Goal: Task Accomplishment & Management: Complete application form

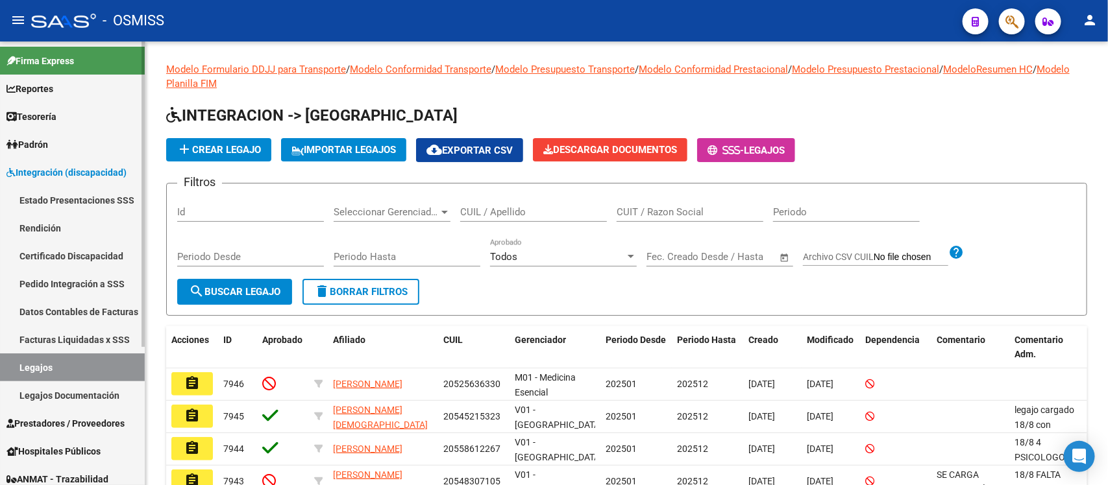
click at [75, 427] on span "Prestadores / Proveedores" at bounding box center [65, 424] width 118 height 14
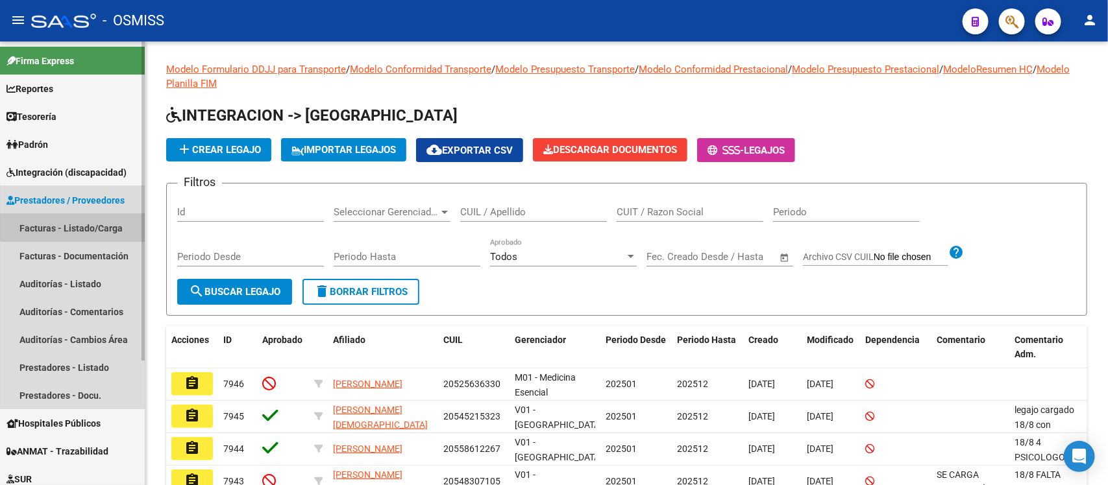
click at [82, 223] on link "Facturas - Listado/Carga" at bounding box center [72, 228] width 145 height 28
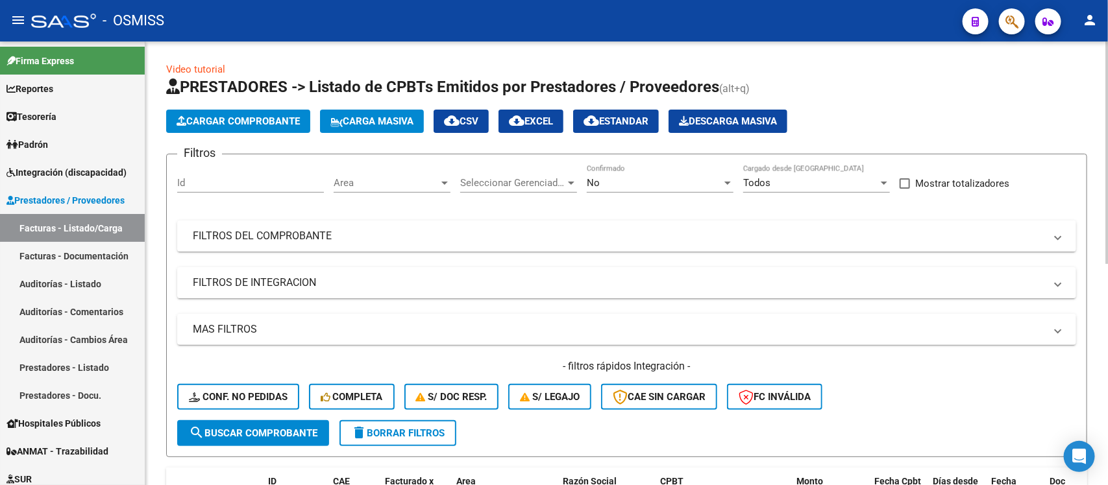
click at [383, 178] on span "Area" at bounding box center [386, 183] width 105 height 12
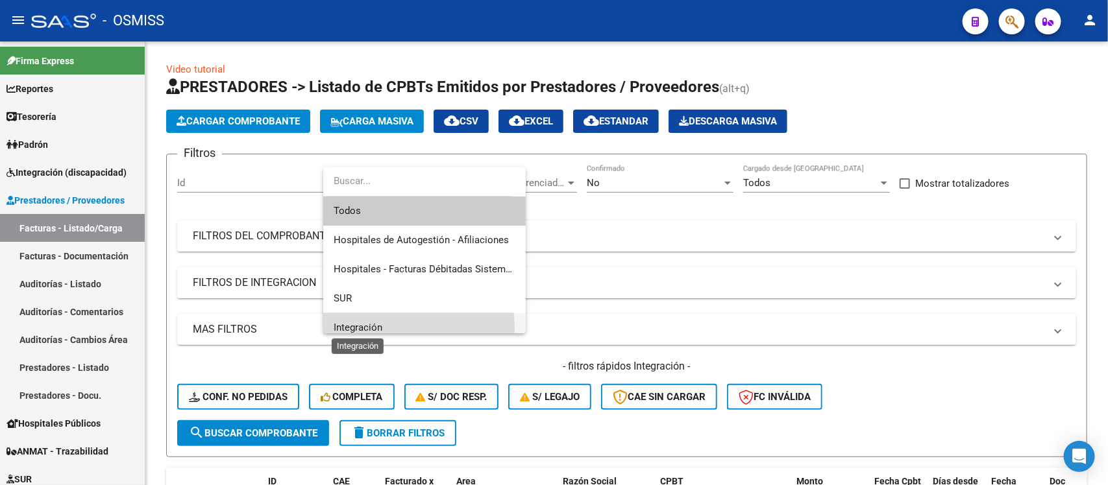
click at [359, 330] on span "Integración" at bounding box center [358, 328] width 49 height 12
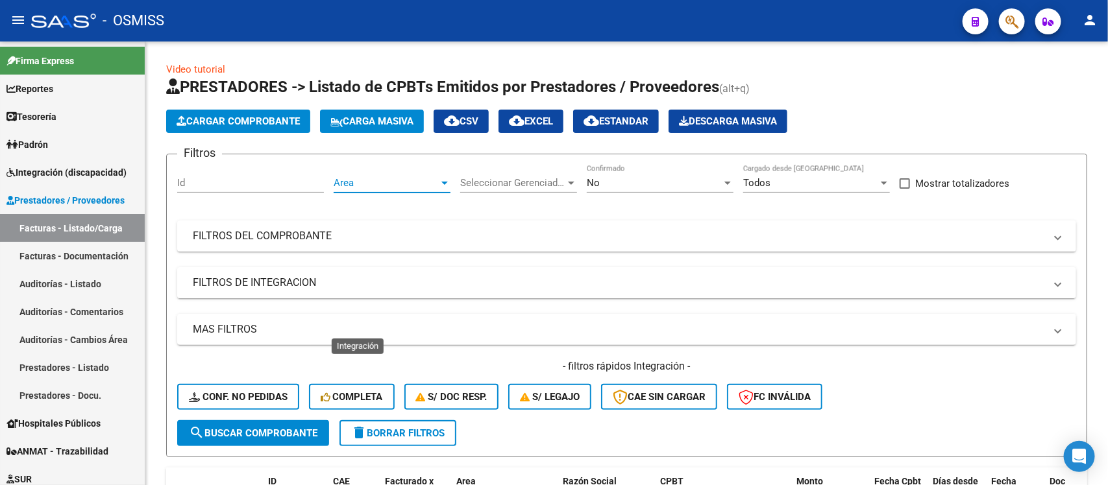
scroll to position [8, 0]
click at [490, 170] on div "Seleccionar Gerenciador Seleccionar Gerenciador" at bounding box center [518, 179] width 117 height 28
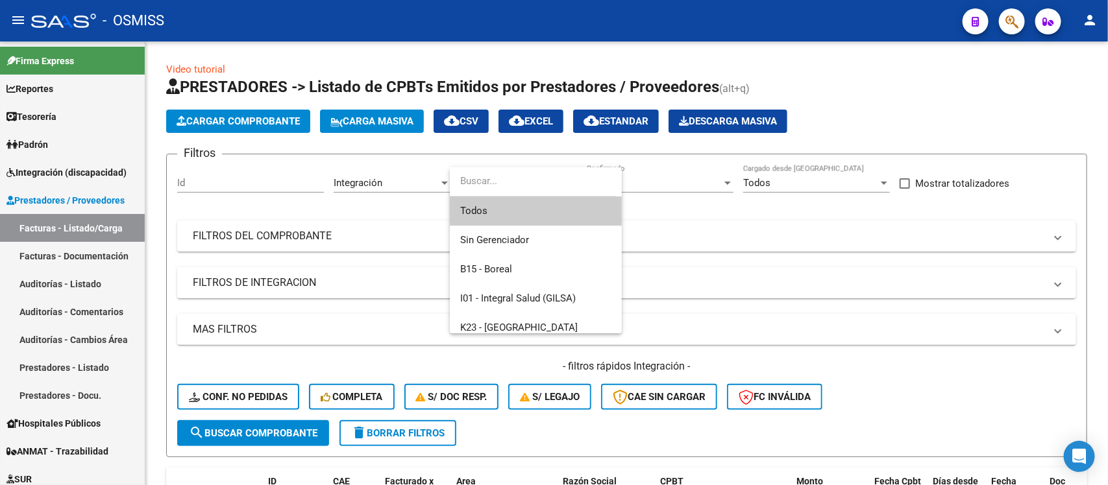
click at [505, 205] on span "Todos" at bounding box center [535, 211] width 151 height 29
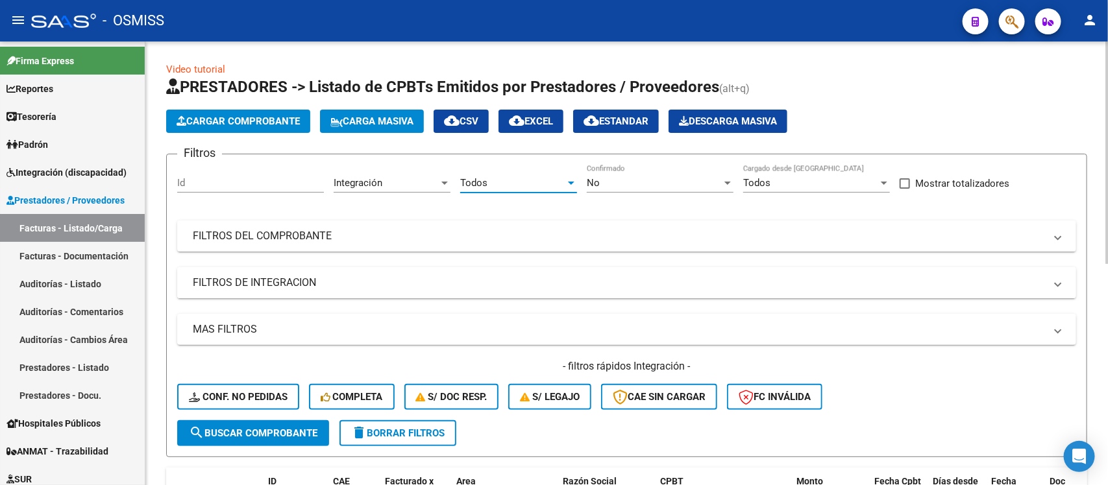
click at [572, 271] on mat-expansion-panel-header "FILTROS DE INTEGRACION" at bounding box center [626, 282] width 899 height 31
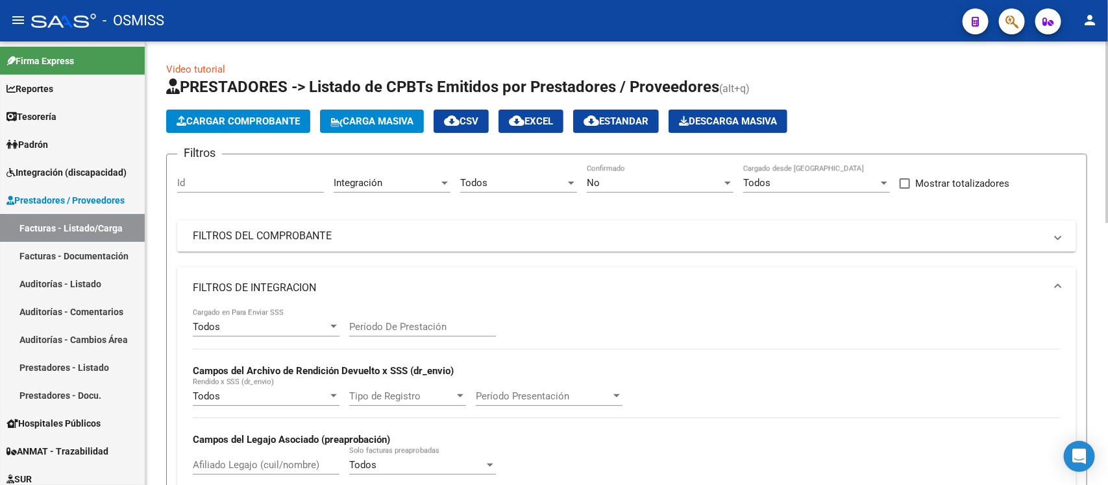
click at [411, 319] on div "Período De Prestación" at bounding box center [422, 323] width 147 height 28
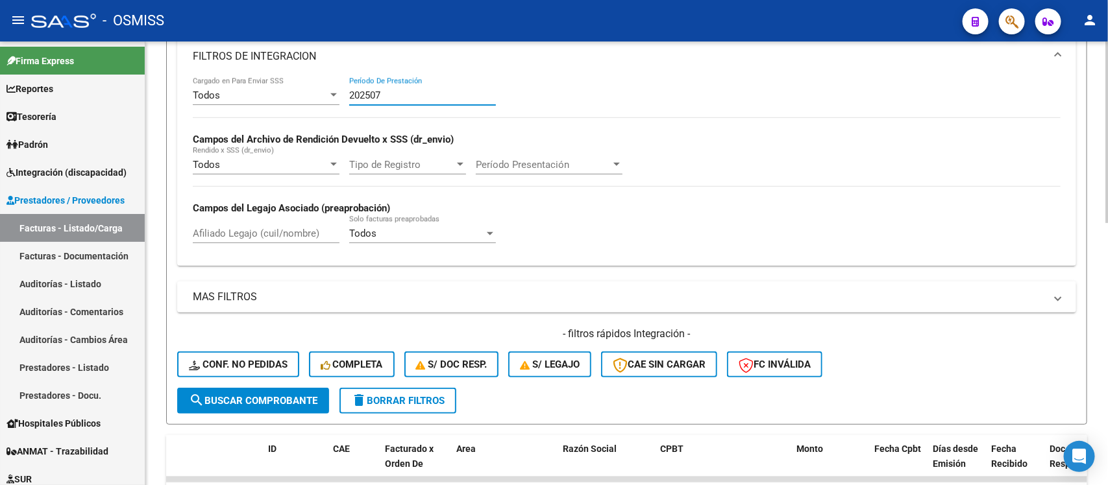
click at [1104, 270] on div "Video tutorial PRESTADORES -> Listado de CPBTs Emitidos por Prestadores / Prove…" at bounding box center [628, 348] width 966 height 1076
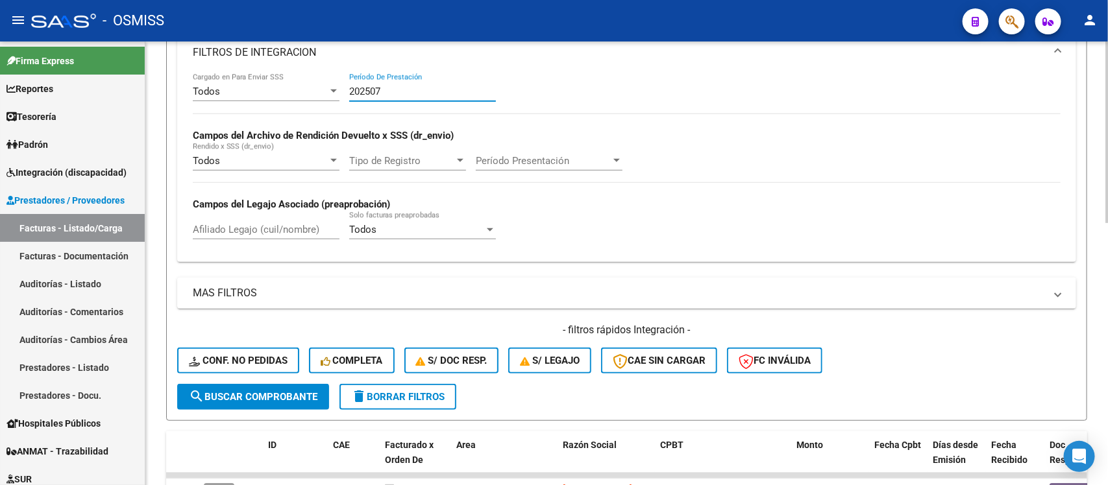
type input "202507"
click at [263, 399] on button "search Buscar Comprobante" at bounding box center [253, 397] width 152 height 26
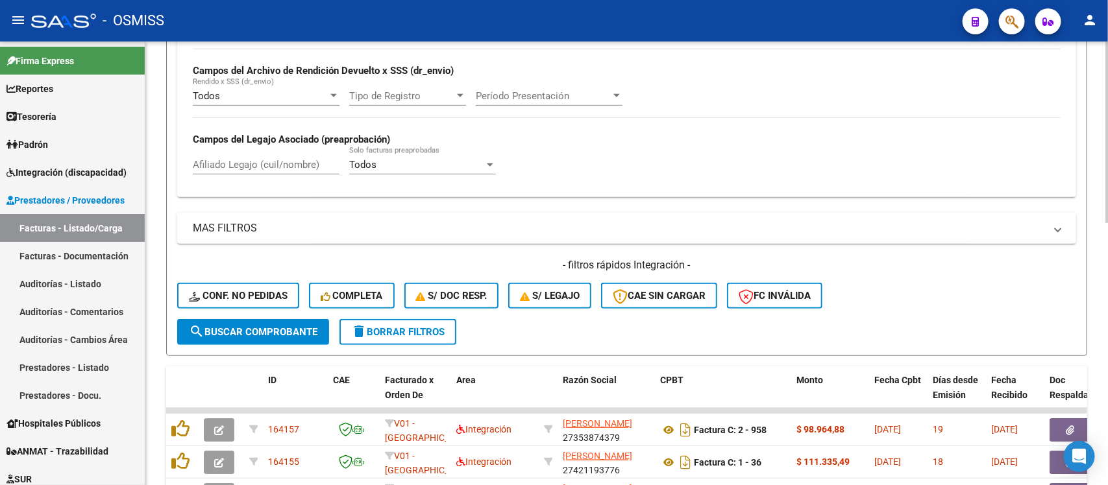
click at [1107, 249] on div at bounding box center [1106, 257] width 3 height 182
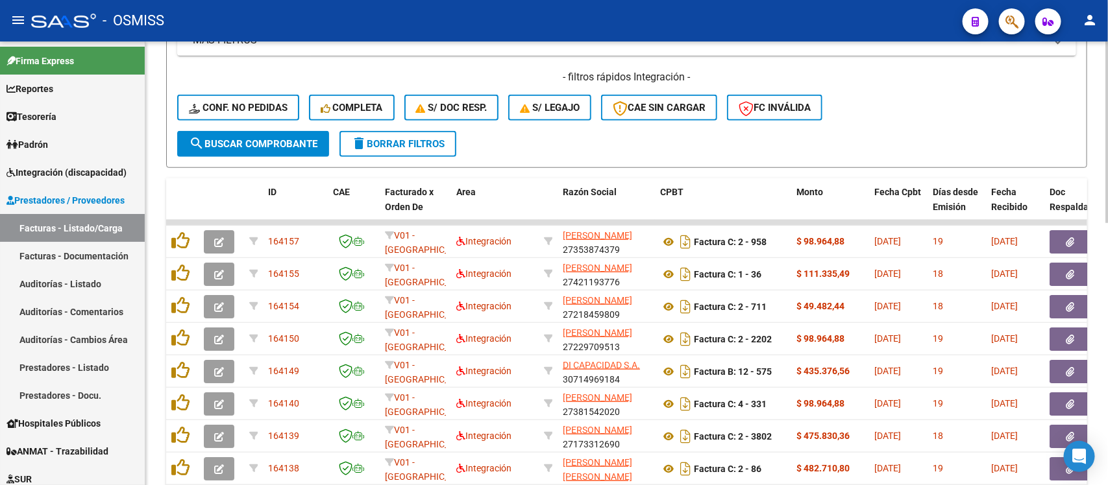
scroll to position [641, 0]
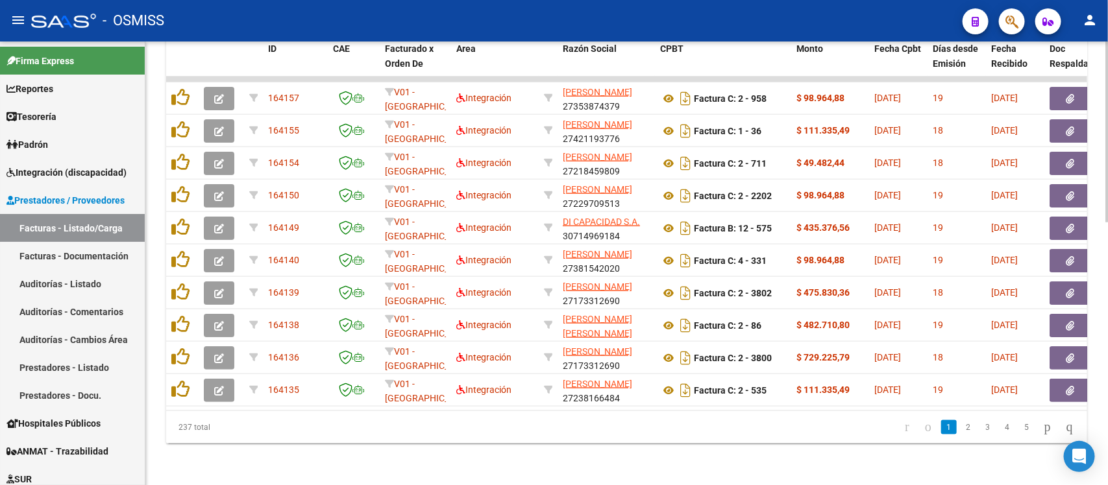
click at [1107, 400] on div at bounding box center [1106, 395] width 3 height 182
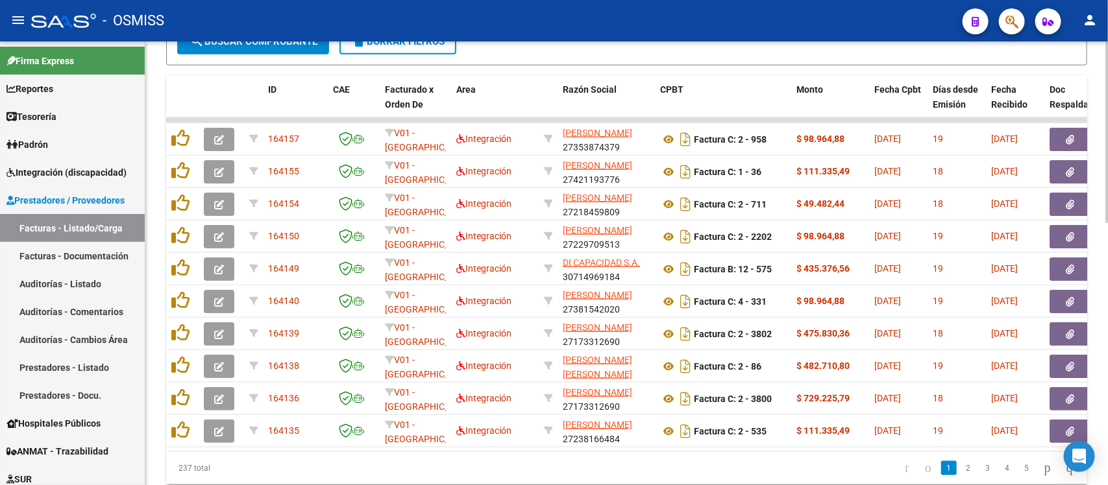
click at [1107, 313] on div at bounding box center [1106, 378] width 3 height 182
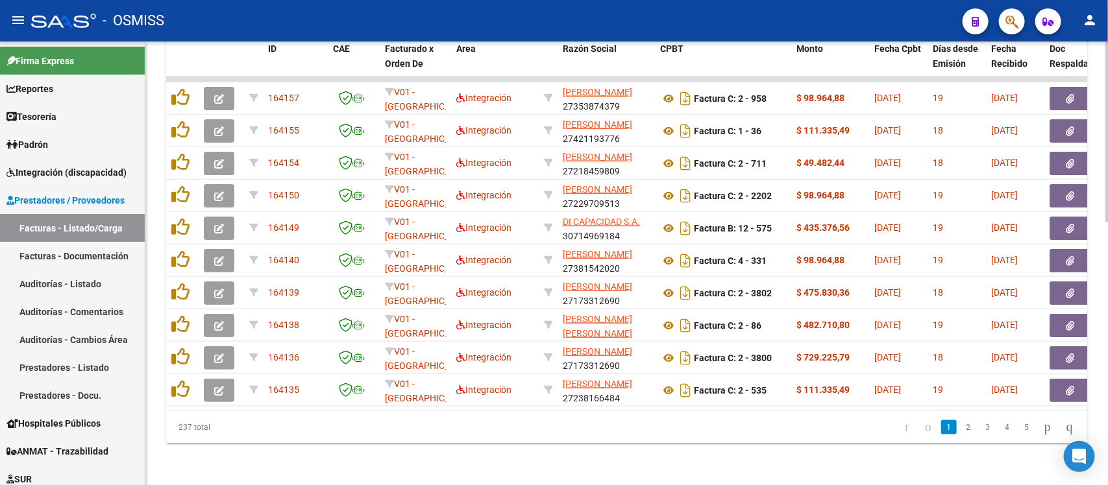
click at [1106, 343] on div at bounding box center [1106, 395] width 3 height 182
click at [960, 427] on link "2" at bounding box center [968, 427] width 16 height 14
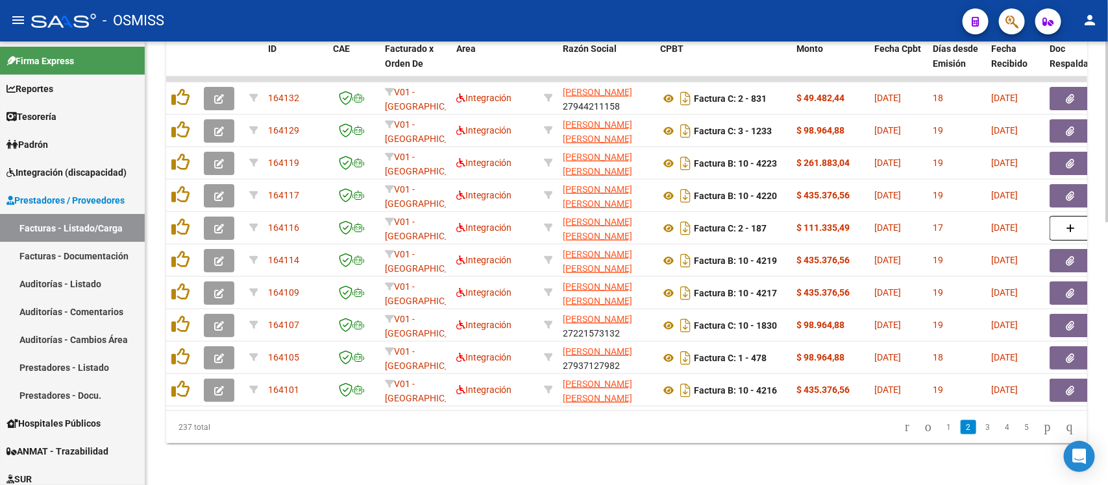
click at [980, 430] on link "3" at bounding box center [988, 427] width 16 height 14
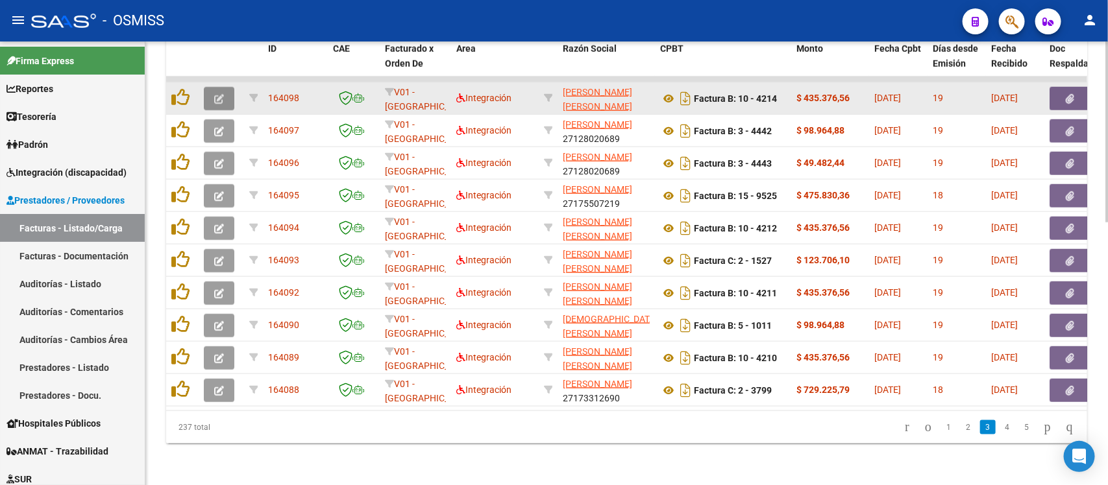
click at [215, 94] on icon "button" at bounding box center [219, 99] width 10 height 10
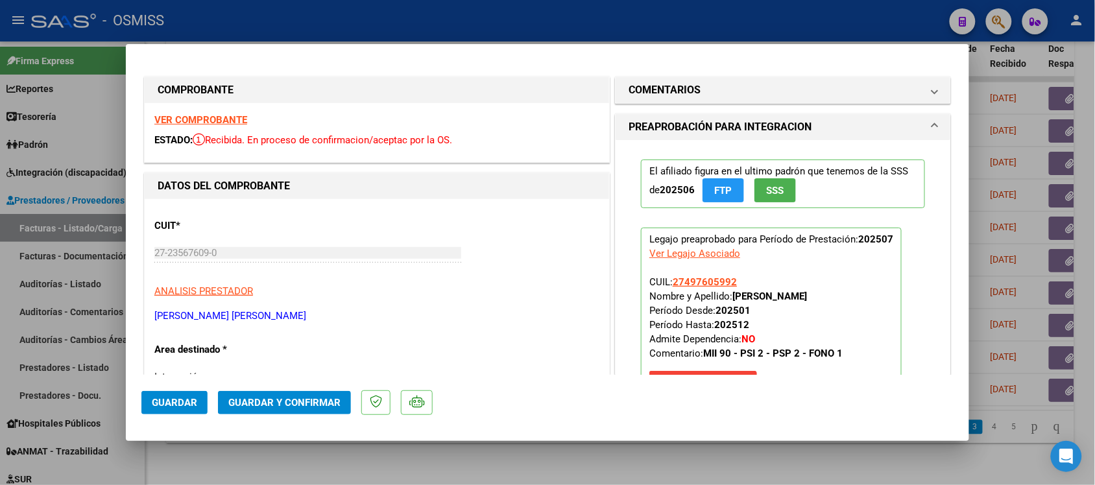
click at [636, 465] on div at bounding box center [547, 242] width 1095 height 485
type input "$ 0,00"
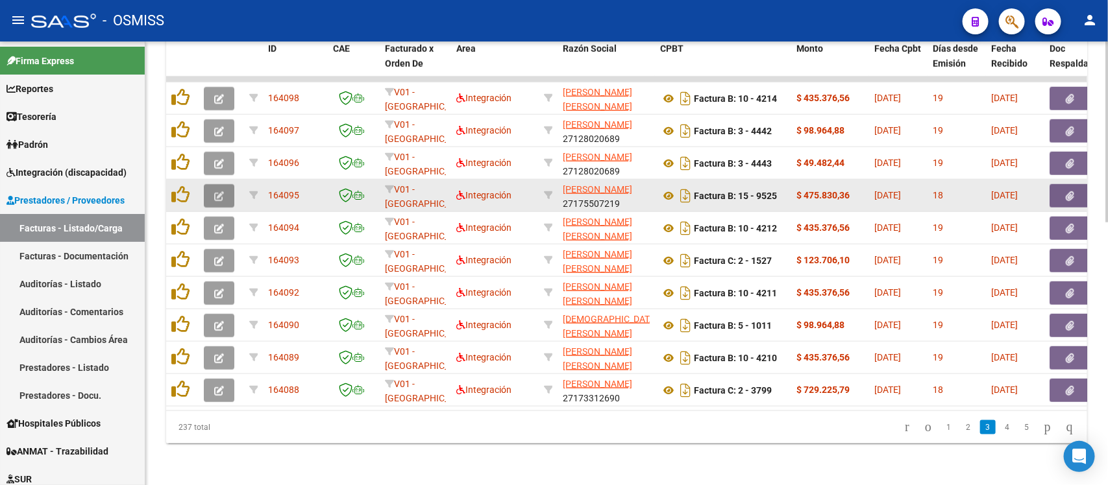
click at [216, 191] on icon "button" at bounding box center [219, 196] width 10 height 10
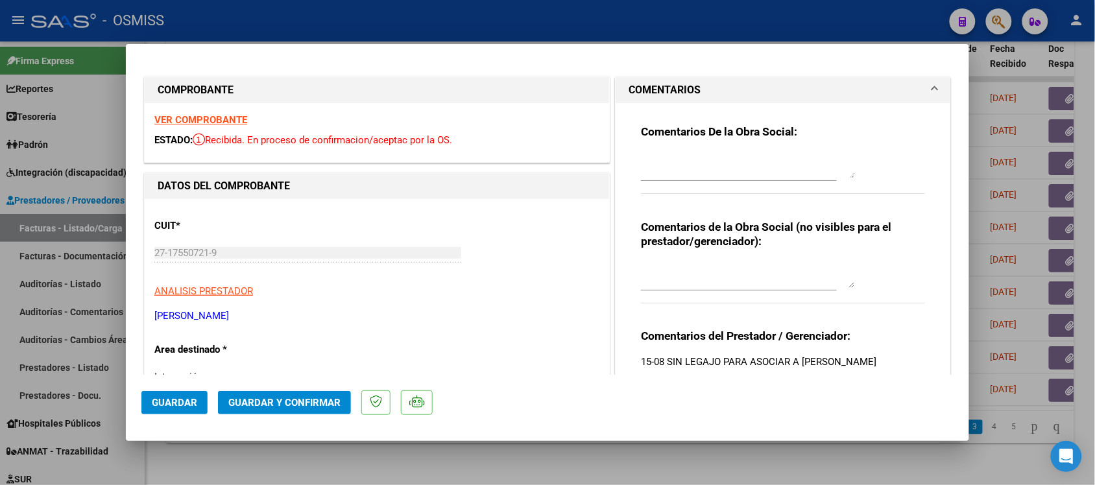
click at [679, 461] on div at bounding box center [547, 242] width 1095 height 485
type input "$ 0,00"
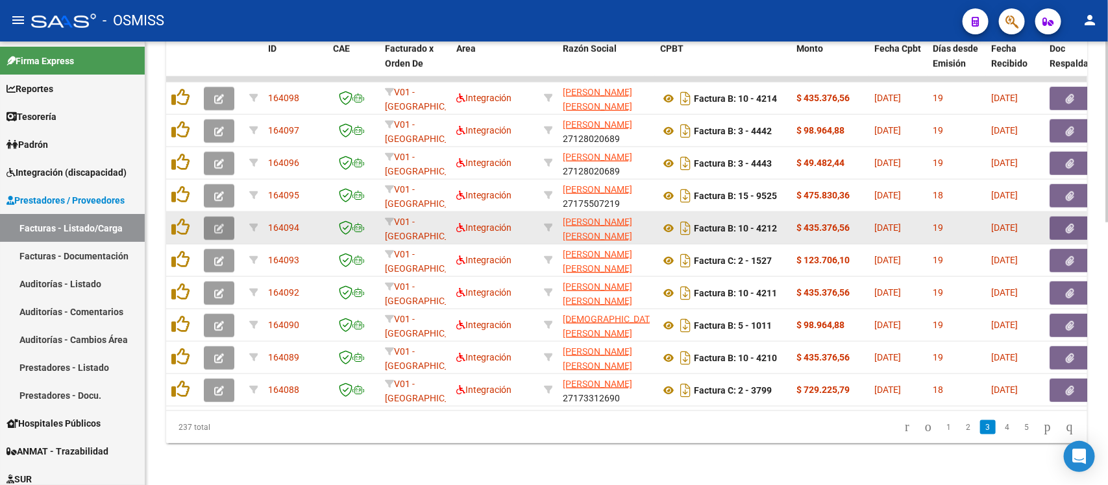
click at [217, 224] on icon "button" at bounding box center [219, 229] width 10 height 10
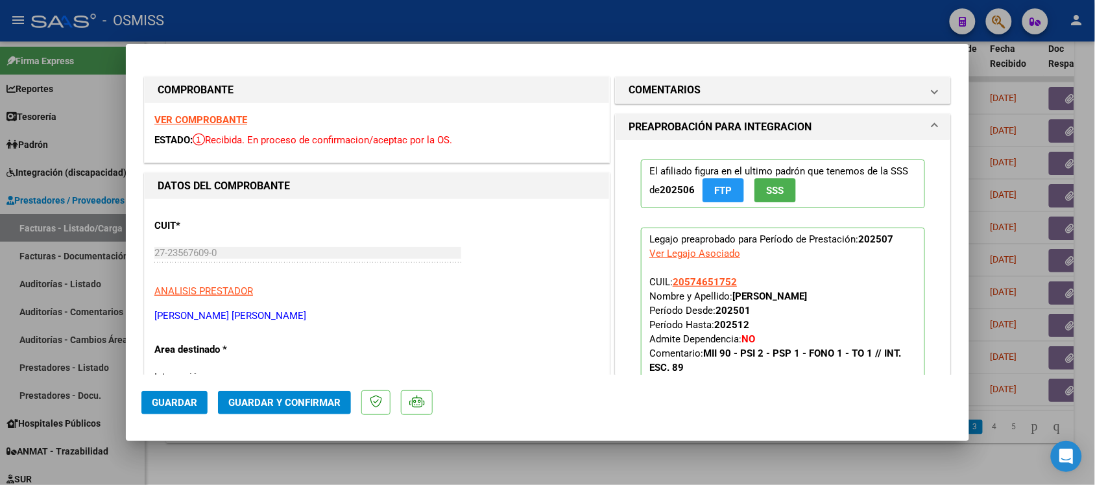
click at [755, 456] on div at bounding box center [547, 242] width 1095 height 485
type input "$ 0,00"
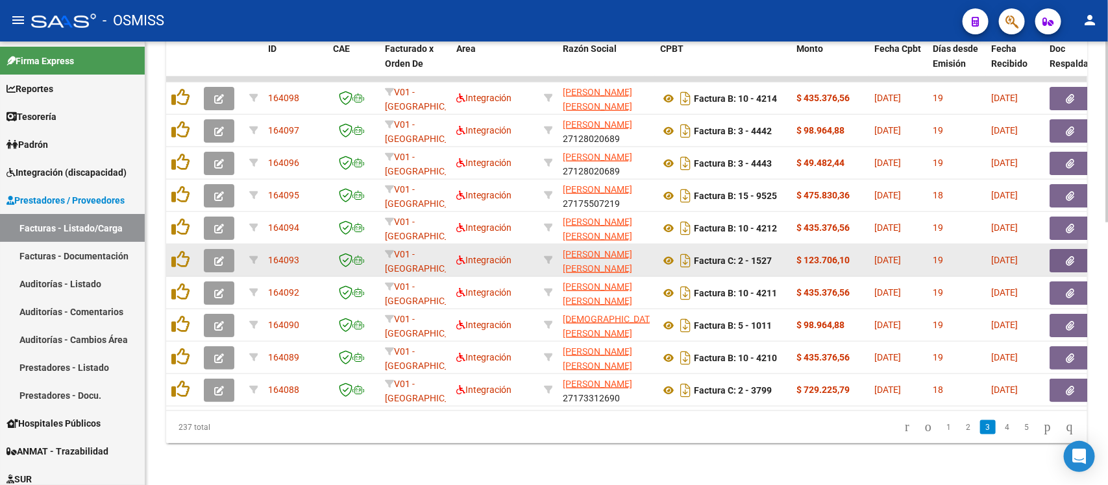
click at [215, 256] on icon "button" at bounding box center [219, 261] width 10 height 10
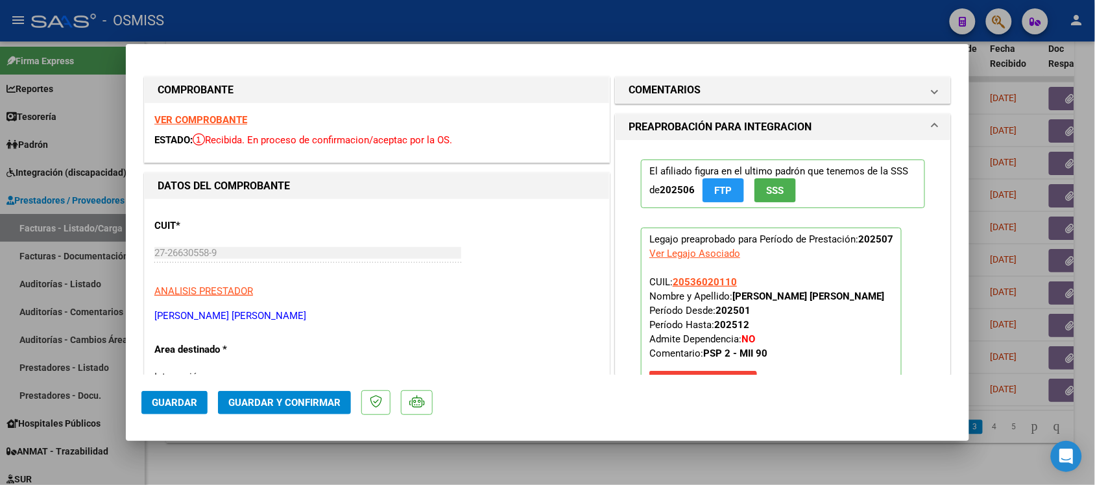
click at [219, 118] on strong "VER COMPROBANTE" at bounding box center [200, 120] width 93 height 12
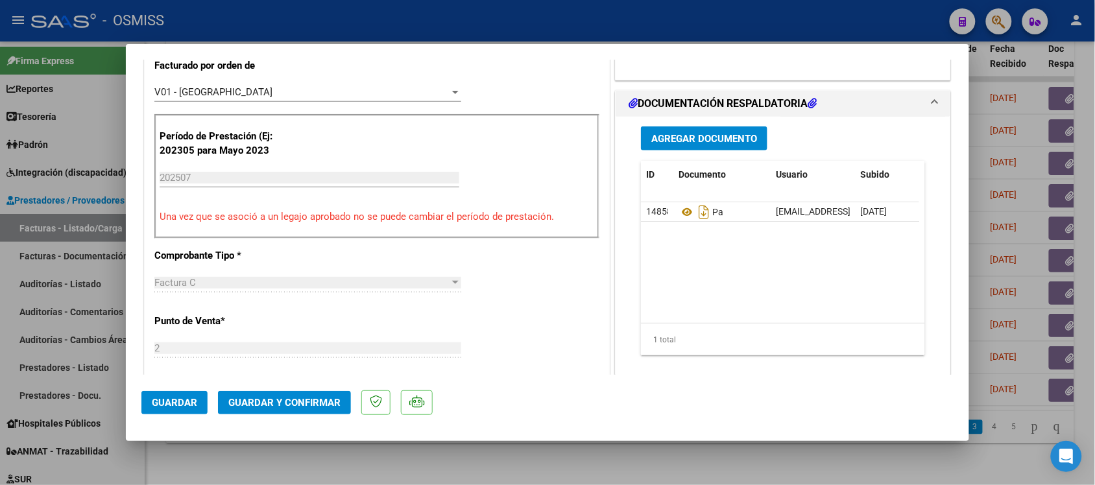
scroll to position [368, 0]
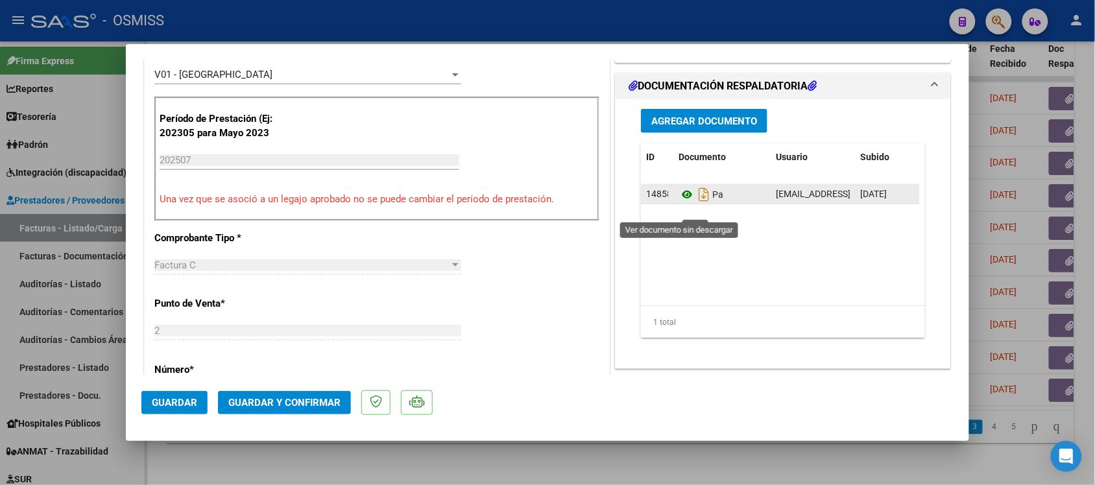
click at [679, 202] on icon at bounding box center [687, 195] width 17 height 16
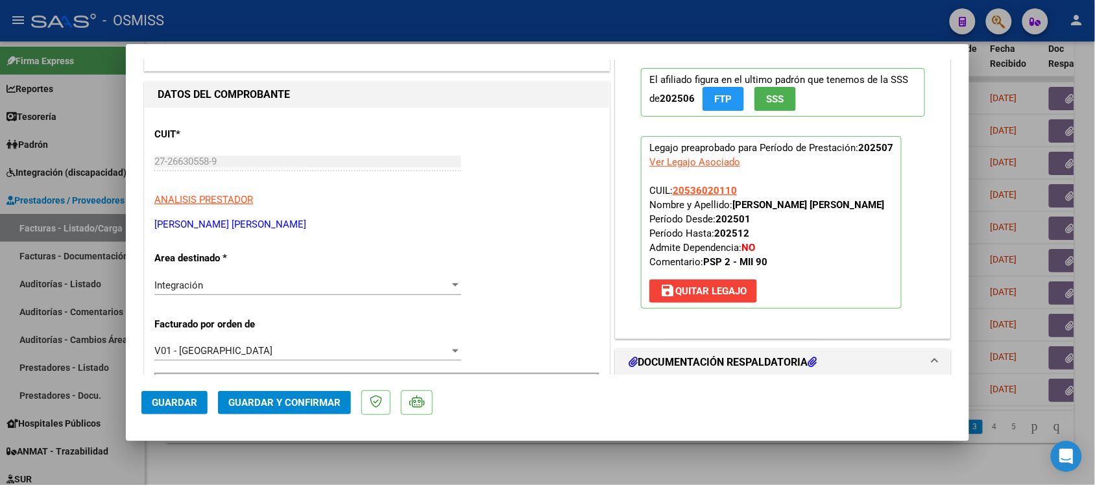
scroll to position [0, 0]
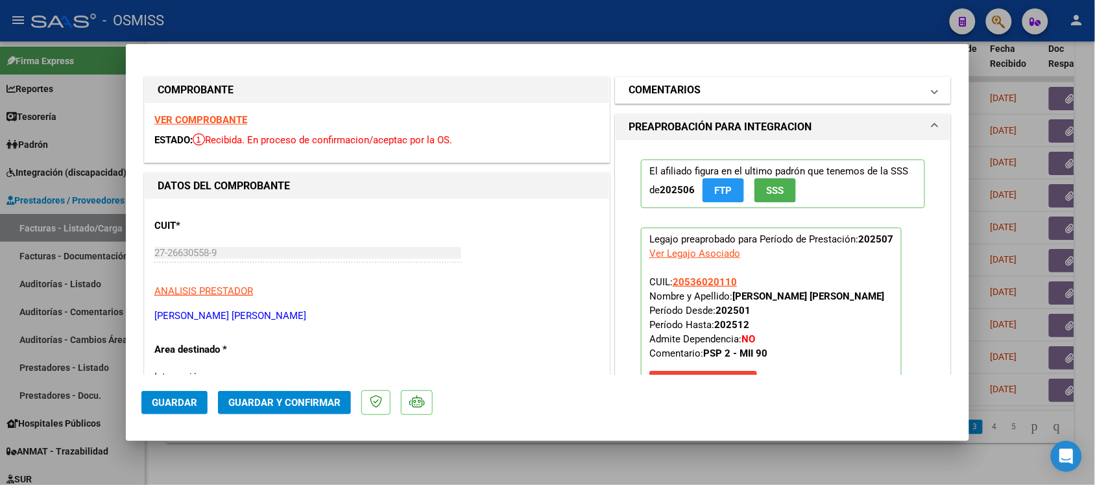
click at [822, 89] on mat-panel-title "COMENTARIOS" at bounding box center [775, 90] width 293 height 16
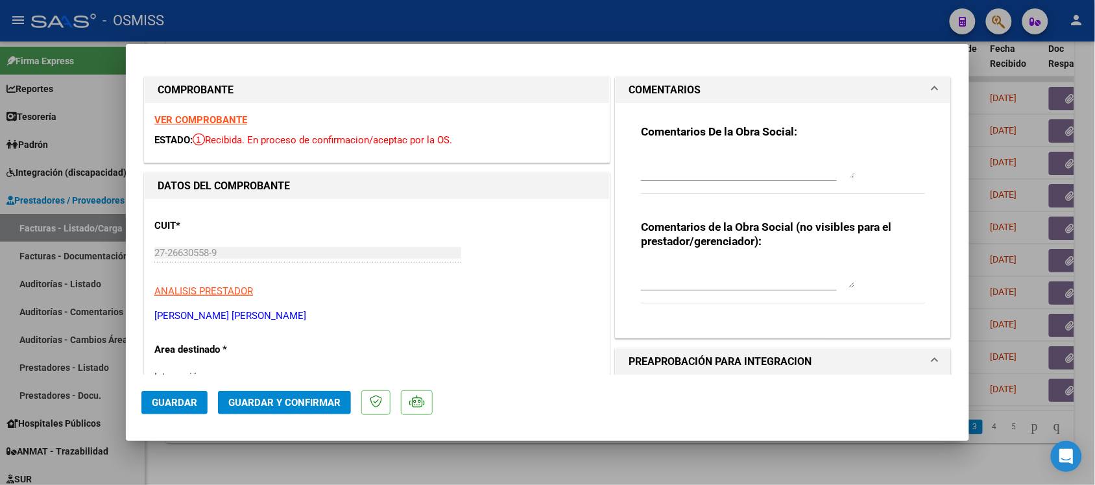
click at [822, 89] on mat-panel-title "COMENTARIOS" at bounding box center [775, 90] width 293 height 16
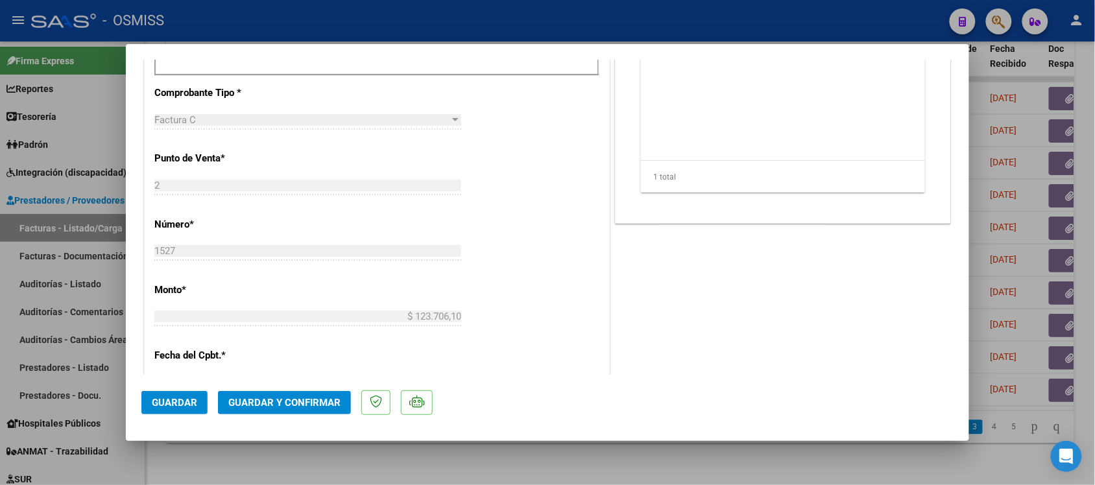
scroll to position [528, 0]
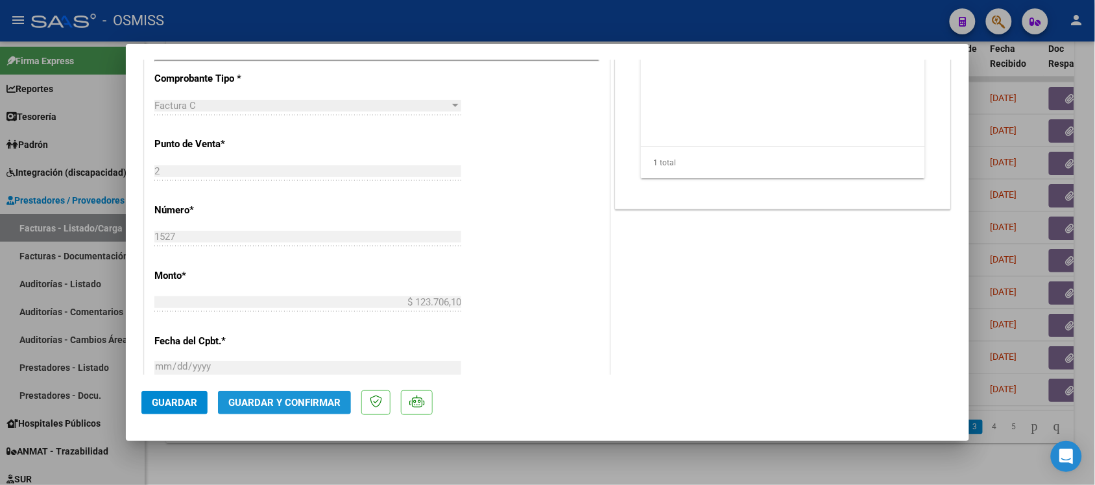
click at [278, 401] on span "Guardar y Confirmar" at bounding box center [284, 403] width 112 height 12
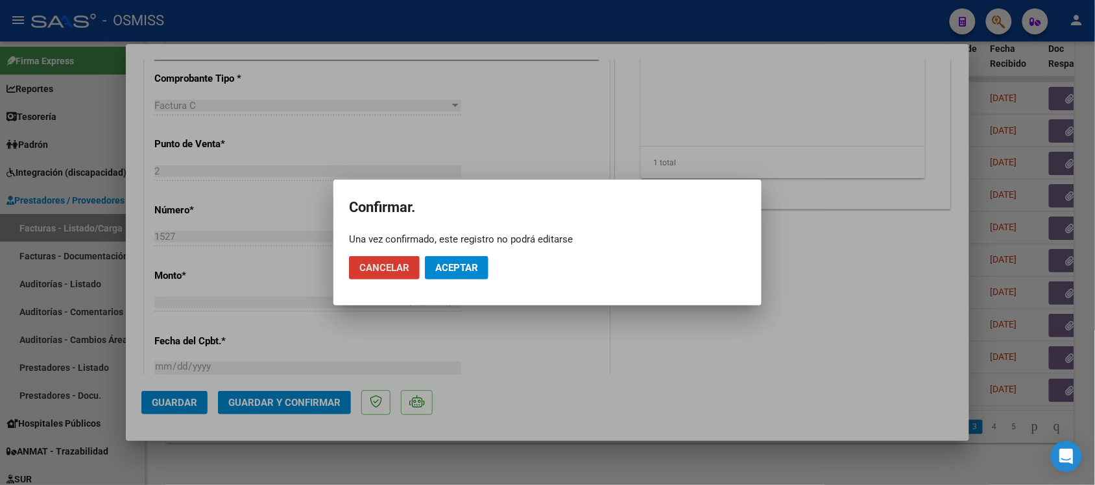
click at [487, 261] on button "Aceptar" at bounding box center [457, 267] width 64 height 23
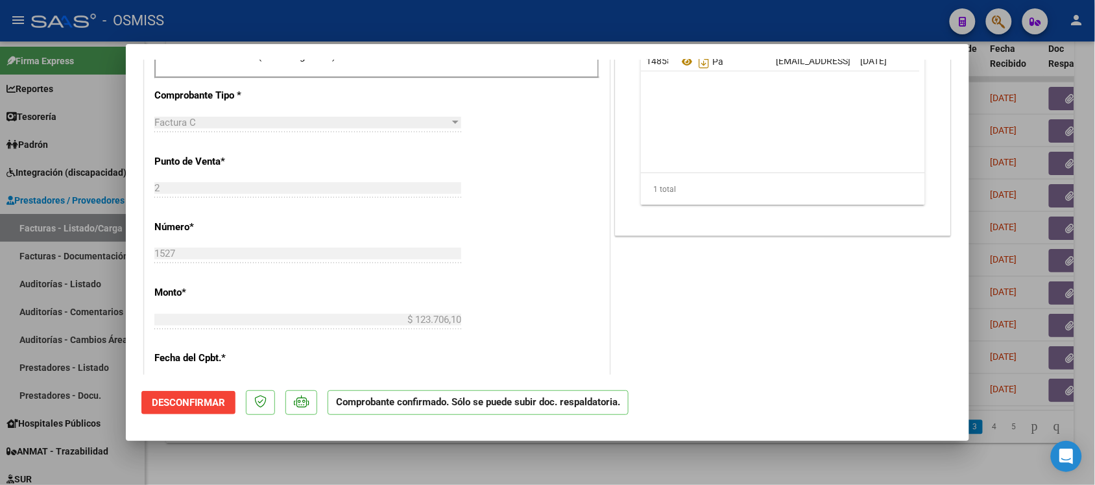
scroll to position [433, 0]
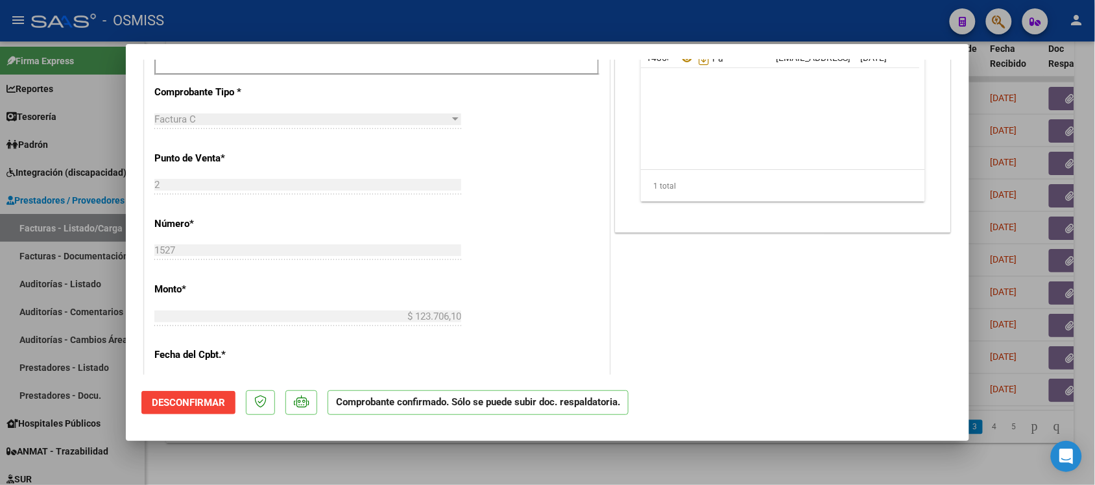
click at [718, 458] on div at bounding box center [547, 242] width 1095 height 485
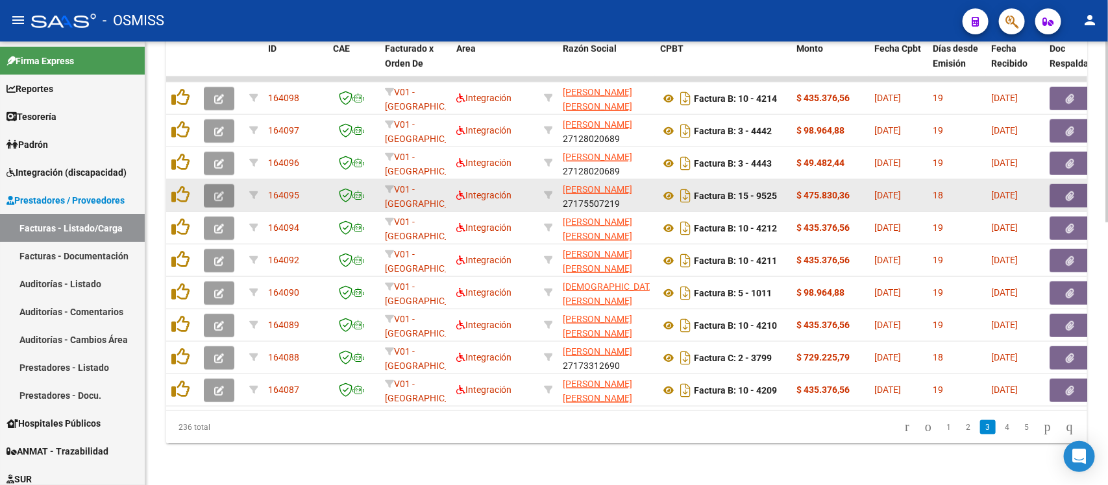
click at [217, 191] on icon "button" at bounding box center [219, 196] width 10 height 10
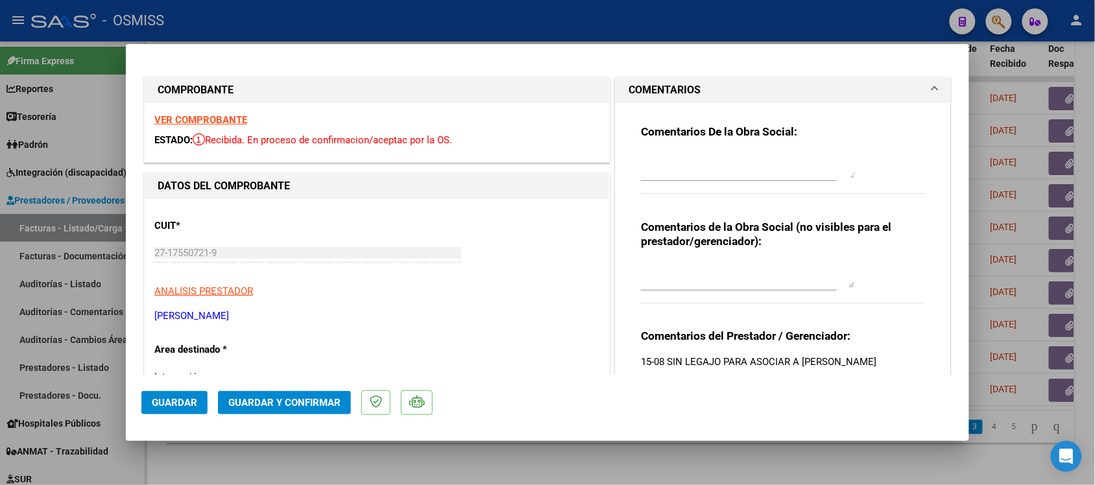
click at [738, 458] on div at bounding box center [547, 242] width 1095 height 485
type input "$ 0,00"
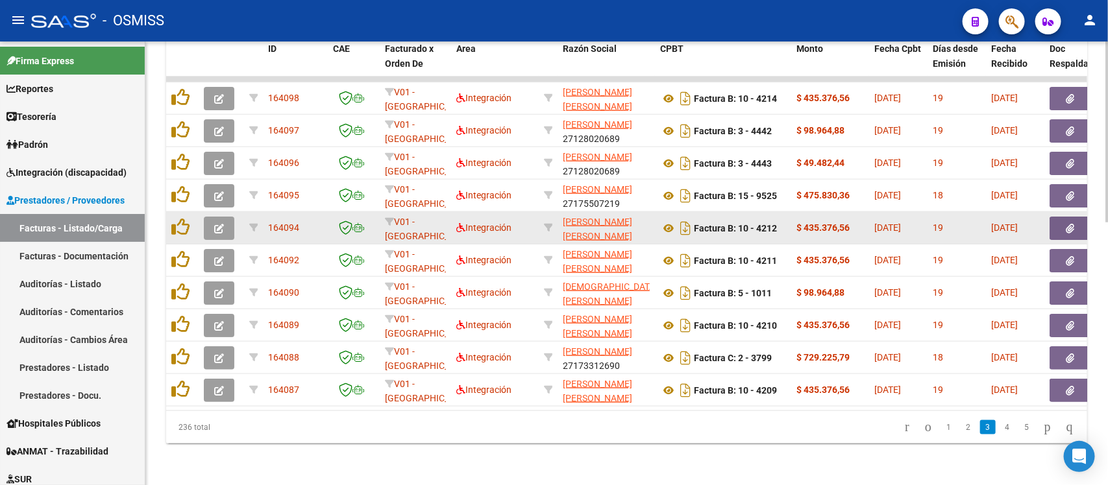
click at [230, 217] on button "button" at bounding box center [219, 228] width 30 height 23
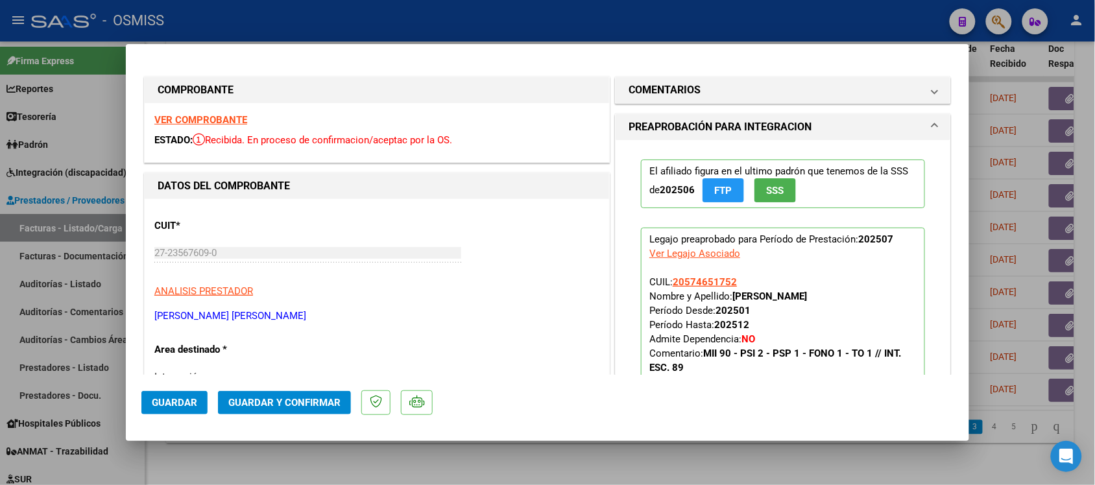
click at [733, 456] on div at bounding box center [547, 242] width 1095 height 485
type input "$ 0,00"
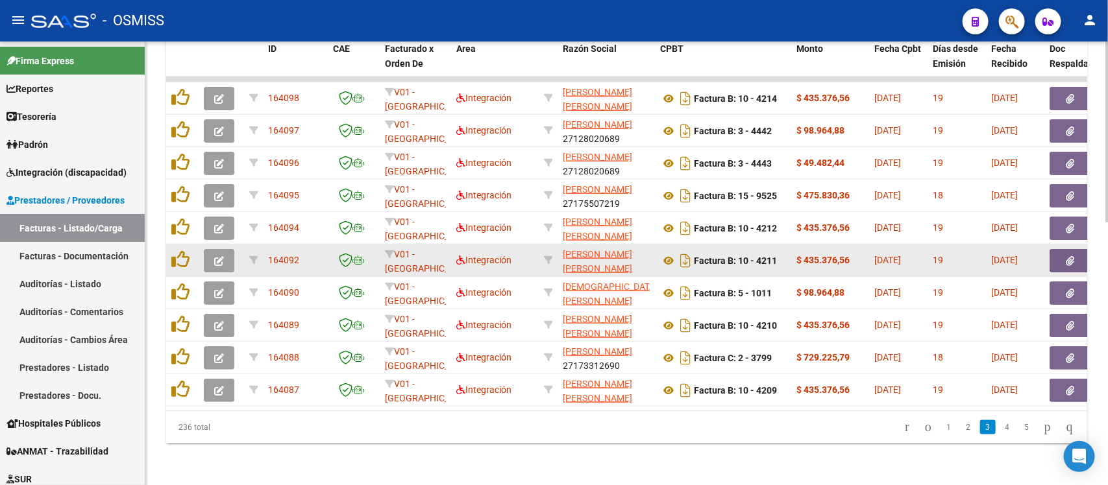
click at [221, 256] on icon "button" at bounding box center [219, 261] width 10 height 10
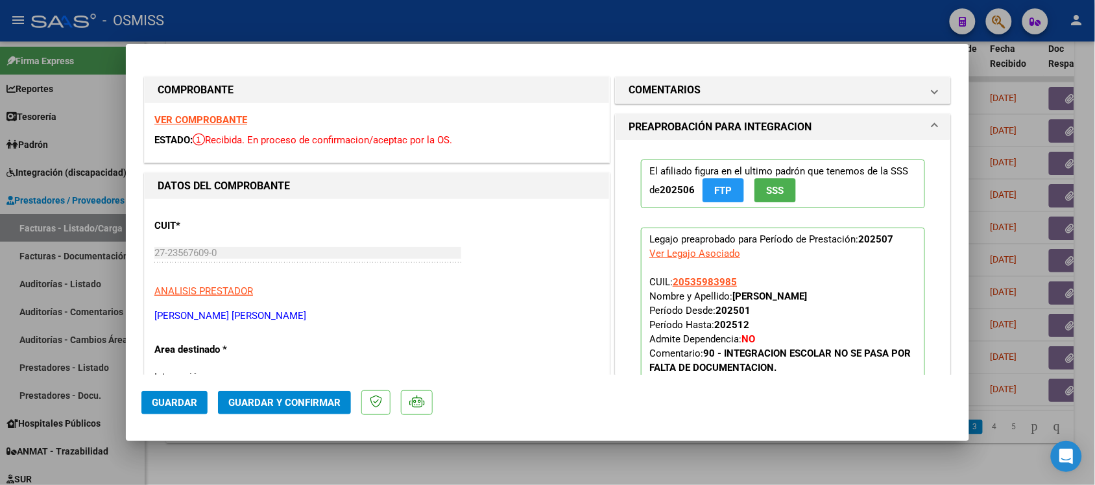
scroll to position [60, 0]
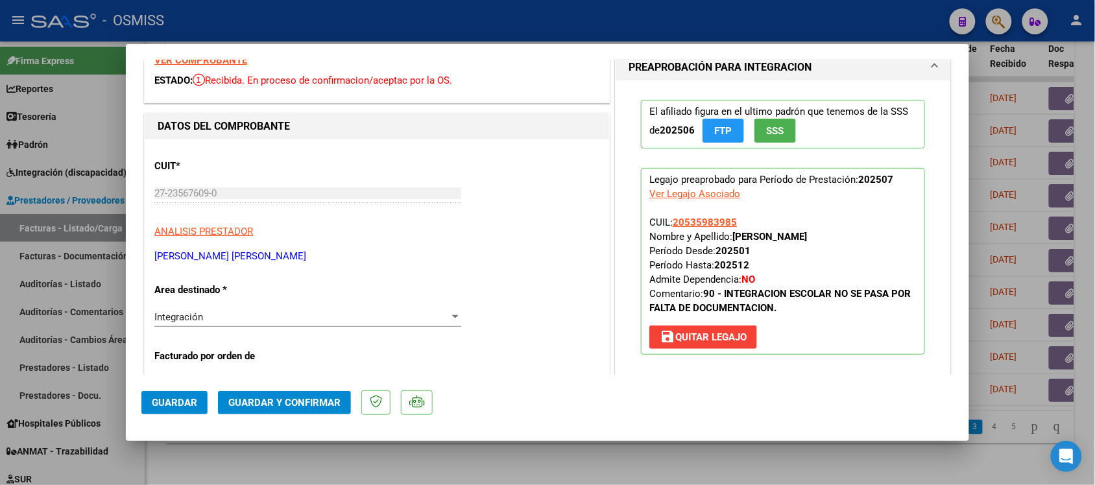
click at [714, 465] on div at bounding box center [547, 242] width 1095 height 485
type input "$ 0,00"
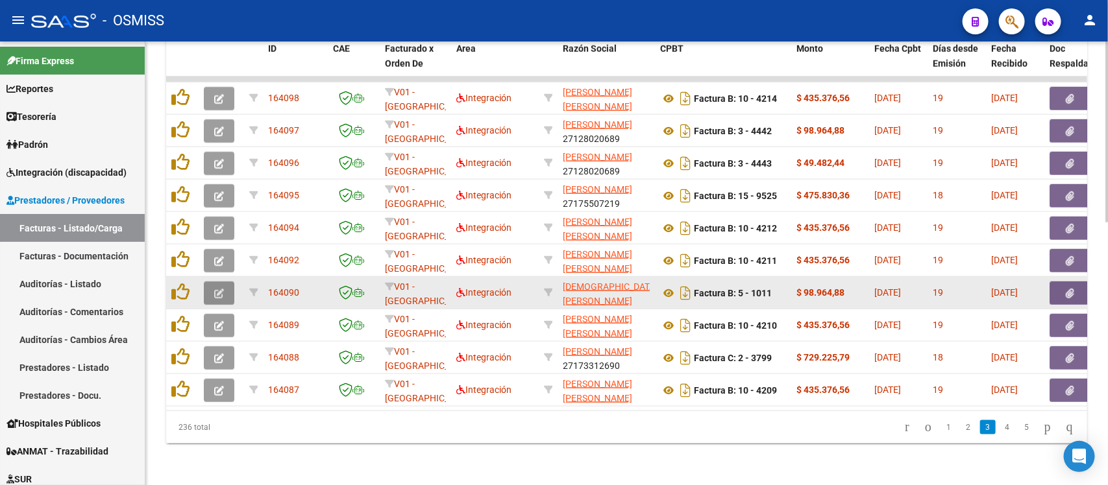
click at [221, 282] on button "button" at bounding box center [219, 293] width 30 height 23
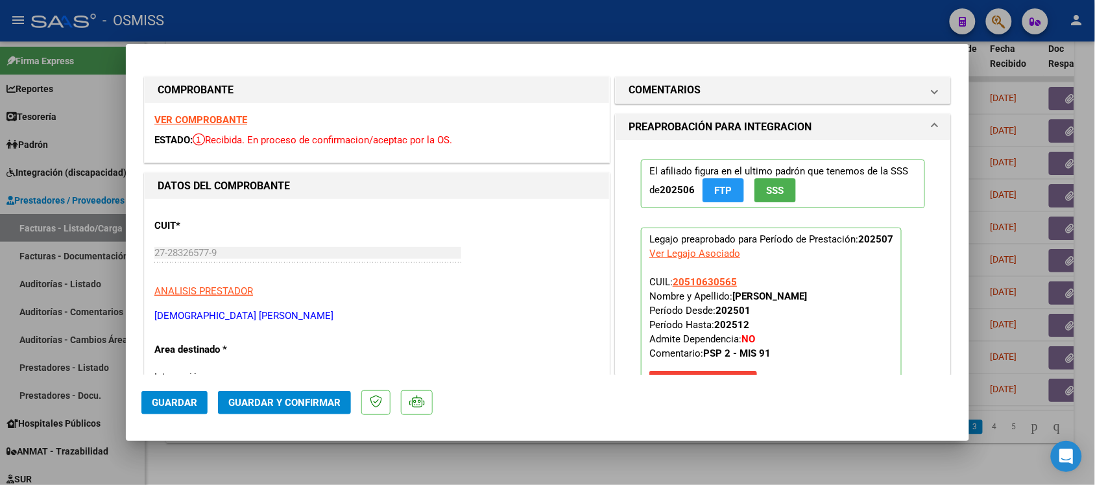
click at [228, 117] on strong "VER COMPROBANTE" at bounding box center [200, 120] width 93 height 12
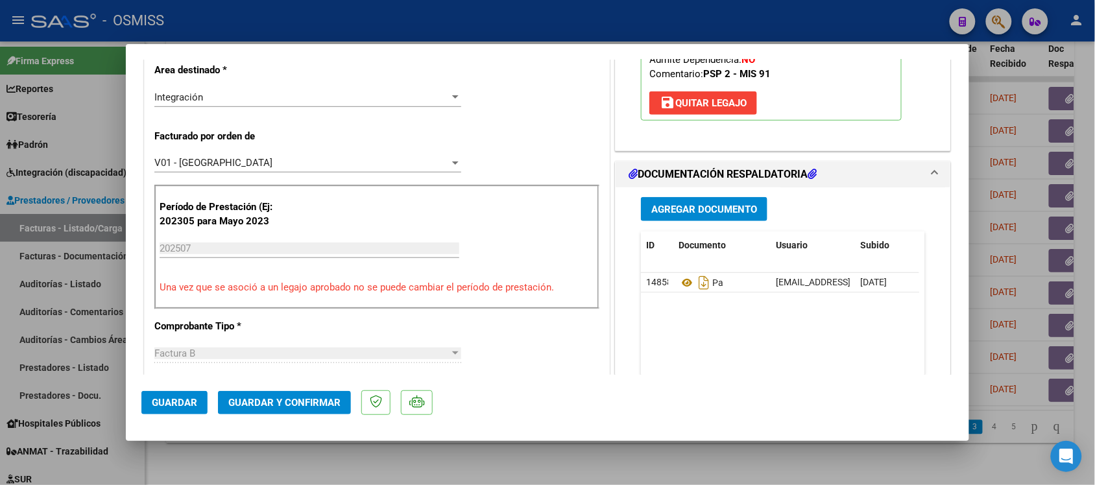
scroll to position [326, 0]
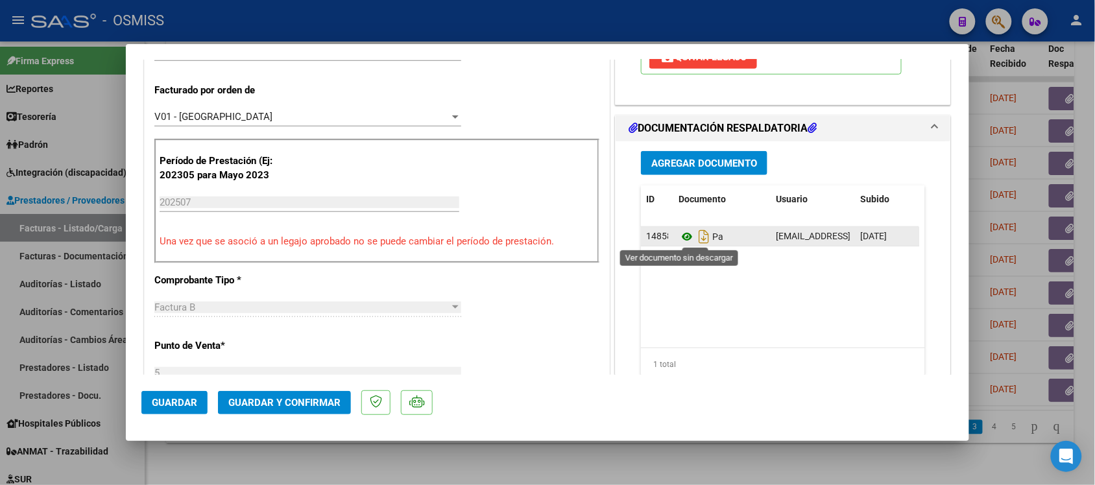
click at [683, 239] on icon at bounding box center [687, 237] width 17 height 16
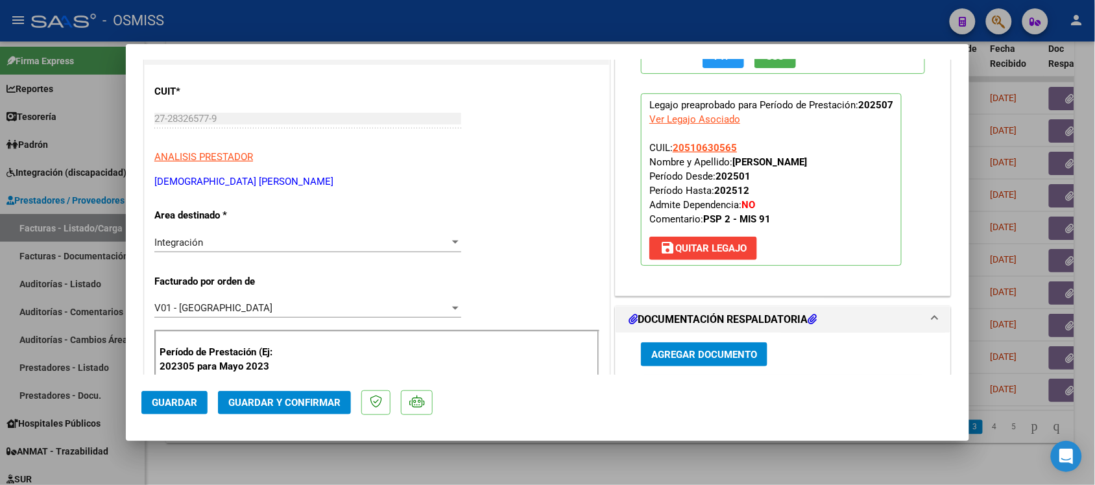
scroll to position [0, 0]
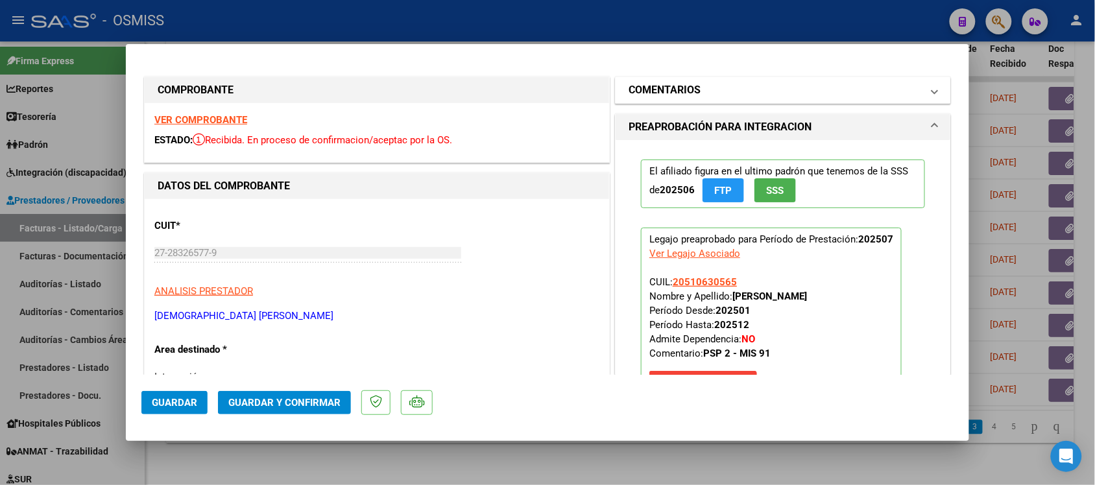
click at [864, 85] on mat-panel-title "COMENTARIOS" at bounding box center [775, 90] width 293 height 16
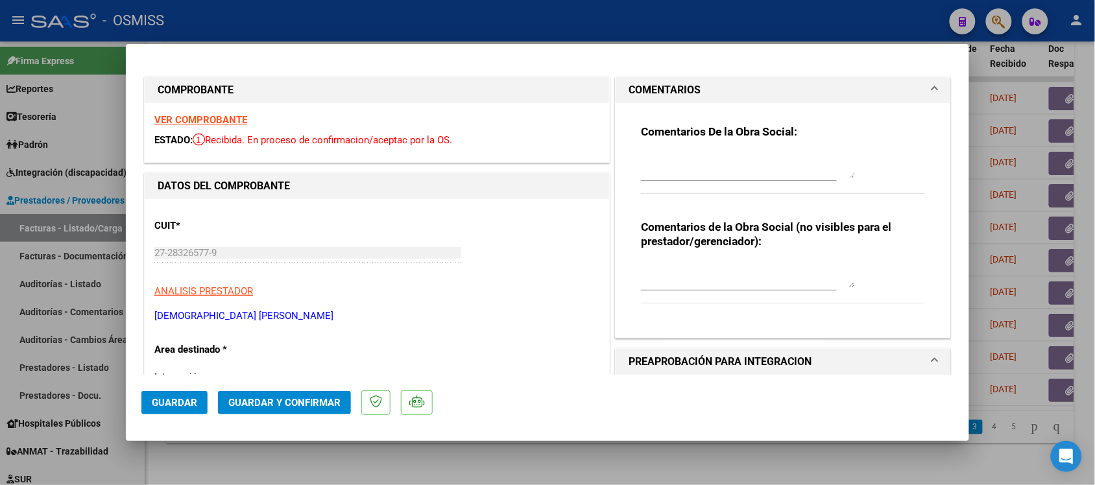
click at [864, 85] on mat-panel-title "COMENTARIOS" at bounding box center [775, 90] width 293 height 16
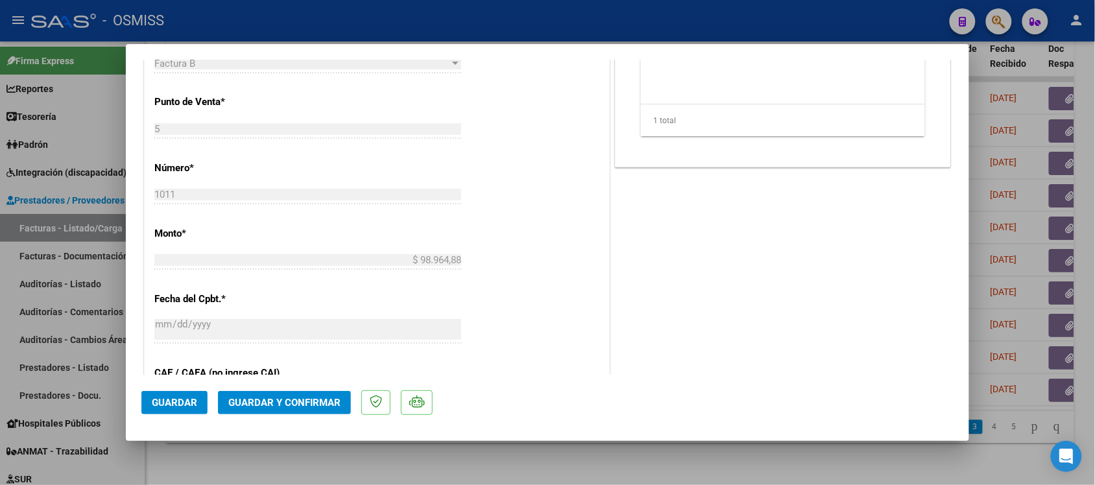
scroll to position [573, 0]
click at [294, 397] on span "Guardar y Confirmar" at bounding box center [284, 403] width 112 height 12
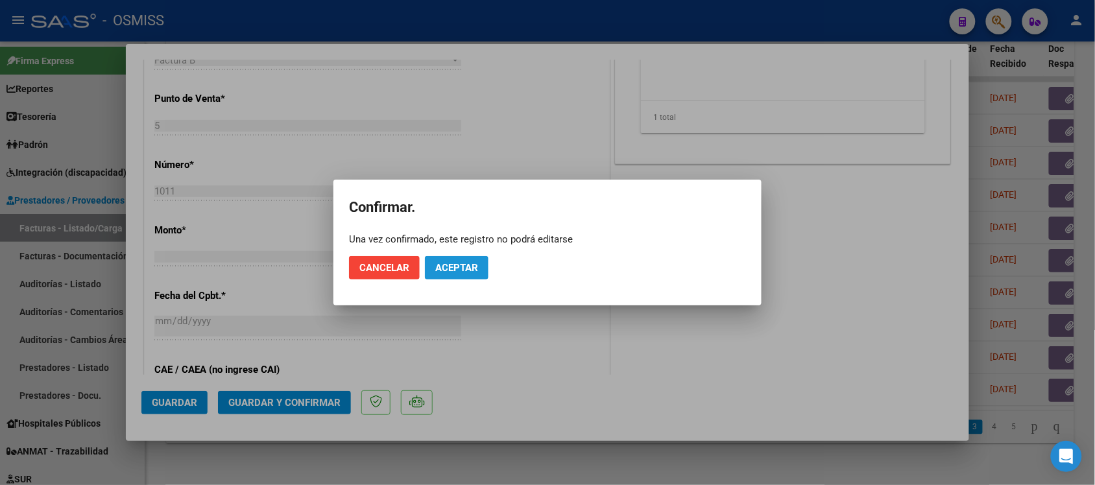
click at [458, 270] on span "Aceptar" at bounding box center [456, 268] width 43 height 12
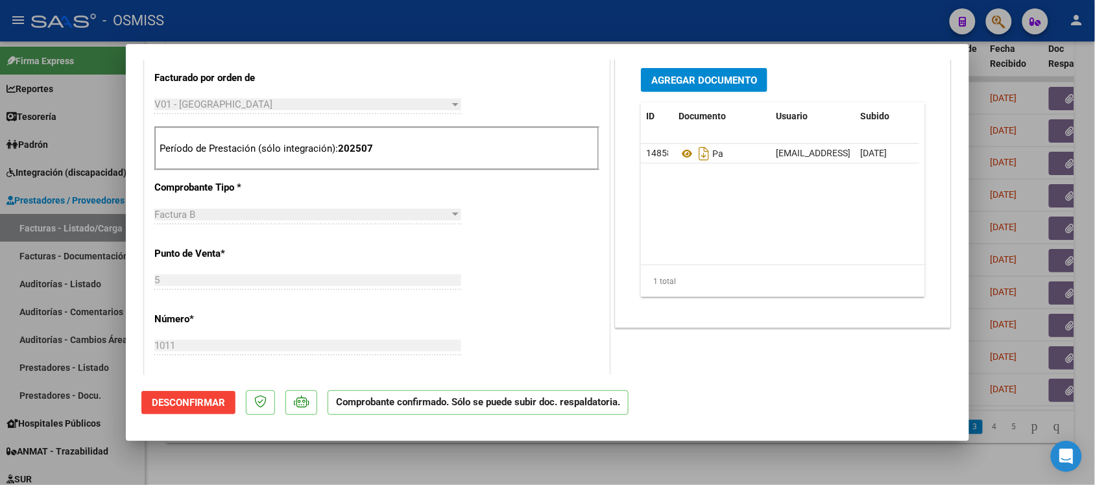
scroll to position [315, 0]
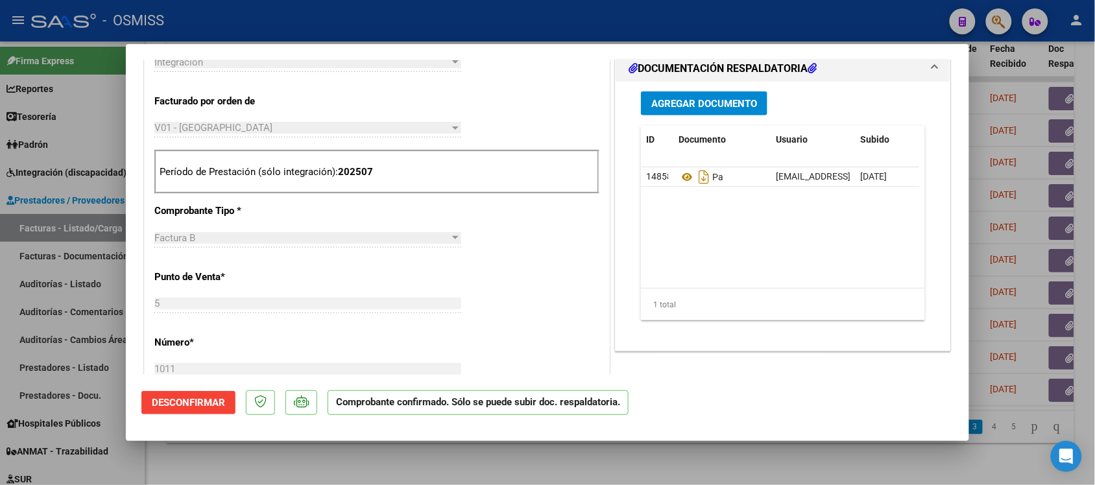
click at [754, 459] on div at bounding box center [547, 242] width 1095 height 485
type input "$ 0,00"
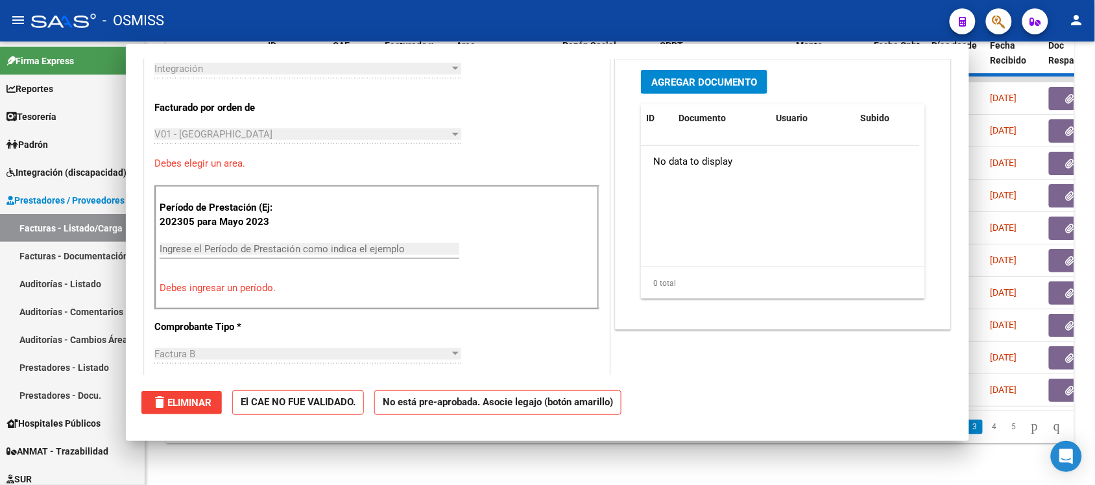
scroll to position [476, 0]
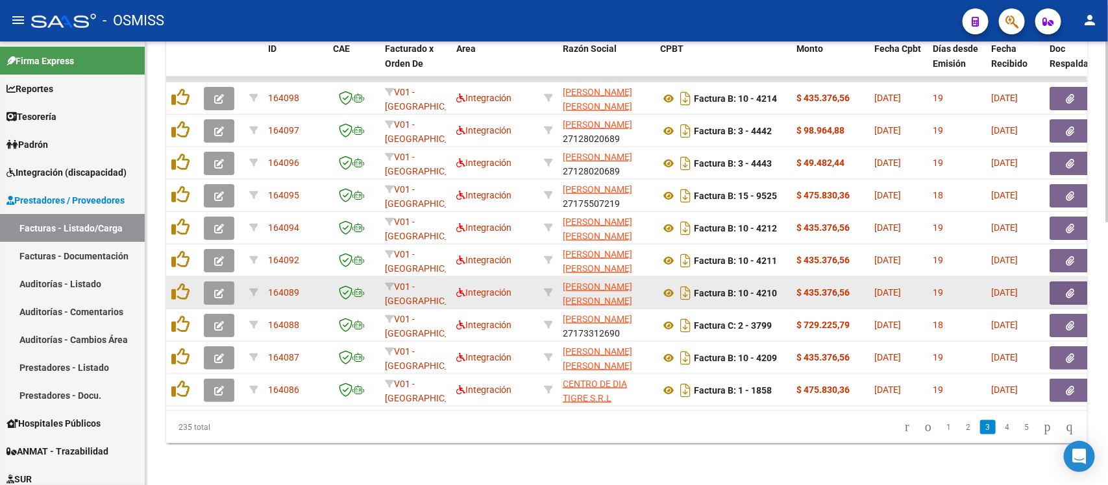
click at [222, 289] on icon "button" at bounding box center [219, 294] width 10 height 10
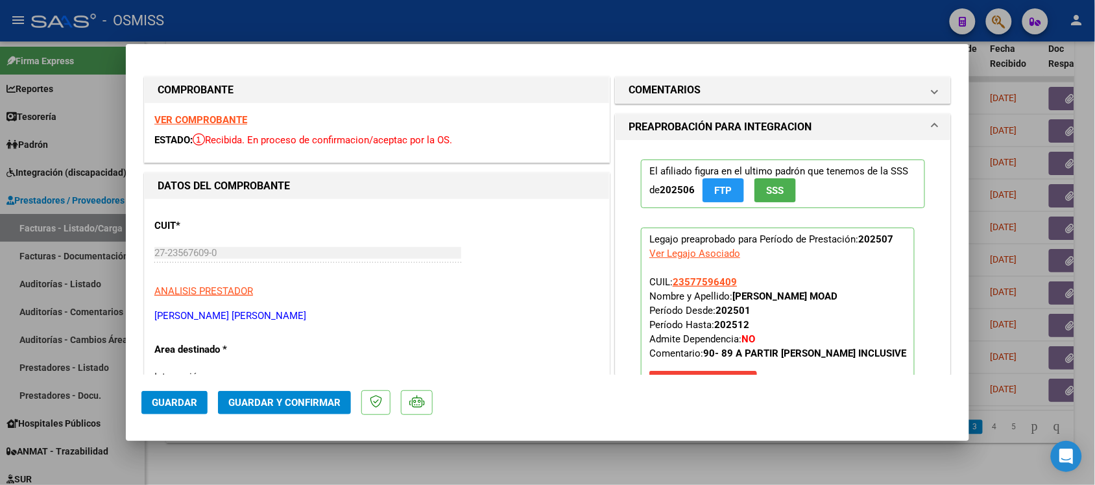
click at [232, 114] on strong "VER COMPROBANTE" at bounding box center [200, 120] width 93 height 12
click at [783, 452] on div at bounding box center [547, 242] width 1095 height 485
type input "$ 0,00"
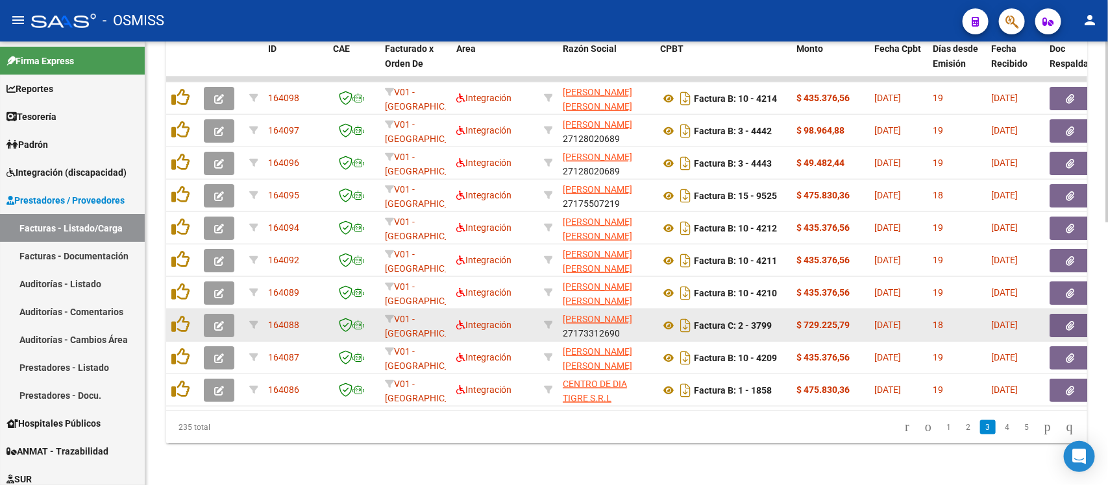
click at [217, 321] on icon "button" at bounding box center [219, 326] width 10 height 10
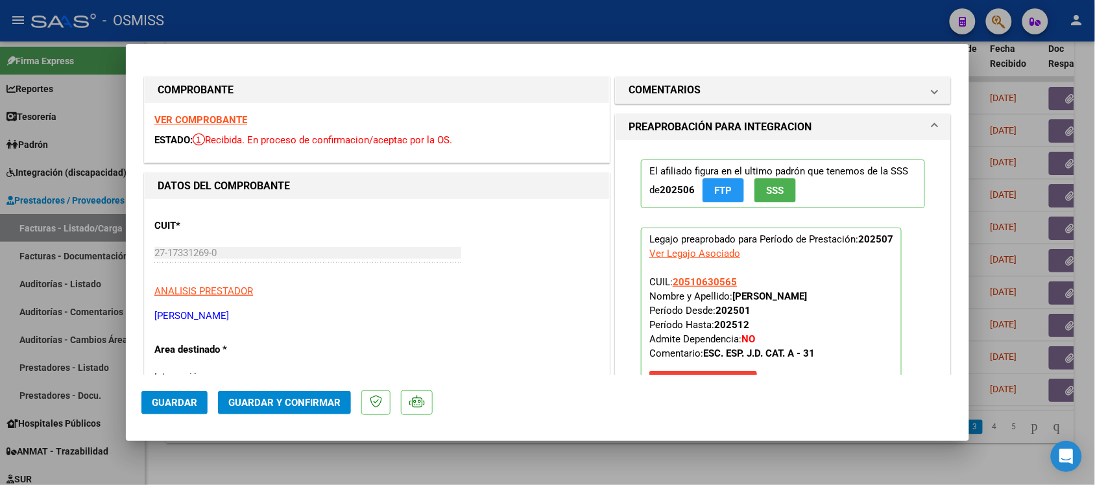
click at [227, 121] on strong "VER COMPROBANTE" at bounding box center [200, 120] width 93 height 12
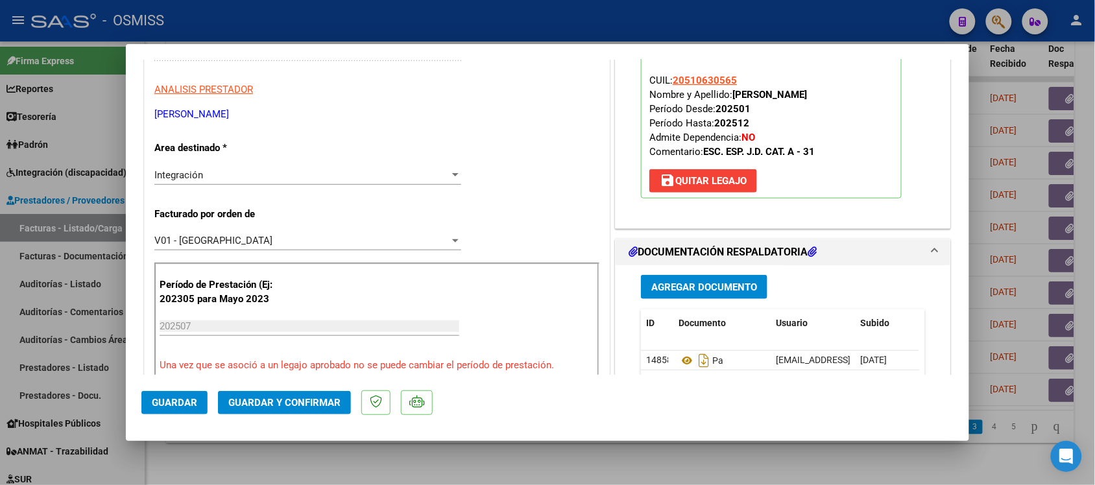
scroll to position [276, 0]
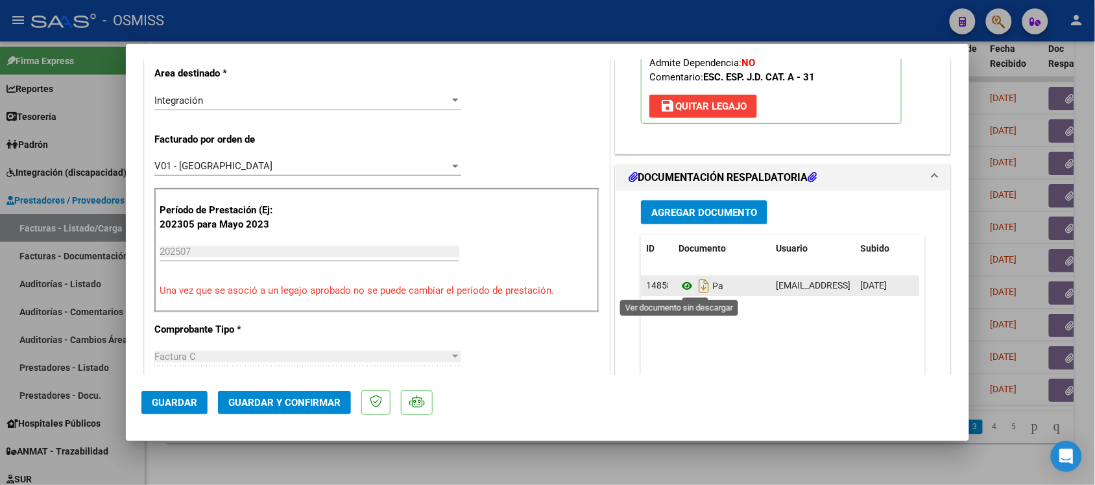
click at [679, 289] on icon at bounding box center [687, 286] width 17 height 16
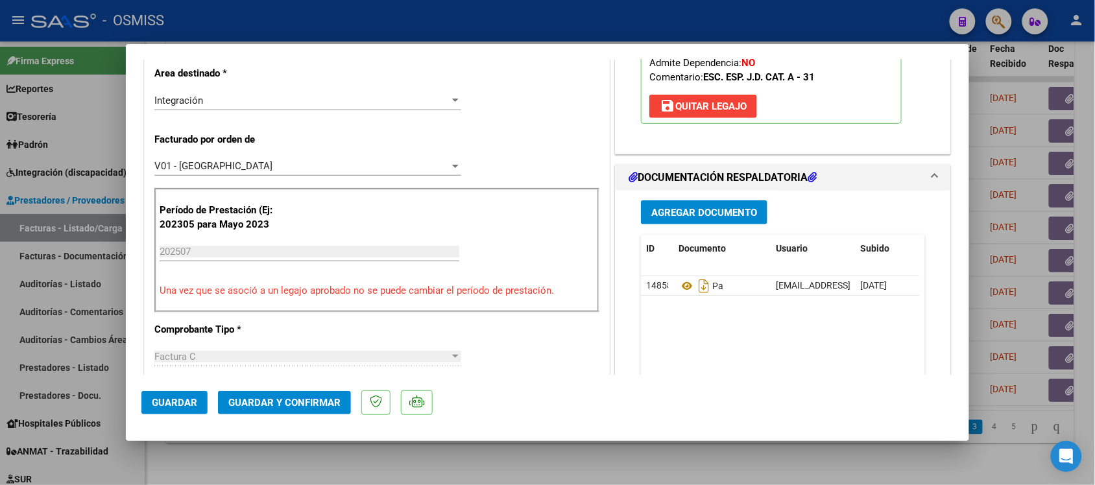
click at [971, 93] on div at bounding box center [547, 242] width 1095 height 485
type input "$ 0,00"
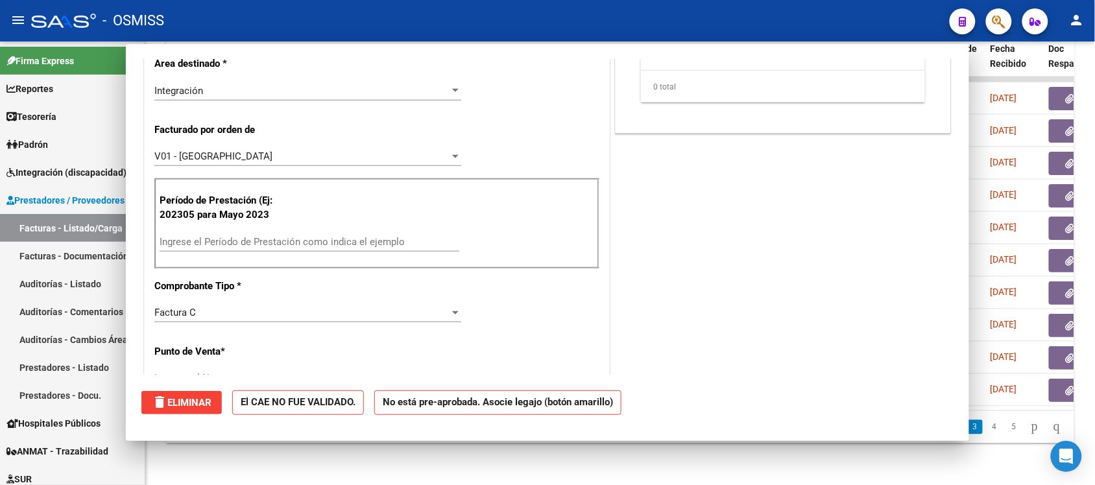
scroll to position [267, 0]
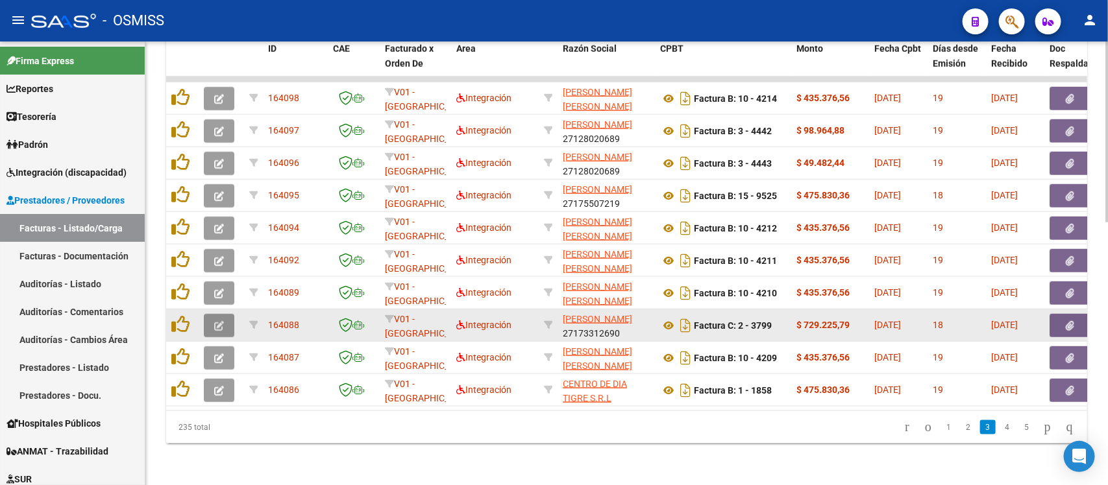
click at [218, 321] on icon "button" at bounding box center [219, 326] width 10 height 10
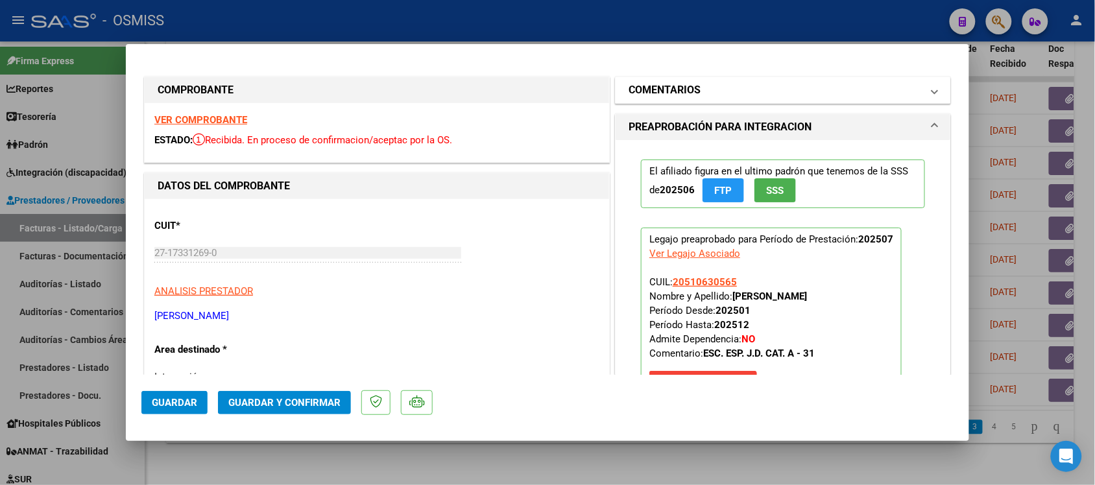
click at [651, 93] on h1 "COMENTARIOS" at bounding box center [665, 90] width 72 height 16
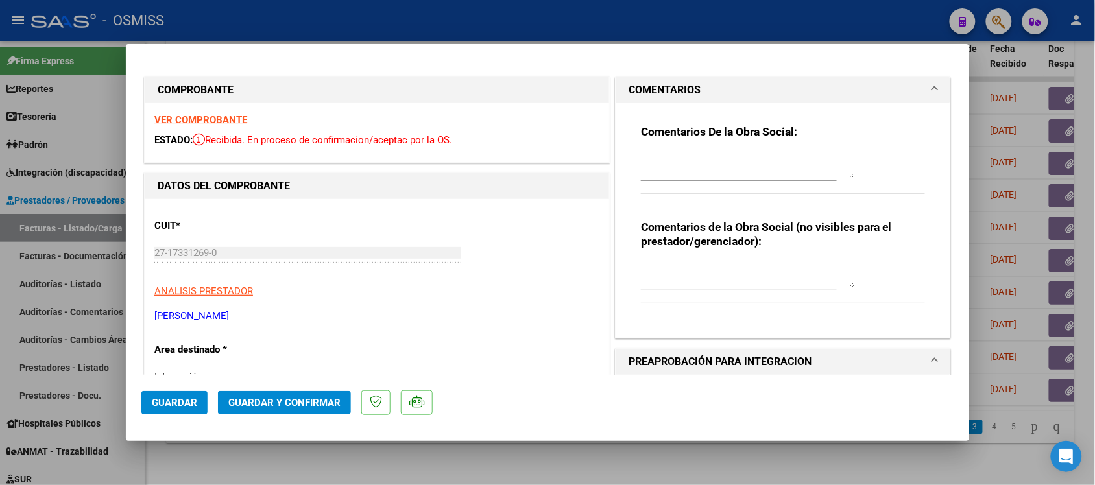
click at [651, 93] on h1 "COMENTARIOS" at bounding box center [665, 90] width 72 height 16
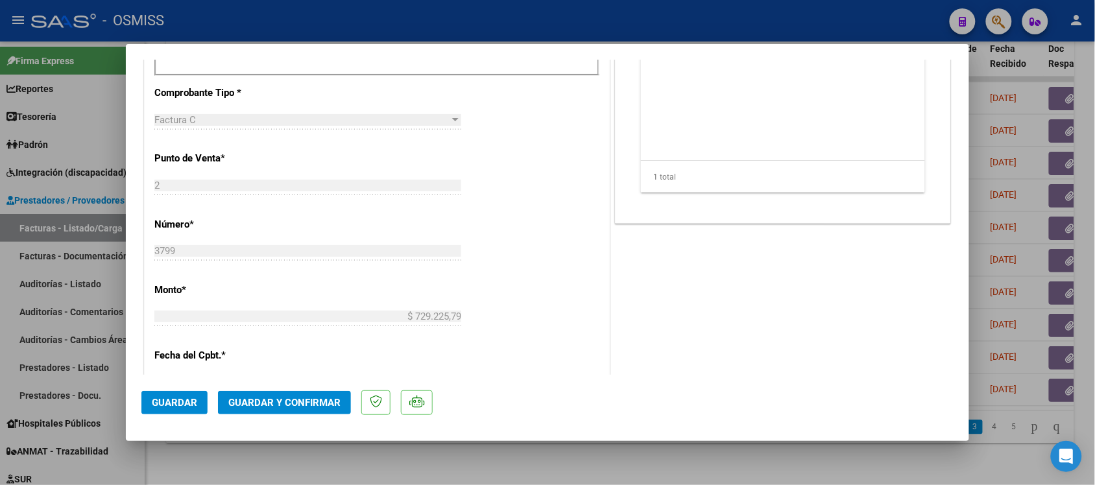
scroll to position [559, 0]
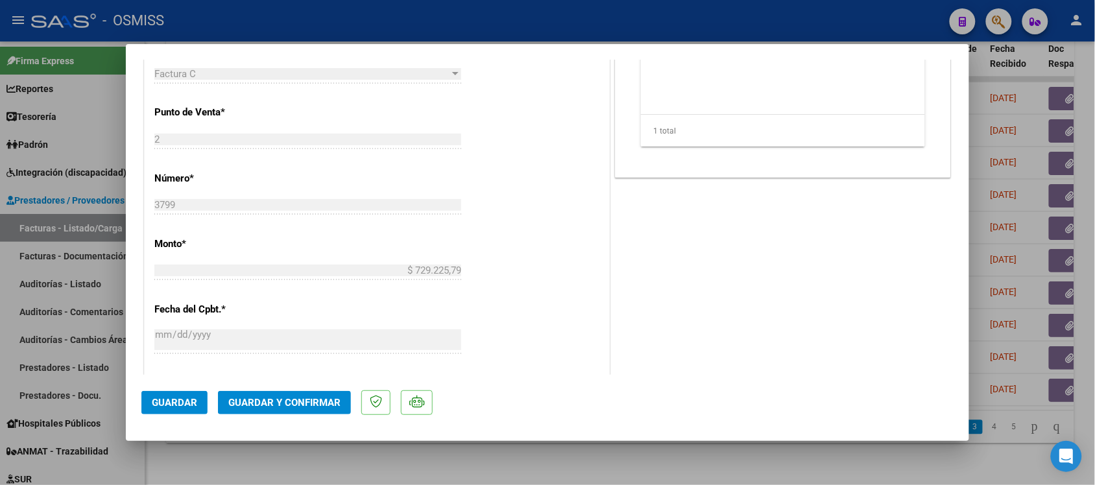
click at [298, 393] on button "Guardar y Confirmar" at bounding box center [284, 402] width 133 height 23
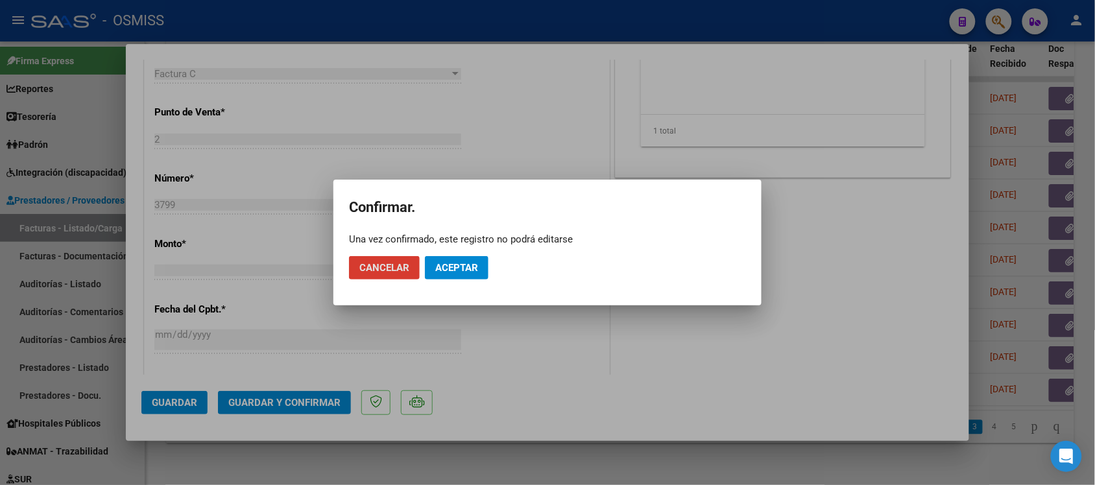
click at [443, 269] on span "Aceptar" at bounding box center [456, 268] width 43 height 12
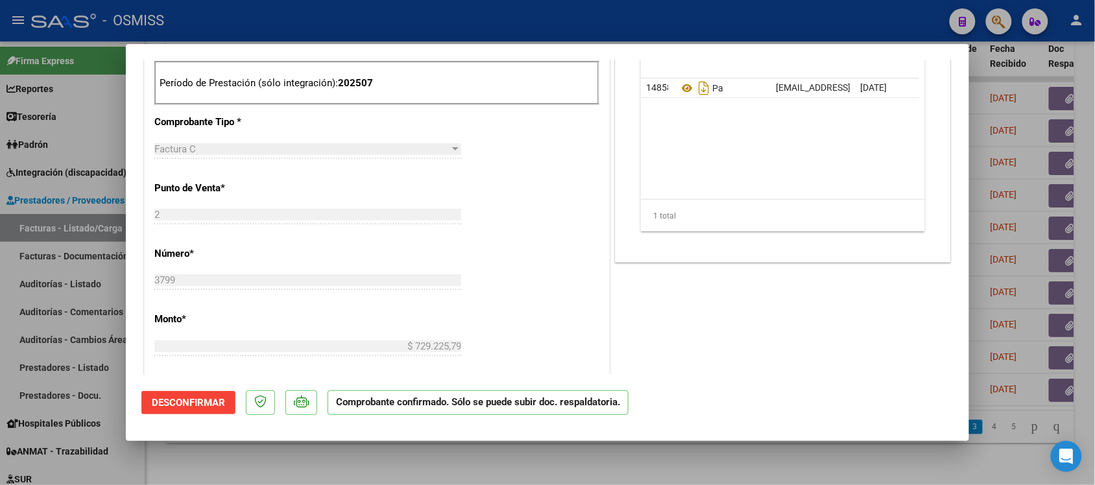
scroll to position [407, 0]
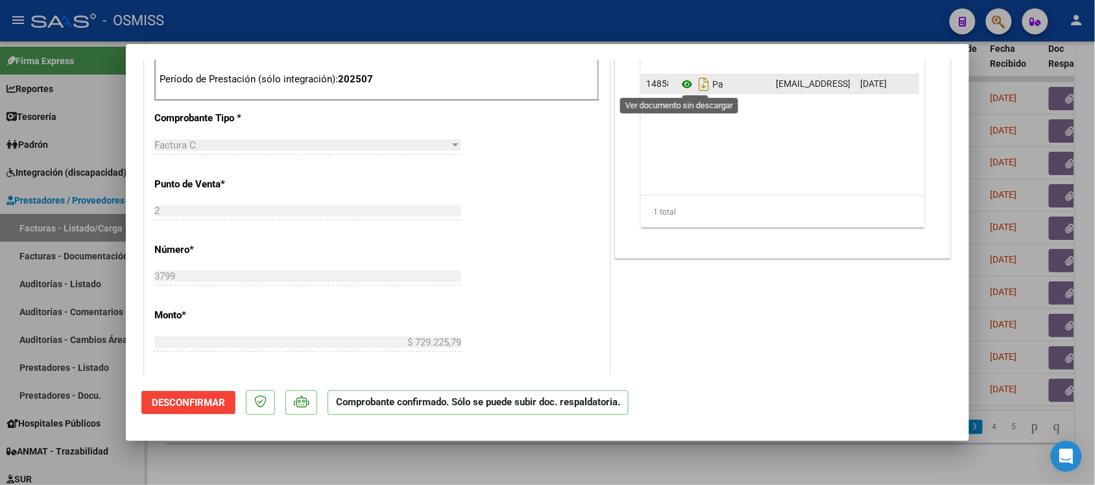
click at [679, 88] on icon at bounding box center [687, 85] width 17 height 16
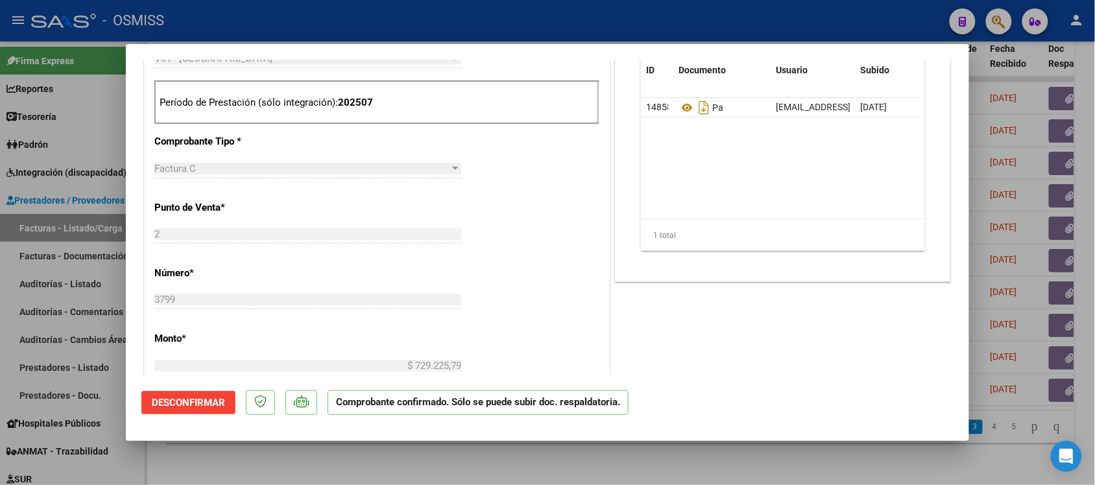
scroll to position [424, 0]
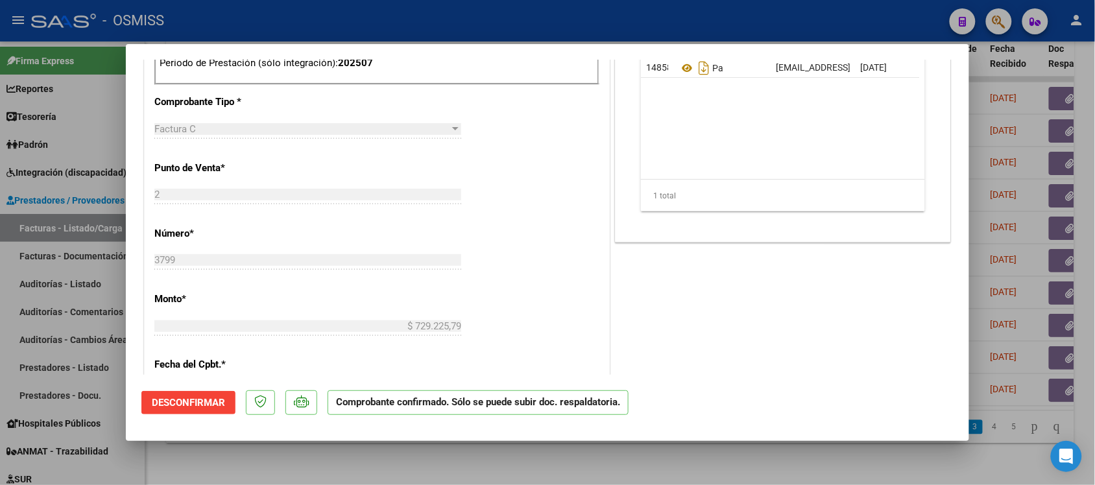
click at [783, 448] on div at bounding box center [547, 242] width 1095 height 485
type input "$ 0,00"
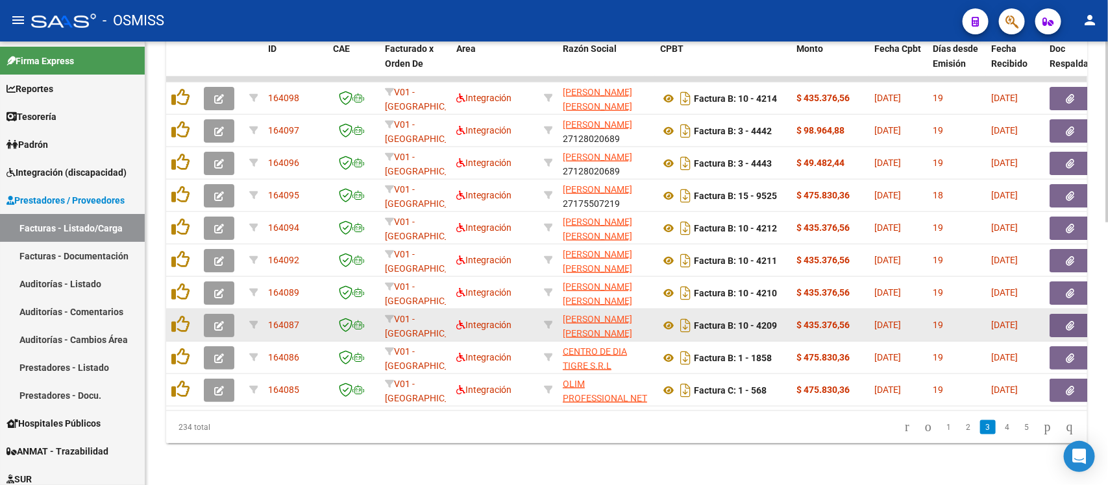
click at [205, 314] on button "button" at bounding box center [219, 325] width 30 height 23
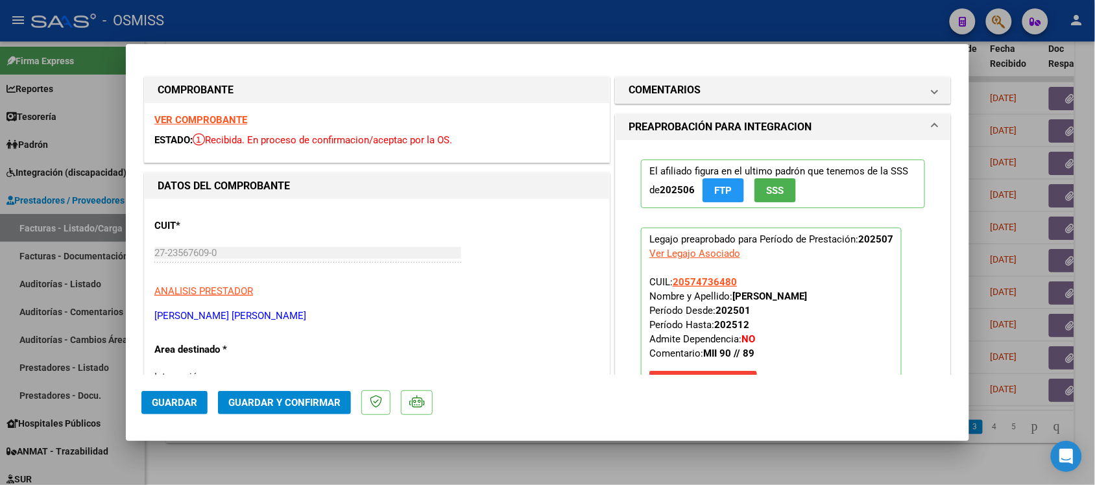
click at [225, 125] on strong "VER COMPROBANTE" at bounding box center [200, 120] width 93 height 12
click at [692, 456] on div at bounding box center [547, 242] width 1095 height 485
type input "$ 0,00"
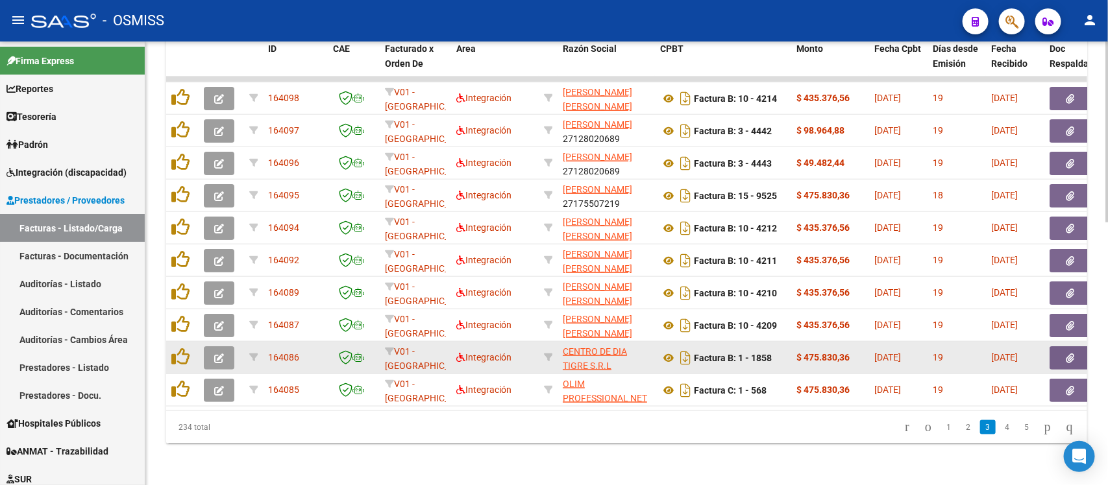
click at [215, 347] on button "button" at bounding box center [219, 358] width 30 height 23
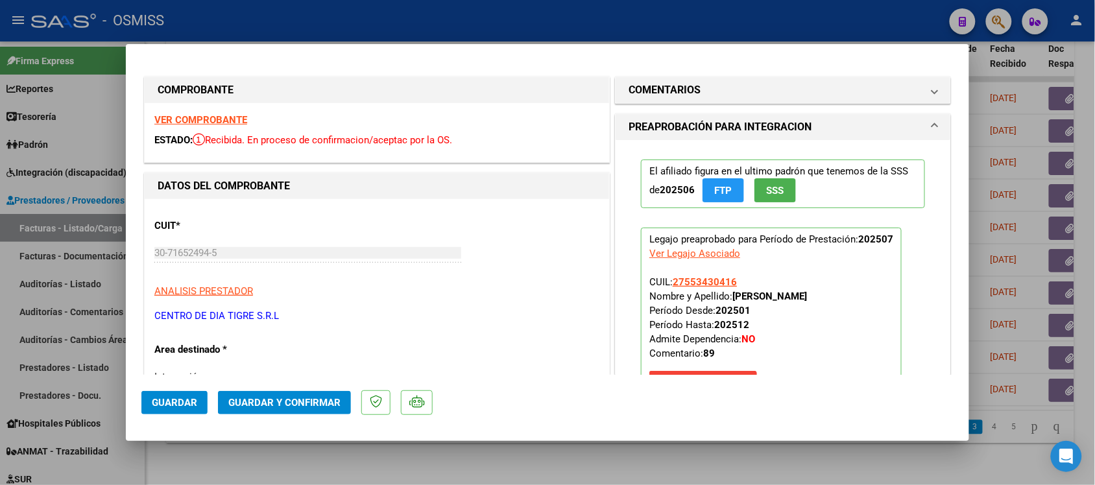
click at [227, 119] on strong "VER COMPROBANTE" at bounding box center [200, 120] width 93 height 12
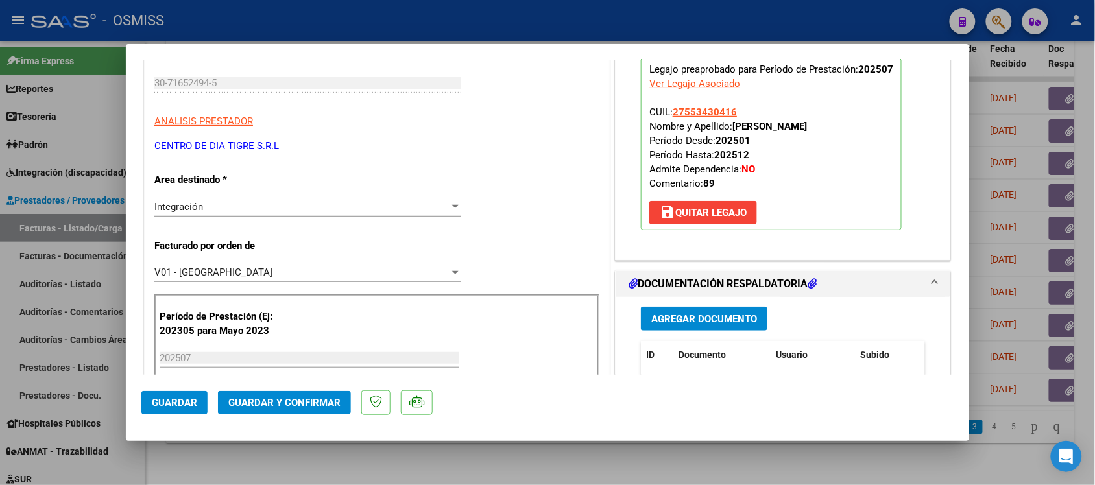
scroll to position [311, 0]
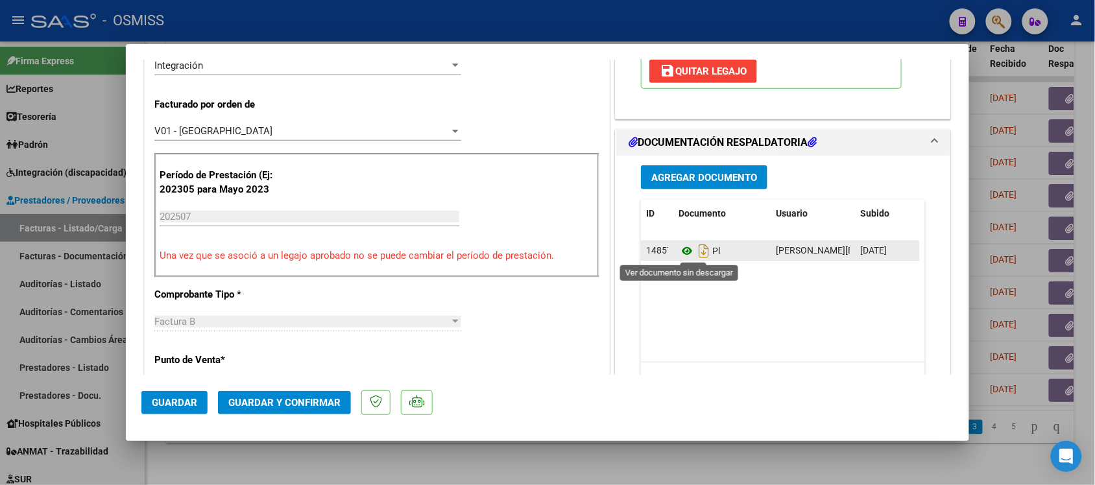
click at [683, 253] on icon at bounding box center [687, 251] width 17 height 16
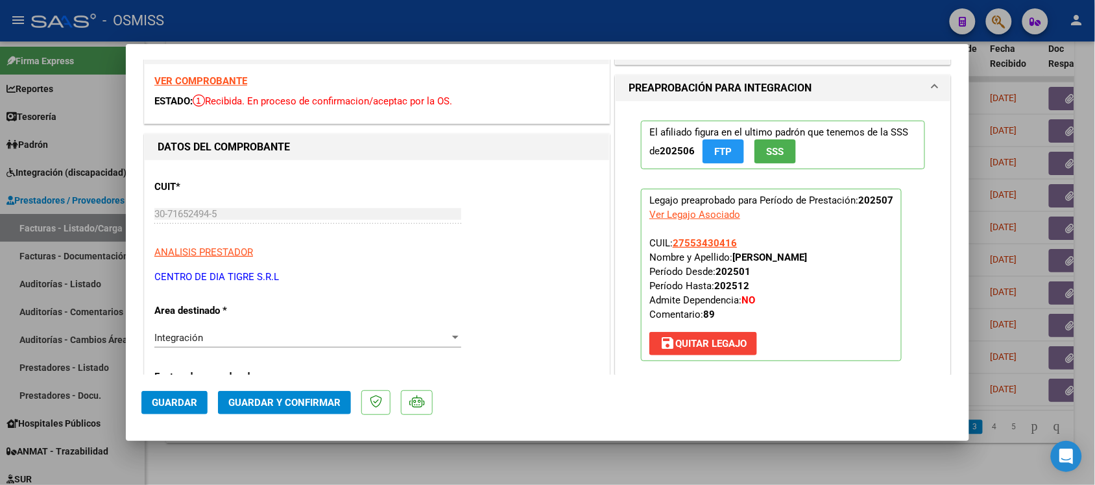
scroll to position [0, 0]
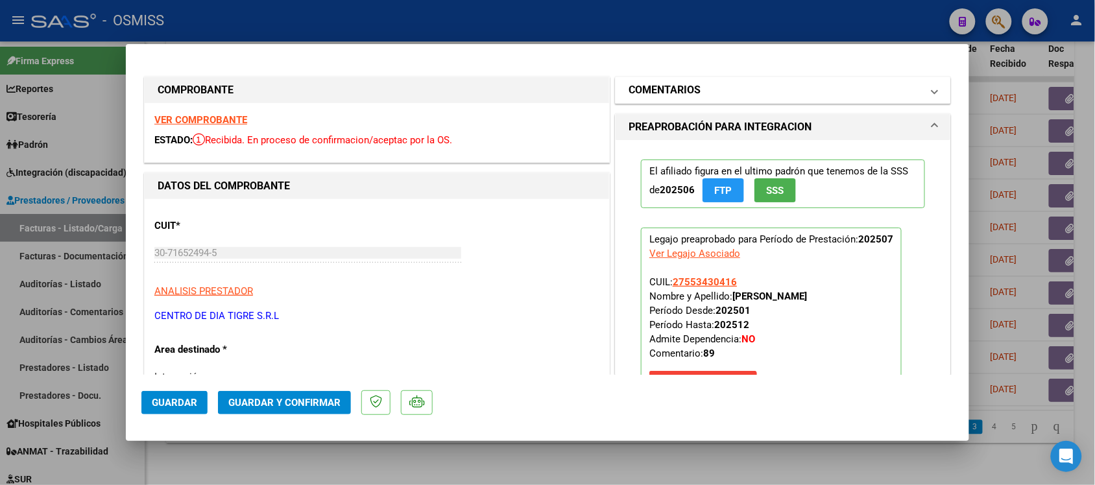
click at [871, 83] on mat-panel-title "COMENTARIOS" at bounding box center [775, 90] width 293 height 16
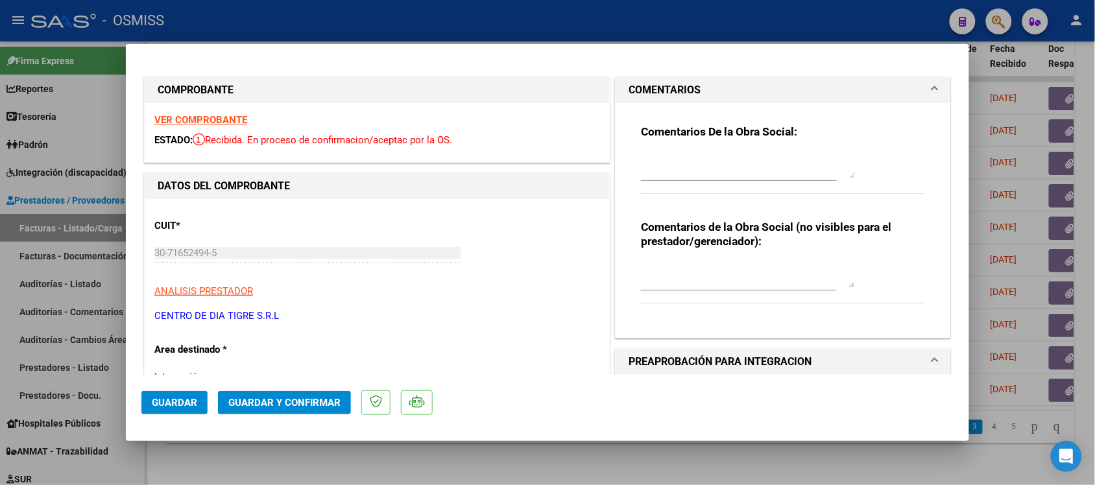
click at [871, 83] on mat-panel-title "COMENTARIOS" at bounding box center [775, 90] width 293 height 16
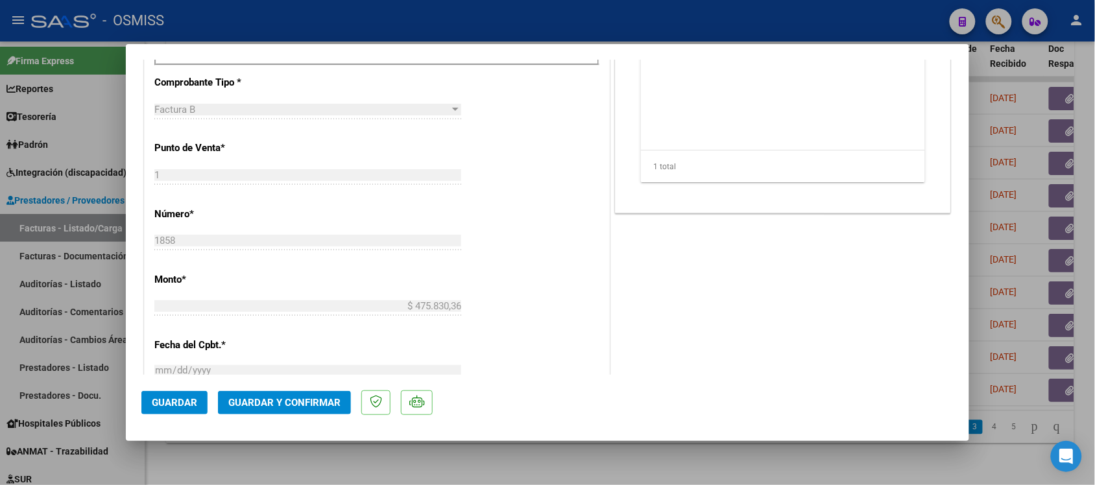
scroll to position [555, 0]
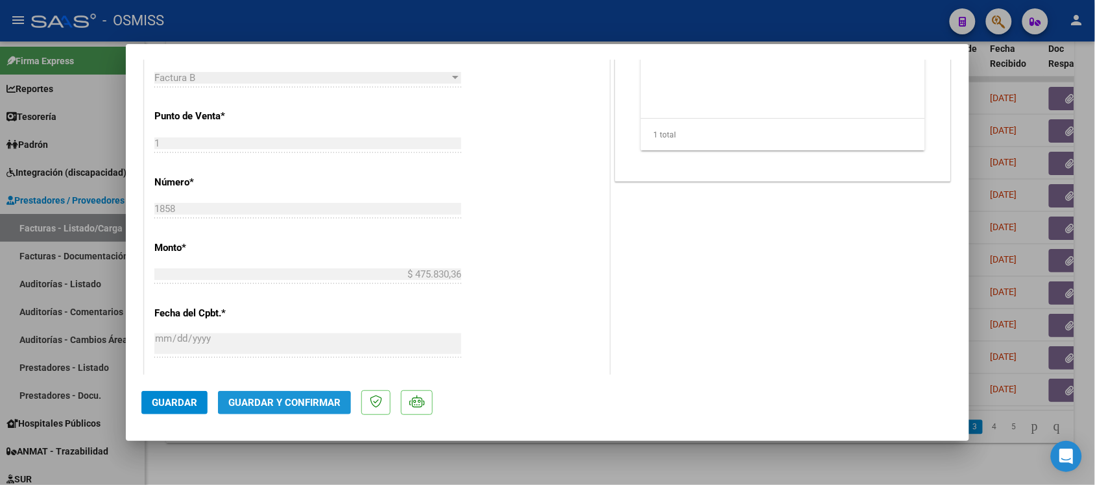
click at [280, 407] on span "Guardar y Confirmar" at bounding box center [284, 403] width 112 height 12
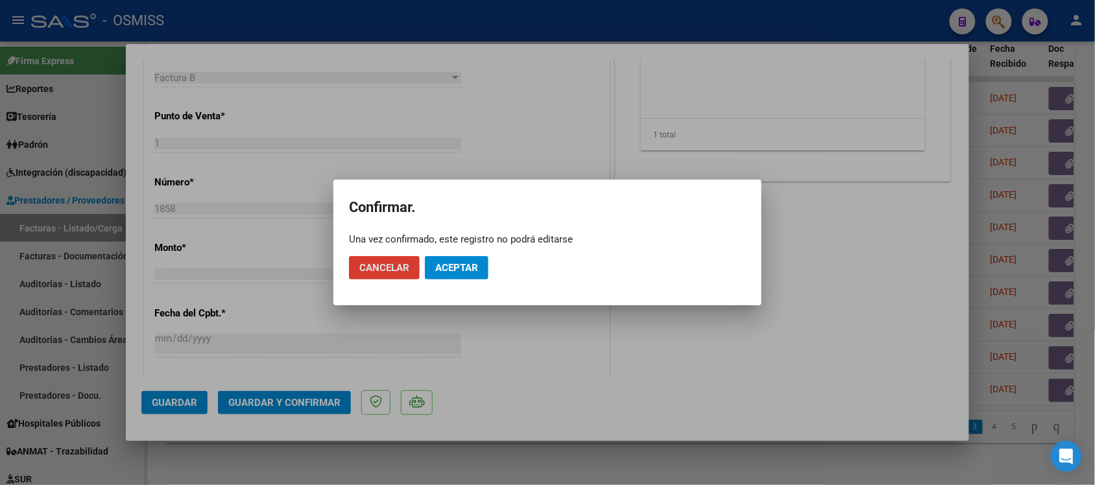
click at [449, 276] on button "Aceptar" at bounding box center [457, 267] width 64 height 23
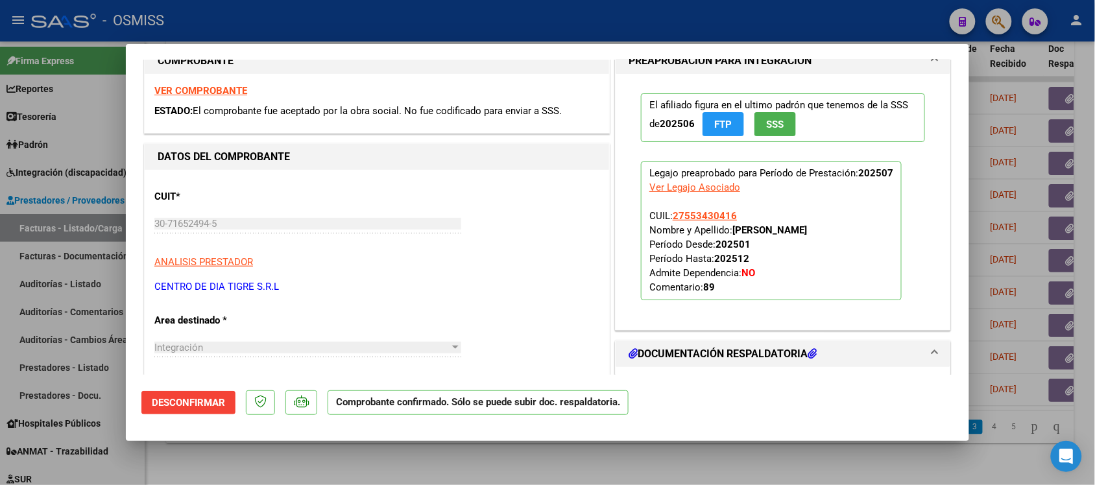
scroll to position [19, 0]
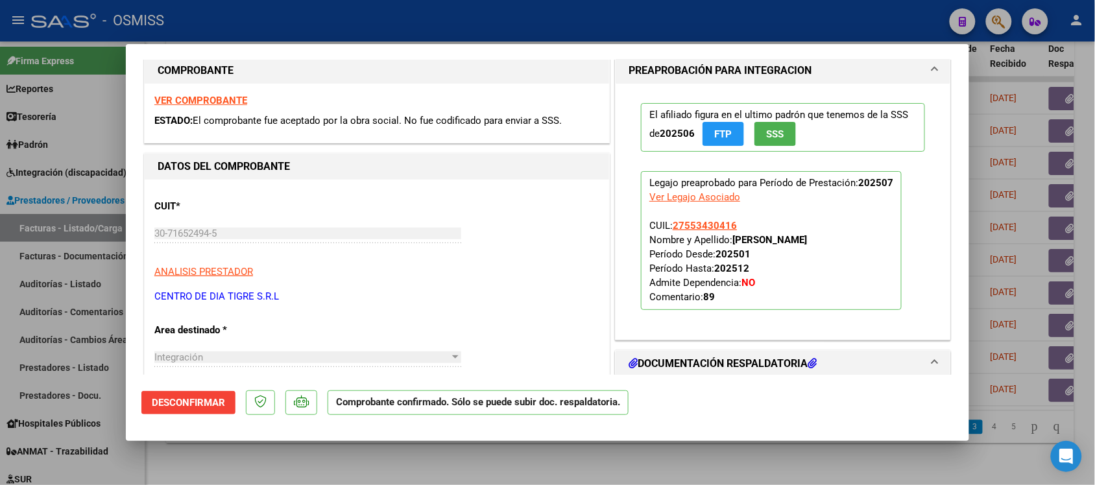
click at [197, 99] on strong "VER COMPROBANTE" at bounding box center [200, 101] width 93 height 12
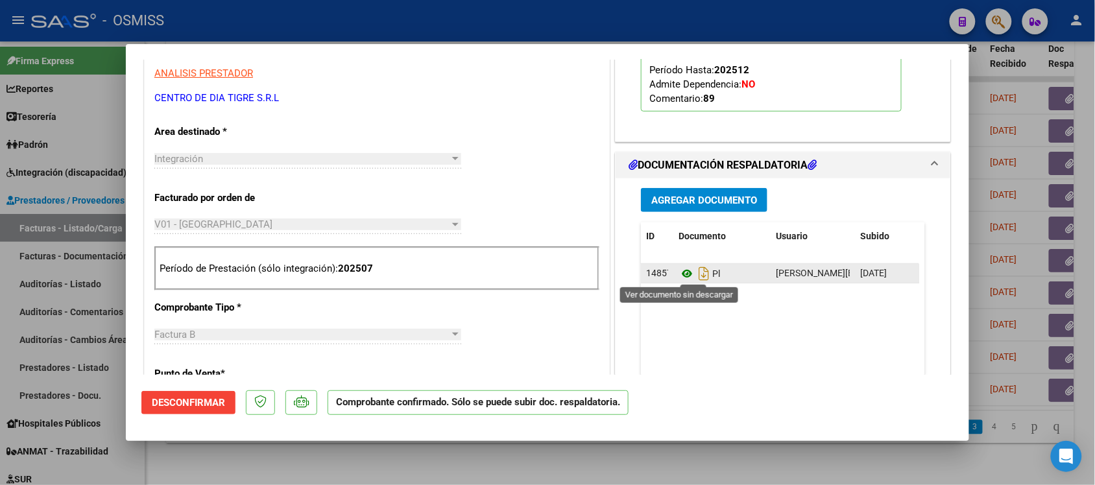
click at [683, 273] on icon at bounding box center [687, 274] width 17 height 16
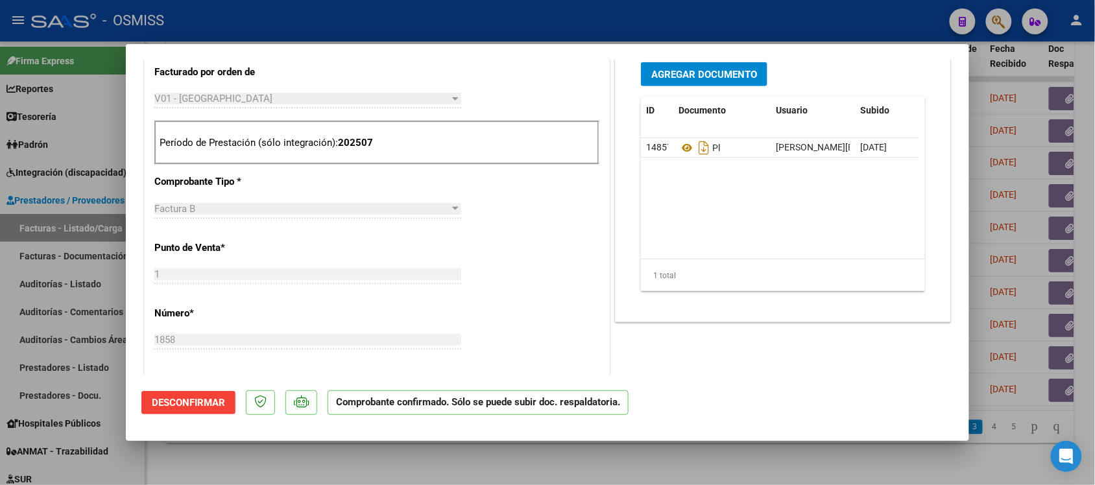
scroll to position [364, 0]
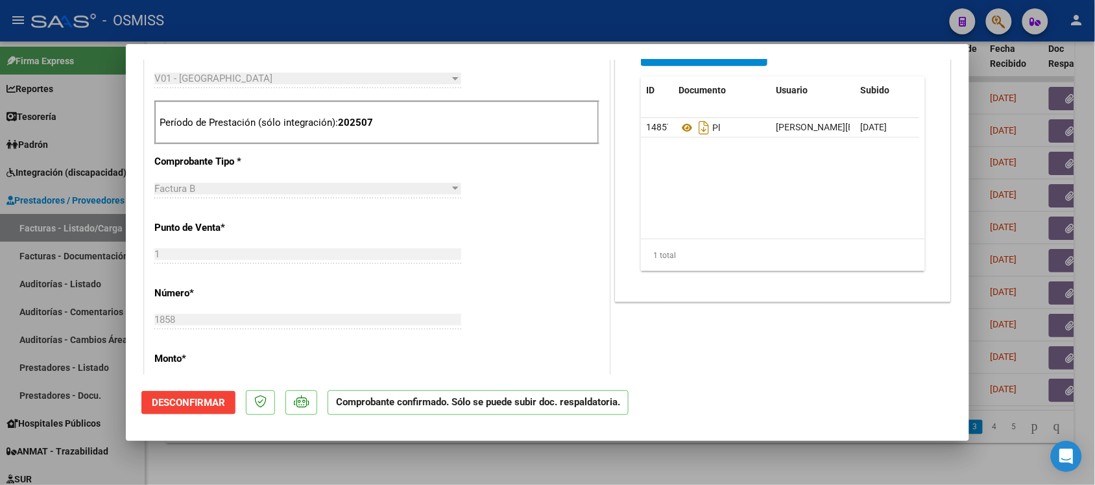
click at [747, 449] on div at bounding box center [547, 242] width 1095 height 485
type input "$ 0,00"
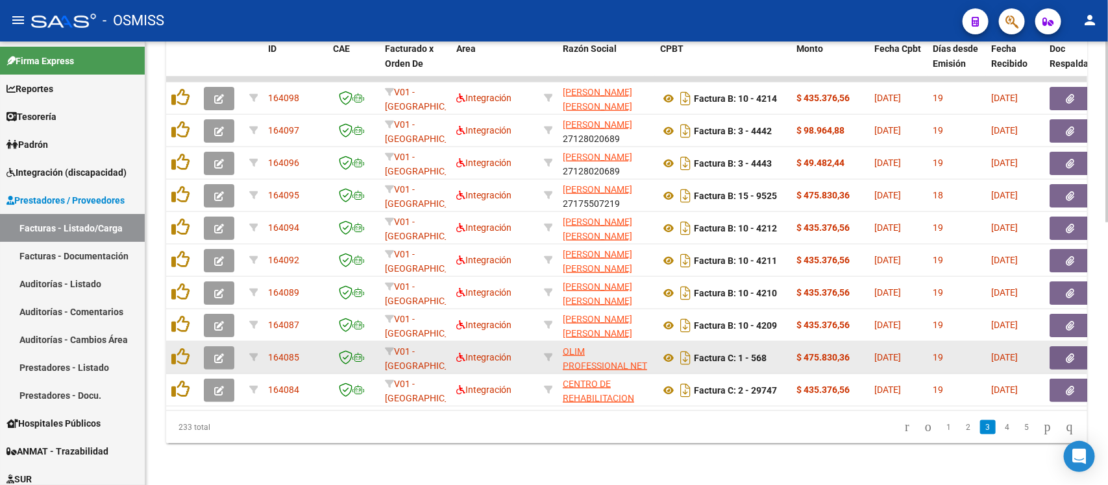
click at [215, 354] on icon "button" at bounding box center [219, 359] width 10 height 10
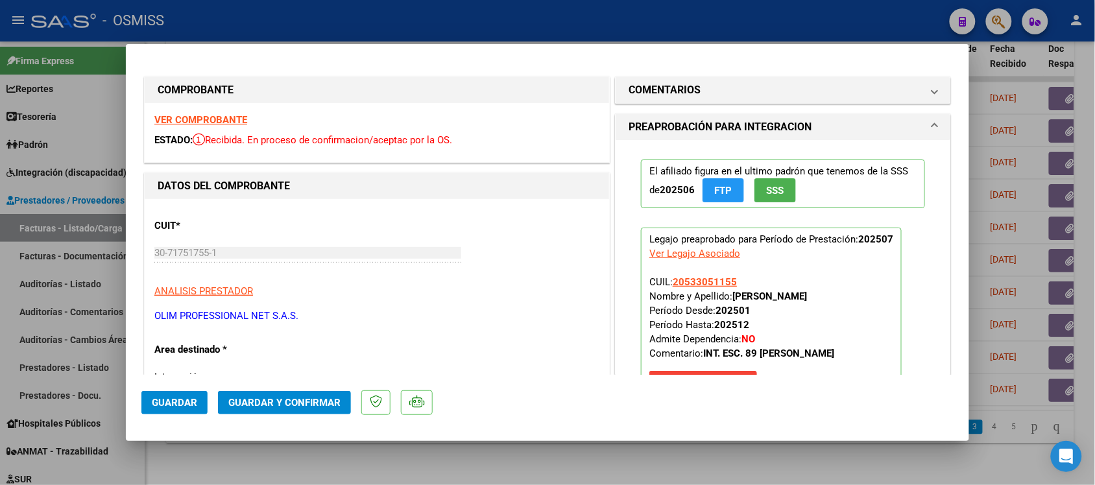
click at [210, 122] on strong "VER COMPROBANTE" at bounding box center [200, 120] width 93 height 12
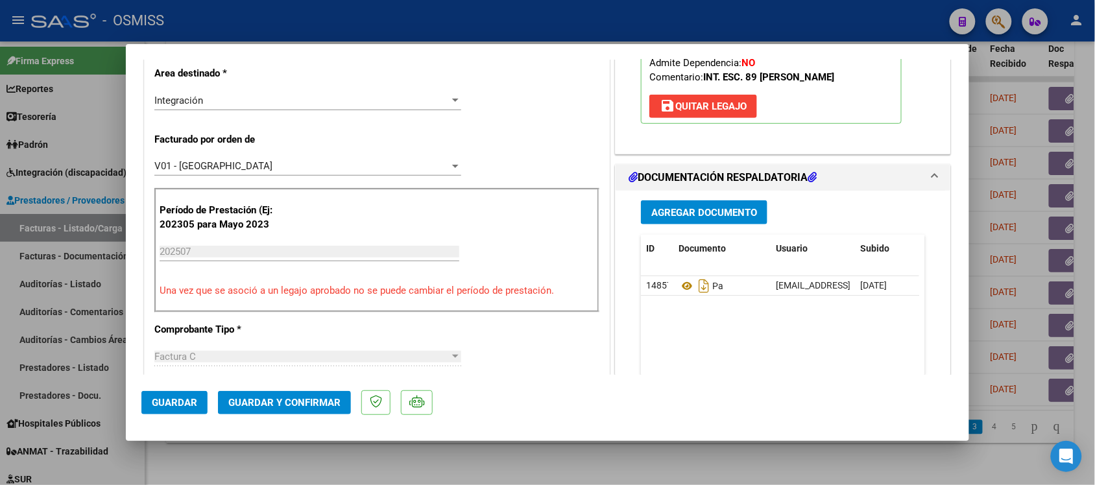
scroll to position [287, 0]
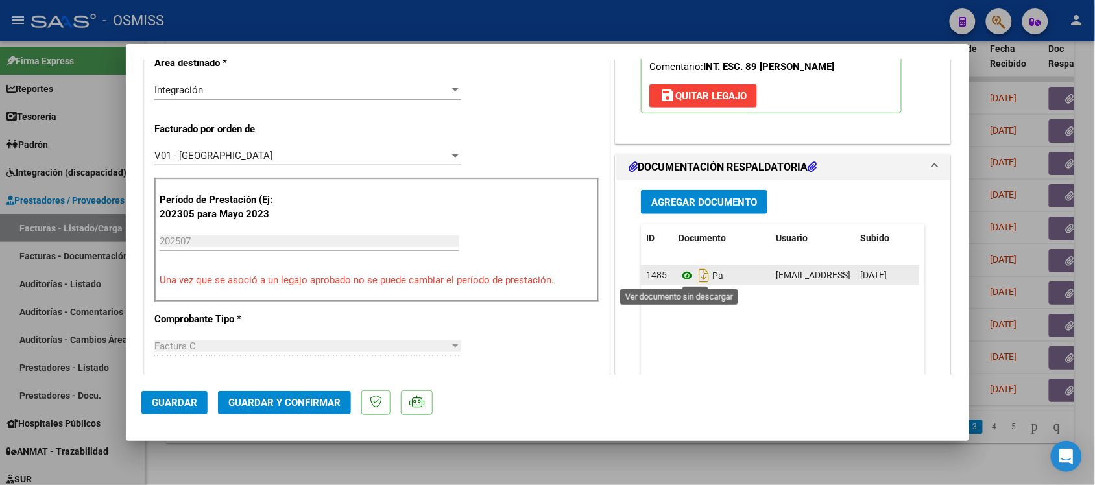
click at [679, 273] on icon at bounding box center [687, 276] width 17 height 16
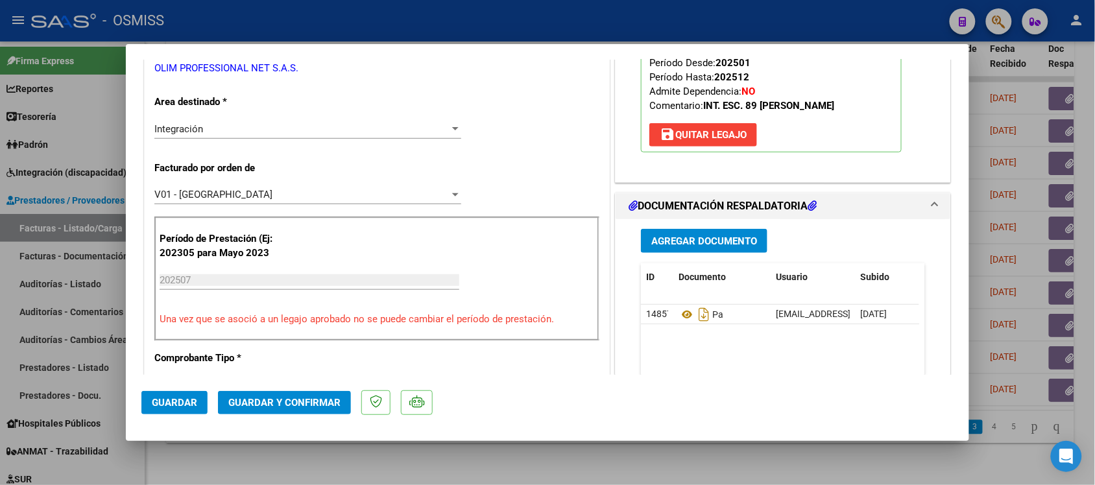
scroll to position [0, 0]
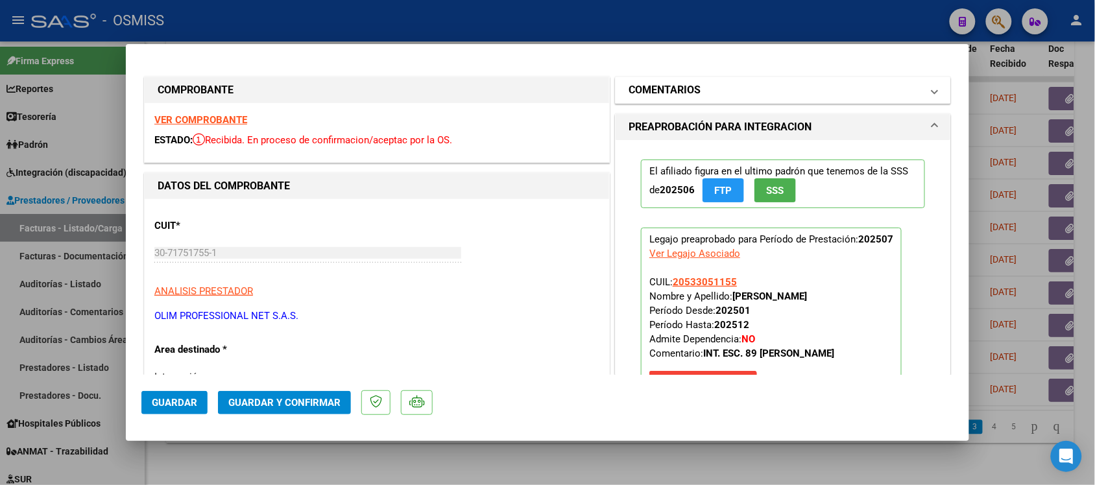
click at [673, 92] on h1 "COMENTARIOS" at bounding box center [665, 90] width 72 height 16
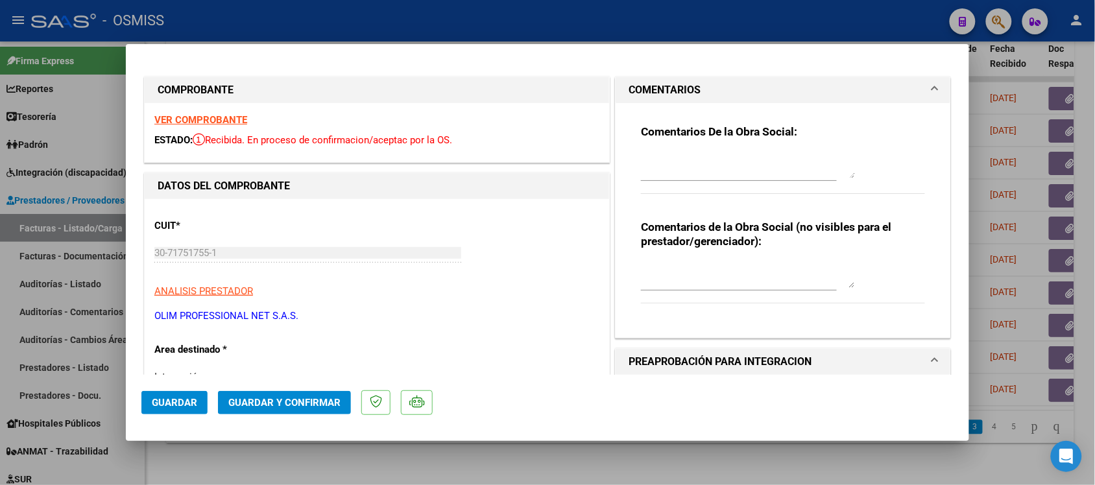
click at [673, 92] on h1 "COMENTARIOS" at bounding box center [665, 90] width 72 height 16
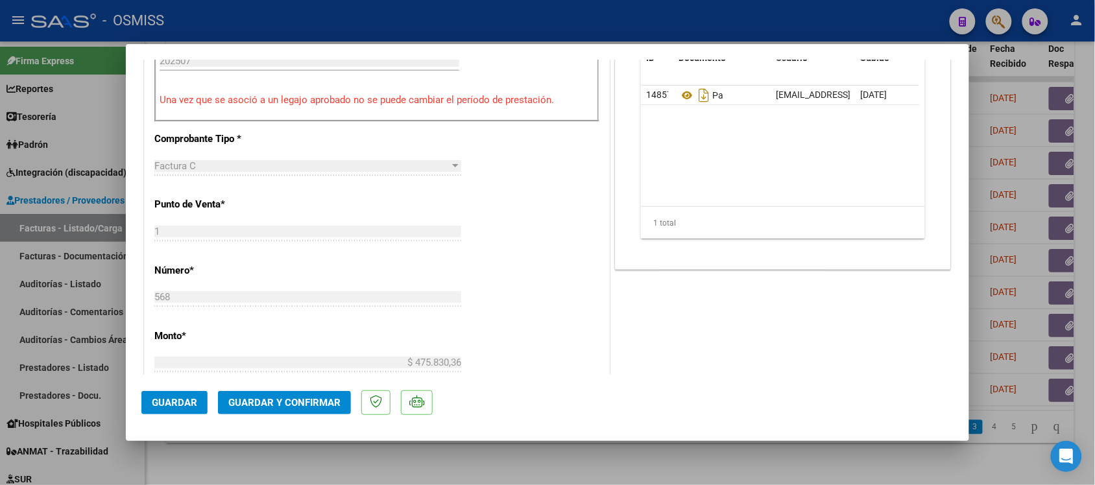
scroll to position [534, 0]
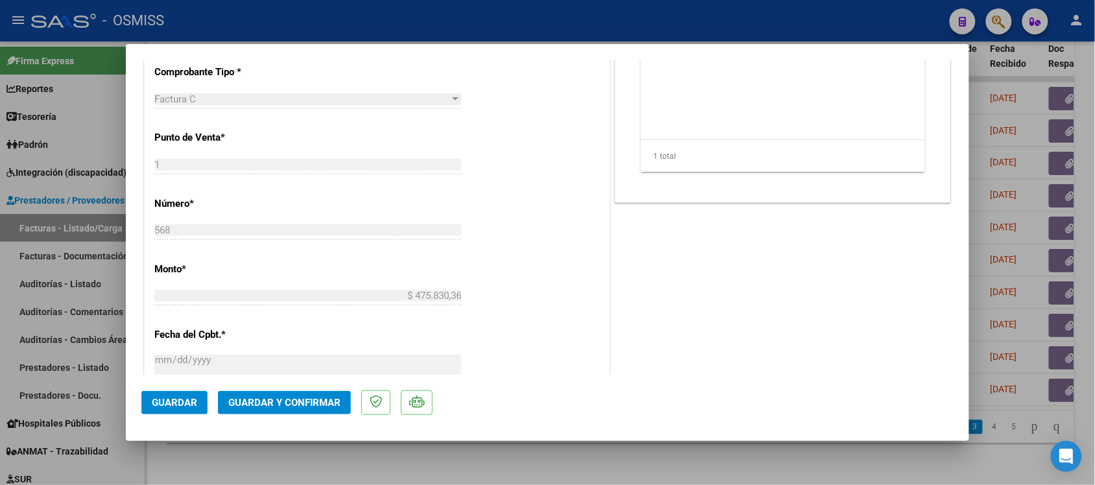
click at [307, 407] on span "Guardar y Confirmar" at bounding box center [284, 403] width 112 height 12
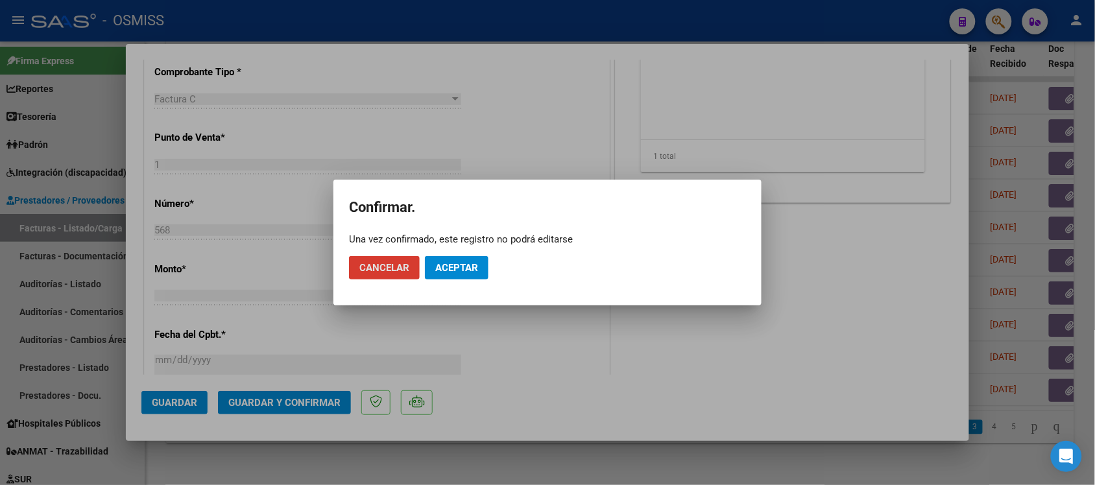
click at [452, 273] on span "Aceptar" at bounding box center [456, 268] width 43 height 12
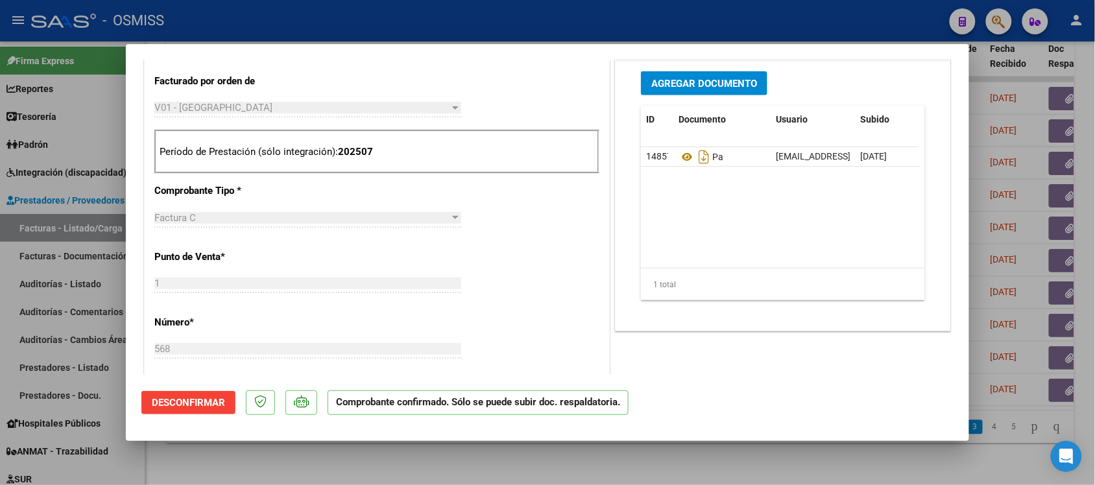
scroll to position [427, 0]
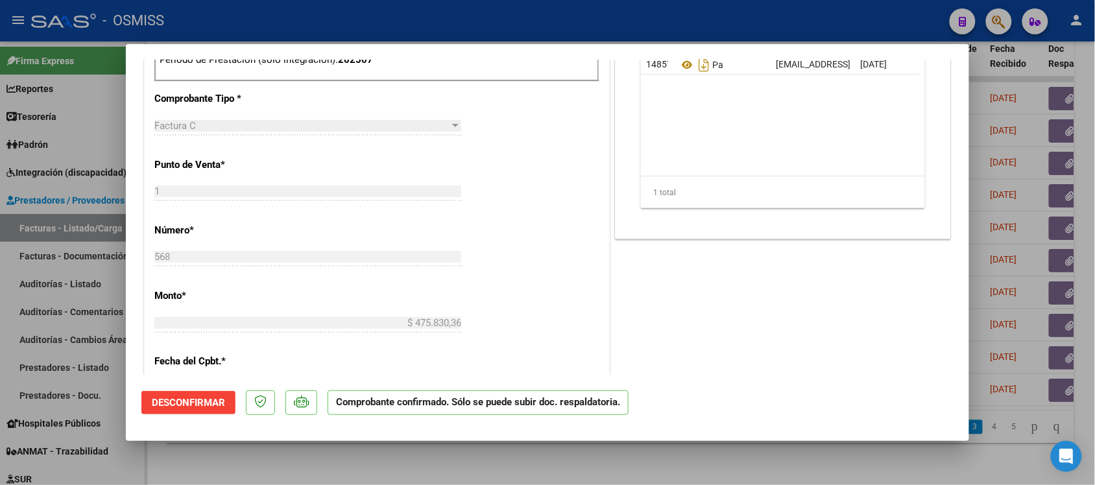
click at [795, 467] on div at bounding box center [547, 242] width 1095 height 485
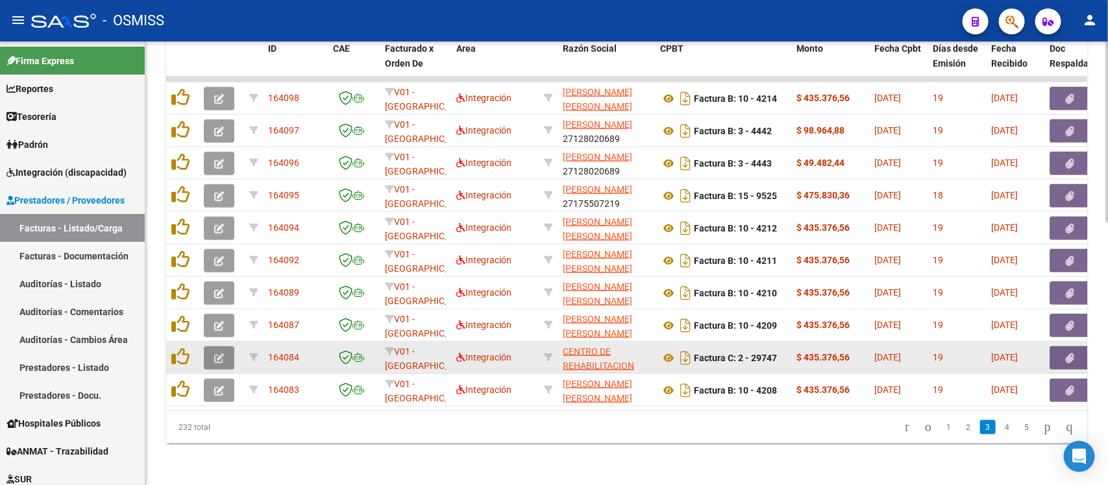
click at [222, 354] on icon "button" at bounding box center [219, 359] width 10 height 10
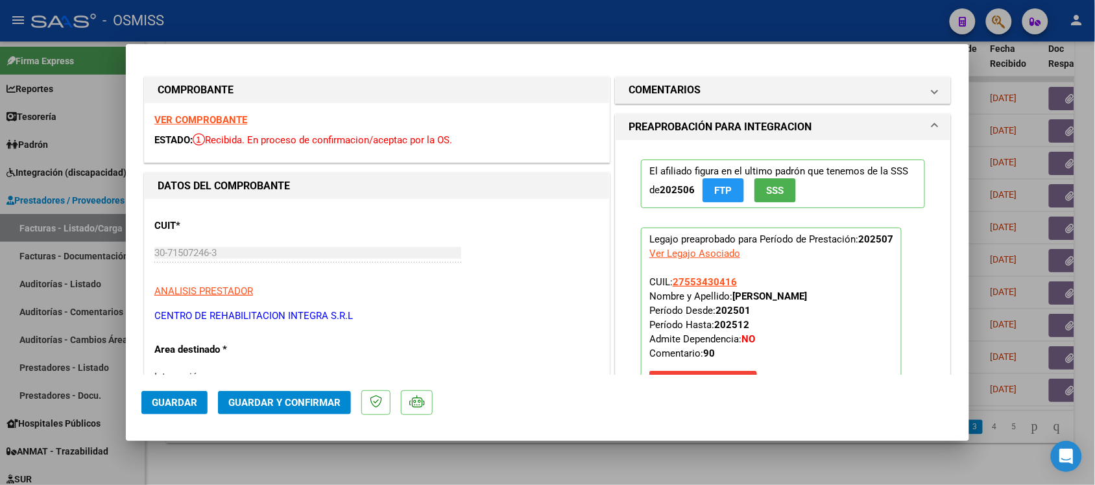
click at [198, 116] on strong "VER COMPROBANTE" at bounding box center [200, 120] width 93 height 12
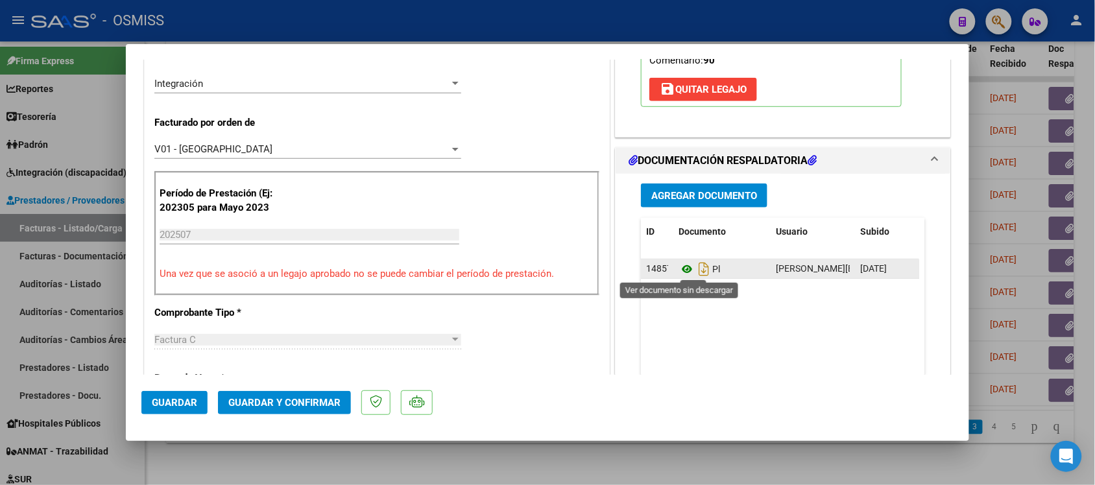
click at [679, 267] on icon at bounding box center [687, 269] width 17 height 16
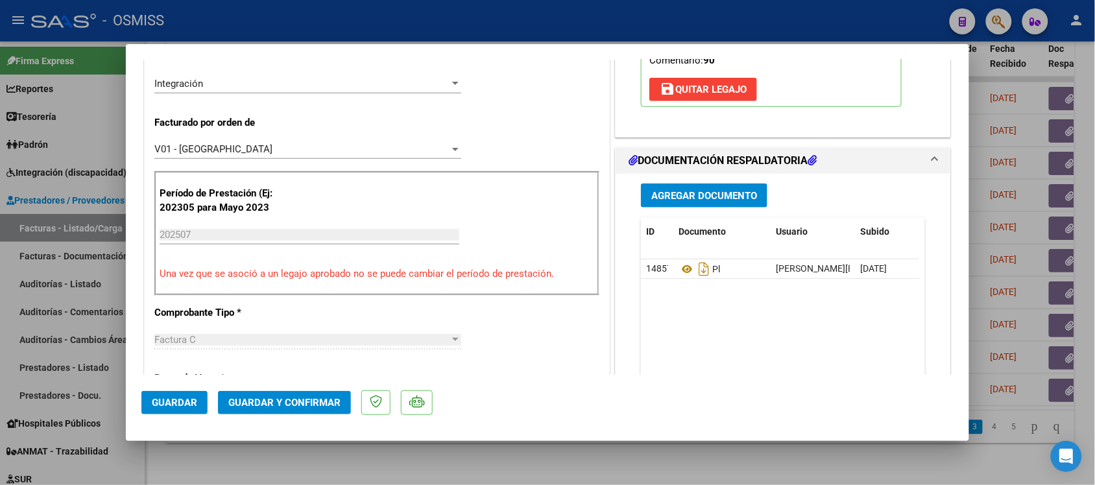
click at [805, 456] on div at bounding box center [547, 242] width 1095 height 485
type input "$ 0,00"
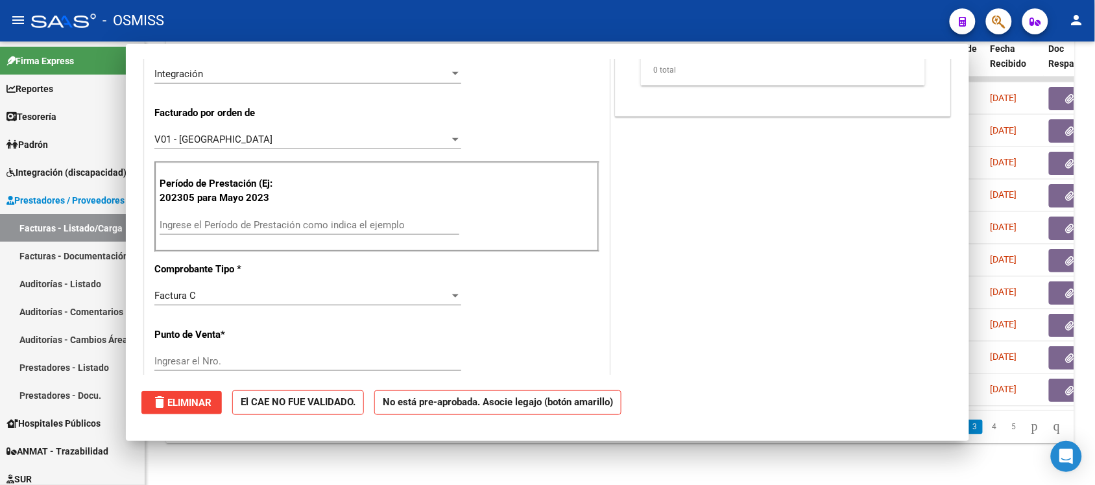
scroll to position [284, 0]
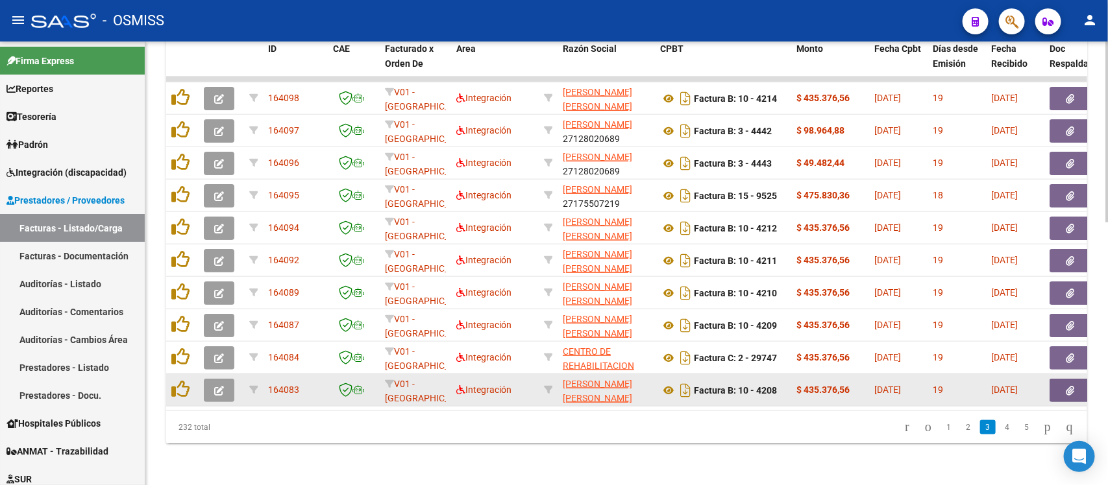
click at [224, 379] on button "button" at bounding box center [219, 390] width 30 height 23
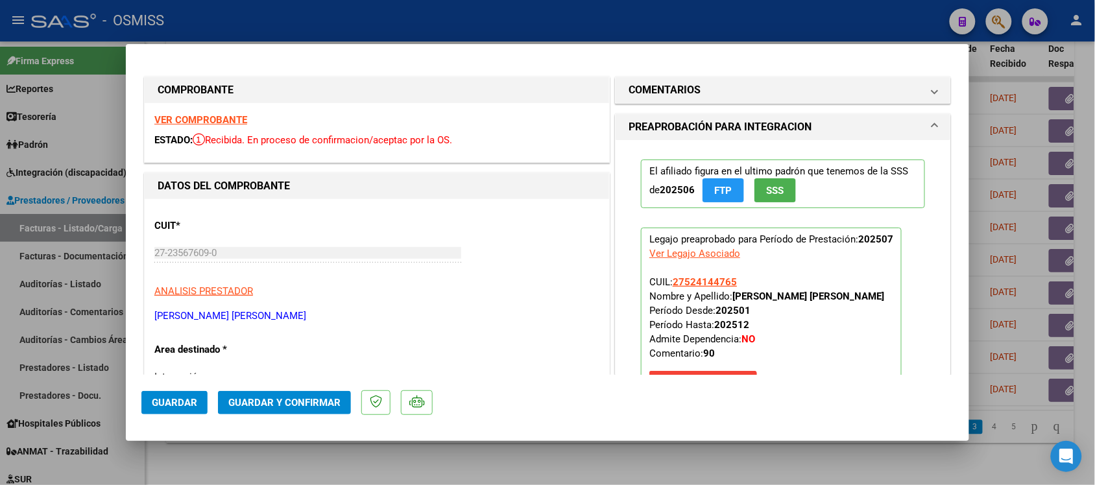
click at [225, 114] on strong "VER COMPROBANTE" at bounding box center [200, 120] width 93 height 12
click at [670, 452] on div at bounding box center [547, 242] width 1095 height 485
type input "$ 0,00"
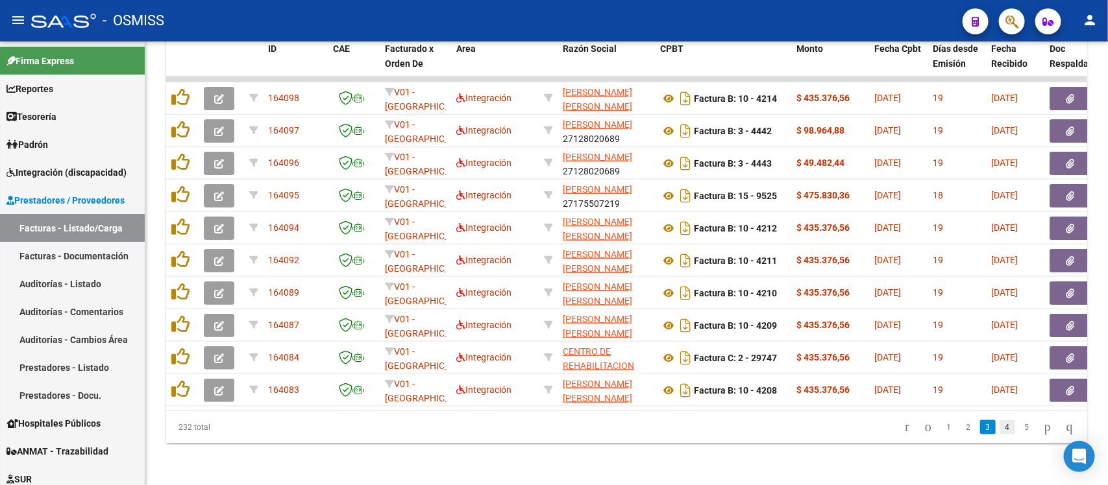
click at [1000, 428] on link "4" at bounding box center [1007, 427] width 16 height 14
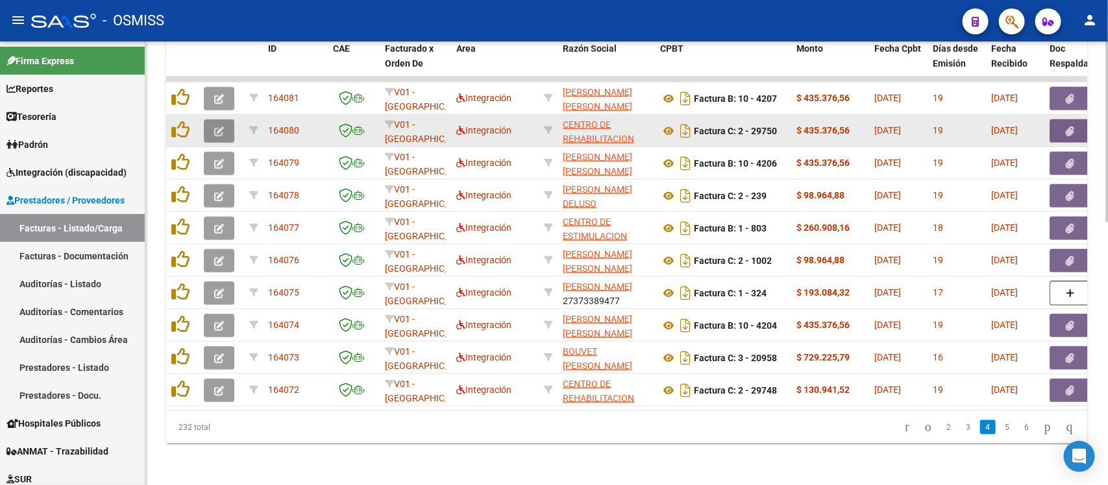
click at [221, 127] on icon "button" at bounding box center [219, 132] width 10 height 10
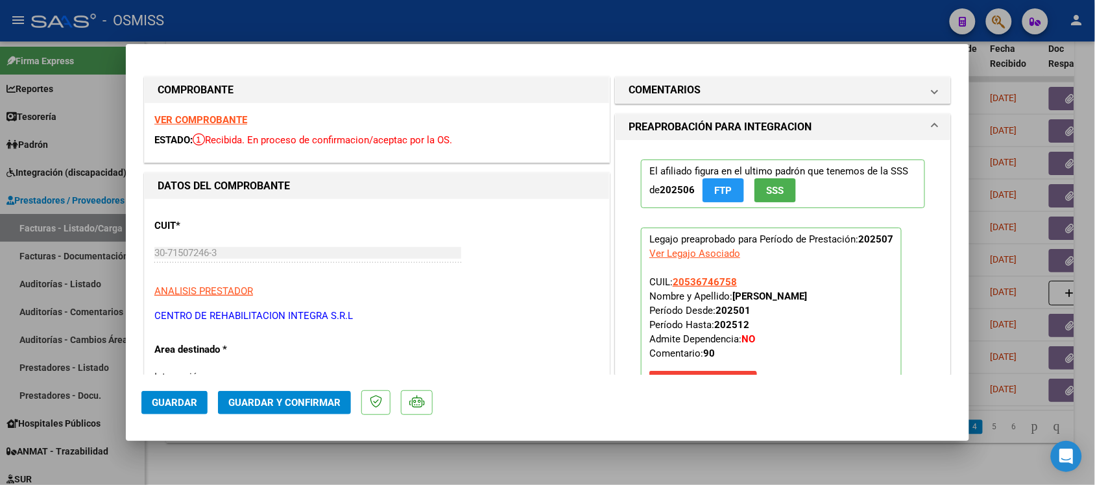
click at [202, 115] on strong "VER COMPROBANTE" at bounding box center [200, 120] width 93 height 12
click at [611, 472] on div at bounding box center [547, 242] width 1095 height 485
type input "$ 0,00"
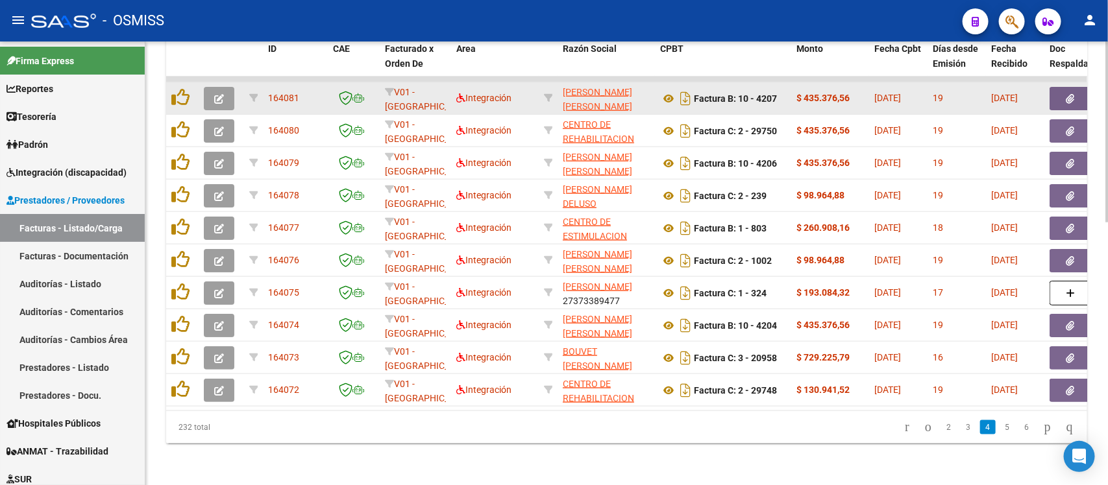
click at [221, 94] on icon "button" at bounding box center [219, 99] width 10 height 10
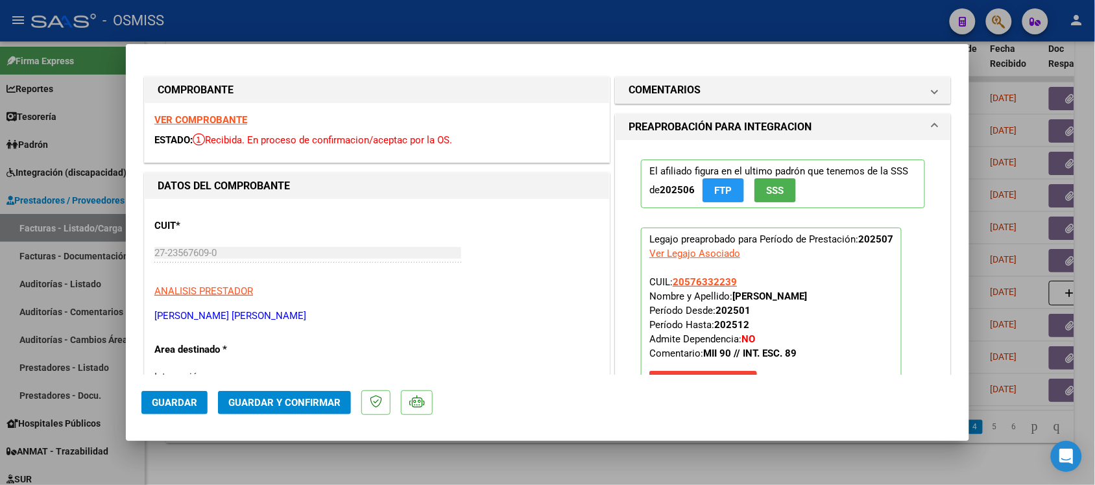
click at [231, 119] on strong "VER COMPROBANTE" at bounding box center [200, 120] width 93 height 12
click at [610, 453] on div at bounding box center [547, 242] width 1095 height 485
type input "$ 0,00"
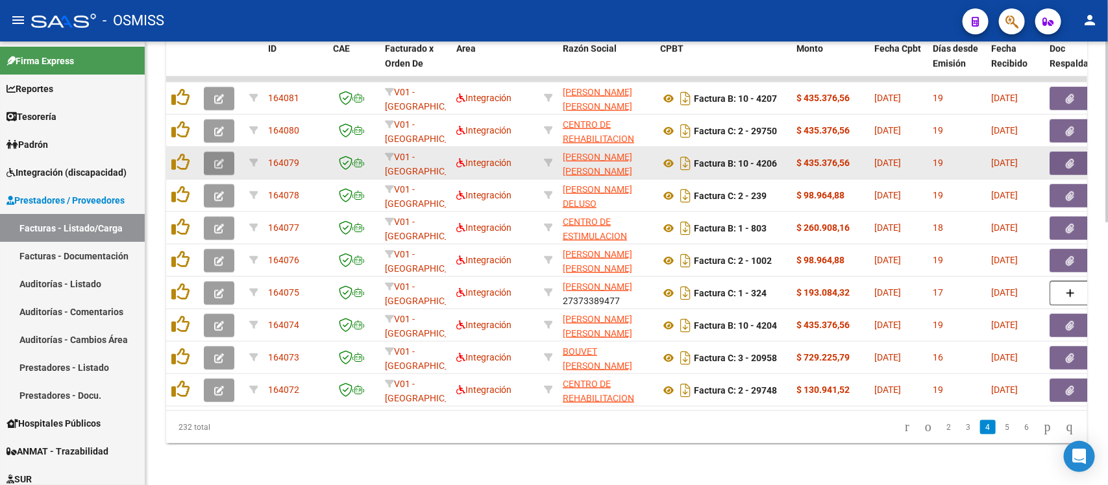
click at [211, 152] on button "button" at bounding box center [219, 163] width 30 height 23
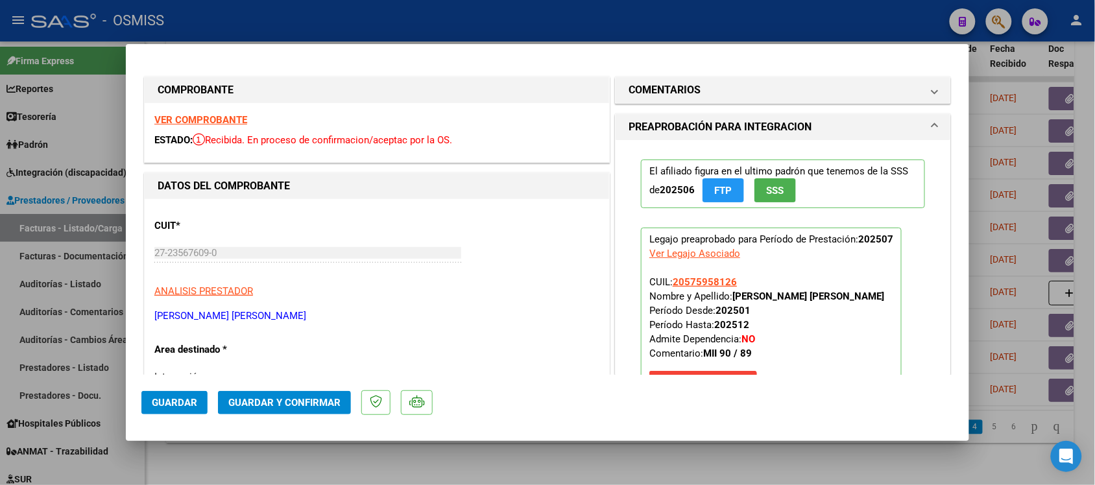
click at [228, 118] on strong "VER COMPROBANTE" at bounding box center [200, 120] width 93 height 12
click at [586, 463] on div at bounding box center [547, 242] width 1095 height 485
type input "$ 0,00"
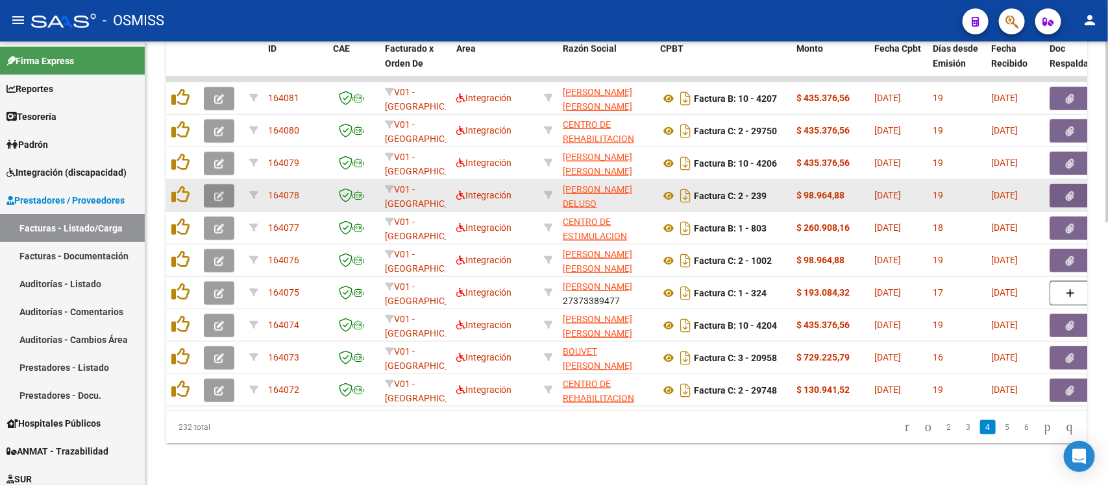
click at [219, 191] on icon "button" at bounding box center [219, 196] width 10 height 10
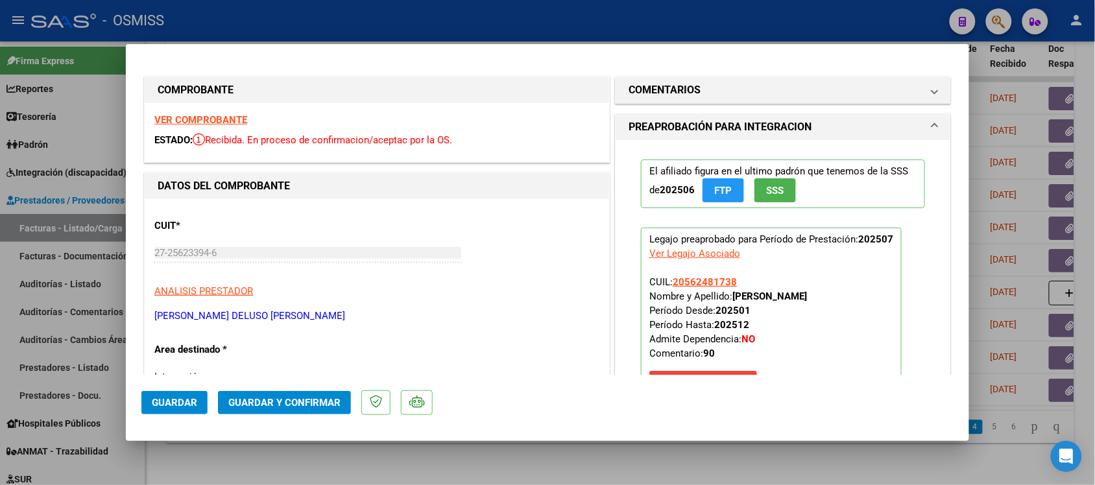
click at [228, 117] on strong "VER COMPROBANTE" at bounding box center [200, 120] width 93 height 12
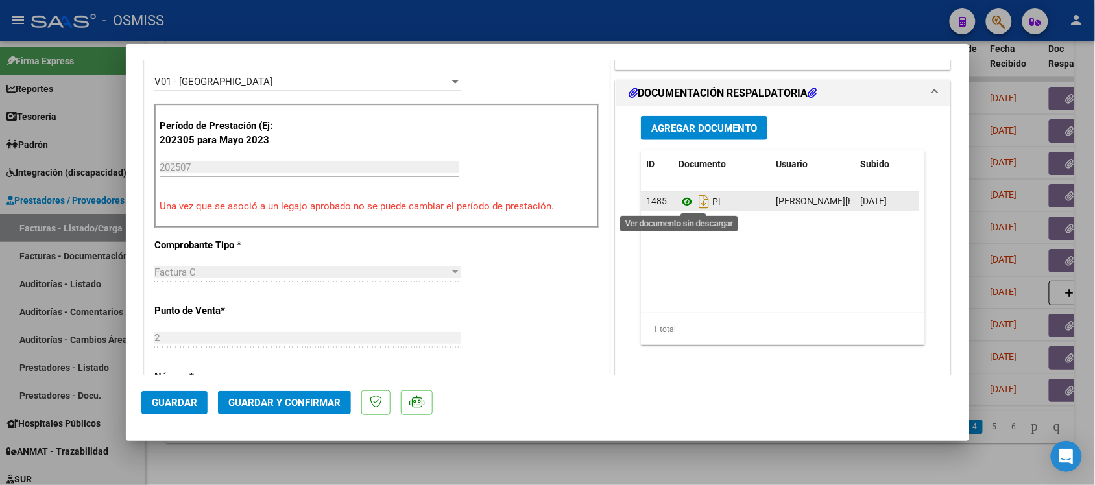
click at [679, 200] on icon at bounding box center [687, 202] width 17 height 16
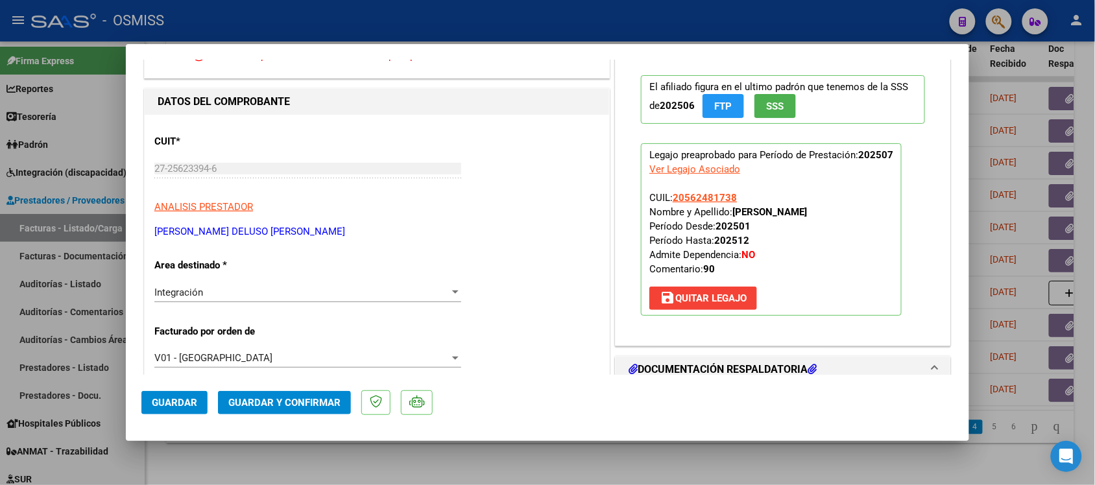
scroll to position [0, 0]
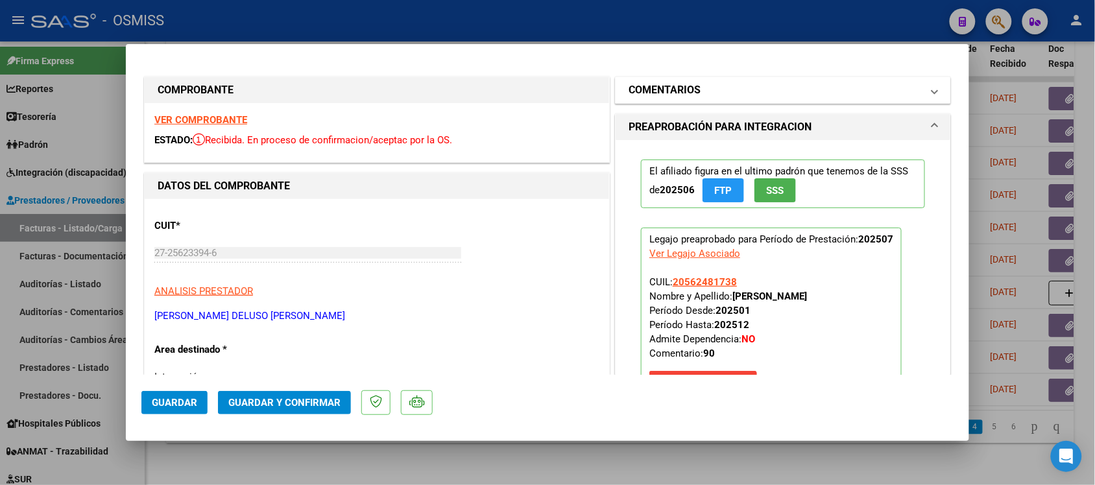
click at [906, 86] on mat-panel-title "COMENTARIOS" at bounding box center [775, 90] width 293 height 16
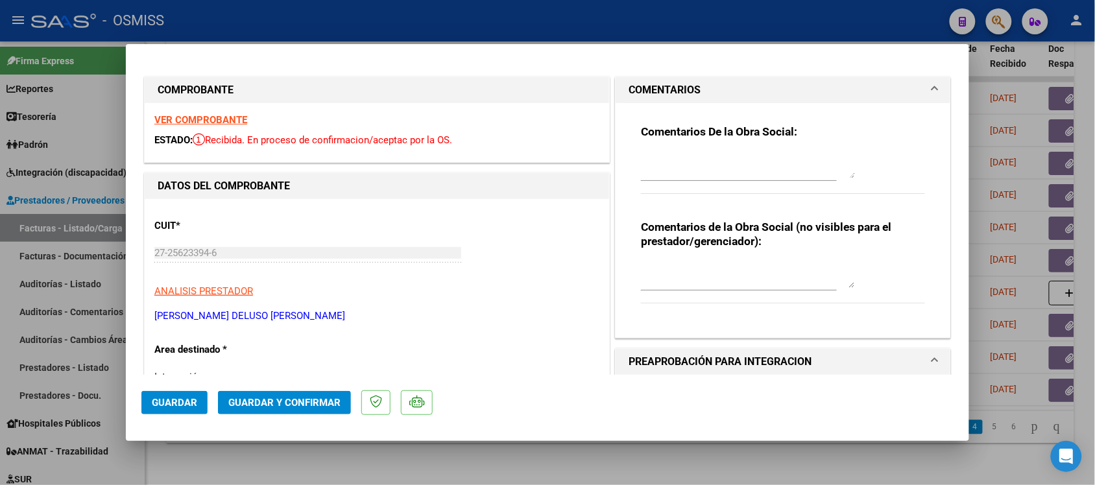
click at [906, 86] on mat-panel-title "COMENTARIOS" at bounding box center [775, 90] width 293 height 16
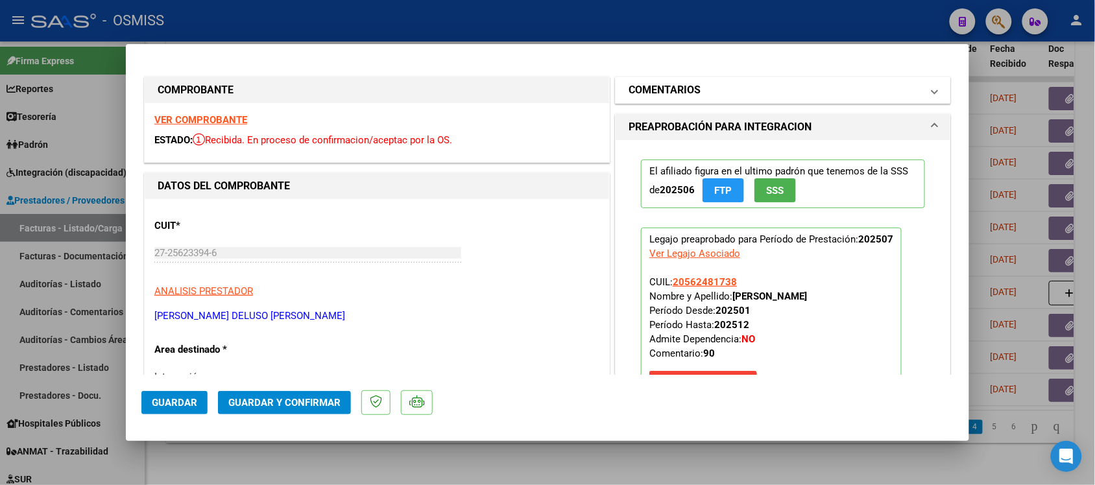
click at [754, 88] on mat-panel-title "COMENTARIOS" at bounding box center [775, 90] width 293 height 16
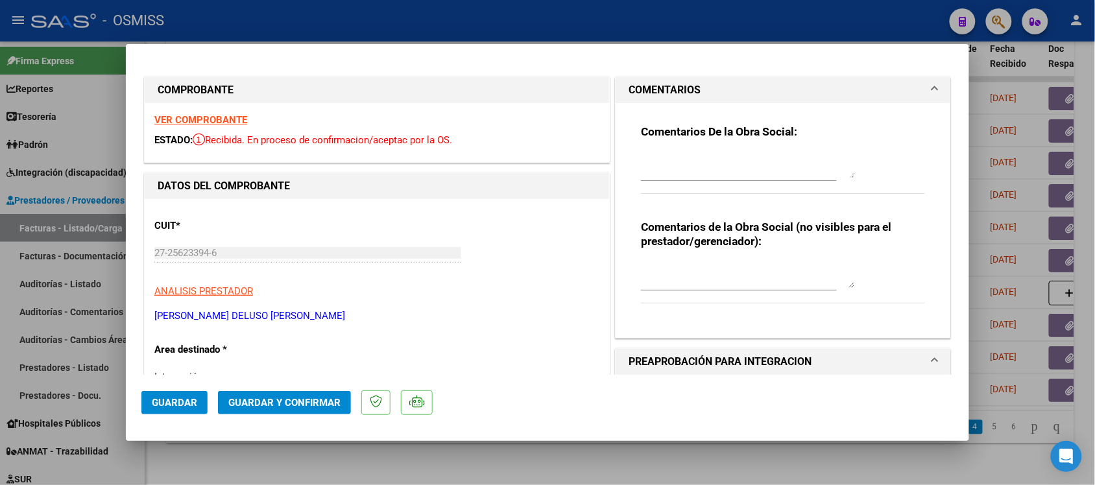
click at [754, 88] on mat-panel-title "COMENTARIOS" at bounding box center [775, 90] width 293 height 16
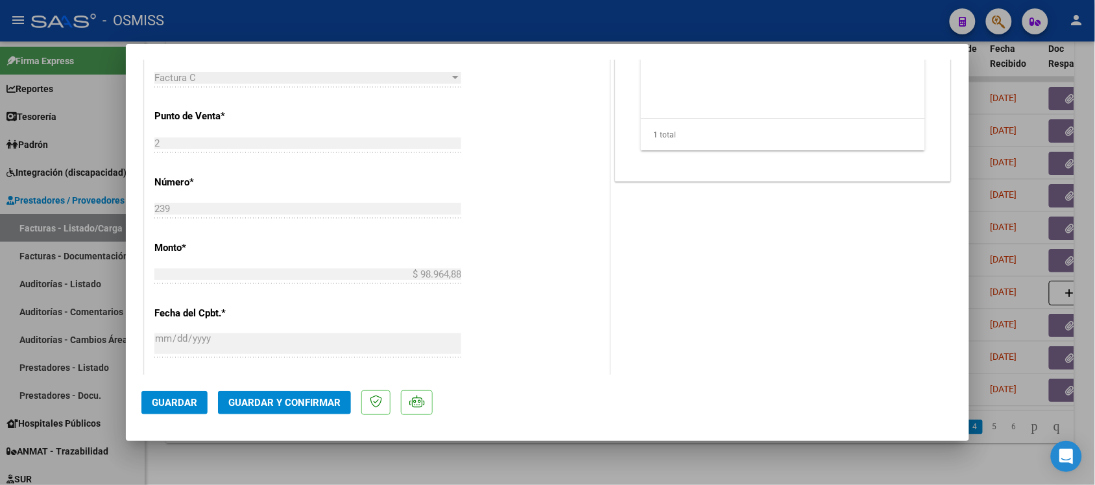
scroll to position [559, 0]
click at [306, 409] on button "Guardar y Confirmar" at bounding box center [284, 402] width 133 height 23
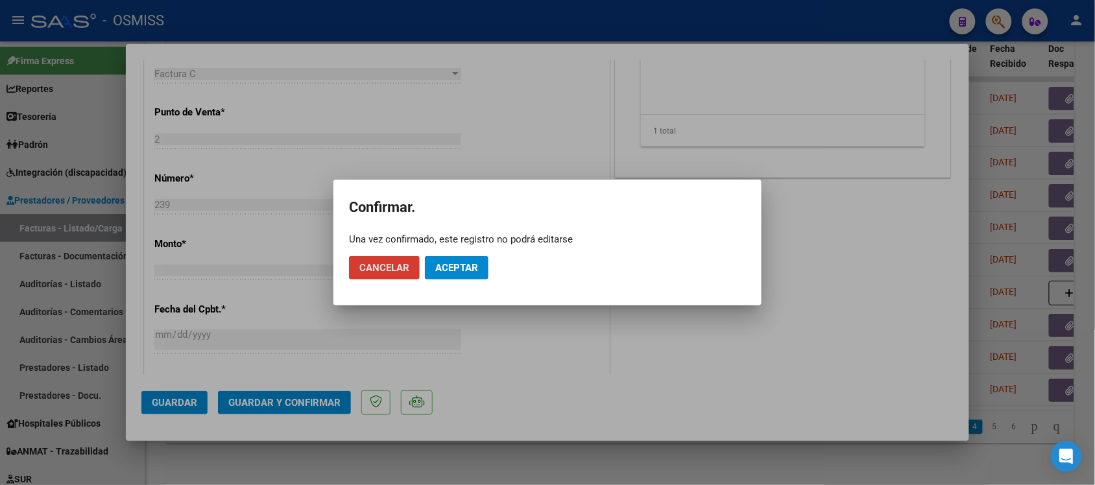
click at [445, 278] on button "Aceptar" at bounding box center [457, 267] width 64 height 23
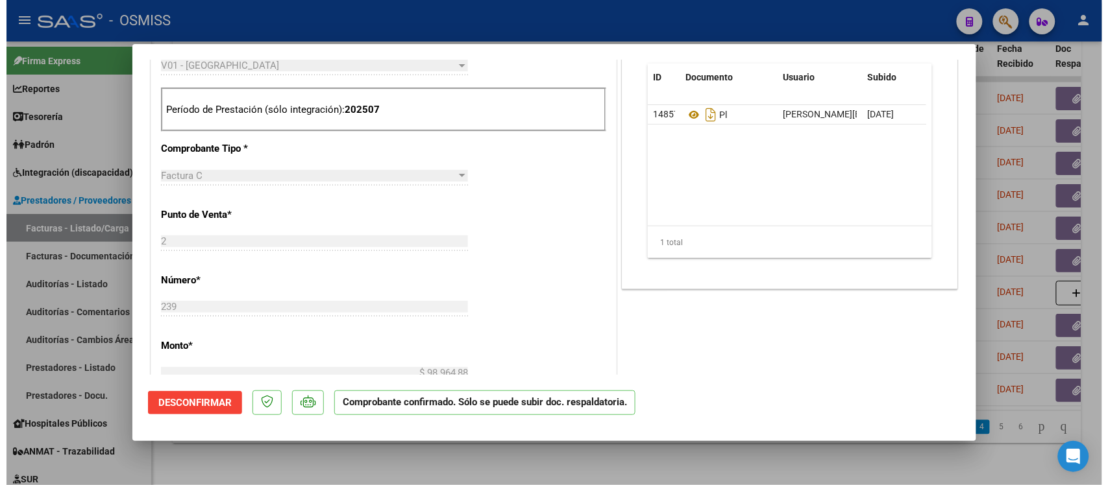
scroll to position [423, 0]
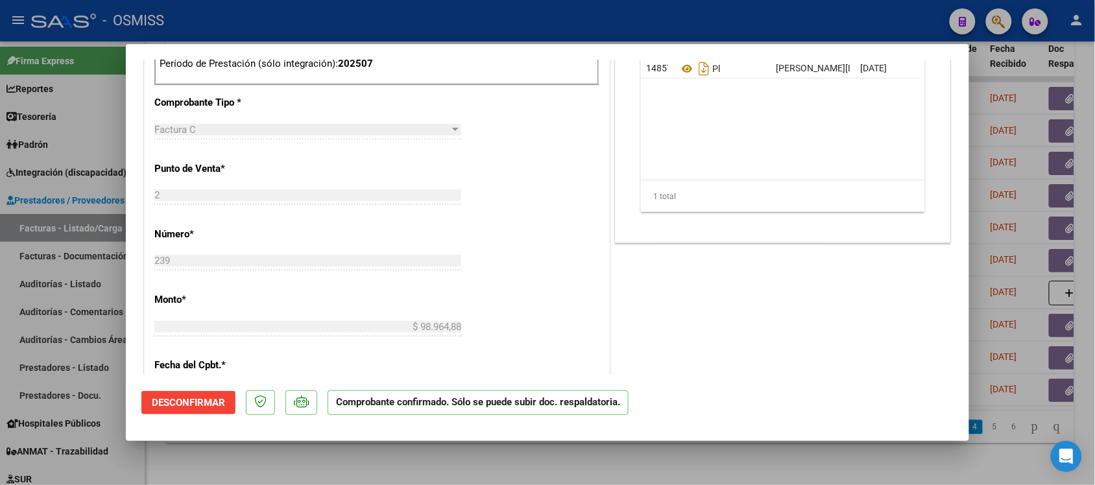
click at [815, 464] on div at bounding box center [547, 242] width 1095 height 485
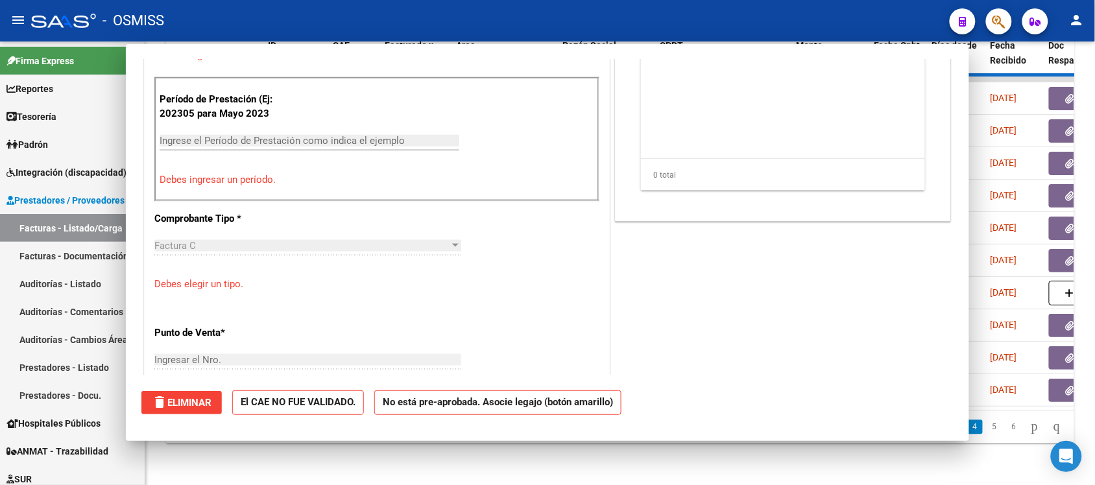
scroll to position [0, 0]
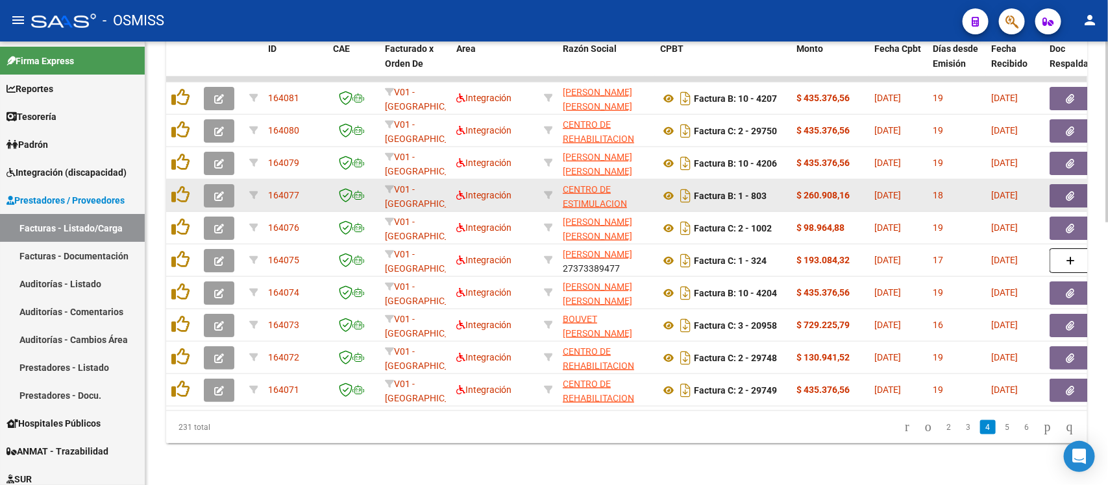
click at [215, 184] on button "button" at bounding box center [219, 195] width 30 height 23
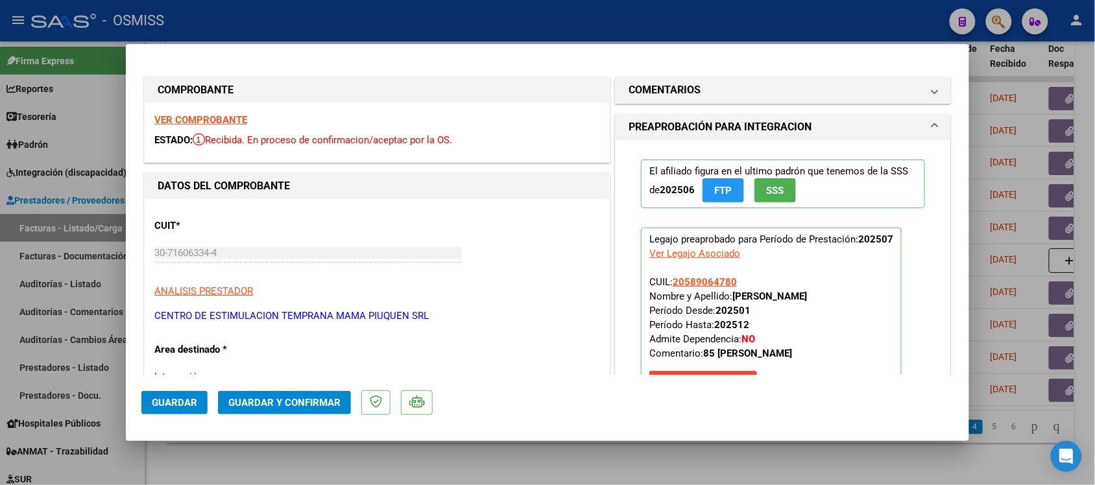
click at [192, 119] on strong "VER COMPROBANTE" at bounding box center [200, 120] width 93 height 12
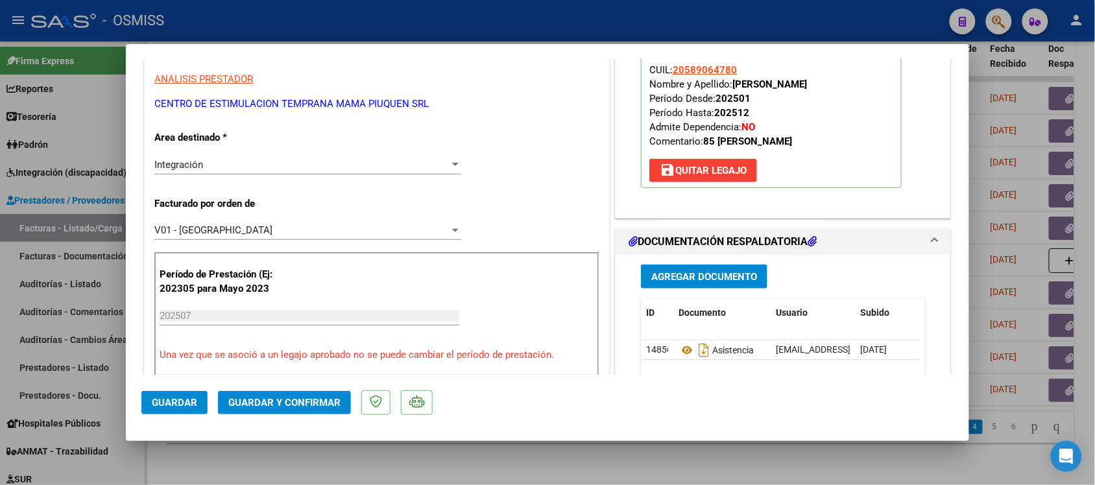
scroll to position [297, 0]
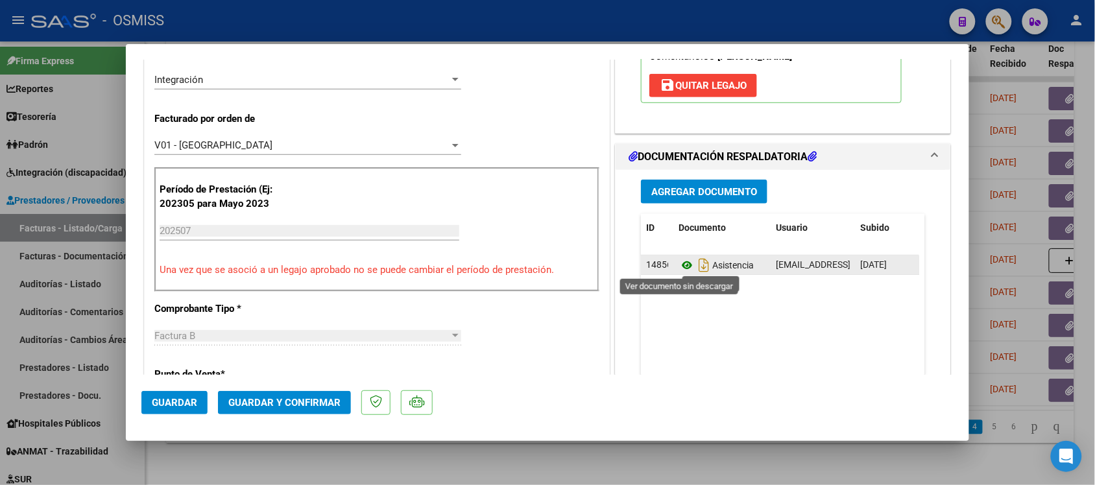
click at [679, 264] on icon at bounding box center [687, 266] width 17 height 16
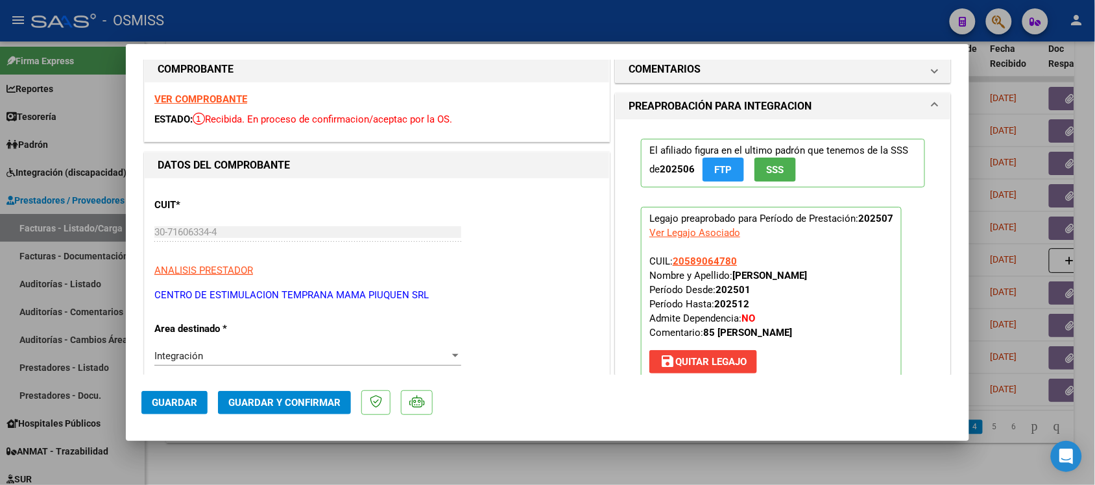
scroll to position [0, 0]
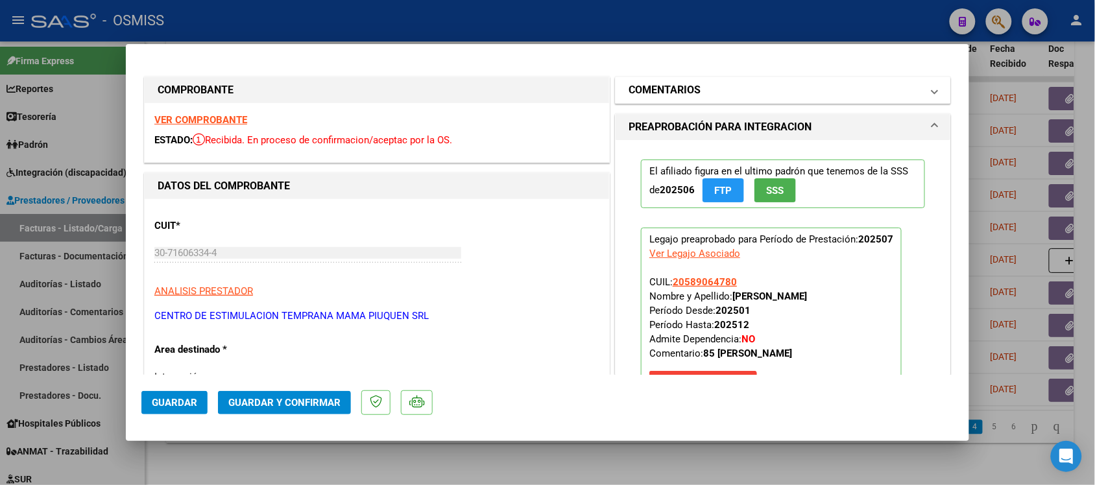
click at [890, 83] on mat-panel-title "COMENTARIOS" at bounding box center [775, 90] width 293 height 16
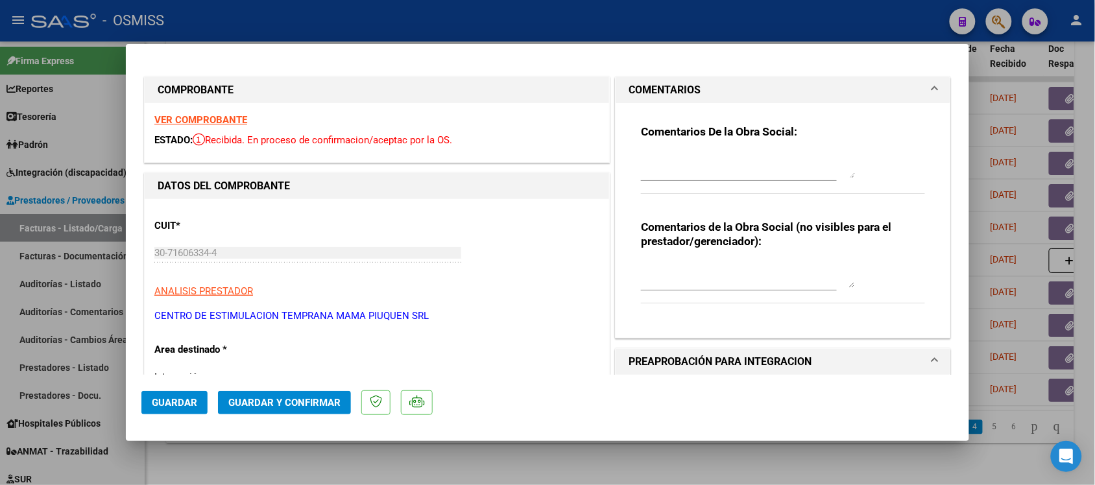
click at [890, 83] on mat-panel-title "COMENTARIOS" at bounding box center [775, 90] width 293 height 16
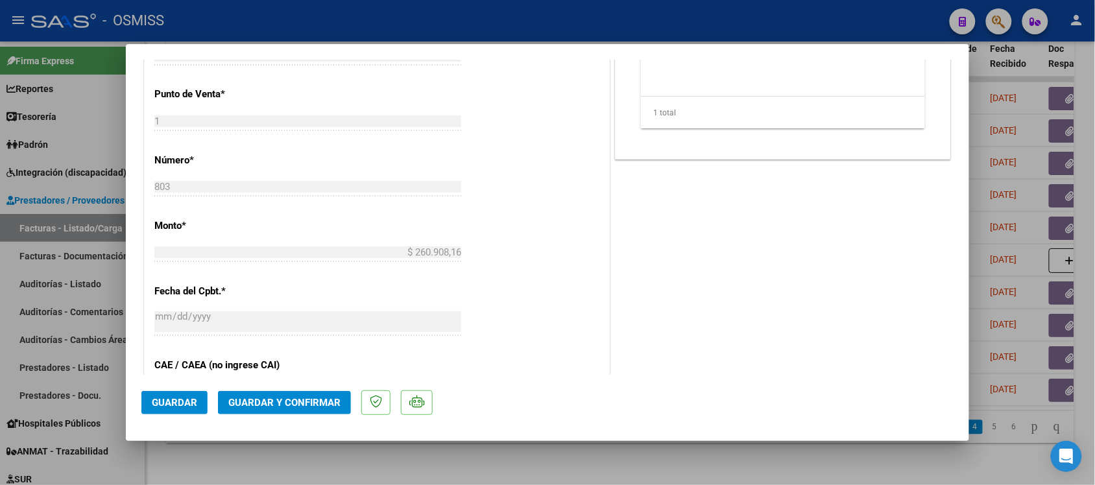
scroll to position [598, 0]
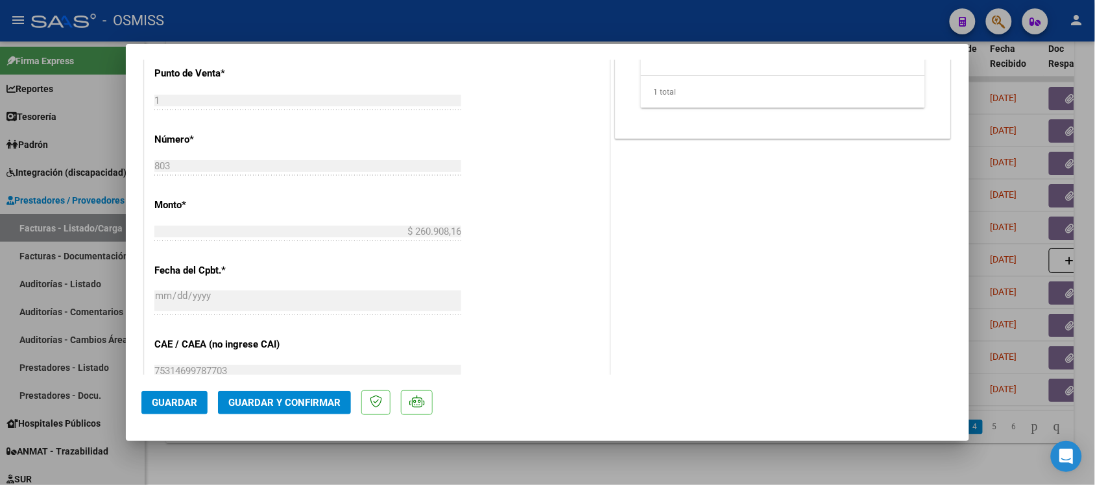
click at [308, 409] on button "Guardar y Confirmar" at bounding box center [284, 402] width 133 height 23
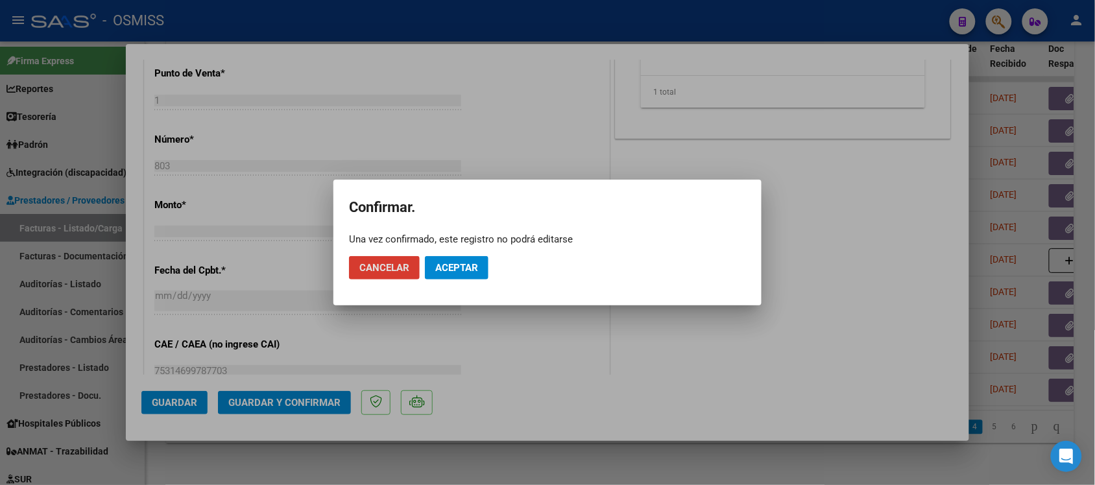
click at [475, 263] on span "Aceptar" at bounding box center [456, 268] width 43 height 12
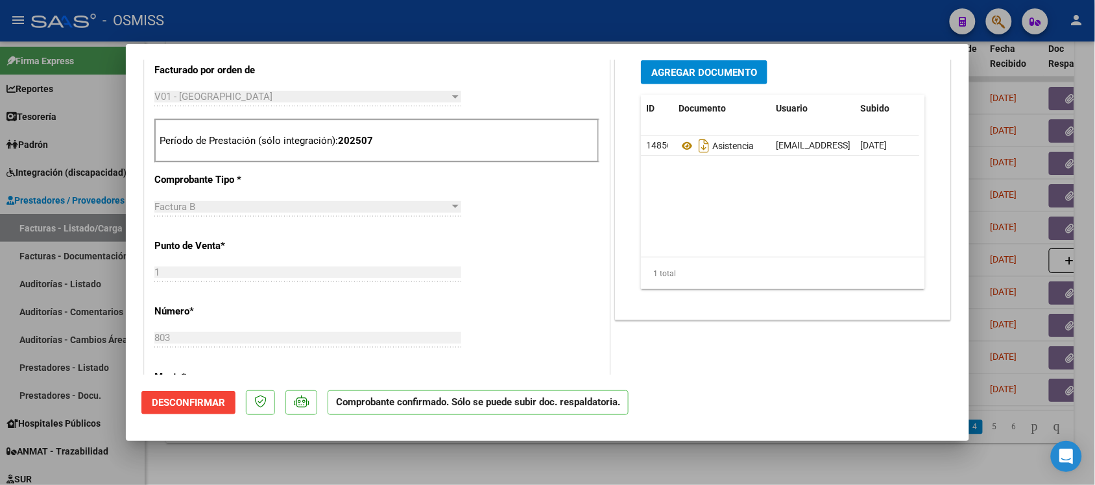
scroll to position [349, 0]
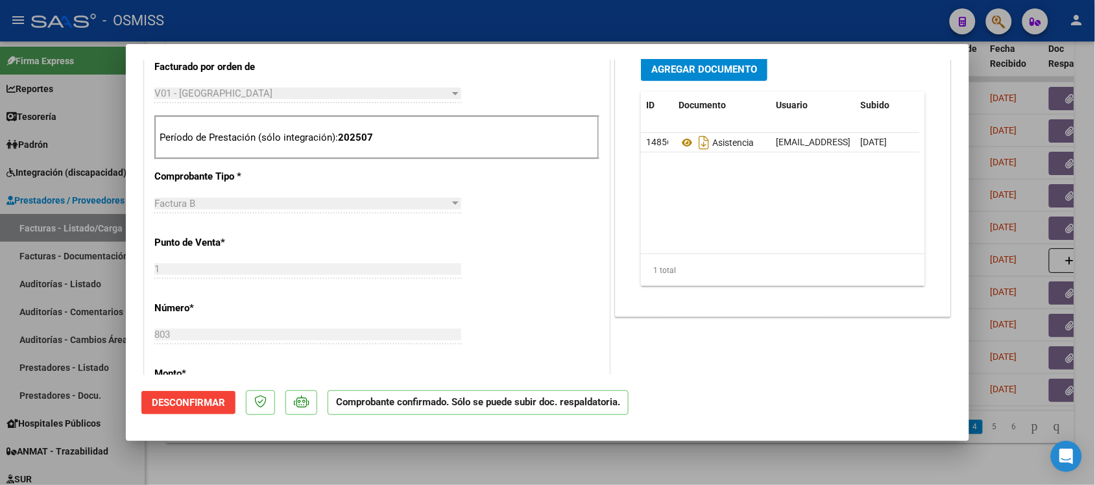
click at [840, 455] on div at bounding box center [547, 242] width 1095 height 485
type input "$ 0,00"
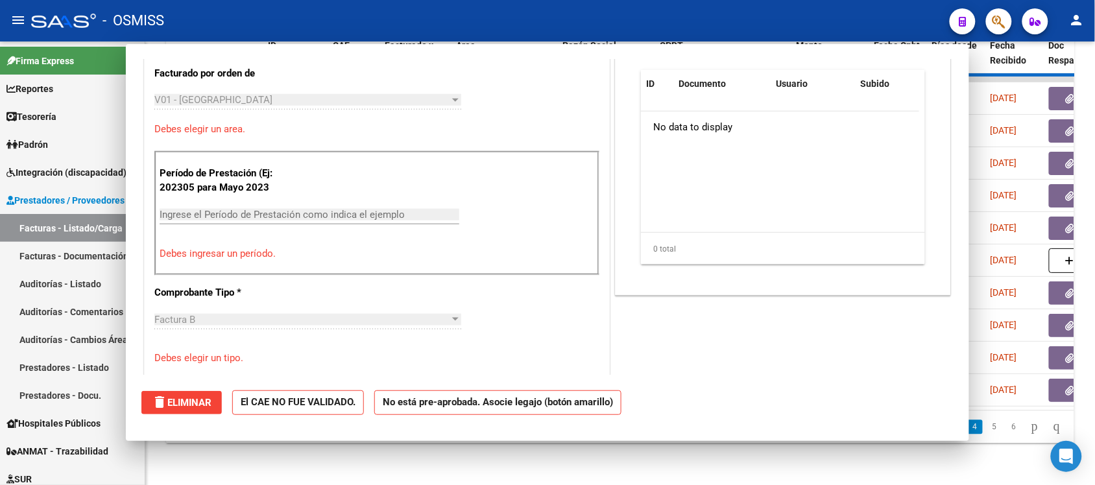
scroll to position [511, 0]
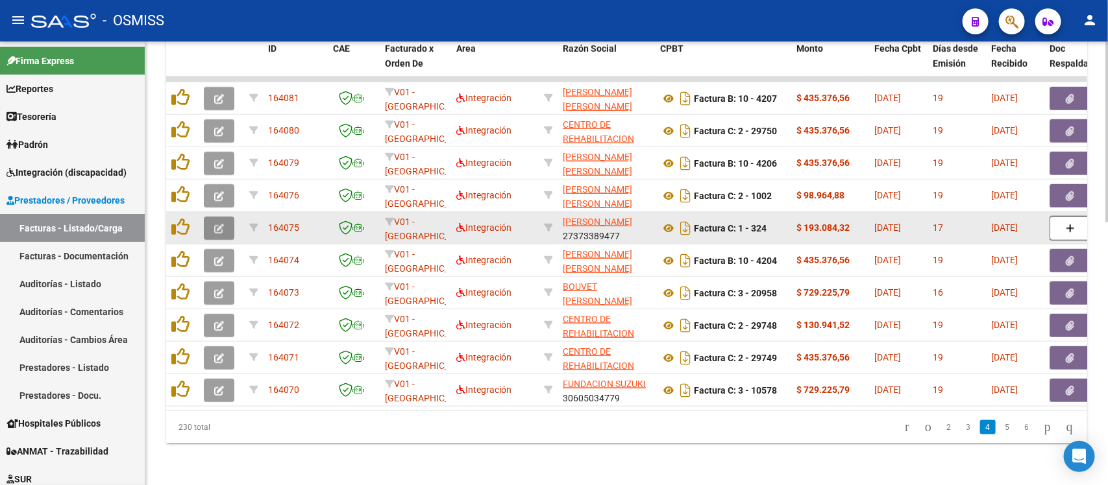
click at [221, 224] on icon "button" at bounding box center [219, 229] width 10 height 10
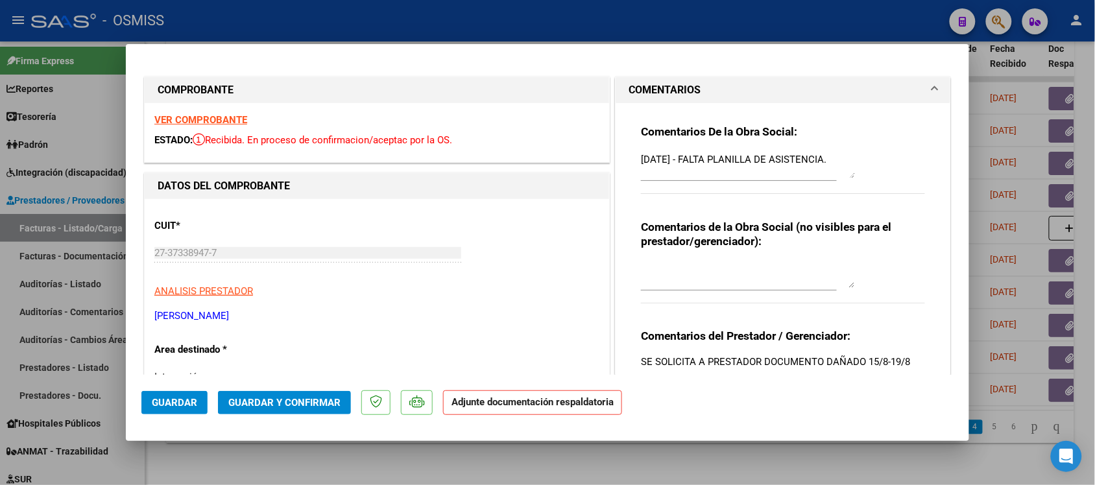
click at [786, 456] on div at bounding box center [547, 242] width 1095 height 485
type input "$ 0,00"
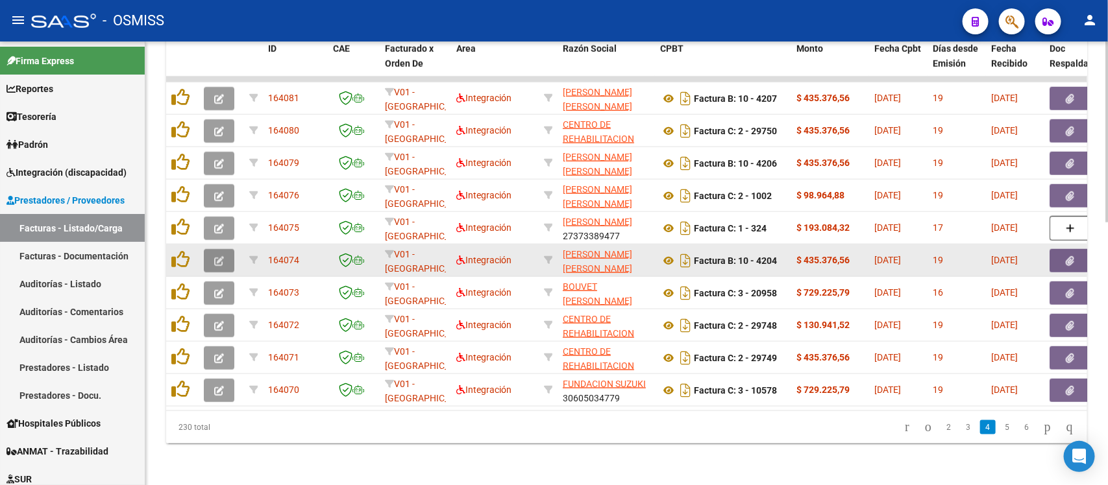
click at [219, 256] on icon "button" at bounding box center [219, 261] width 10 height 10
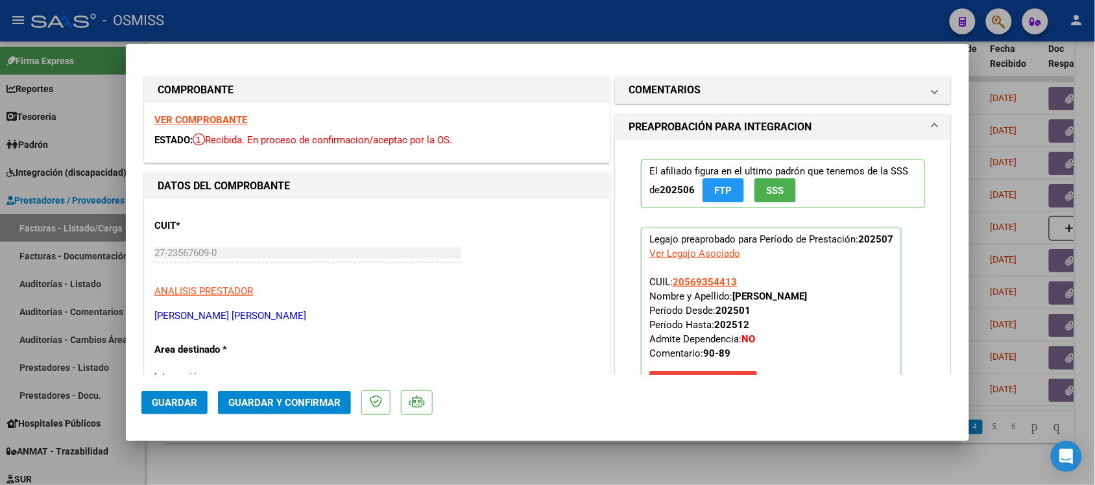
click at [215, 118] on strong "VER COMPROBANTE" at bounding box center [200, 120] width 93 height 12
click at [706, 465] on div at bounding box center [547, 242] width 1095 height 485
type input "$ 0,00"
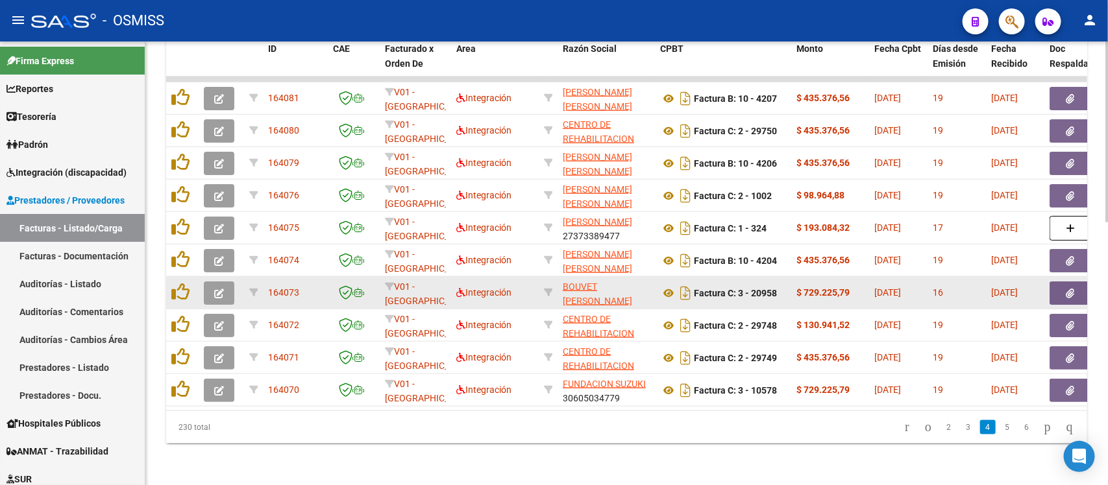
click at [225, 282] on button "button" at bounding box center [219, 293] width 30 height 23
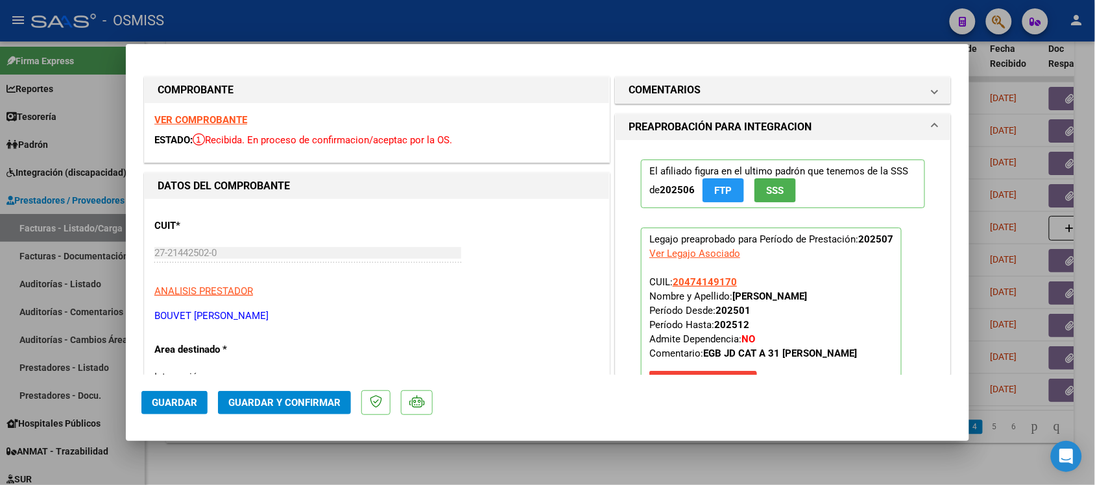
click at [240, 122] on strong "VER COMPROBANTE" at bounding box center [200, 120] width 93 height 12
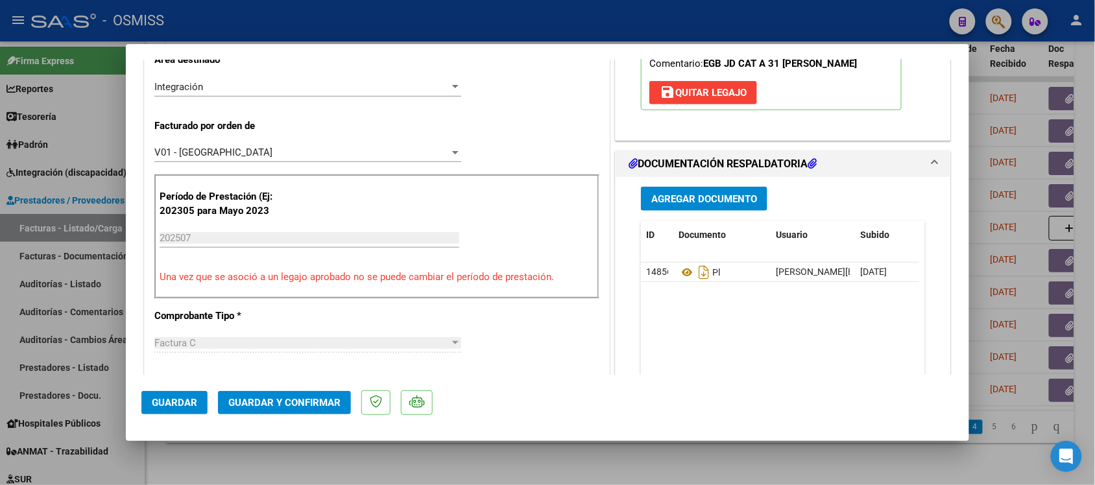
scroll to position [322, 0]
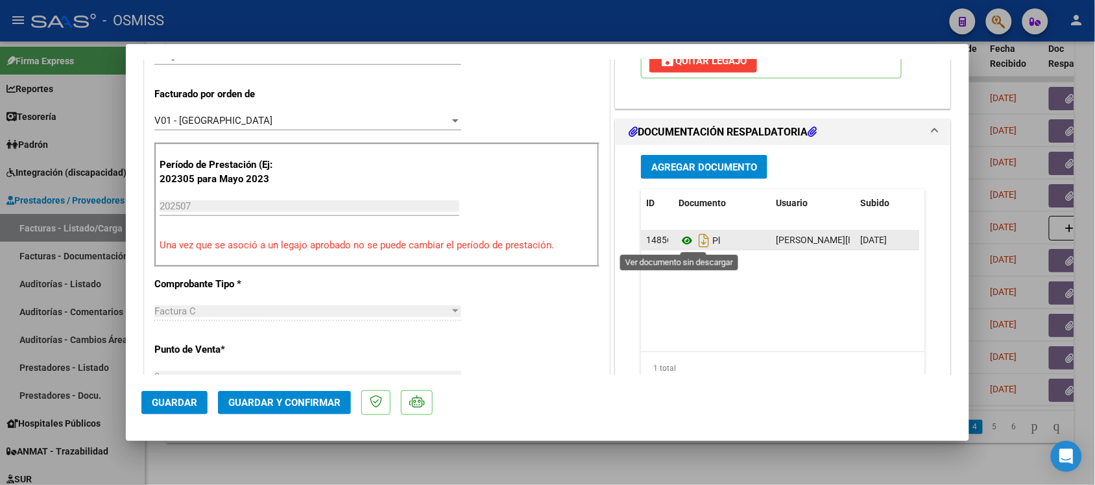
click at [680, 244] on icon at bounding box center [687, 241] width 17 height 16
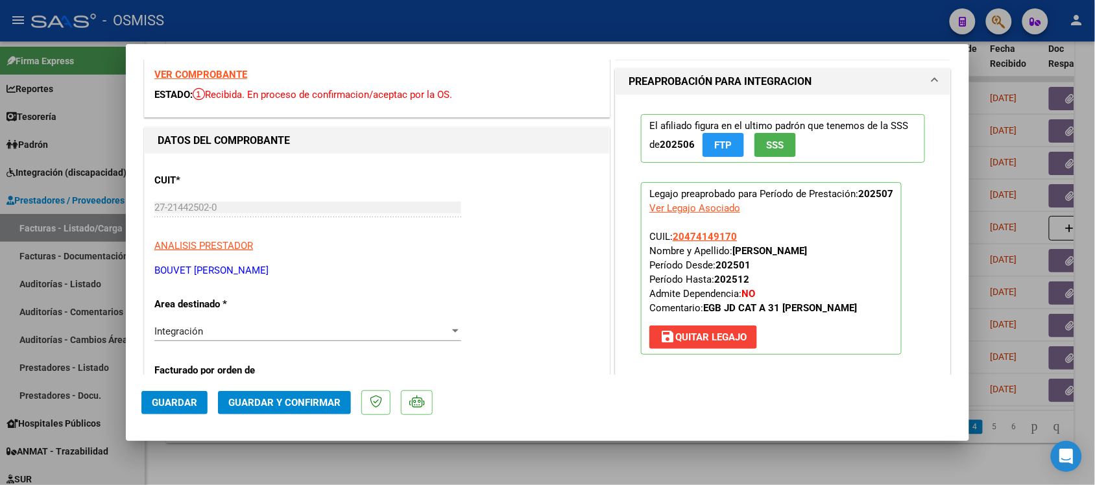
scroll to position [0, 0]
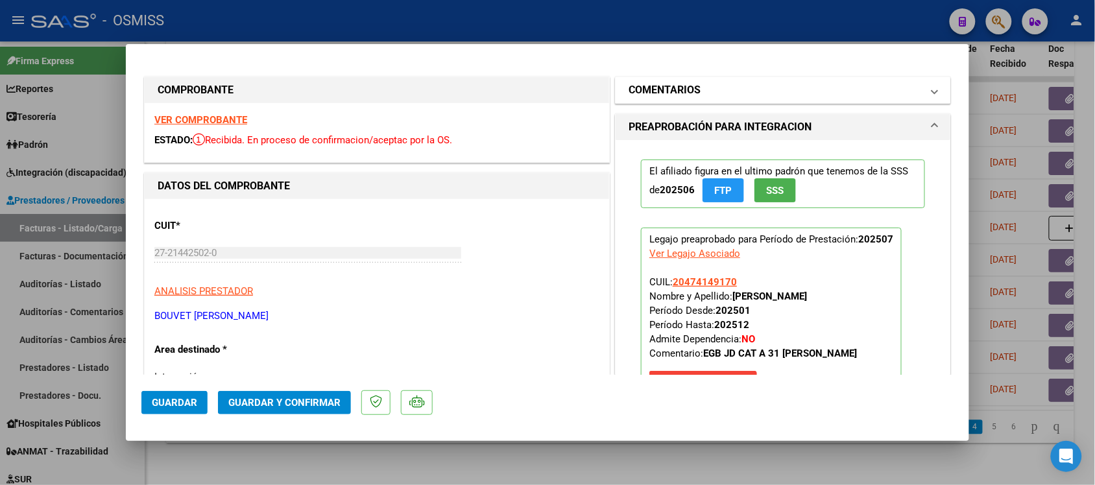
click at [873, 91] on mat-panel-title "COMENTARIOS" at bounding box center [775, 90] width 293 height 16
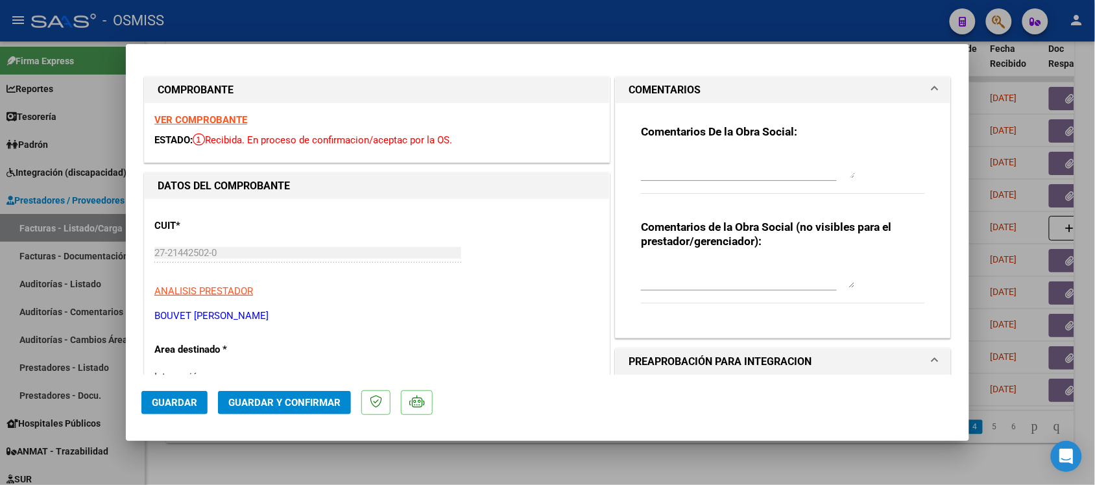
click at [873, 91] on mat-panel-title "COMENTARIOS" at bounding box center [775, 90] width 293 height 16
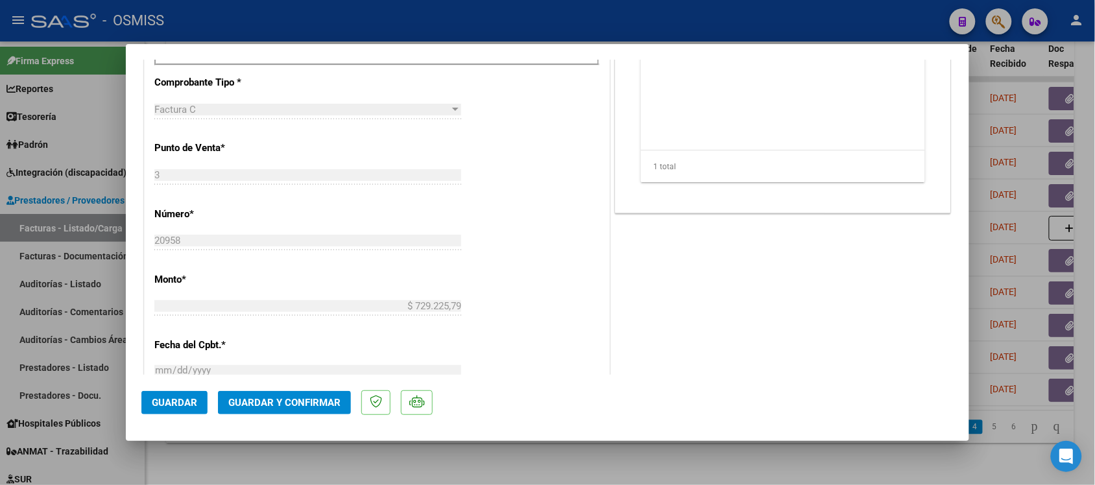
scroll to position [528, 0]
click at [310, 399] on span "Guardar y Confirmar" at bounding box center [284, 403] width 112 height 12
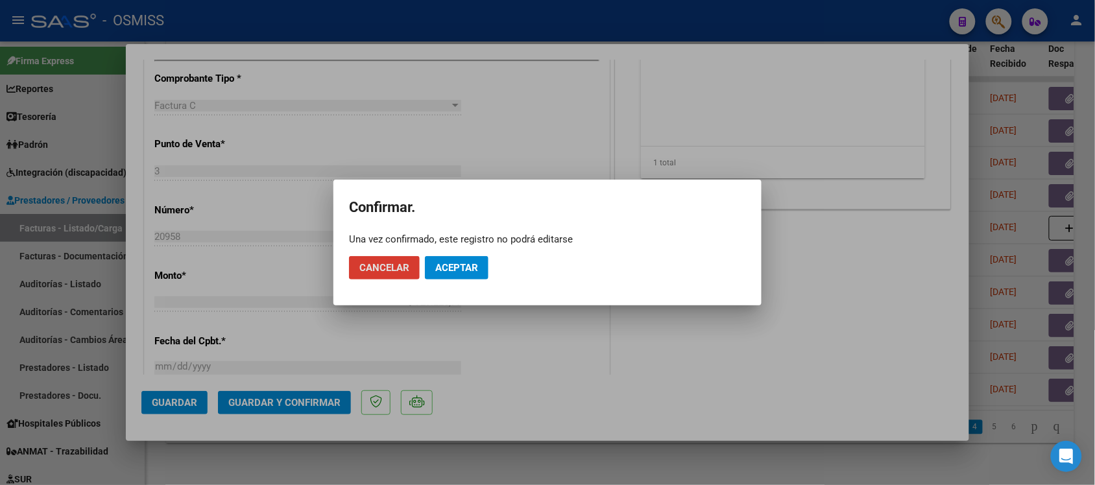
click at [458, 264] on span "Aceptar" at bounding box center [456, 268] width 43 height 12
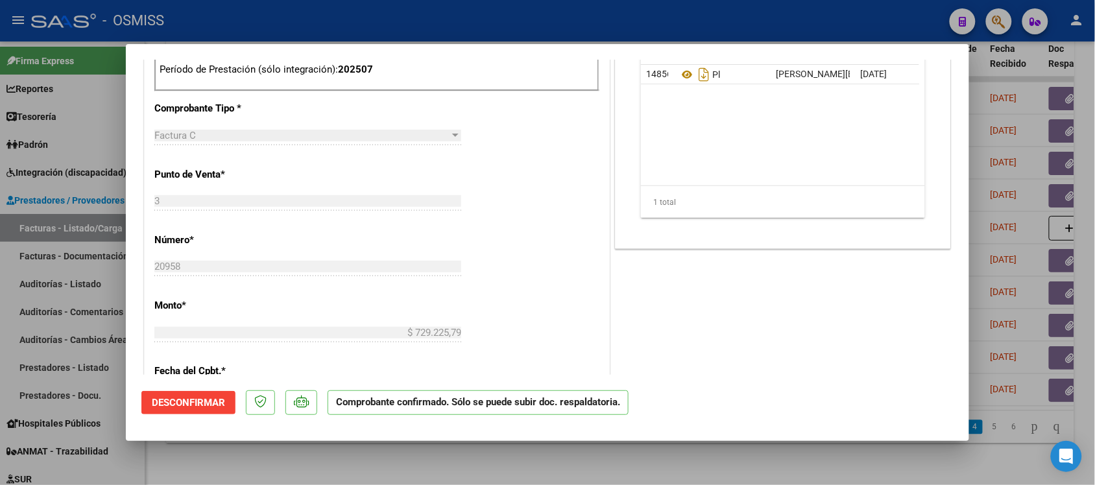
scroll to position [427, 0]
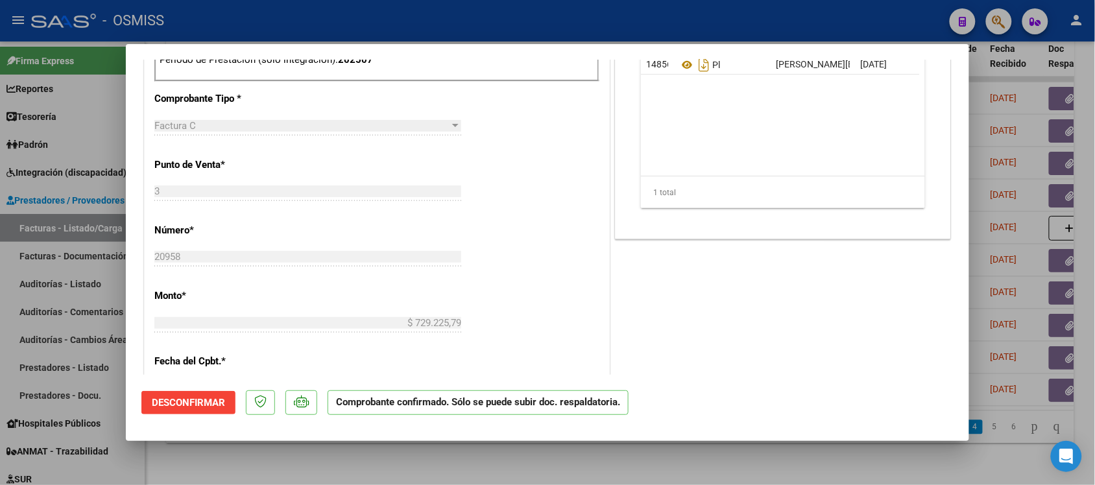
click at [781, 465] on div at bounding box center [547, 242] width 1095 height 485
type input "$ 0,00"
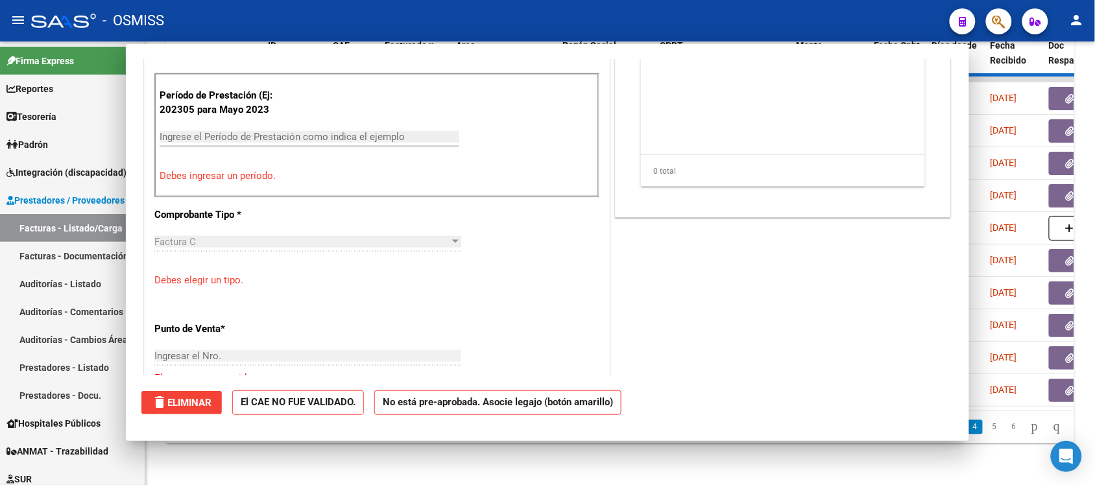
scroll to position [543, 0]
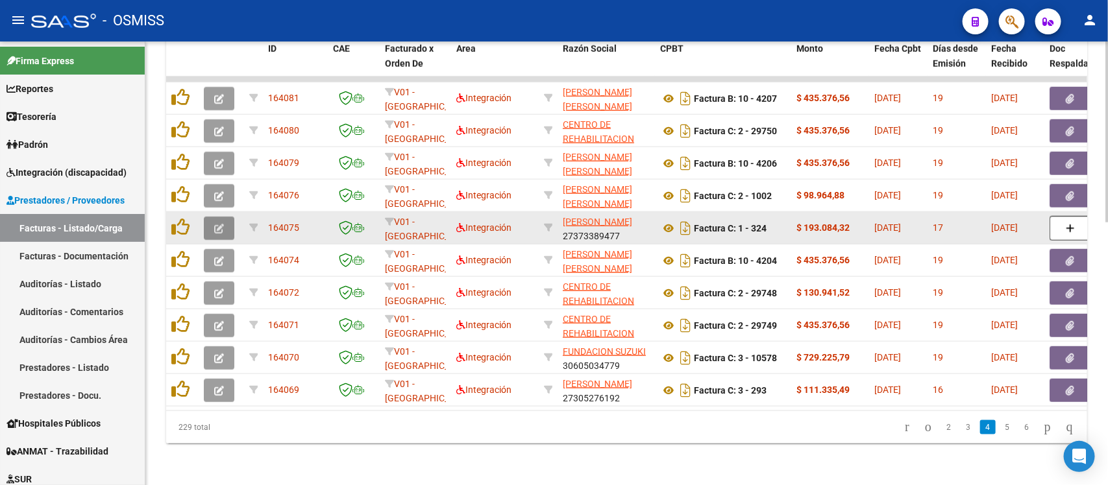
click at [224, 217] on button "button" at bounding box center [219, 228] width 30 height 23
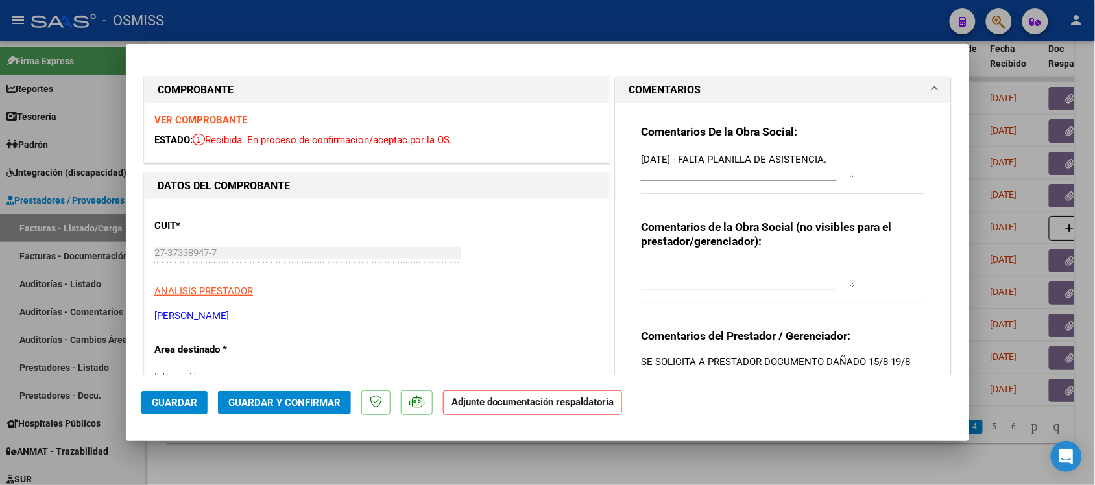
click at [805, 471] on div at bounding box center [547, 242] width 1095 height 485
type input "$ 0,00"
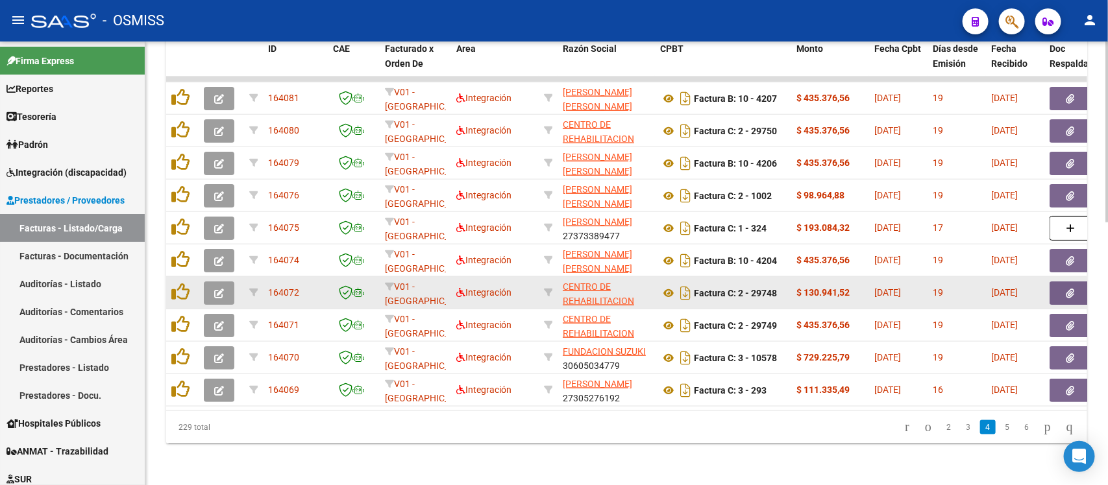
click at [217, 289] on icon "button" at bounding box center [219, 294] width 10 height 10
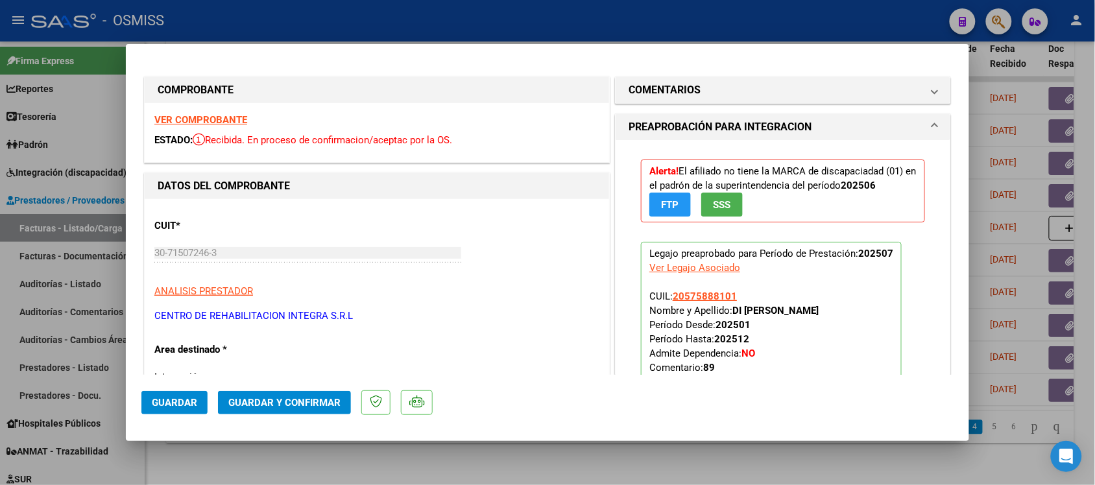
click at [806, 471] on div at bounding box center [547, 242] width 1095 height 485
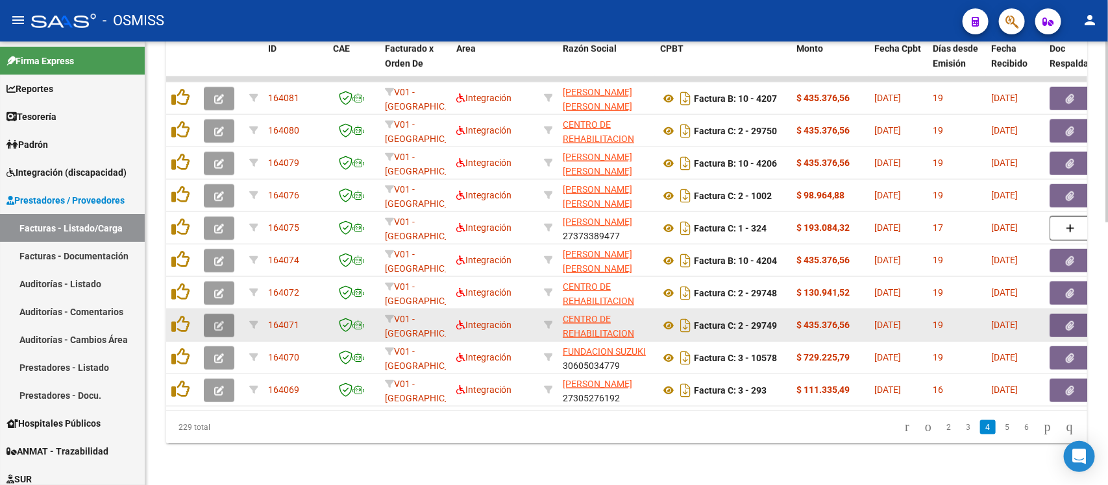
click at [227, 314] on button "button" at bounding box center [219, 325] width 30 height 23
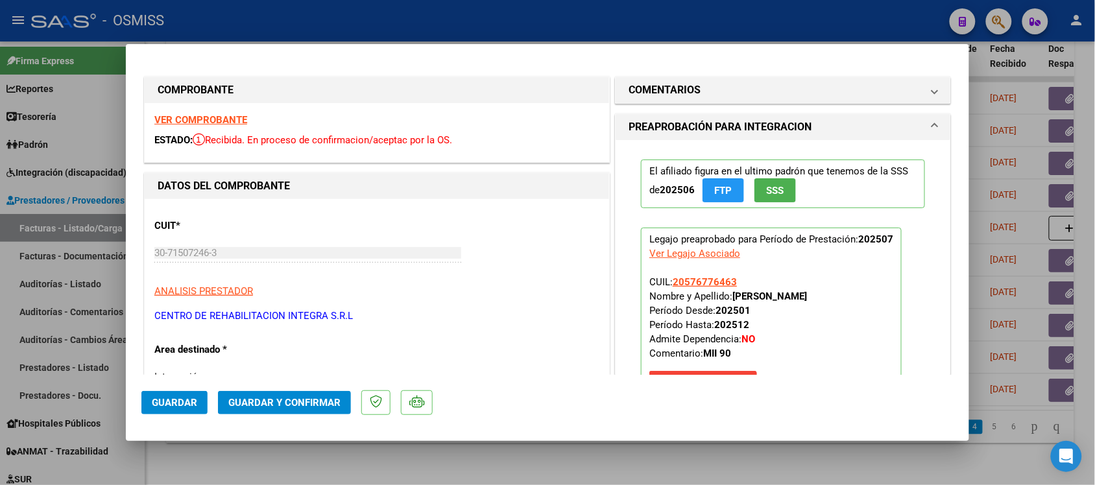
click at [212, 115] on strong "VER COMPROBANTE" at bounding box center [200, 120] width 93 height 12
click at [631, 448] on div at bounding box center [547, 242] width 1095 height 485
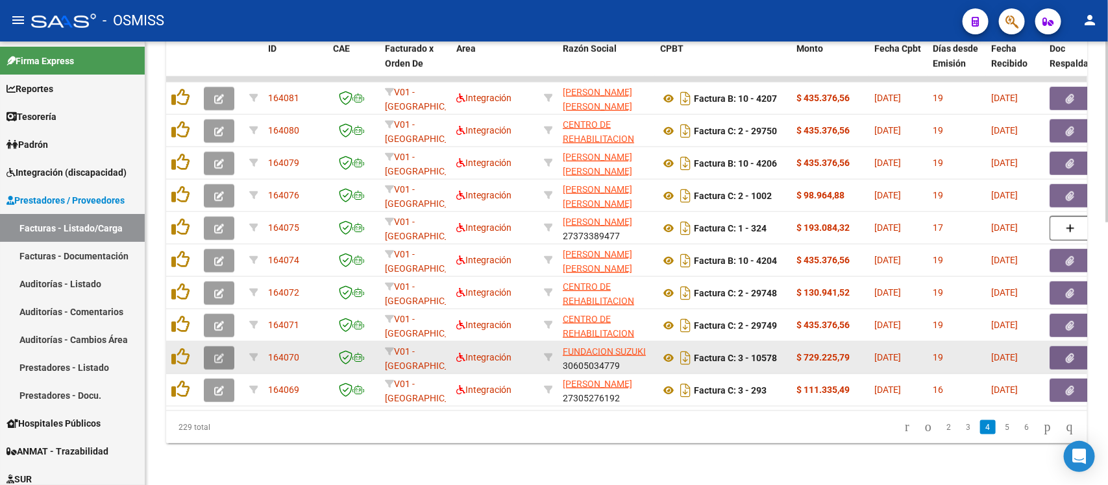
click at [217, 354] on icon "button" at bounding box center [219, 359] width 10 height 10
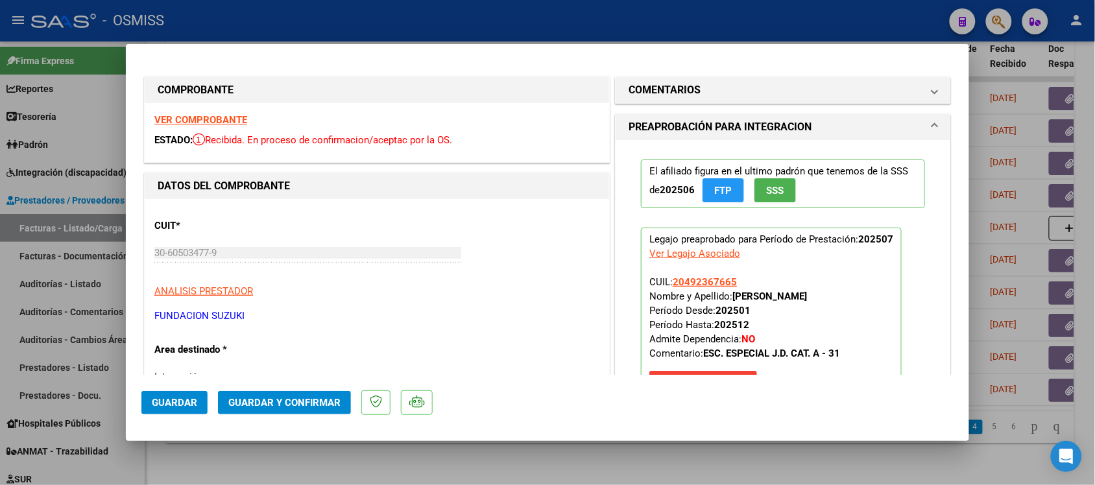
click at [228, 119] on strong "VER COMPROBANTE" at bounding box center [200, 120] width 93 height 12
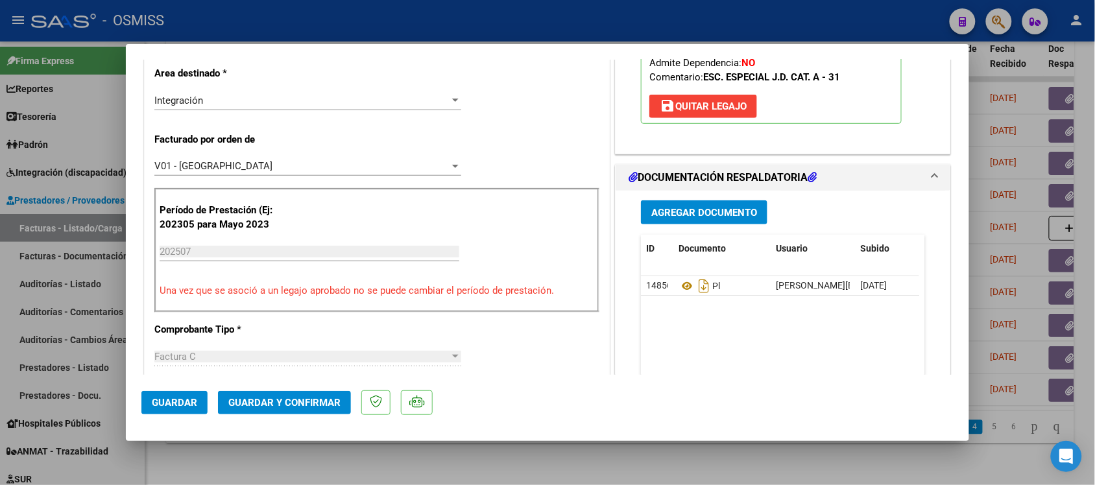
scroll to position [305, 0]
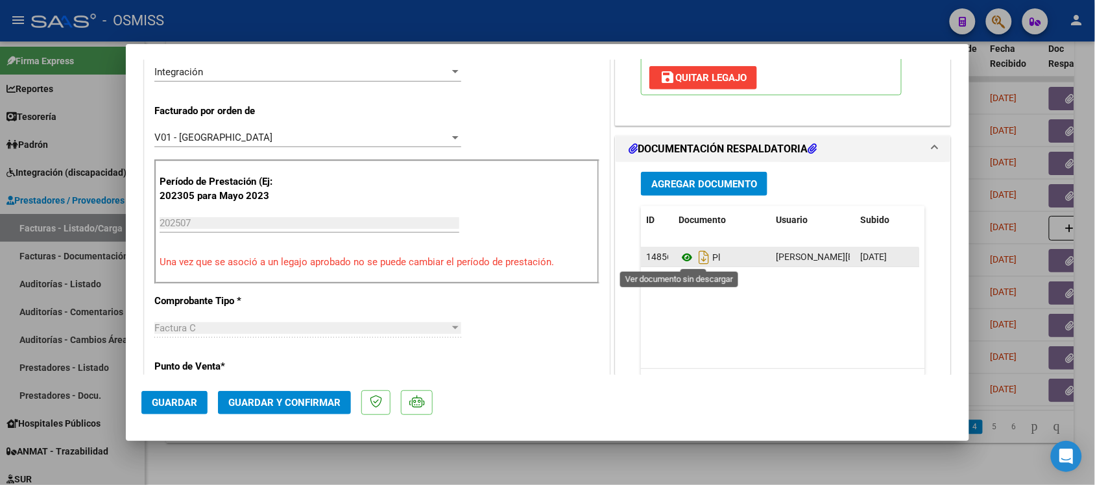
click at [679, 258] on icon at bounding box center [687, 258] width 17 height 16
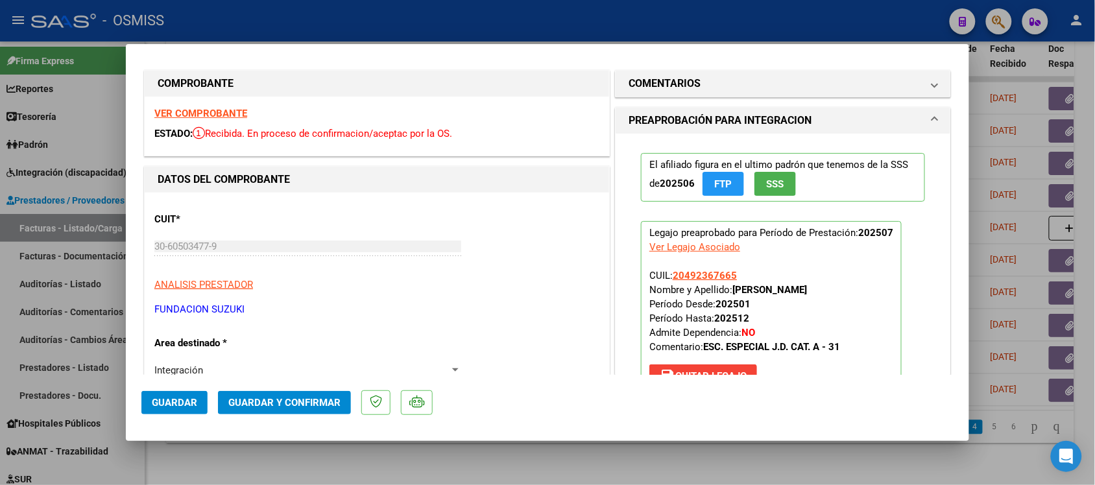
scroll to position [0, 0]
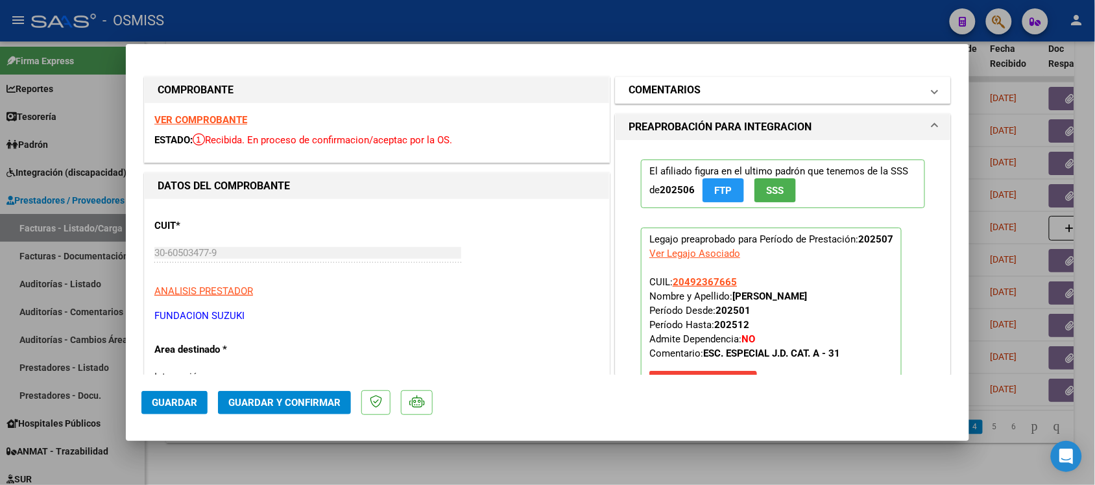
click at [890, 85] on mat-panel-title "COMENTARIOS" at bounding box center [775, 90] width 293 height 16
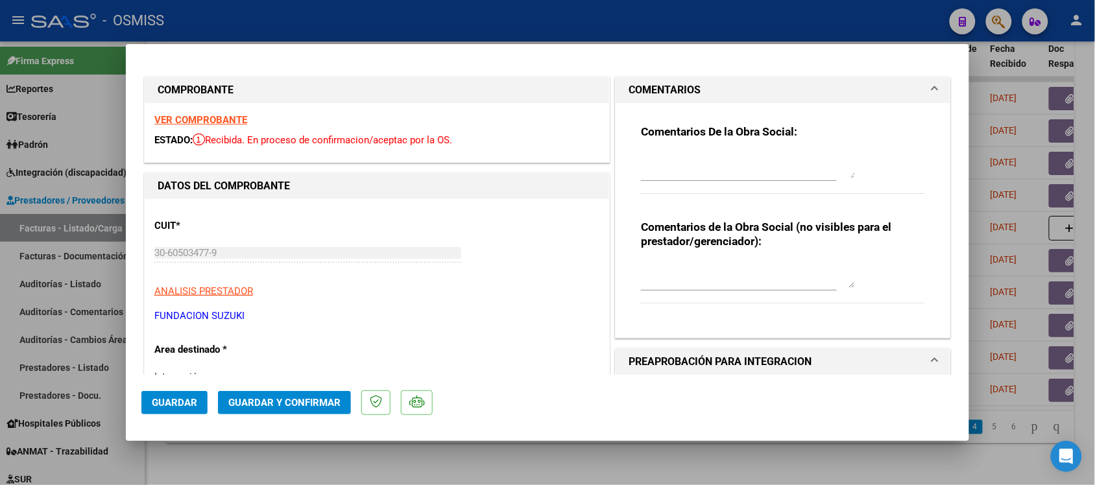
click at [890, 85] on mat-panel-title "COMENTARIOS" at bounding box center [775, 90] width 293 height 16
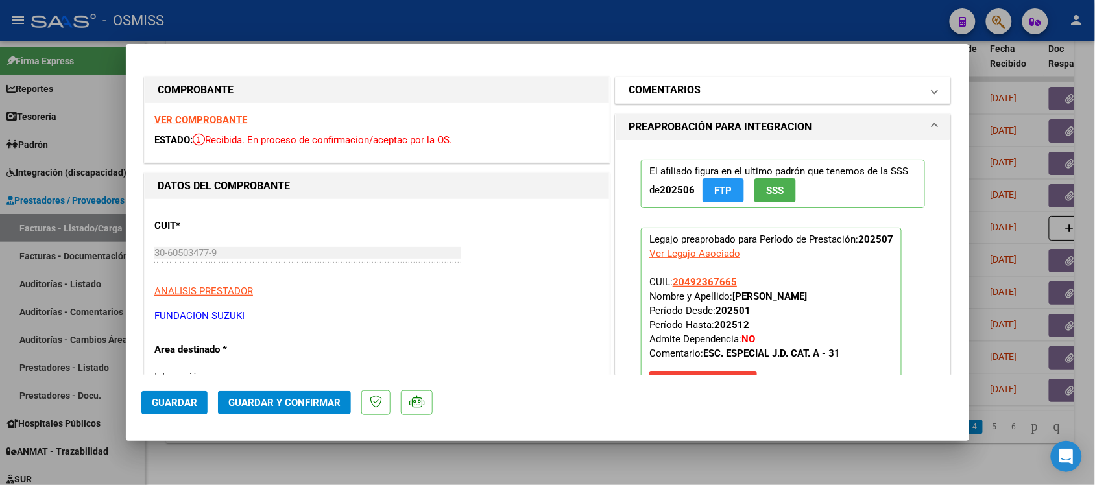
click at [902, 90] on mat-panel-title "COMENTARIOS" at bounding box center [775, 90] width 293 height 16
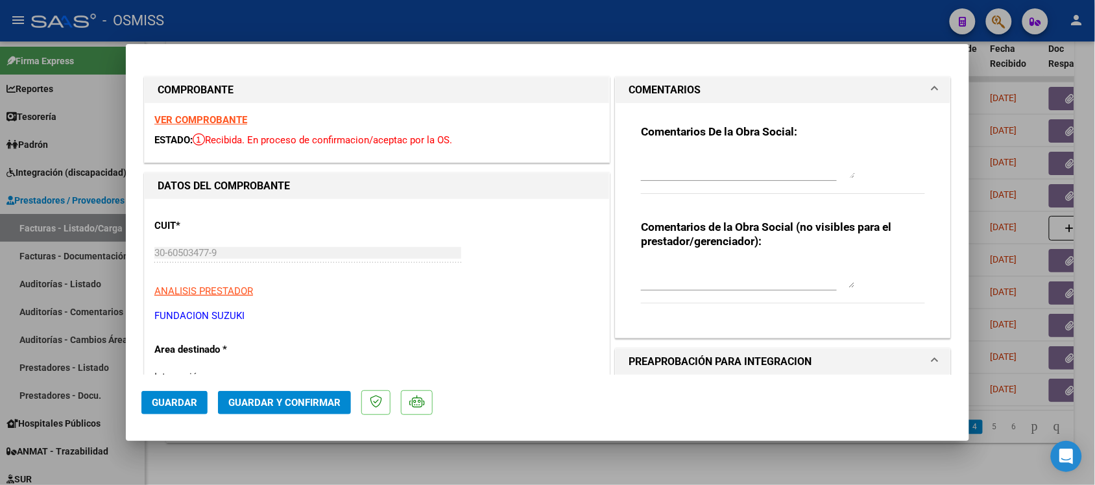
click at [902, 90] on mat-panel-title "COMENTARIOS" at bounding box center [775, 90] width 293 height 16
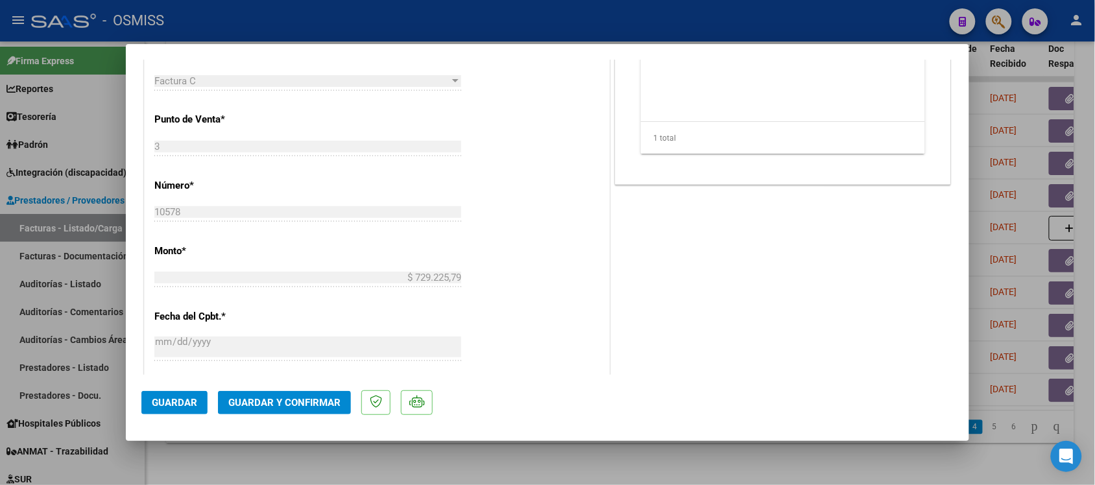
scroll to position [559, 0]
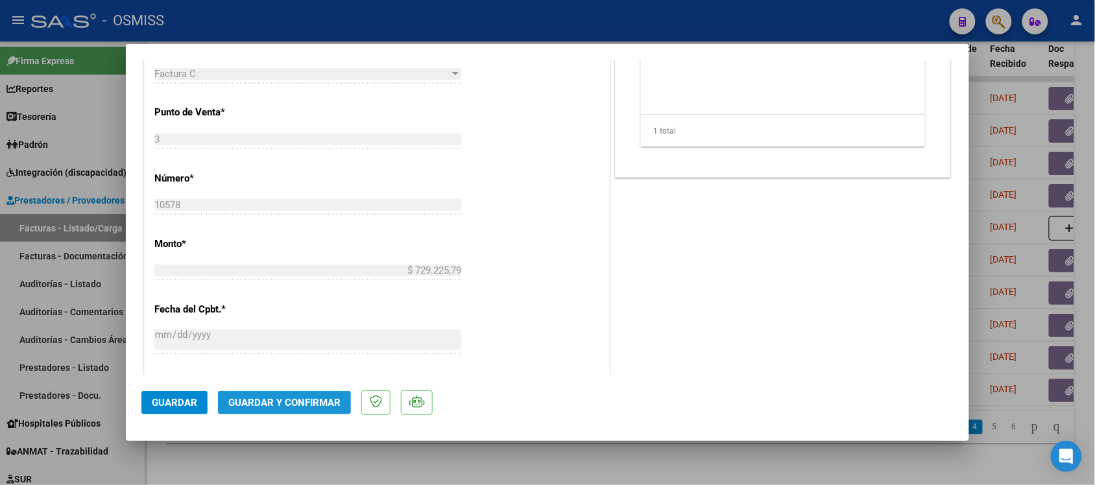
click at [294, 398] on span "Guardar y Confirmar" at bounding box center [284, 403] width 112 height 12
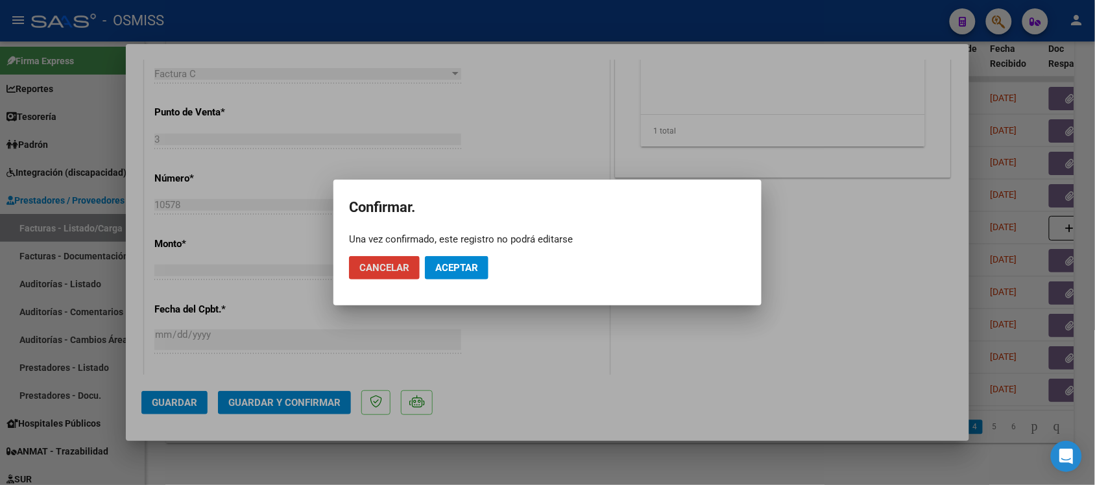
click at [444, 280] on mat-dialog-actions "Cancelar Aceptar" at bounding box center [547, 268] width 397 height 44
click at [443, 264] on span "Aceptar" at bounding box center [456, 268] width 43 height 12
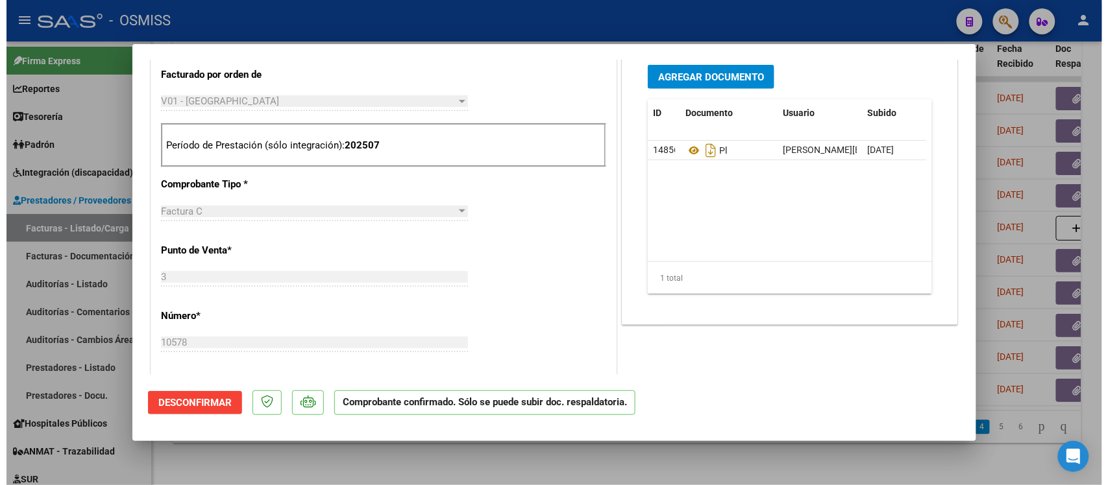
scroll to position [400, 0]
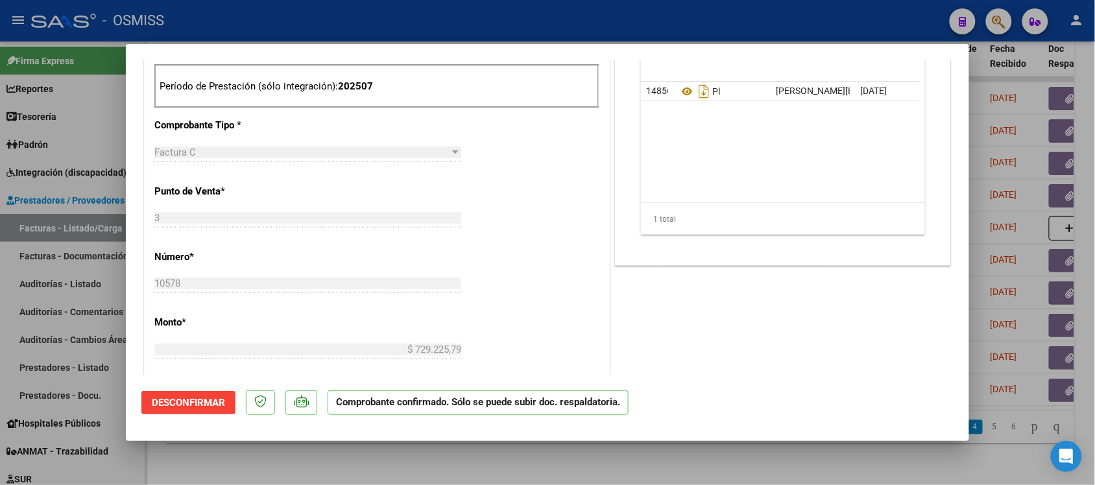
click at [787, 459] on div at bounding box center [547, 242] width 1095 height 485
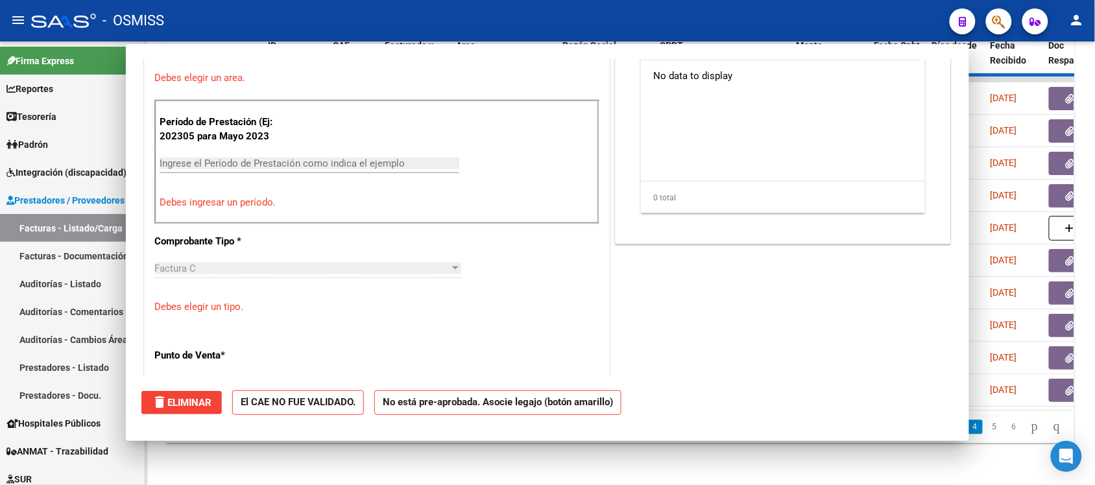
scroll to position [0, 0]
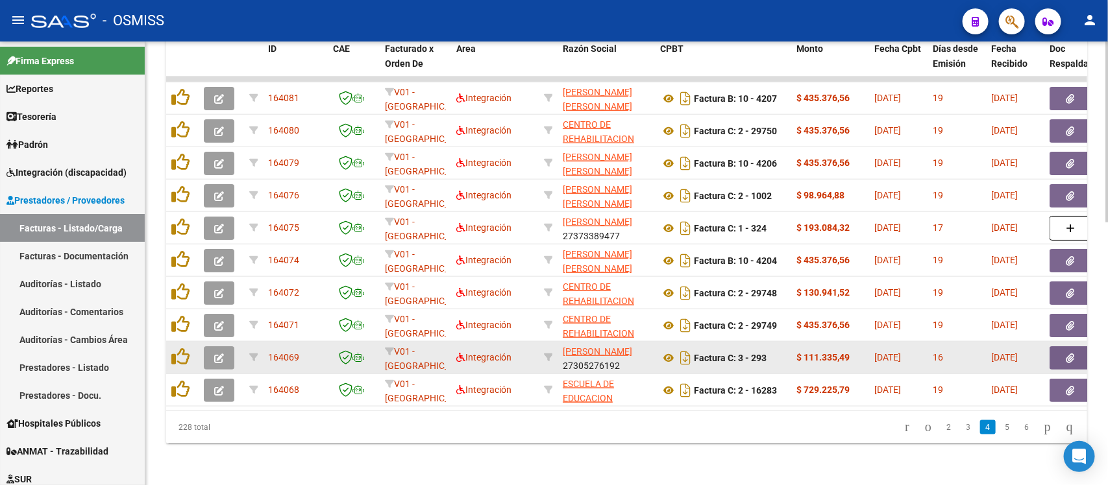
click at [219, 354] on icon "button" at bounding box center [219, 359] width 10 height 10
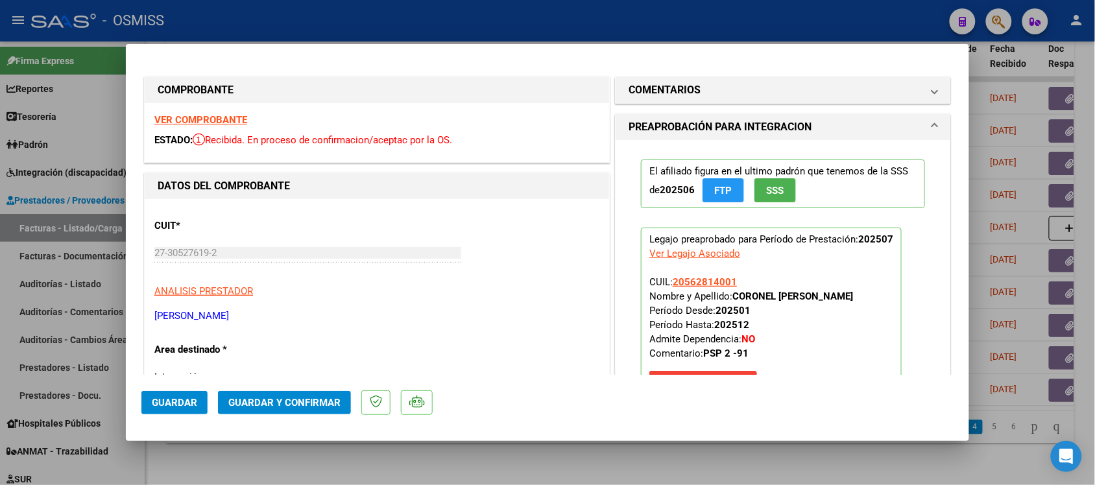
click at [201, 112] on div "VER COMPROBANTE ESTADO: Recibida. En proceso de confirmacion/aceptac por la OS." at bounding box center [377, 132] width 465 height 59
click at [193, 117] on strong "VER COMPROBANTE" at bounding box center [200, 120] width 93 height 12
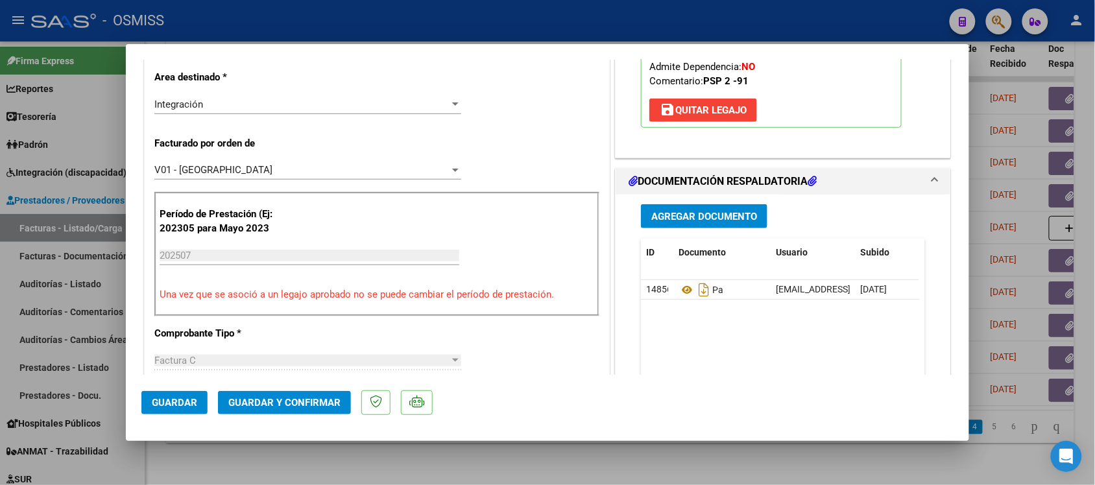
scroll to position [315, 0]
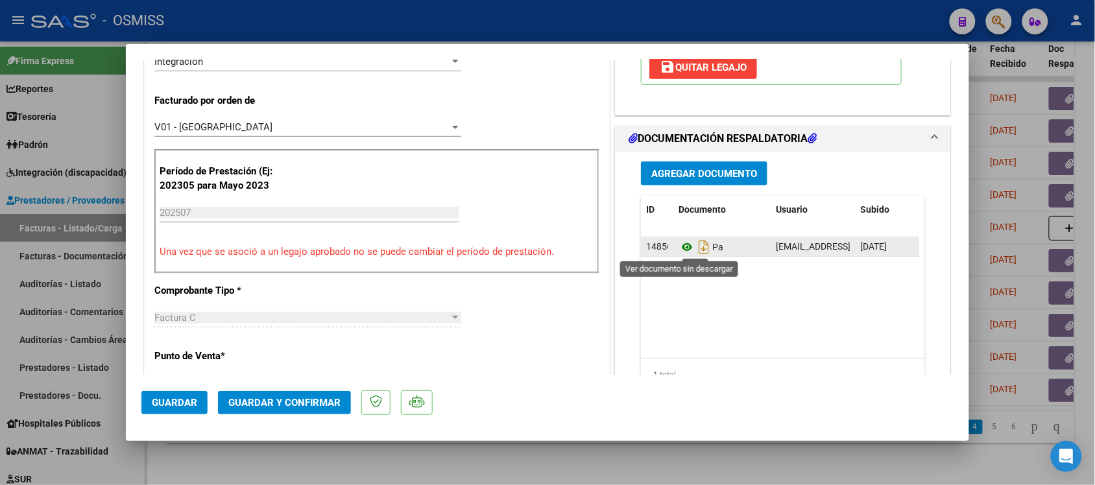
click at [680, 251] on icon at bounding box center [687, 247] width 17 height 16
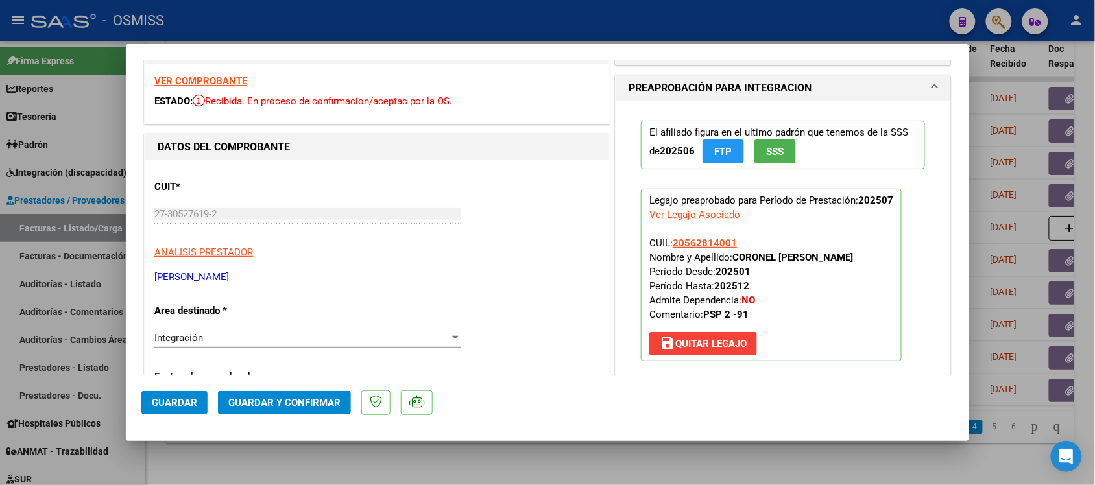
scroll to position [0, 0]
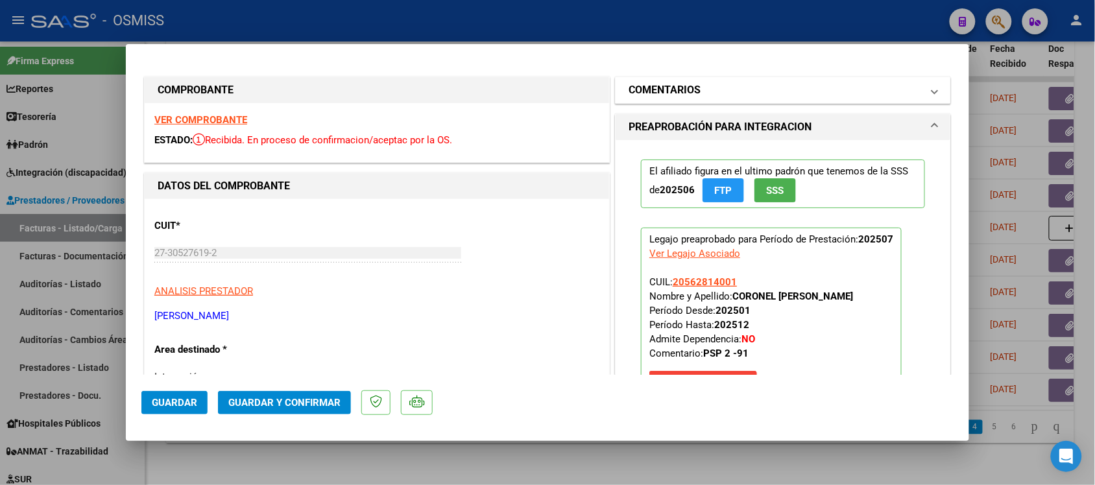
click at [855, 91] on mat-panel-title "COMENTARIOS" at bounding box center [775, 90] width 293 height 16
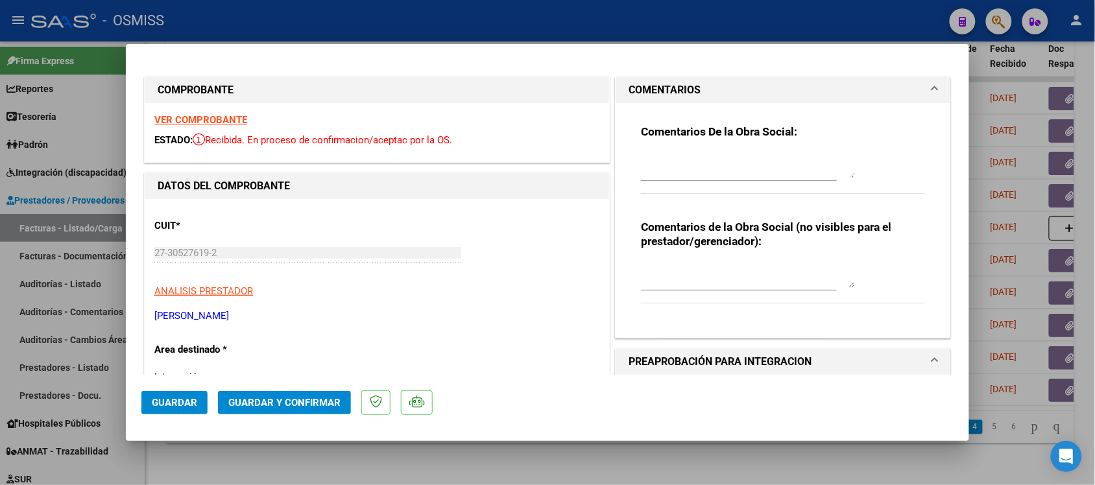
click at [855, 91] on mat-panel-title "COMENTARIOS" at bounding box center [775, 90] width 293 height 16
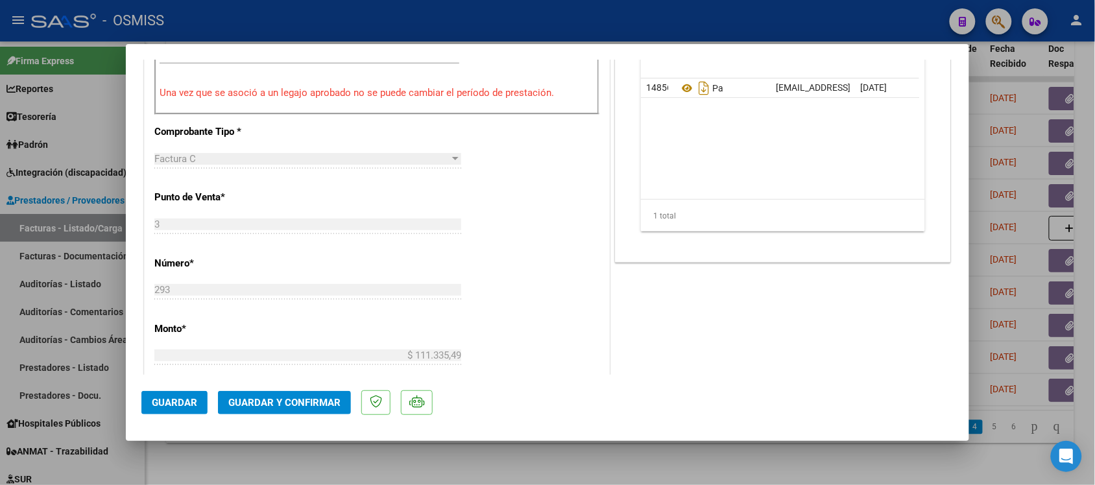
scroll to position [495, 0]
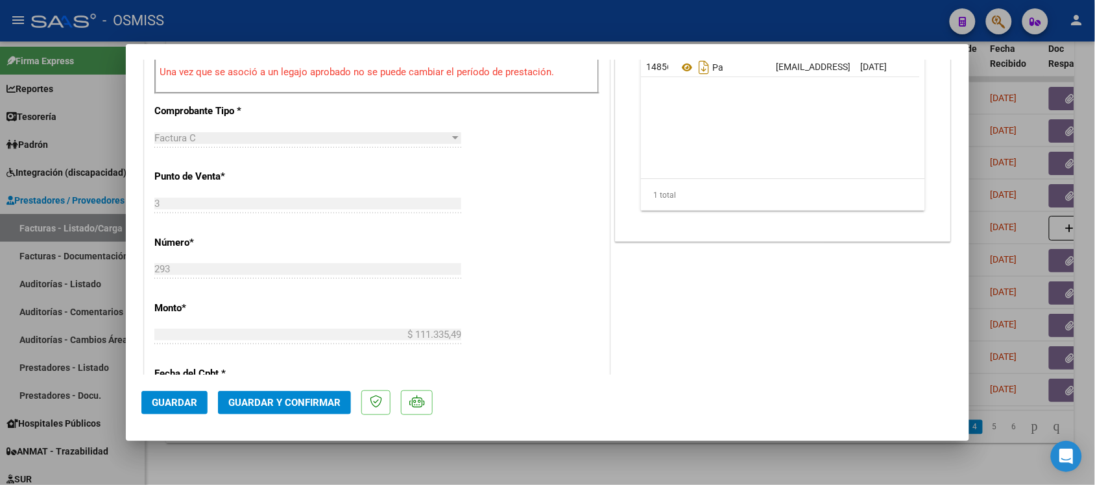
click at [672, 309] on div "COMENTARIOS Comentarios De la Obra Social: Comentarios de la Obra Social (no vi…" at bounding box center [783, 198] width 341 height 1239
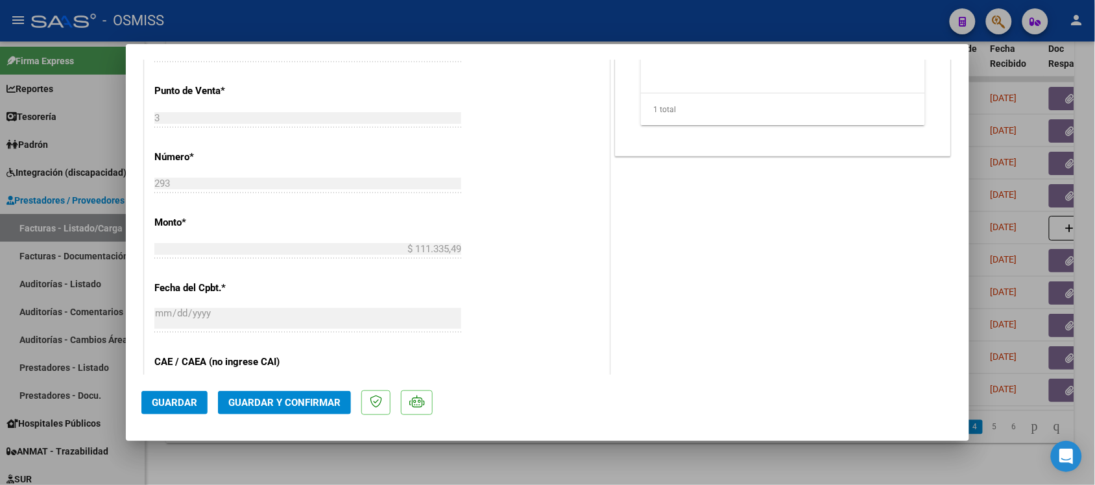
click at [306, 397] on span "Guardar y Confirmar" at bounding box center [284, 403] width 112 height 12
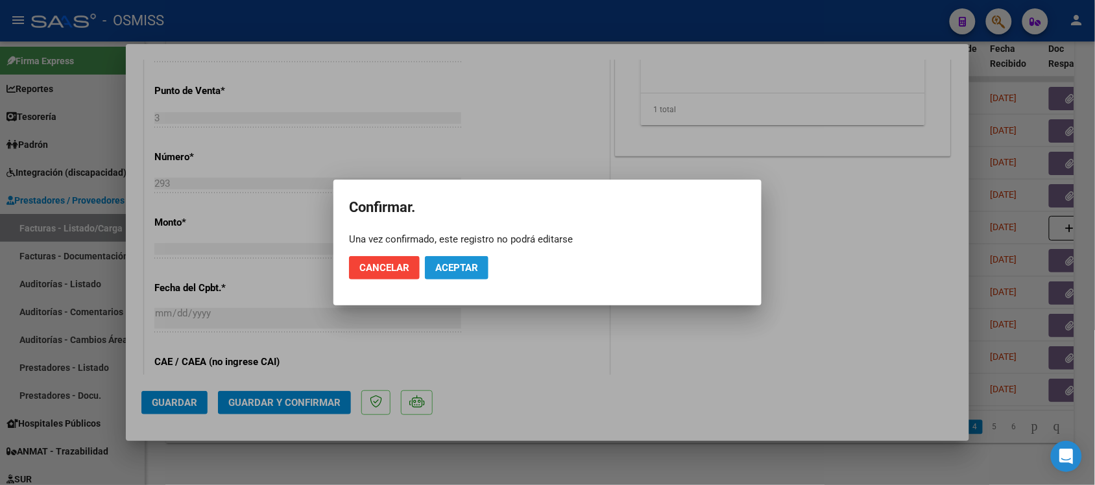
click at [464, 277] on button "Aceptar" at bounding box center [457, 267] width 64 height 23
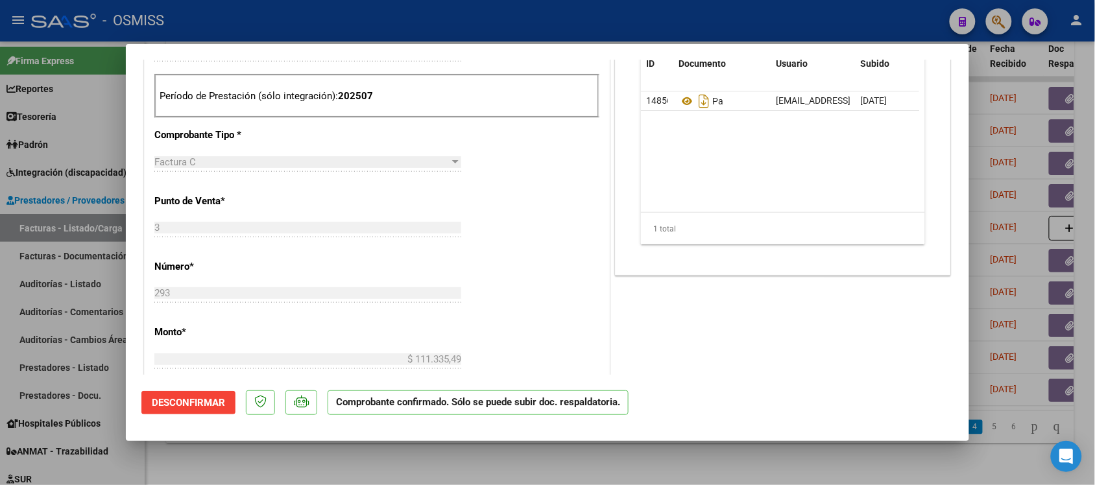
scroll to position [404, 0]
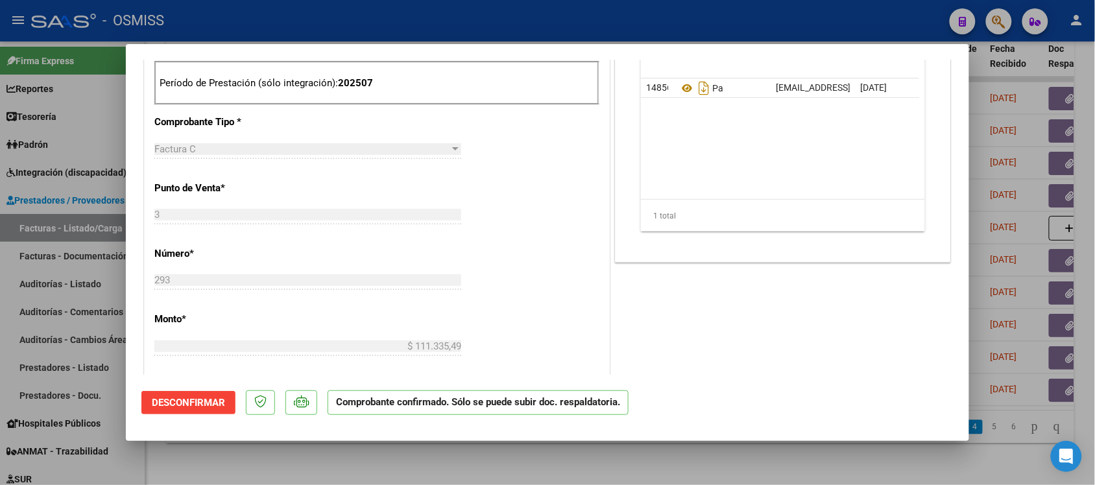
click at [732, 452] on div at bounding box center [547, 242] width 1095 height 485
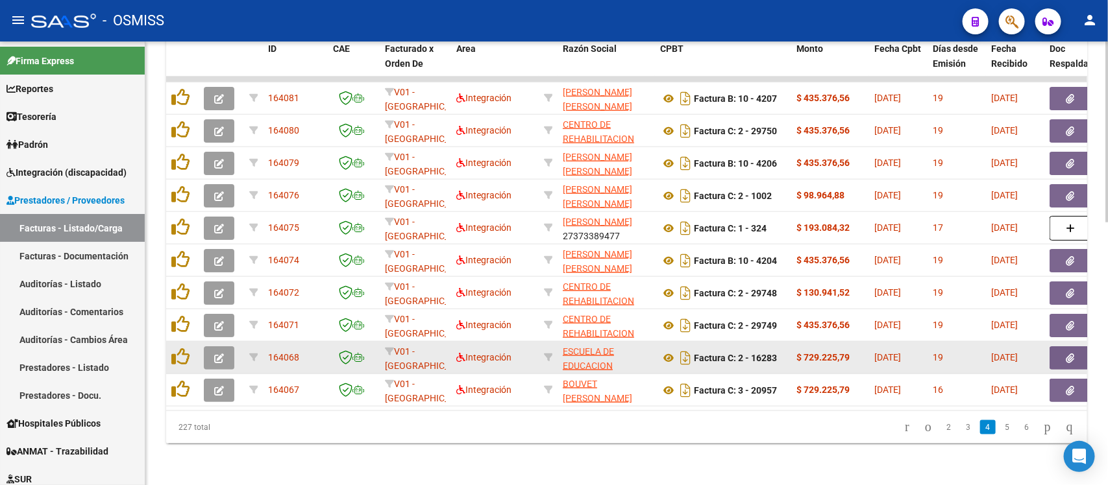
click at [221, 354] on icon "button" at bounding box center [219, 359] width 10 height 10
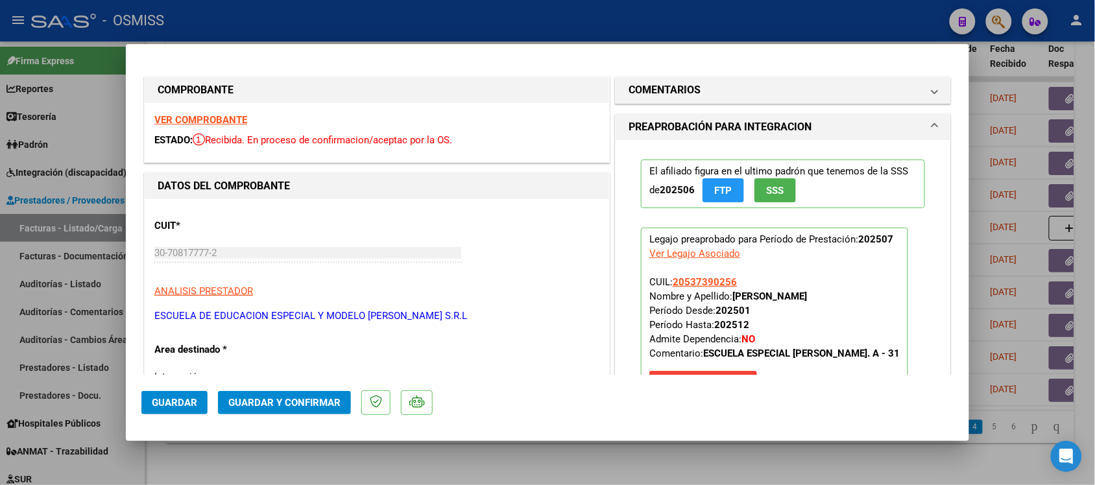
click at [208, 117] on strong "VER COMPROBANTE" at bounding box center [200, 120] width 93 height 12
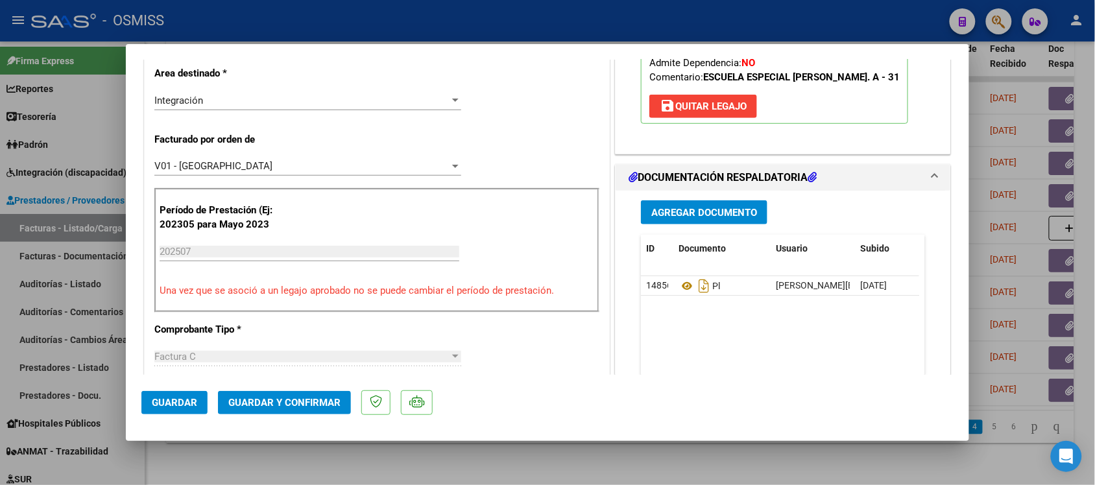
scroll to position [322, 0]
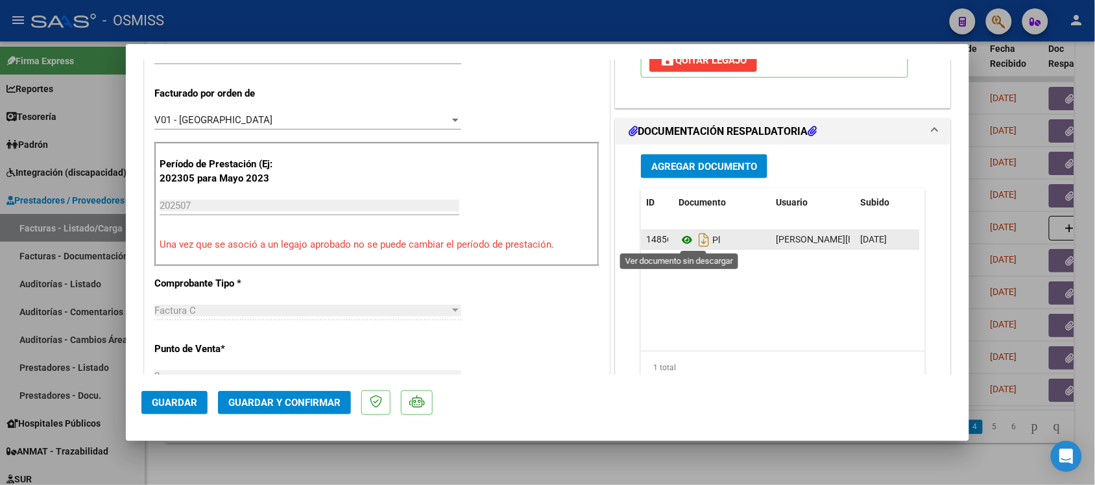
click at [681, 241] on icon at bounding box center [687, 240] width 17 height 16
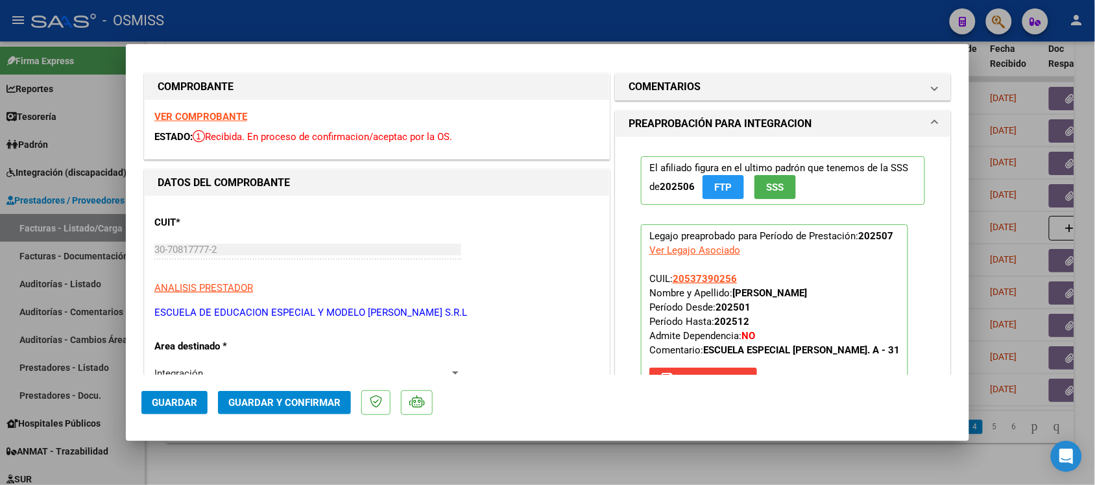
scroll to position [0, 0]
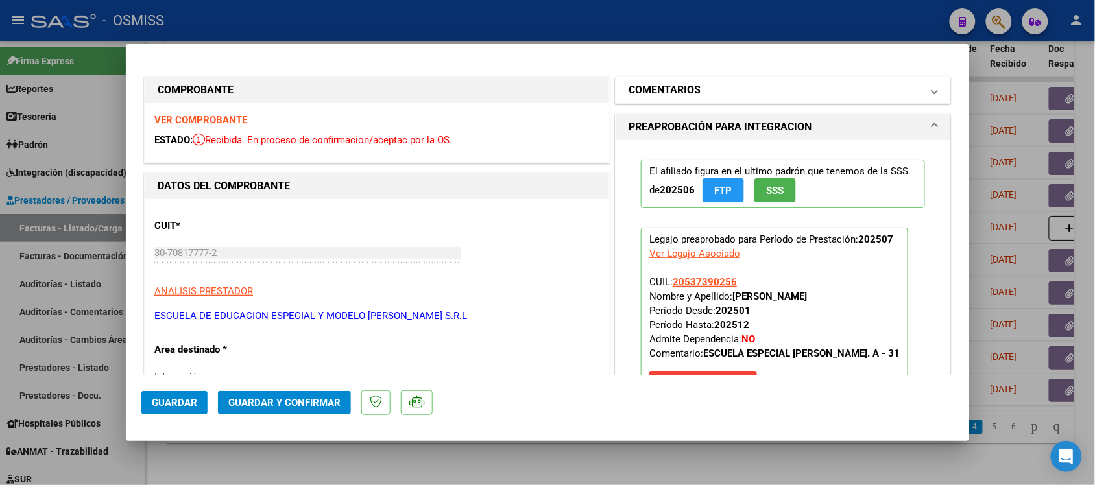
click at [882, 84] on mat-panel-title "COMENTARIOS" at bounding box center [775, 90] width 293 height 16
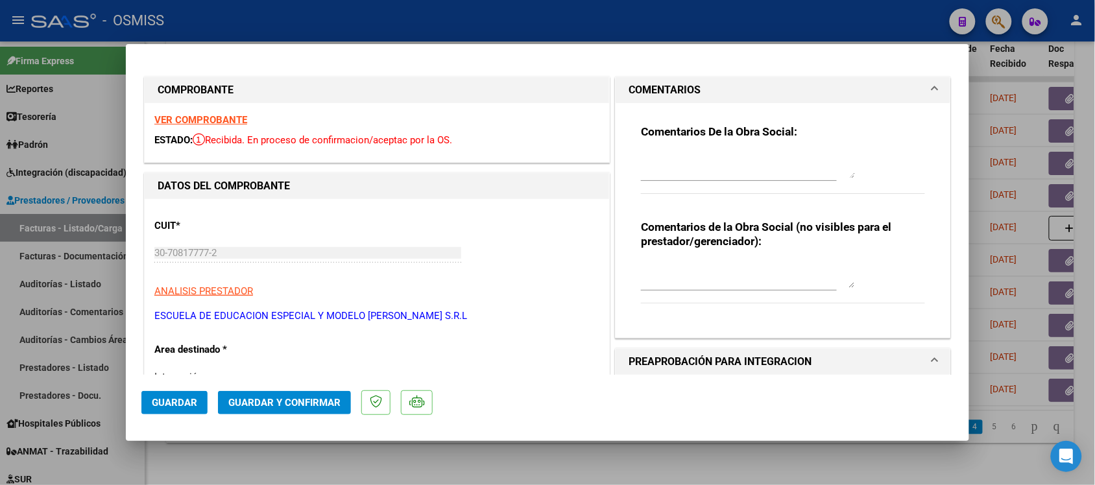
click at [882, 84] on mat-panel-title "COMENTARIOS" at bounding box center [775, 90] width 293 height 16
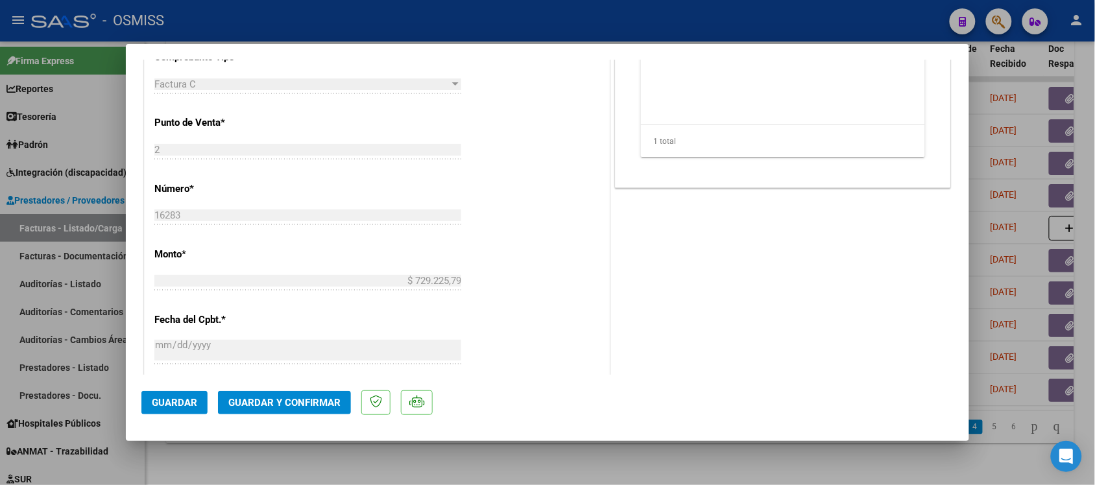
scroll to position [552, 0]
click at [319, 401] on span "Guardar y Confirmar" at bounding box center [284, 403] width 112 height 12
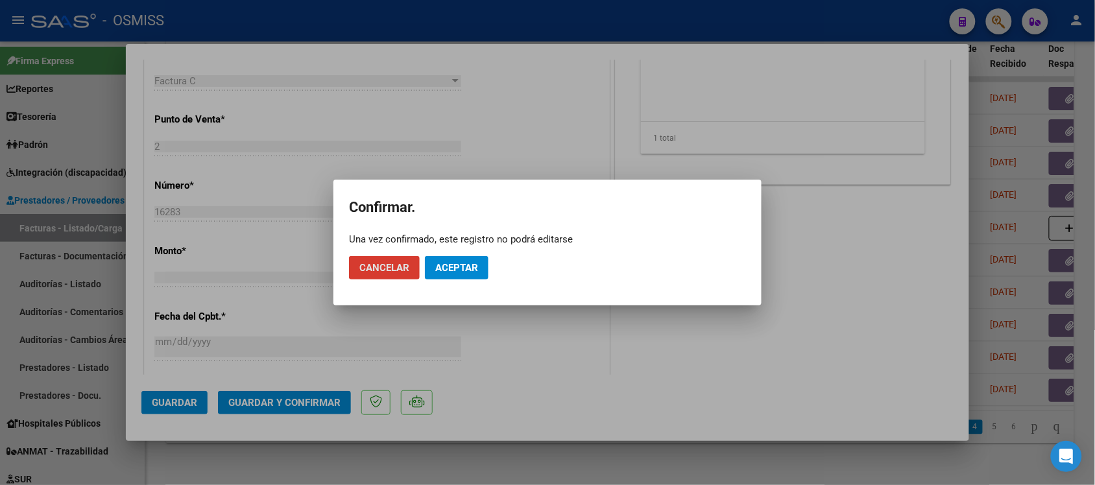
click at [469, 267] on span "Aceptar" at bounding box center [456, 268] width 43 height 12
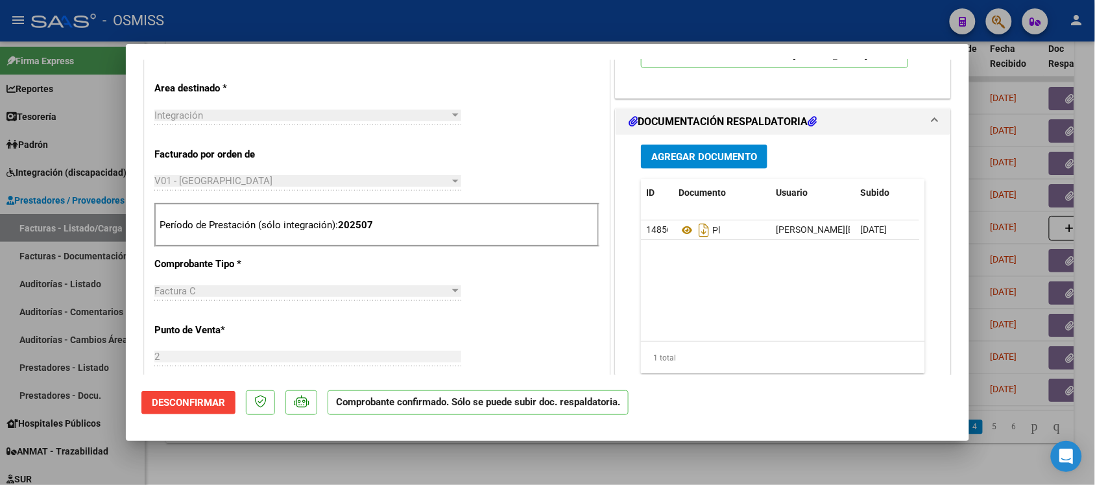
scroll to position [368, 0]
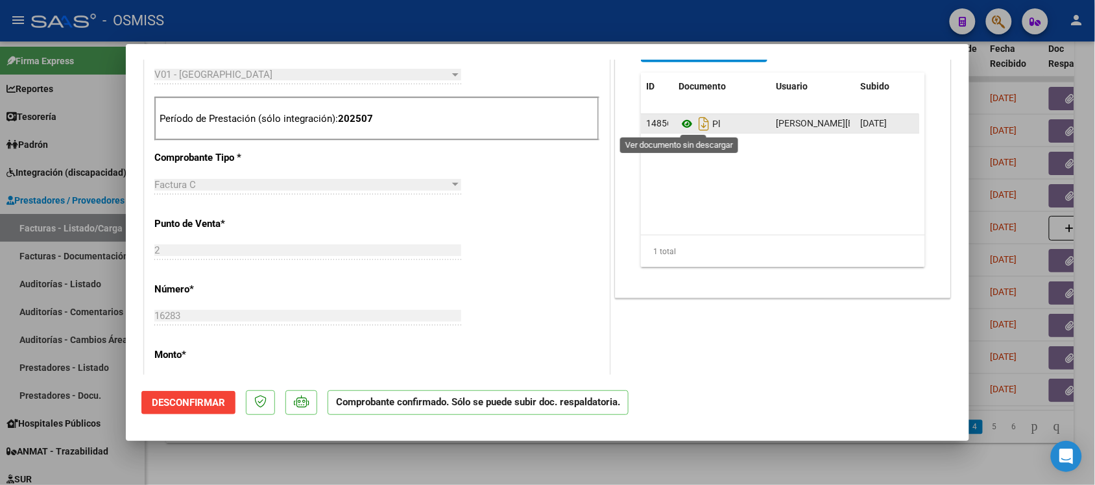
click at [681, 122] on icon at bounding box center [687, 124] width 17 height 16
click at [683, 121] on icon at bounding box center [687, 124] width 17 height 16
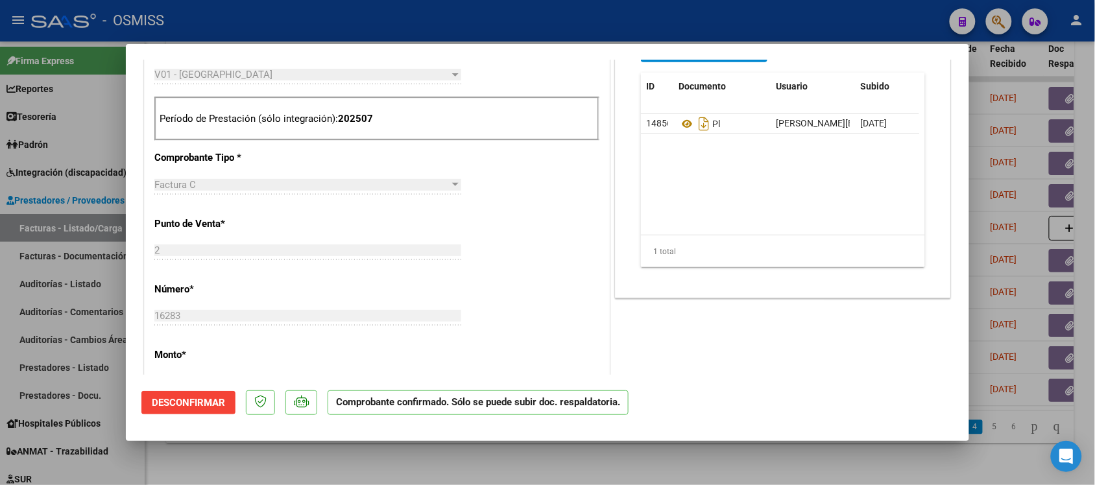
click at [805, 466] on div at bounding box center [547, 242] width 1095 height 485
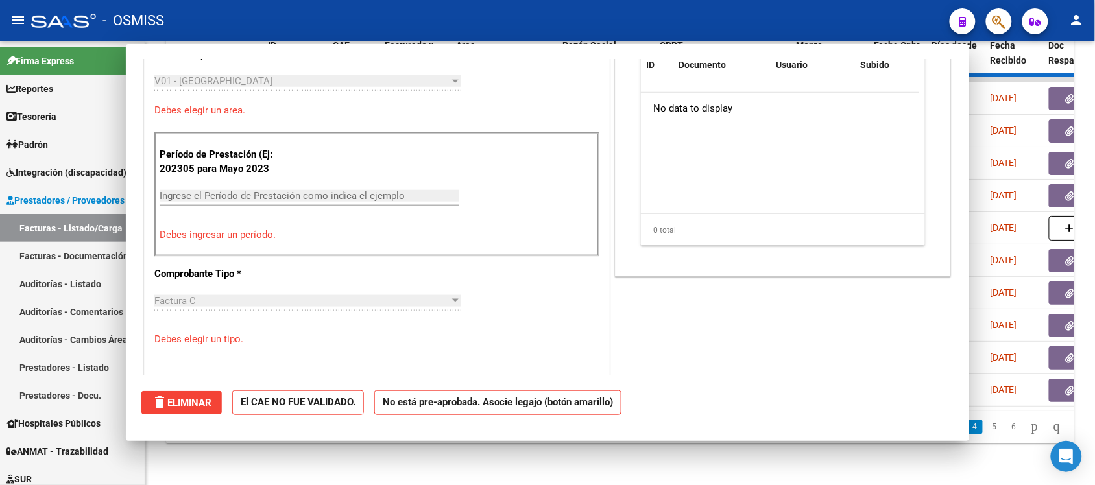
scroll to position [0, 0]
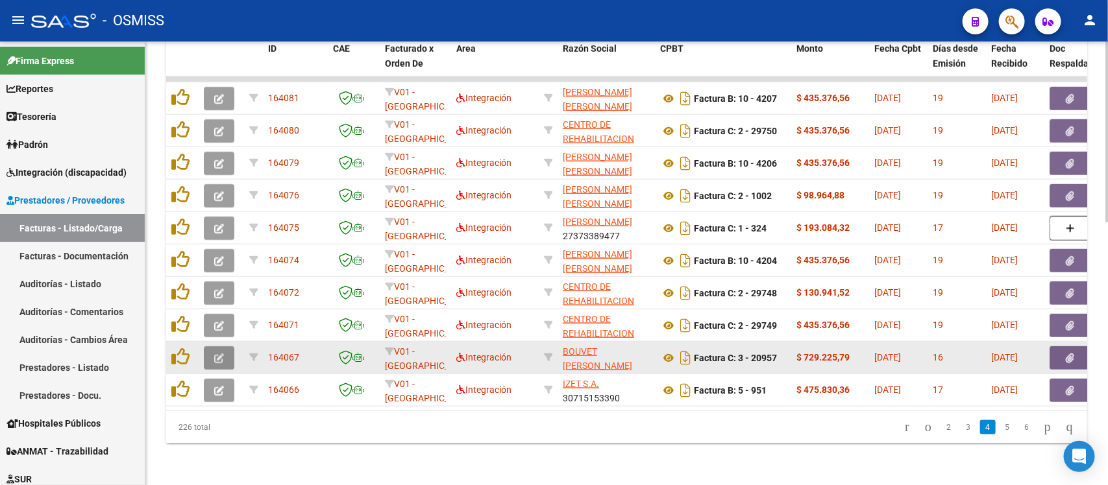
click at [226, 347] on button "button" at bounding box center [219, 358] width 30 height 23
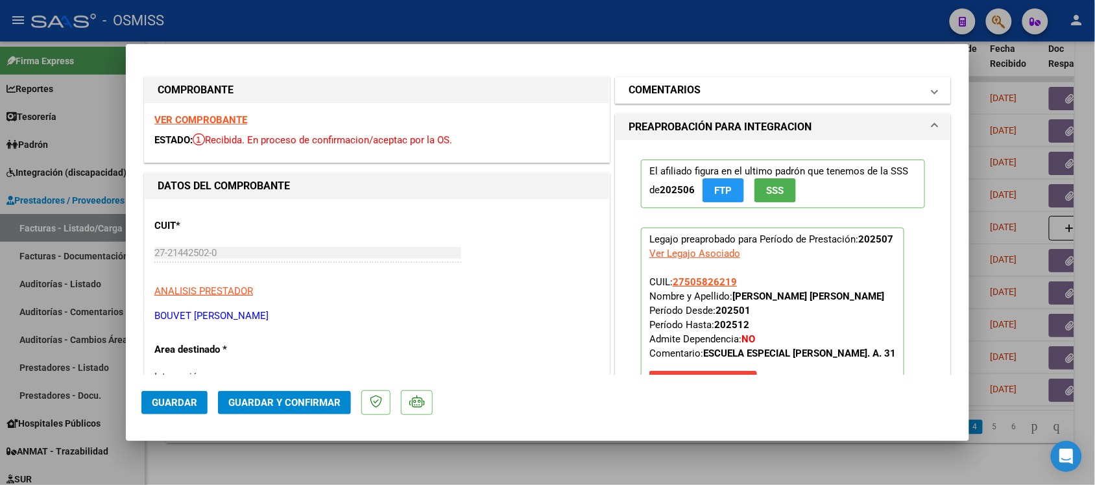
click at [637, 95] on h1 "COMENTARIOS" at bounding box center [665, 90] width 72 height 16
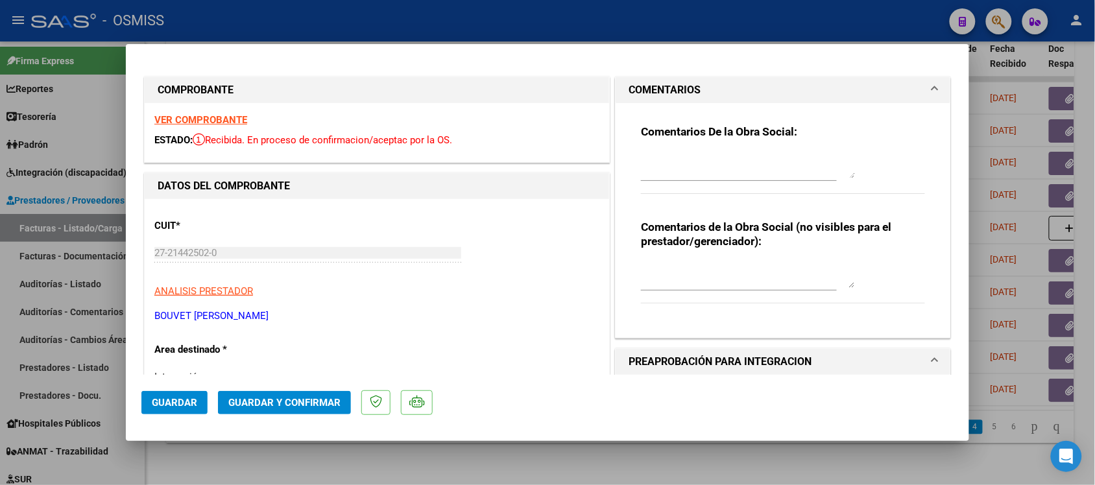
click at [637, 95] on h1 "COMENTARIOS" at bounding box center [665, 90] width 72 height 16
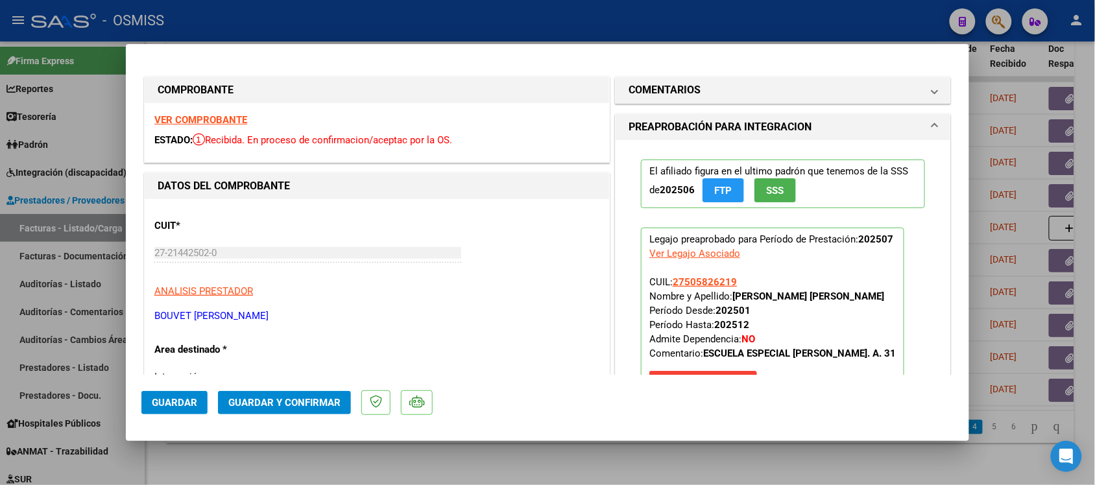
click at [200, 115] on strong "VER COMPROBANTE" at bounding box center [200, 120] width 93 height 12
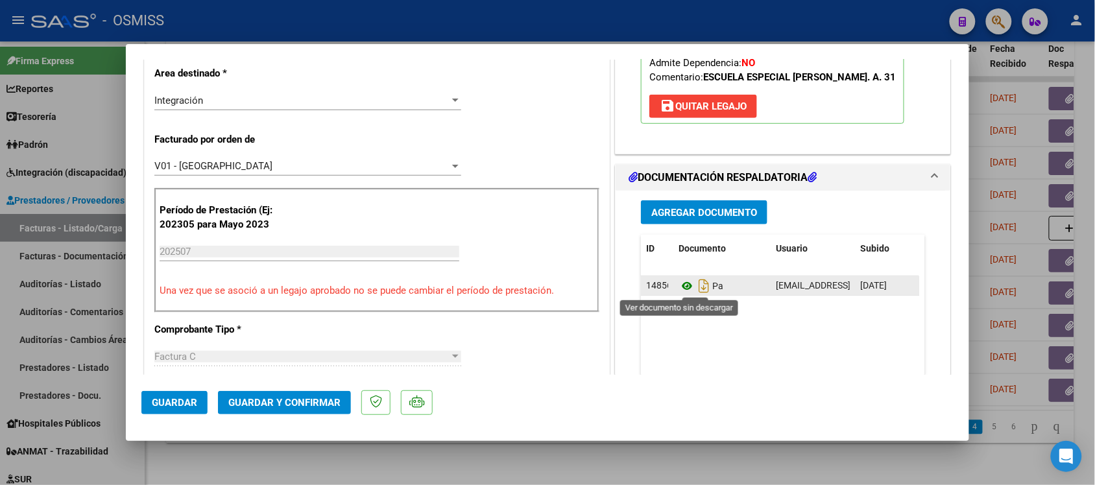
click at [681, 284] on icon at bounding box center [687, 286] width 17 height 16
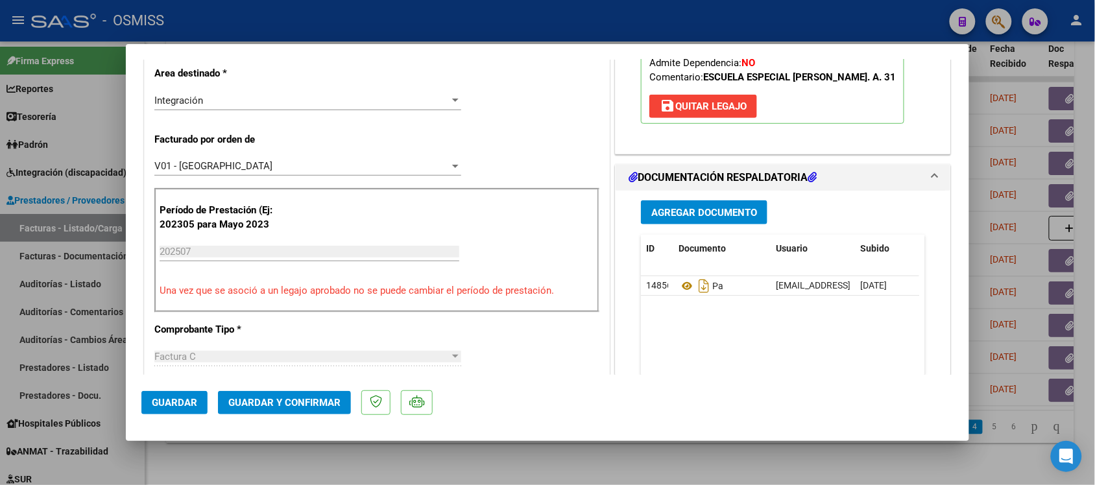
scroll to position [0, 0]
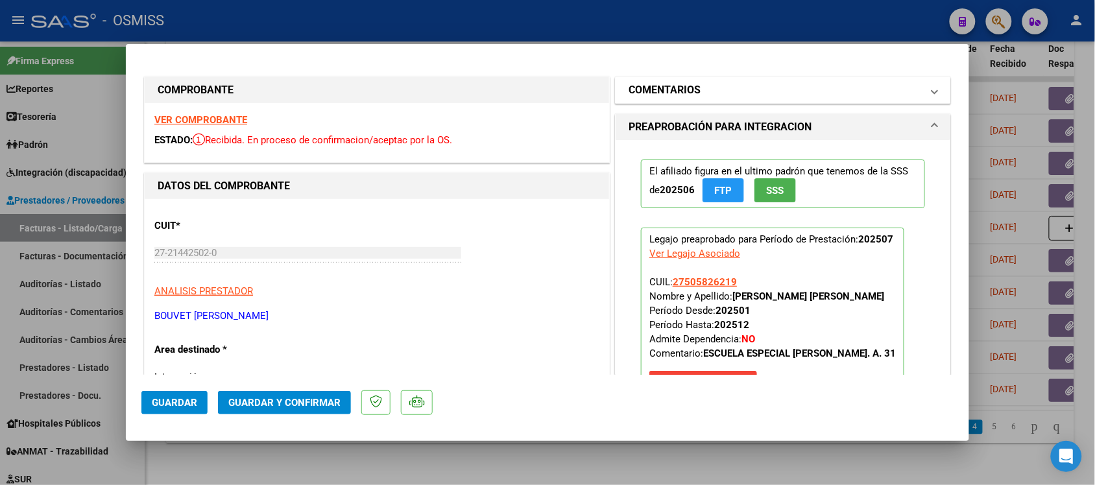
click at [670, 90] on h1 "COMENTARIOS" at bounding box center [665, 90] width 72 height 16
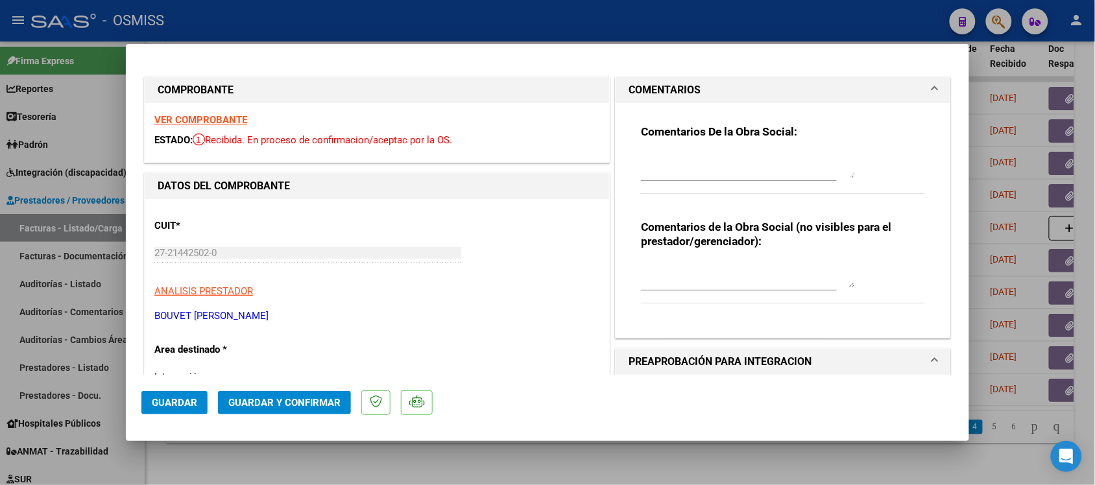
click at [670, 90] on h1 "COMENTARIOS" at bounding box center [665, 90] width 72 height 16
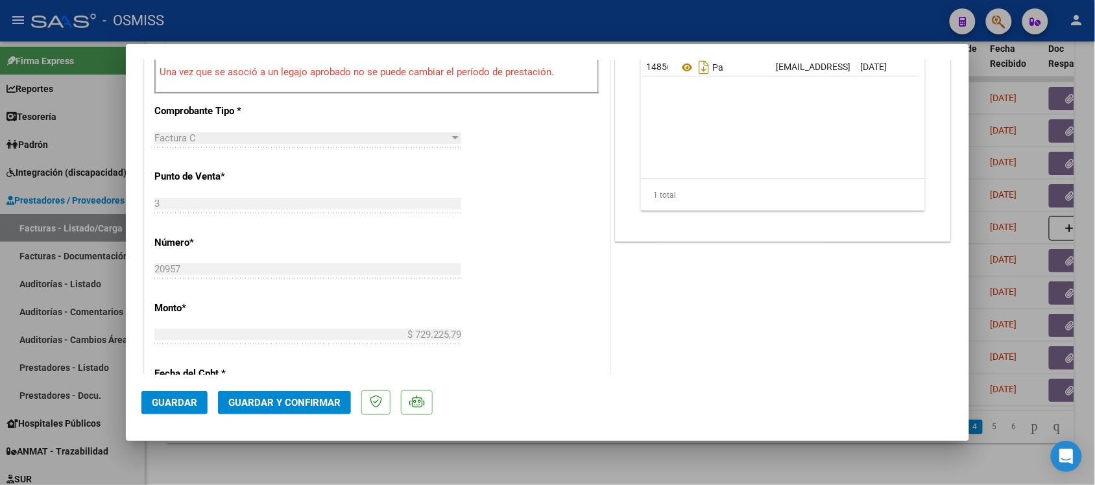
scroll to position [542, 0]
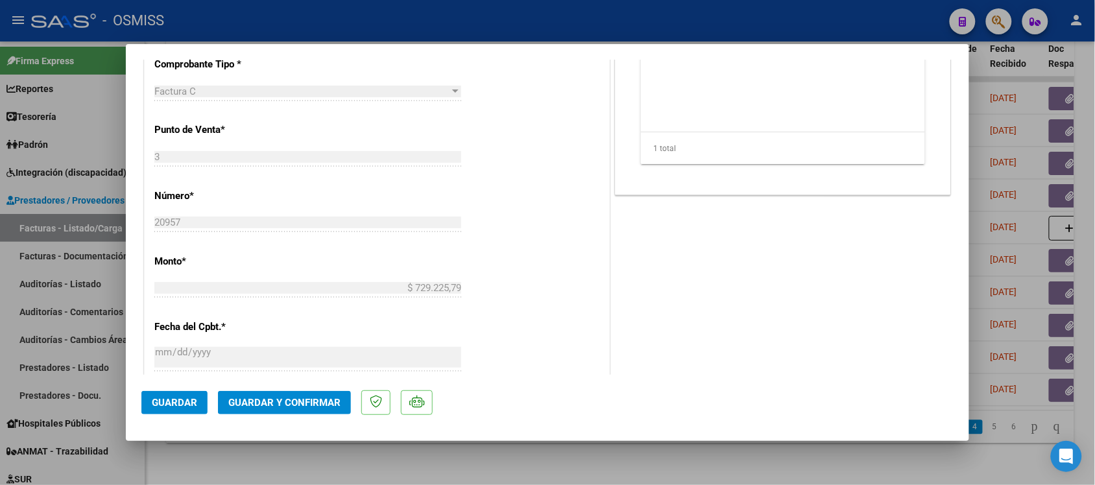
click at [299, 410] on button "Guardar y Confirmar" at bounding box center [284, 402] width 133 height 23
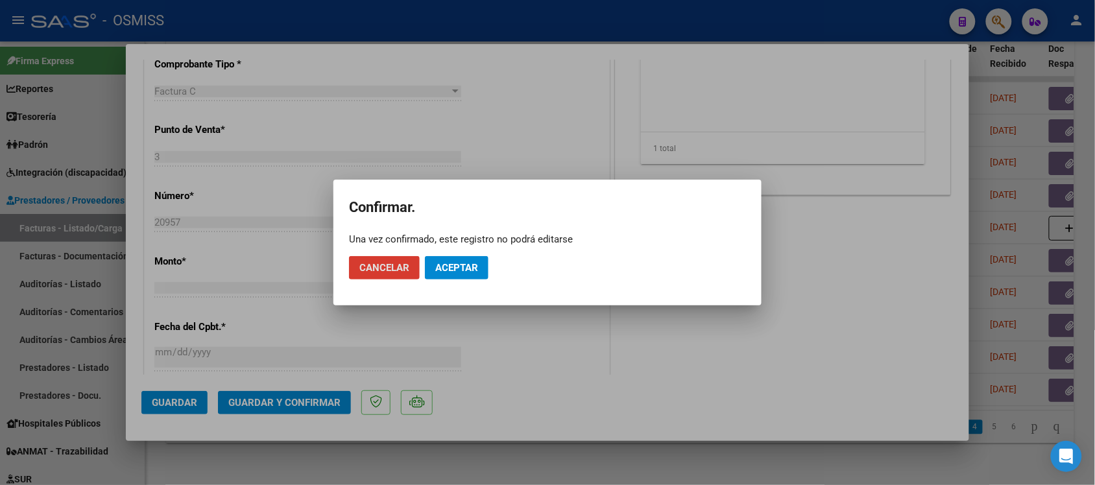
click at [476, 261] on button "Aceptar" at bounding box center [457, 267] width 64 height 23
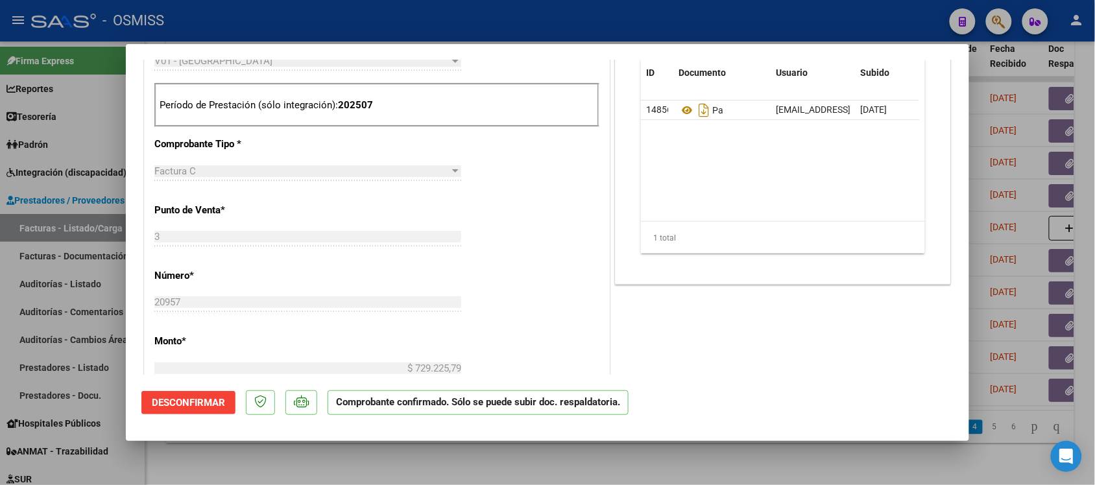
scroll to position [391, 0]
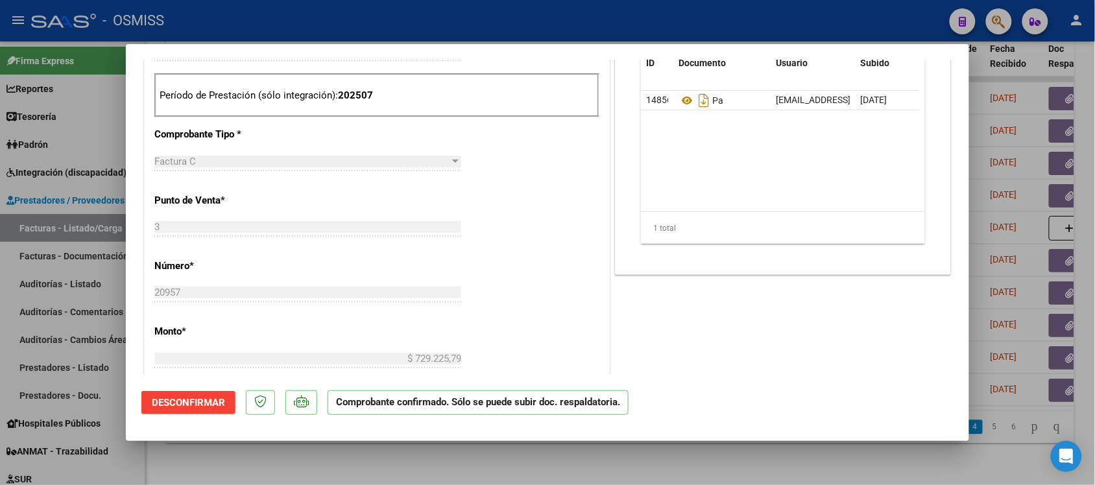
click at [786, 458] on div at bounding box center [547, 242] width 1095 height 485
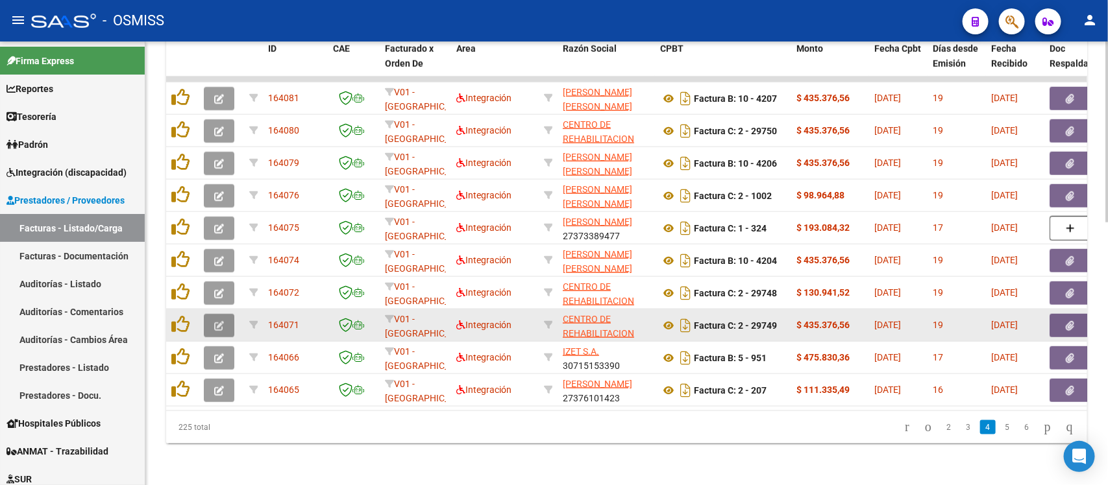
click at [221, 321] on icon "button" at bounding box center [219, 326] width 10 height 10
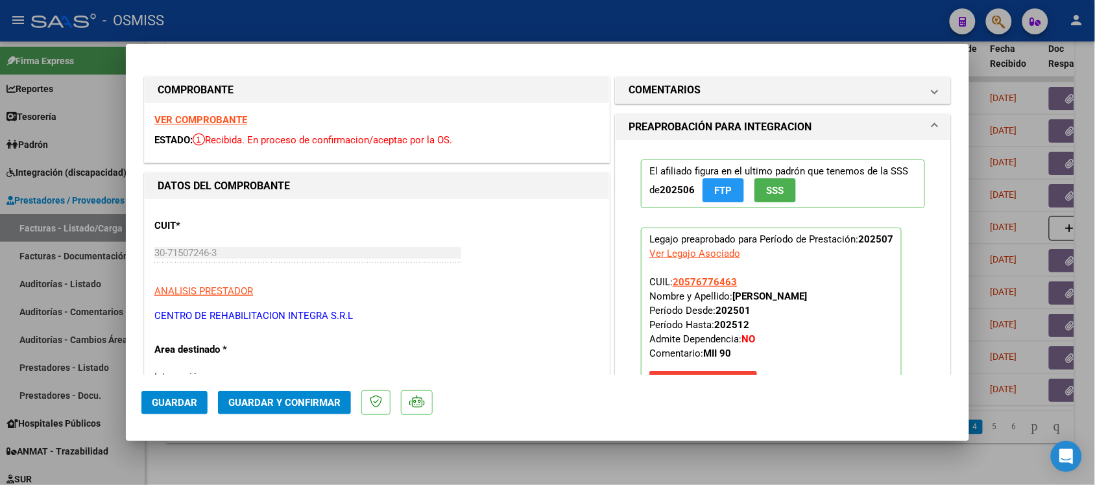
click at [221, 119] on strong "VER COMPROBANTE" at bounding box center [200, 120] width 93 height 12
click at [654, 465] on div at bounding box center [547, 242] width 1095 height 485
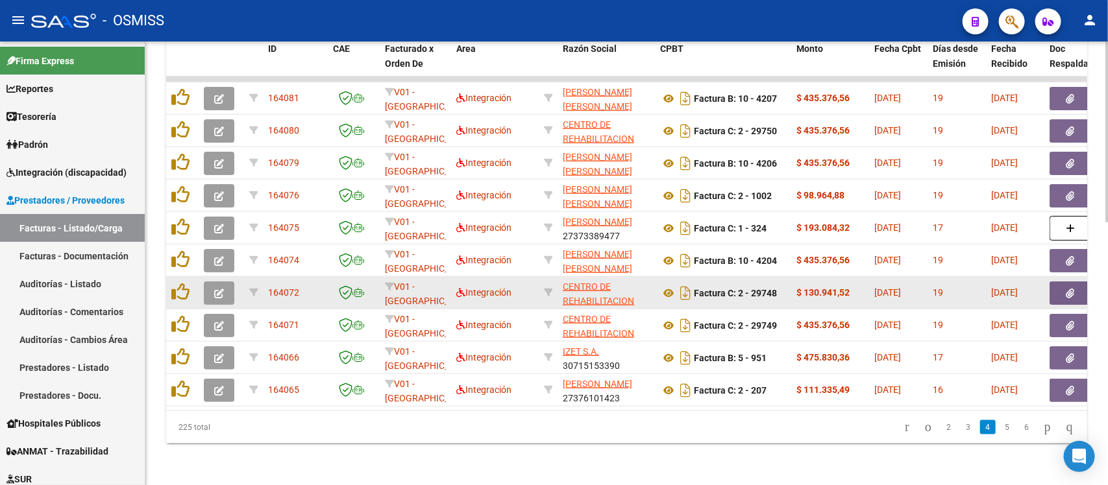
click at [219, 289] on icon "button" at bounding box center [219, 294] width 10 height 10
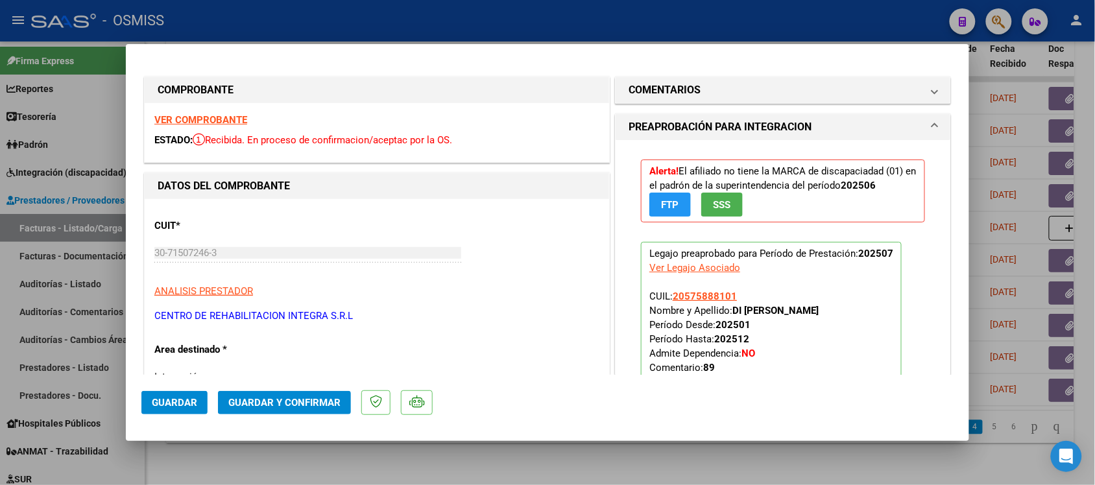
click at [545, 477] on div at bounding box center [547, 242] width 1095 height 485
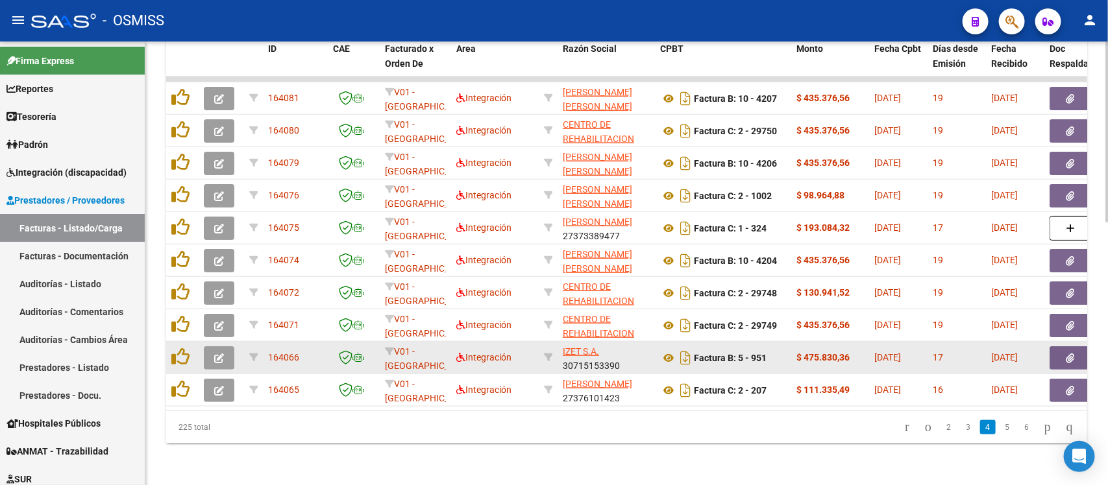
click at [222, 354] on icon "button" at bounding box center [219, 359] width 10 height 10
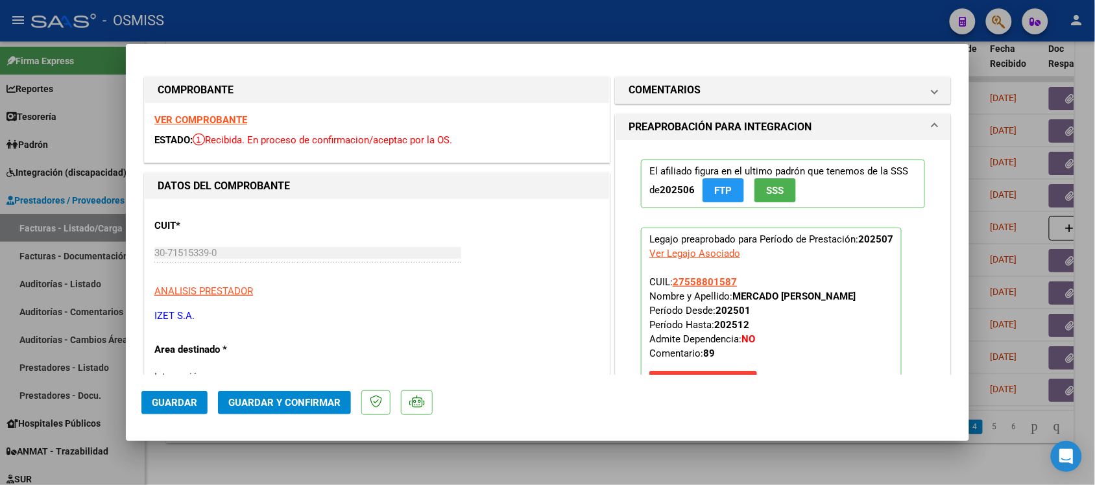
click at [212, 118] on strong "VER COMPROBANTE" at bounding box center [200, 120] width 93 height 12
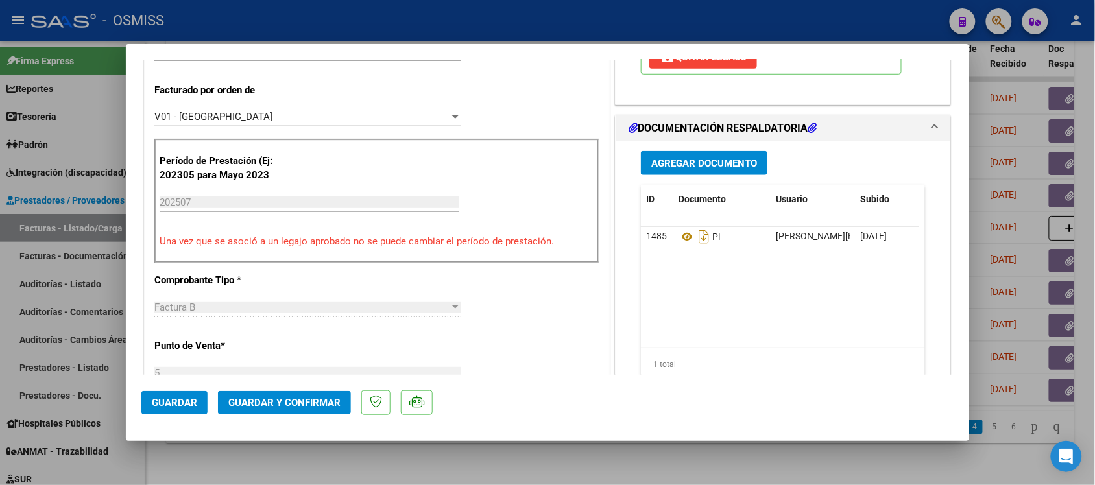
scroll to position [339, 0]
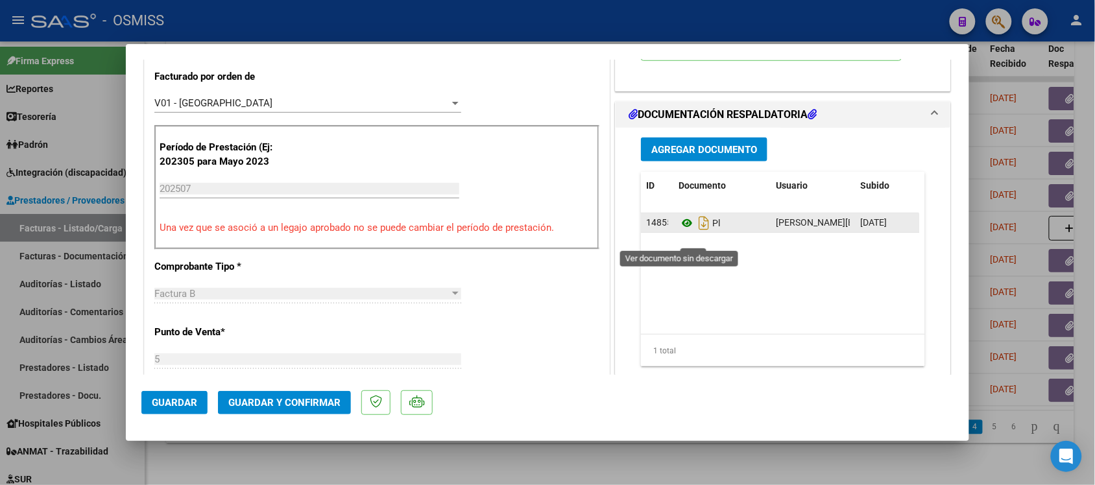
click at [679, 231] on icon at bounding box center [687, 223] width 17 height 16
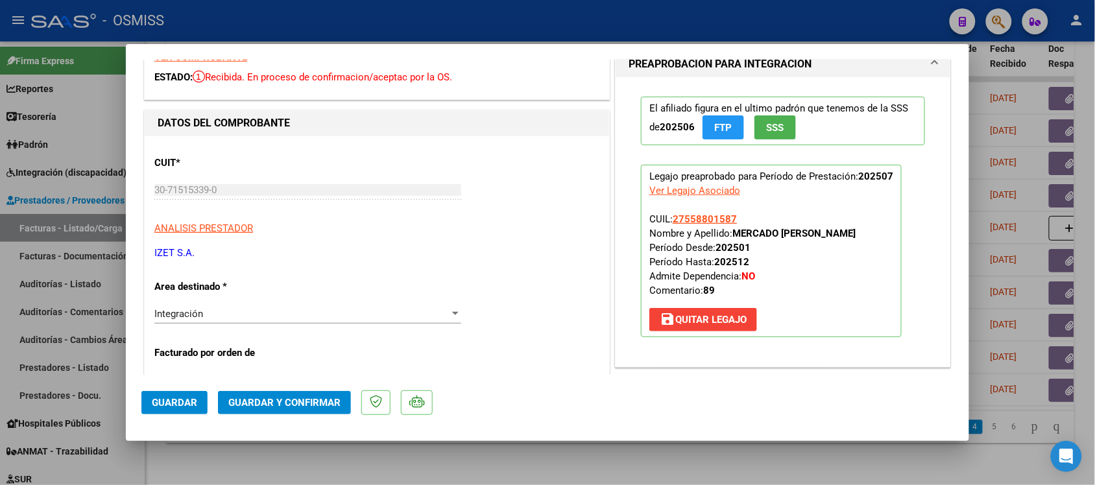
scroll to position [0, 0]
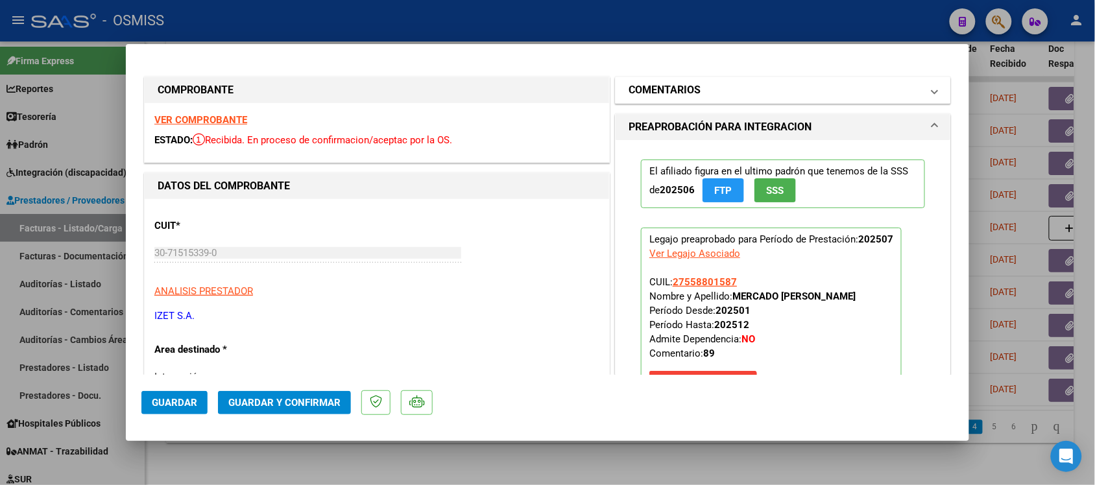
click at [862, 79] on mat-expansion-panel-header "COMENTARIOS" at bounding box center [783, 90] width 335 height 26
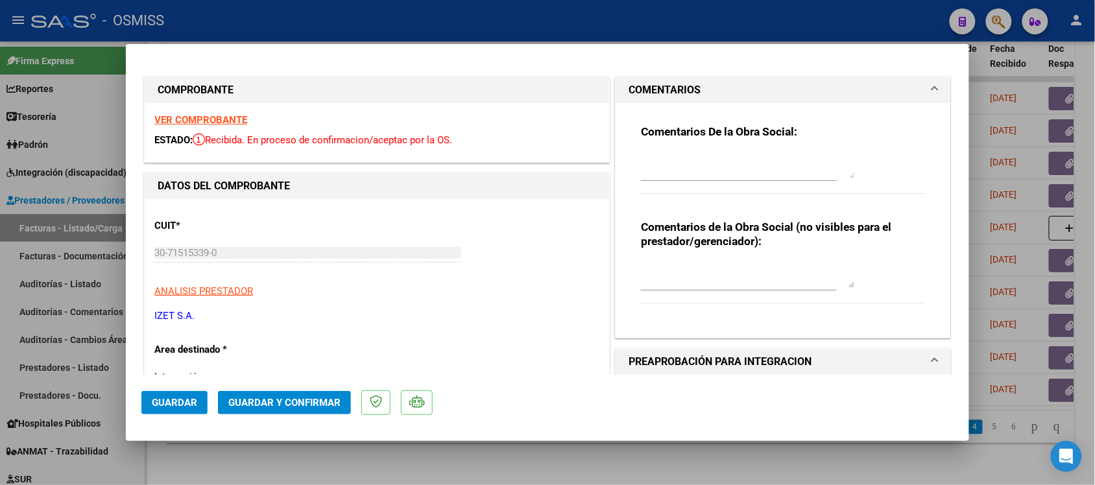
click at [862, 79] on mat-expansion-panel-header "COMENTARIOS" at bounding box center [783, 90] width 335 height 26
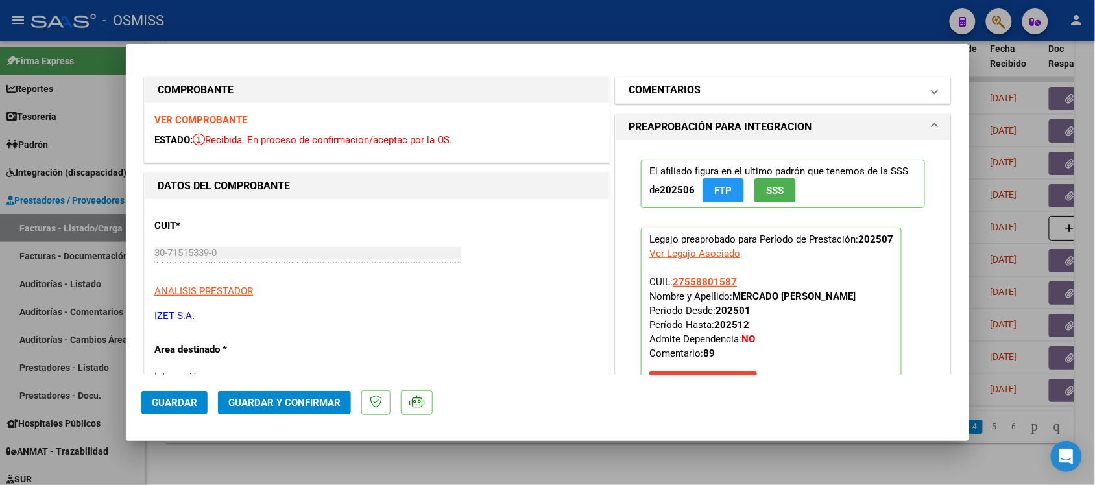
click at [903, 93] on mat-panel-title "COMENTARIOS" at bounding box center [775, 90] width 293 height 16
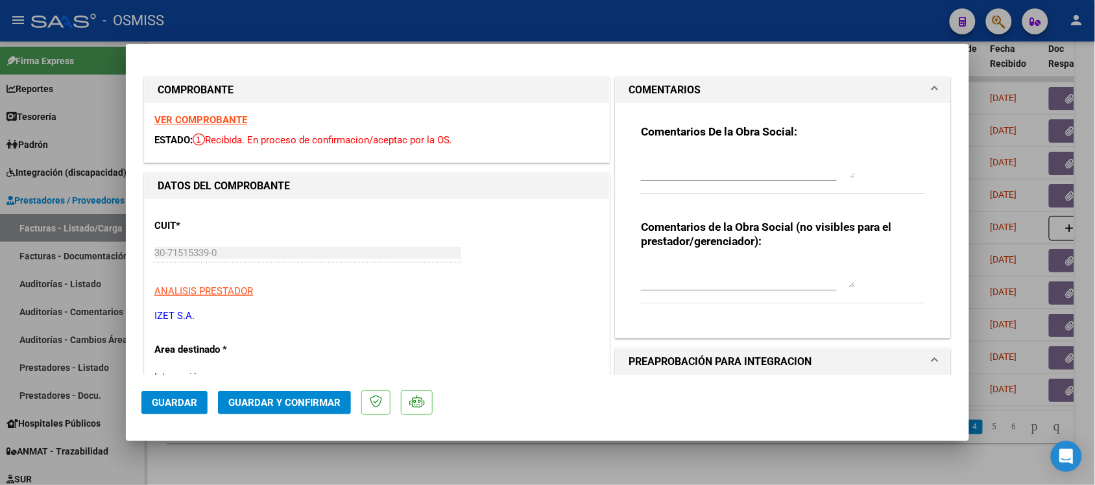
click at [903, 93] on mat-panel-title "COMENTARIOS" at bounding box center [775, 90] width 293 height 16
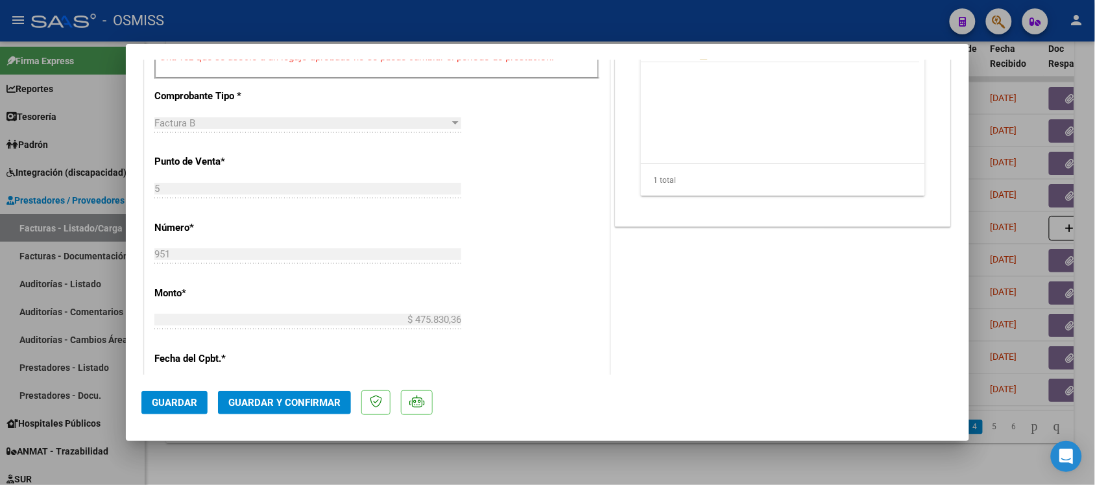
scroll to position [570, 0]
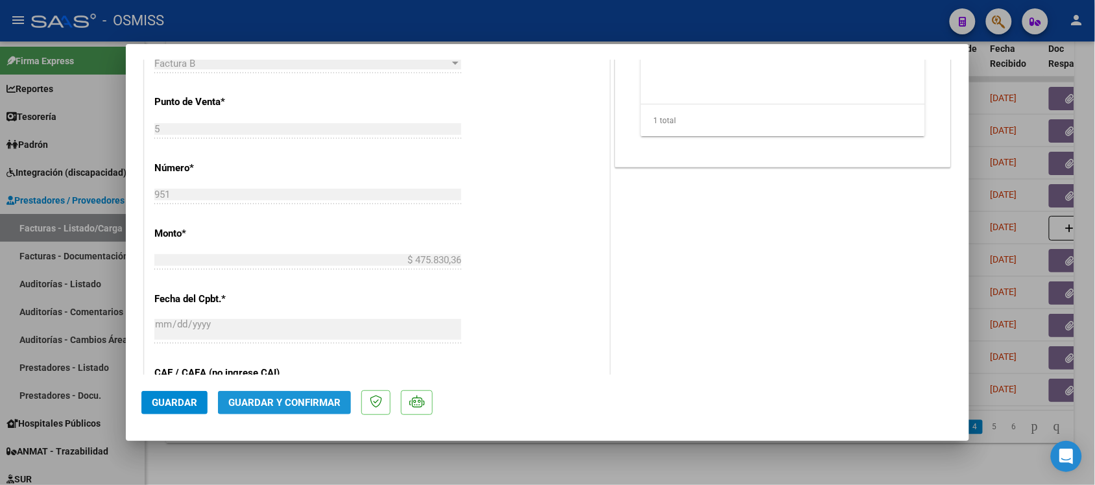
click at [318, 401] on span "Guardar y Confirmar" at bounding box center [284, 403] width 112 height 12
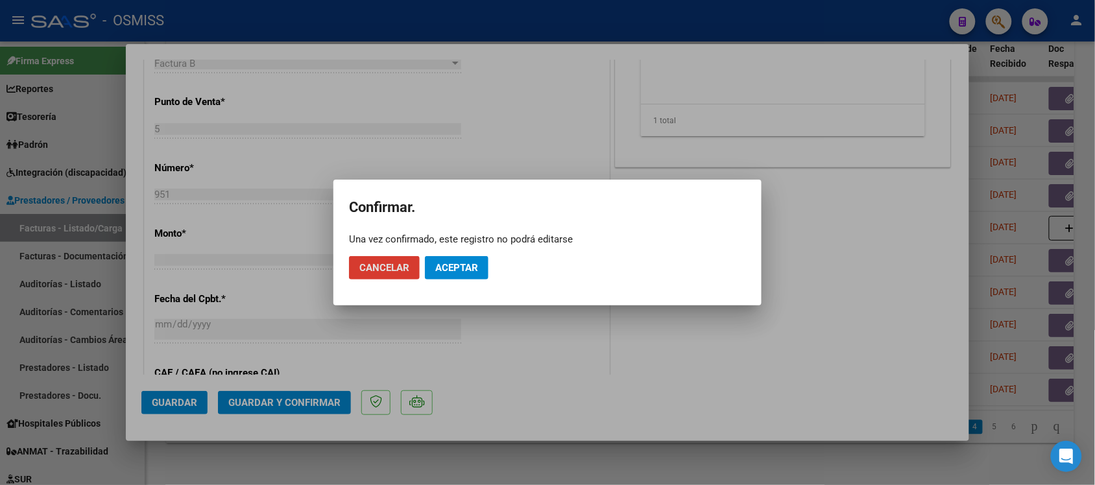
click at [466, 253] on mat-dialog-actions "Cancelar Aceptar" at bounding box center [547, 268] width 397 height 44
click at [465, 271] on span "Aceptar" at bounding box center [456, 268] width 43 height 12
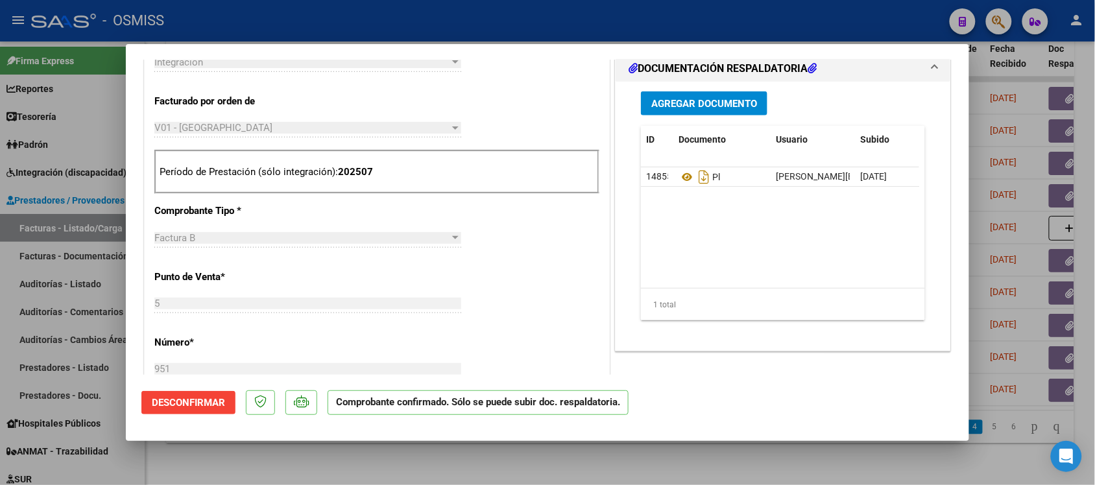
scroll to position [328, 0]
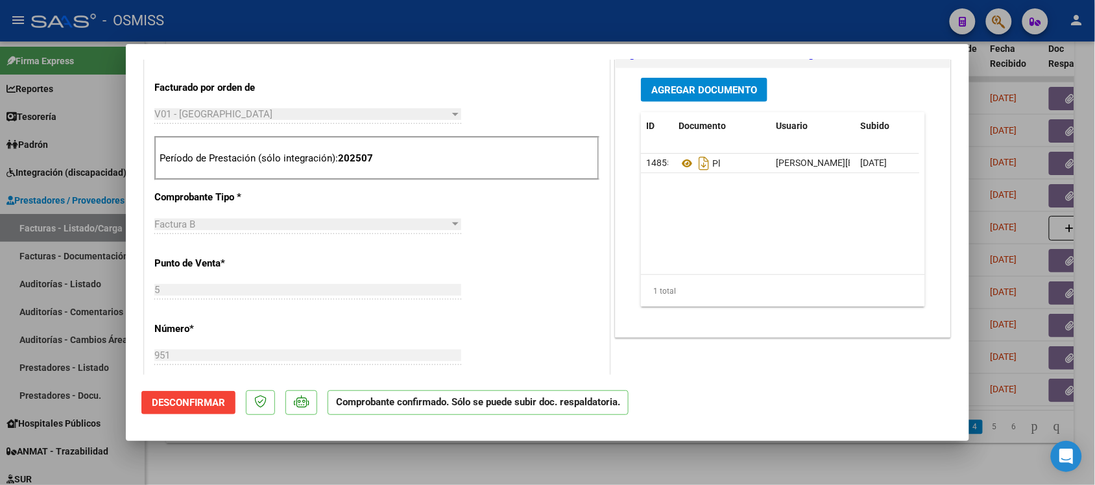
click at [770, 465] on div at bounding box center [547, 242] width 1095 height 485
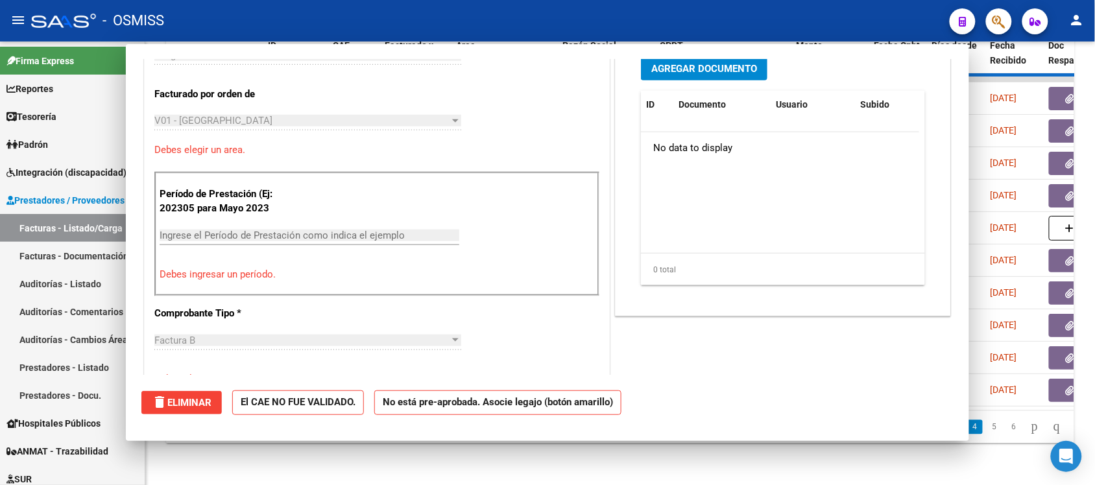
scroll to position [490, 0]
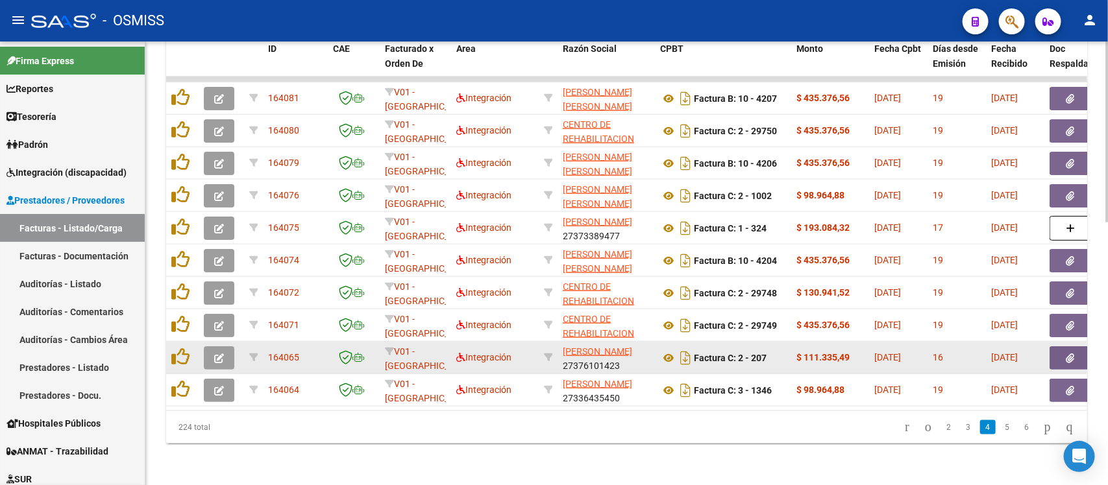
click at [222, 354] on icon "button" at bounding box center [219, 359] width 10 height 10
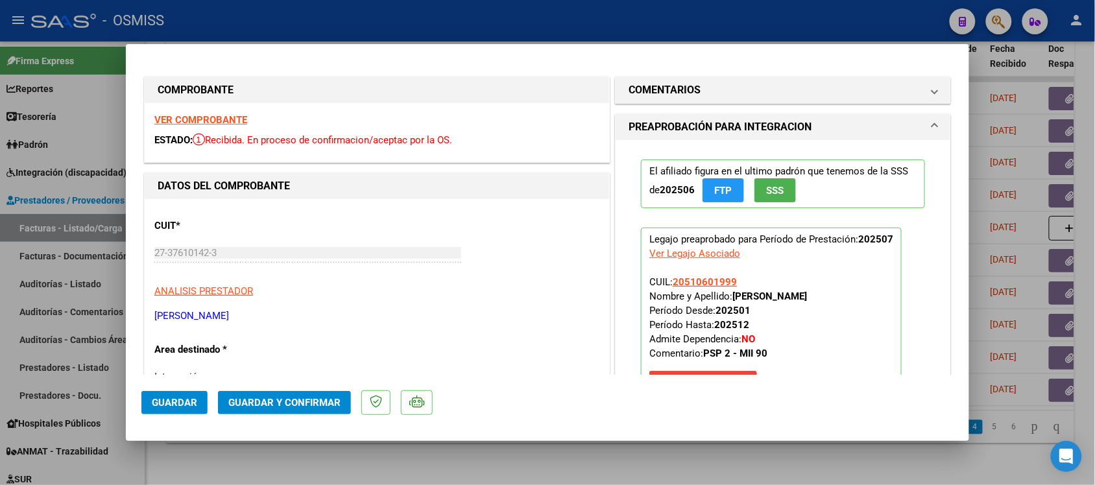
click at [234, 121] on strong "VER COMPROBANTE" at bounding box center [200, 120] width 93 height 12
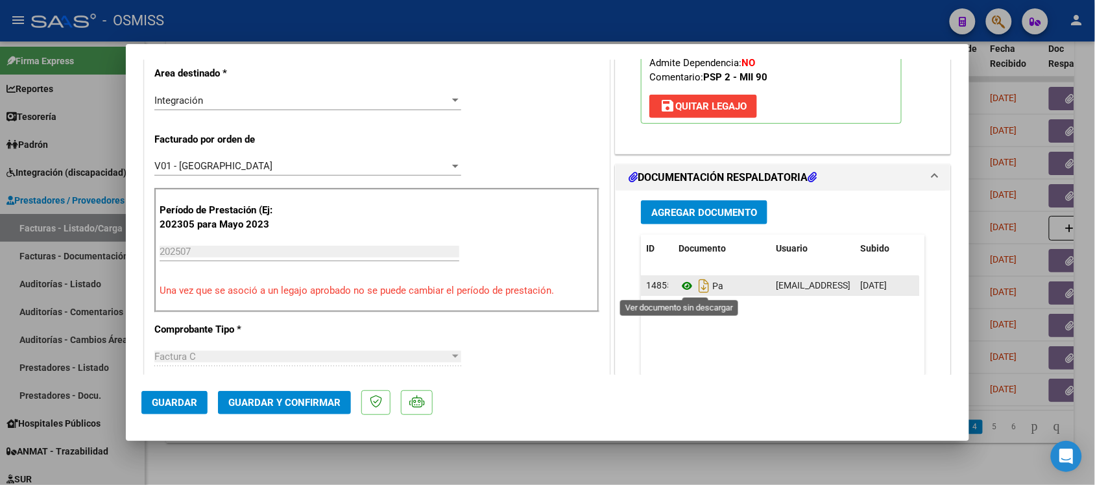
click at [679, 292] on icon at bounding box center [687, 286] width 17 height 16
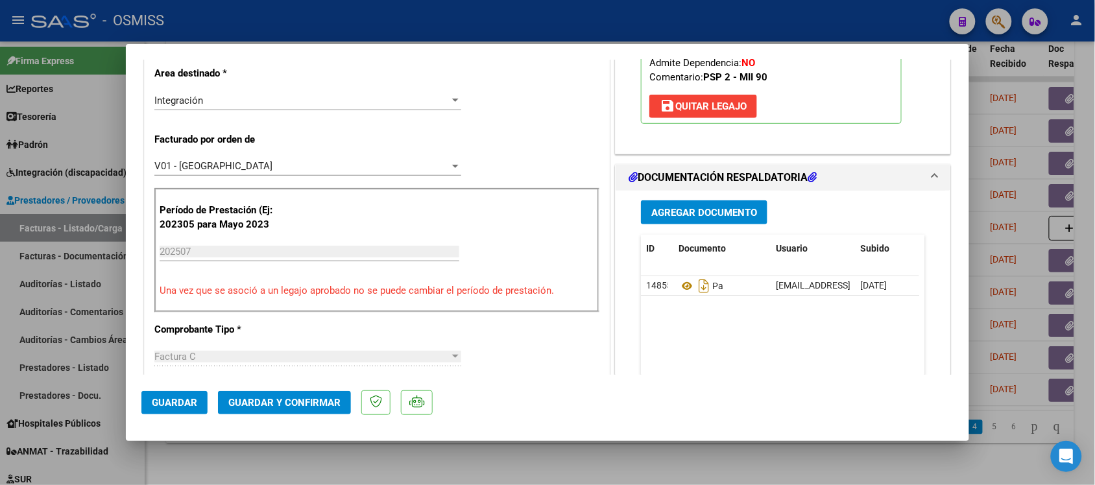
scroll to position [0, 0]
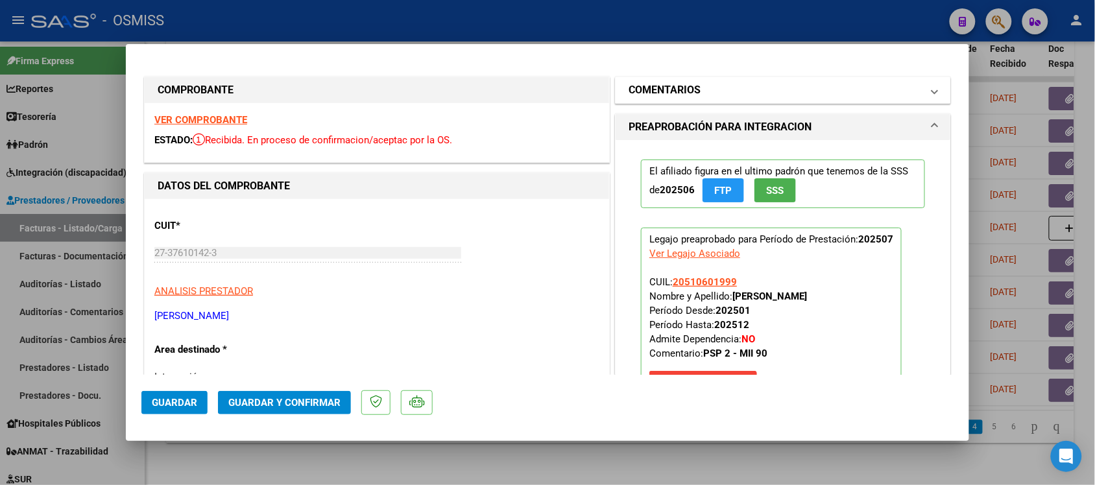
click at [887, 95] on mat-panel-title "COMENTARIOS" at bounding box center [775, 90] width 293 height 16
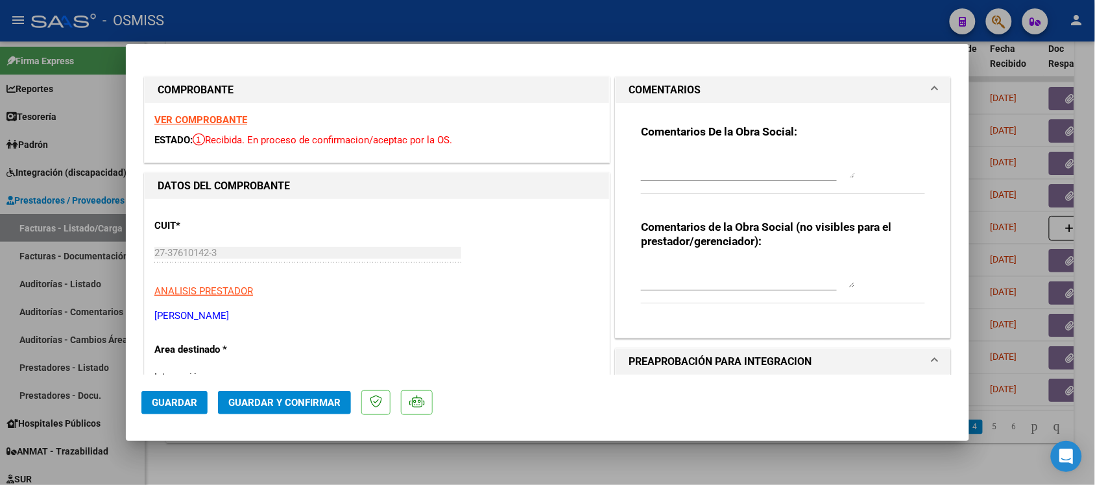
click at [871, 85] on mat-panel-title "COMENTARIOS" at bounding box center [775, 90] width 293 height 16
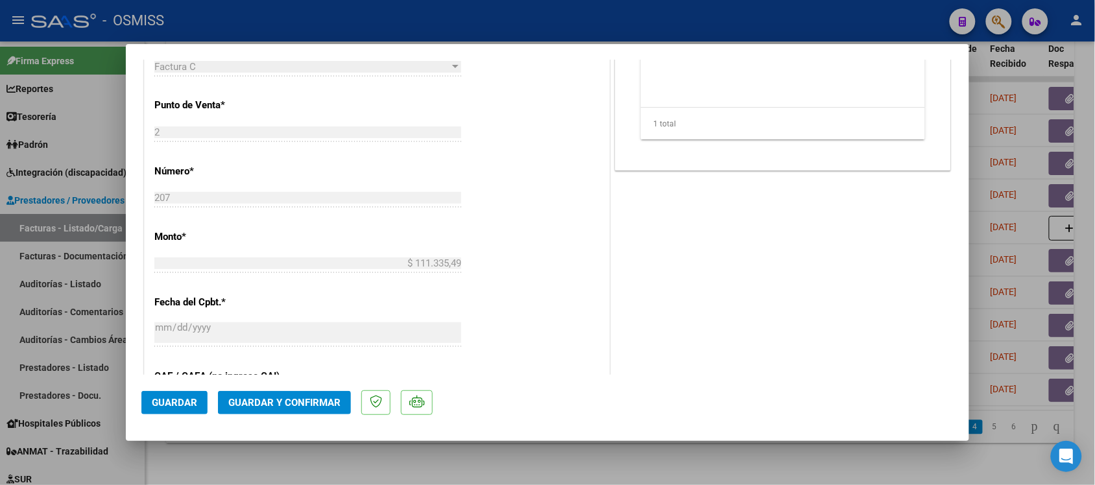
scroll to position [570, 0]
click at [305, 406] on span "Guardar y Confirmar" at bounding box center [284, 403] width 112 height 12
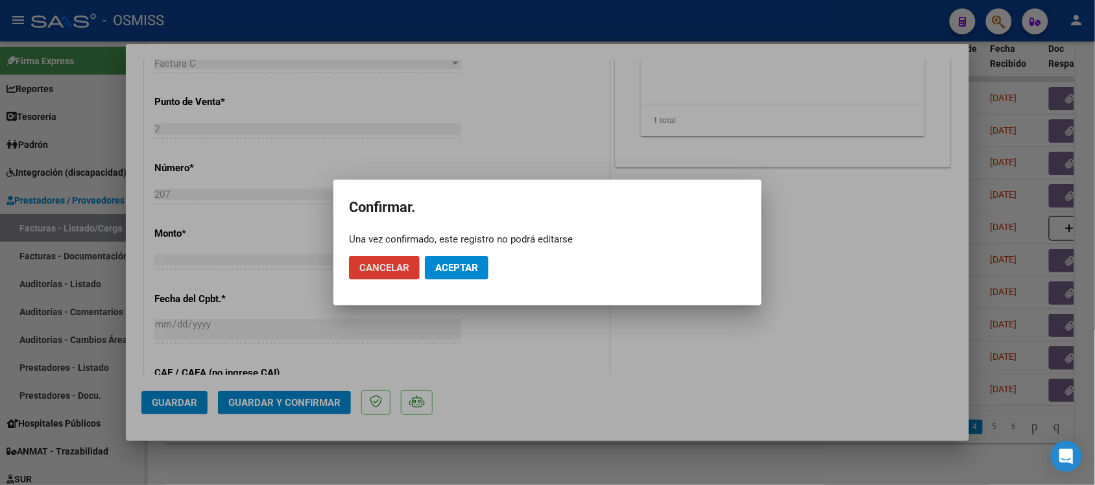
click at [461, 269] on span "Aceptar" at bounding box center [456, 268] width 43 height 12
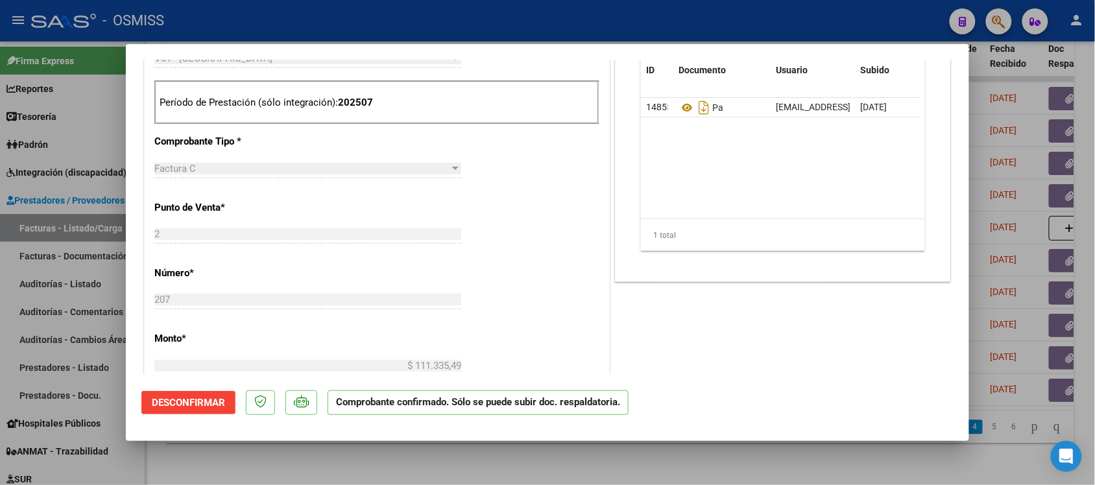
scroll to position [391, 0]
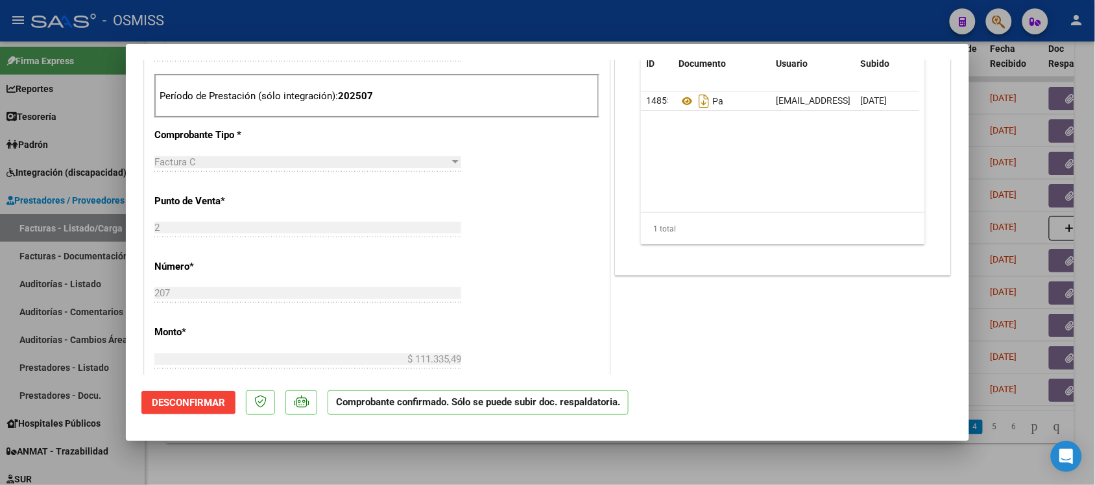
click at [786, 451] on div at bounding box center [547, 242] width 1095 height 485
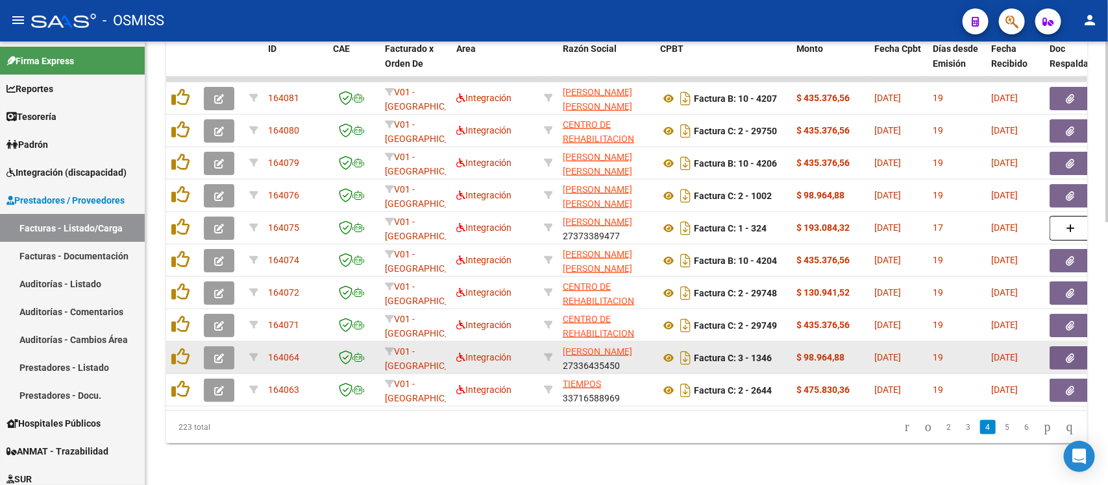
click at [214, 354] on icon "button" at bounding box center [219, 359] width 10 height 10
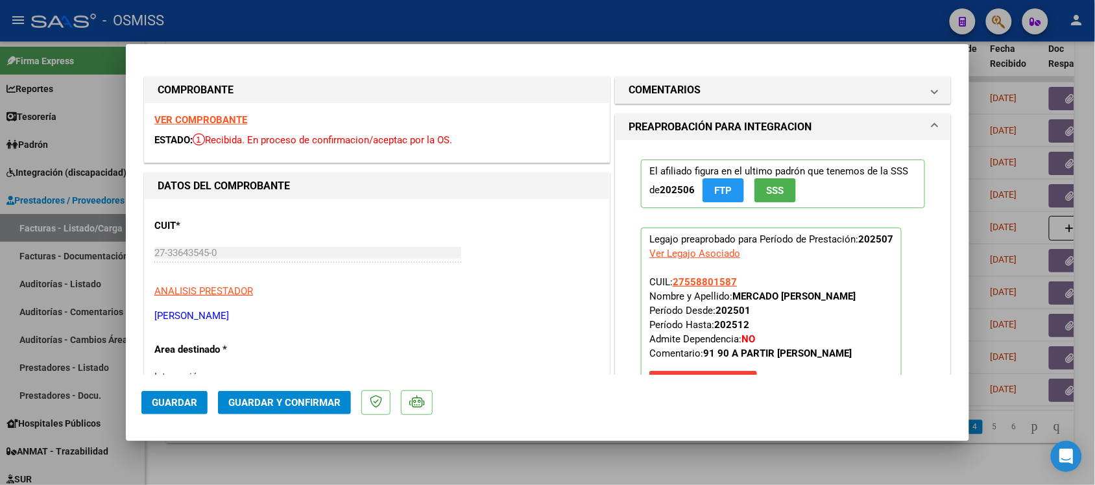
click at [223, 122] on strong "VER COMPROBANTE" at bounding box center [200, 120] width 93 height 12
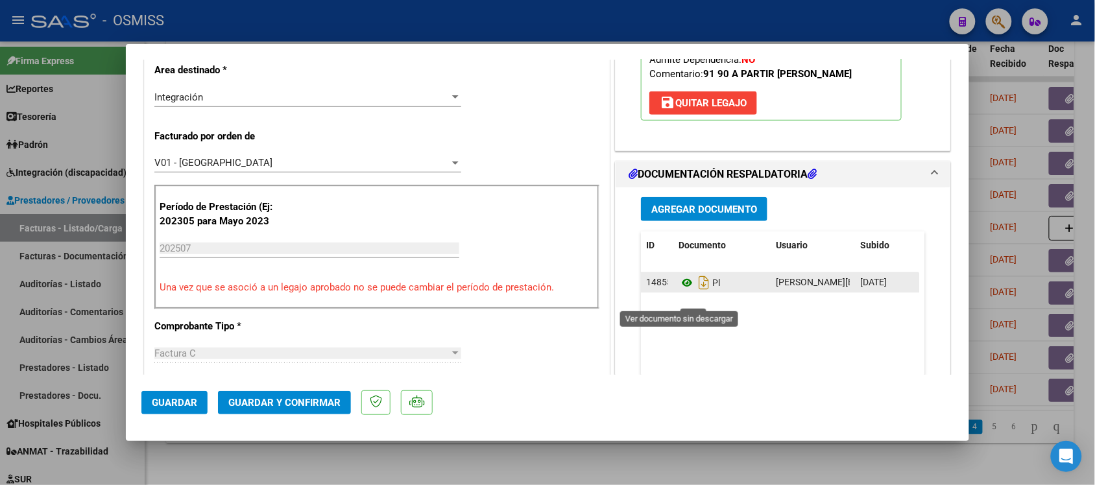
click at [681, 291] on icon at bounding box center [687, 283] width 17 height 16
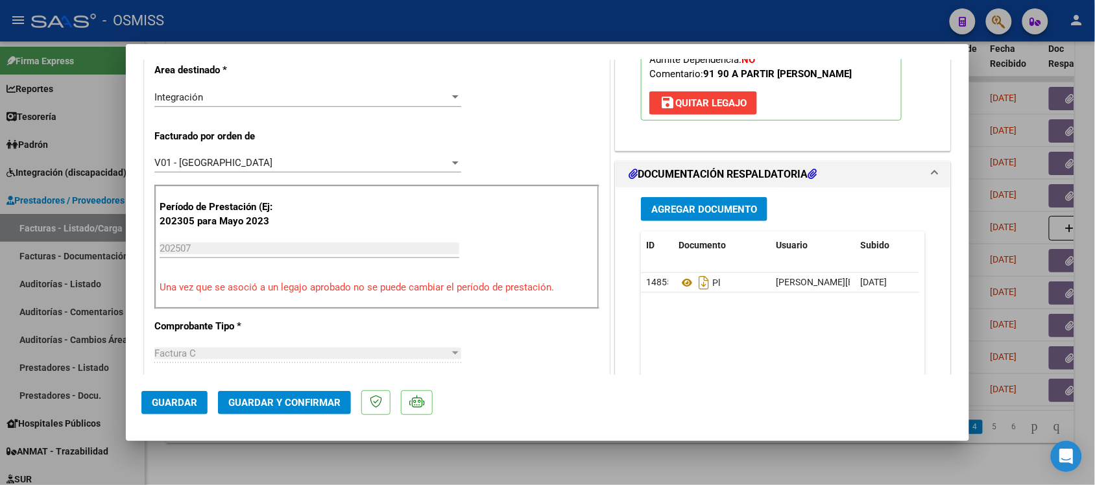
scroll to position [3, 0]
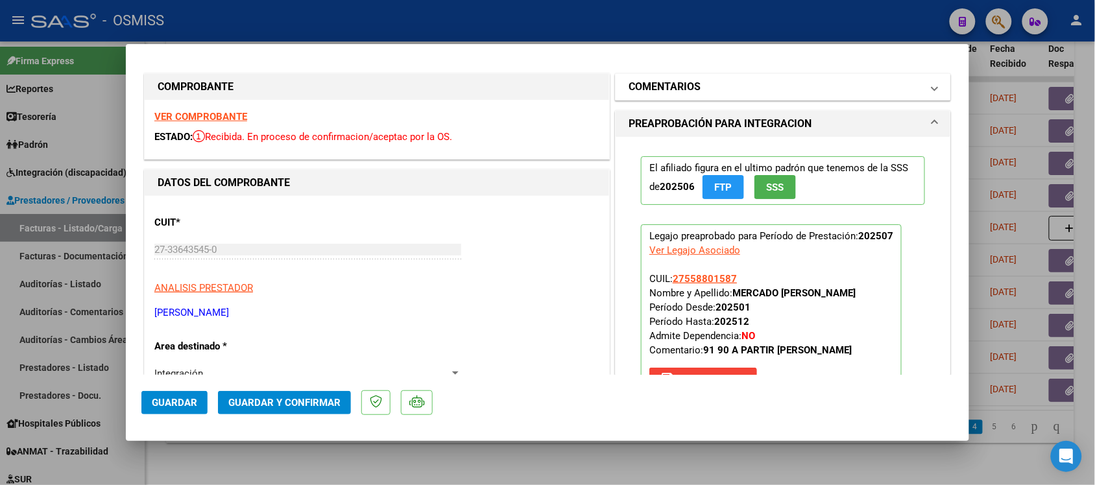
click at [912, 85] on span "COMENTARIOS" at bounding box center [781, 87] width 304 height 16
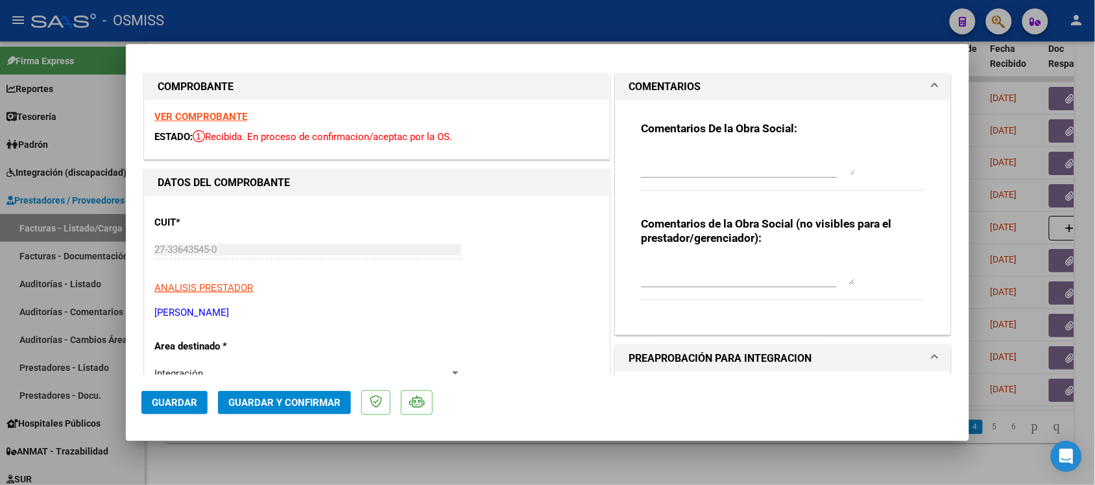
click at [912, 85] on span "COMENTARIOS" at bounding box center [781, 87] width 304 height 16
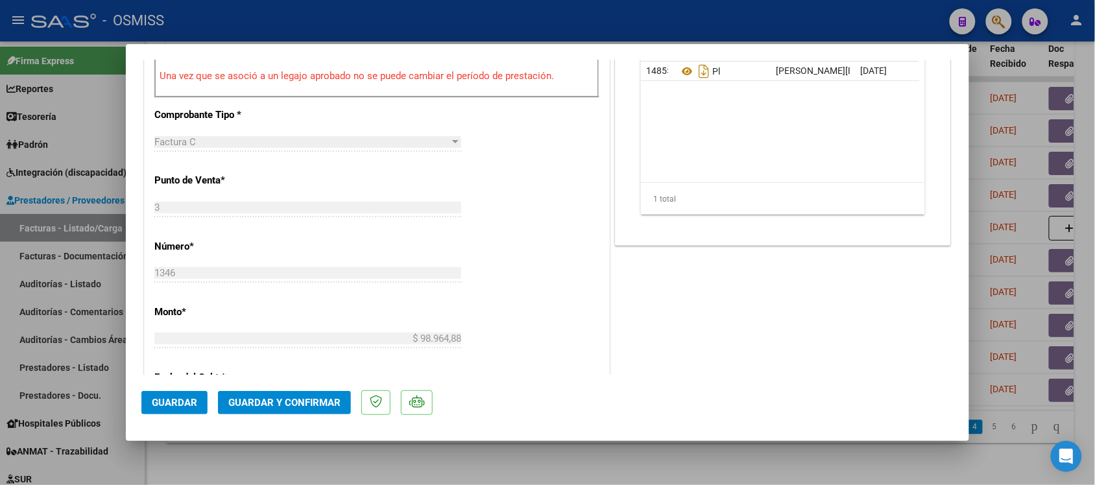
scroll to position [566, 0]
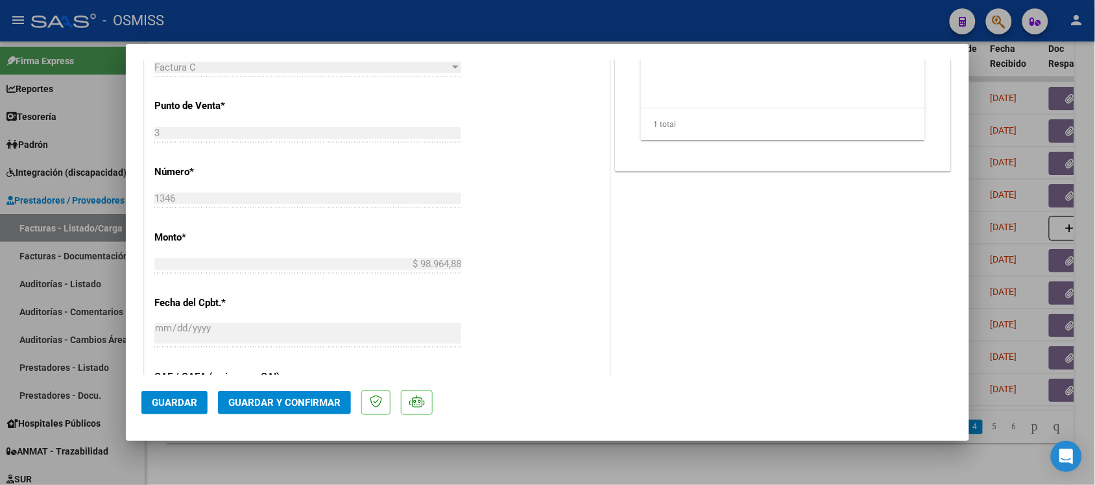
click at [313, 394] on button "Guardar y Confirmar" at bounding box center [284, 402] width 133 height 23
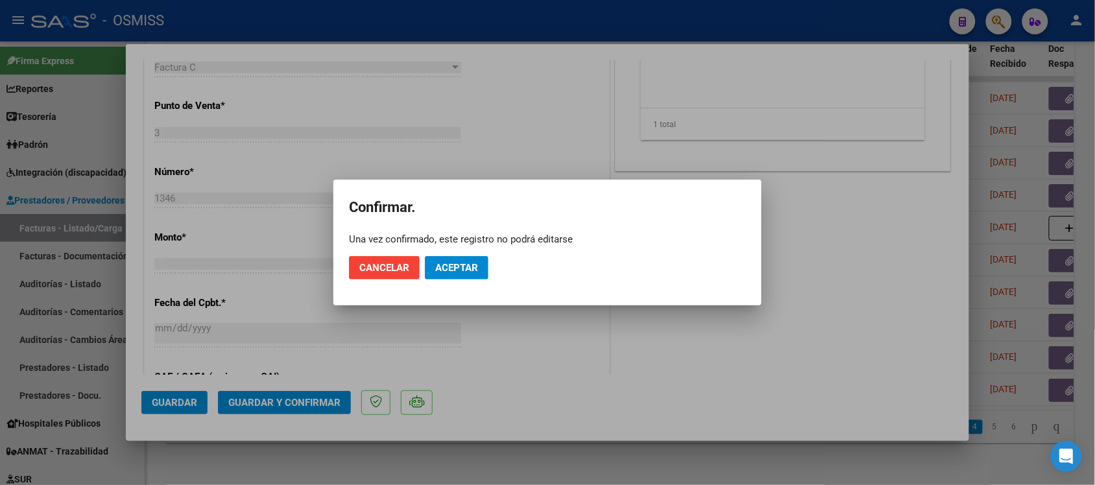
click at [488, 253] on mat-dialog-actions "Cancelar Aceptar" at bounding box center [547, 268] width 397 height 44
click at [475, 258] on button "Aceptar" at bounding box center [457, 267] width 64 height 23
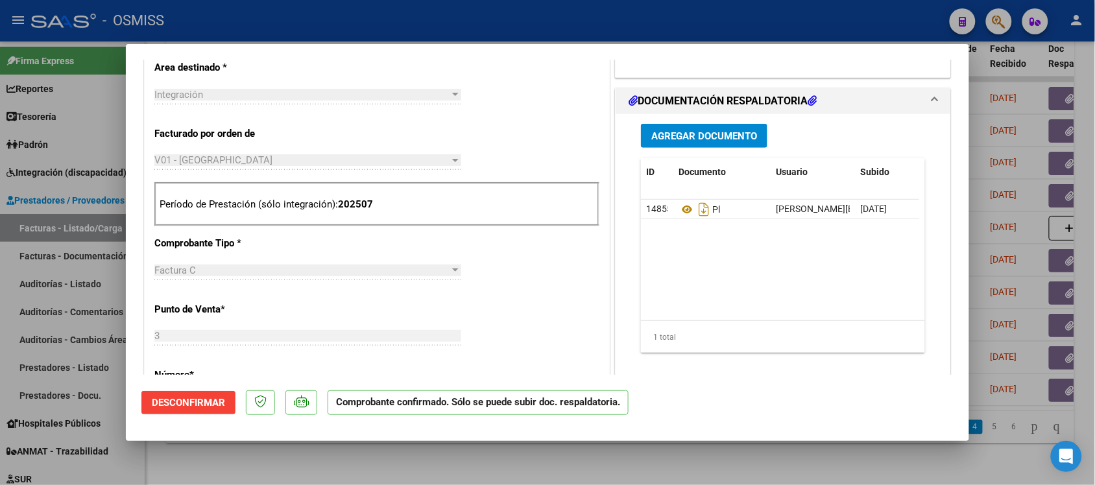
scroll to position [358, 0]
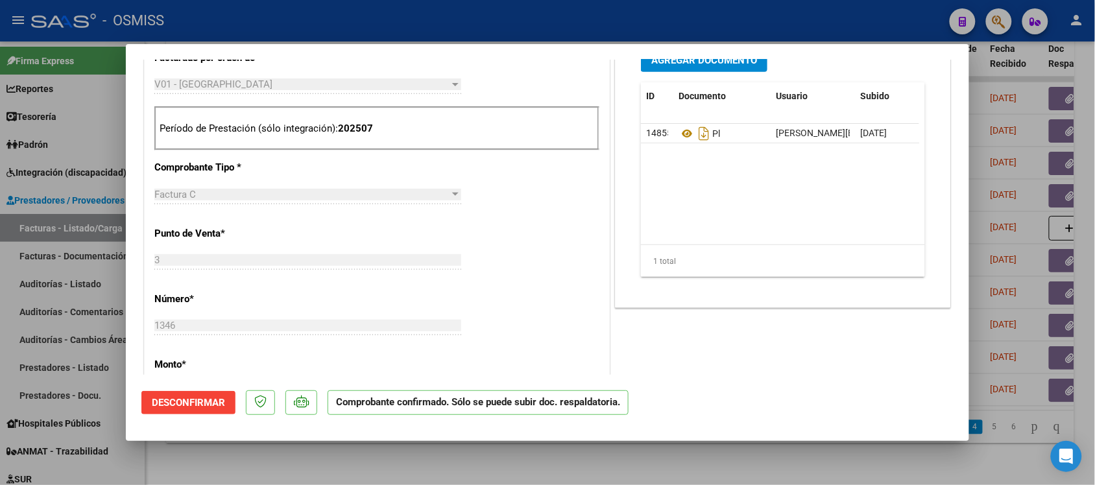
click at [798, 459] on div at bounding box center [547, 242] width 1095 height 485
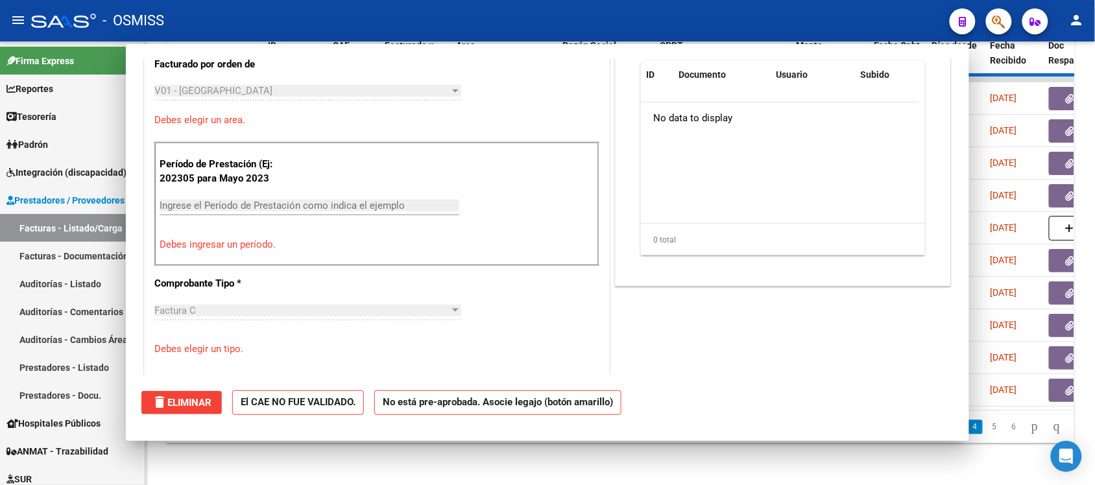
scroll to position [0, 0]
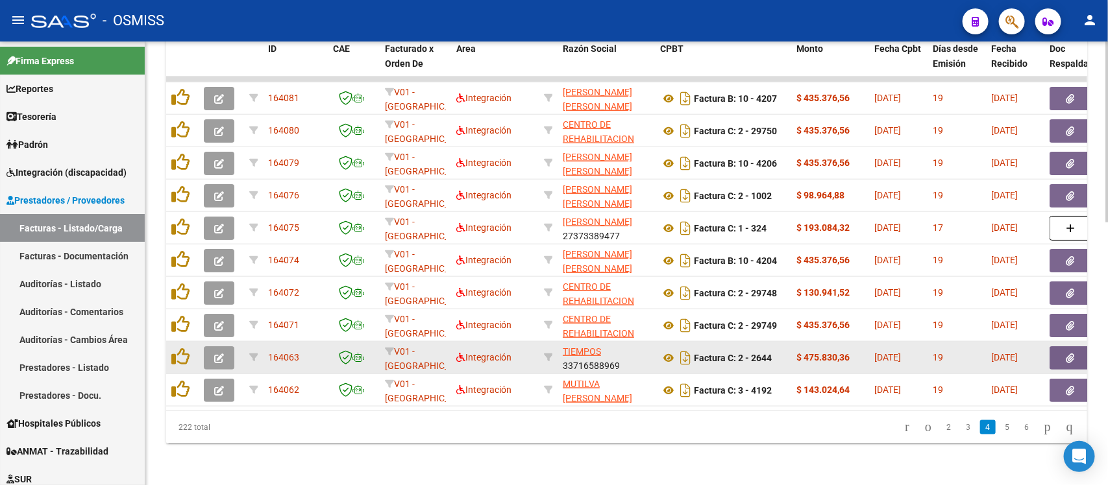
click at [218, 354] on icon "button" at bounding box center [219, 359] width 10 height 10
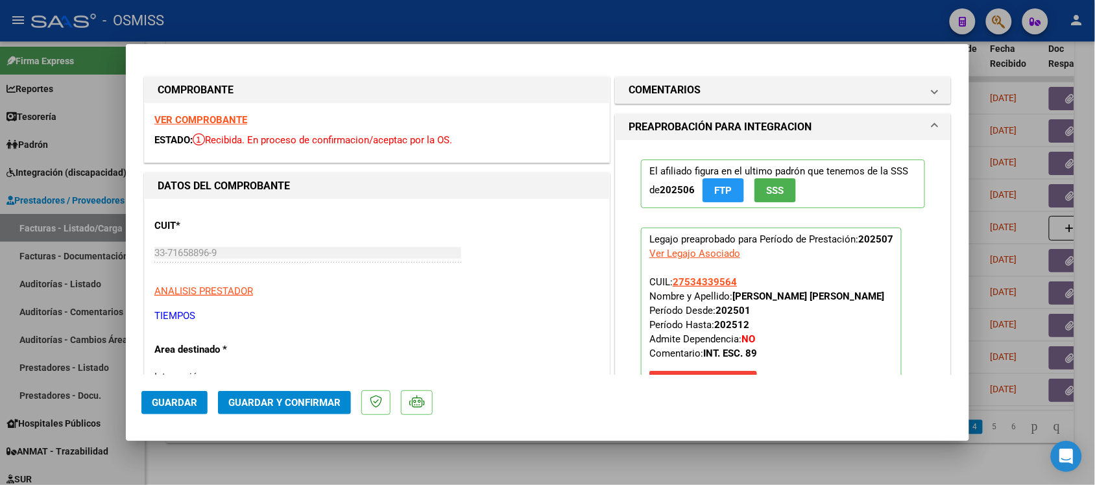
click at [225, 121] on strong "VER COMPROBANTE" at bounding box center [200, 120] width 93 height 12
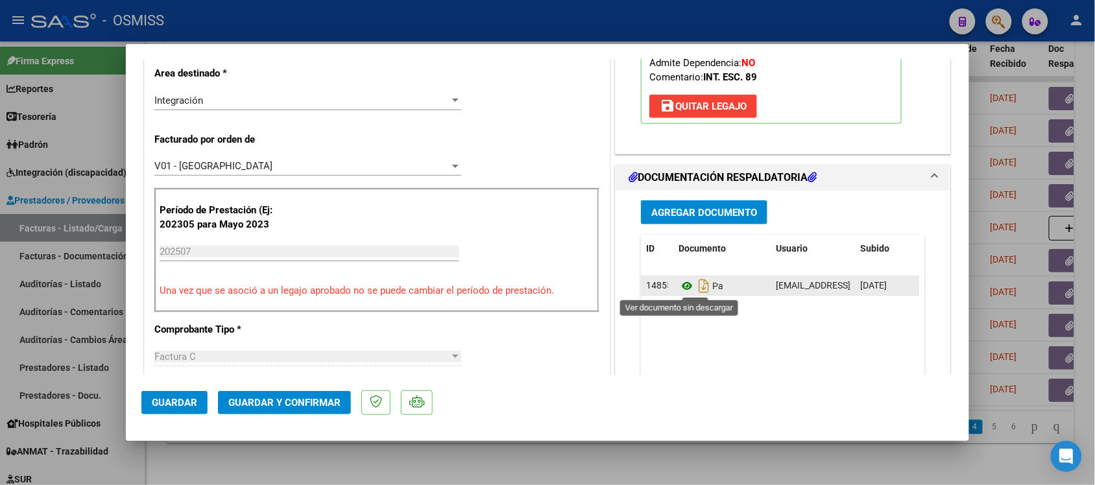
click at [681, 284] on icon at bounding box center [687, 286] width 17 height 16
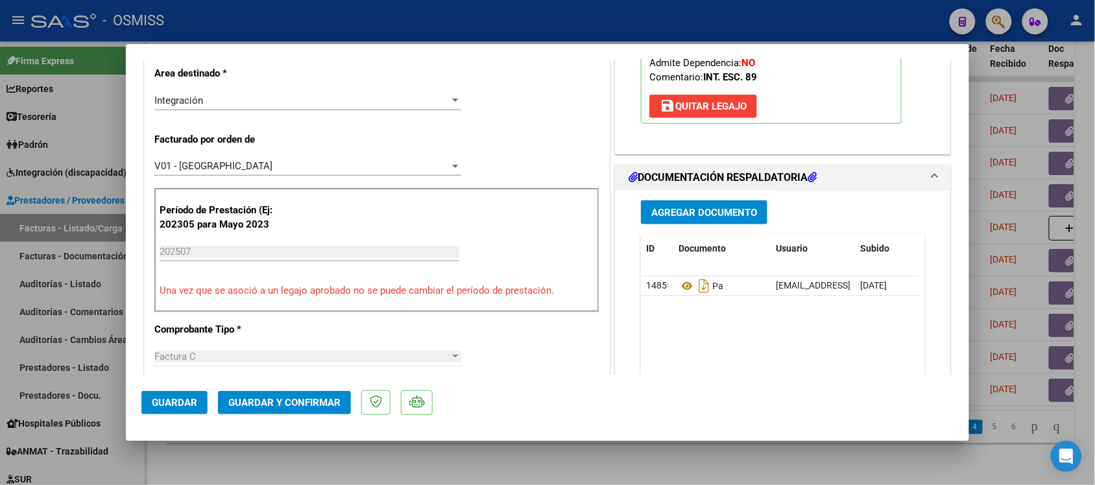
scroll to position [0, 0]
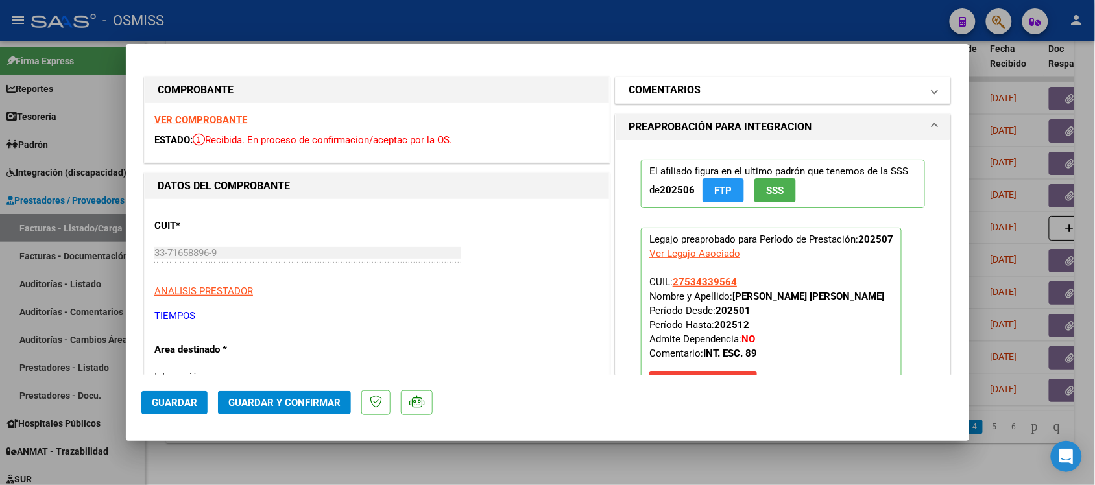
click at [880, 91] on mat-panel-title "COMENTARIOS" at bounding box center [775, 90] width 293 height 16
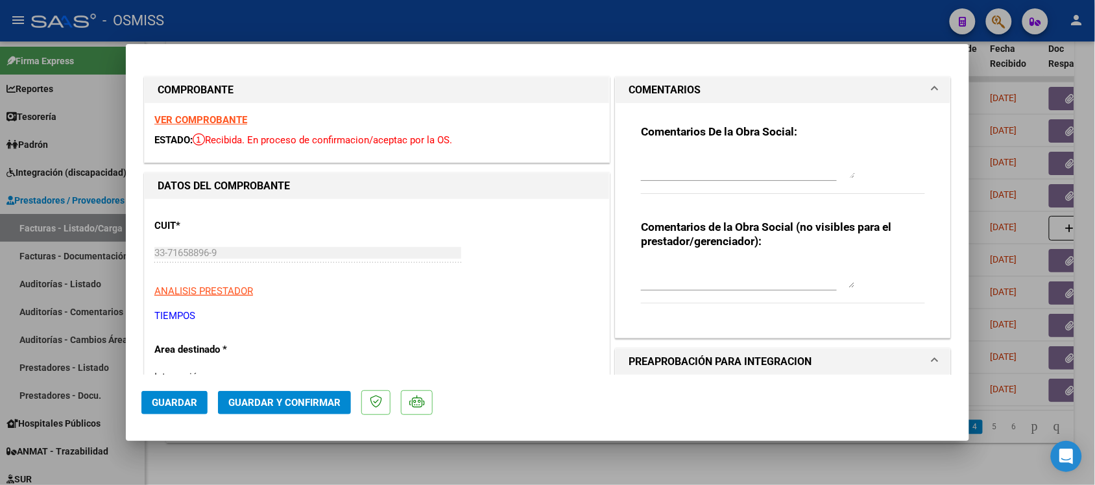
click at [880, 91] on mat-panel-title "COMENTARIOS" at bounding box center [775, 90] width 293 height 16
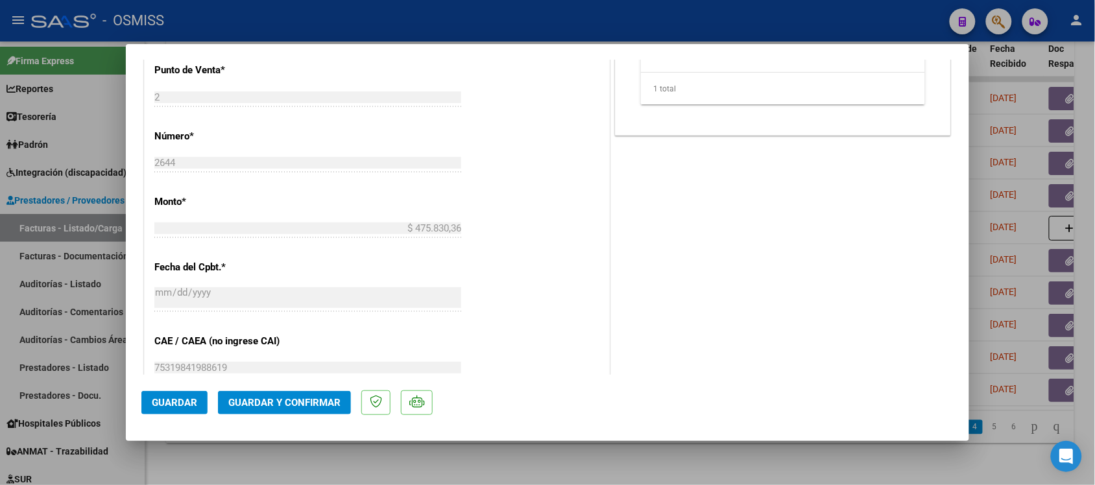
scroll to position [605, 0]
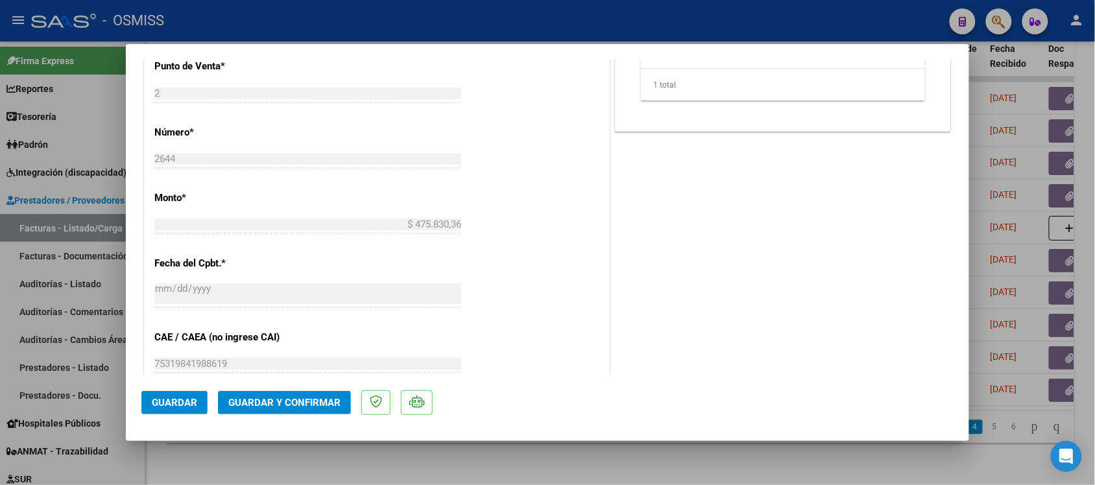
click at [290, 413] on button "Guardar y Confirmar" at bounding box center [284, 402] width 133 height 23
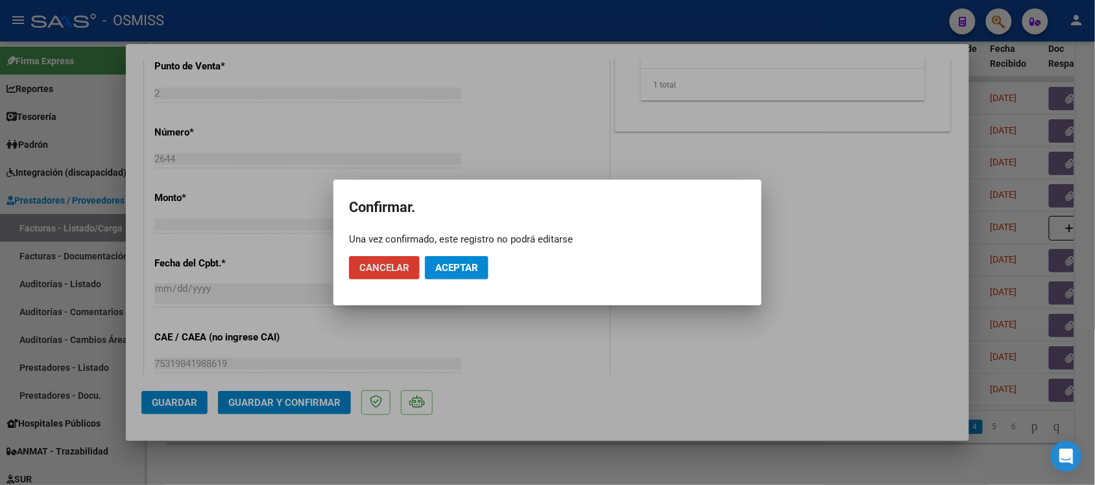
click at [456, 273] on span "Aceptar" at bounding box center [456, 268] width 43 height 12
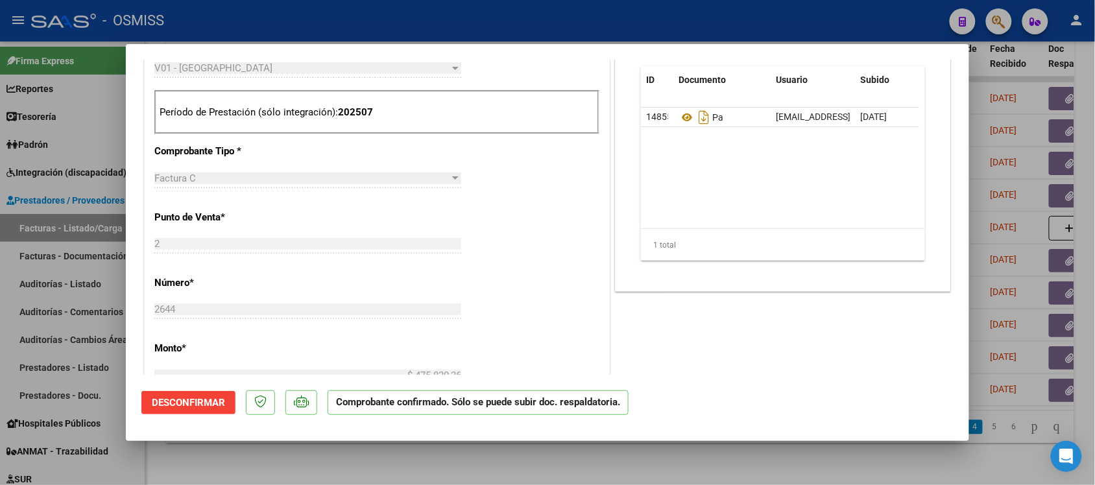
scroll to position [387, 0]
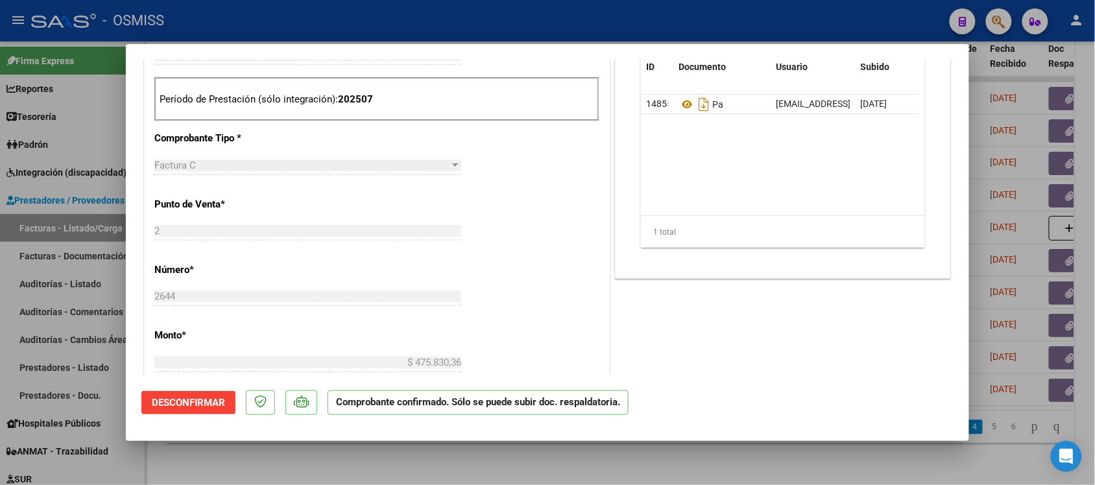
click at [810, 454] on div at bounding box center [547, 242] width 1095 height 485
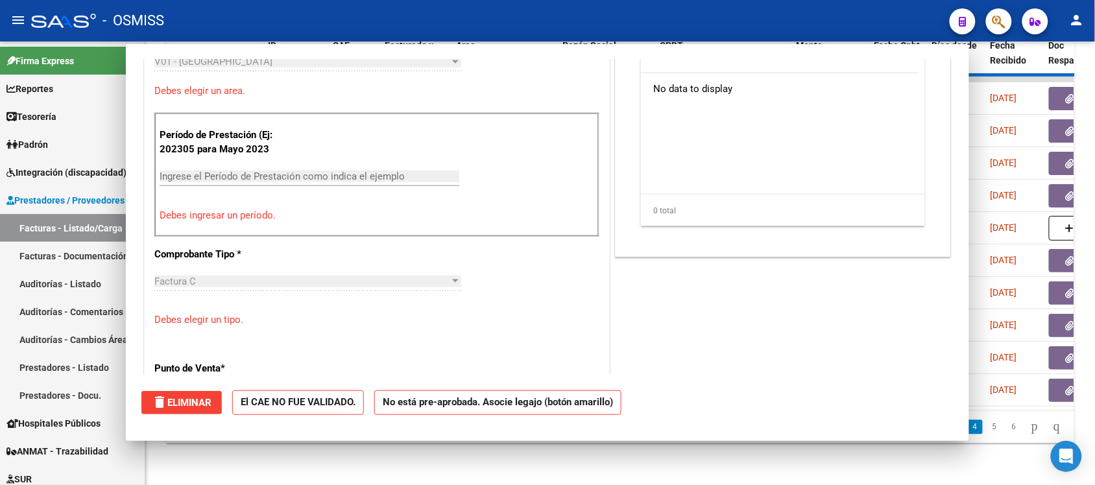
scroll to position [549, 0]
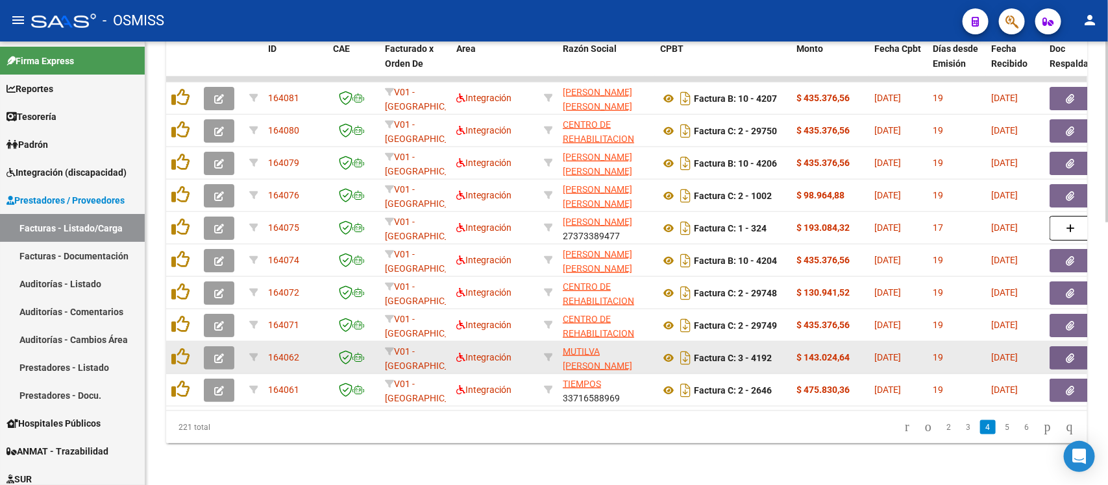
click at [216, 347] on button "button" at bounding box center [219, 358] width 30 height 23
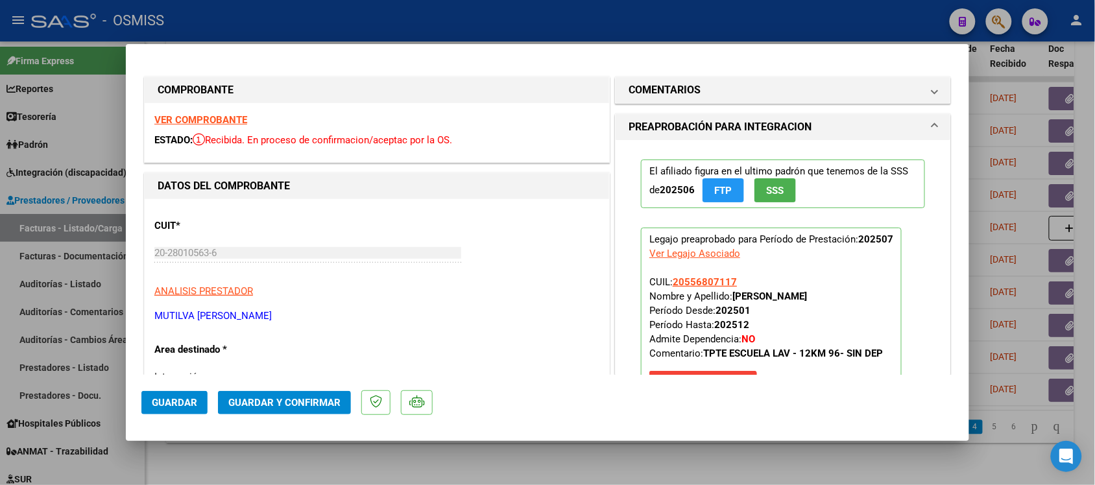
click at [821, 475] on div at bounding box center [547, 242] width 1095 height 485
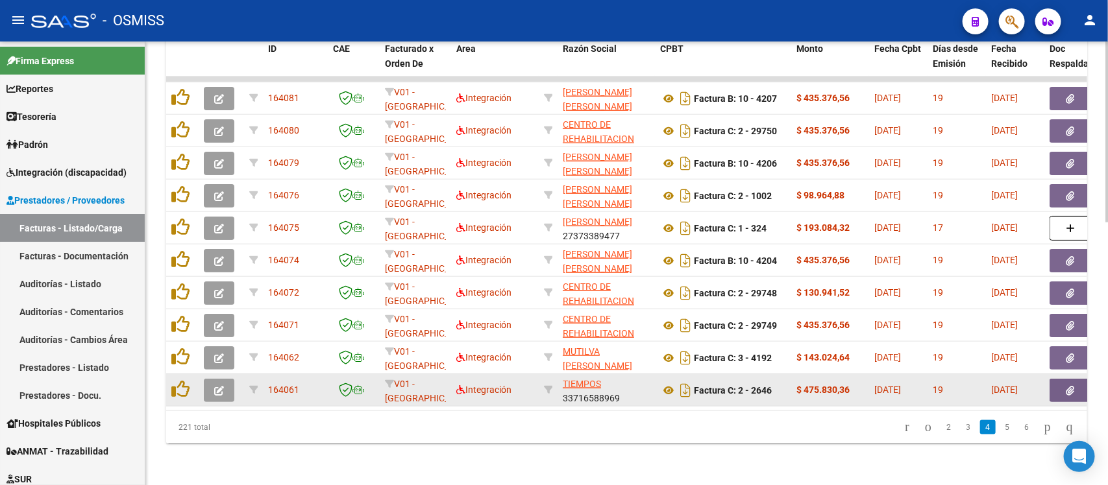
click at [212, 379] on button "button" at bounding box center [219, 390] width 30 height 23
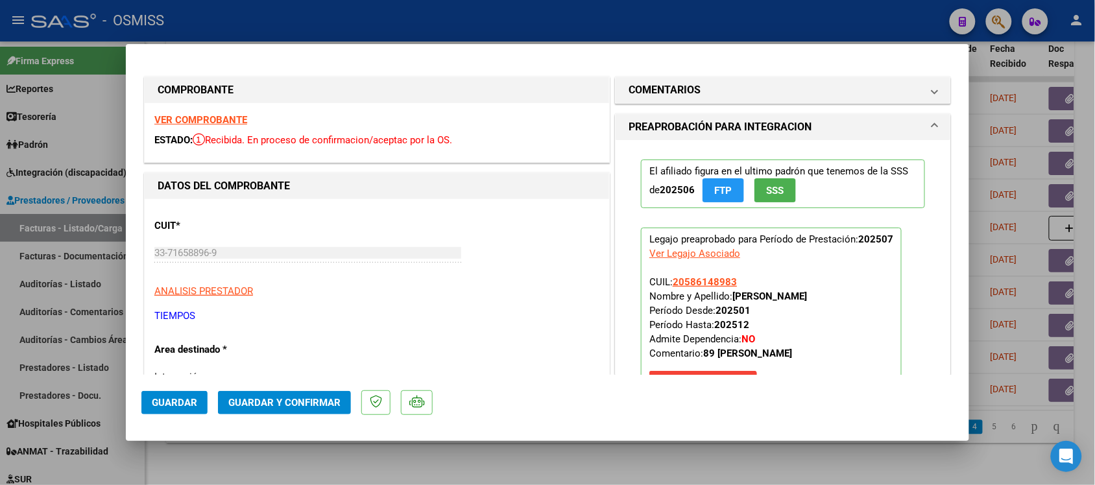
click at [228, 117] on strong "VER COMPROBANTE" at bounding box center [200, 120] width 93 height 12
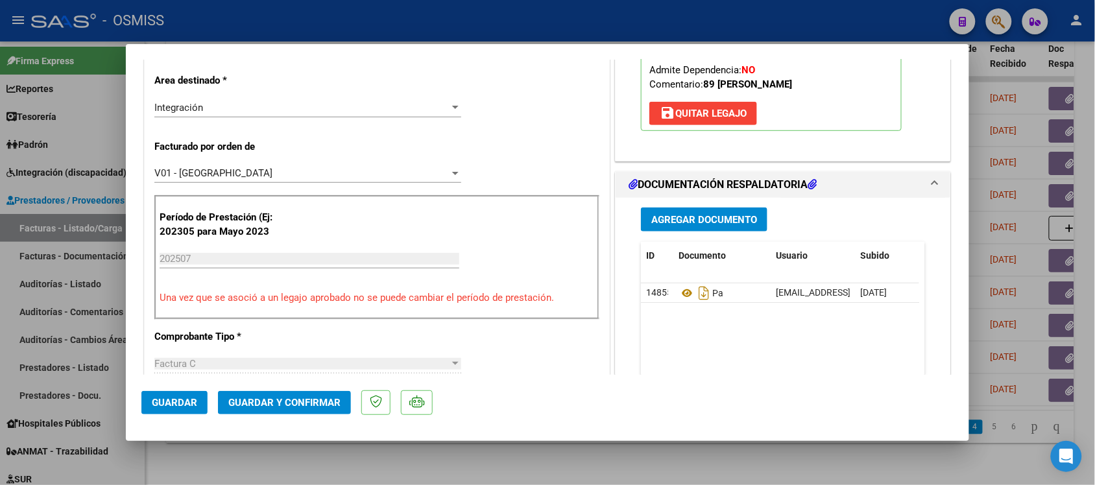
scroll to position [276, 0]
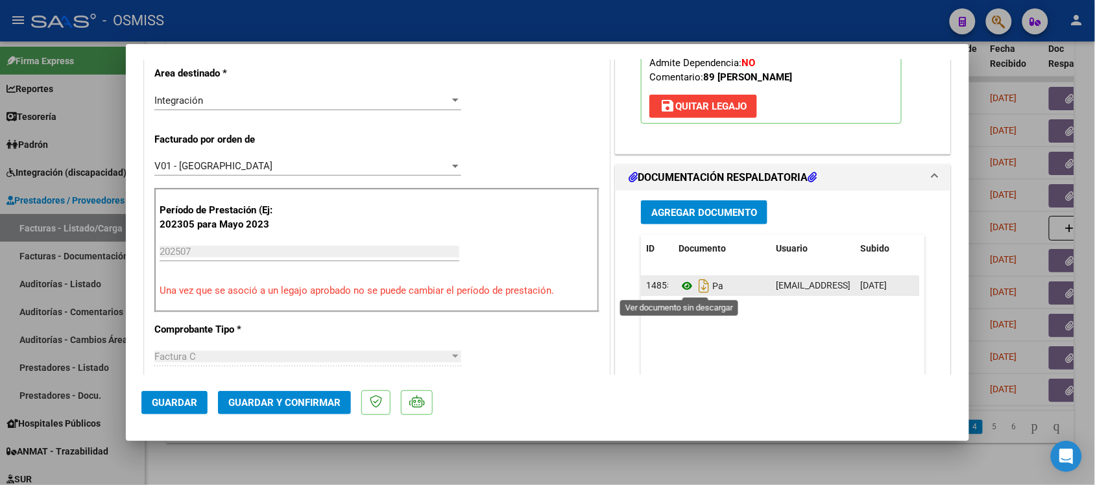
click at [679, 291] on icon at bounding box center [687, 286] width 17 height 16
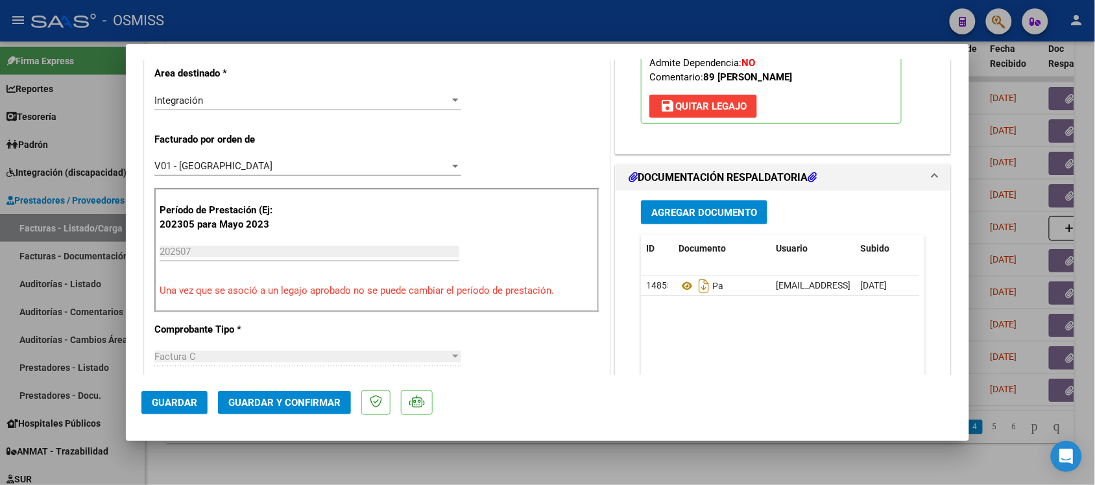
scroll to position [0, 0]
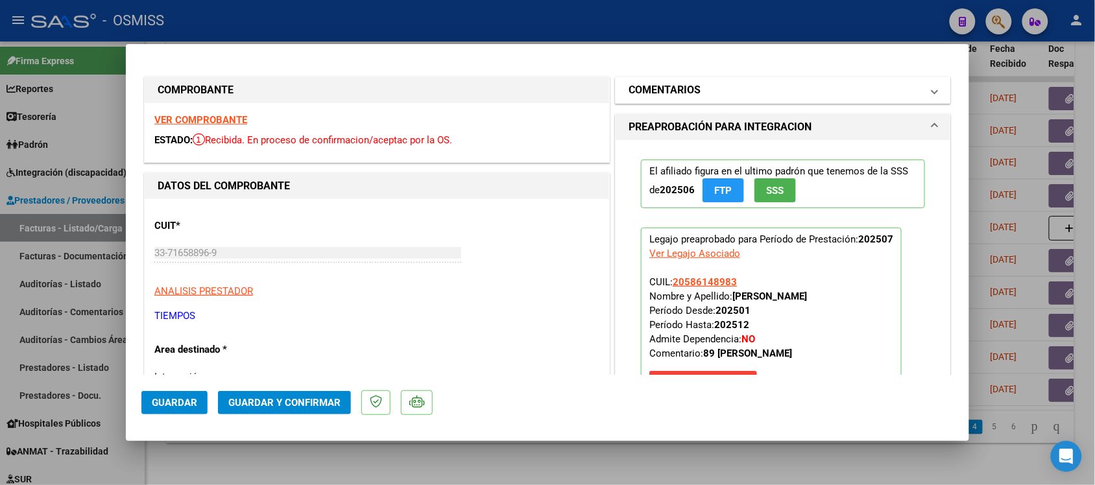
click at [892, 85] on mat-panel-title "COMENTARIOS" at bounding box center [775, 90] width 293 height 16
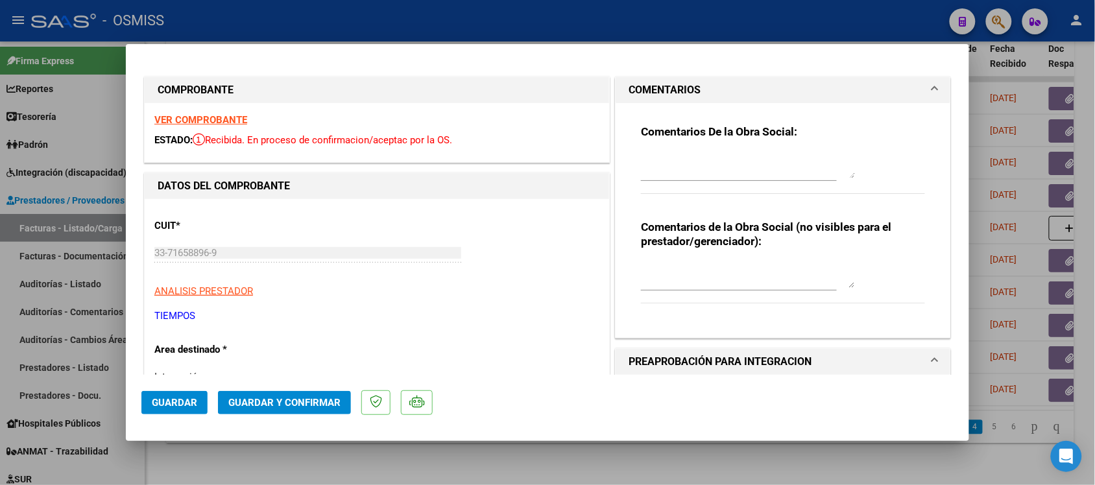
click at [892, 85] on mat-panel-title "COMENTARIOS" at bounding box center [775, 90] width 293 height 16
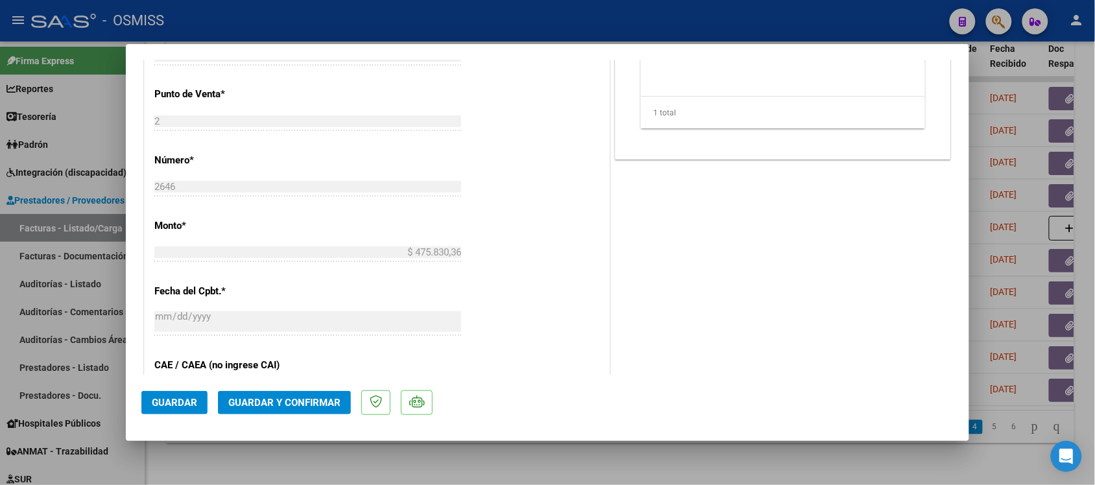
scroll to position [585, 0]
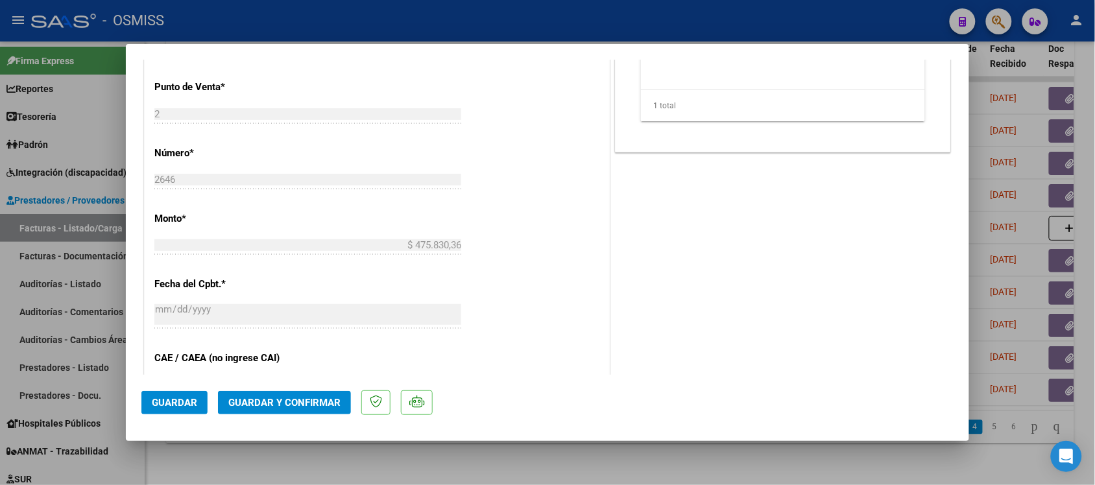
click at [311, 399] on span "Guardar y Confirmar" at bounding box center [284, 403] width 112 height 12
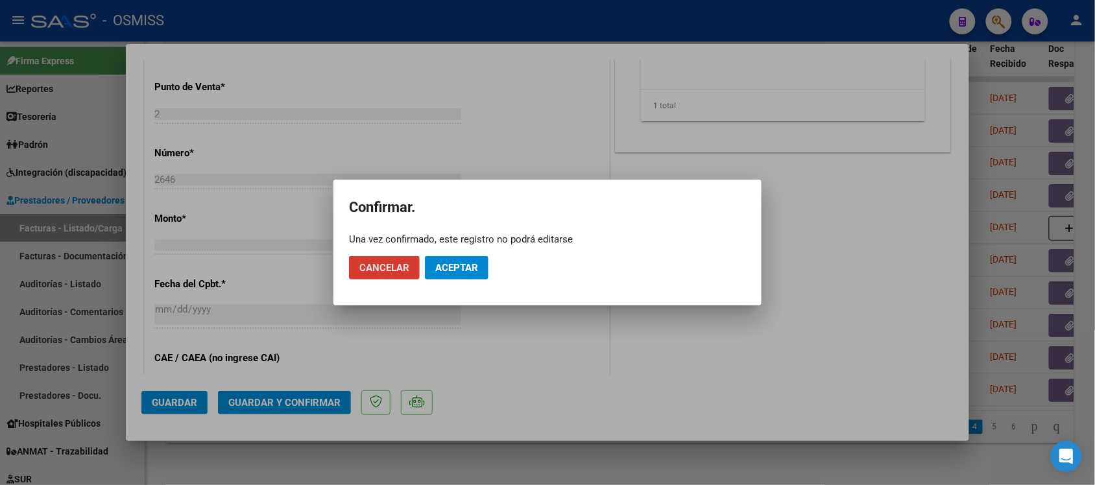
click at [462, 270] on span "Aceptar" at bounding box center [456, 268] width 43 height 12
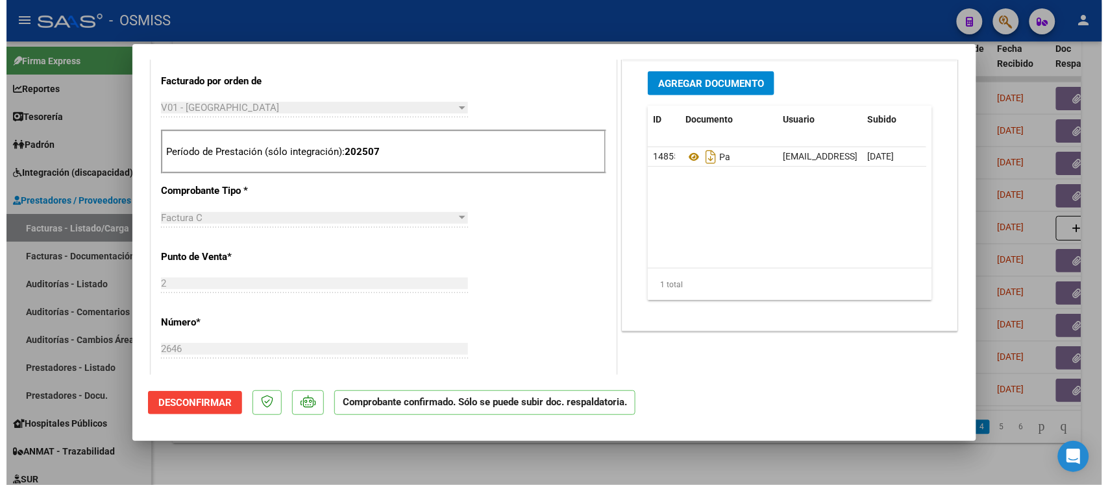
scroll to position [328, 0]
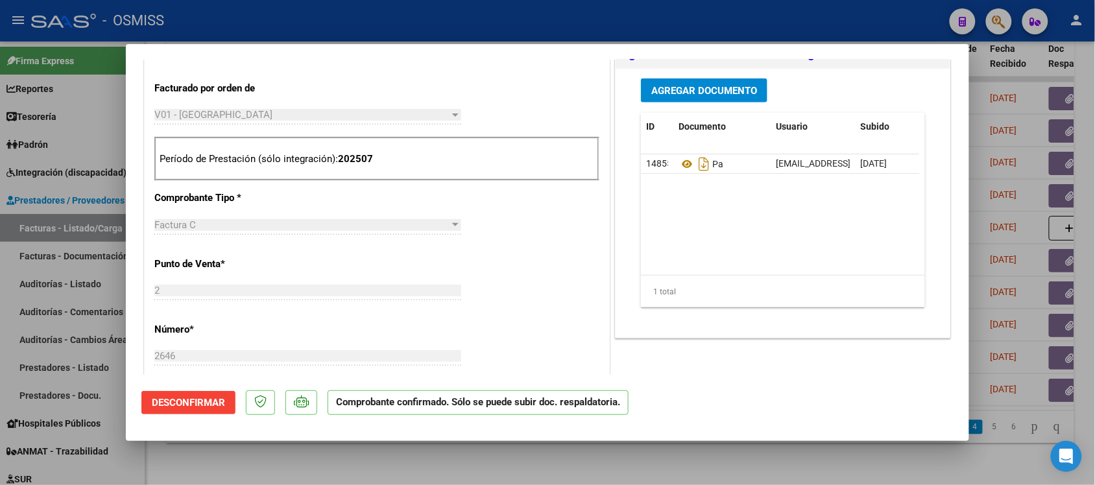
click at [816, 451] on div at bounding box center [547, 242] width 1095 height 485
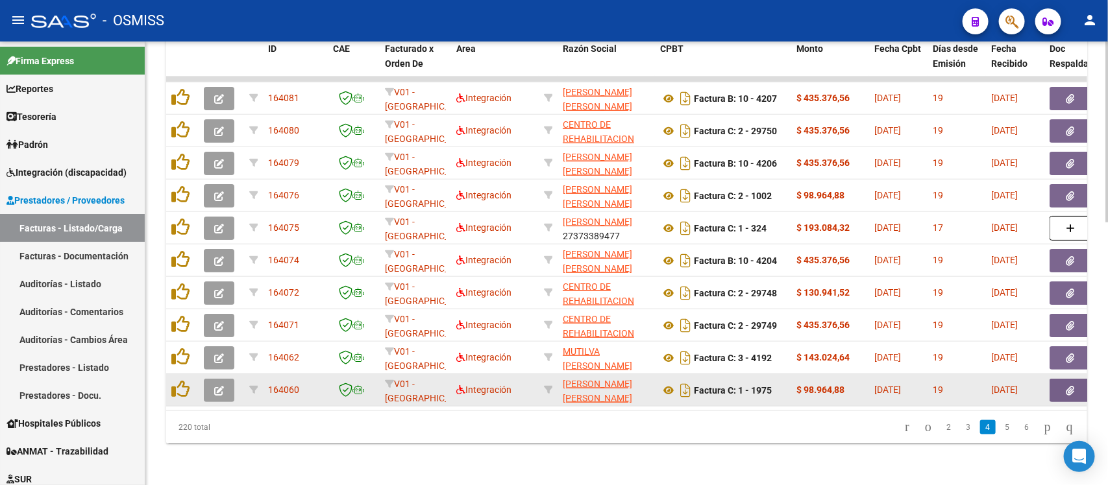
click at [221, 386] on icon "button" at bounding box center [219, 391] width 10 height 10
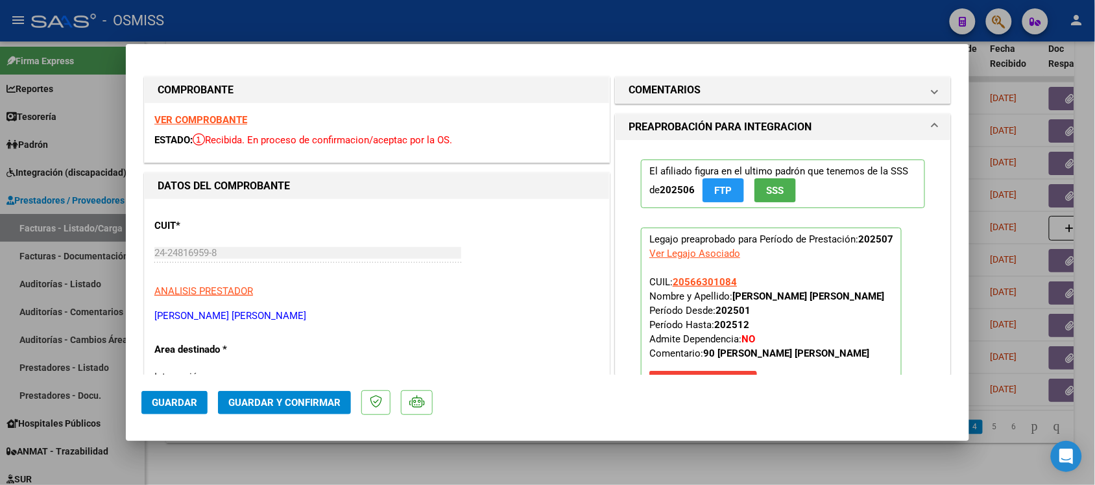
click at [712, 453] on div at bounding box center [547, 242] width 1095 height 485
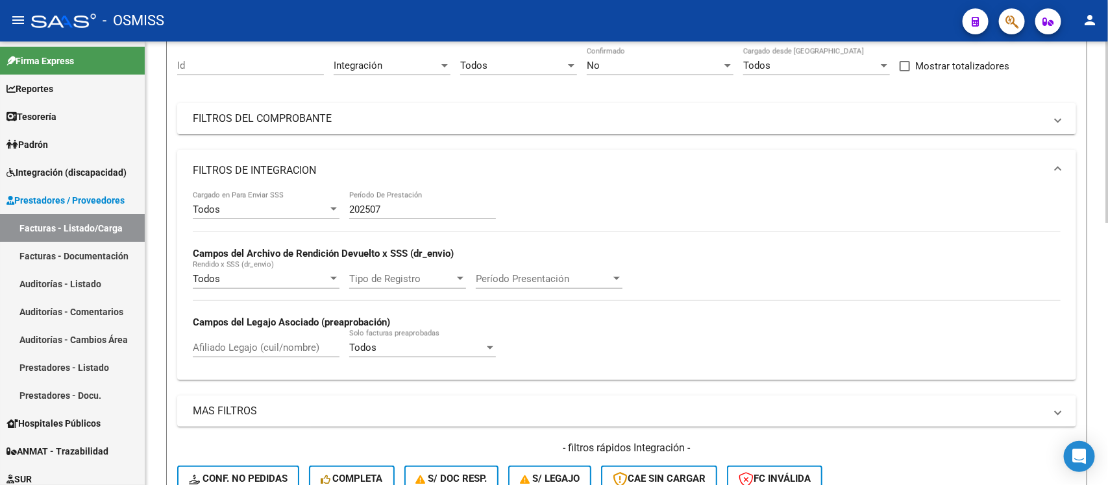
click at [1102, 138] on div "Video tutorial PRESTADORES -> Listado de CPBTs Emitidos por Prestadores / Prove…" at bounding box center [628, 462] width 966 height 1076
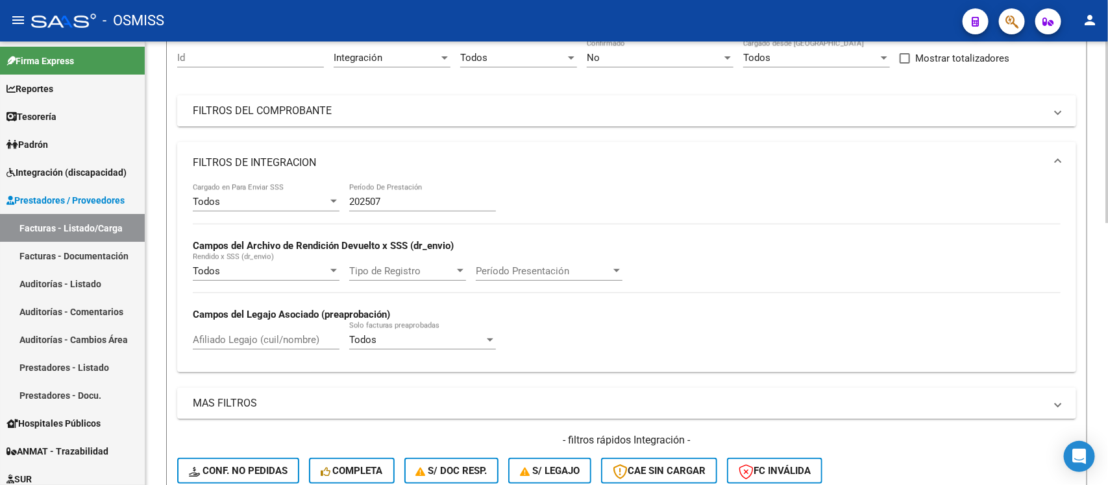
click at [910, 106] on mat-panel-title "FILTROS DEL COMPROBANTE" at bounding box center [619, 111] width 852 height 14
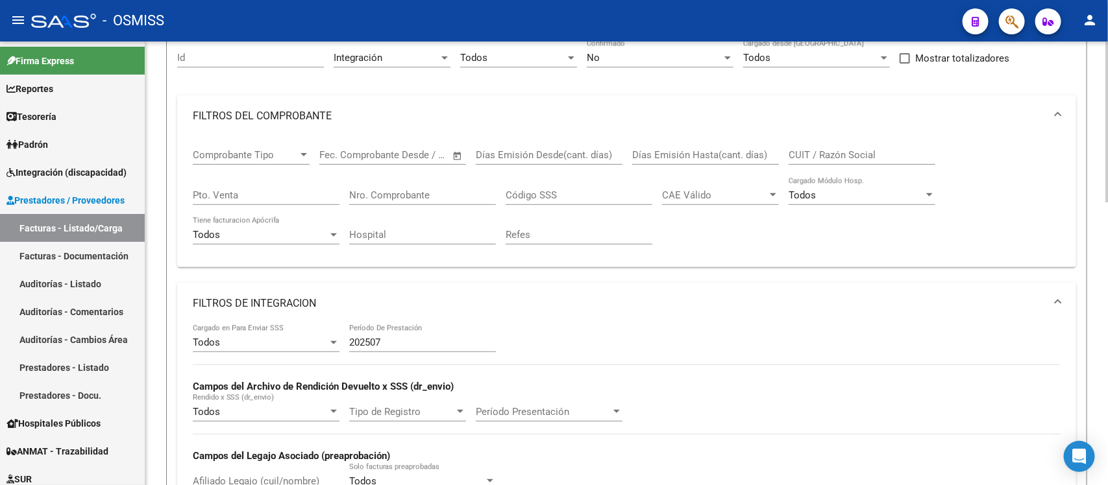
click at [393, 197] on input "Nro. Comprobante" at bounding box center [422, 195] width 147 height 12
click at [284, 195] on input "Pto. Venta" at bounding box center [266, 195] width 147 height 12
click at [679, 55] on div "No" at bounding box center [654, 58] width 135 height 12
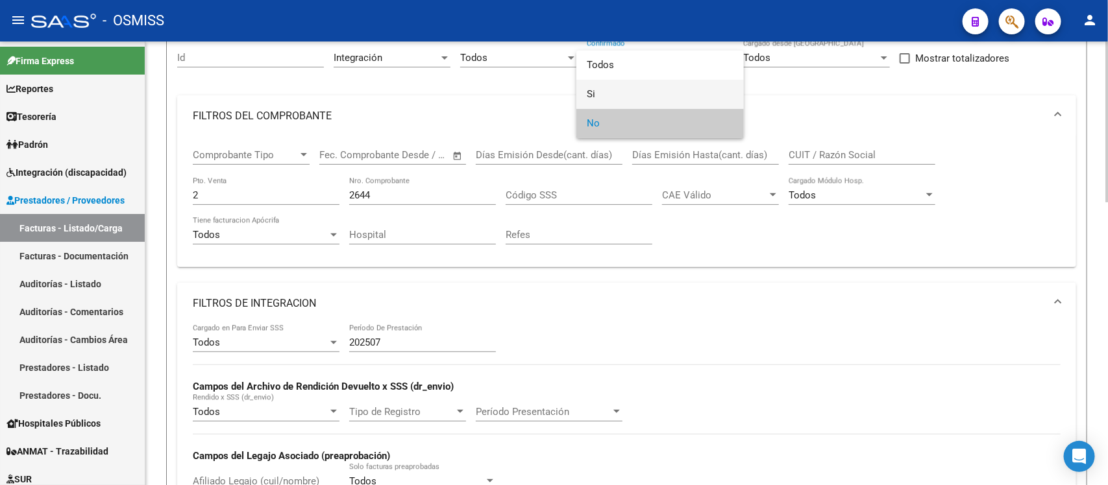
click at [667, 95] on span "Si" at bounding box center [660, 94] width 147 height 29
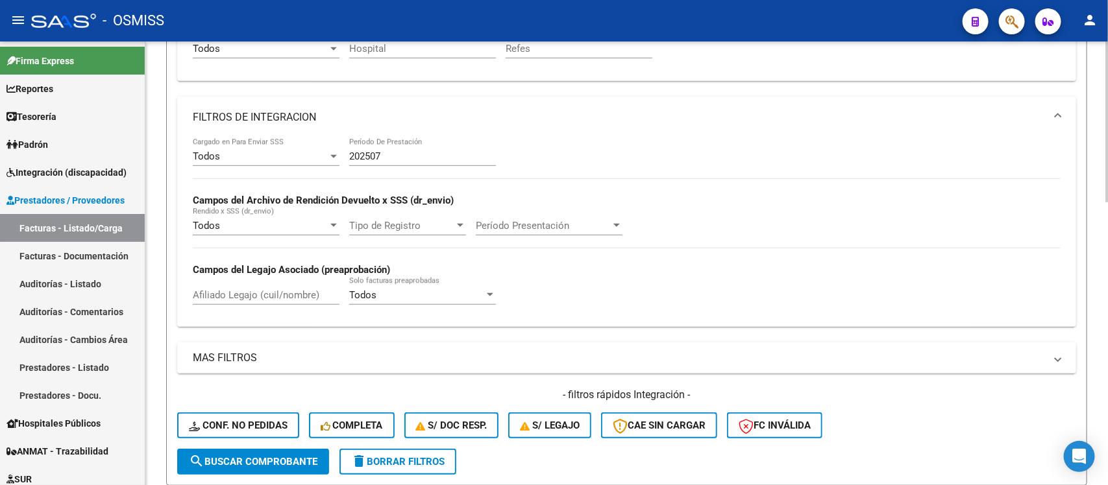
scroll to position [320, 0]
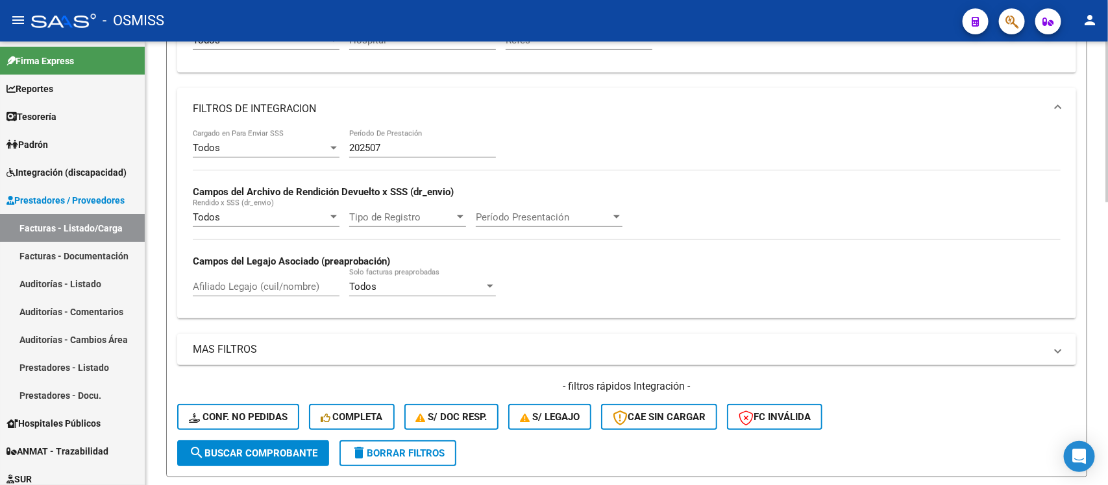
click at [1107, 204] on div at bounding box center [1106, 239] width 3 height 161
click at [282, 448] on span "search Buscar Comprobante" at bounding box center [253, 454] width 128 height 12
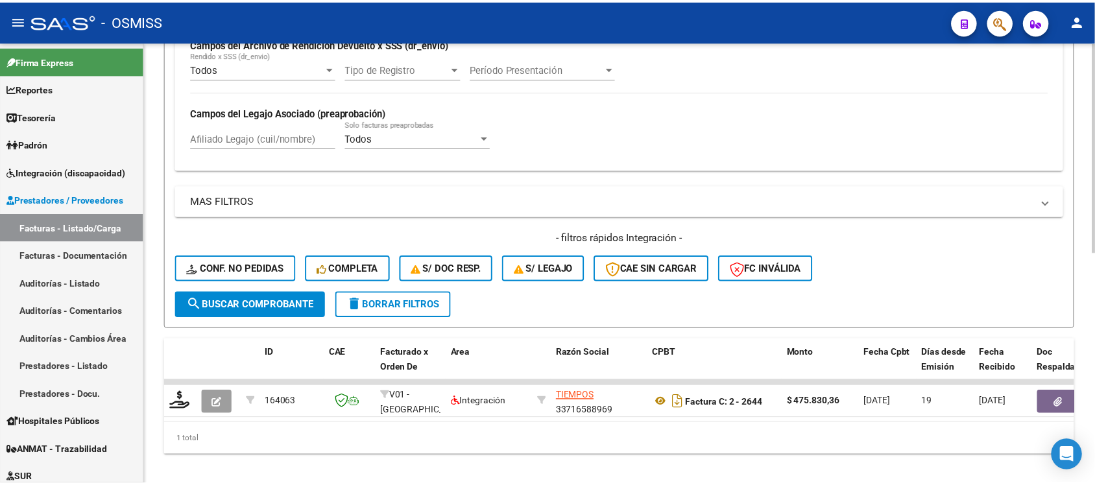
scroll to position [489, 0]
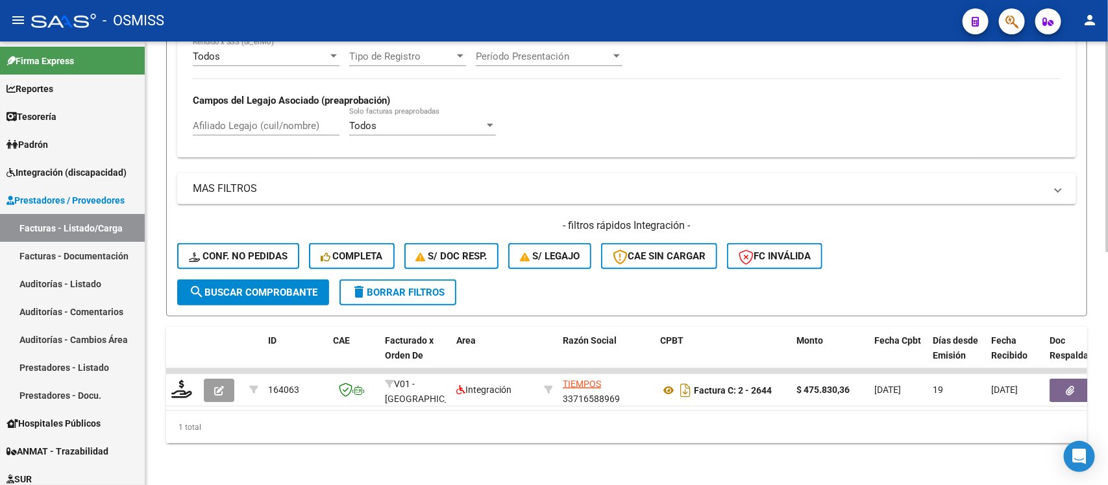
click at [1107, 363] on div at bounding box center [1106, 380] width 3 height 212
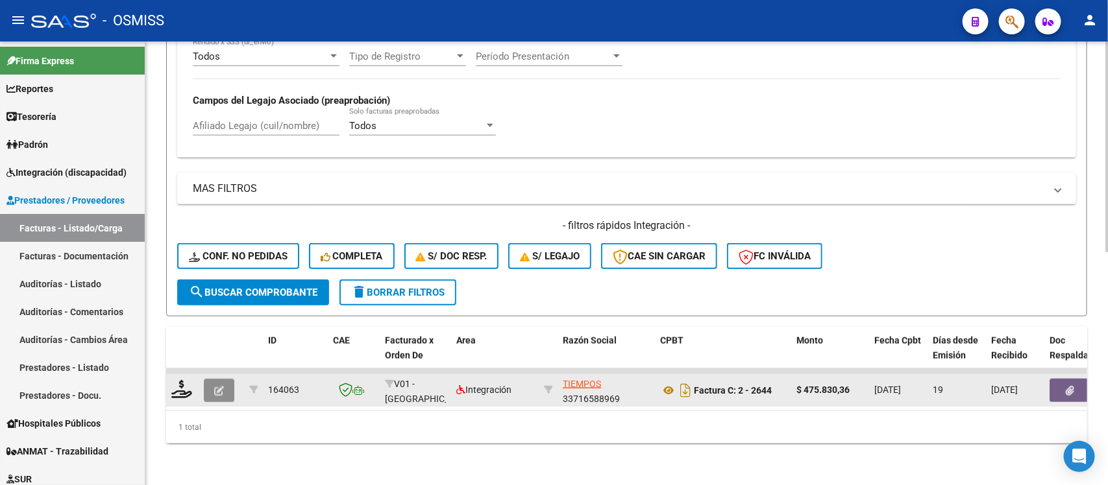
click at [219, 386] on icon "button" at bounding box center [219, 391] width 10 height 10
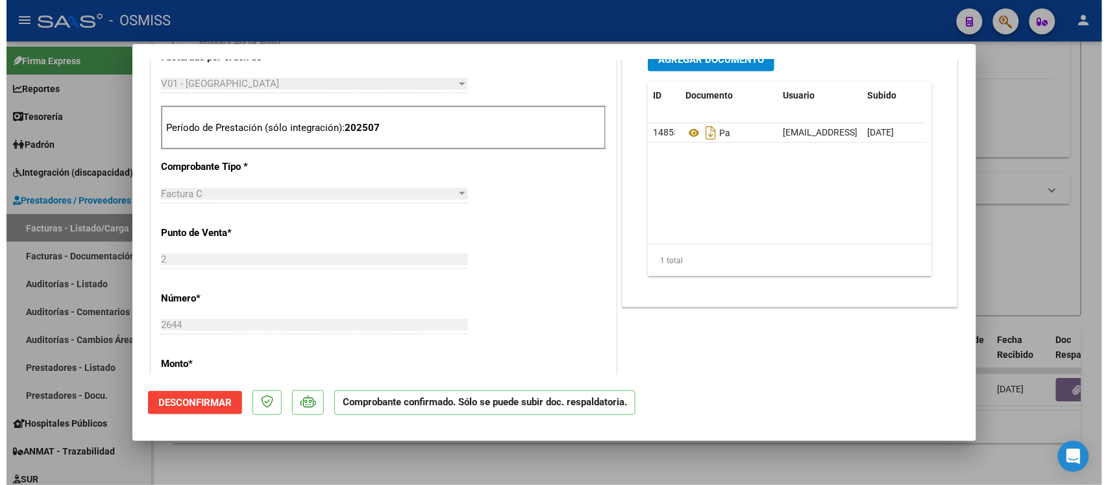
scroll to position [0, 0]
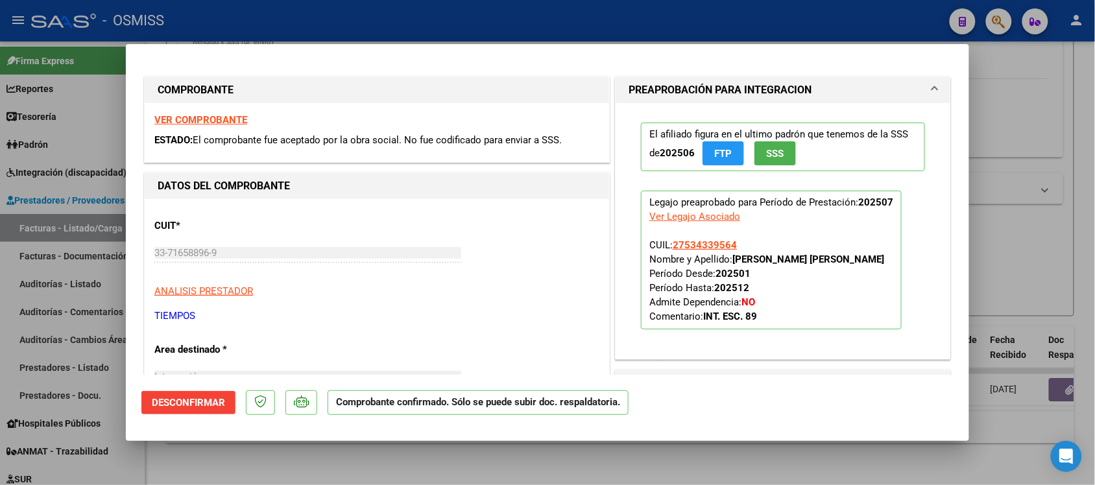
click at [237, 115] on strong "VER COMPROBANTE" at bounding box center [200, 120] width 93 height 12
click at [852, 450] on div at bounding box center [547, 242] width 1095 height 485
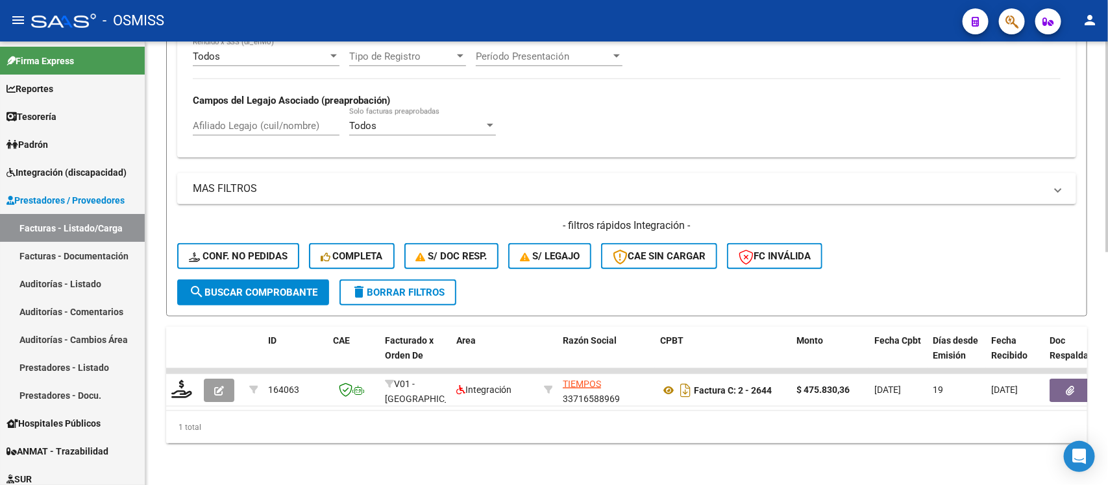
scroll to position [43, 0]
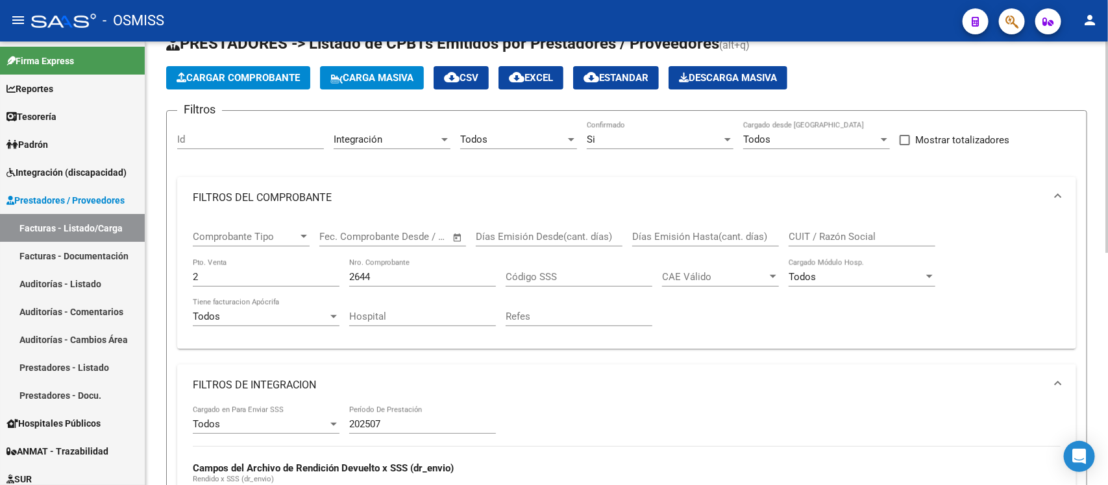
click at [1106, 252] on div at bounding box center [1106, 264] width 3 height 444
drag, startPoint x: 433, startPoint y: 276, endPoint x: 339, endPoint y: 280, distance: 94.1
click at [339, 280] on div "Comprobante Tipo Comprobante Tipo Start date – End date Fec. Comprobante Desde …" at bounding box center [627, 279] width 868 height 120
click at [267, 278] on input "2" at bounding box center [266, 277] width 147 height 12
click at [696, 338] on div "Comprobante Tipo Comprobante Tipo Start date – End date Fec. Comprobante Desde …" at bounding box center [626, 284] width 899 height 130
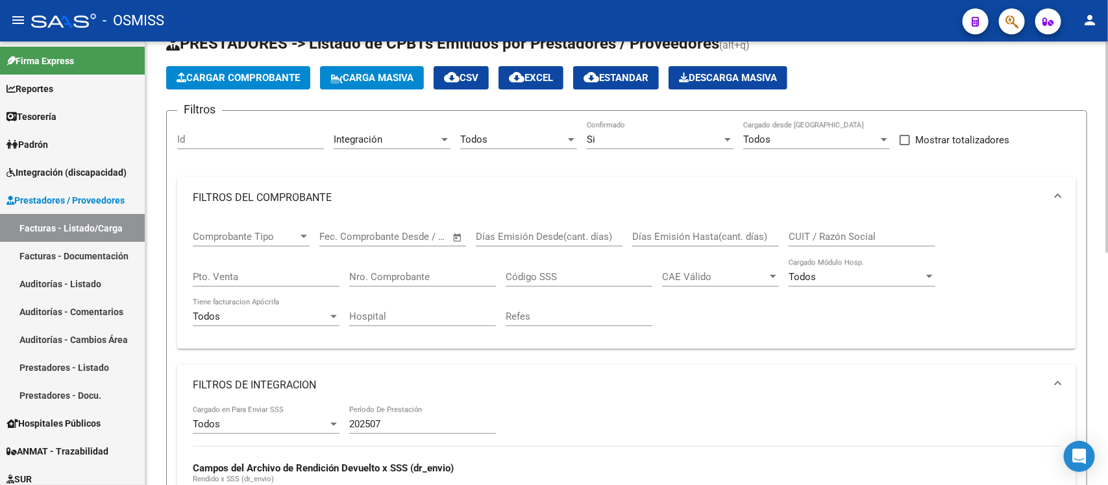
click at [666, 141] on div "Si" at bounding box center [654, 140] width 135 height 12
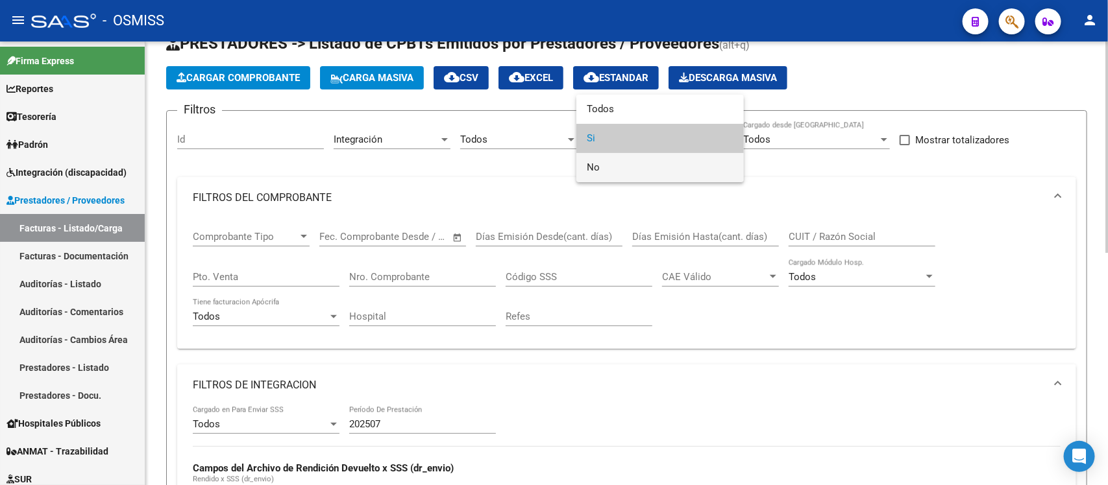
click at [650, 174] on span "No" at bounding box center [660, 167] width 147 height 29
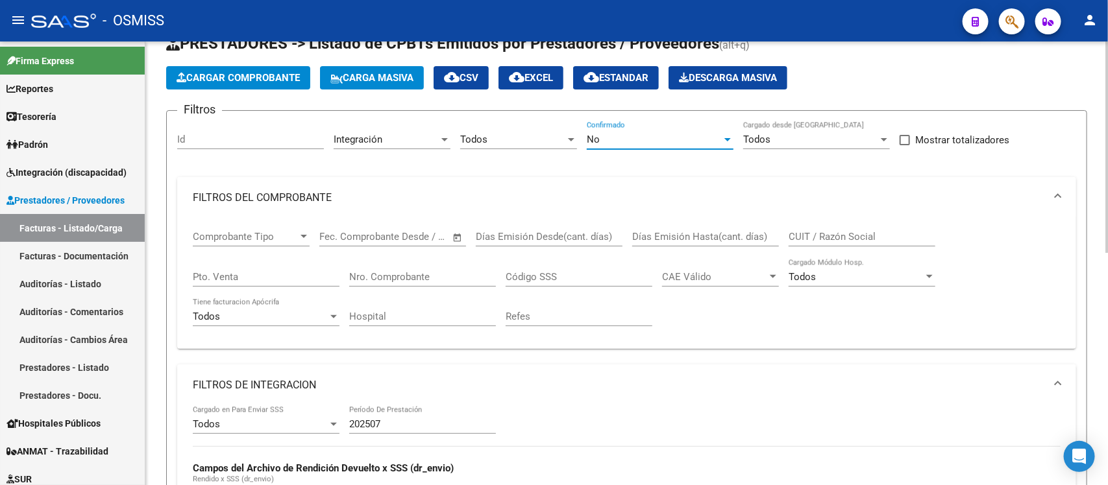
click at [568, 197] on mat-panel-title "FILTROS DEL COMPROBANTE" at bounding box center [619, 198] width 852 height 14
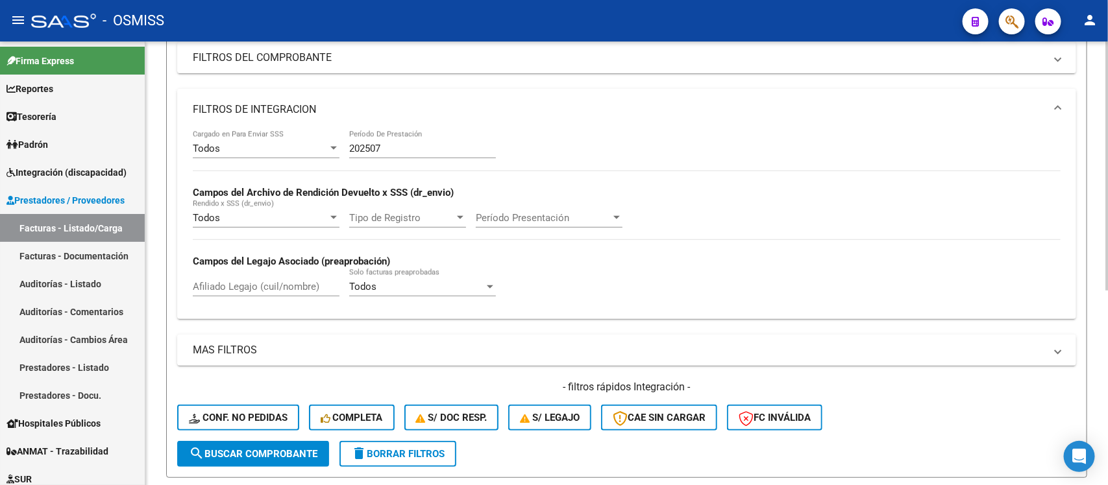
scroll to position [182, 0]
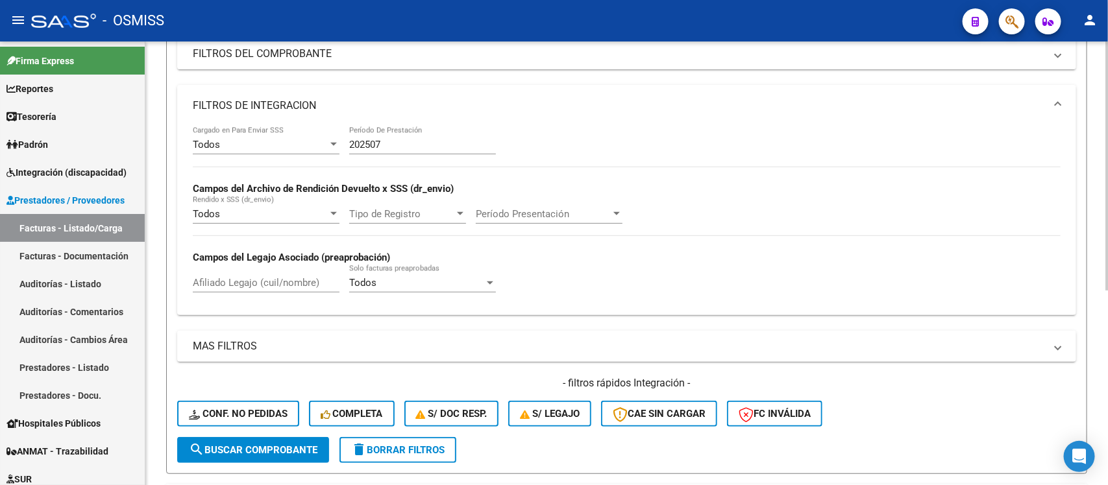
click at [1107, 293] on div at bounding box center [1106, 271] width 3 height 249
click at [320, 443] on button "search Buscar Comprobante" at bounding box center [253, 450] width 152 height 26
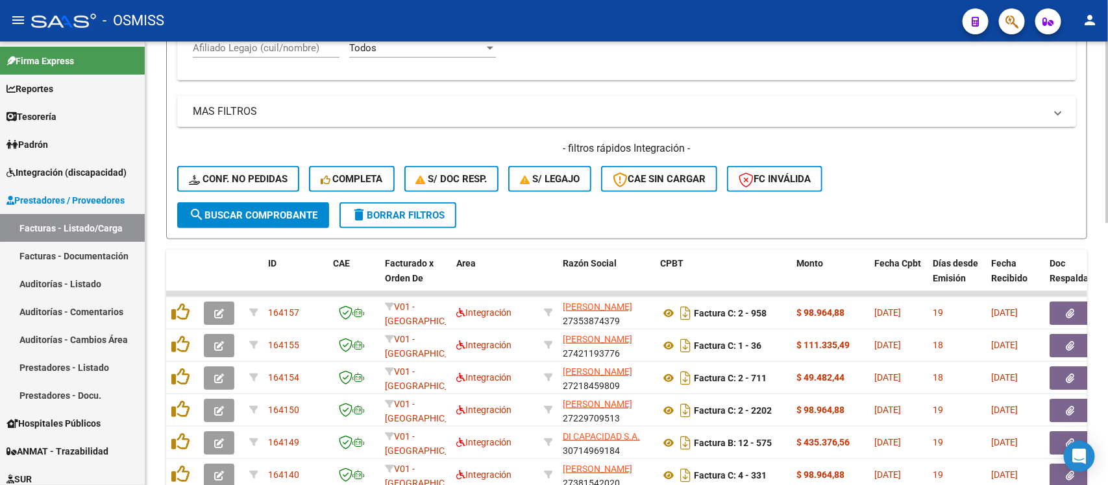
scroll to position [420, 0]
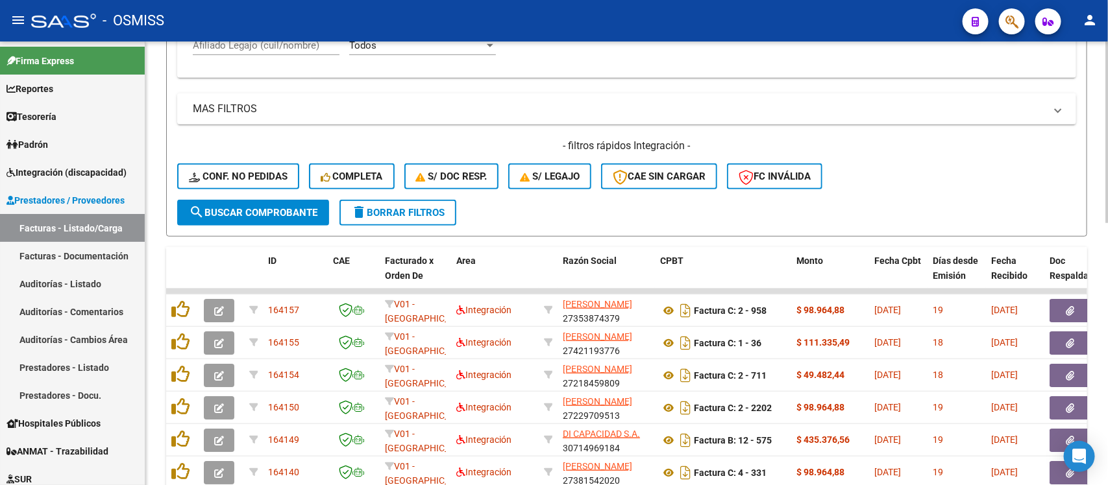
click at [1107, 307] on div at bounding box center [1106, 307] width 3 height 182
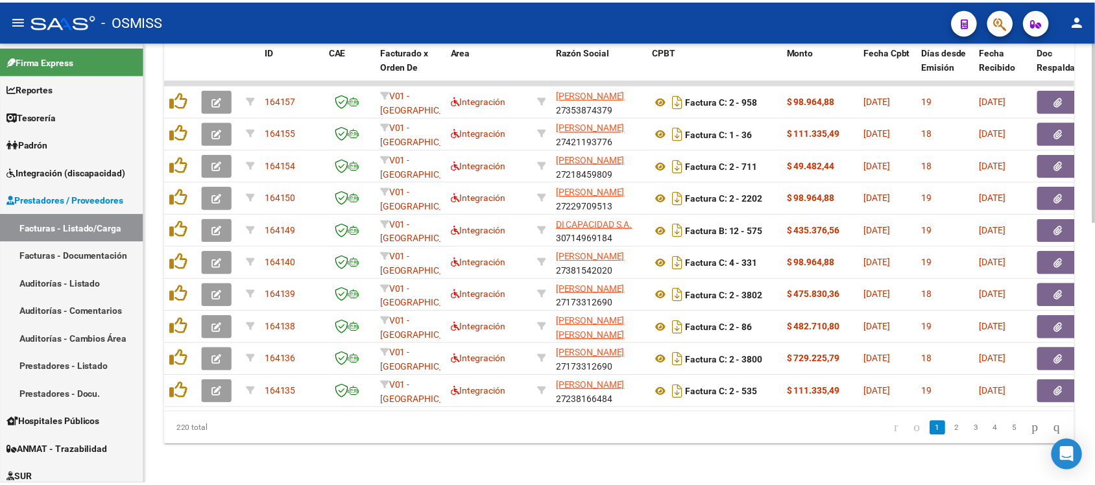
scroll to position [641, 0]
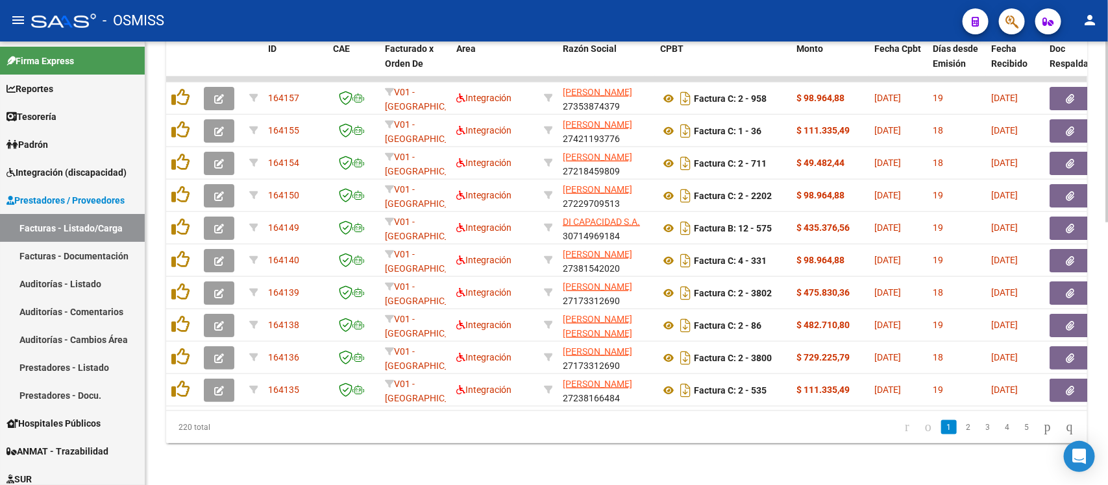
click at [1107, 381] on div at bounding box center [1106, 395] width 3 height 182
click at [960, 426] on link "2" at bounding box center [968, 427] width 16 height 14
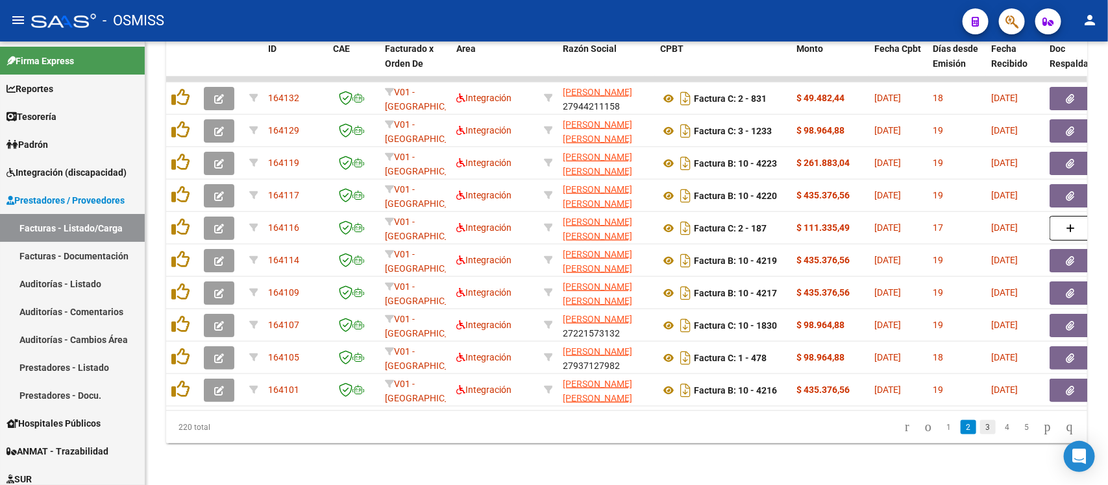
click at [980, 428] on link "3" at bounding box center [988, 427] width 16 height 14
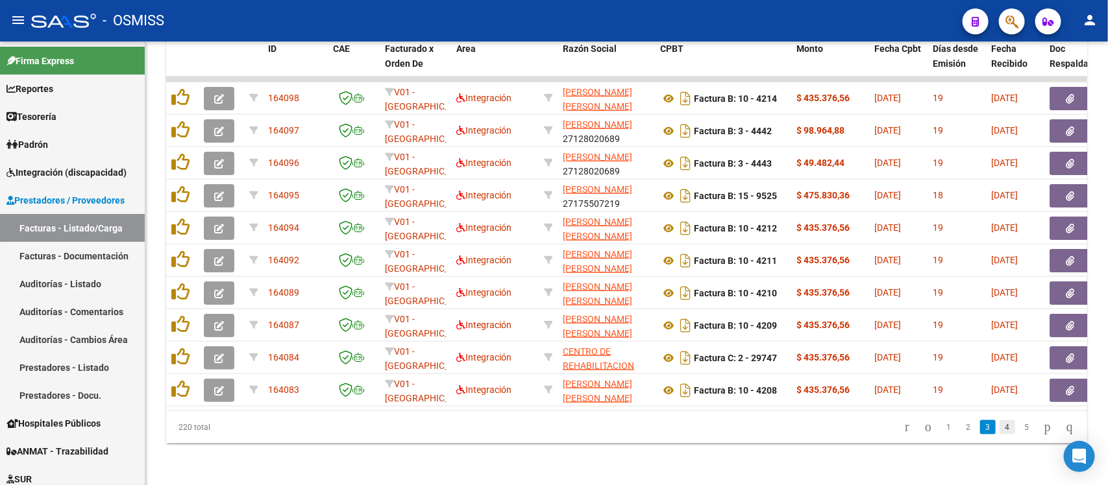
click at [999, 429] on link "4" at bounding box center [1007, 427] width 16 height 14
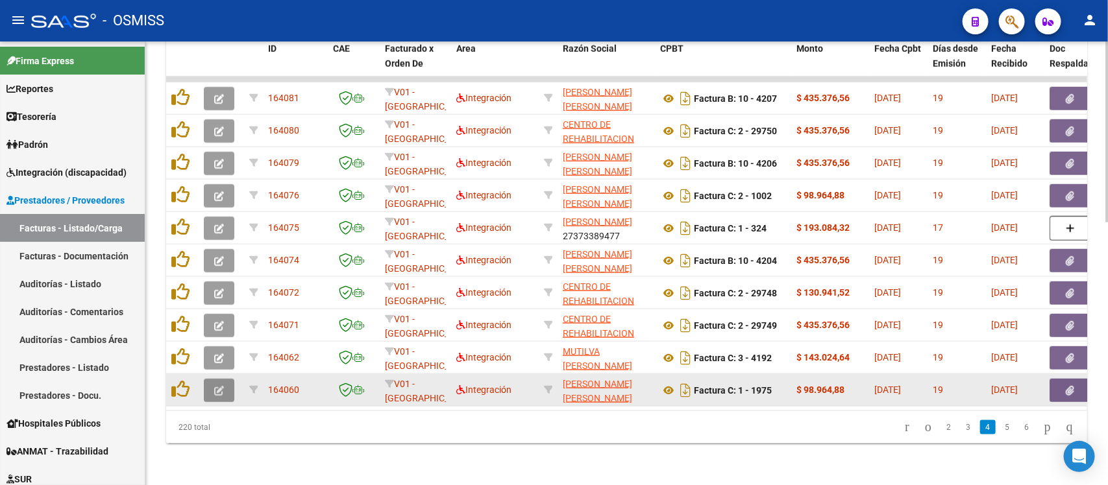
click at [221, 386] on icon "button" at bounding box center [219, 391] width 10 height 10
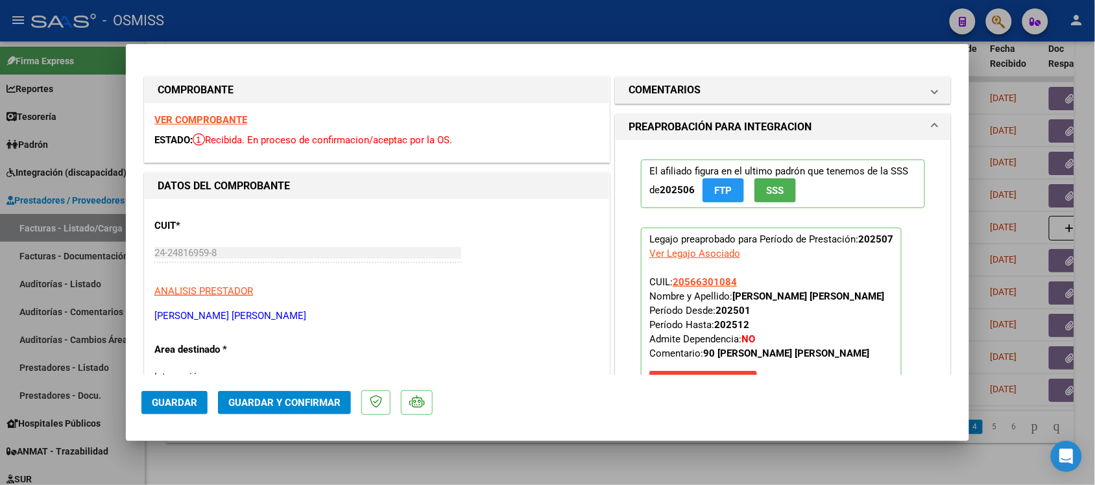
click at [234, 122] on strong "VER COMPROBANTE" at bounding box center [200, 120] width 93 height 12
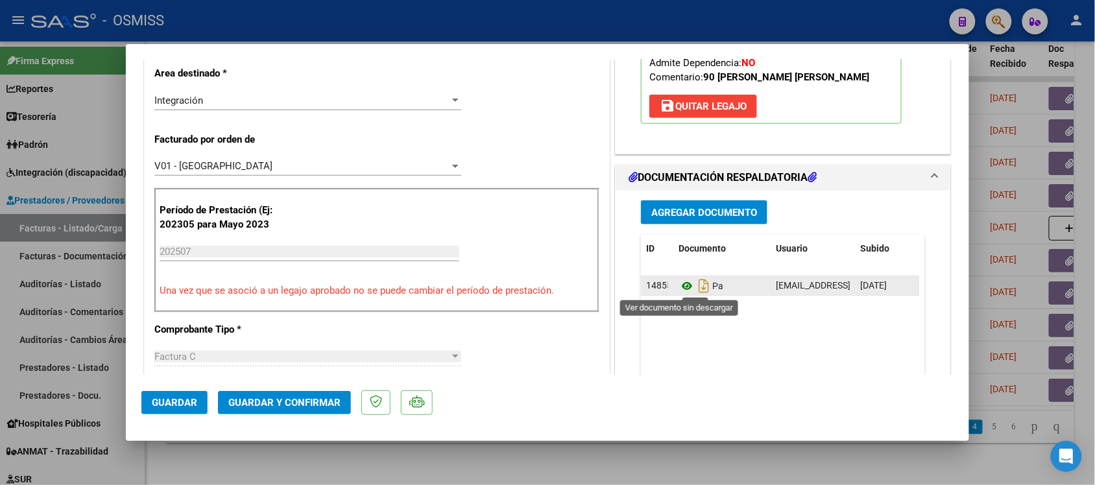
click at [679, 287] on icon at bounding box center [687, 286] width 17 height 16
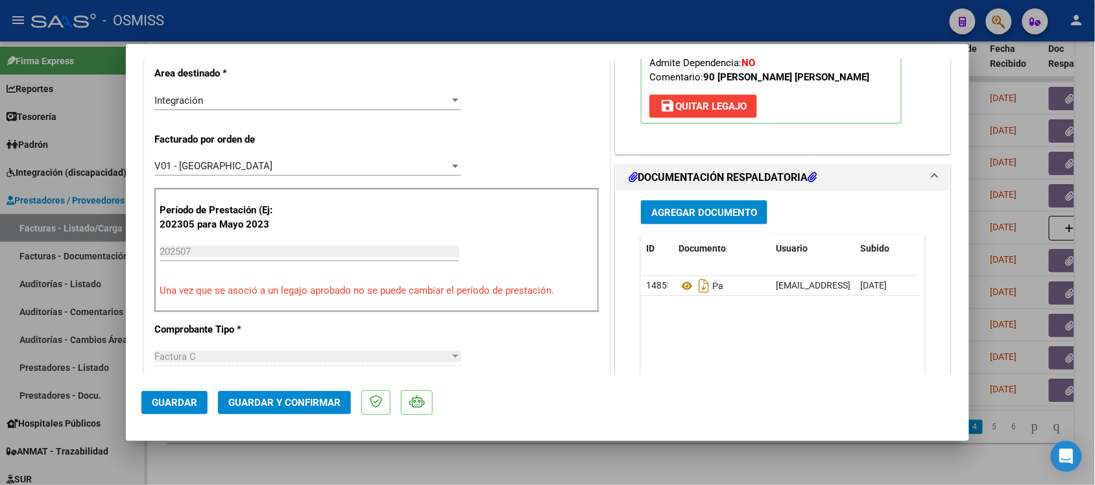
scroll to position [0, 0]
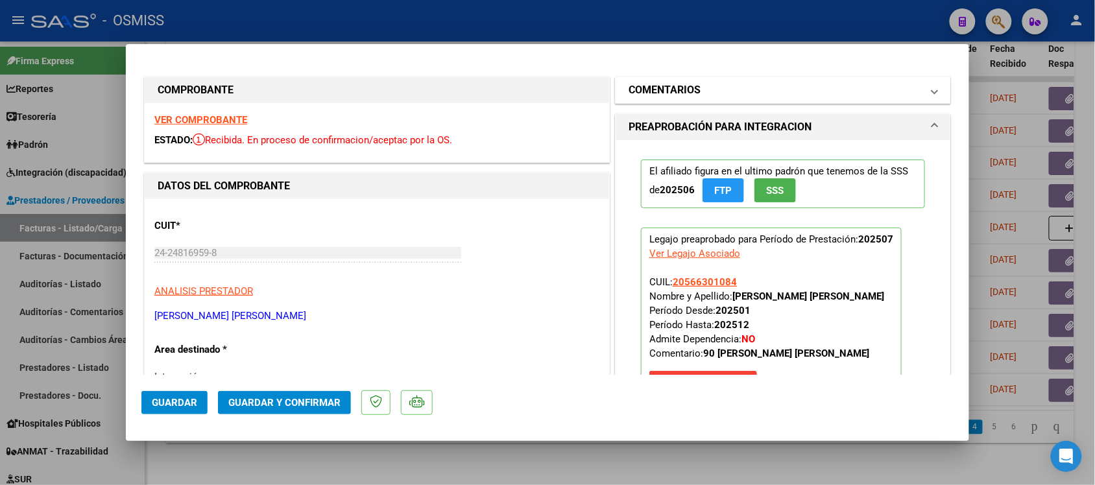
click at [858, 84] on mat-panel-title "COMENTARIOS" at bounding box center [775, 90] width 293 height 16
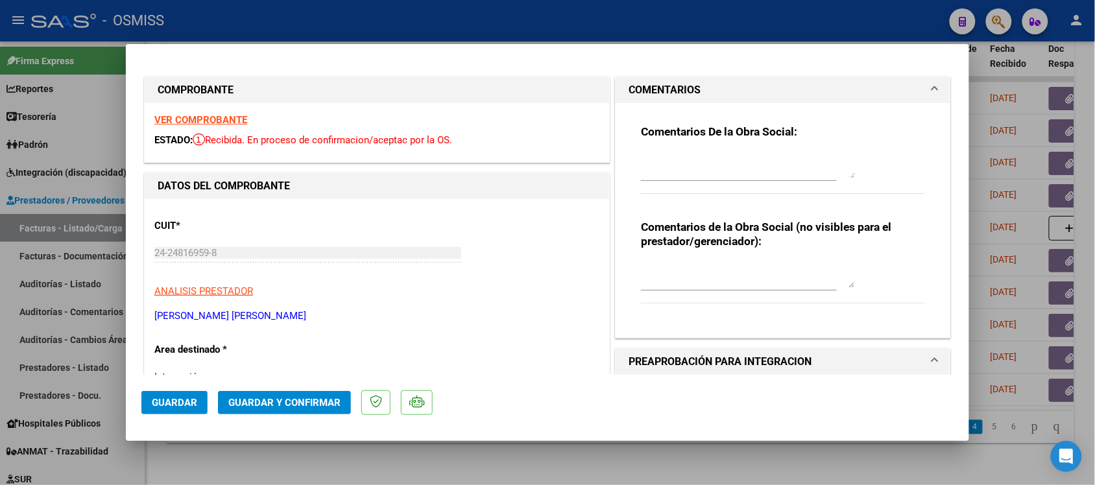
click at [858, 84] on mat-panel-title "COMENTARIOS" at bounding box center [775, 90] width 293 height 16
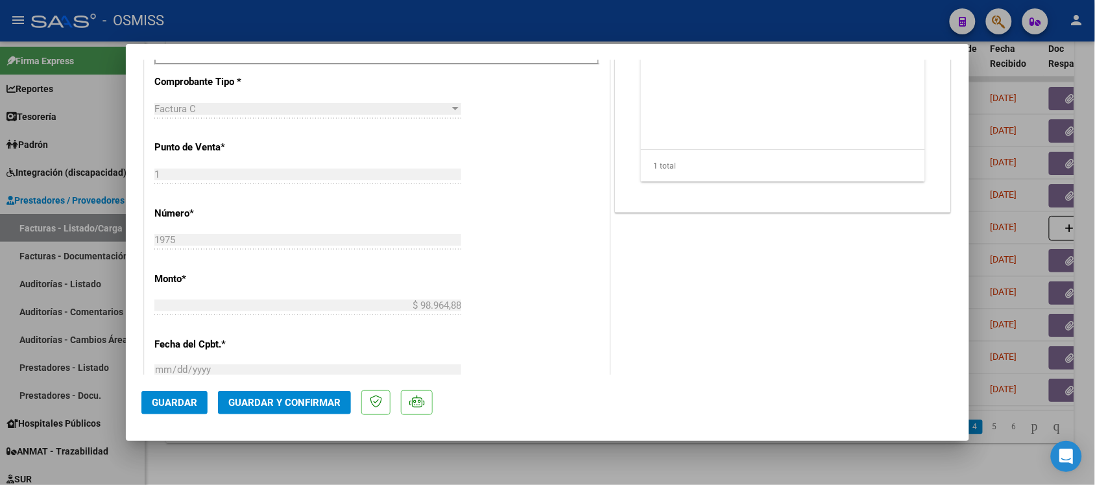
scroll to position [546, 0]
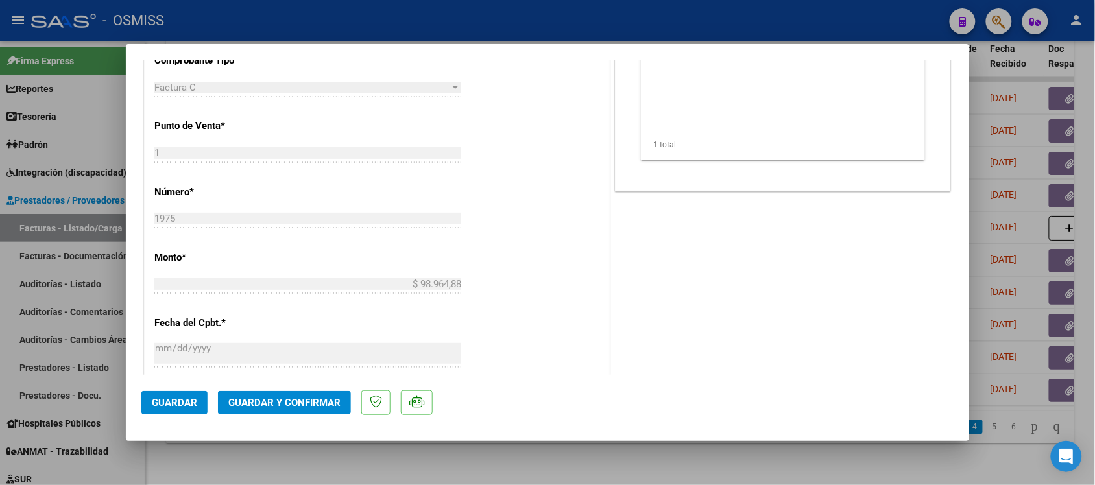
click at [317, 406] on span "Guardar y Confirmar" at bounding box center [284, 403] width 112 height 12
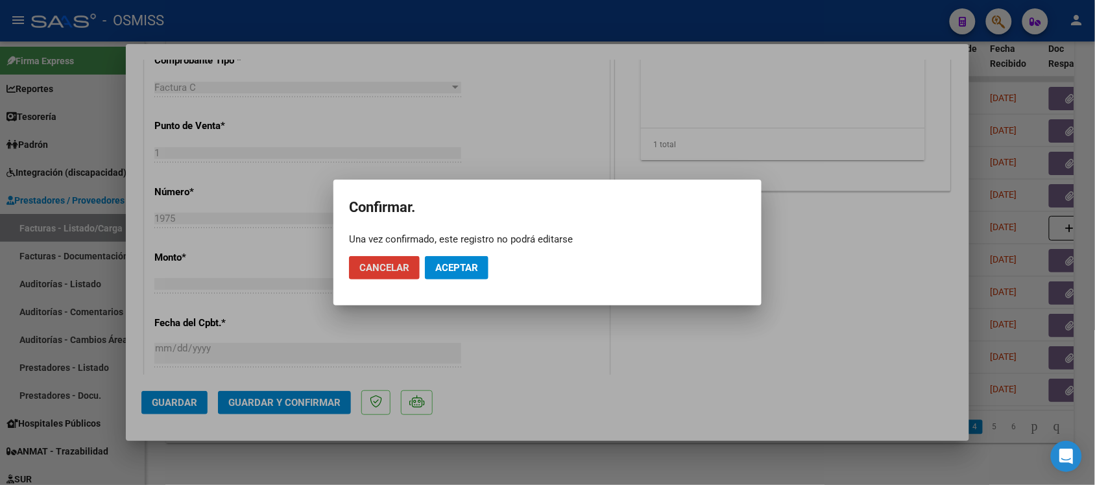
click at [465, 269] on span "Aceptar" at bounding box center [456, 268] width 43 height 12
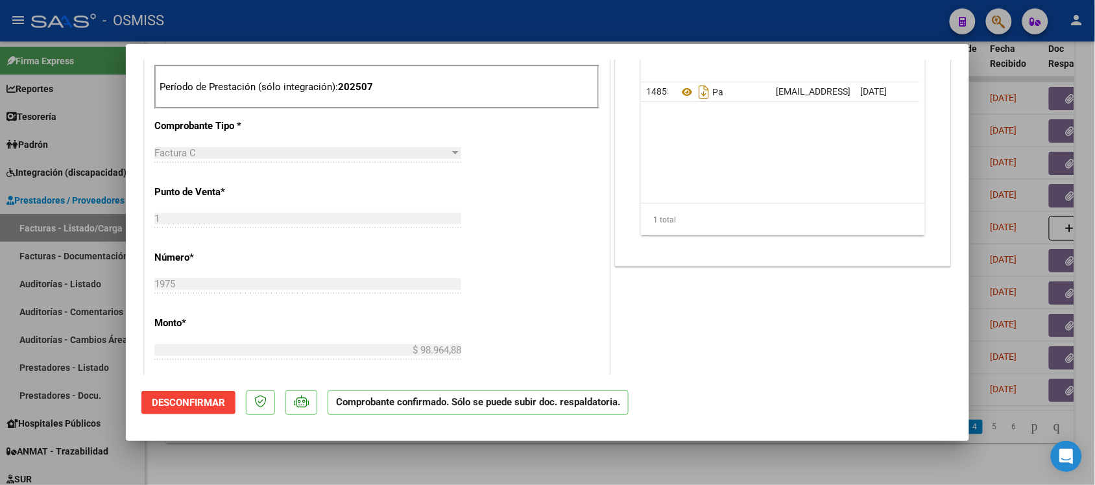
scroll to position [409, 0]
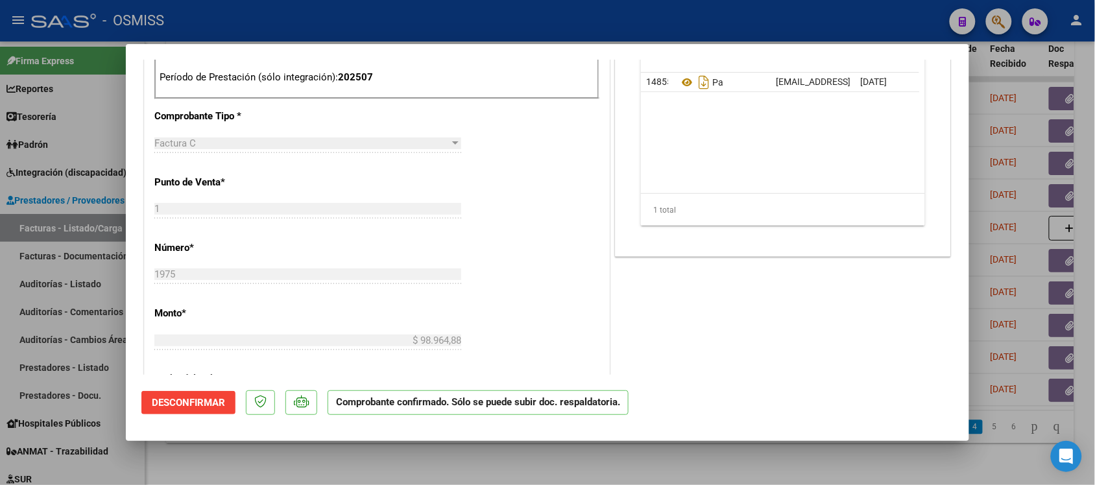
click at [789, 466] on div at bounding box center [547, 242] width 1095 height 485
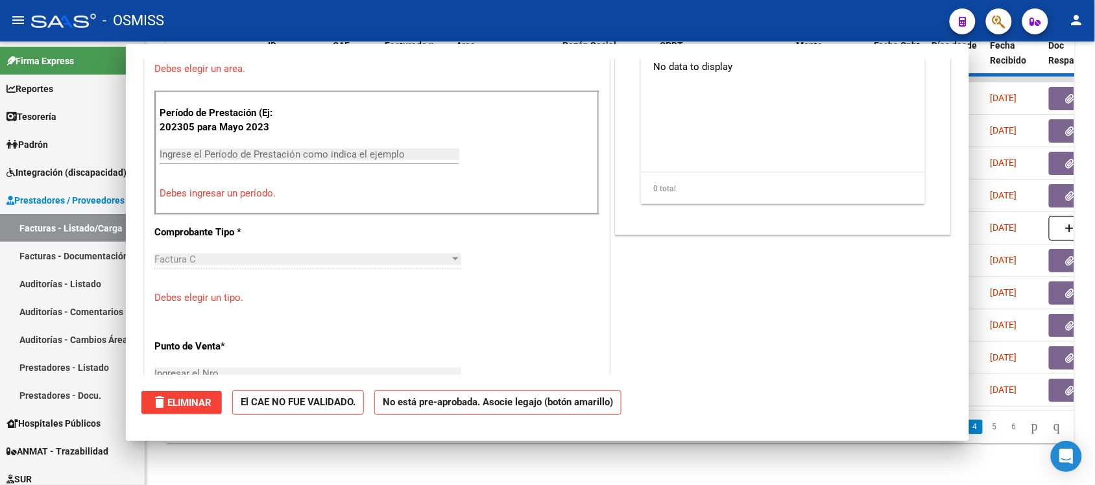
scroll to position [0, 0]
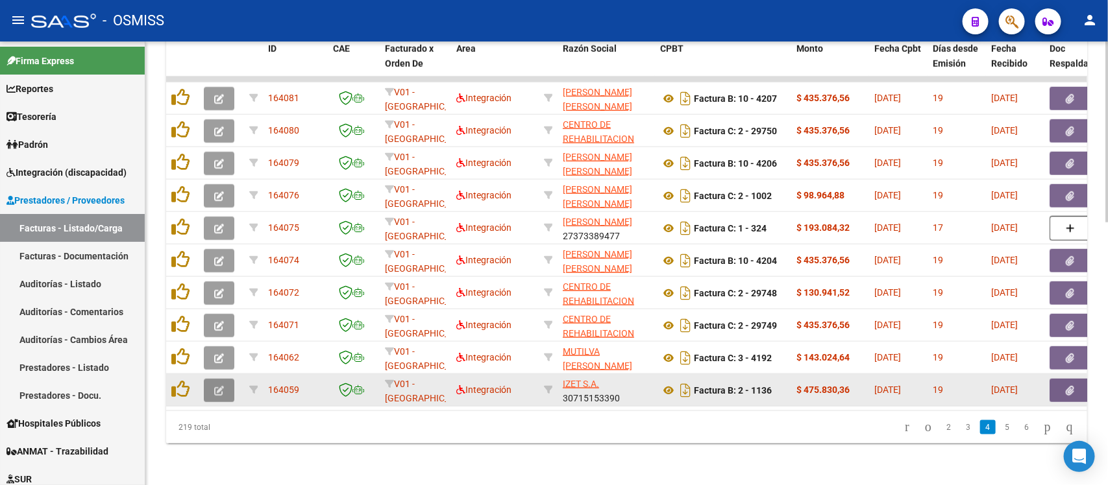
click at [219, 386] on icon "button" at bounding box center [219, 391] width 10 height 10
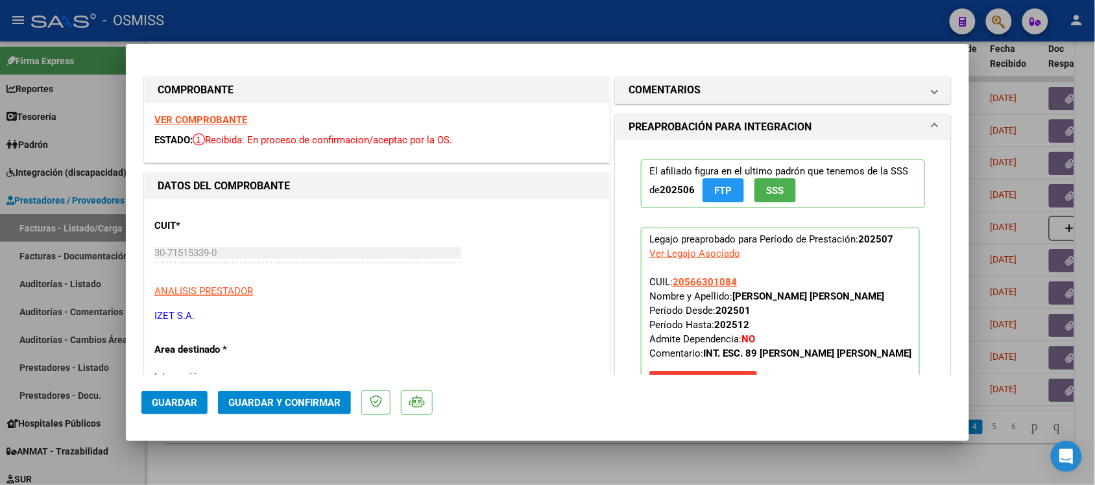
click at [221, 117] on strong "VER COMPROBANTE" at bounding box center [200, 120] width 93 height 12
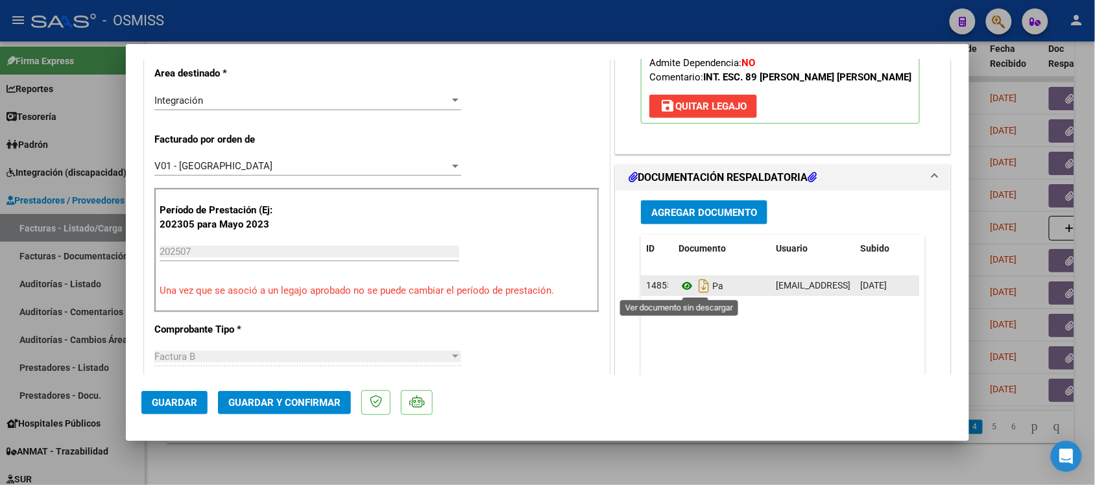
click at [682, 286] on icon at bounding box center [687, 286] width 17 height 16
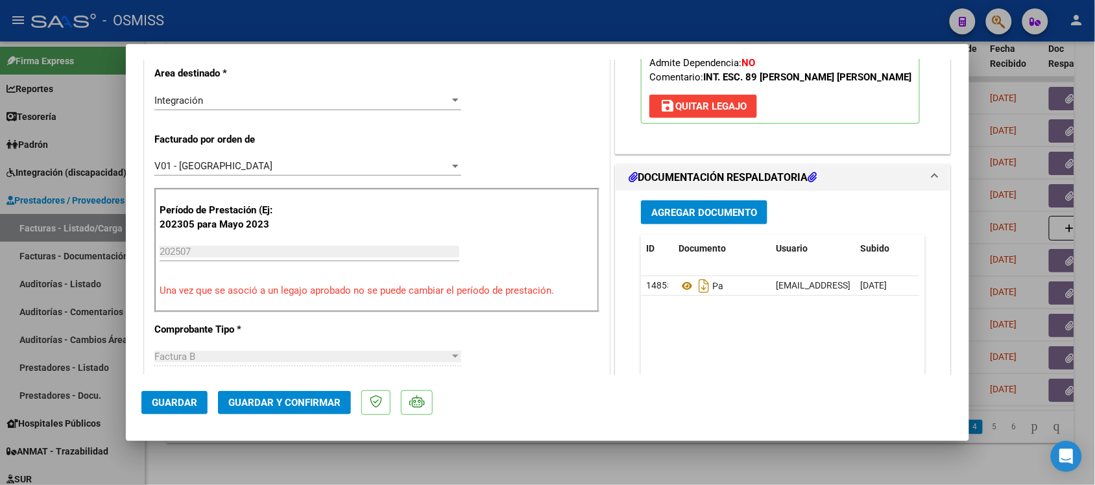
scroll to position [0, 0]
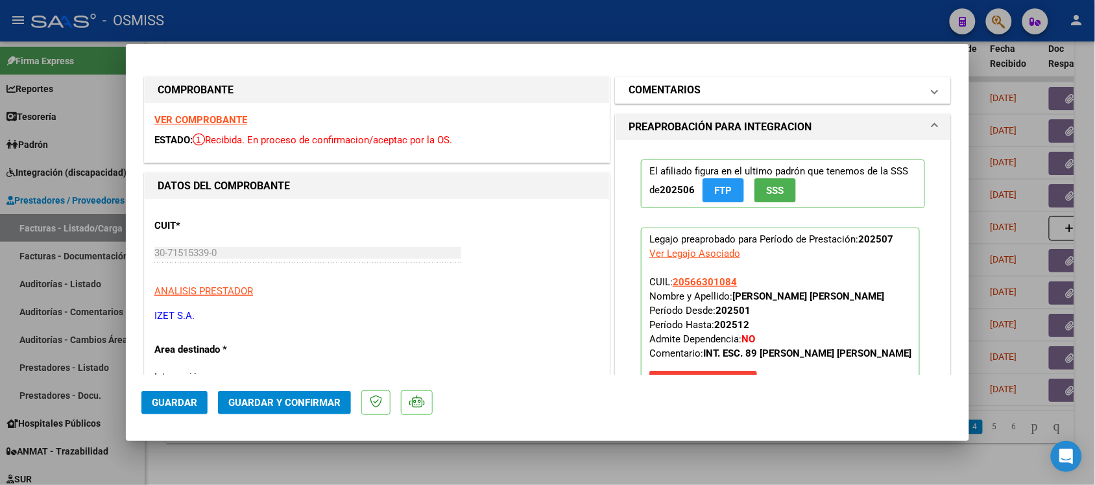
click at [908, 84] on mat-panel-title "COMENTARIOS" at bounding box center [775, 90] width 293 height 16
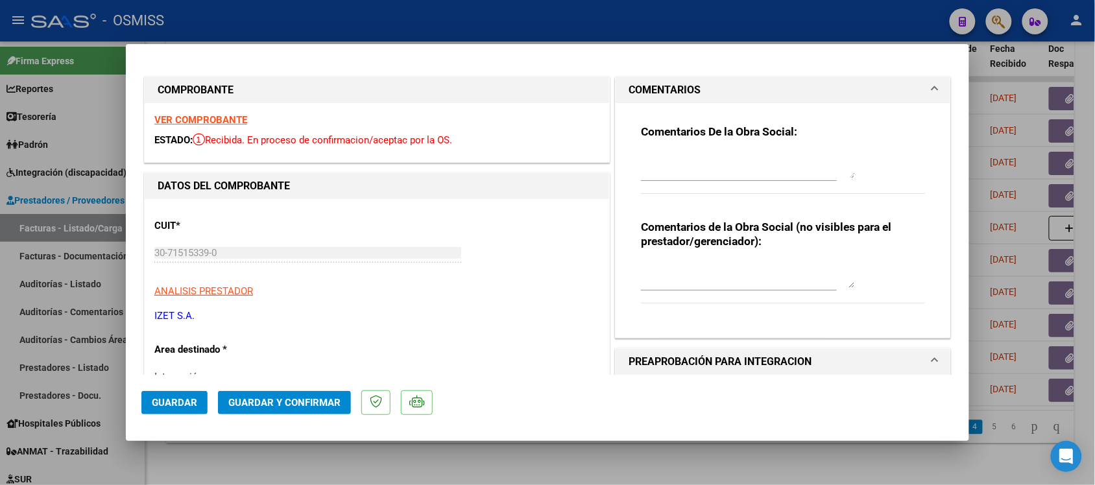
click at [908, 84] on mat-panel-title "COMENTARIOS" at bounding box center [775, 90] width 293 height 16
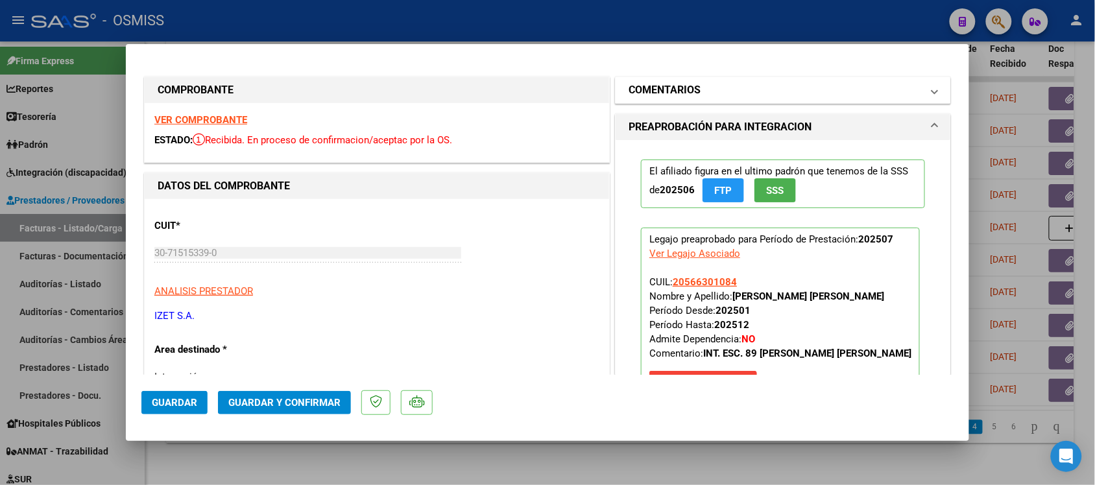
click at [903, 86] on mat-panel-title "COMENTARIOS" at bounding box center [775, 90] width 293 height 16
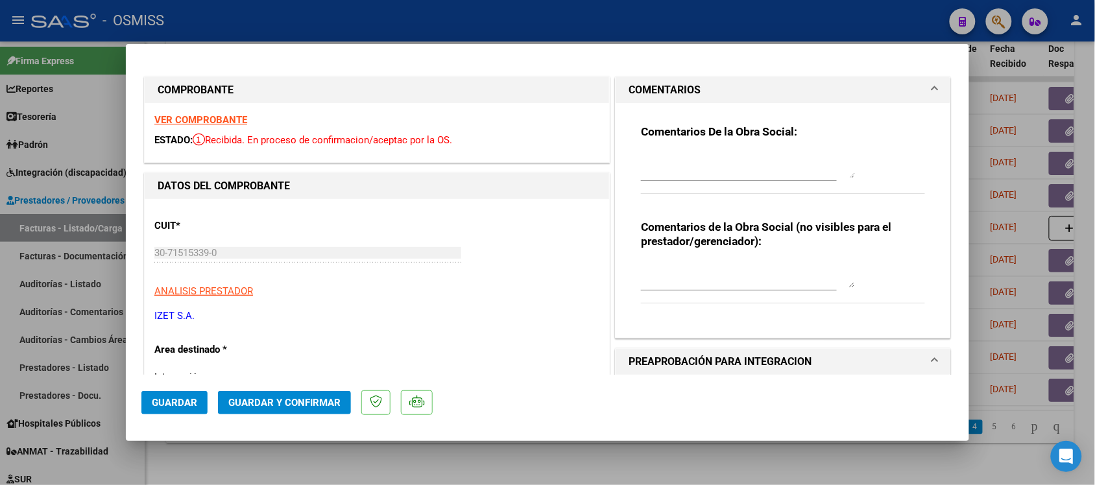
click at [903, 86] on mat-panel-title "COMENTARIOS" at bounding box center [775, 90] width 293 height 16
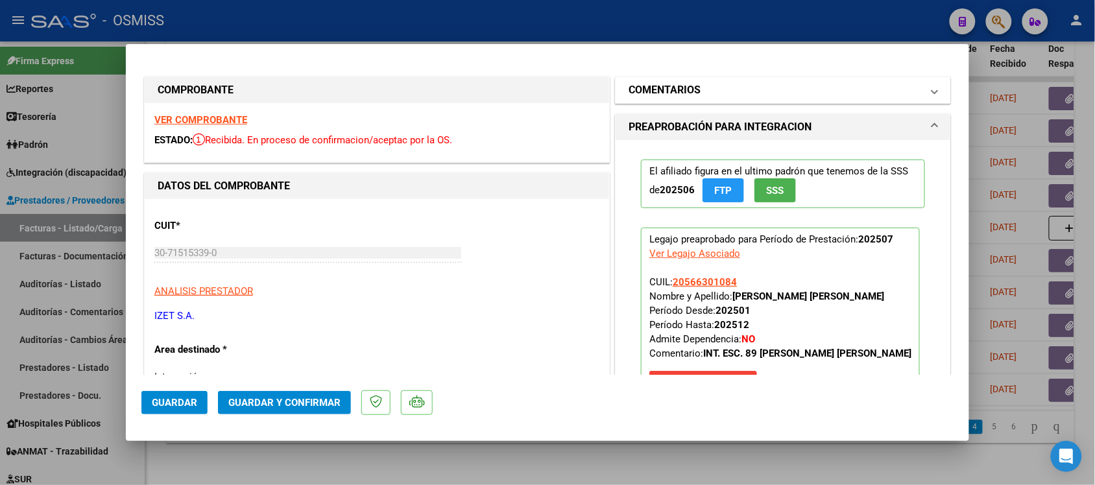
click at [916, 99] on mat-expansion-panel-header "COMENTARIOS" at bounding box center [783, 90] width 335 height 26
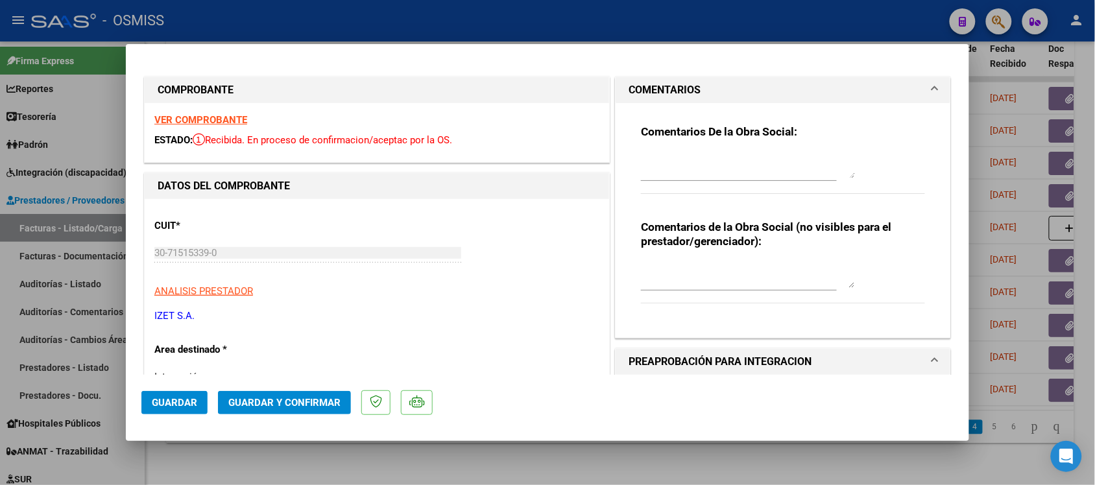
click at [916, 99] on mat-expansion-panel-header "COMENTARIOS" at bounding box center [783, 90] width 335 height 26
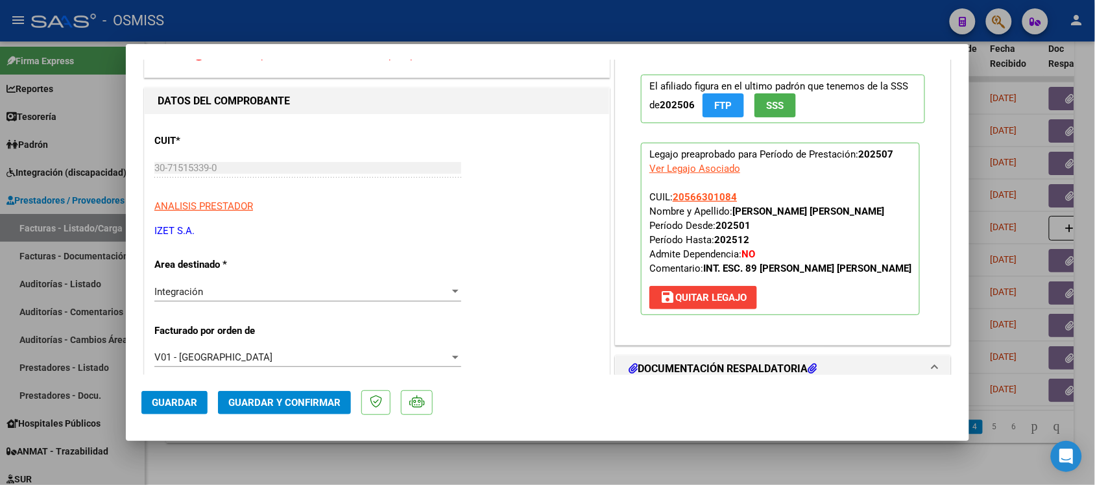
scroll to position [14, 0]
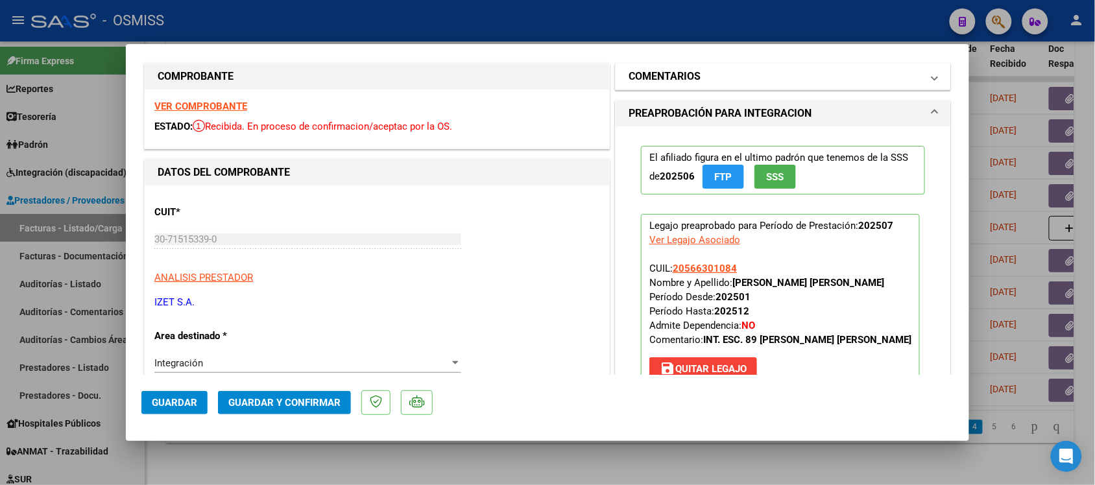
click at [870, 84] on mat-panel-title "COMENTARIOS" at bounding box center [775, 77] width 293 height 16
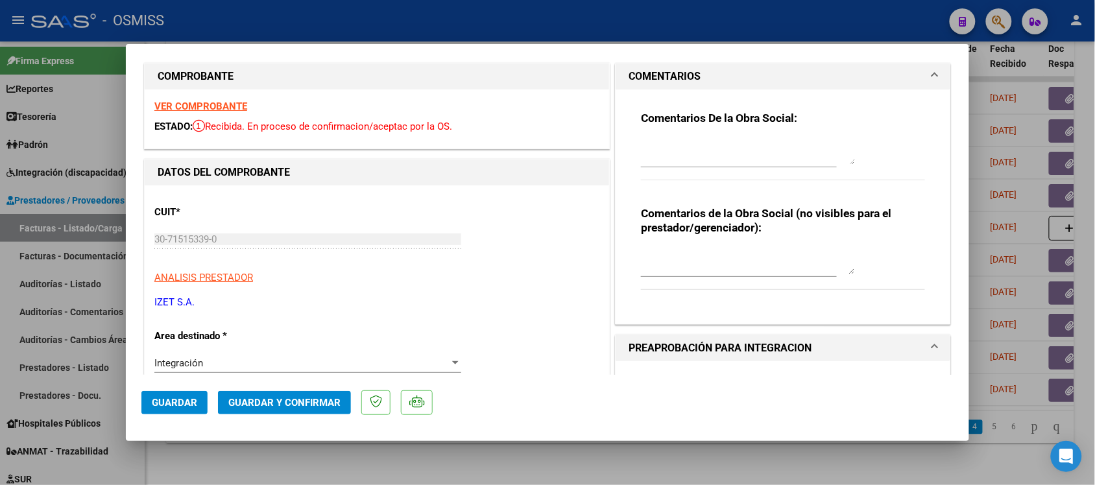
click at [870, 84] on mat-panel-title "COMENTARIOS" at bounding box center [775, 77] width 293 height 16
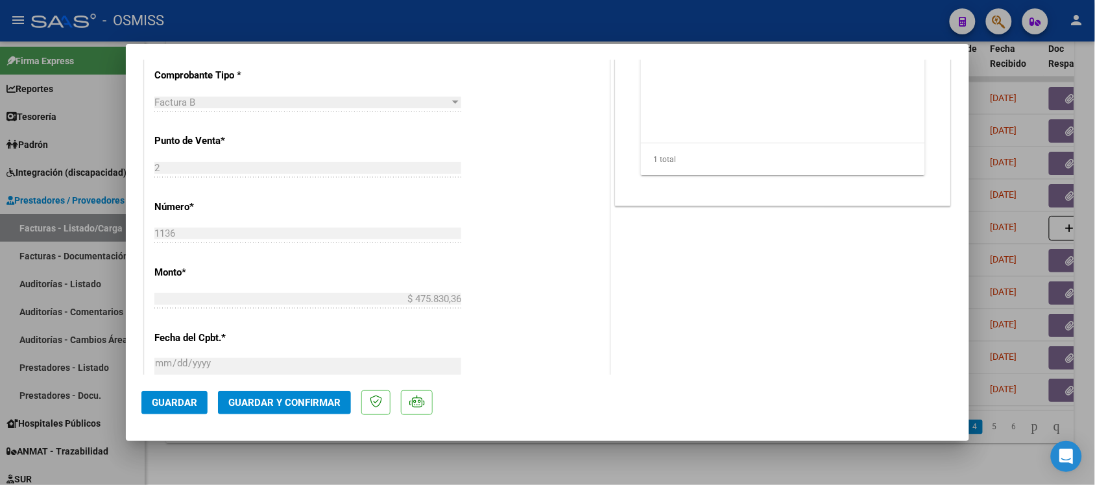
scroll to position [539, 0]
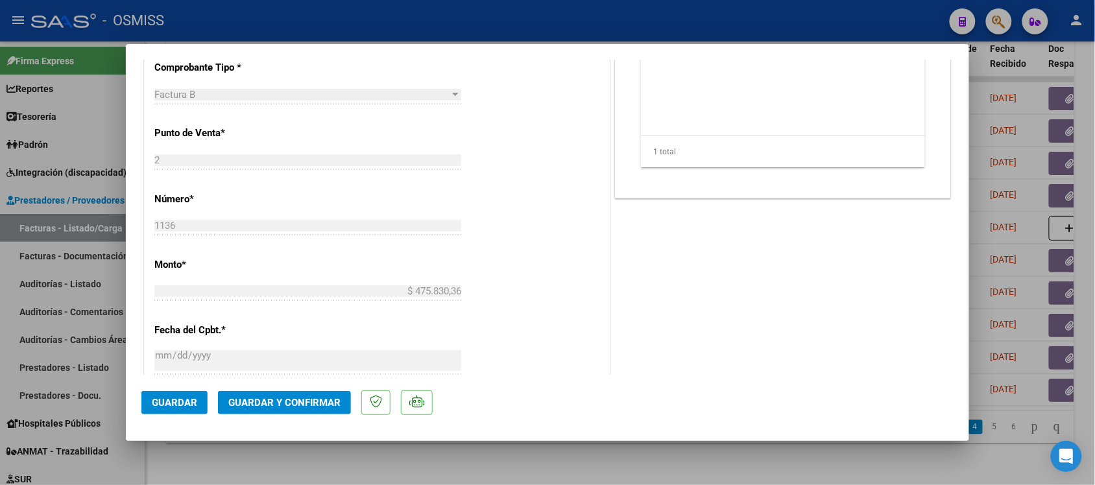
click at [310, 399] on span "Guardar y Confirmar" at bounding box center [284, 403] width 112 height 12
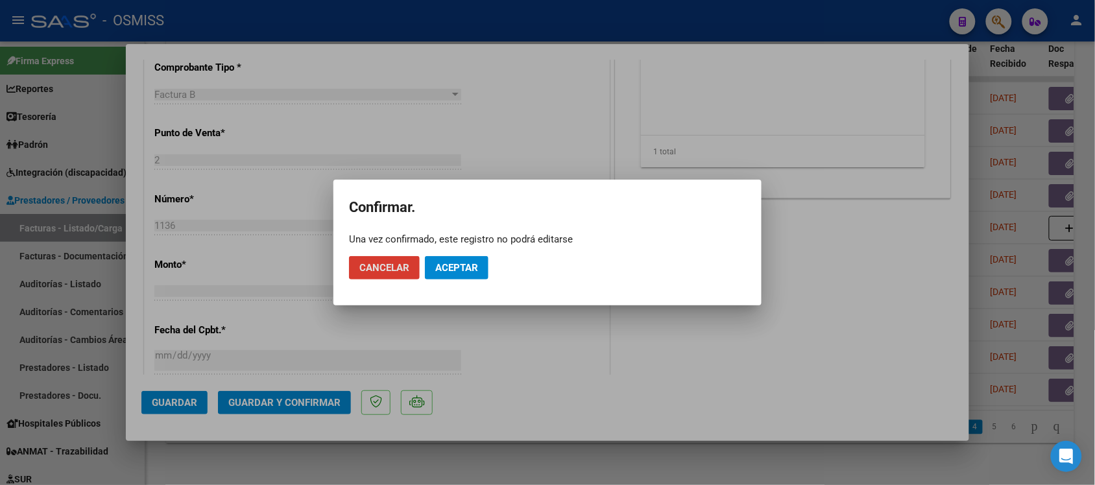
click at [466, 262] on span "Aceptar" at bounding box center [456, 268] width 43 height 12
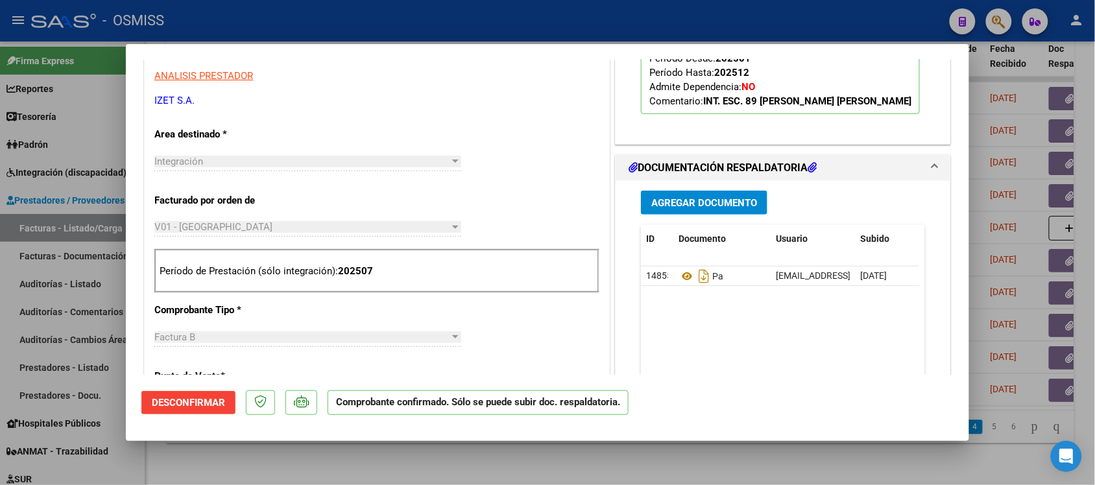
scroll to position [219, 0]
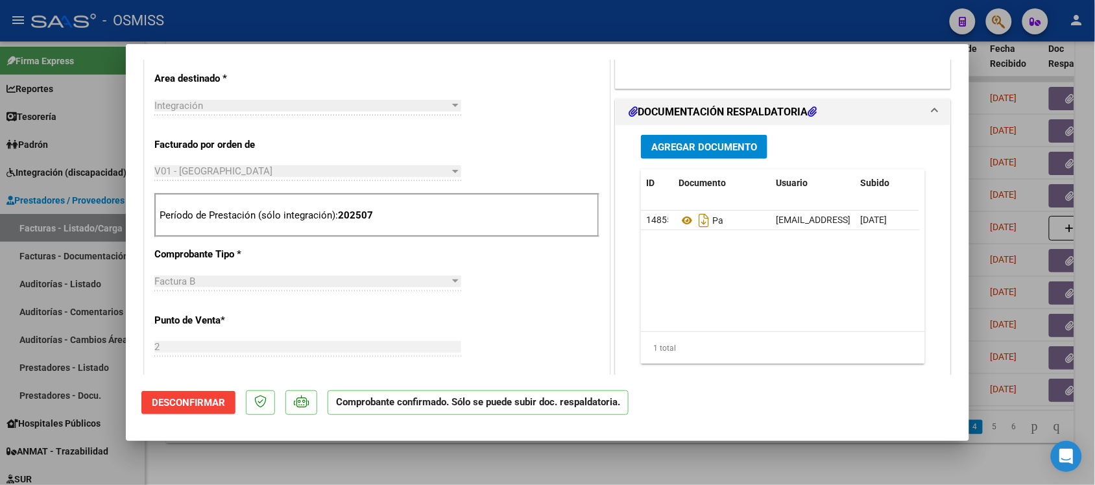
drag, startPoint x: 969, startPoint y: 163, endPoint x: 967, endPoint y: 176, distance: 13.8
click at [967, 176] on mat-dialog-content "COMPROBANTE VER COMPROBANTE ESTADO: El comprobante fue aceptado por la obra soc…" at bounding box center [548, 217] width 844 height 315
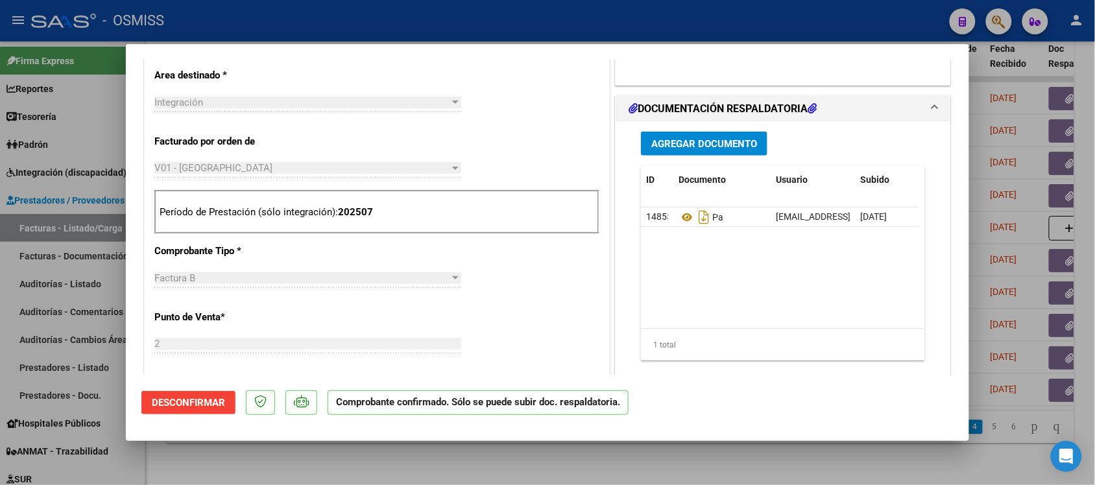
click at [931, 261] on div "Agregar Documento ID Documento Usuario Subido Acción 148552 Pa [EMAIL_ADDRESS][…" at bounding box center [783, 256] width 335 height 269
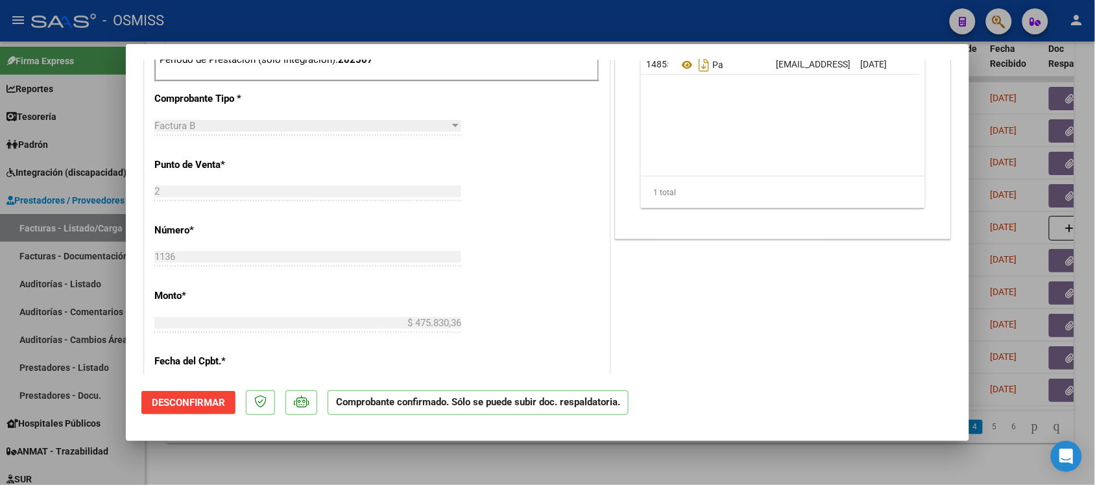
scroll to position [430, 0]
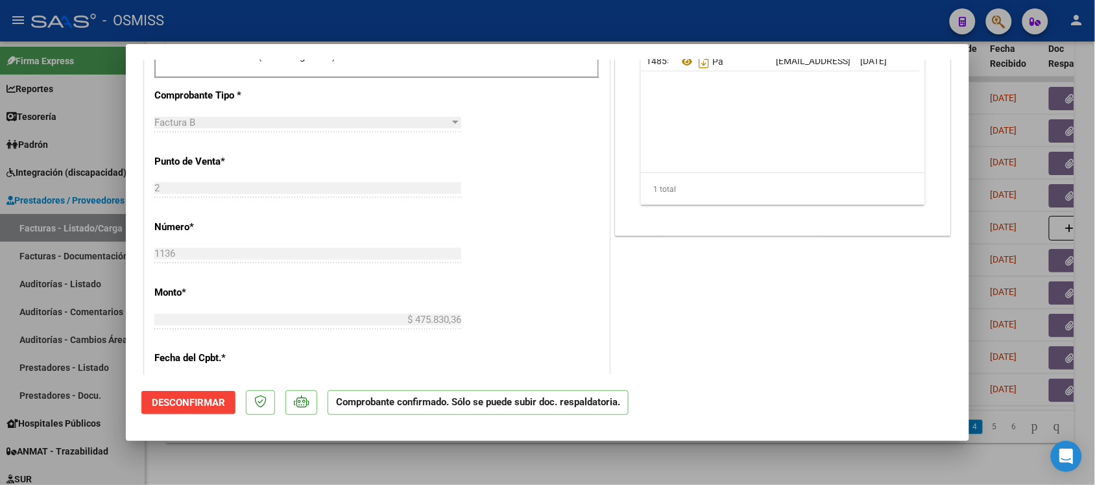
click at [811, 455] on div at bounding box center [547, 242] width 1095 height 485
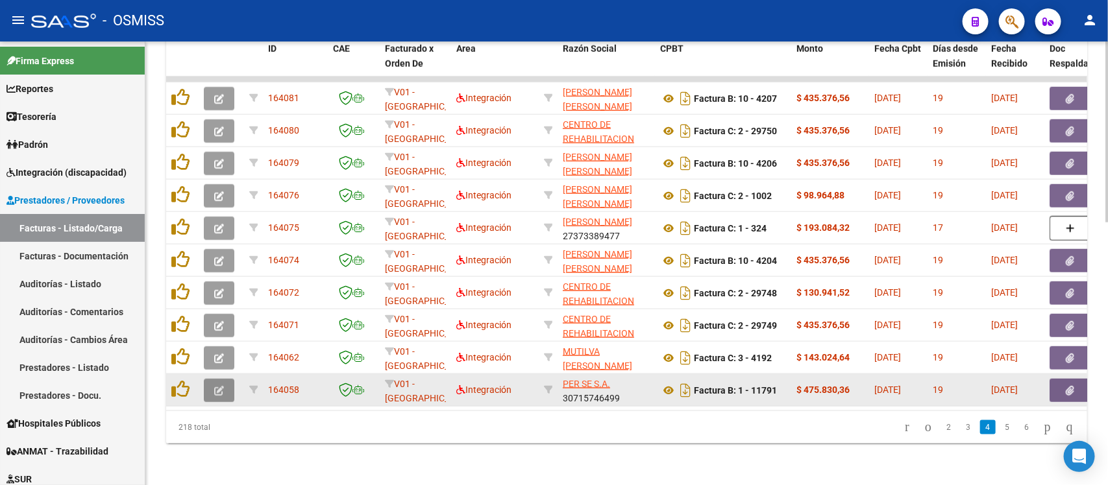
click at [226, 383] on button "button" at bounding box center [219, 390] width 30 height 23
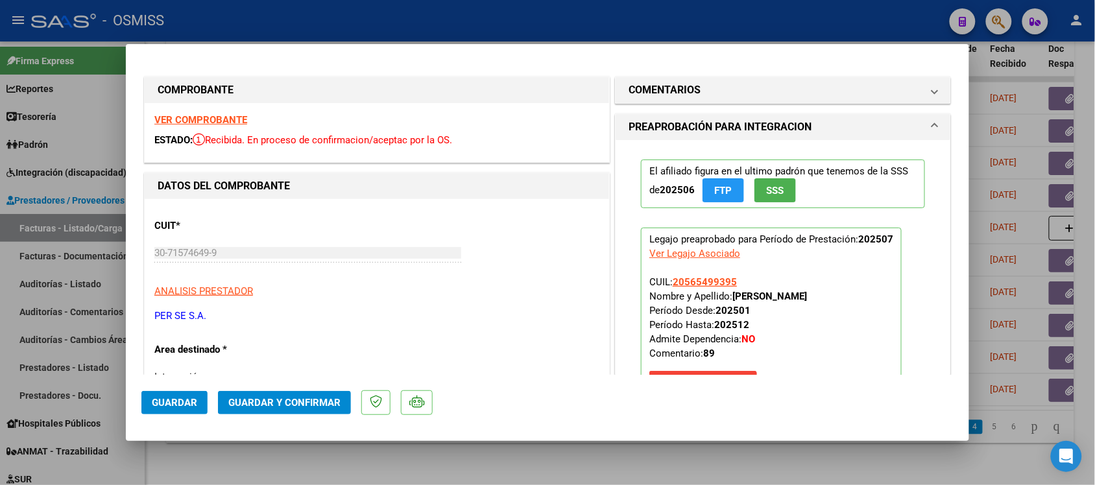
click at [216, 112] on div "VER COMPROBANTE ESTADO: Recibida. En proceso de confirmacion/aceptac por la OS." at bounding box center [377, 132] width 465 height 59
click at [225, 122] on strong "VER COMPROBANTE" at bounding box center [200, 120] width 93 height 12
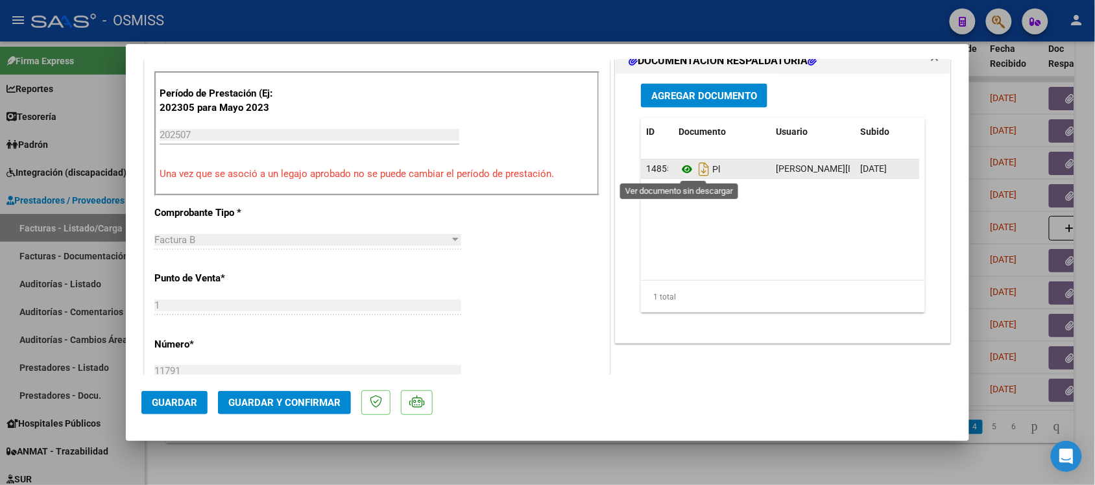
click at [679, 176] on icon at bounding box center [687, 170] width 17 height 16
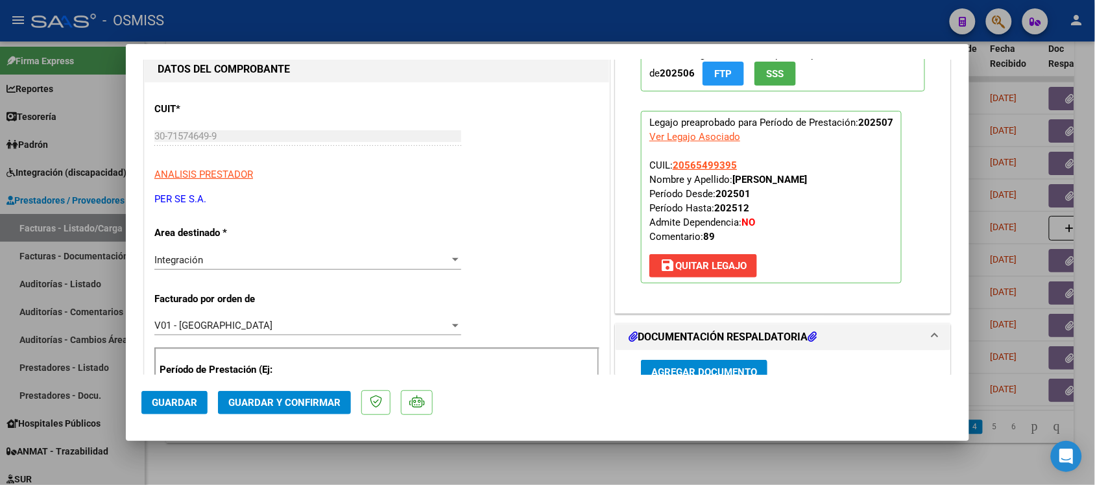
scroll to position [0, 0]
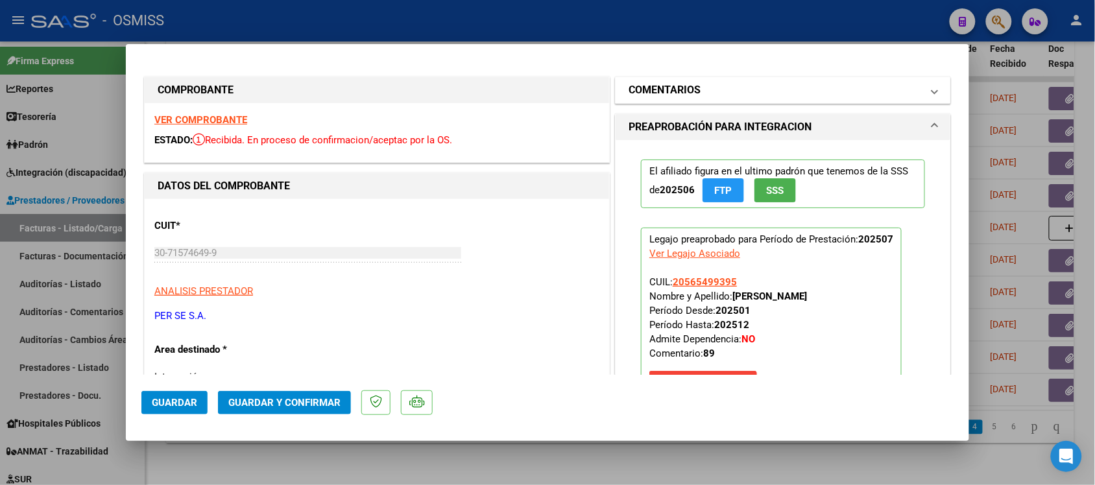
click at [881, 91] on mat-panel-title "COMENTARIOS" at bounding box center [775, 90] width 293 height 16
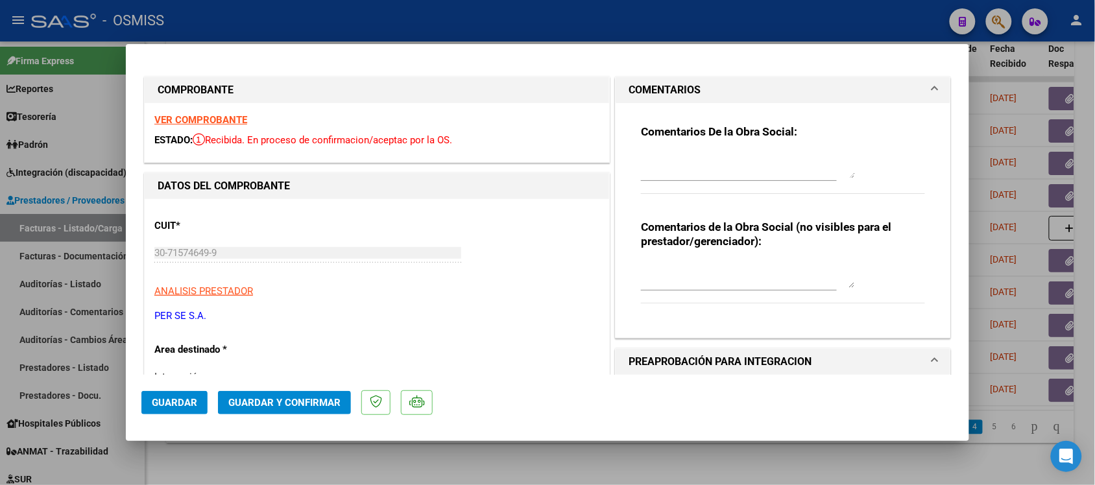
click at [861, 86] on mat-panel-title "COMENTARIOS" at bounding box center [775, 90] width 293 height 16
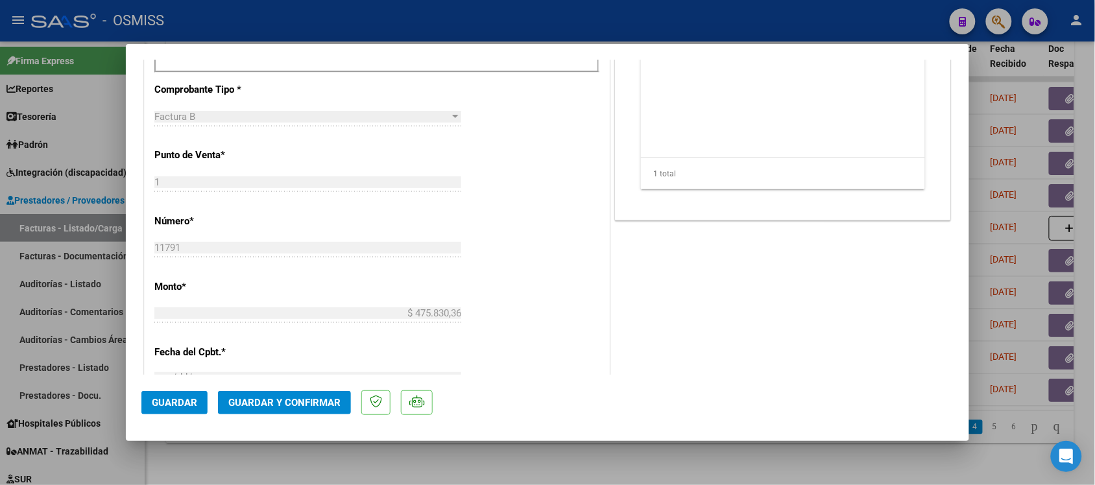
scroll to position [534, 0]
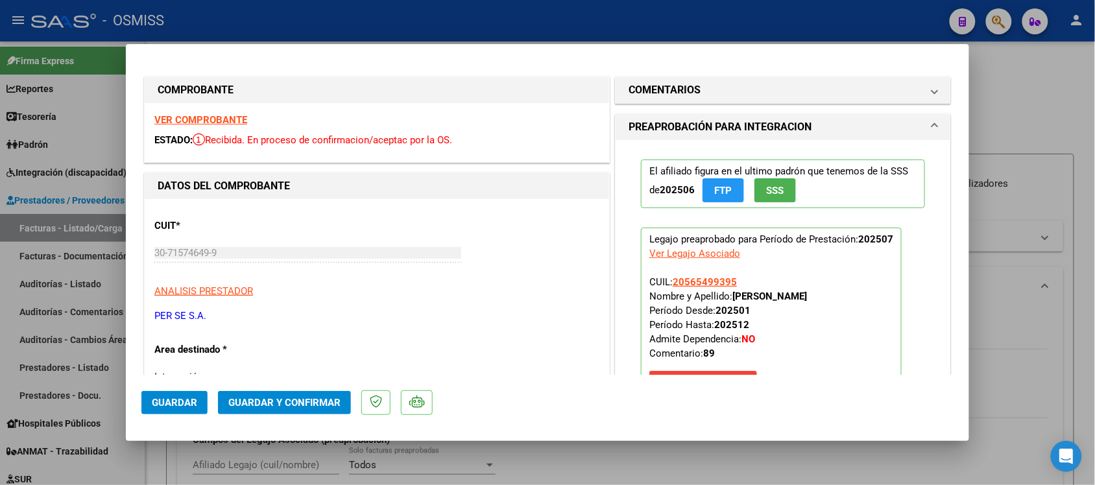
scroll to position [534, 0]
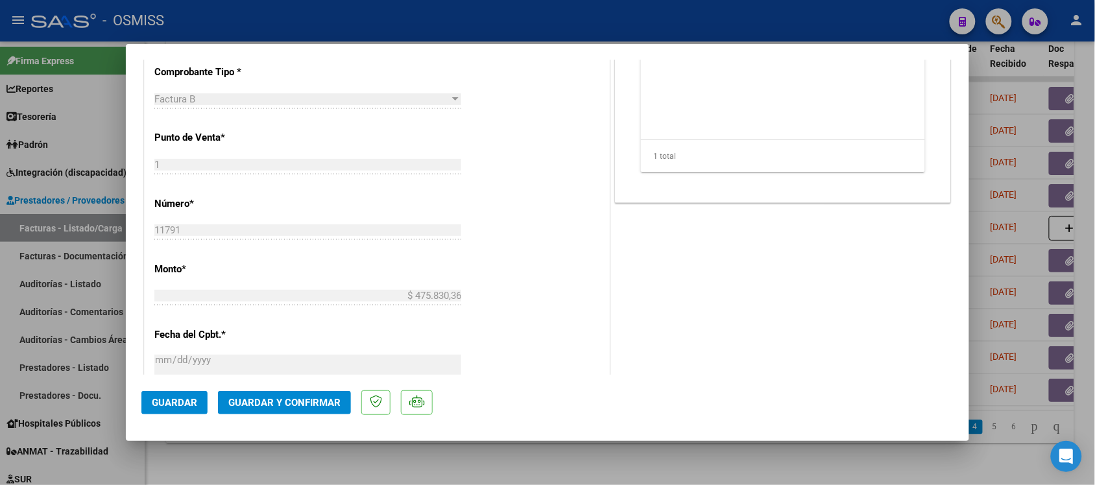
click at [318, 399] on span "Guardar y Confirmar" at bounding box center [284, 403] width 112 height 12
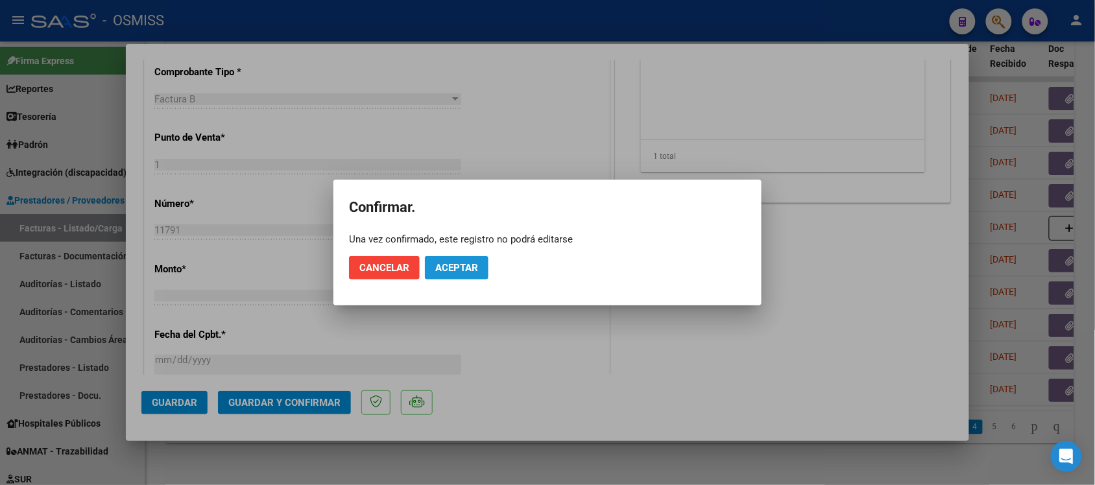
click at [479, 271] on button "Aceptar" at bounding box center [457, 267] width 64 height 23
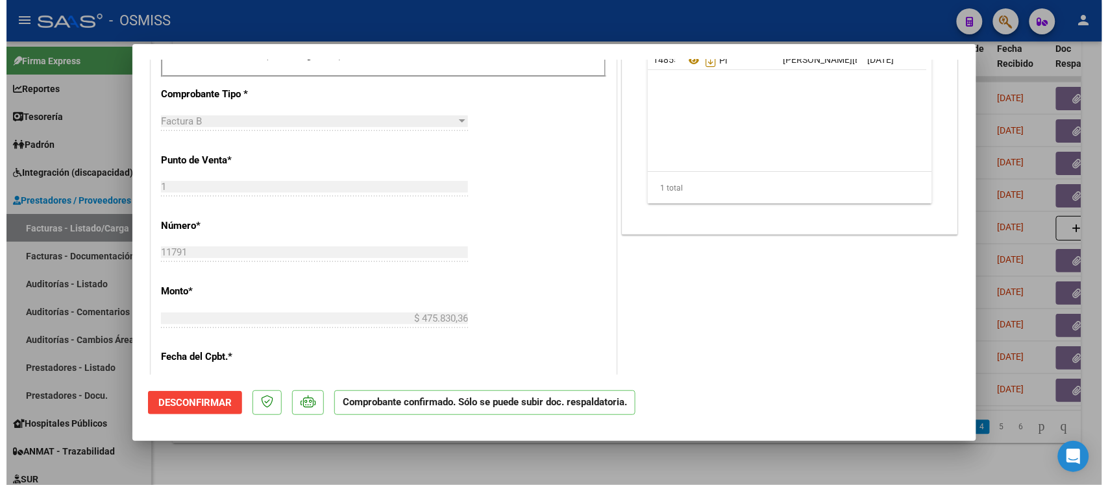
scroll to position [435, 0]
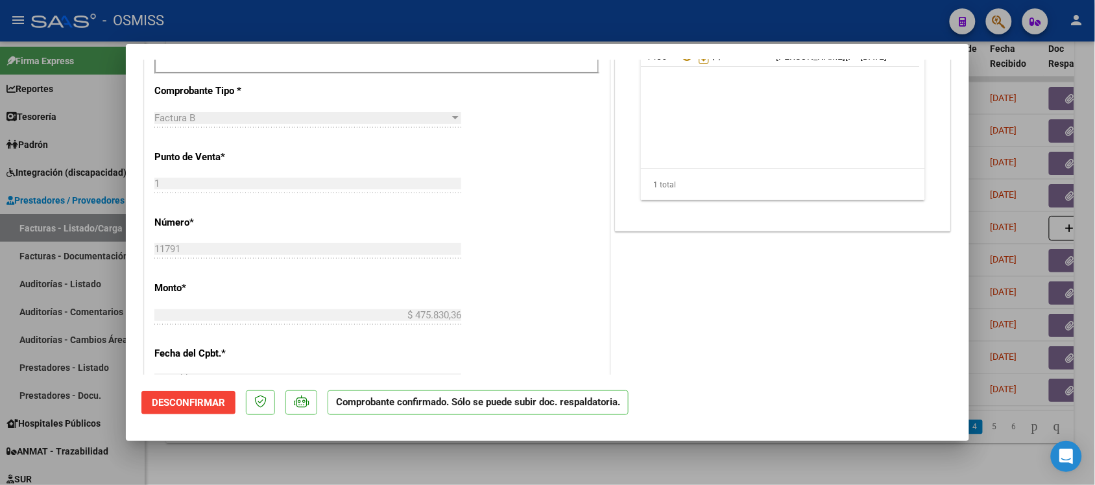
click at [821, 453] on div at bounding box center [547, 242] width 1095 height 485
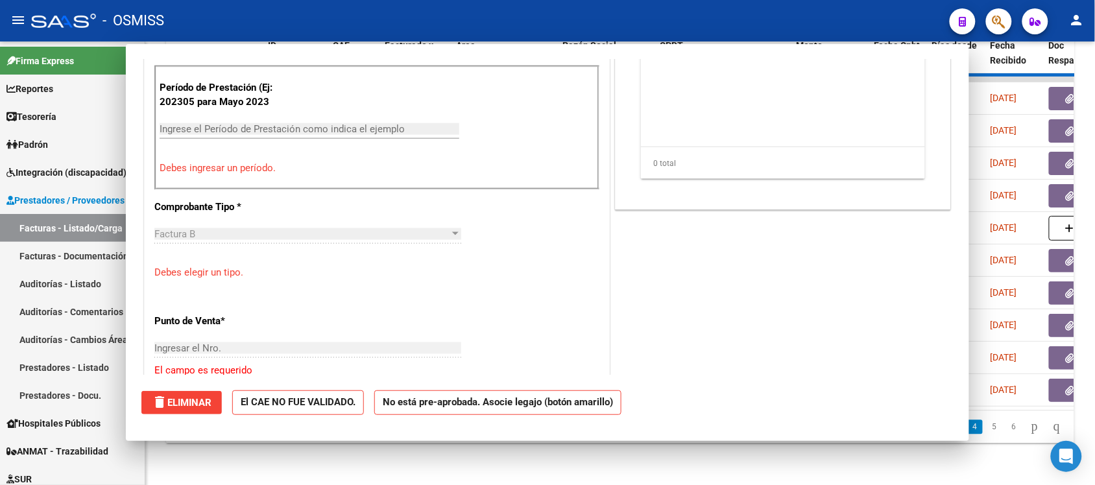
scroll to position [0, 0]
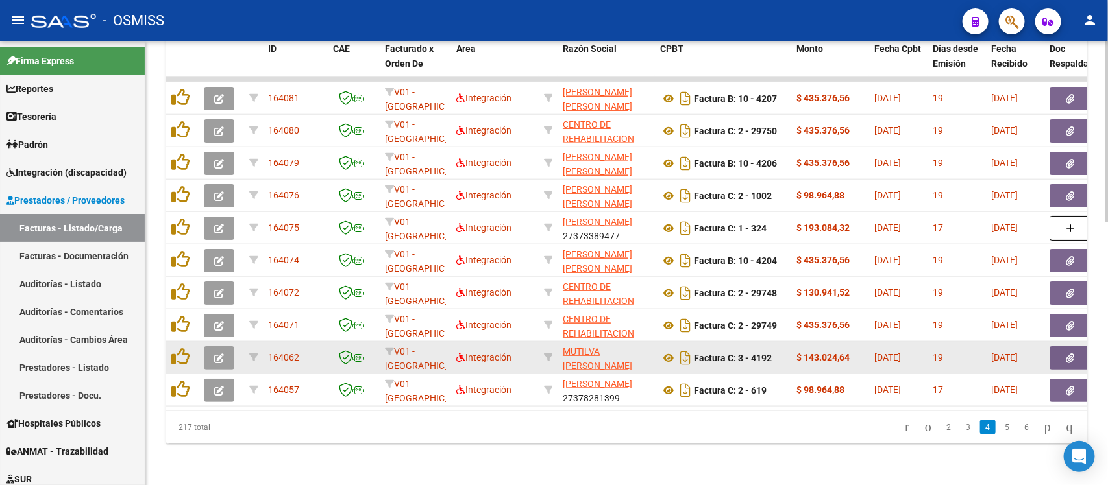
click at [211, 347] on button "button" at bounding box center [219, 358] width 30 height 23
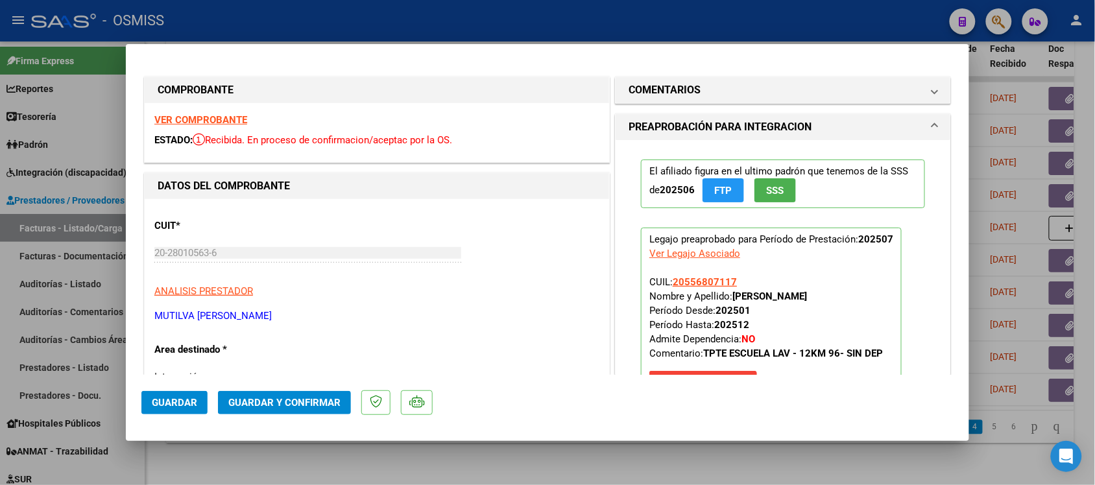
click at [771, 450] on div at bounding box center [547, 242] width 1095 height 485
type input "$ 0,00"
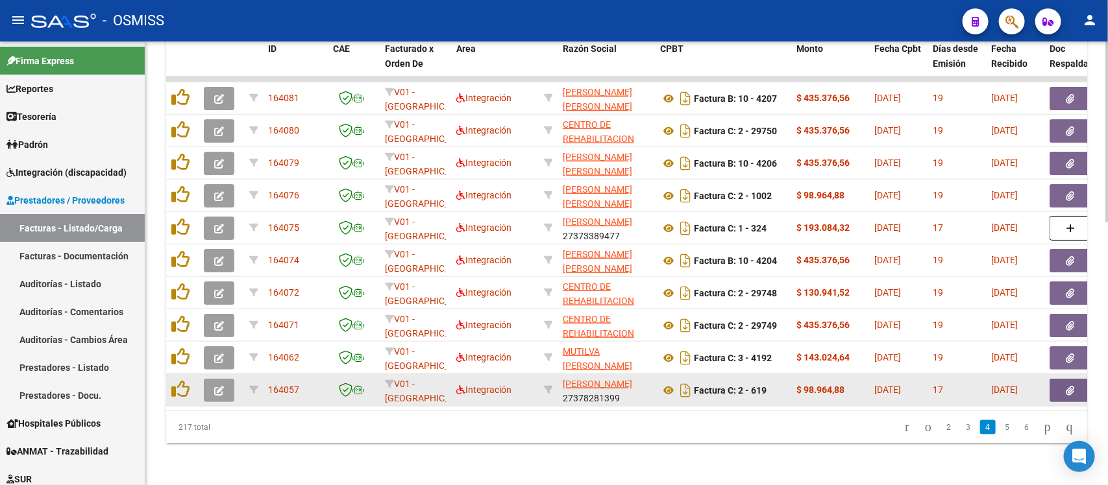
click at [217, 379] on button "button" at bounding box center [219, 390] width 30 height 23
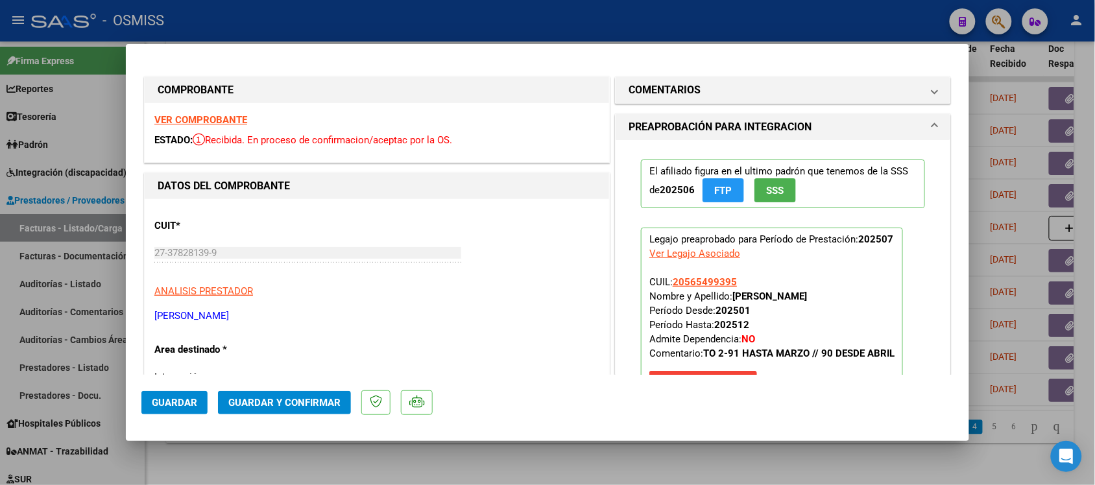
click at [222, 114] on strong "VER COMPROBANTE" at bounding box center [200, 120] width 93 height 12
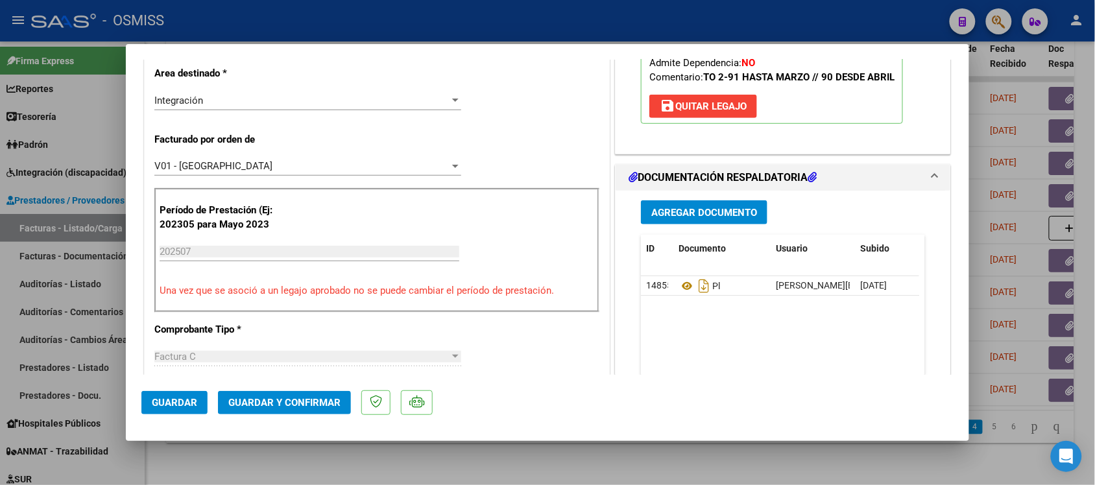
scroll to position [294, 0]
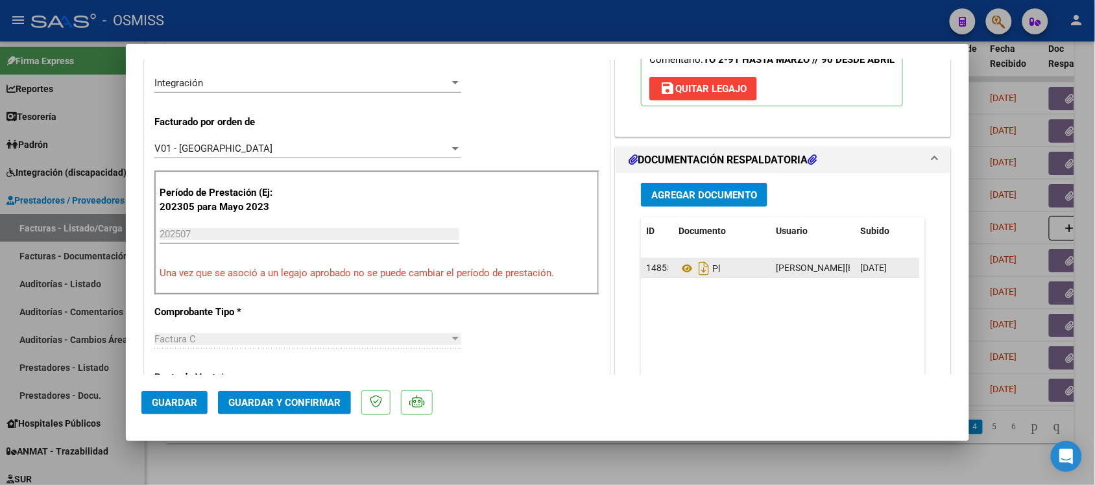
click at [682, 260] on div "Pl" at bounding box center [722, 268] width 87 height 21
click at [679, 271] on icon at bounding box center [687, 269] width 17 height 16
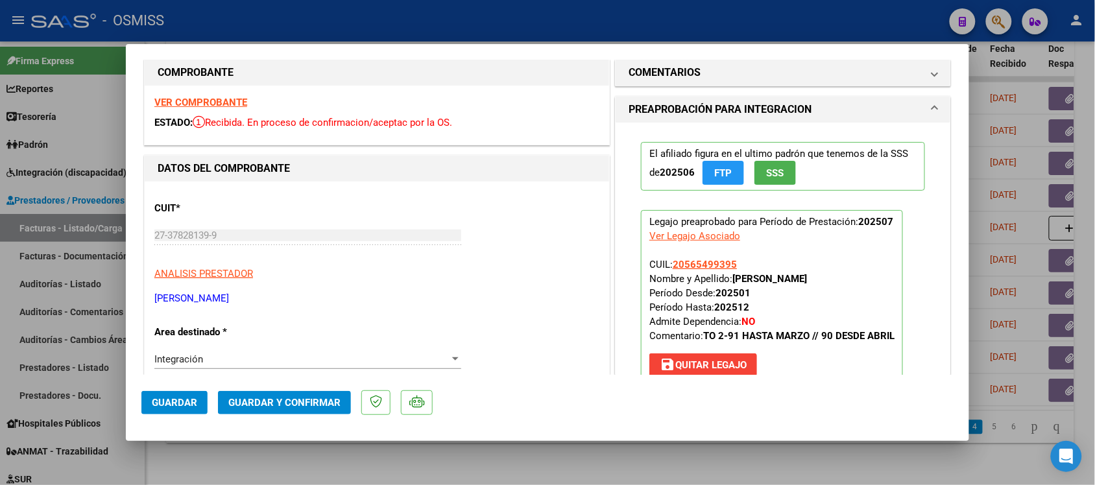
scroll to position [0, 0]
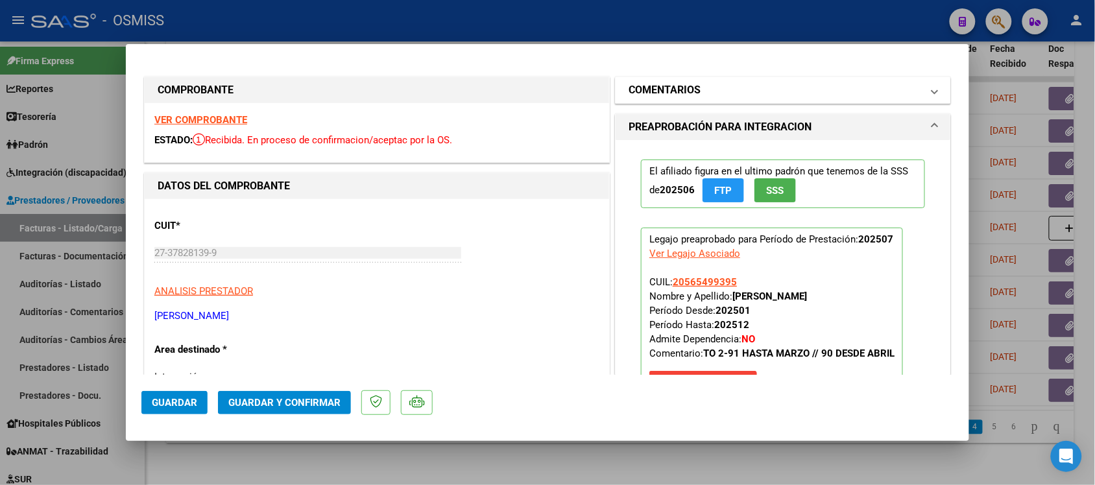
click at [895, 82] on mat-panel-title "COMENTARIOS" at bounding box center [775, 90] width 293 height 16
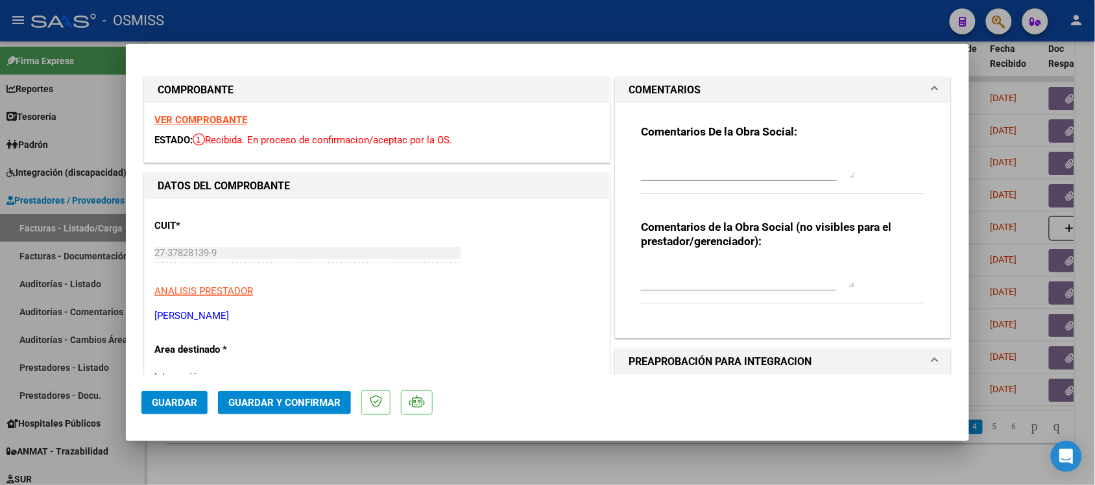
click at [895, 82] on mat-panel-title "COMENTARIOS" at bounding box center [775, 90] width 293 height 16
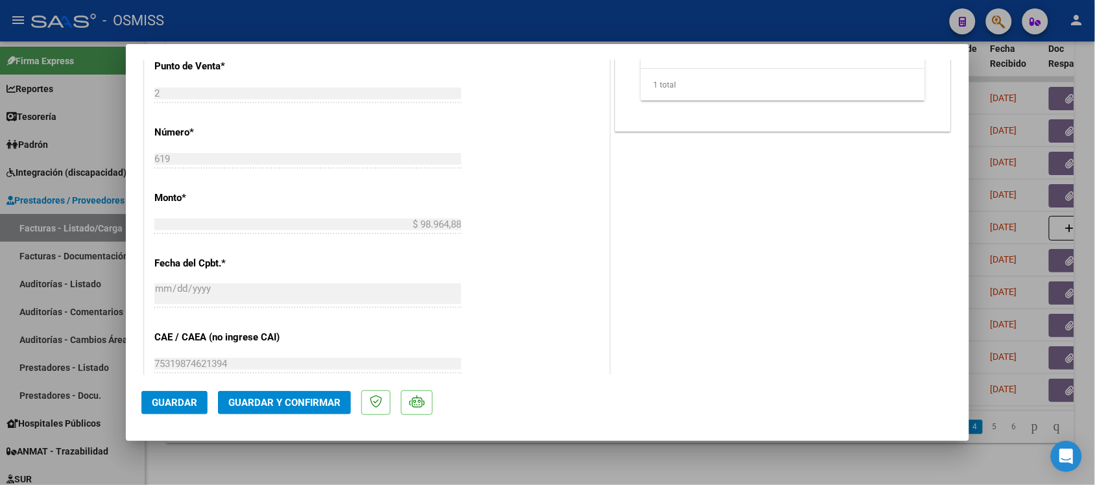
scroll to position [609, 0]
click at [289, 396] on button "Guardar y Confirmar" at bounding box center [284, 402] width 133 height 23
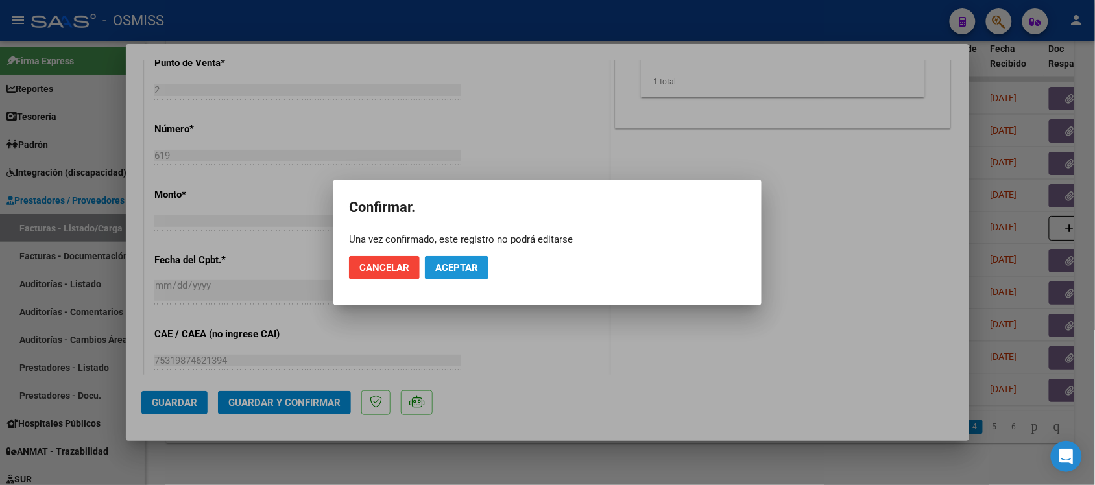
click at [476, 262] on span "Aceptar" at bounding box center [456, 268] width 43 height 12
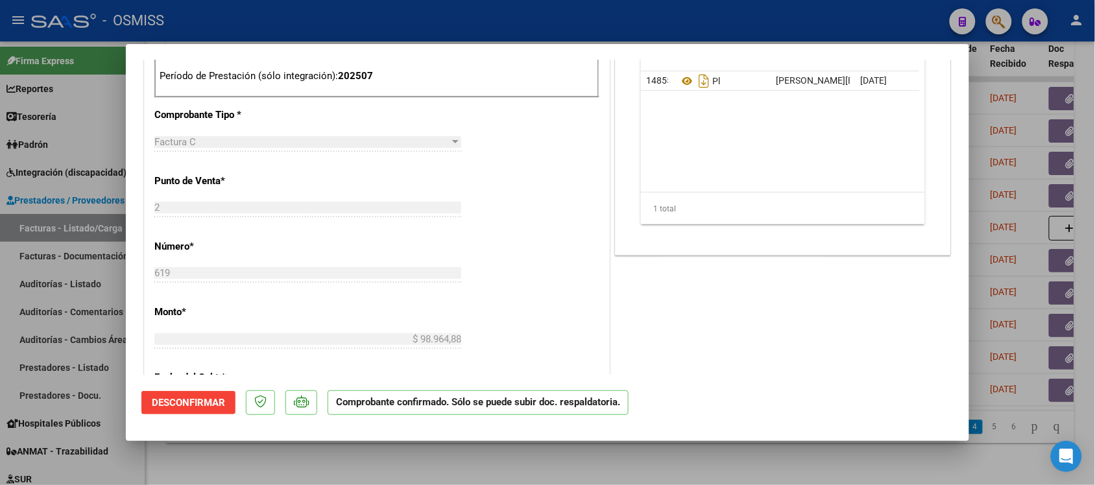
scroll to position [414, 0]
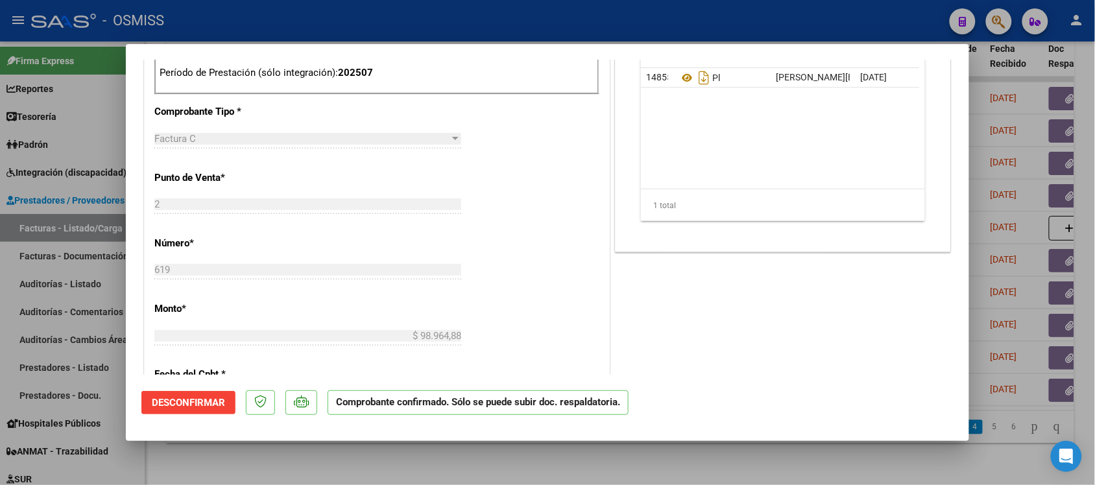
click at [821, 465] on div at bounding box center [547, 242] width 1095 height 485
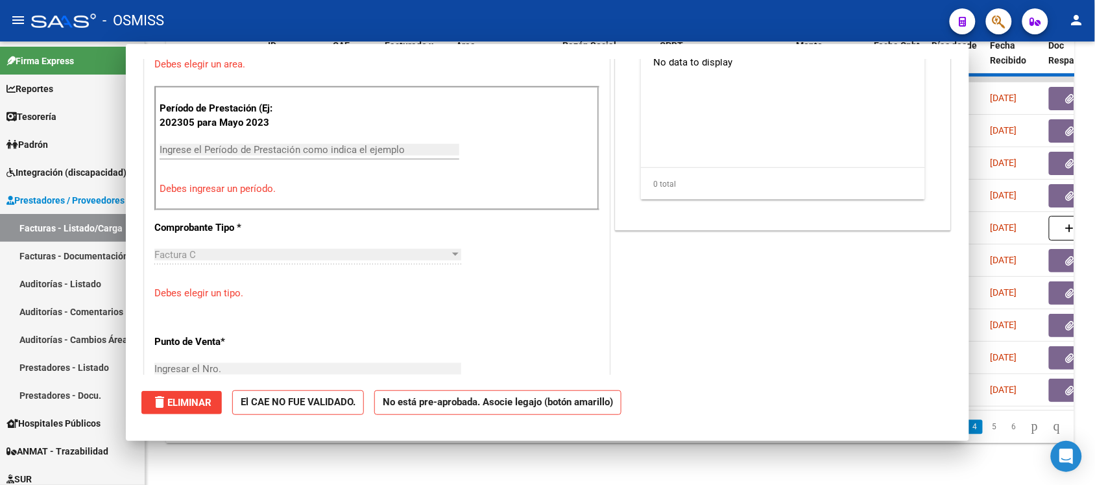
scroll to position [0, 0]
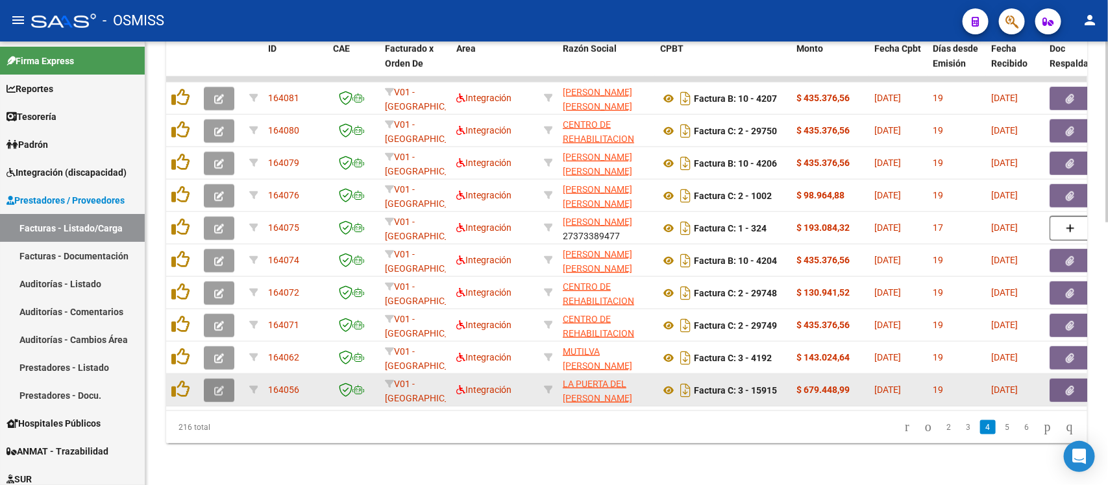
click at [210, 379] on button "button" at bounding box center [219, 390] width 30 height 23
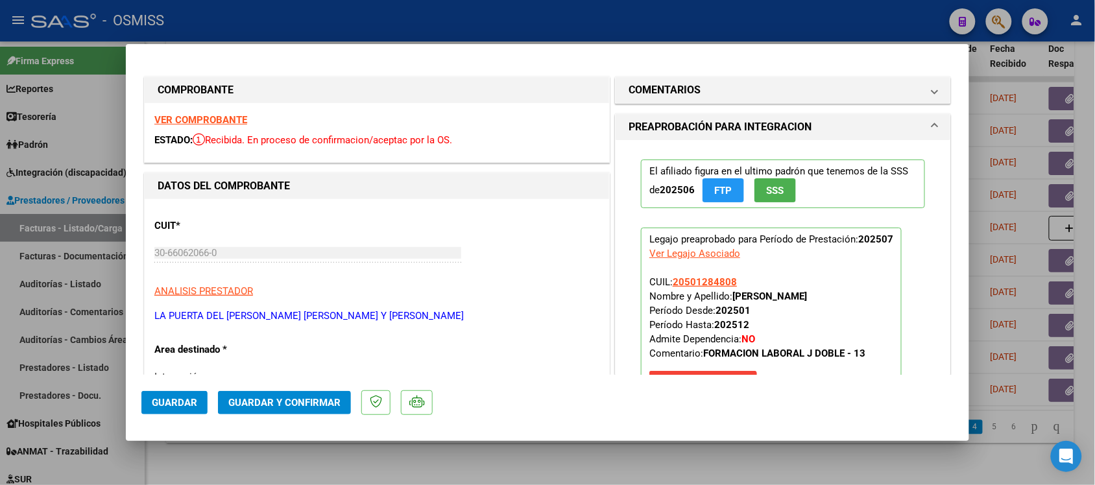
click at [214, 118] on strong "VER COMPROBANTE" at bounding box center [200, 120] width 93 height 12
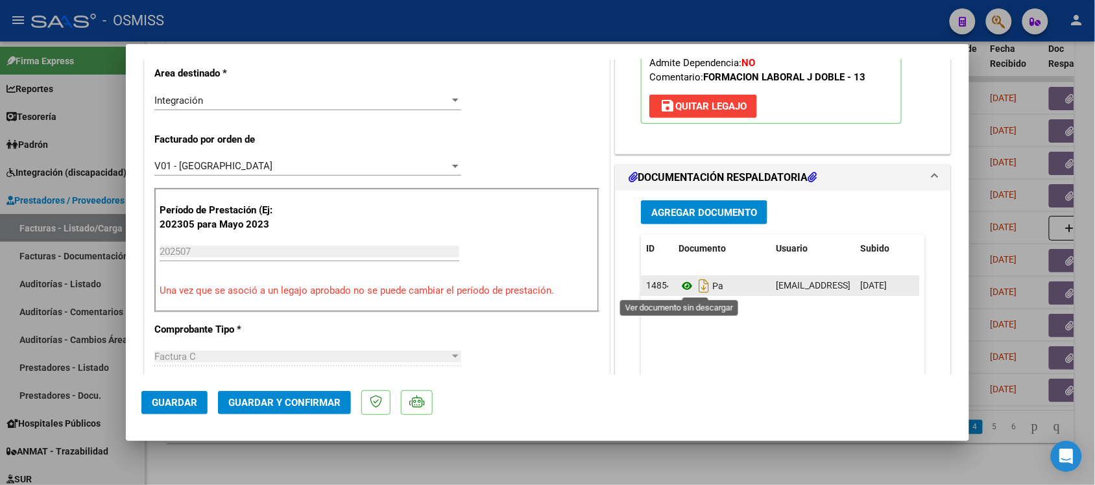
click at [679, 283] on icon at bounding box center [687, 286] width 17 height 16
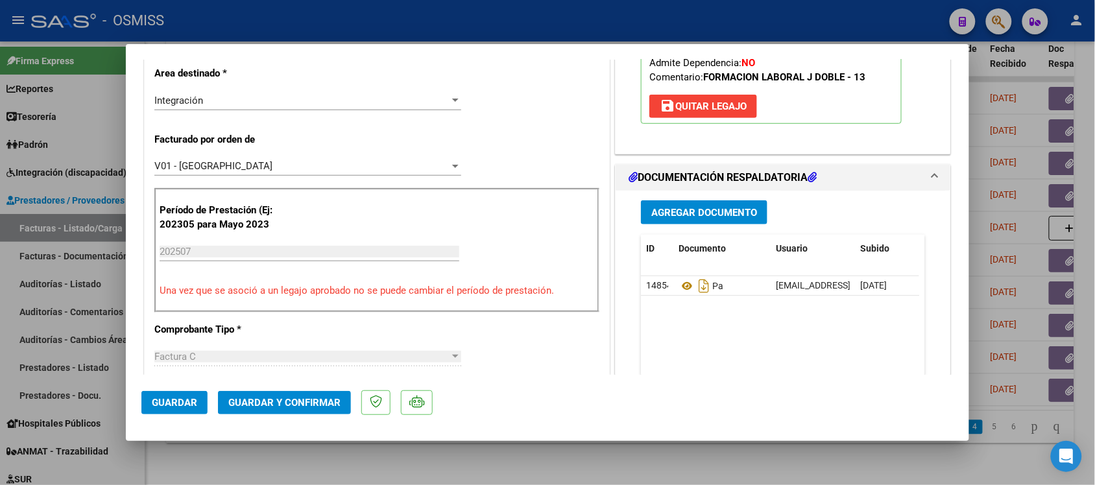
scroll to position [0, 0]
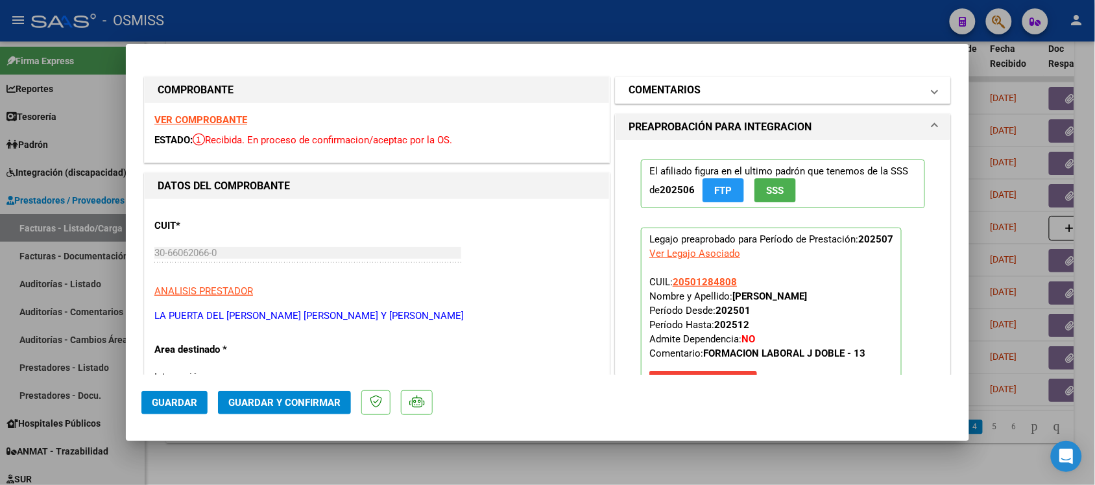
click at [899, 79] on mat-expansion-panel-header "COMENTARIOS" at bounding box center [783, 90] width 335 height 26
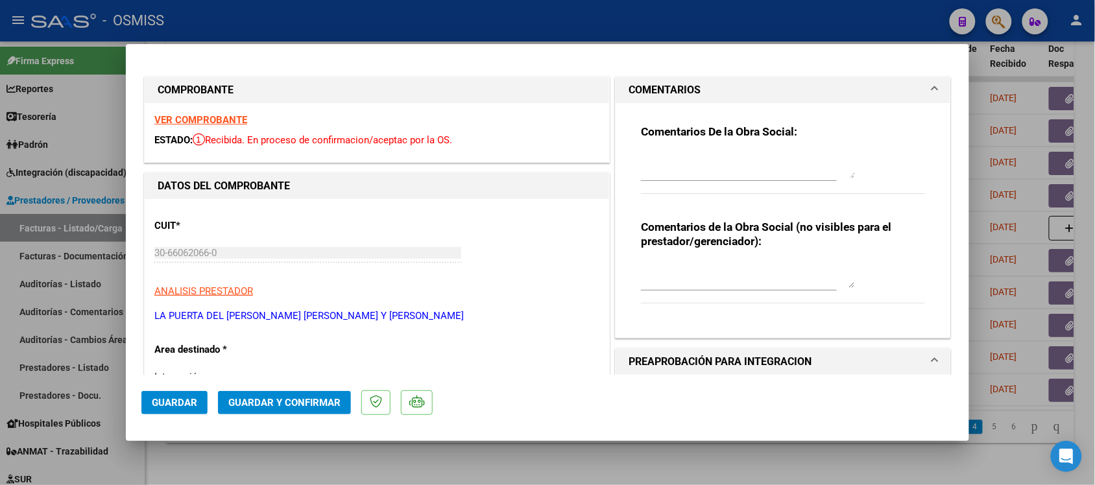
click at [874, 84] on mat-panel-title "COMENTARIOS" at bounding box center [775, 90] width 293 height 16
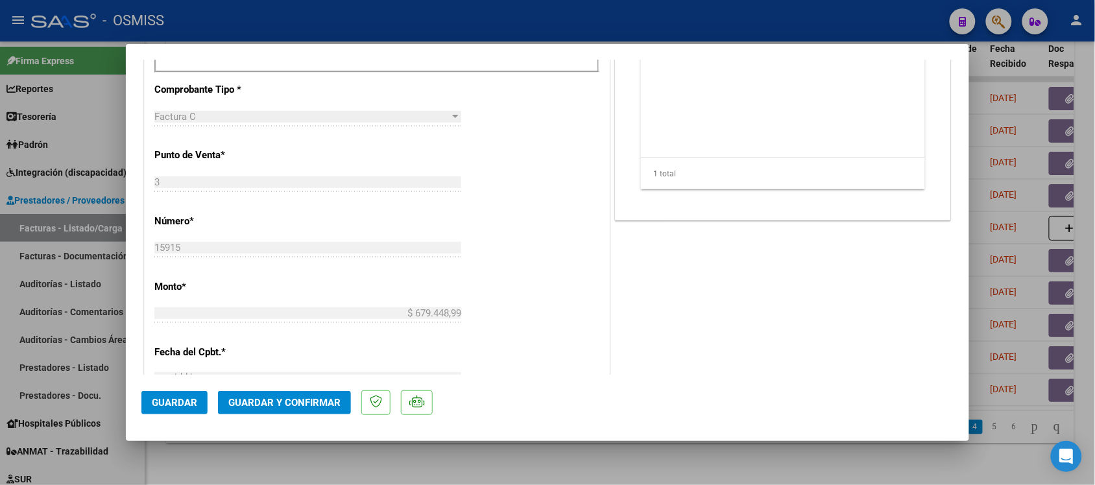
scroll to position [542, 0]
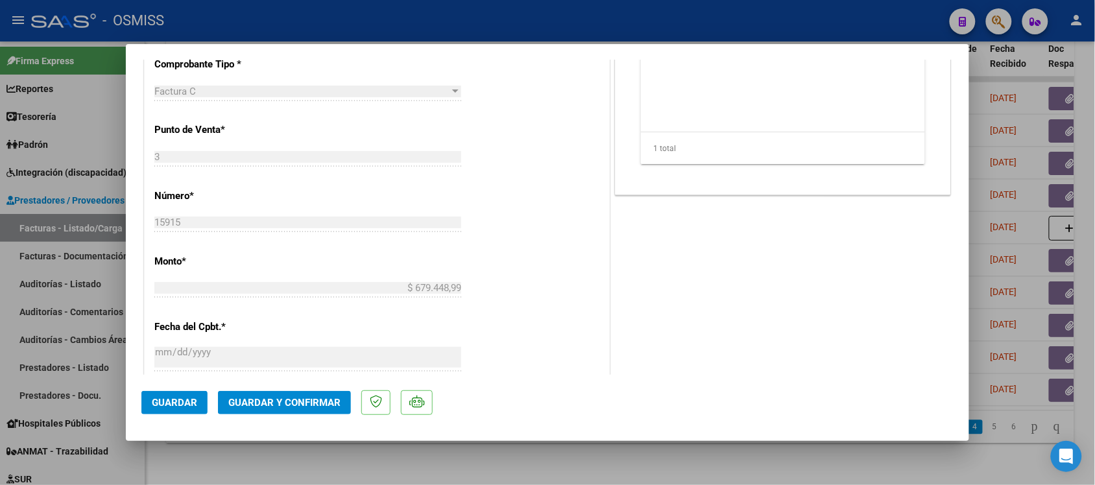
click at [300, 400] on span "Guardar y Confirmar" at bounding box center [284, 403] width 112 height 12
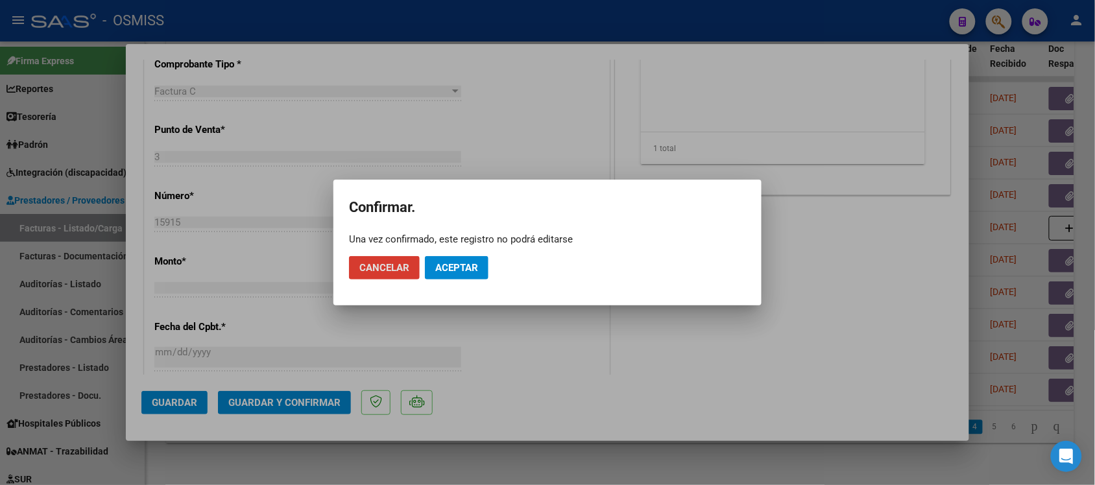
click at [448, 265] on span "Aceptar" at bounding box center [456, 268] width 43 height 12
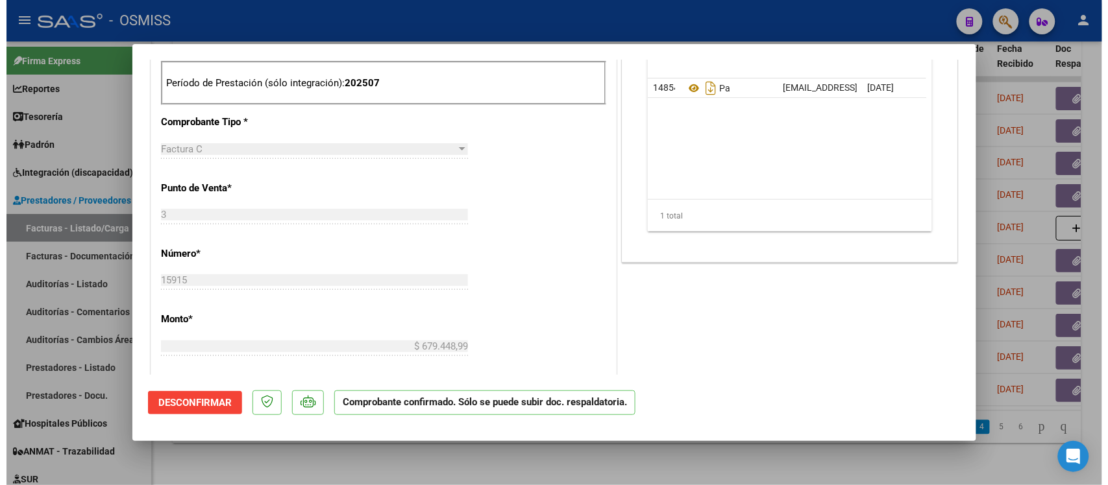
scroll to position [414, 0]
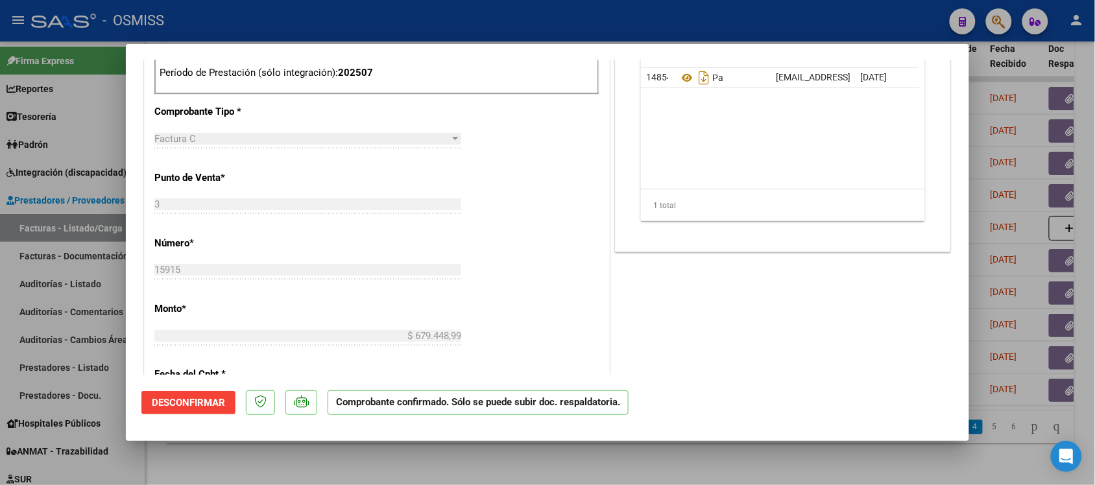
click at [801, 452] on div at bounding box center [547, 242] width 1095 height 485
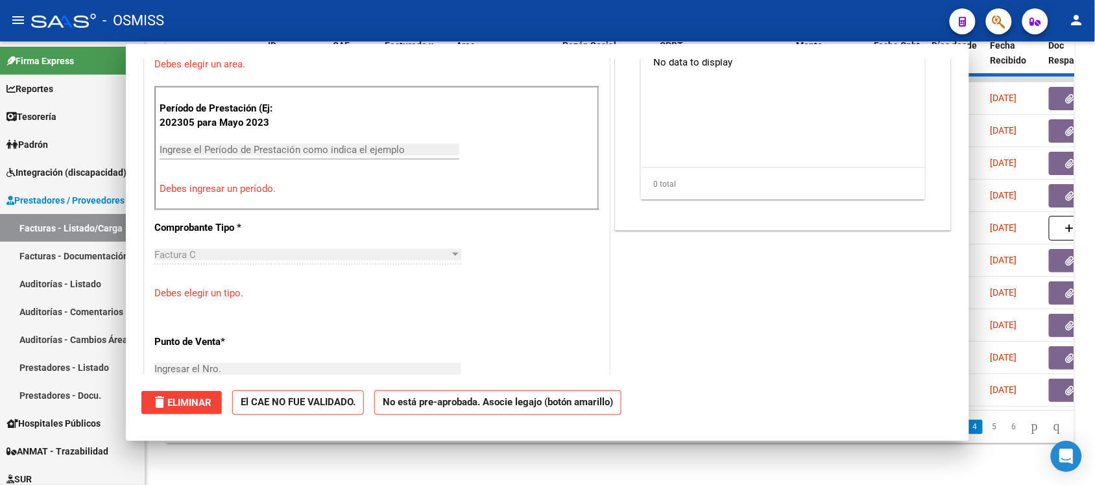
scroll to position [0, 0]
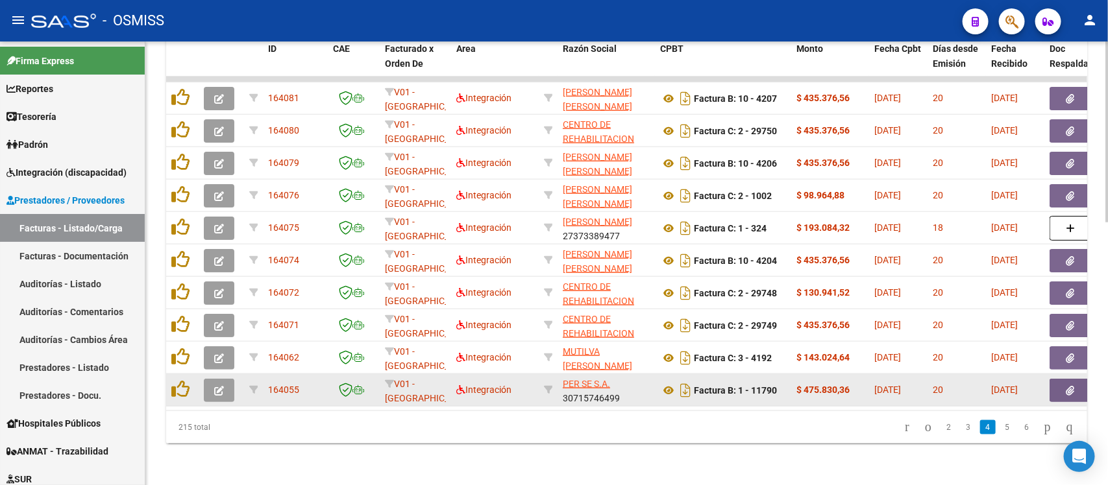
click at [225, 379] on button "button" at bounding box center [219, 390] width 30 height 23
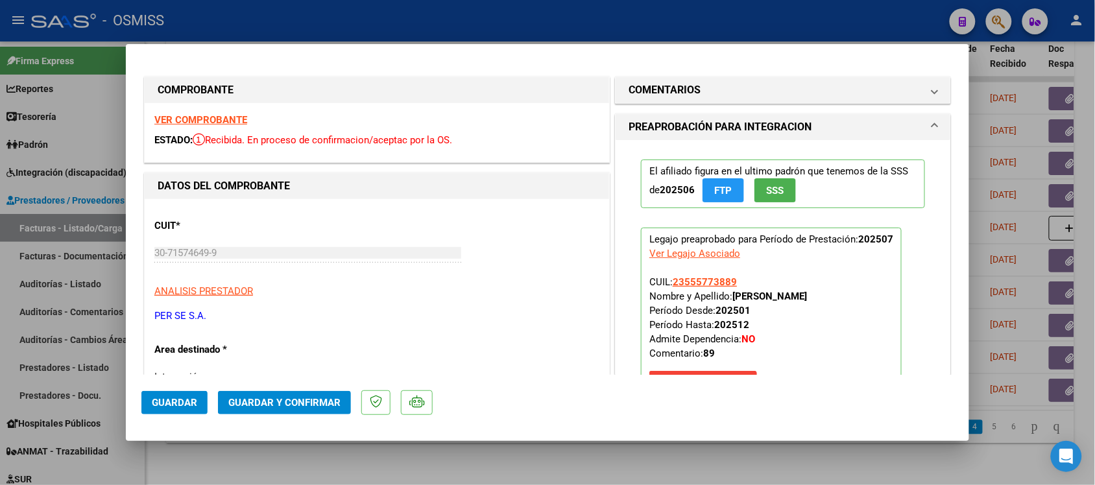
click at [228, 117] on strong "VER COMPROBANTE" at bounding box center [200, 120] width 93 height 12
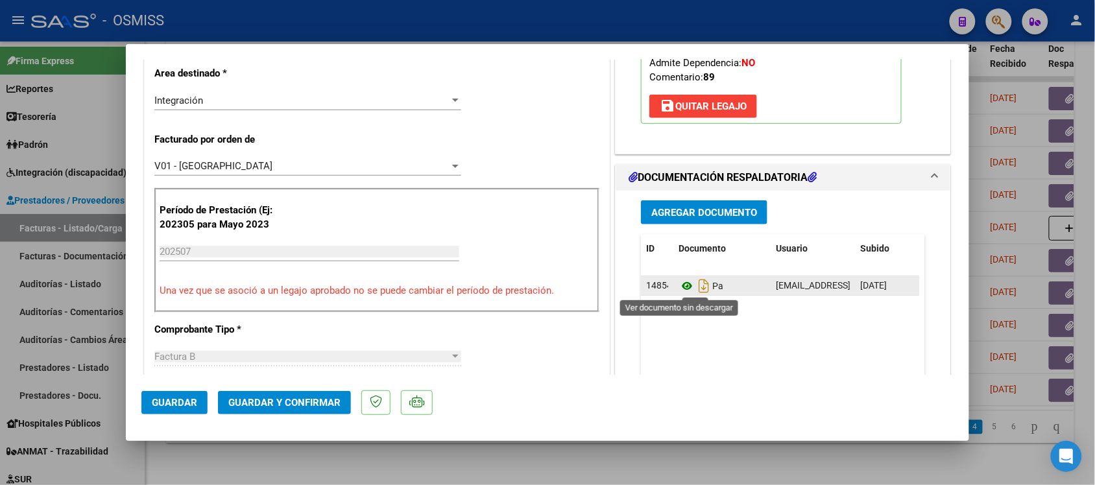
click at [683, 289] on icon at bounding box center [687, 286] width 17 height 16
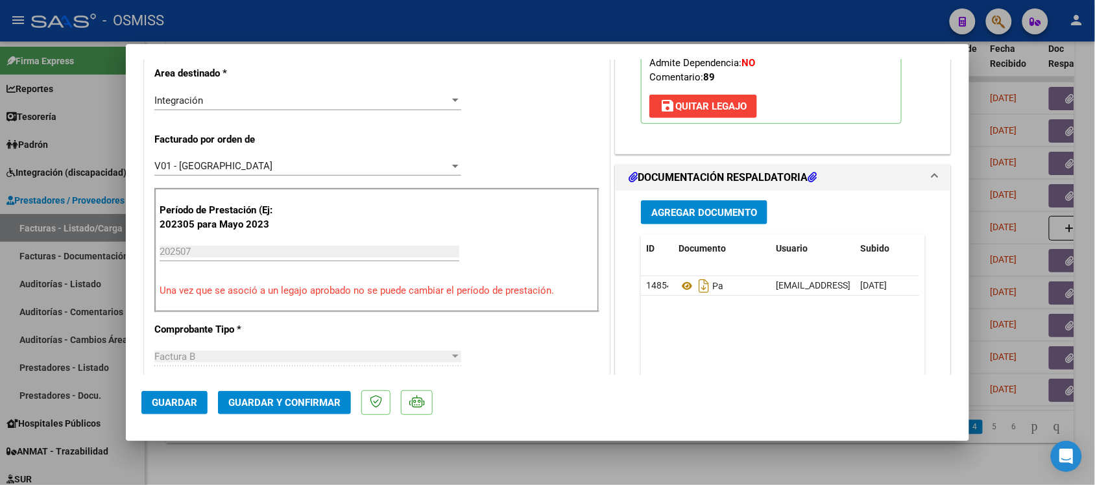
scroll to position [0, 0]
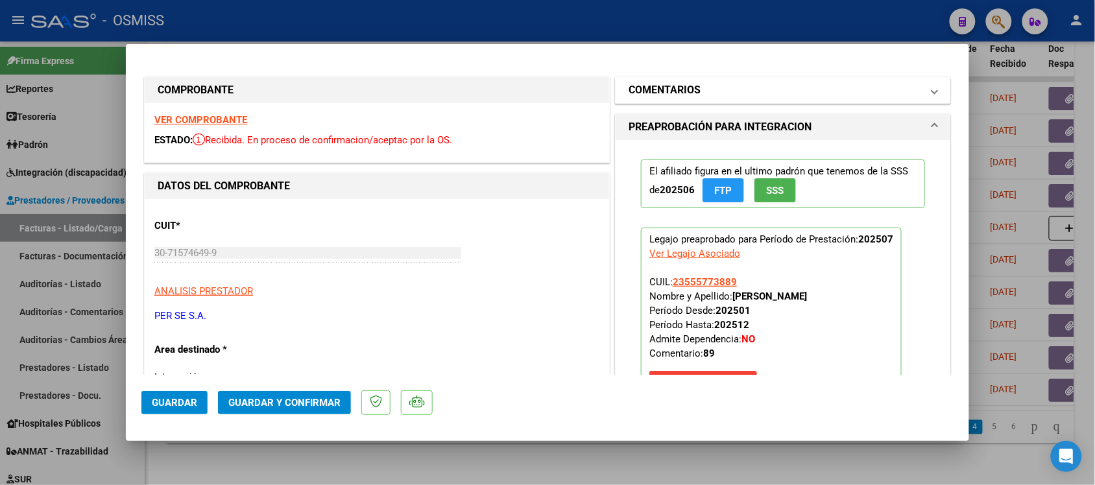
click at [899, 86] on mat-panel-title "COMENTARIOS" at bounding box center [775, 90] width 293 height 16
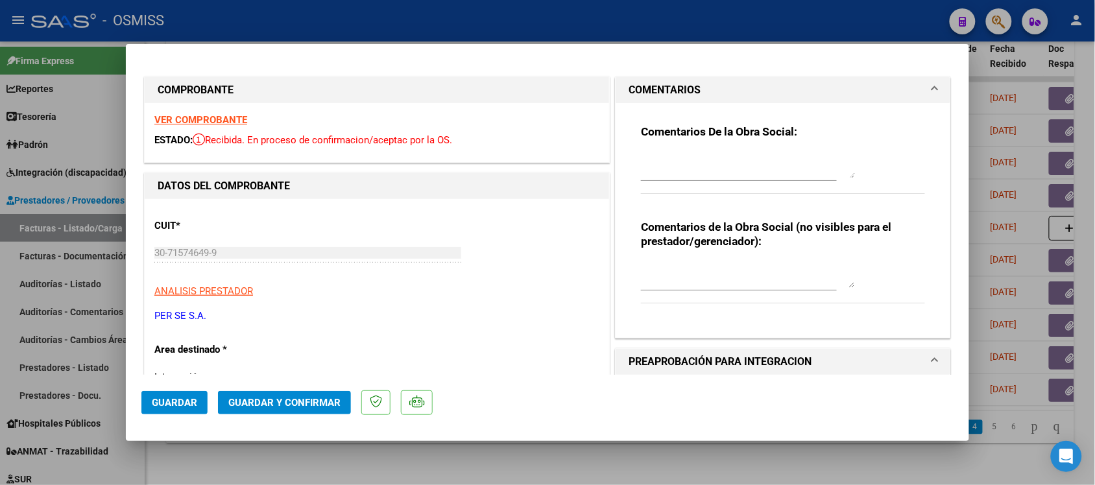
click at [899, 86] on mat-panel-title "COMENTARIOS" at bounding box center [775, 90] width 293 height 16
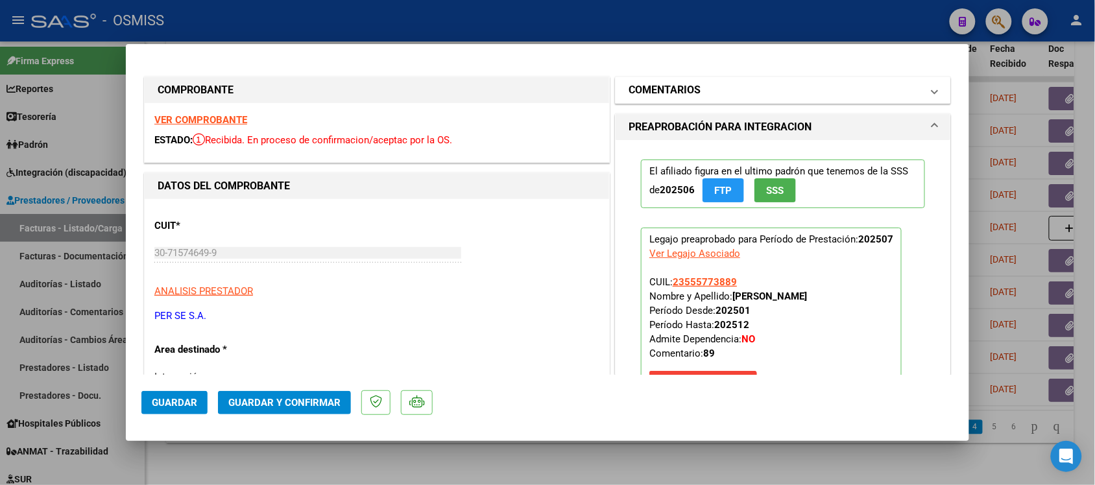
click at [897, 88] on mat-panel-title "COMENTARIOS" at bounding box center [775, 90] width 293 height 16
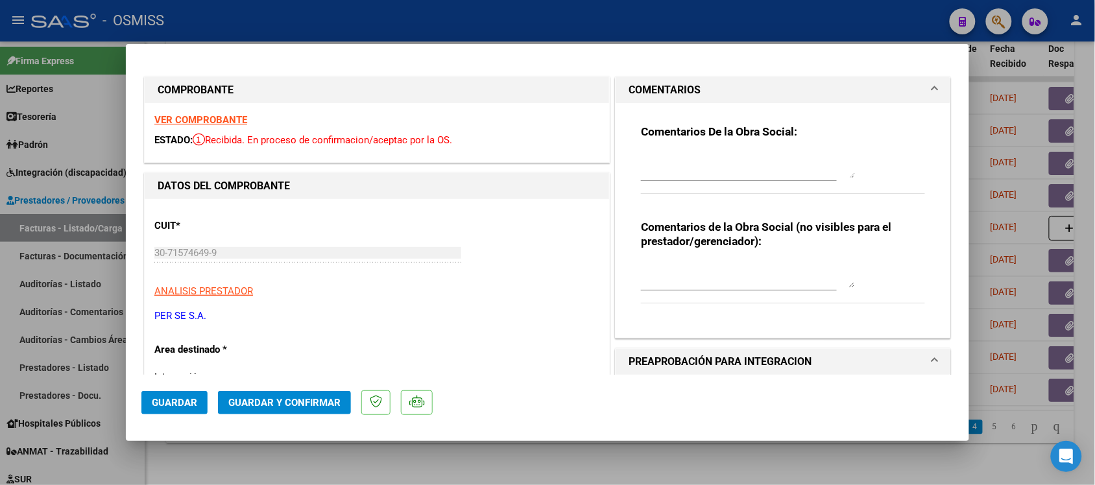
click at [897, 88] on mat-panel-title "COMENTARIOS" at bounding box center [775, 90] width 293 height 16
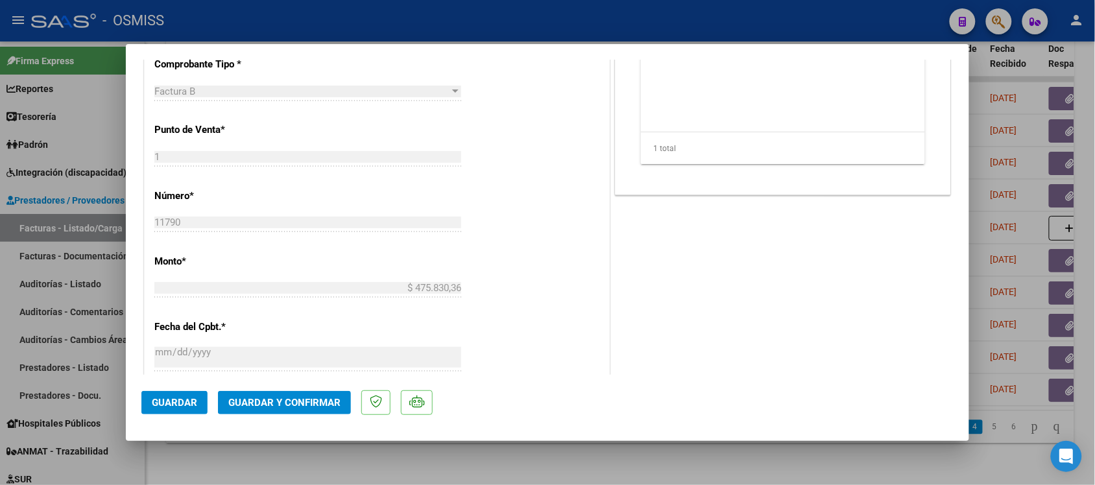
scroll to position [545, 0]
click at [294, 393] on button "Guardar y Confirmar" at bounding box center [284, 402] width 133 height 23
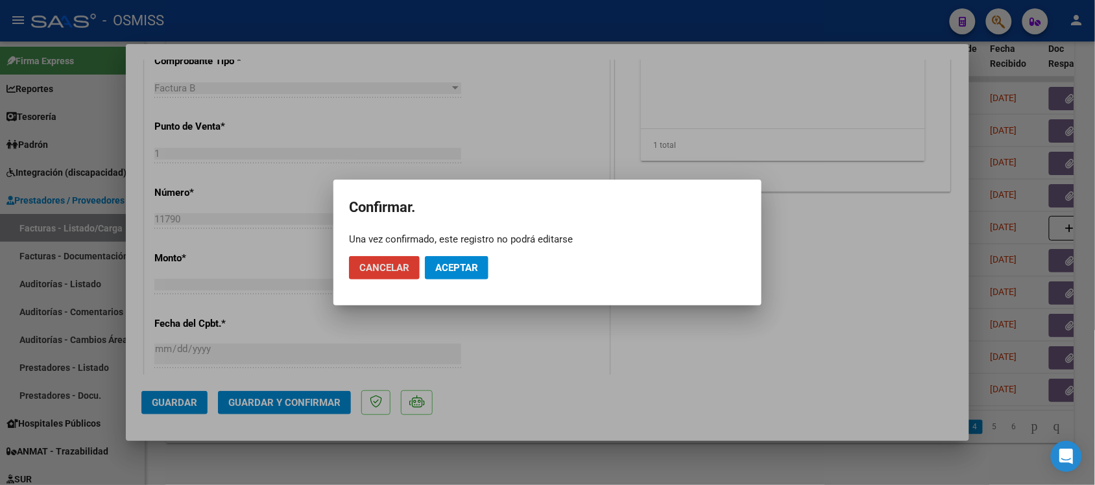
click at [463, 276] on button "Aceptar" at bounding box center [457, 267] width 64 height 23
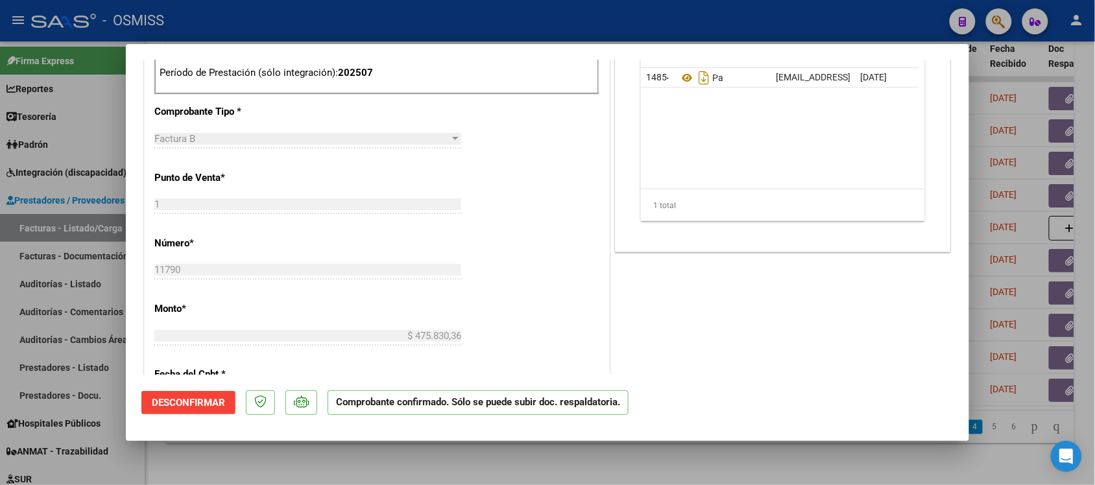
scroll to position [424, 0]
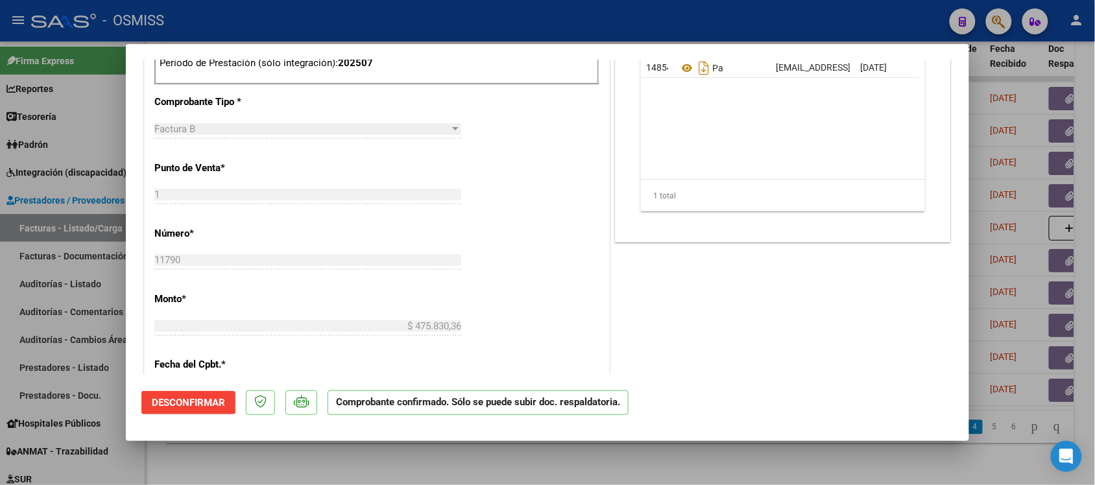
click at [806, 461] on div at bounding box center [547, 242] width 1095 height 485
type input "$ 0,00"
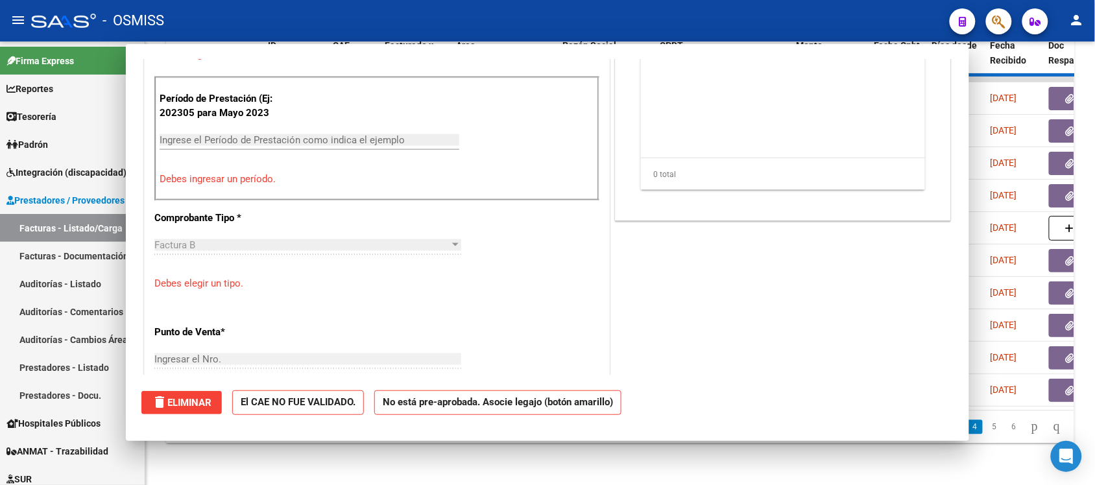
scroll to position [540, 0]
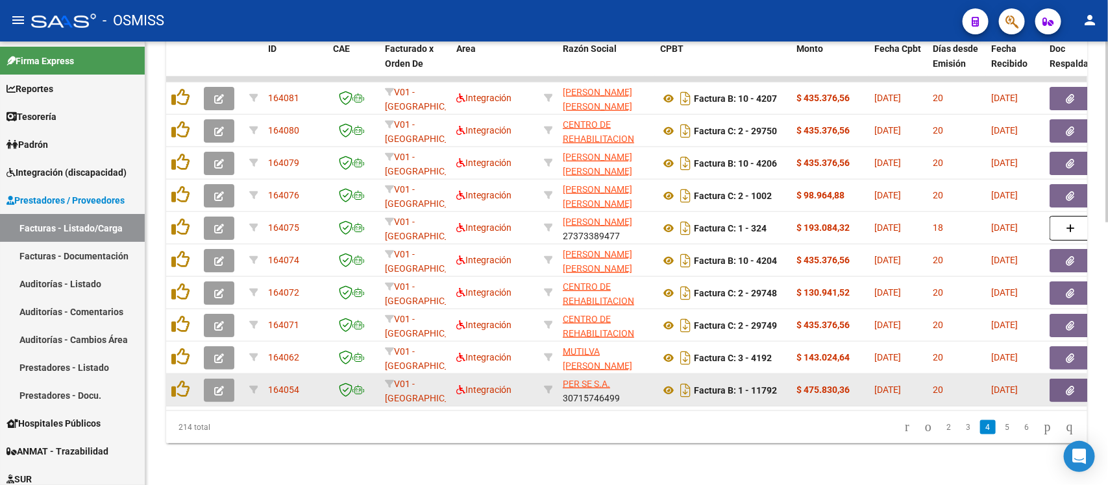
click at [225, 379] on button "button" at bounding box center [219, 390] width 30 height 23
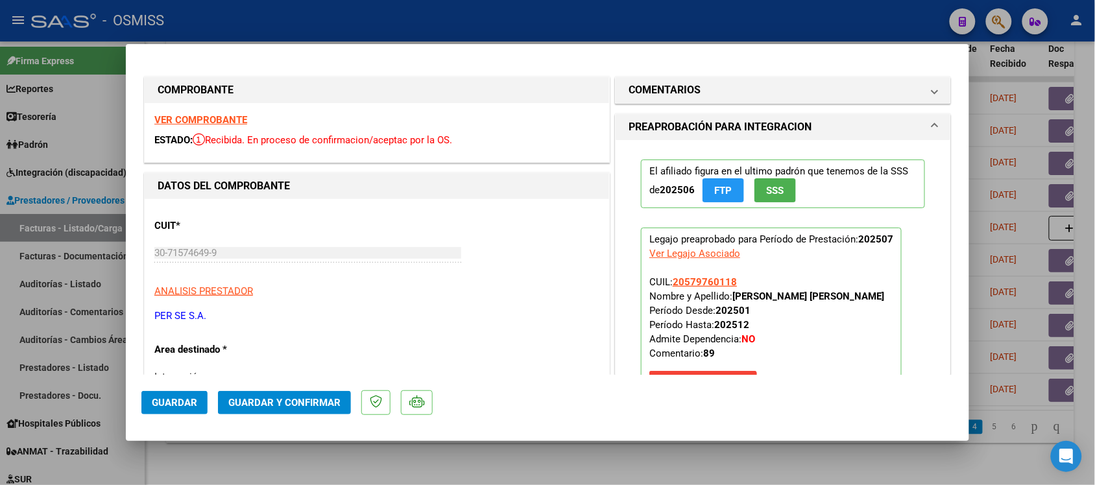
click at [215, 122] on strong "VER COMPROBANTE" at bounding box center [200, 120] width 93 height 12
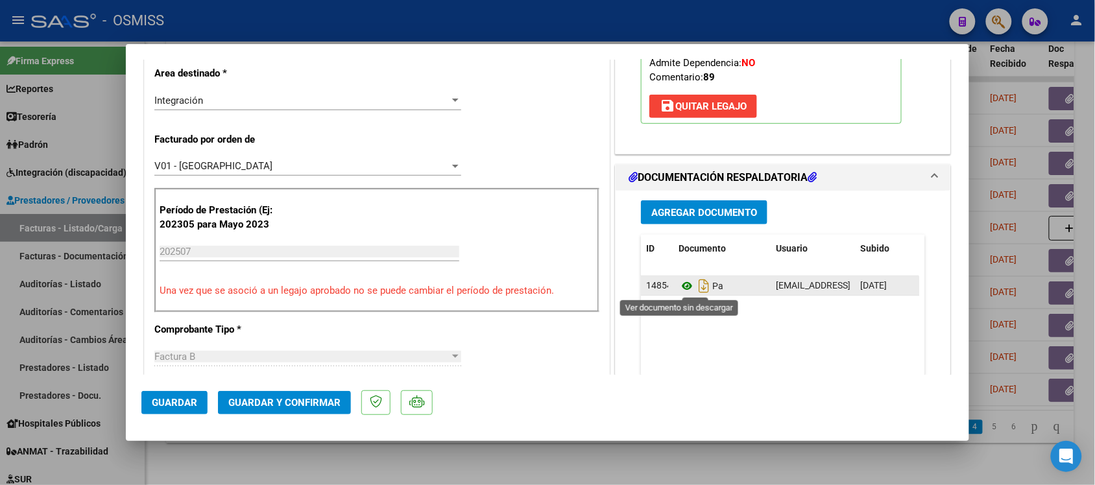
click at [685, 286] on icon at bounding box center [687, 286] width 17 height 16
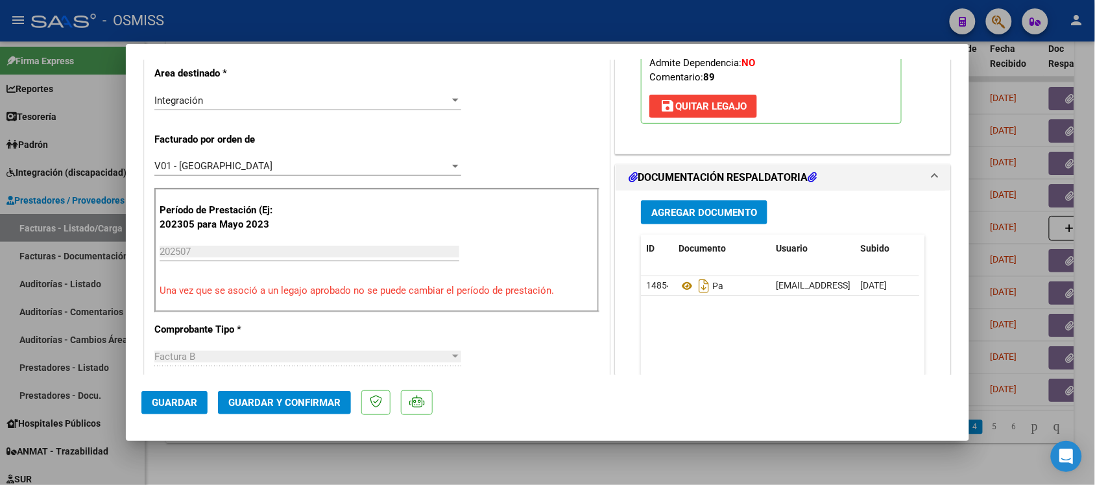
scroll to position [0, 0]
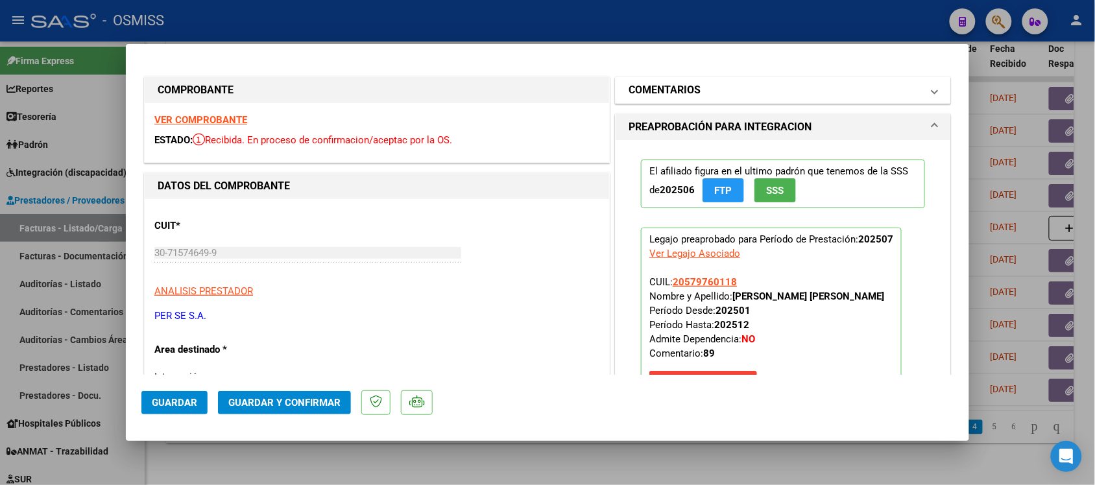
click at [900, 82] on mat-panel-title "COMENTARIOS" at bounding box center [775, 90] width 293 height 16
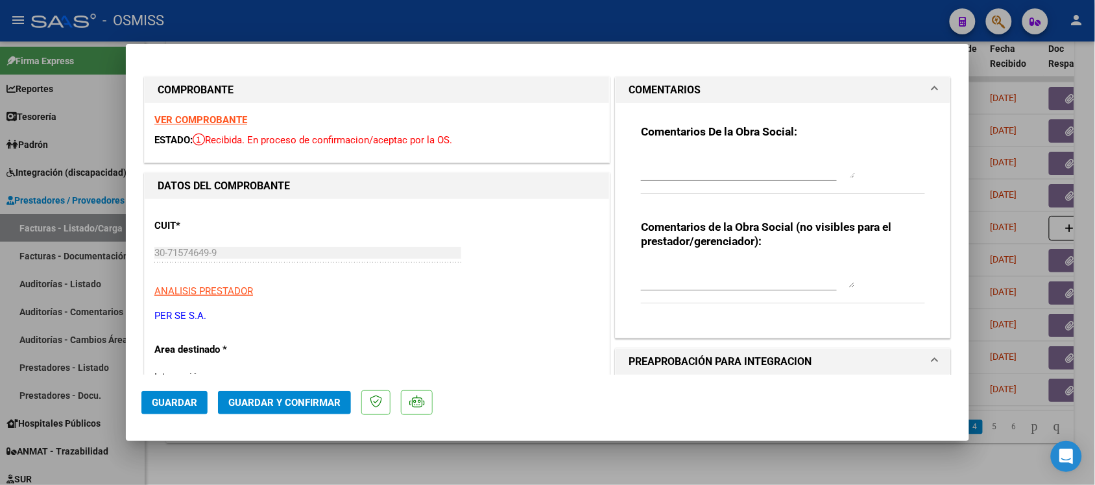
click at [900, 82] on mat-panel-title "COMENTARIOS" at bounding box center [775, 90] width 293 height 16
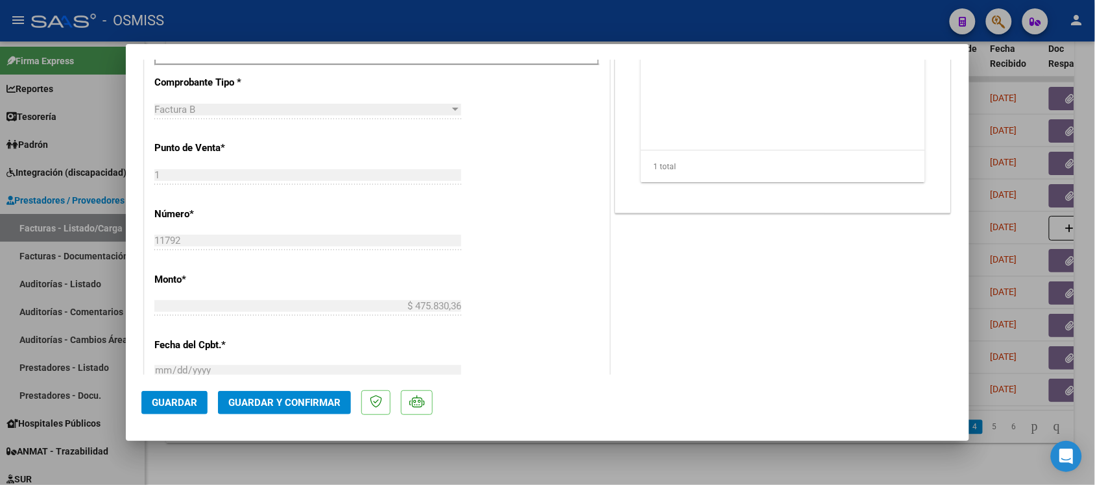
scroll to position [528, 0]
click at [278, 397] on span "Guardar y Confirmar" at bounding box center [284, 403] width 112 height 12
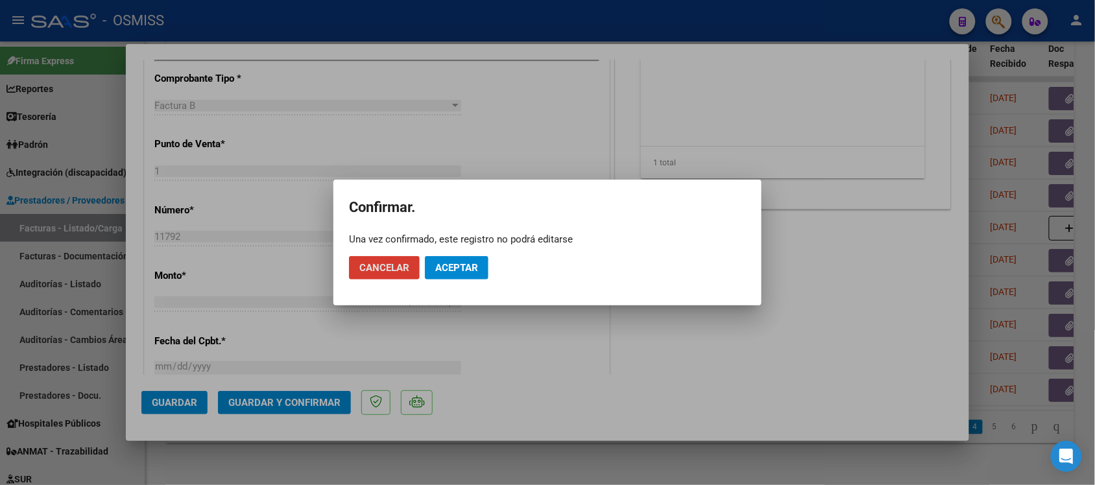
click at [468, 270] on span "Aceptar" at bounding box center [456, 268] width 43 height 12
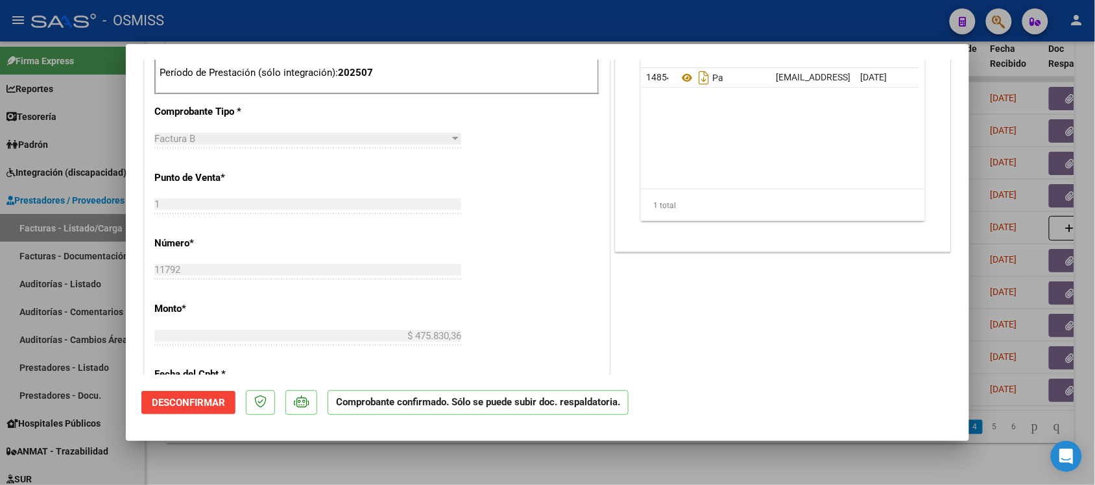
scroll to position [417, 0]
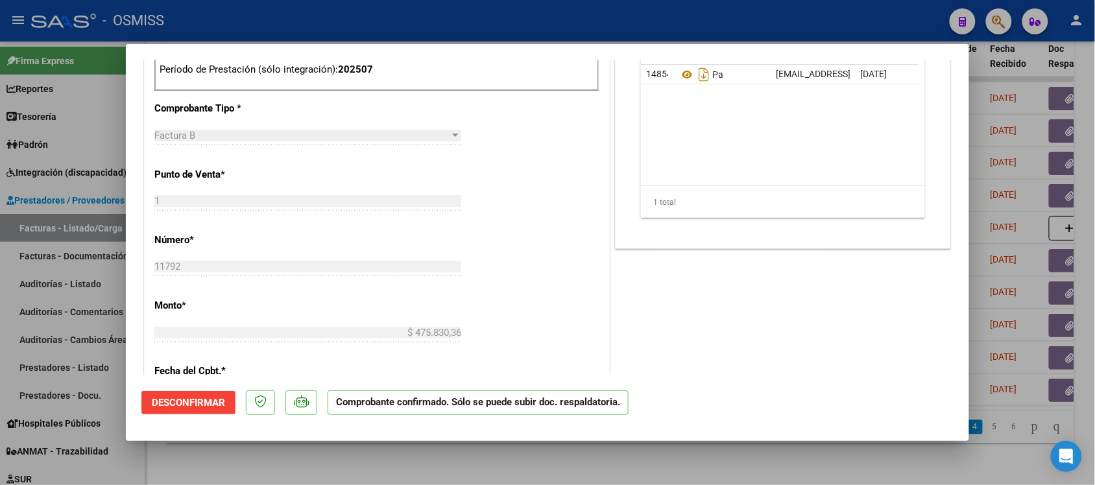
click at [819, 467] on div at bounding box center [547, 242] width 1095 height 485
type input "$ 0,00"
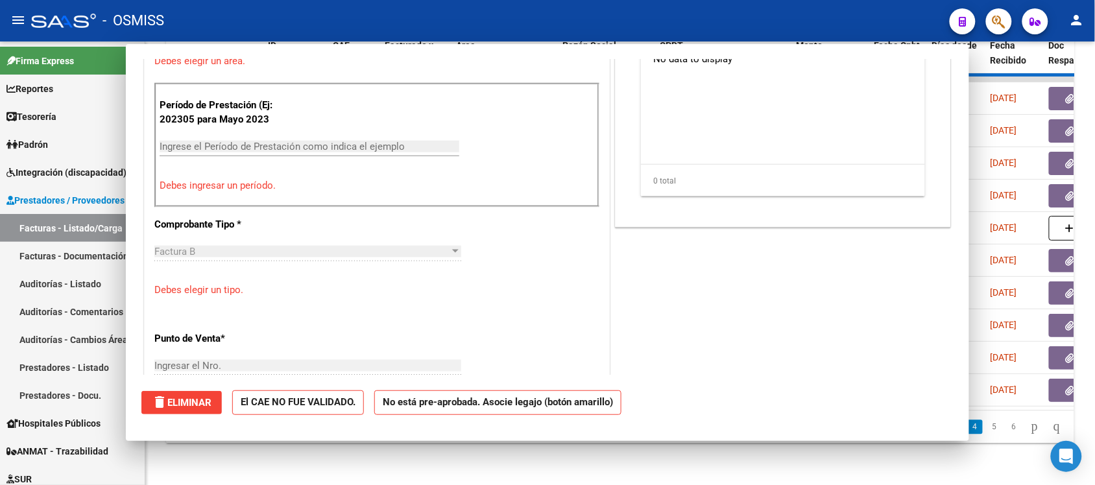
scroll to position [533, 0]
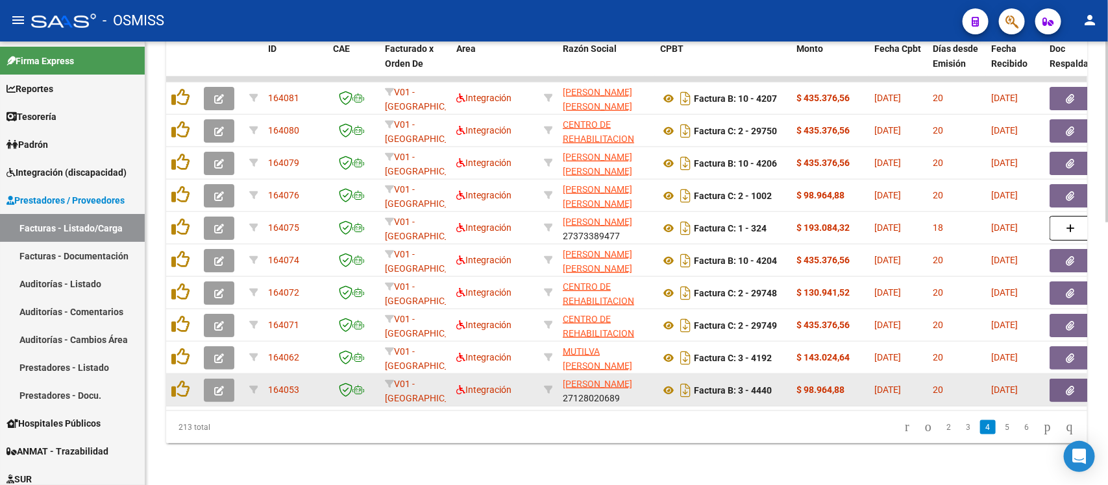
click at [228, 379] on button "button" at bounding box center [219, 390] width 30 height 23
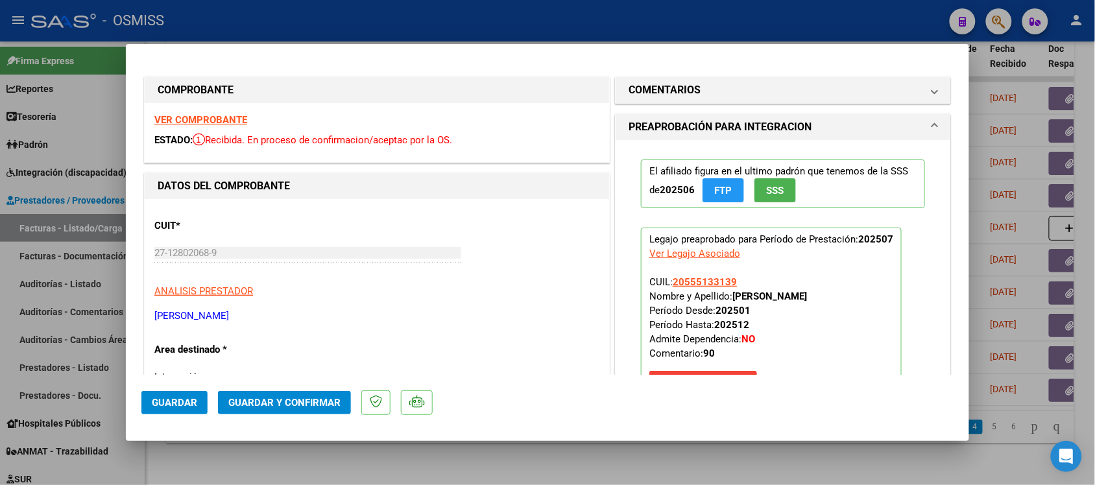
click at [223, 112] on div "VER COMPROBANTE ESTADO: Recibida. En proceso de confirmacion/aceptac por la OS." at bounding box center [377, 132] width 465 height 59
click at [223, 117] on strong "VER COMPROBANTE" at bounding box center [200, 120] width 93 height 12
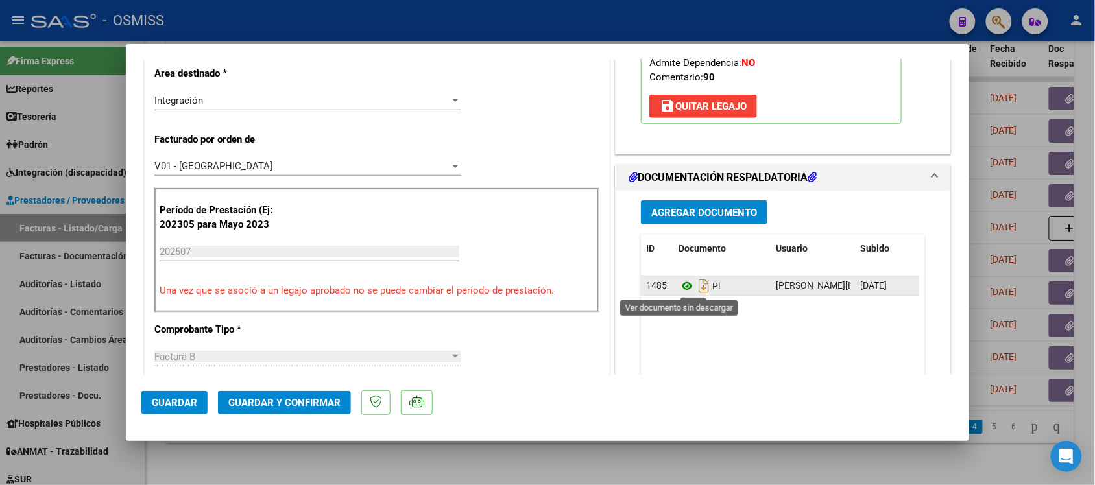
click at [682, 286] on icon at bounding box center [687, 286] width 17 height 16
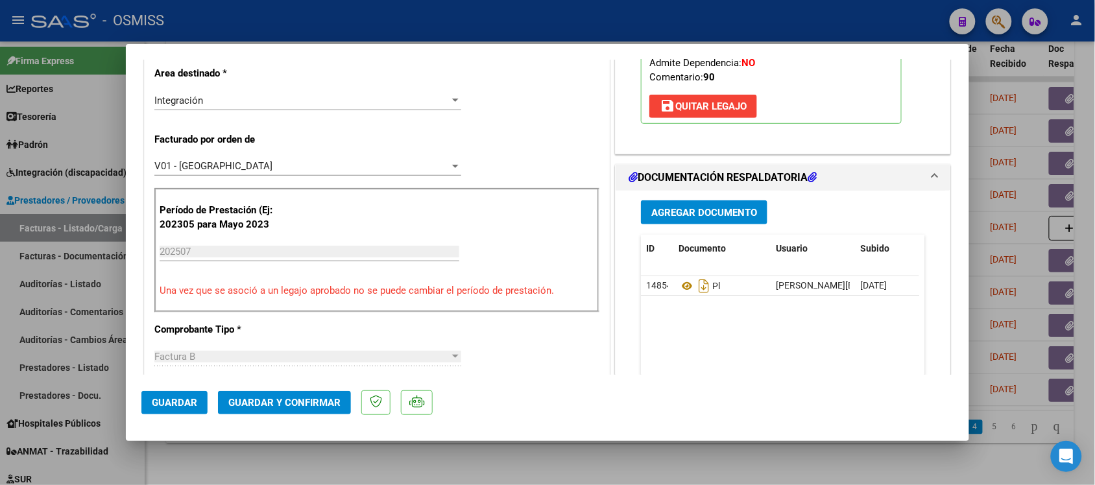
scroll to position [0, 0]
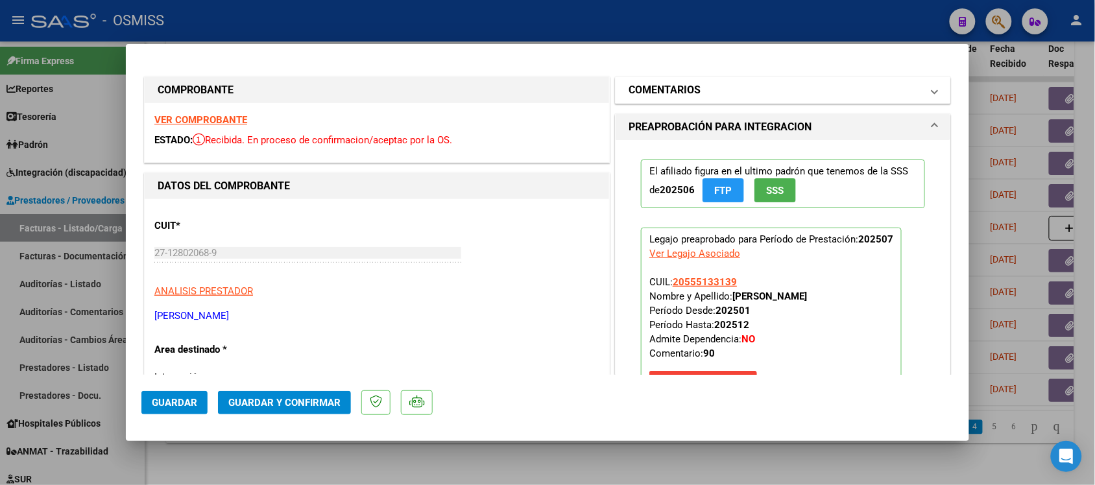
click at [912, 82] on span "COMENTARIOS" at bounding box center [781, 90] width 304 height 16
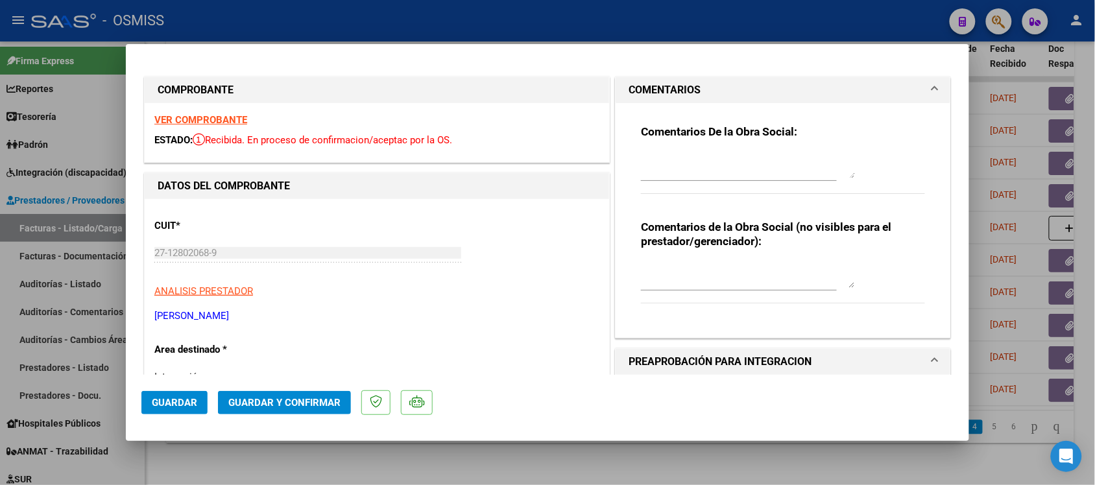
click at [912, 82] on span "COMENTARIOS" at bounding box center [781, 90] width 304 height 16
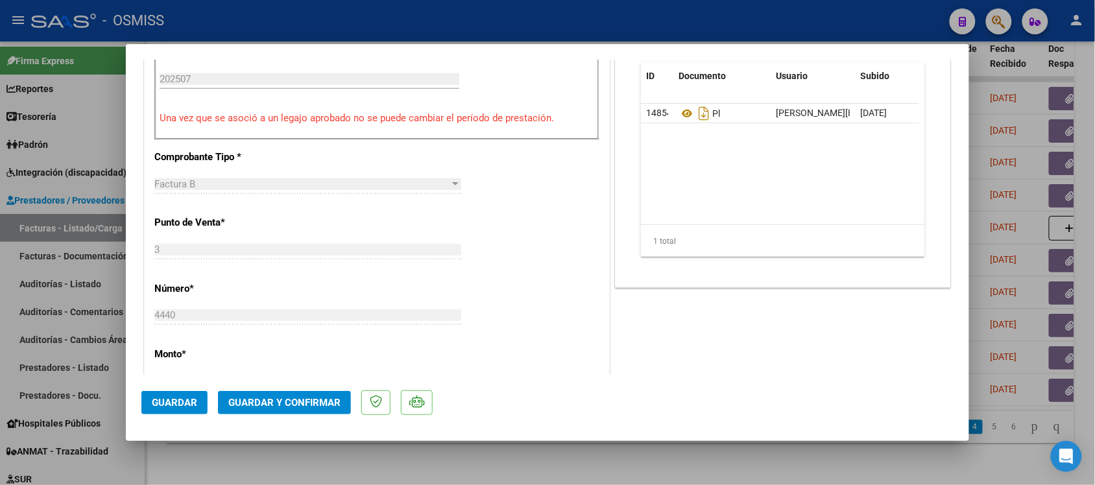
scroll to position [453, 0]
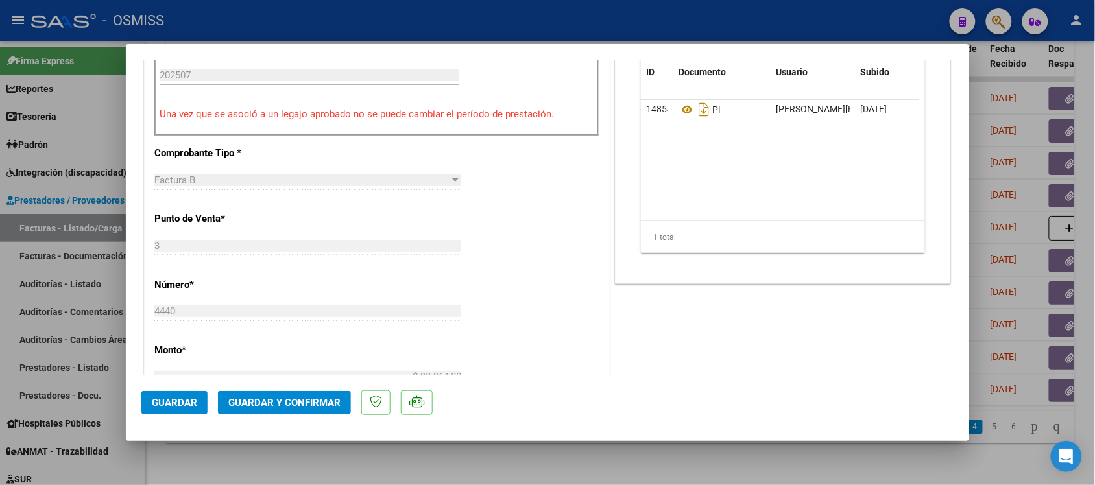
click at [825, 467] on div at bounding box center [547, 242] width 1095 height 485
type input "$ 0,00"
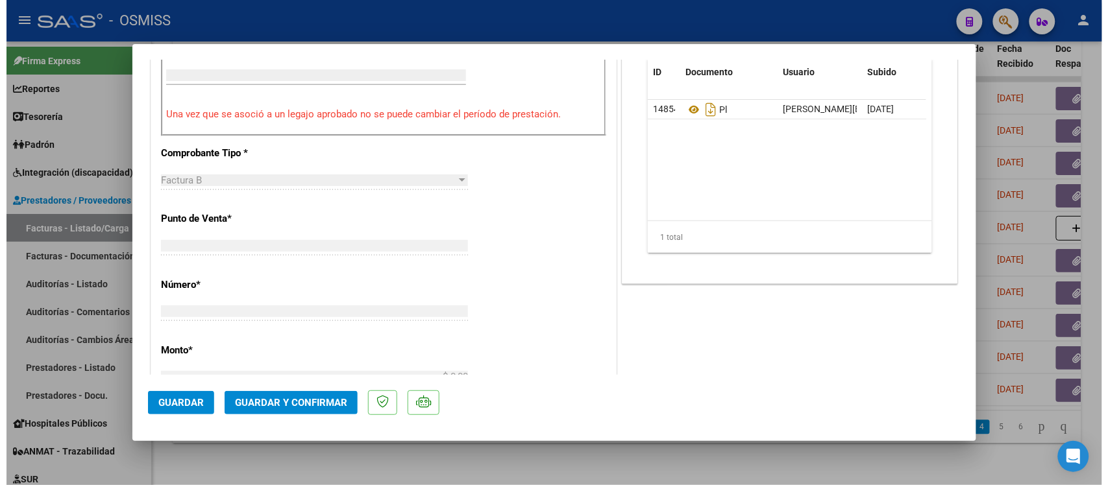
scroll to position [443, 0]
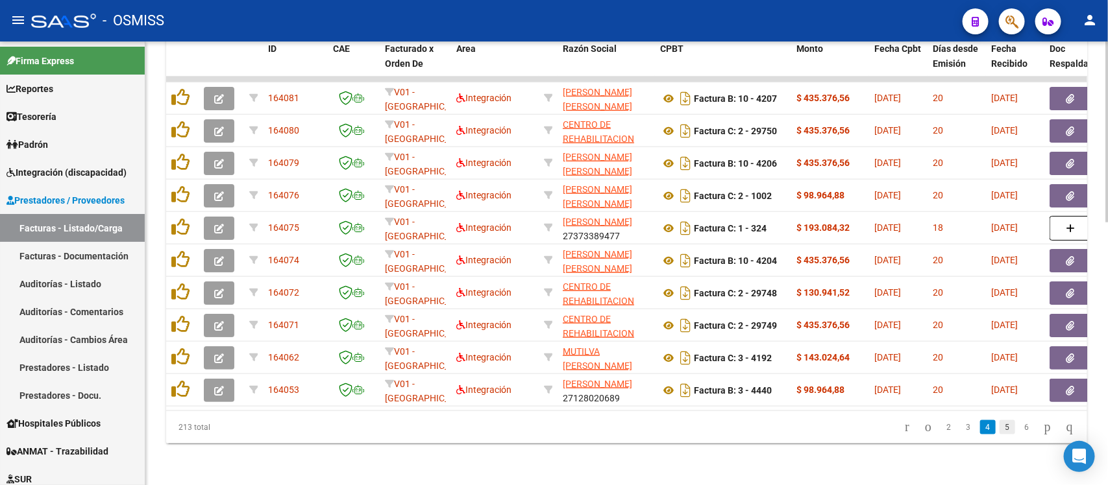
click at [999, 432] on link "5" at bounding box center [1007, 427] width 16 height 14
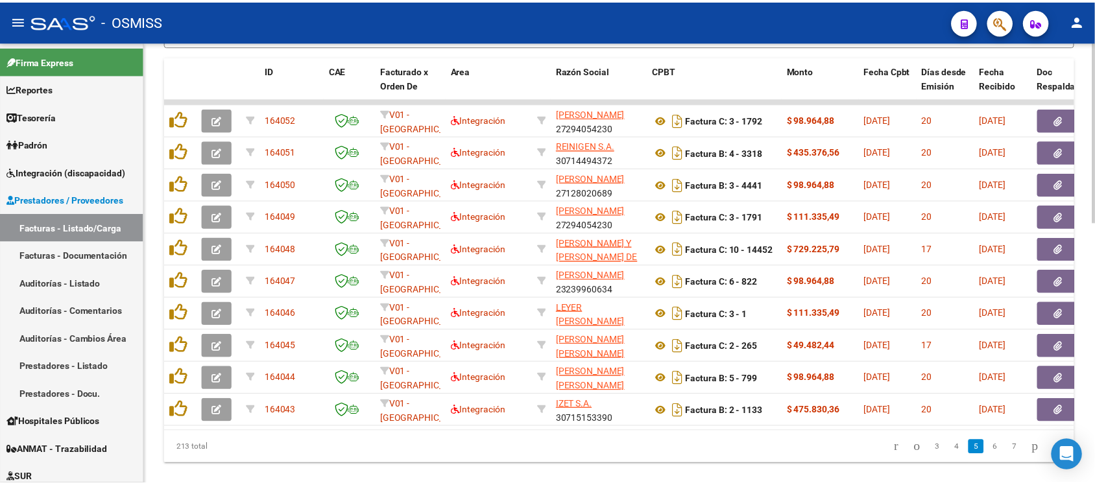
scroll to position [607, 0]
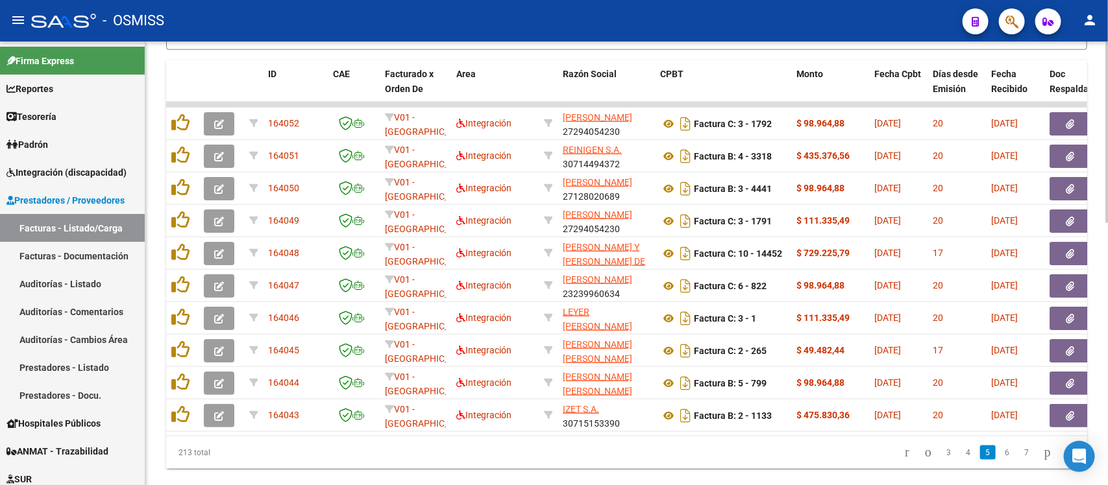
click at [1095, 350] on div at bounding box center [1106, 384] width 3 height 182
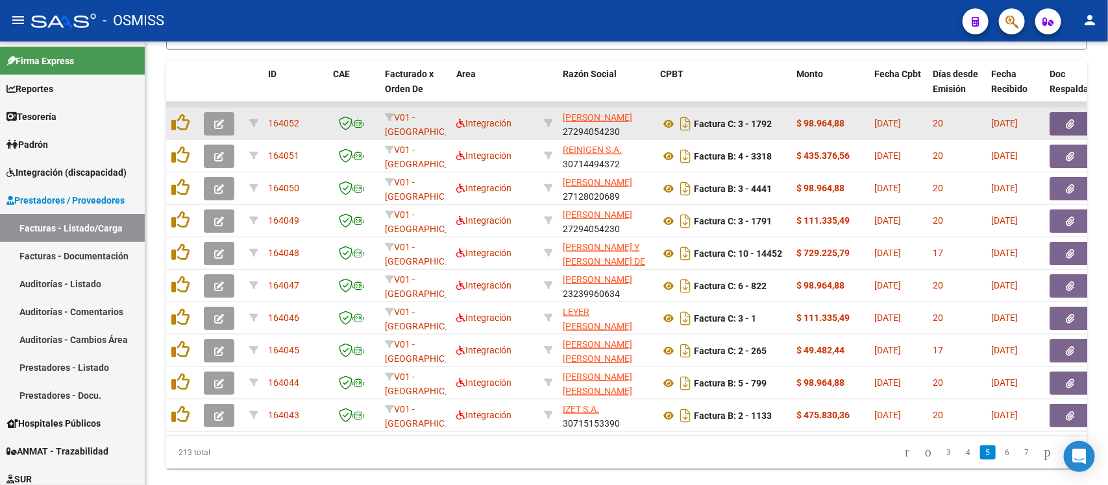
click at [219, 119] on icon "button" at bounding box center [219, 124] width 10 height 10
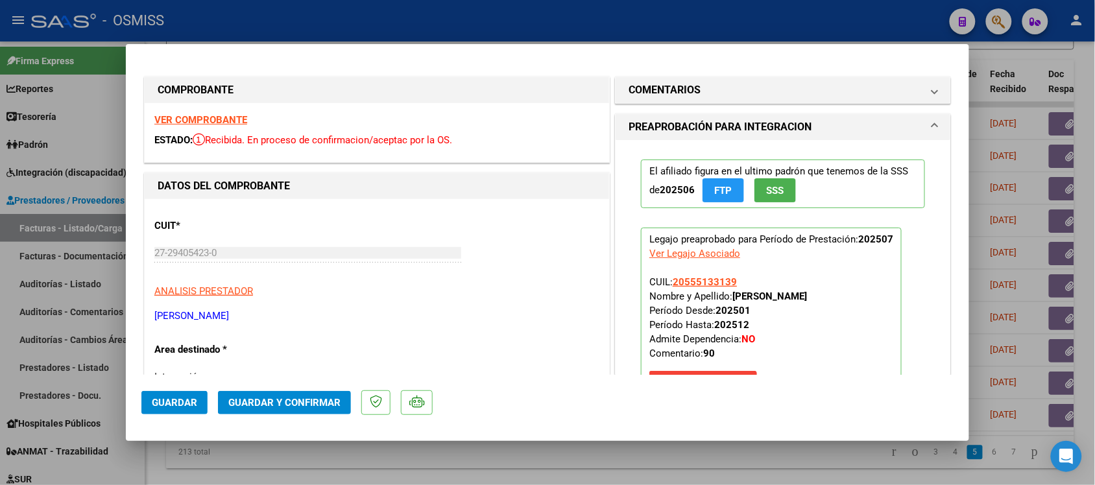
click at [238, 121] on strong "VER COMPROBANTE" at bounding box center [200, 120] width 93 height 12
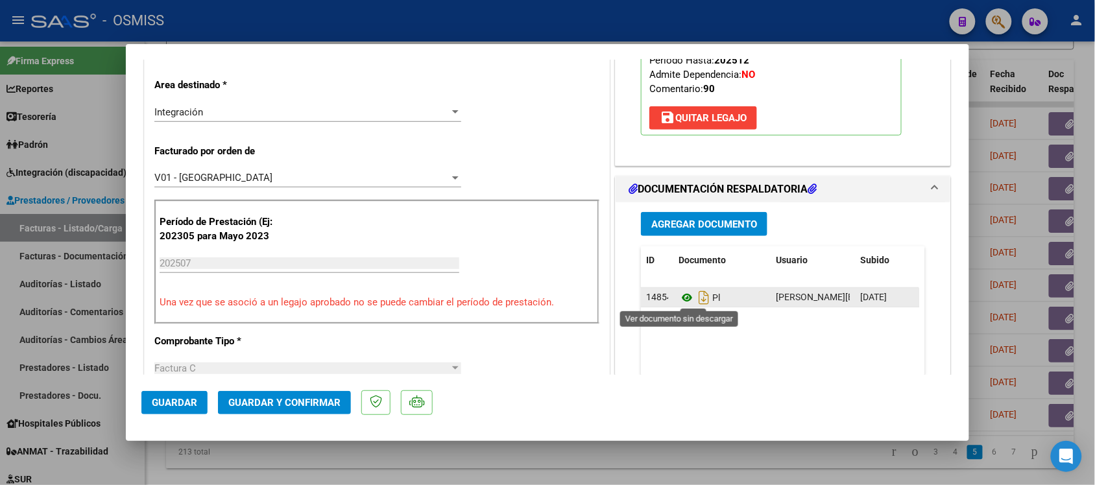
click at [680, 293] on icon at bounding box center [687, 298] width 17 height 16
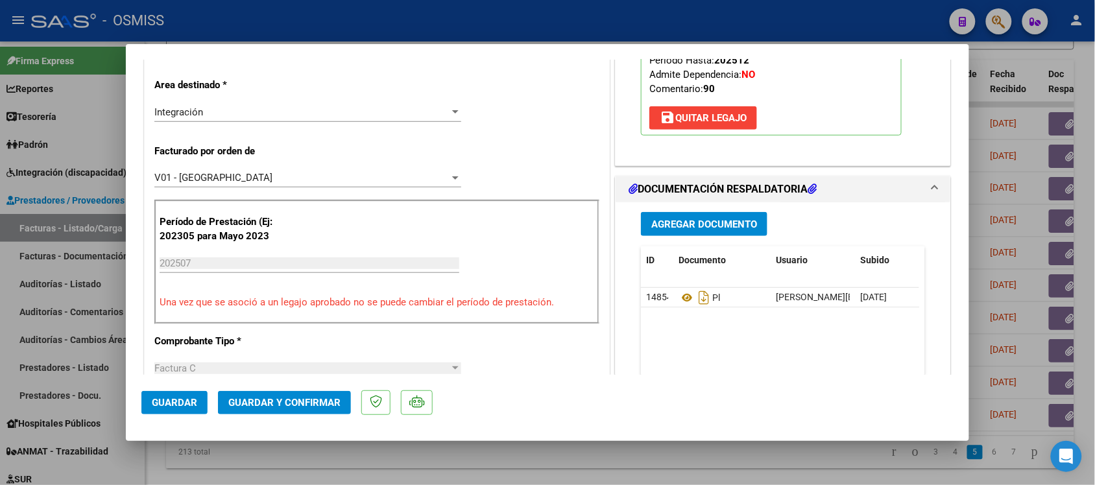
scroll to position [0, 0]
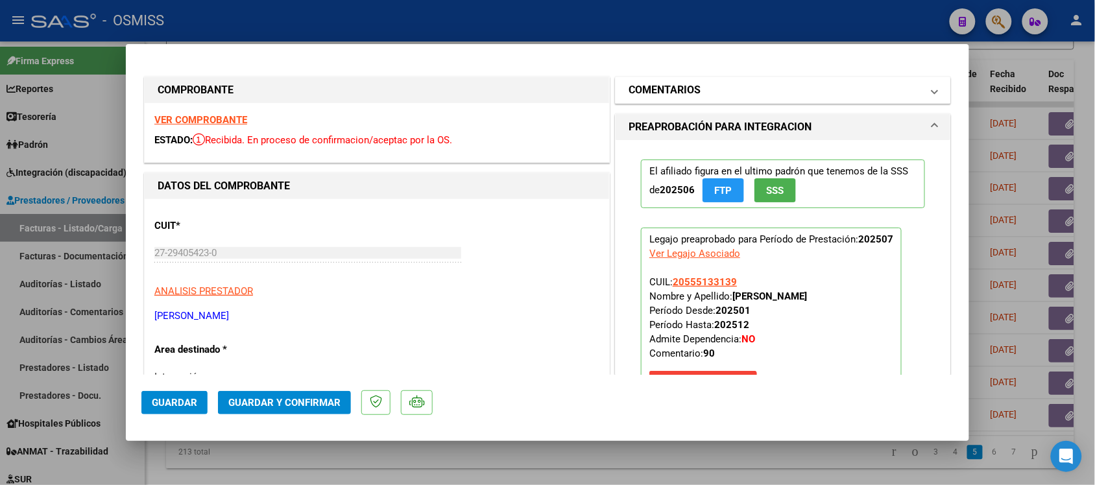
click at [890, 88] on mat-panel-title "COMENTARIOS" at bounding box center [775, 90] width 293 height 16
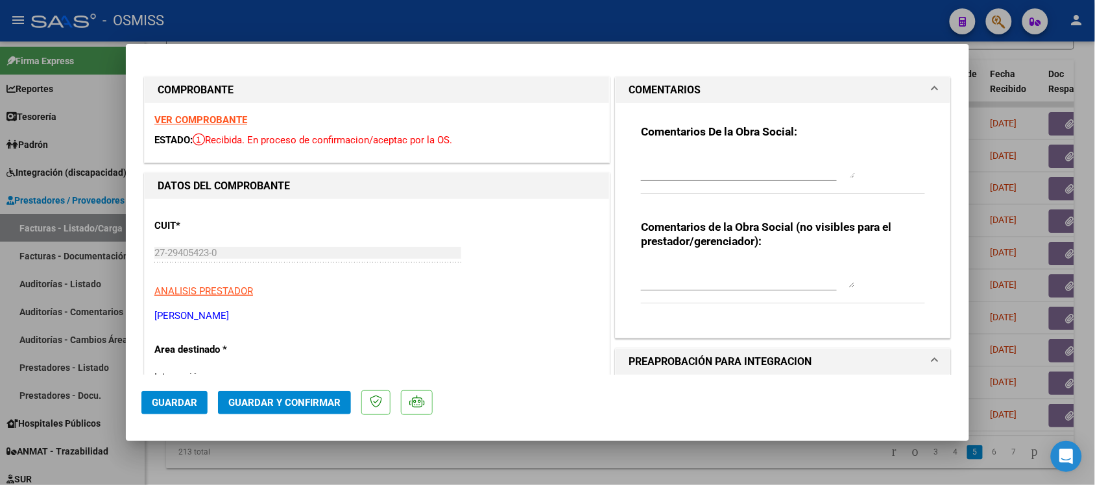
click at [890, 88] on mat-panel-title "COMENTARIOS" at bounding box center [775, 90] width 293 height 16
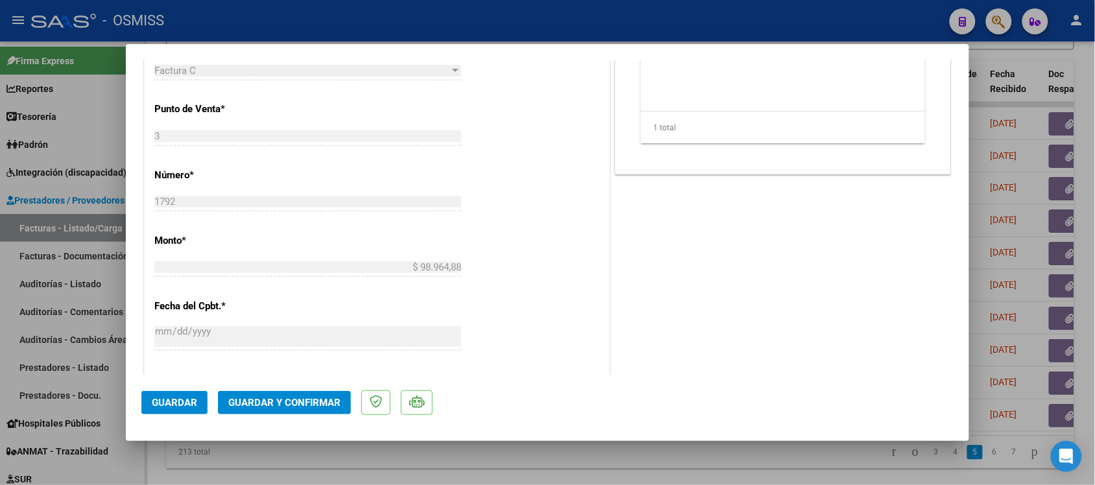
scroll to position [566, 0]
click at [299, 399] on span "Guardar y Confirmar" at bounding box center [284, 403] width 112 height 12
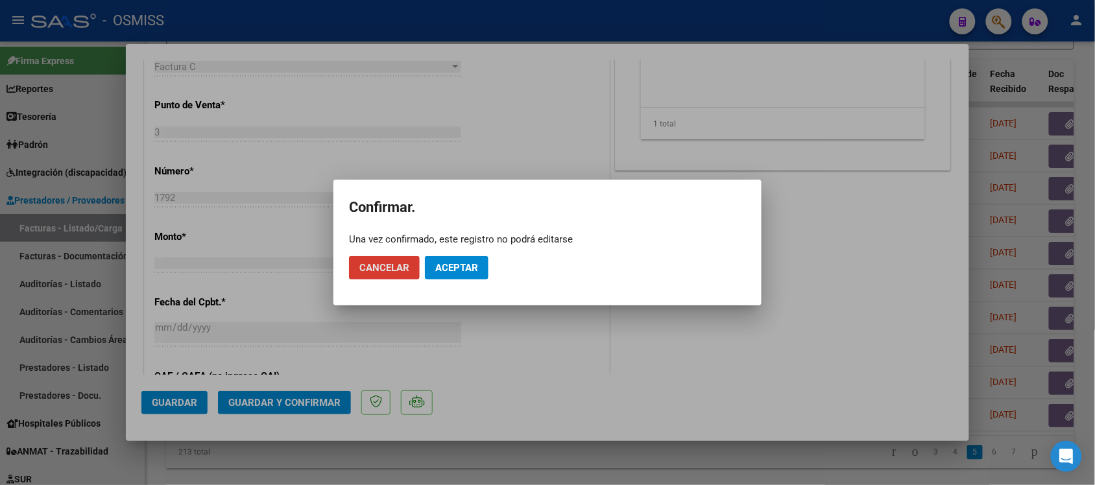
click at [463, 270] on span "Aceptar" at bounding box center [456, 268] width 43 height 12
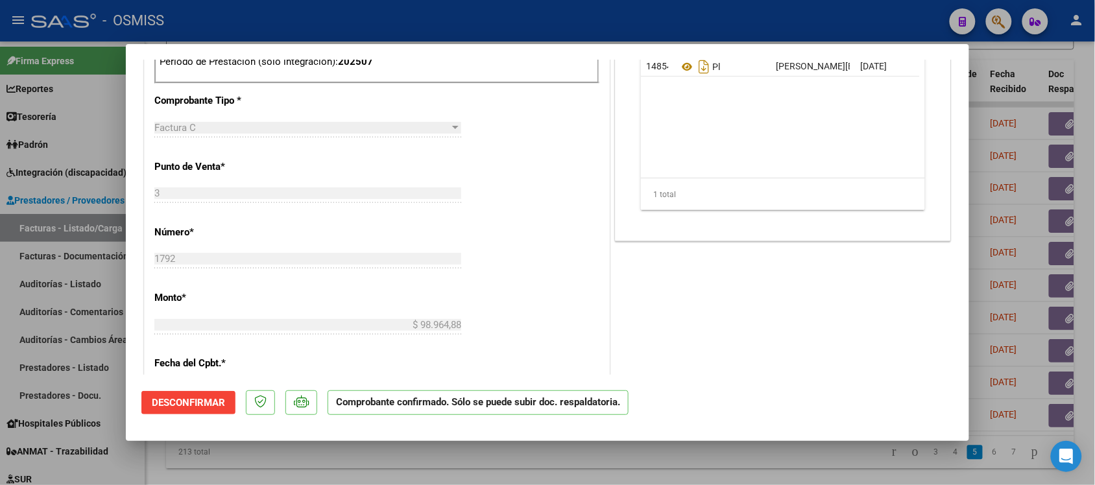
scroll to position [428, 0]
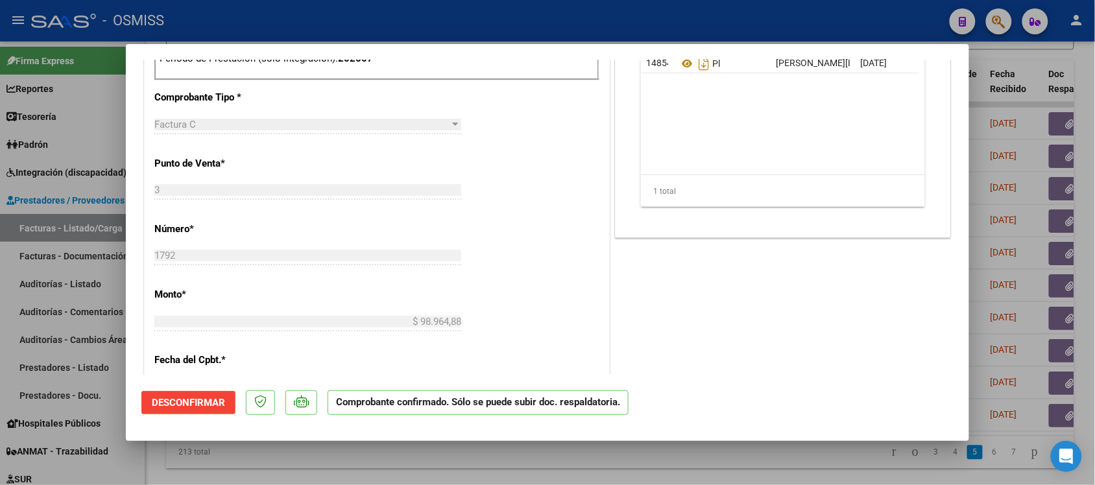
click at [814, 465] on div at bounding box center [547, 242] width 1095 height 485
type input "$ 0,00"
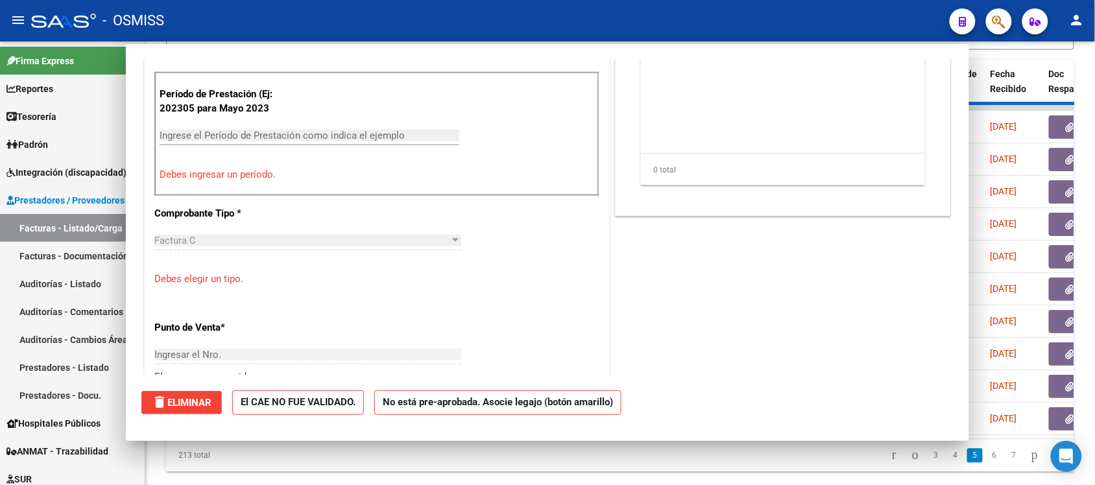
scroll to position [544, 0]
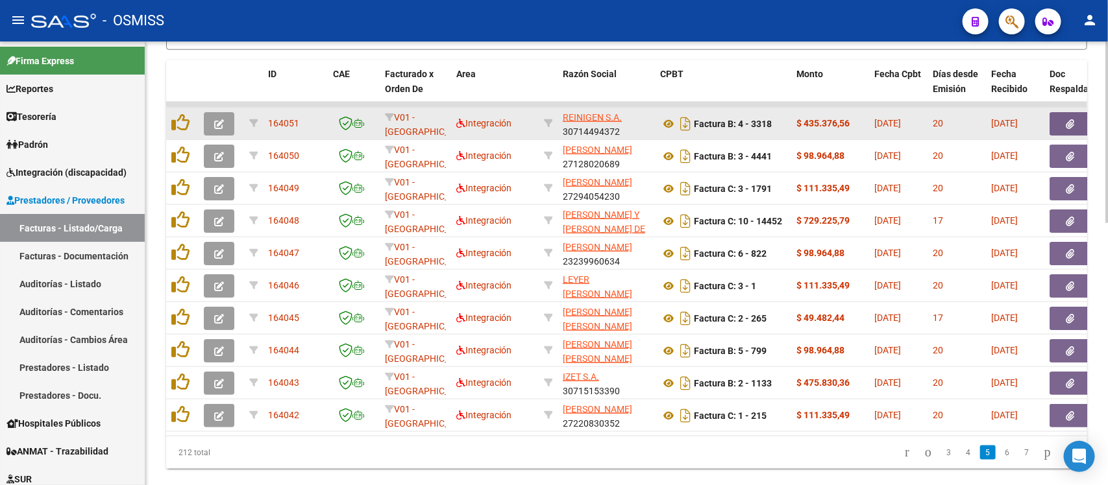
click at [223, 123] on icon "button" at bounding box center [219, 124] width 10 height 10
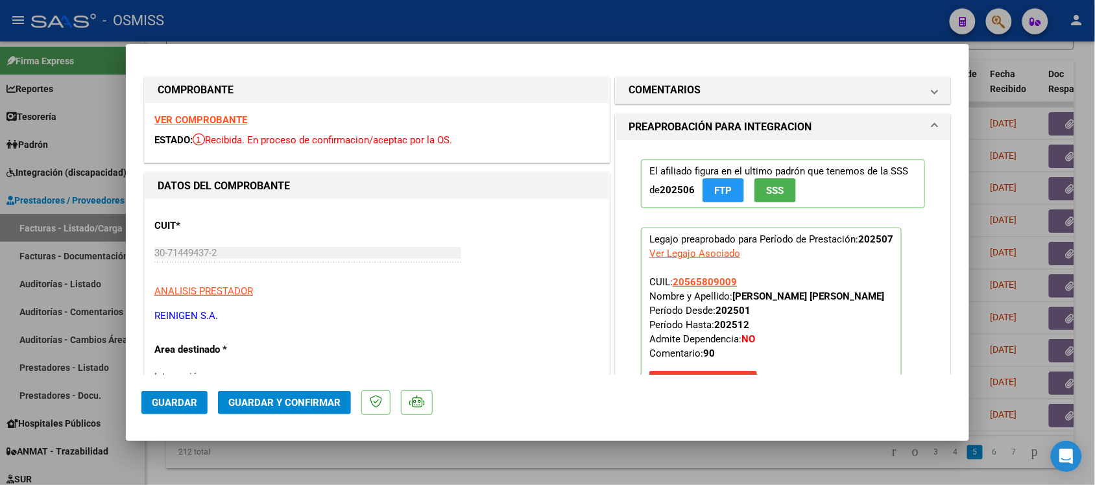
click at [234, 119] on strong "VER COMPROBANTE" at bounding box center [200, 120] width 93 height 12
click at [733, 462] on div at bounding box center [547, 242] width 1095 height 485
type input "$ 0,00"
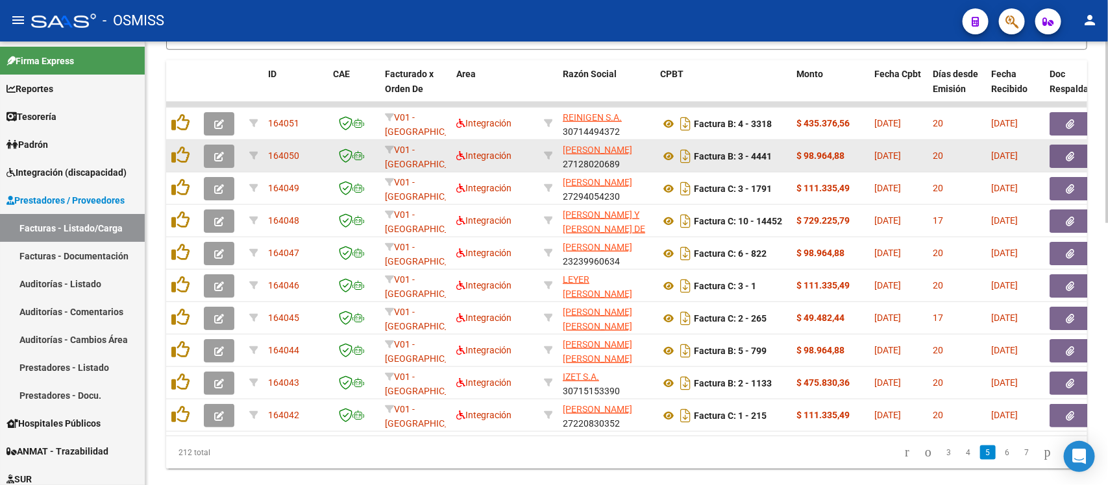
click at [221, 152] on icon "button" at bounding box center [219, 157] width 10 height 10
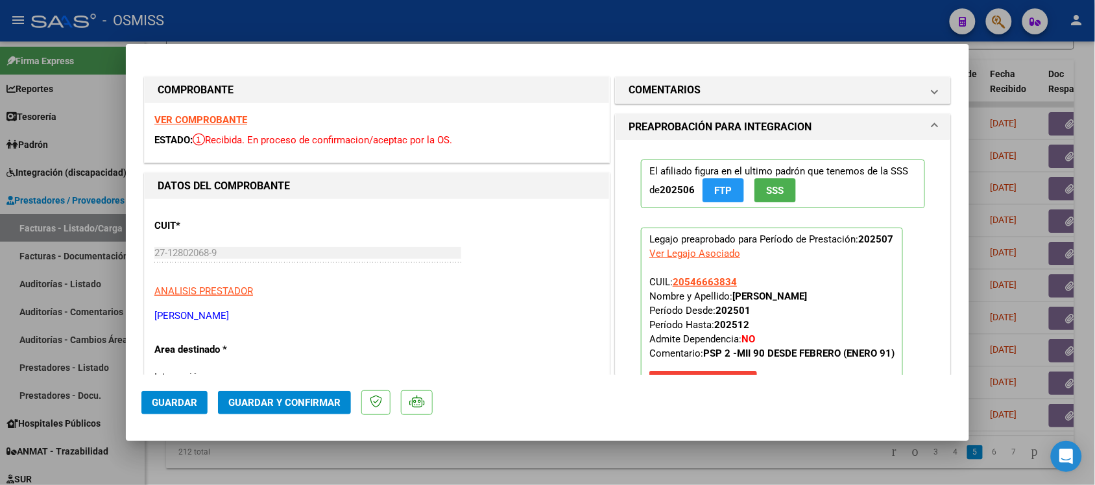
click at [215, 117] on strong "VER COMPROBANTE" at bounding box center [200, 120] width 93 height 12
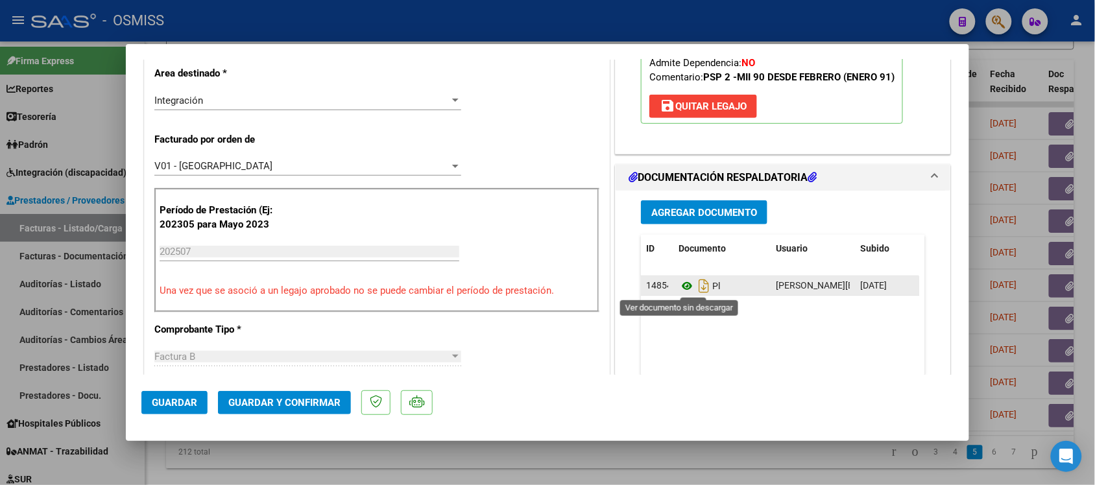
click at [681, 284] on icon at bounding box center [687, 286] width 17 height 16
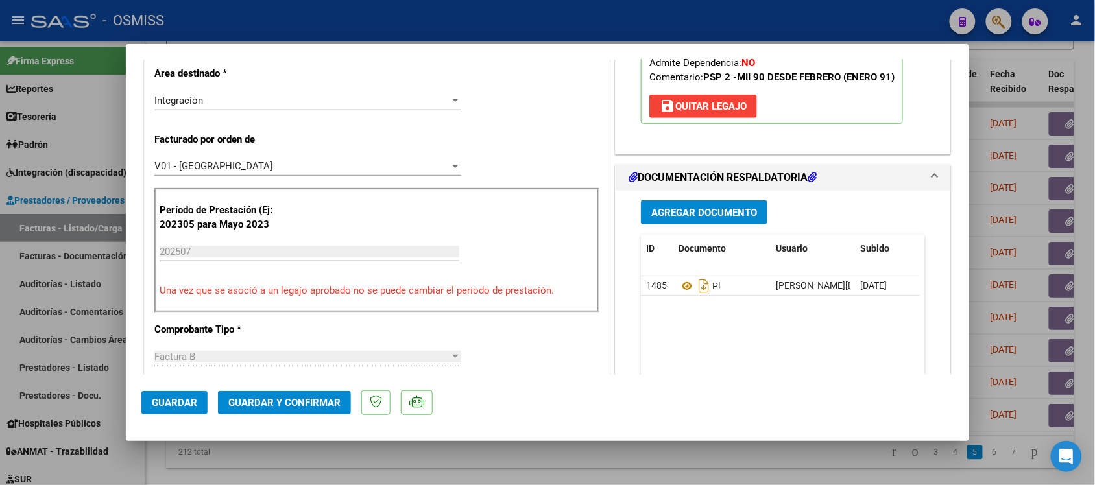
scroll to position [0, 0]
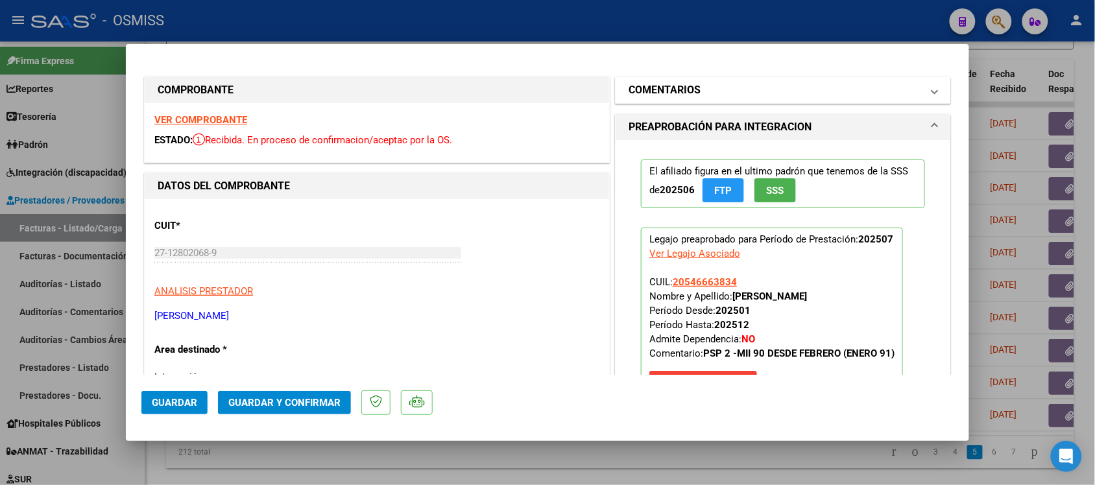
click at [734, 94] on mat-panel-title "COMENTARIOS" at bounding box center [775, 90] width 293 height 16
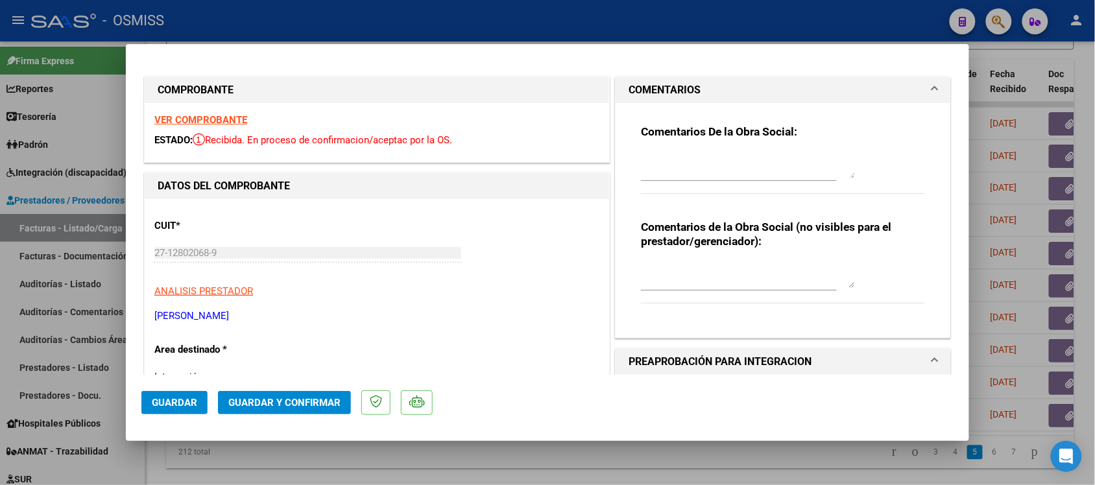
click at [734, 94] on mat-panel-title "COMENTARIOS" at bounding box center [775, 90] width 293 height 16
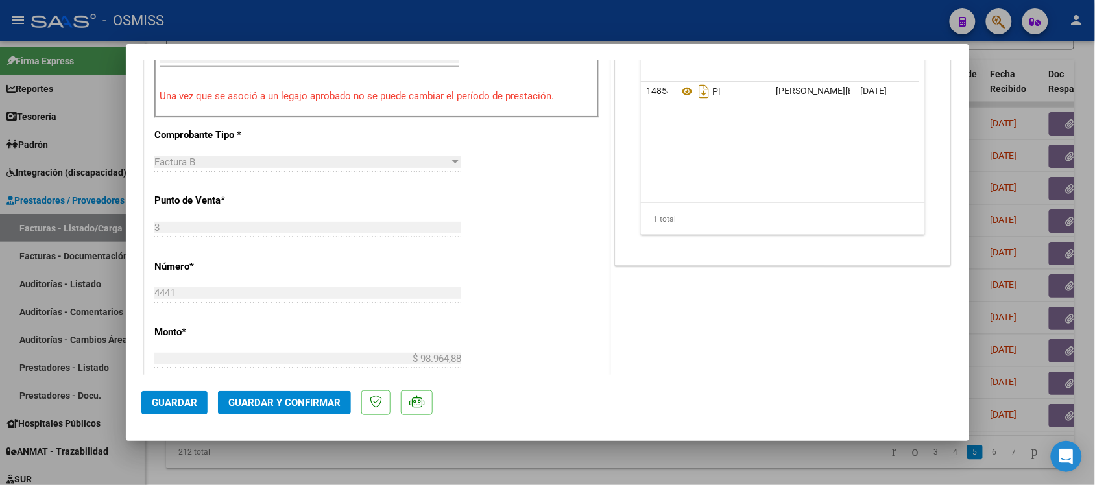
scroll to position [489, 0]
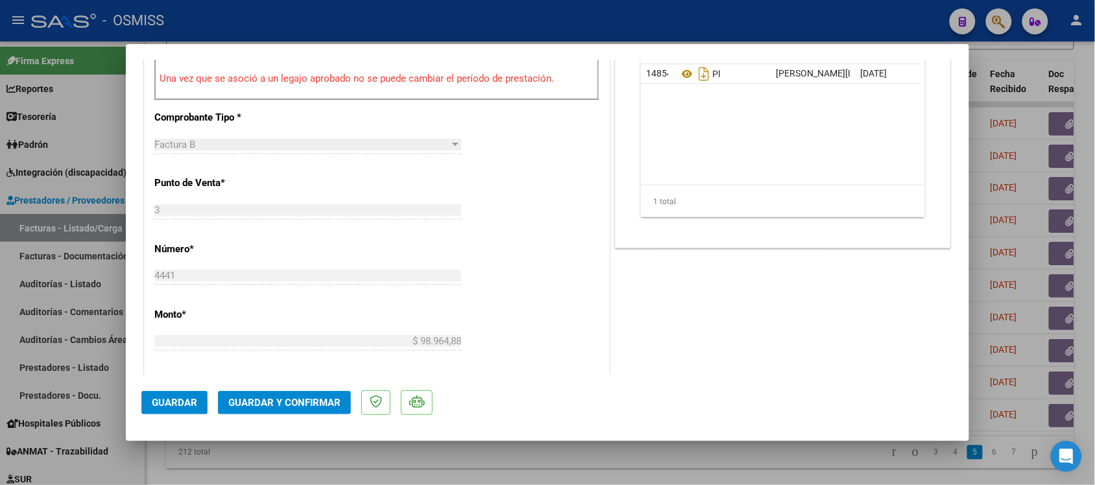
click at [768, 467] on div at bounding box center [547, 242] width 1095 height 485
type input "$ 0,00"
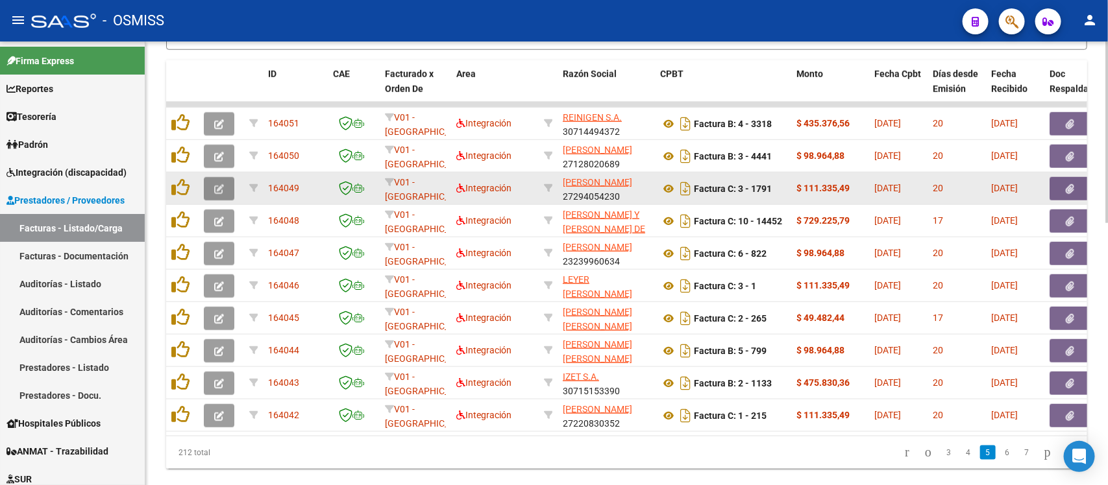
click at [225, 183] on button "button" at bounding box center [219, 188] width 30 height 23
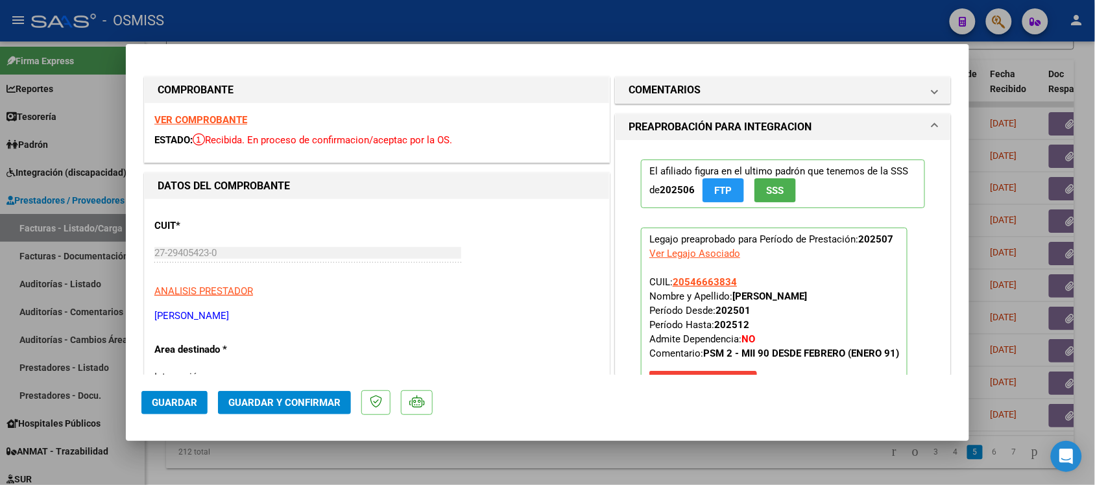
click at [234, 116] on strong "VER COMPROBANTE" at bounding box center [200, 120] width 93 height 12
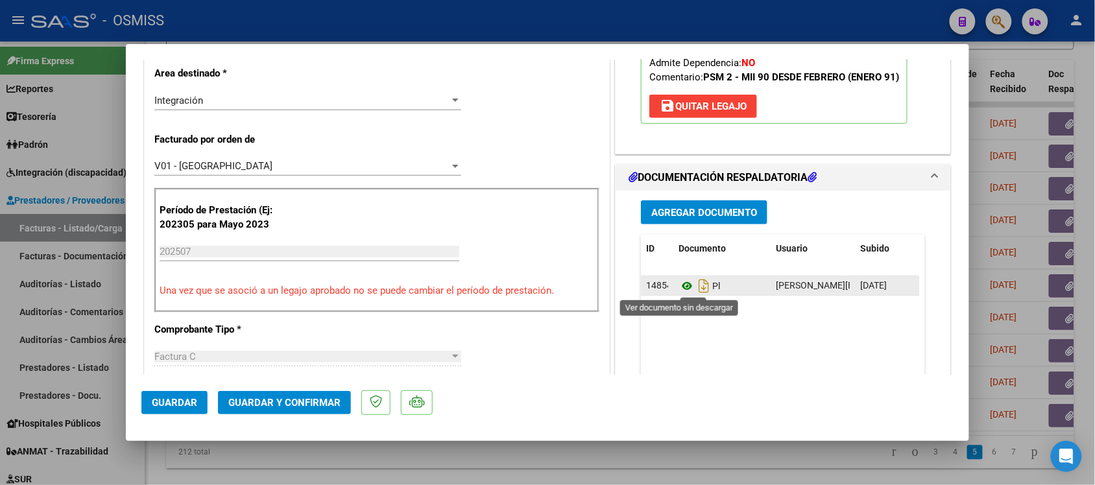
click at [679, 289] on icon at bounding box center [687, 286] width 17 height 16
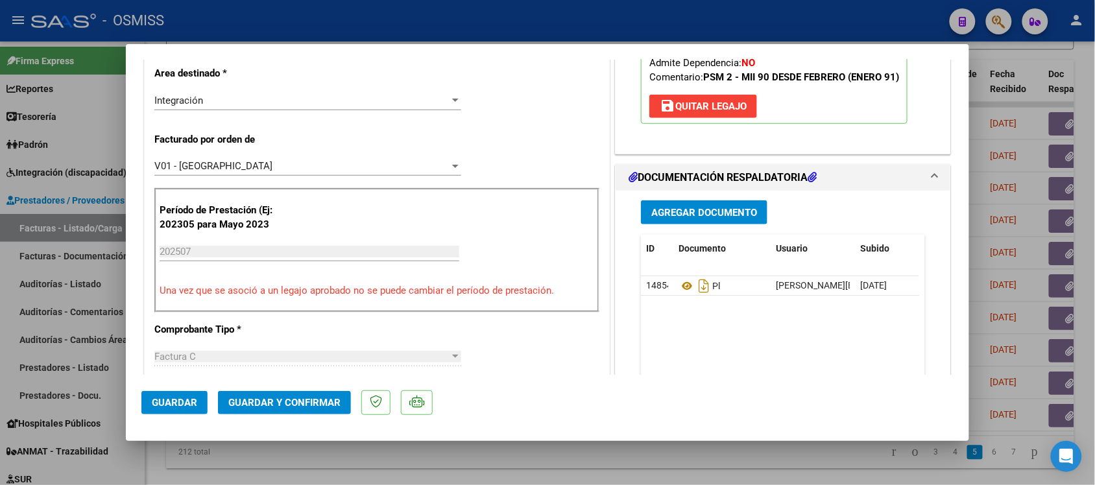
scroll to position [0, 0]
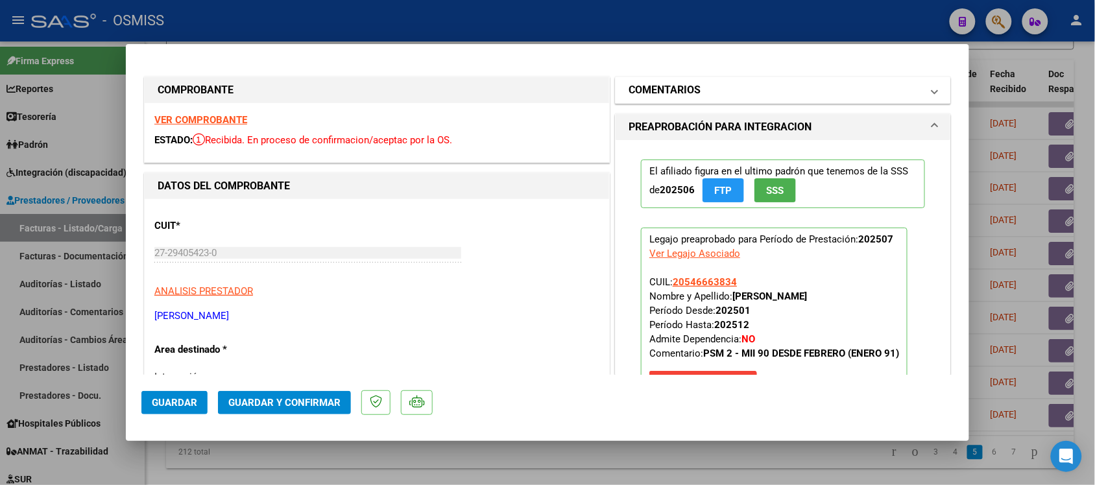
click at [904, 92] on mat-panel-title "COMENTARIOS" at bounding box center [775, 90] width 293 height 16
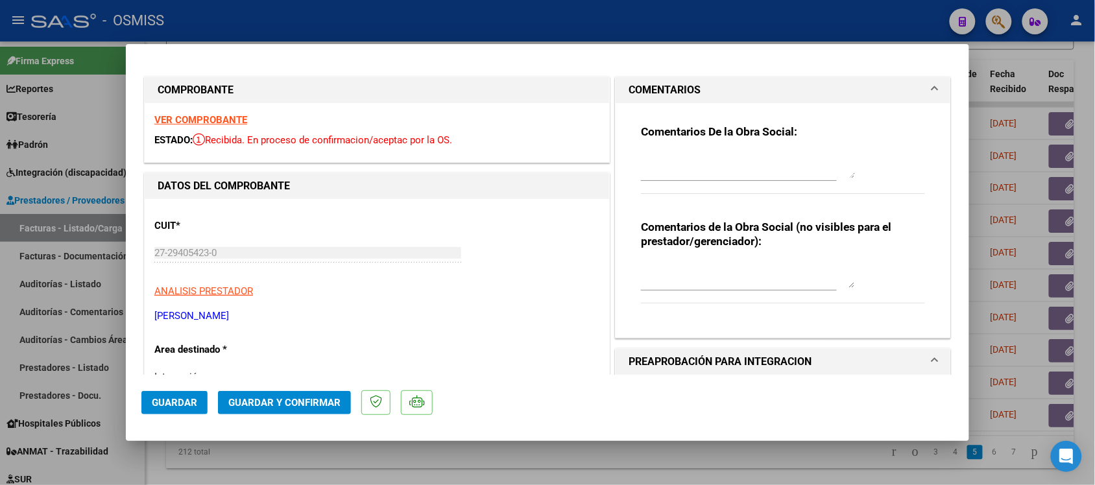
click at [875, 83] on mat-panel-title "COMENTARIOS" at bounding box center [775, 90] width 293 height 16
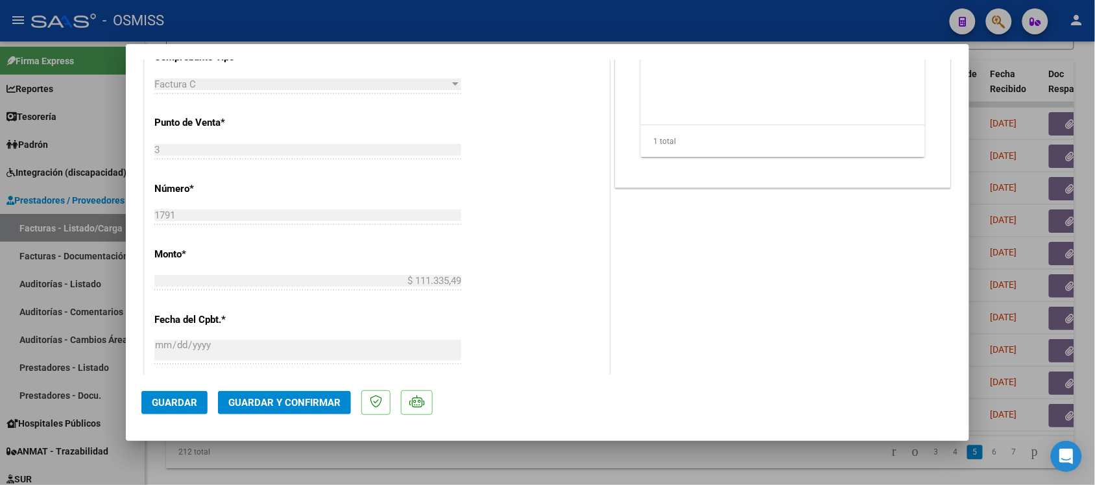
scroll to position [555, 0]
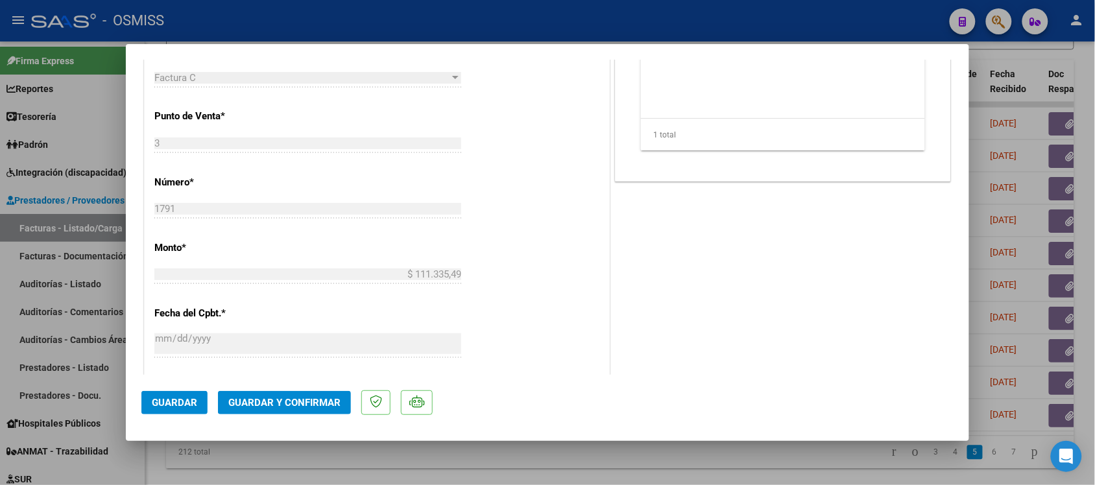
click at [297, 413] on button "Guardar y Confirmar" at bounding box center [284, 402] width 133 height 23
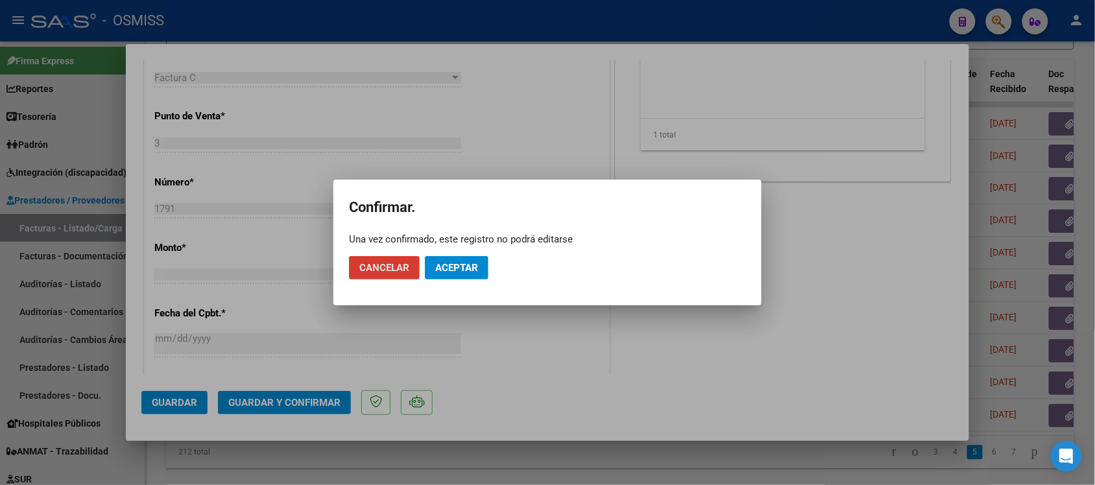
click at [452, 274] on button "Aceptar" at bounding box center [457, 267] width 64 height 23
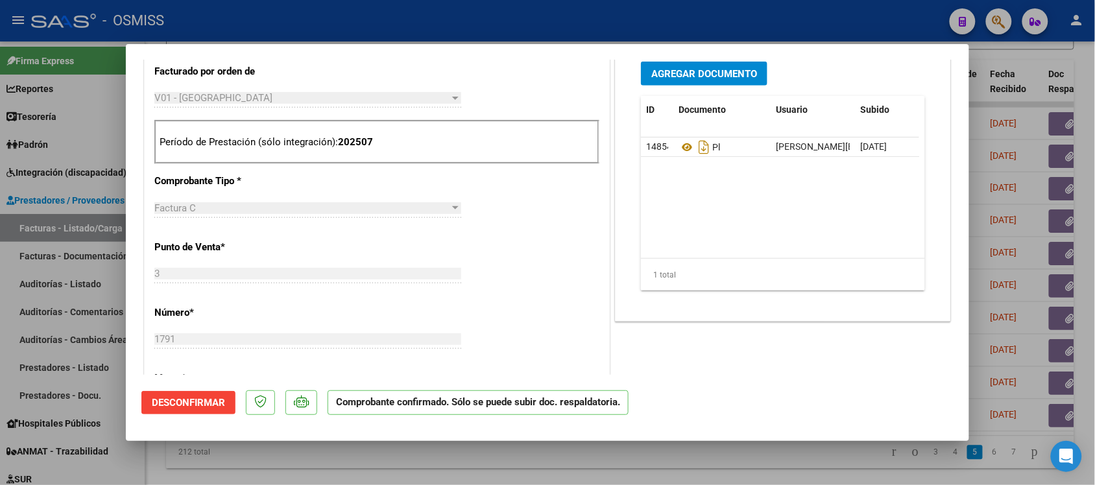
scroll to position [348, 0]
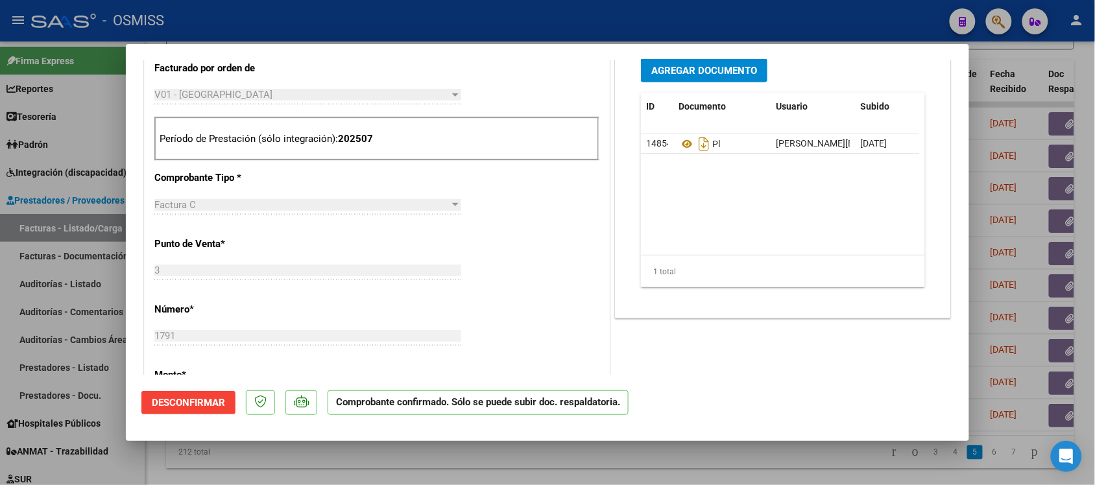
click at [759, 452] on div at bounding box center [547, 242] width 1095 height 485
type input "$ 0,00"
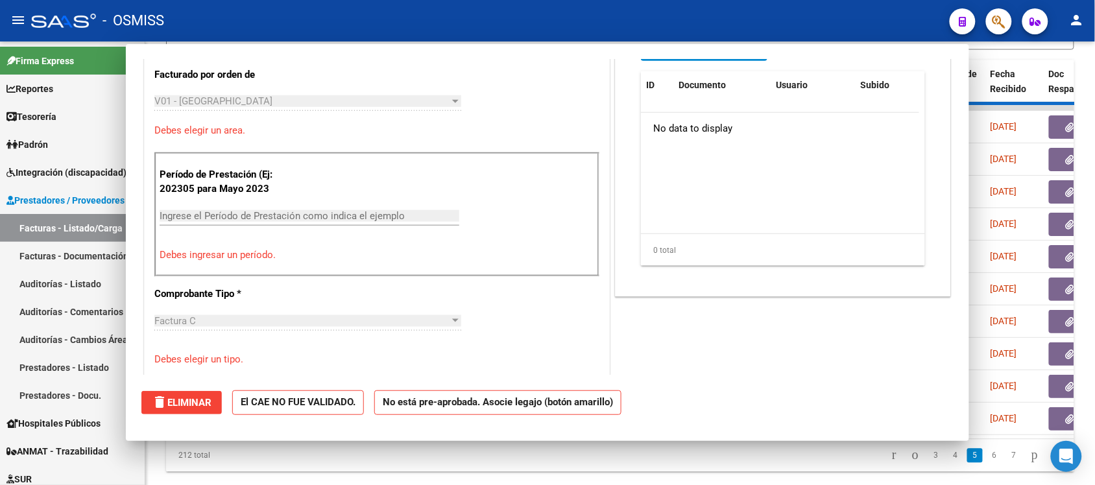
scroll to position [510, 0]
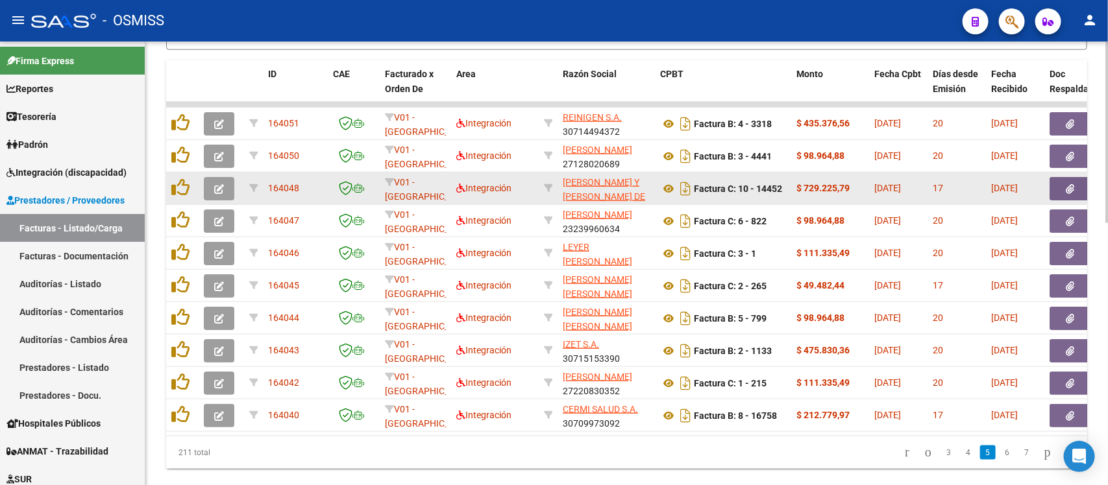
click at [225, 183] on button "button" at bounding box center [219, 188] width 30 height 23
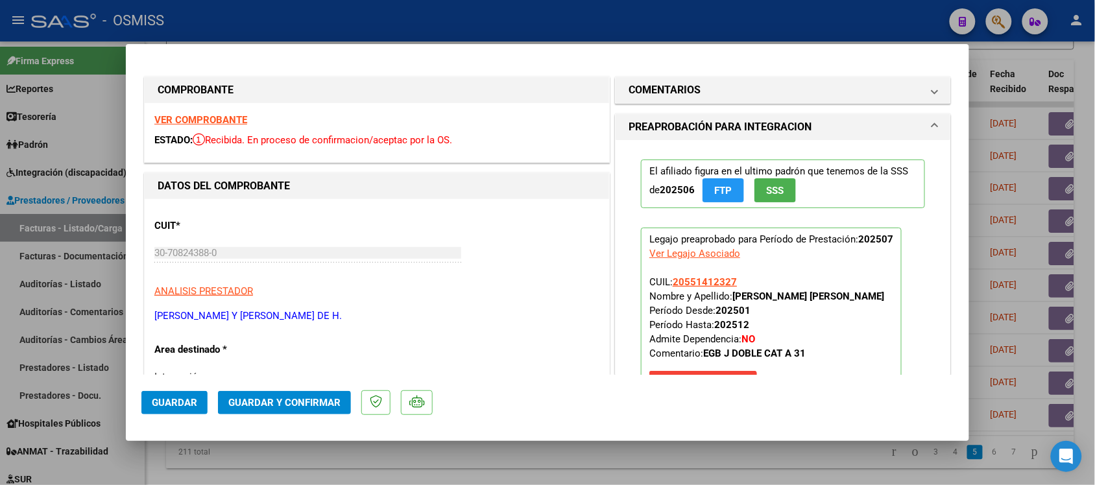
click at [225, 117] on strong "VER COMPROBANTE" at bounding box center [200, 120] width 93 height 12
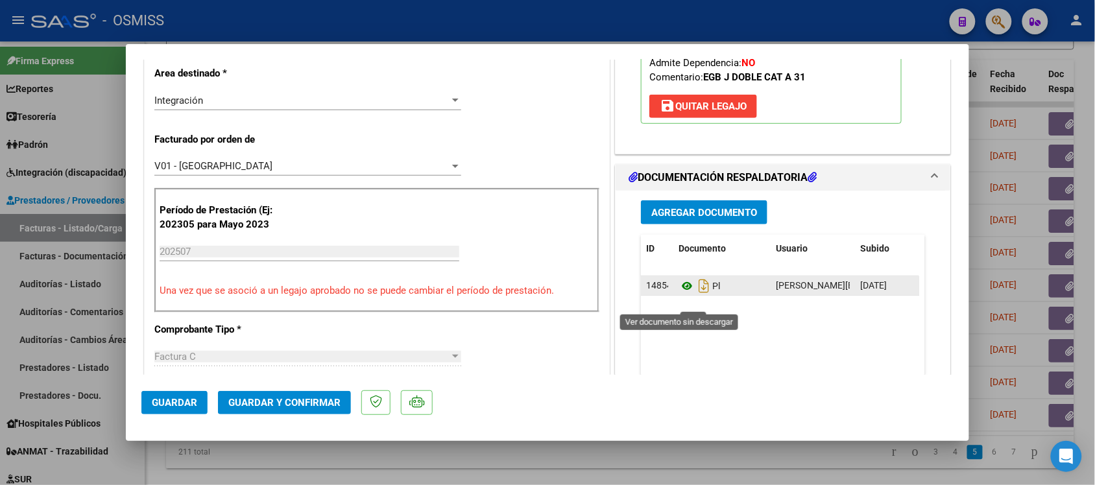
click at [680, 294] on icon at bounding box center [687, 286] width 17 height 16
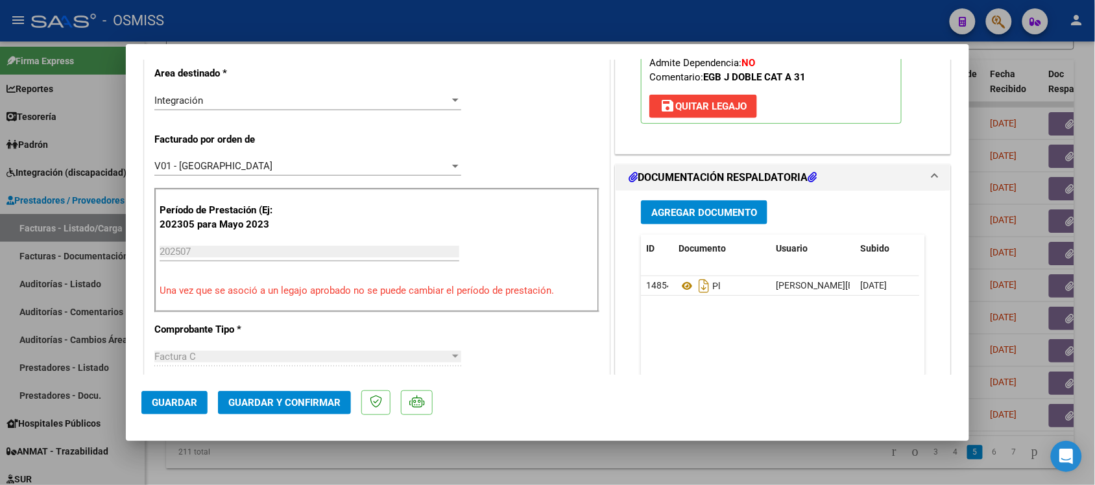
scroll to position [0, 0]
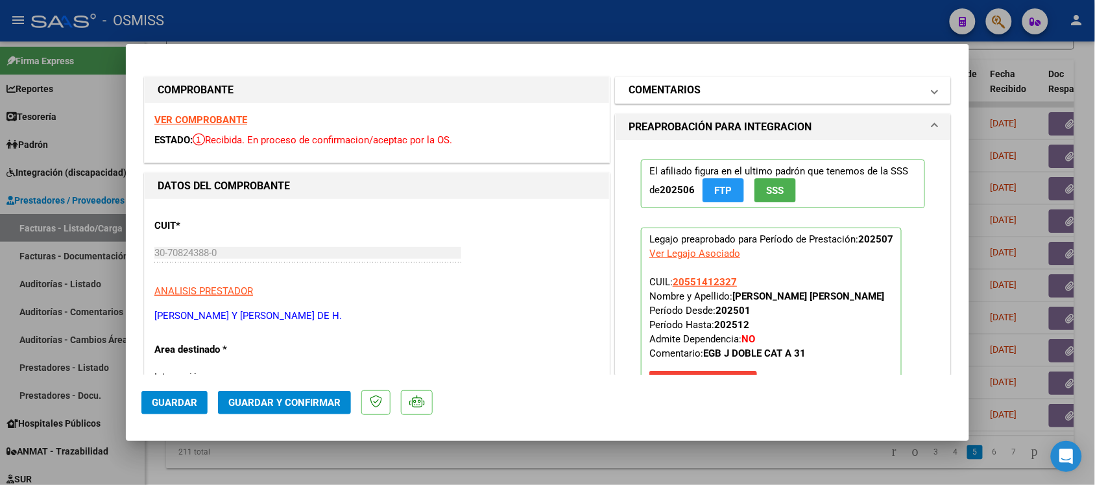
click at [822, 93] on mat-panel-title "COMENTARIOS" at bounding box center [775, 90] width 293 height 16
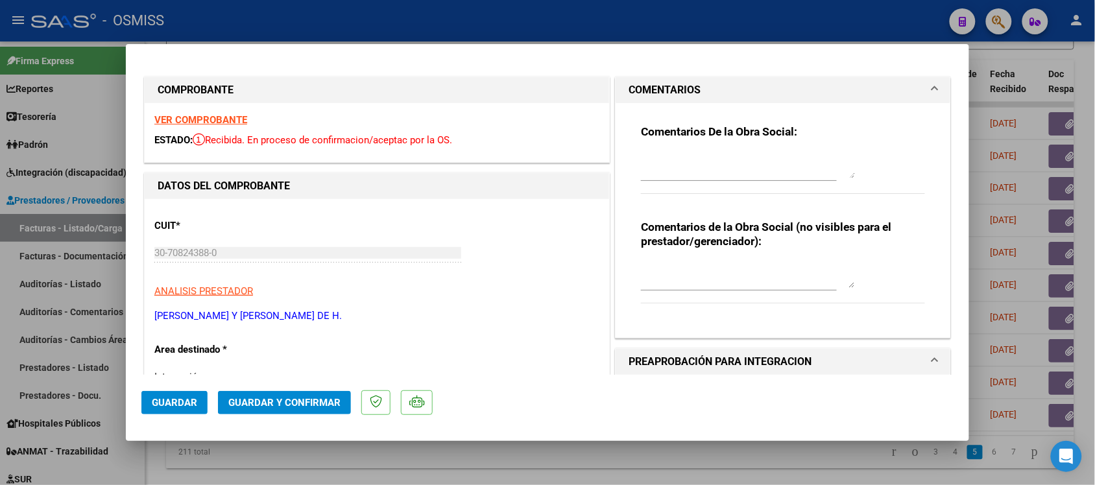
click at [822, 93] on mat-panel-title "COMENTARIOS" at bounding box center [775, 90] width 293 height 16
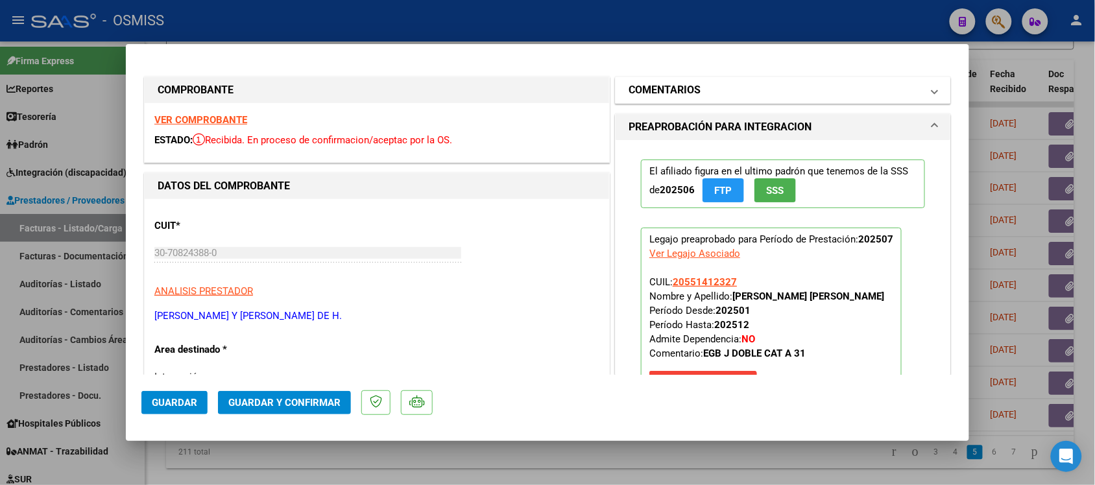
click at [766, 93] on mat-panel-title "COMENTARIOS" at bounding box center [775, 90] width 293 height 16
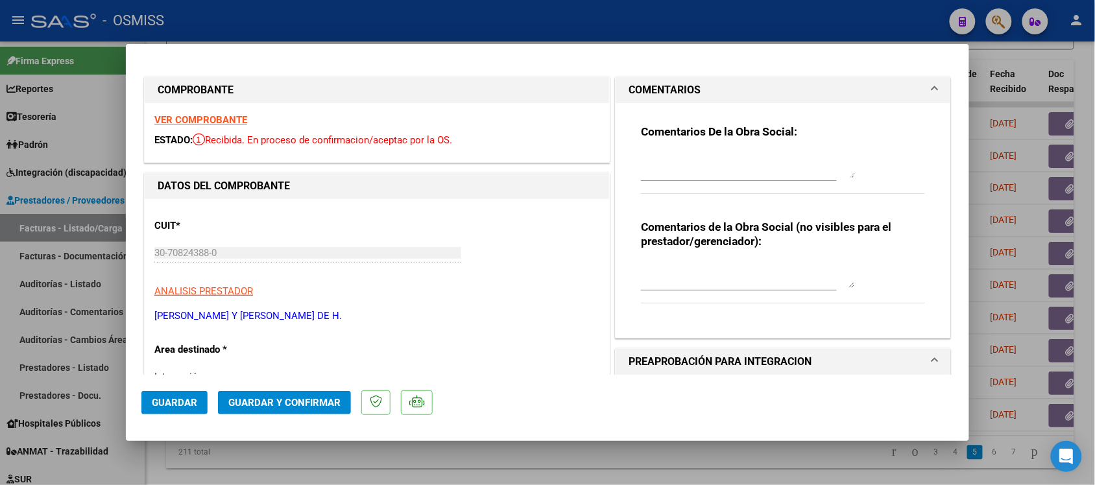
click at [796, 80] on mat-expansion-panel-header "COMENTARIOS" at bounding box center [783, 90] width 335 height 26
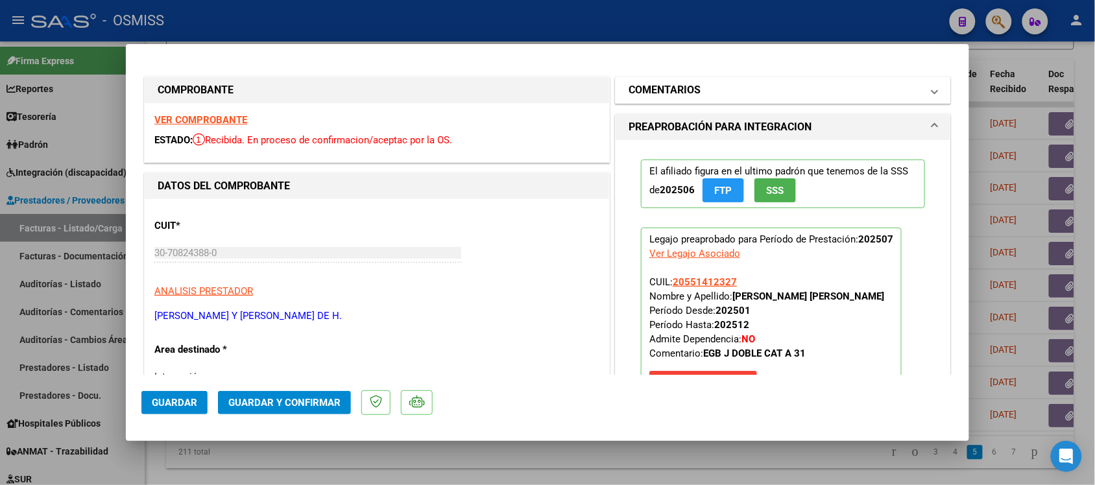
click at [890, 90] on mat-panel-title "COMENTARIOS" at bounding box center [775, 90] width 293 height 16
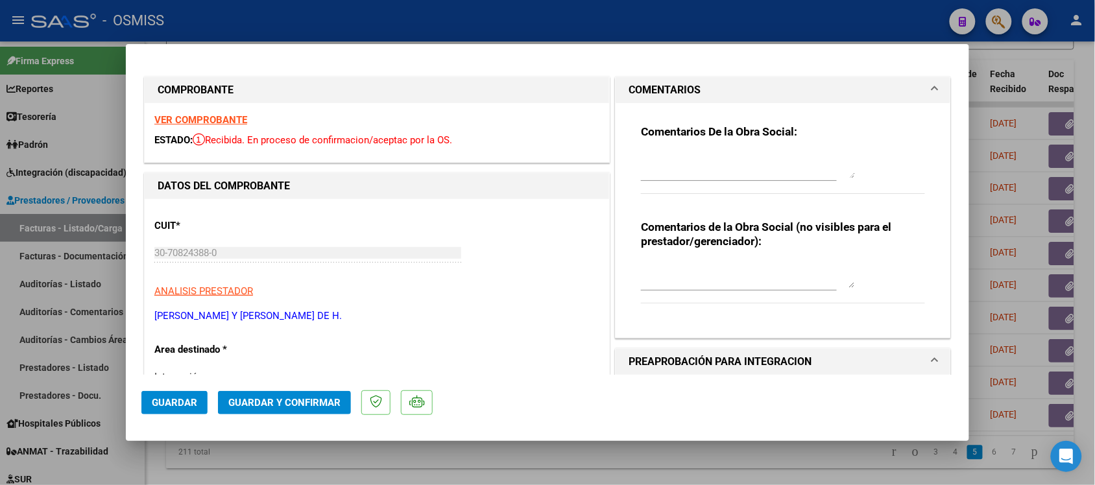
click at [890, 90] on mat-panel-title "COMENTARIOS" at bounding box center [775, 90] width 293 height 16
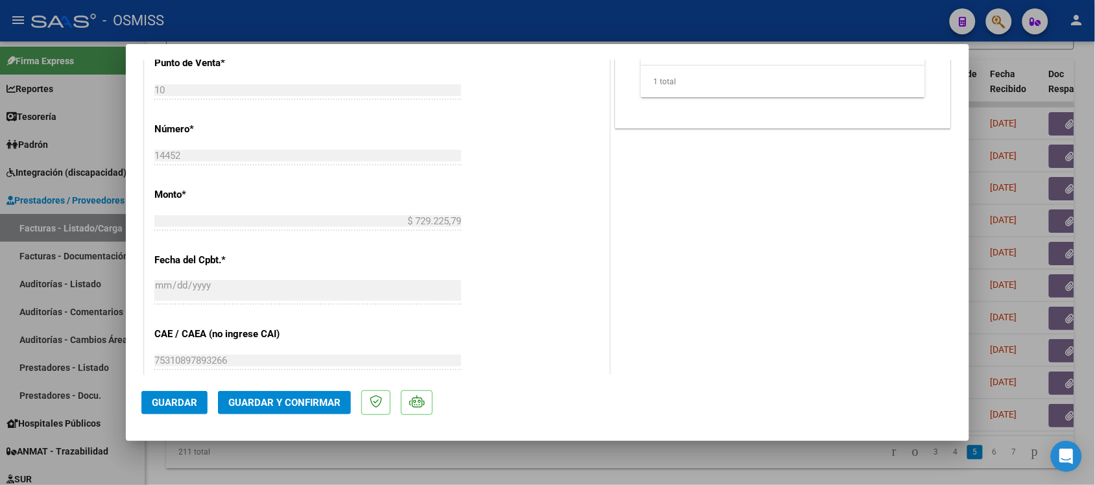
scroll to position [616, 0]
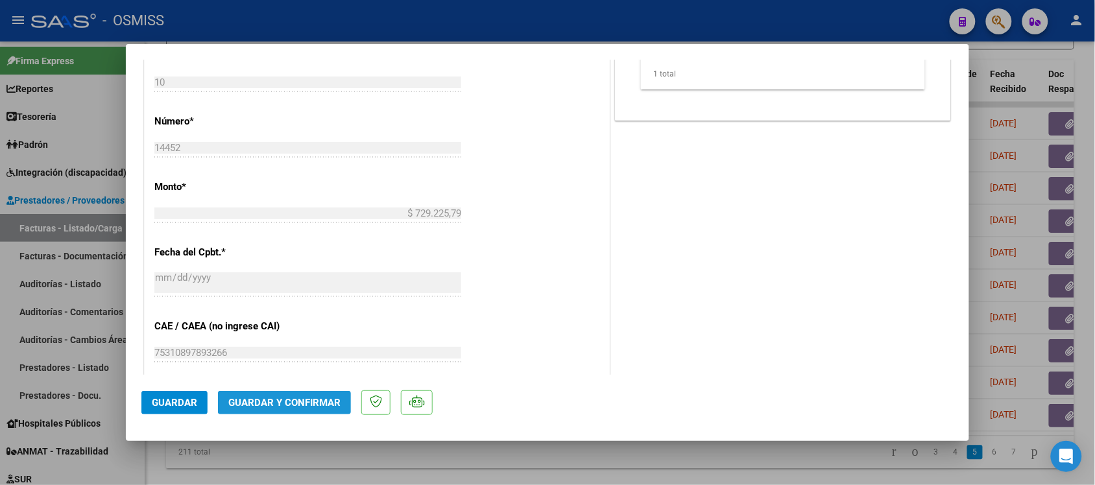
click at [297, 406] on span "Guardar y Confirmar" at bounding box center [284, 403] width 112 height 12
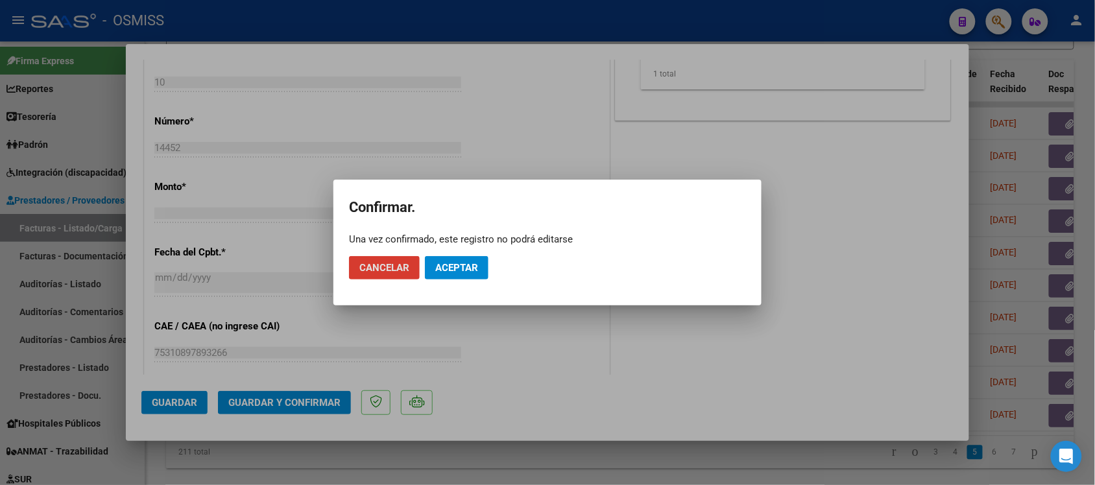
click at [453, 271] on span "Aceptar" at bounding box center [456, 268] width 43 height 12
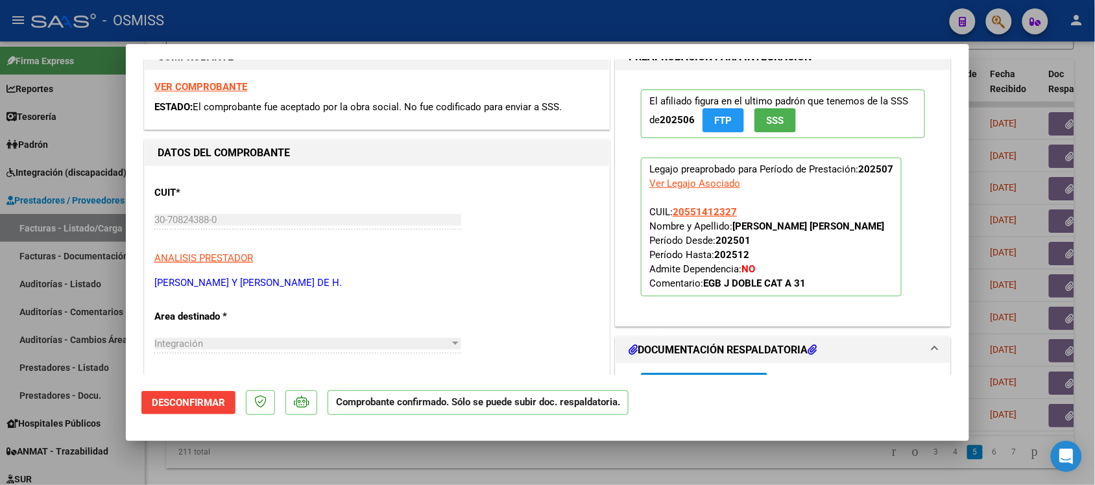
scroll to position [27, 0]
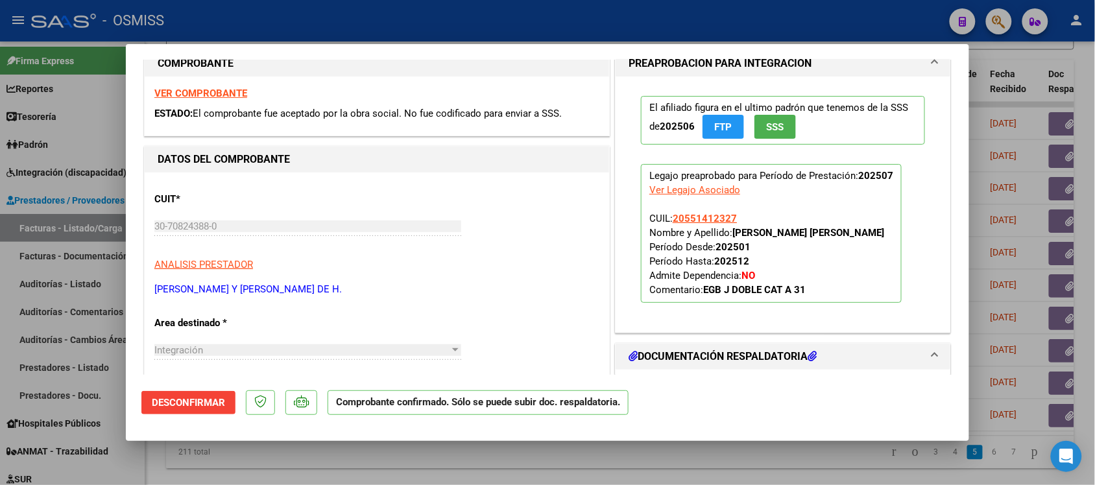
click at [218, 90] on strong "VER COMPROBANTE" at bounding box center [200, 94] width 93 height 12
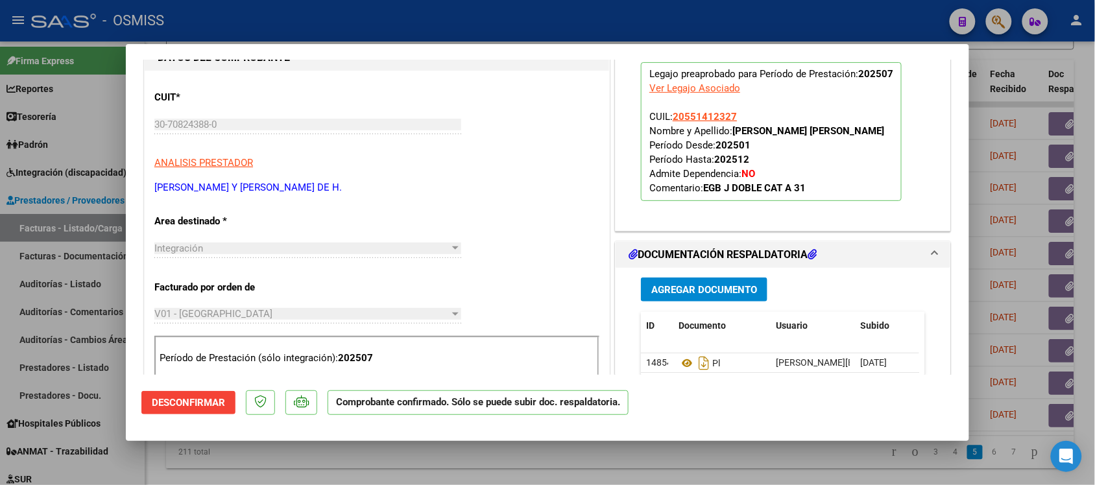
scroll to position [169, 0]
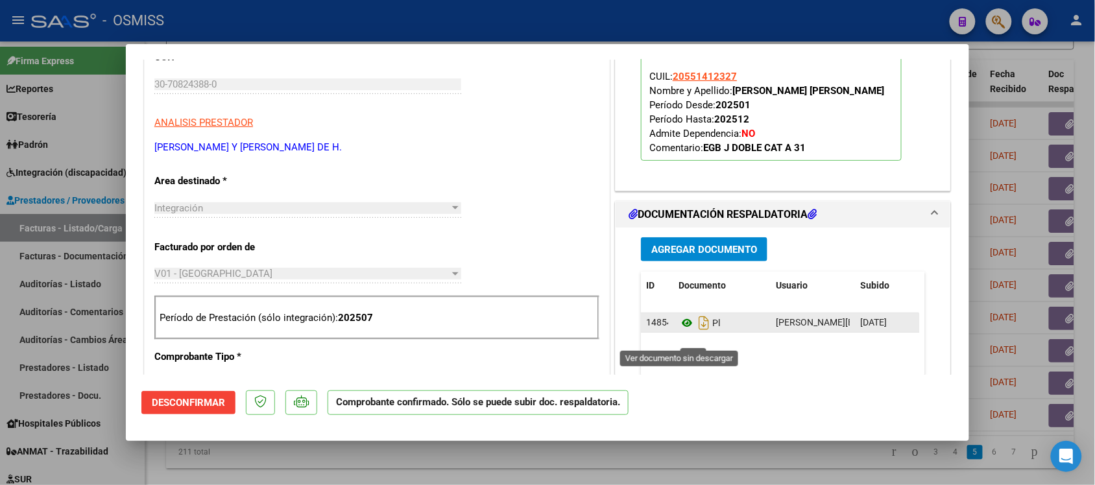
click at [679, 331] on icon at bounding box center [687, 323] width 17 height 16
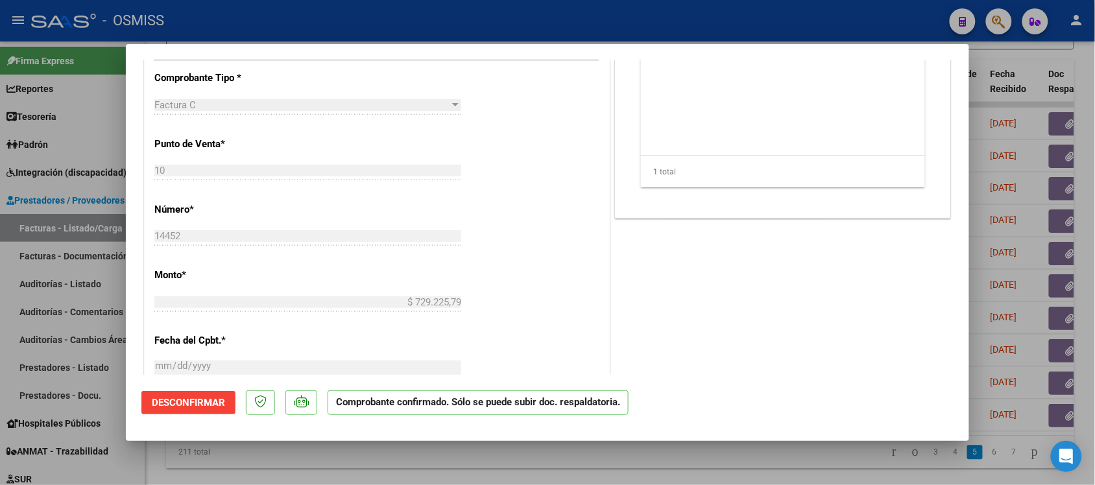
scroll to position [457, 0]
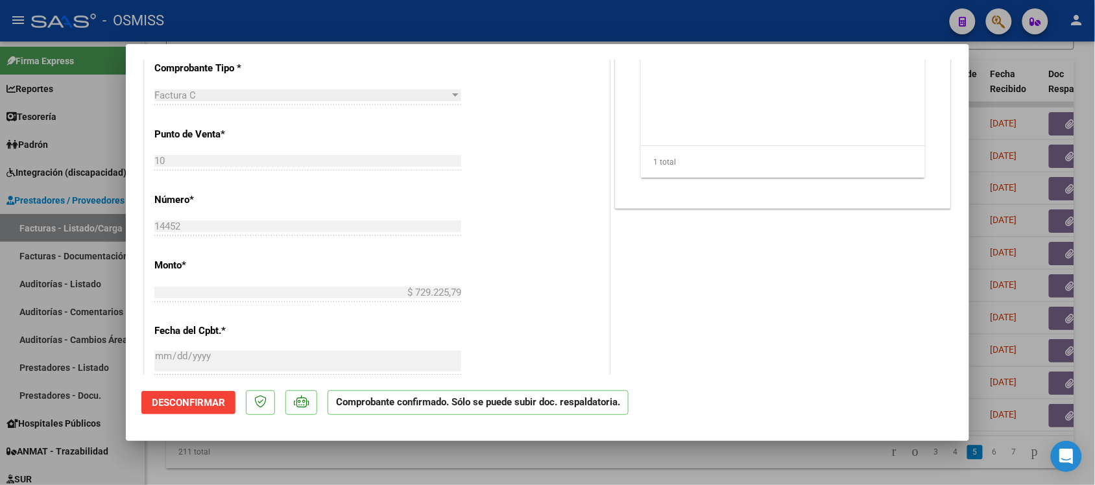
click at [777, 459] on div at bounding box center [547, 242] width 1095 height 485
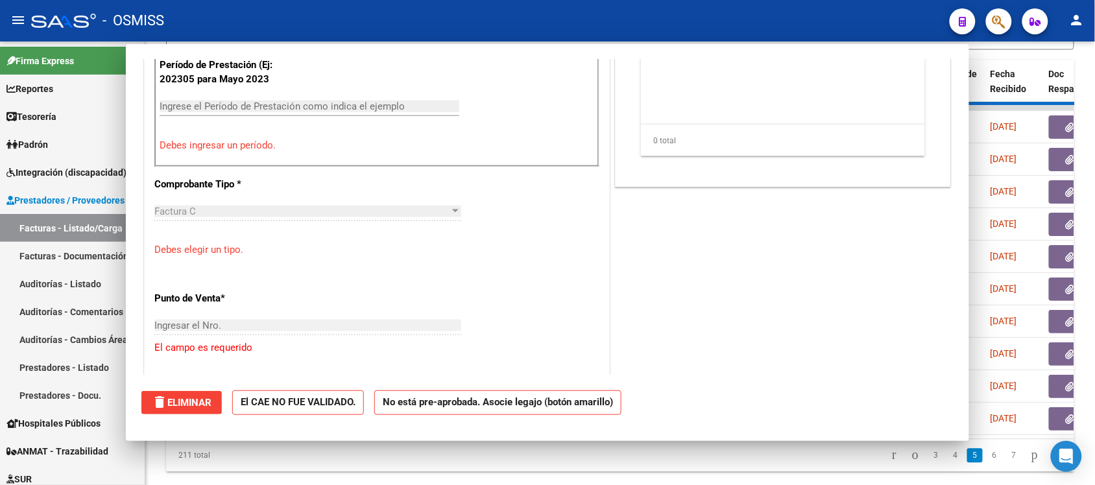
scroll to position [0, 0]
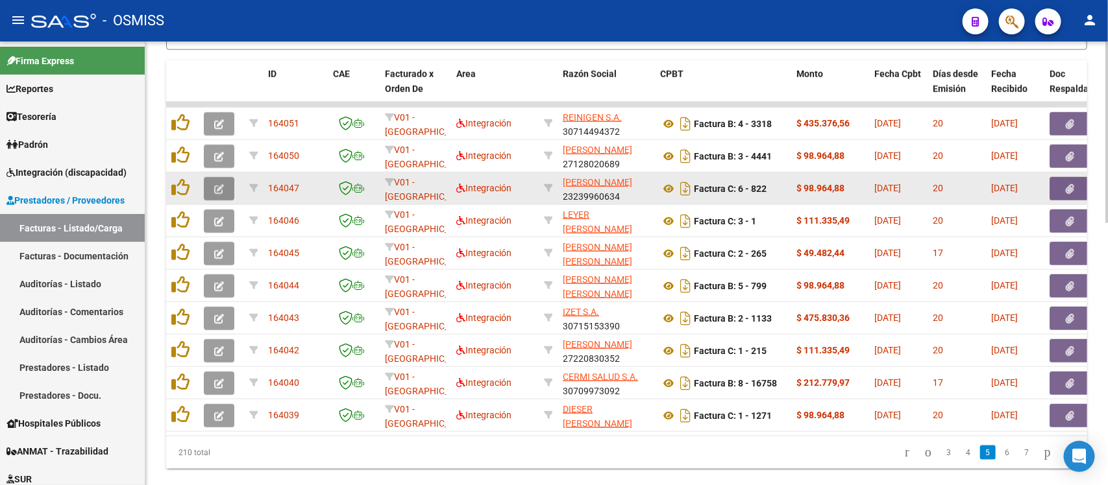
click at [219, 184] on icon "button" at bounding box center [219, 189] width 10 height 10
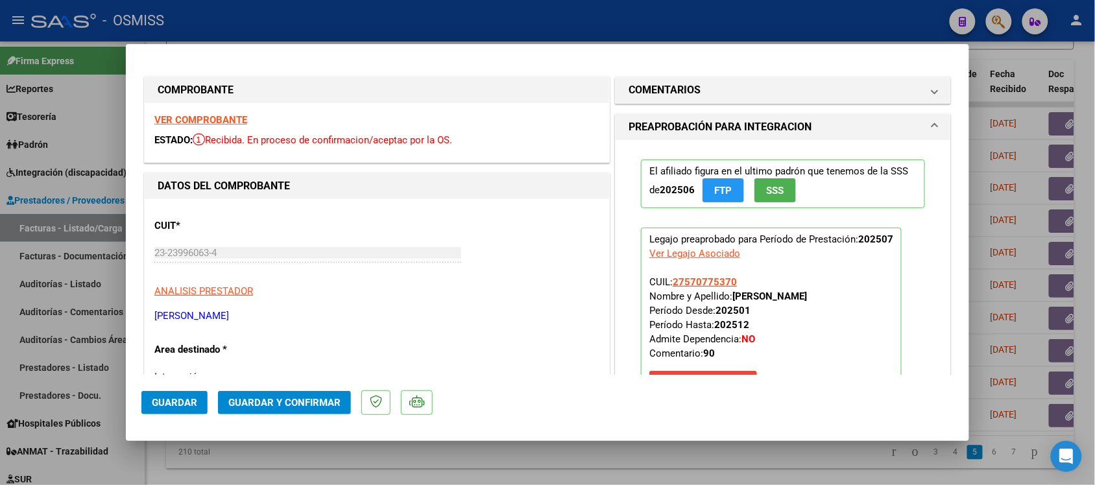
click at [240, 112] on div "VER COMPROBANTE ESTADO: Recibida. En proceso de confirmacion/aceptac por la OS." at bounding box center [377, 132] width 465 height 59
click at [234, 116] on strong "VER COMPROBANTE" at bounding box center [200, 120] width 93 height 12
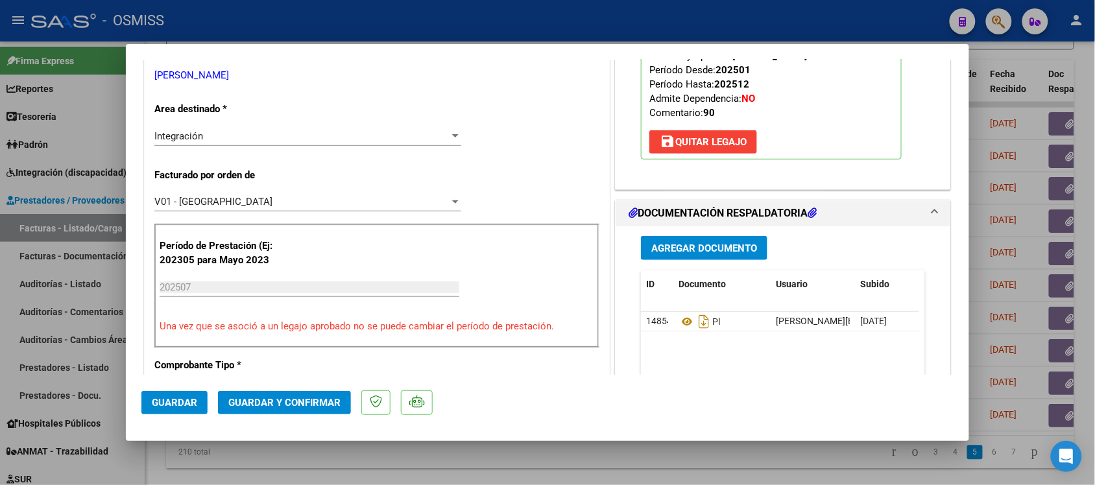
scroll to position [254, 0]
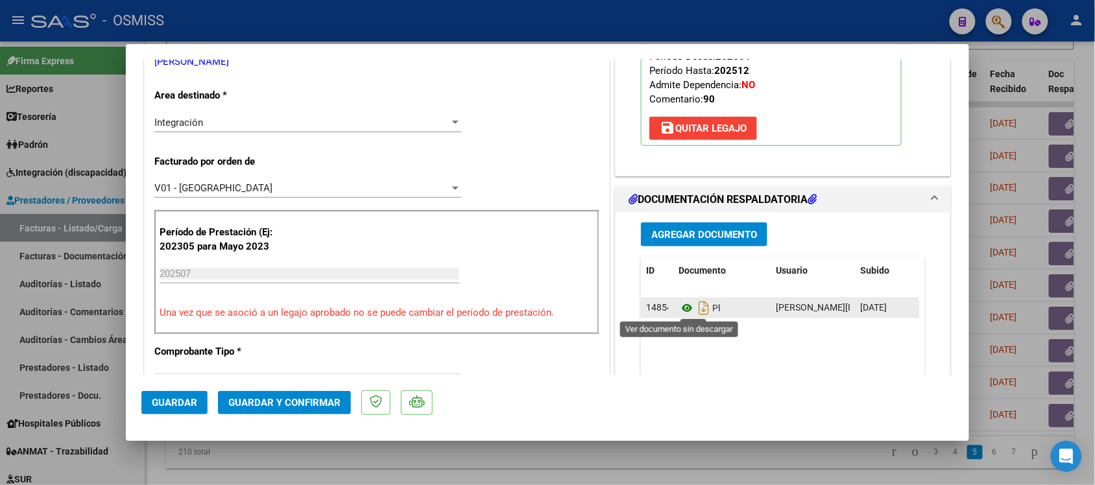
click at [679, 308] on icon at bounding box center [687, 308] width 17 height 16
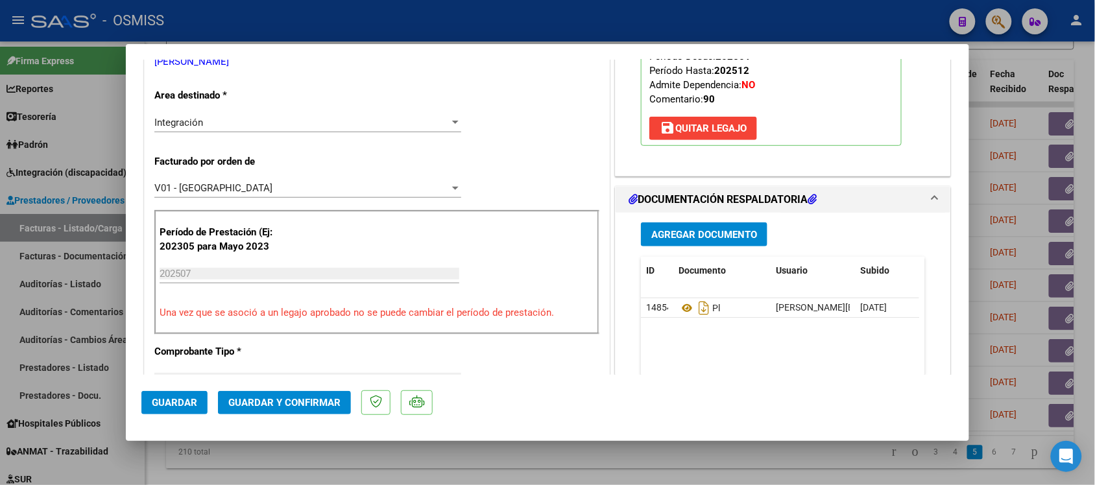
scroll to position [0, 0]
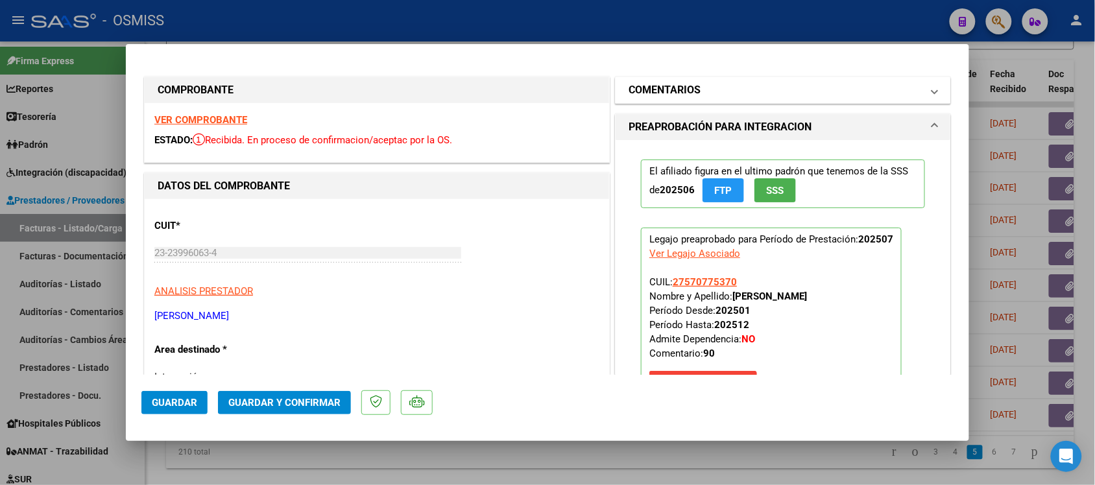
click at [912, 86] on span "COMENTARIOS" at bounding box center [781, 90] width 304 height 16
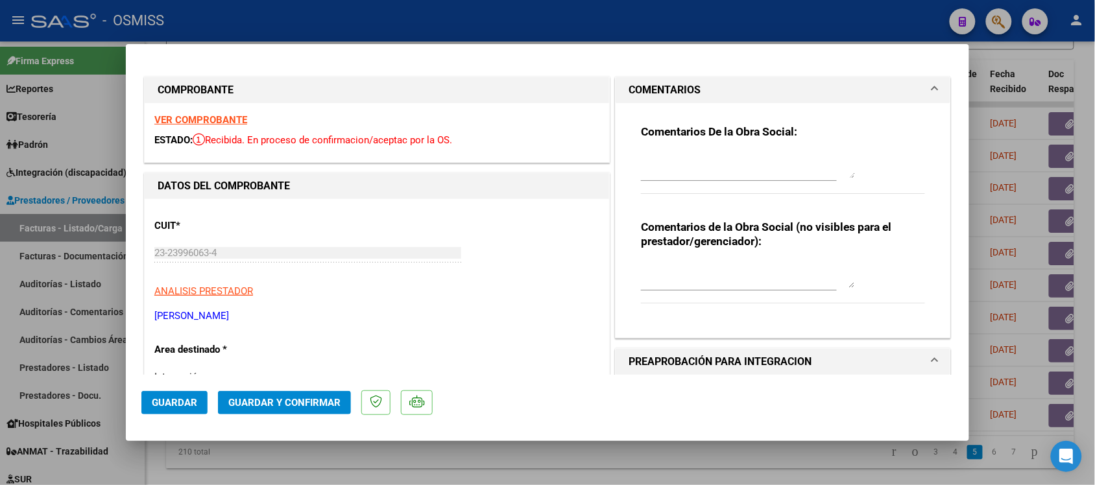
click at [912, 86] on span "COMENTARIOS" at bounding box center [781, 90] width 304 height 16
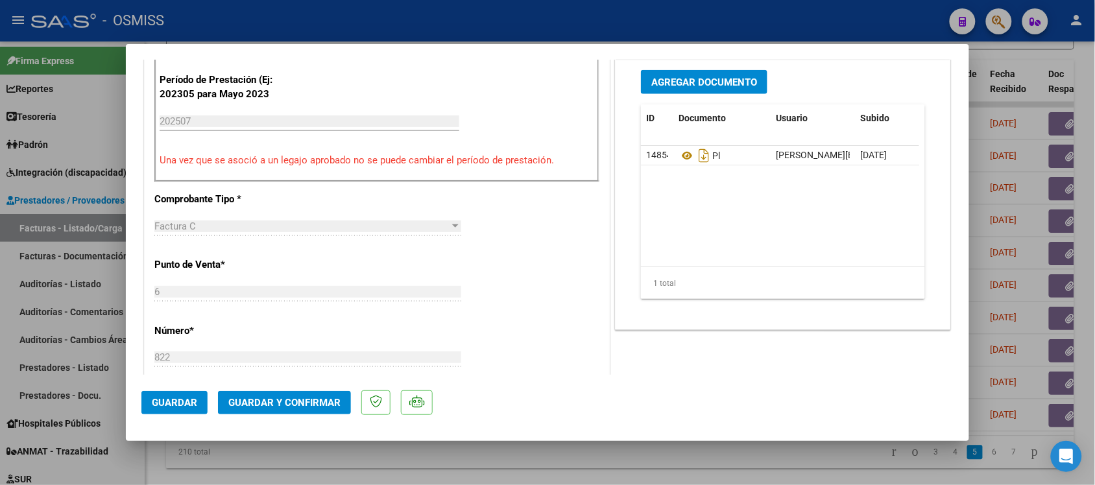
scroll to position [417, 0]
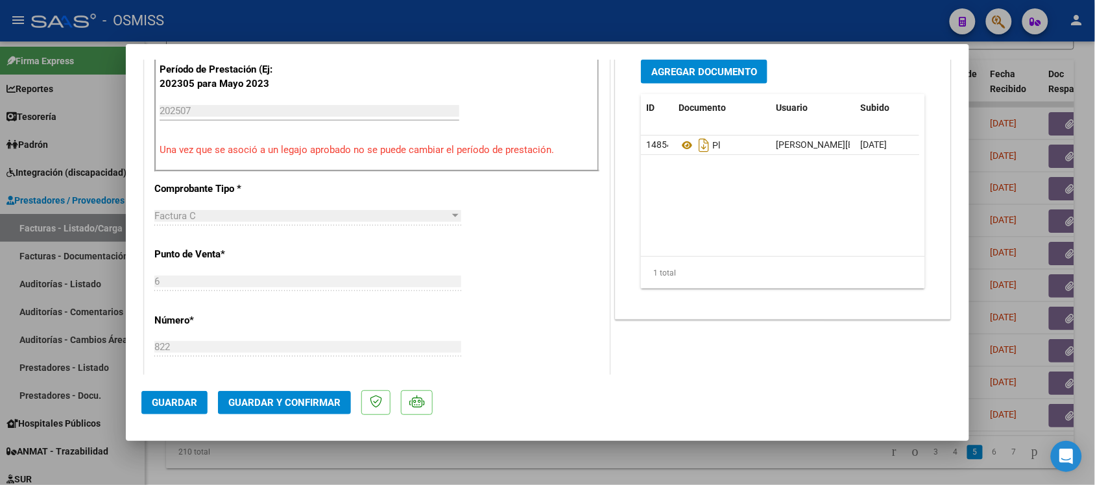
click at [681, 472] on div at bounding box center [547, 242] width 1095 height 485
type input "$ 0,00"
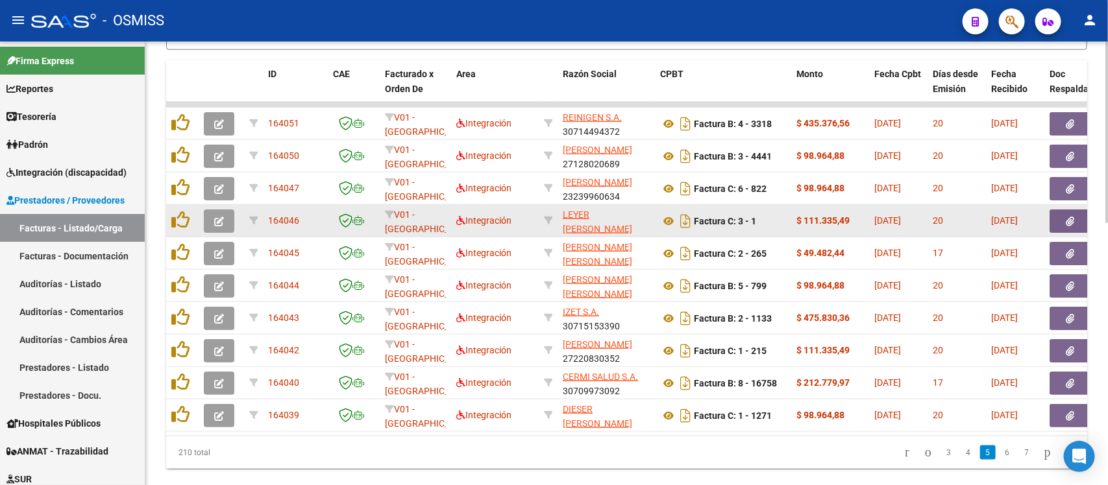
click at [211, 214] on button "button" at bounding box center [219, 221] width 30 height 23
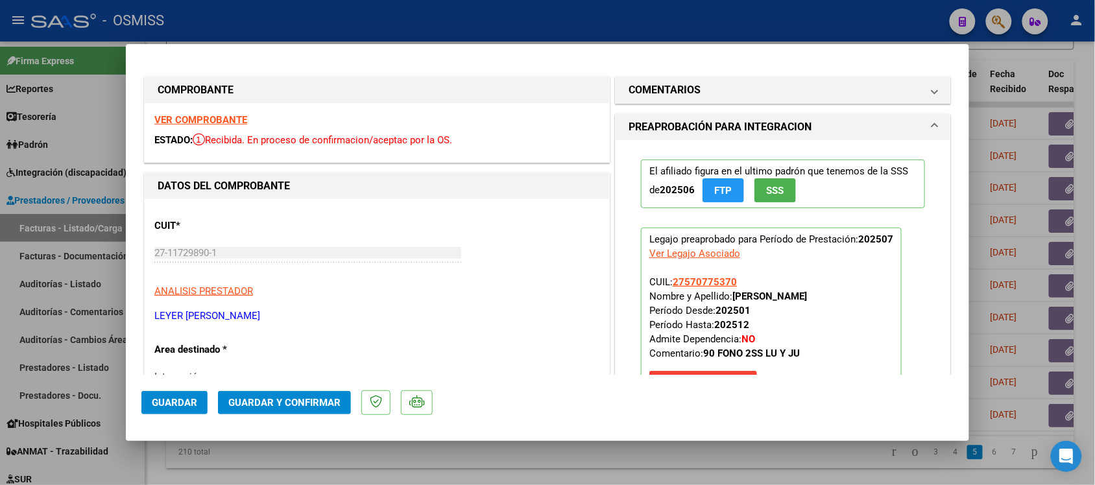
click at [237, 119] on strong "VER COMPROBANTE" at bounding box center [200, 120] width 93 height 12
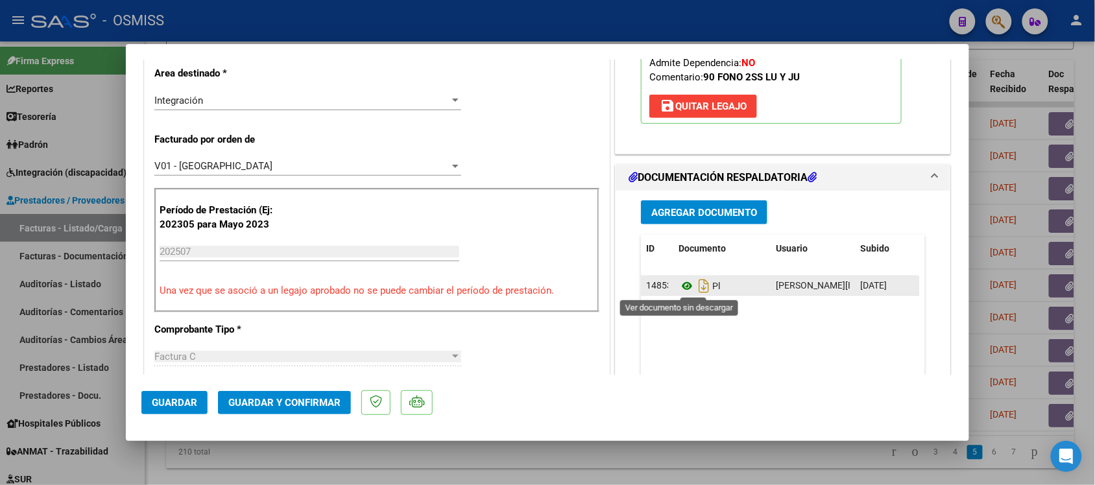
click at [679, 287] on icon at bounding box center [687, 286] width 17 height 16
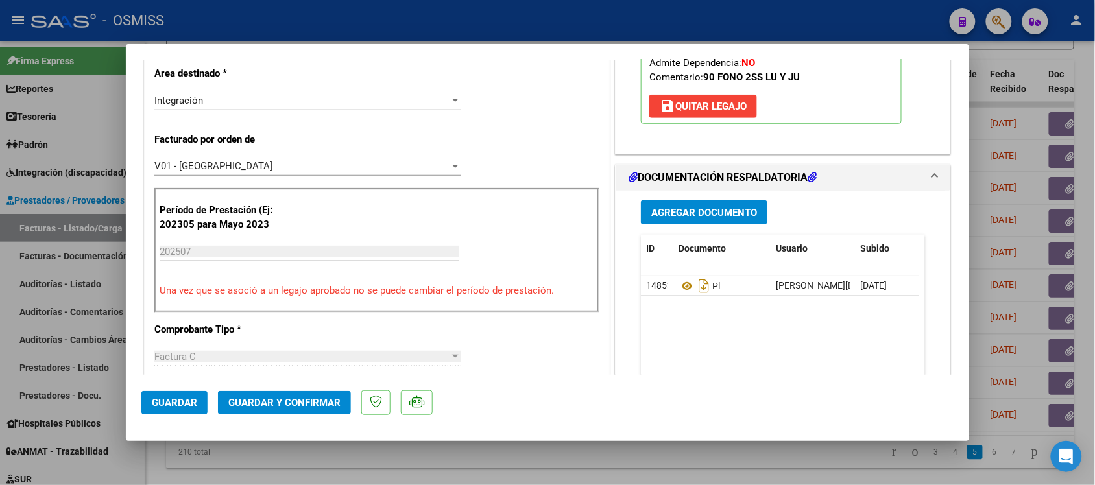
scroll to position [0, 0]
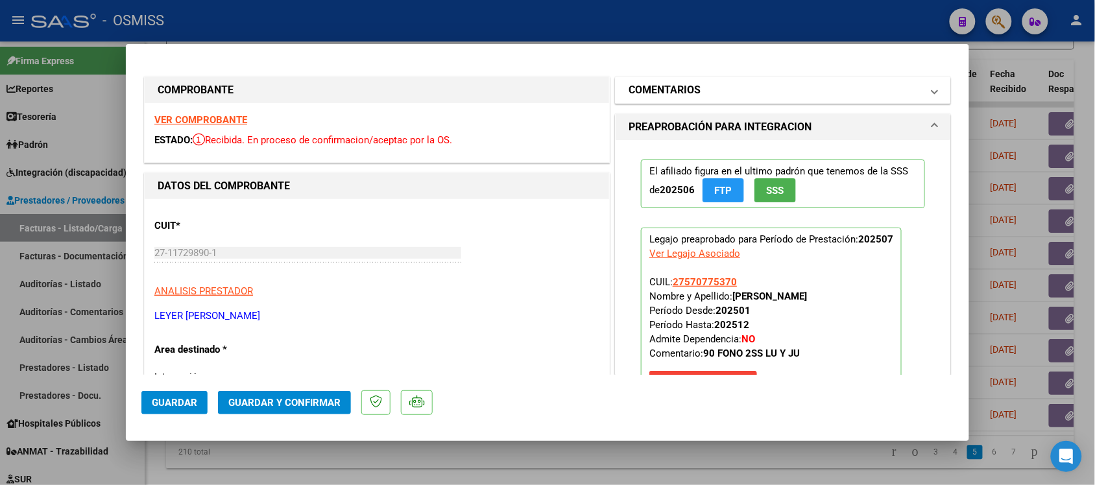
click at [901, 89] on mat-panel-title "COMENTARIOS" at bounding box center [775, 90] width 293 height 16
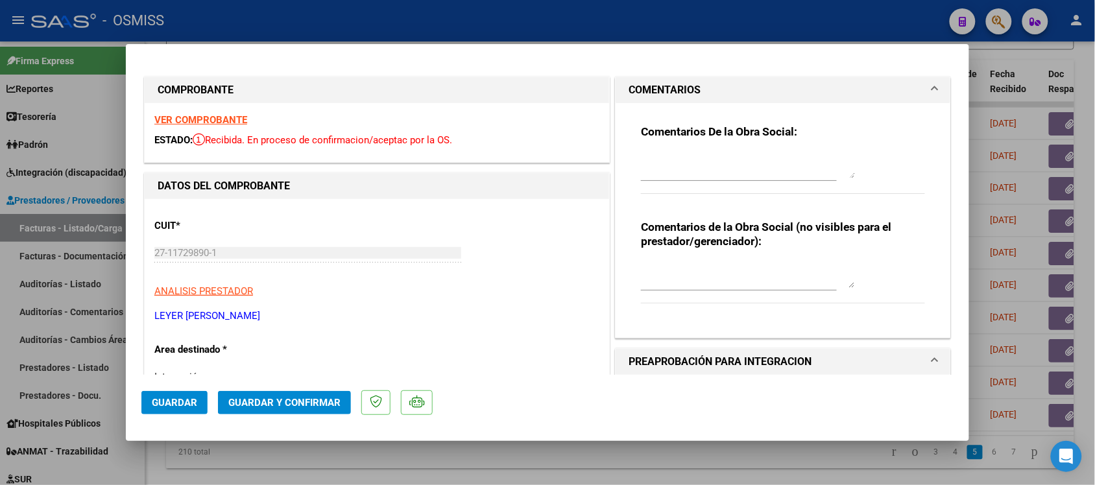
click at [901, 89] on mat-panel-title "COMENTARIOS" at bounding box center [775, 90] width 293 height 16
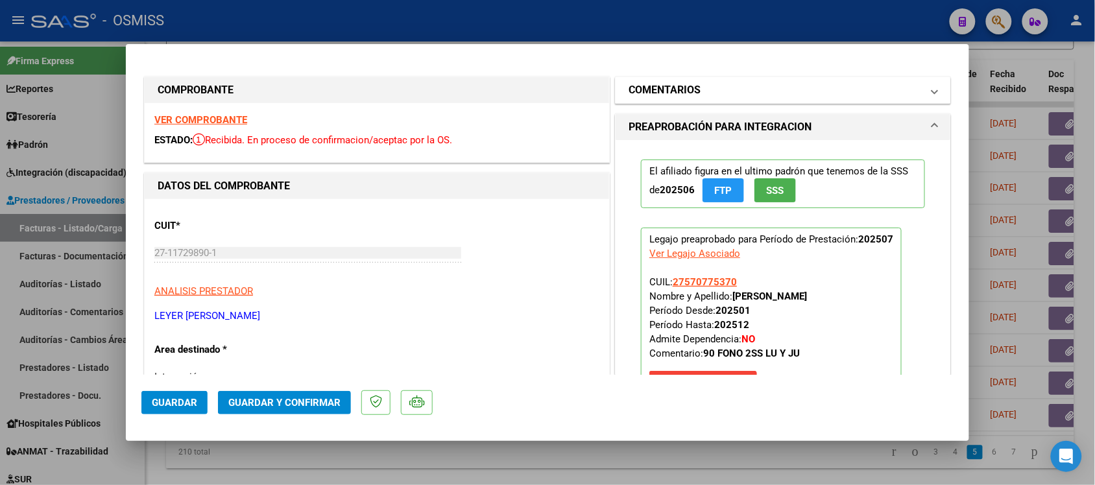
click at [932, 95] on span at bounding box center [934, 90] width 5 height 16
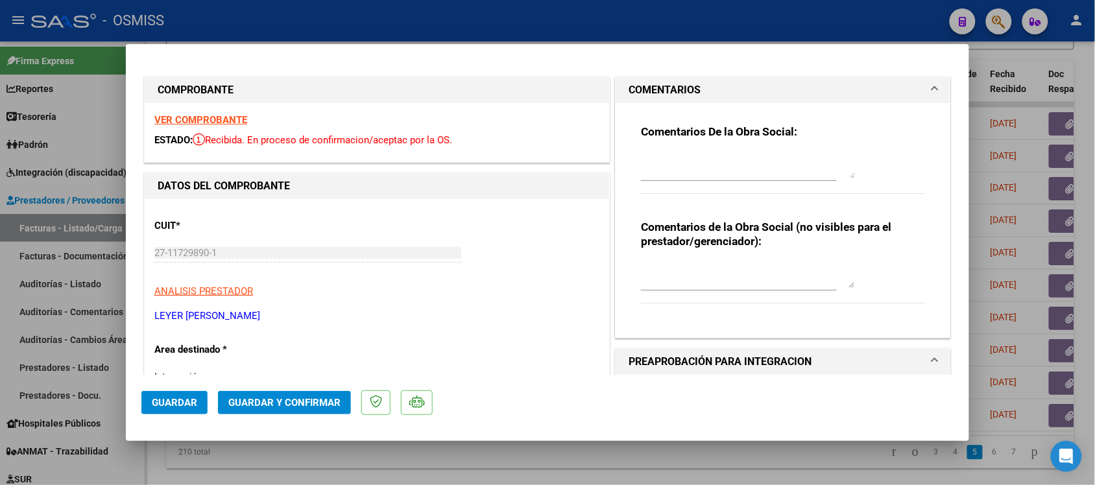
click at [890, 93] on mat-panel-title "COMENTARIOS" at bounding box center [775, 90] width 293 height 16
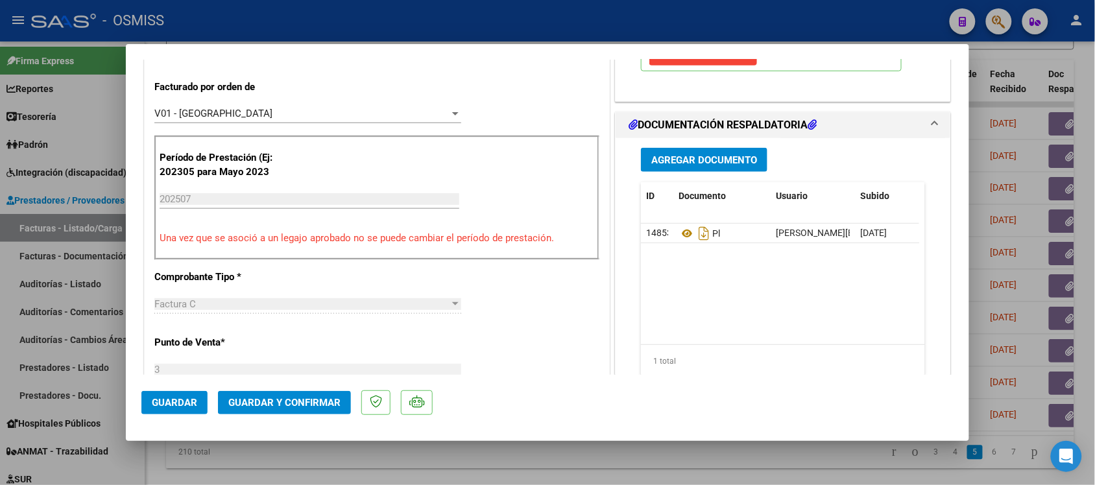
scroll to position [467, 0]
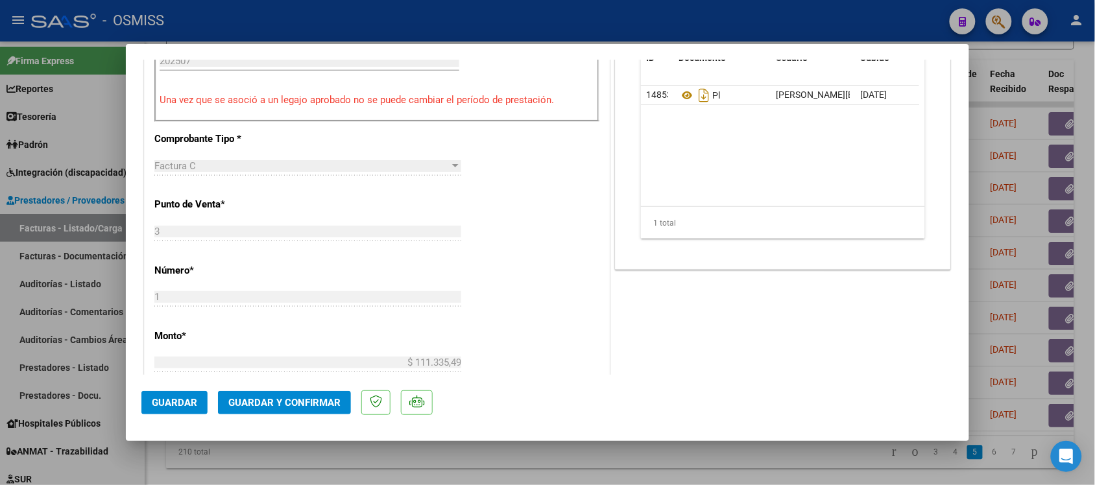
click at [688, 458] on div at bounding box center [547, 242] width 1095 height 485
type input "$ 0,00"
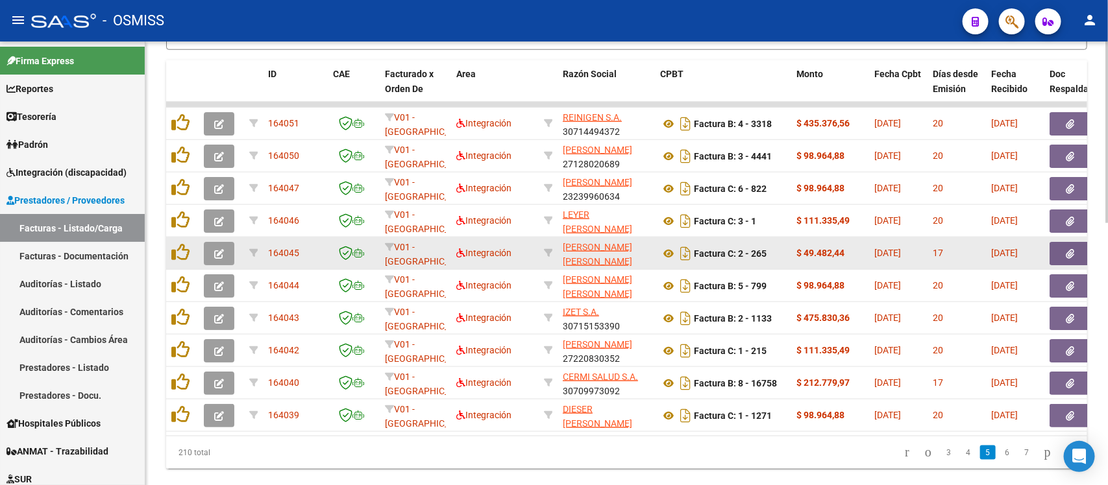
click at [205, 254] on button "button" at bounding box center [219, 253] width 30 height 23
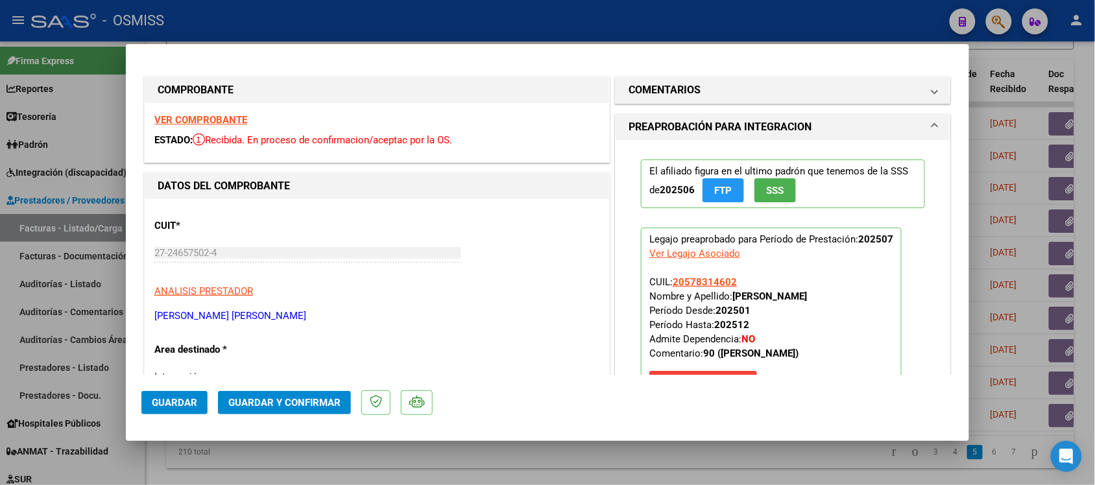
click at [219, 120] on strong "VER COMPROBANTE" at bounding box center [200, 120] width 93 height 12
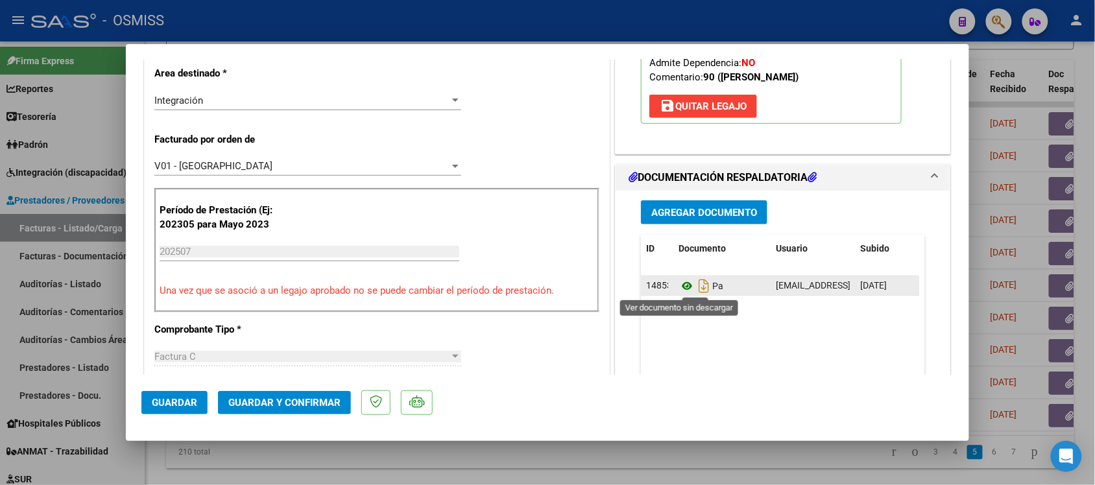
click at [679, 287] on icon at bounding box center [687, 286] width 17 height 16
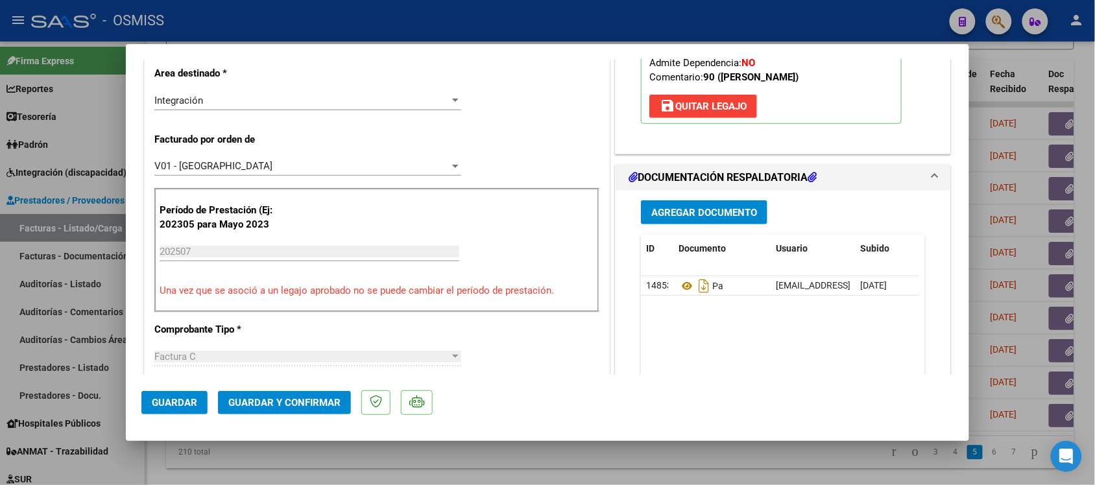
scroll to position [0, 0]
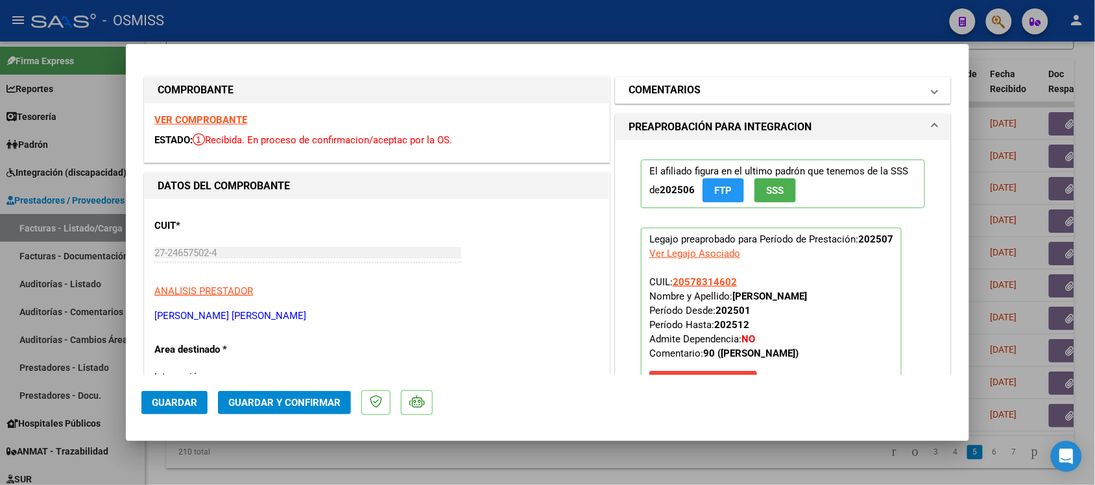
click at [893, 88] on mat-panel-title "COMENTARIOS" at bounding box center [775, 90] width 293 height 16
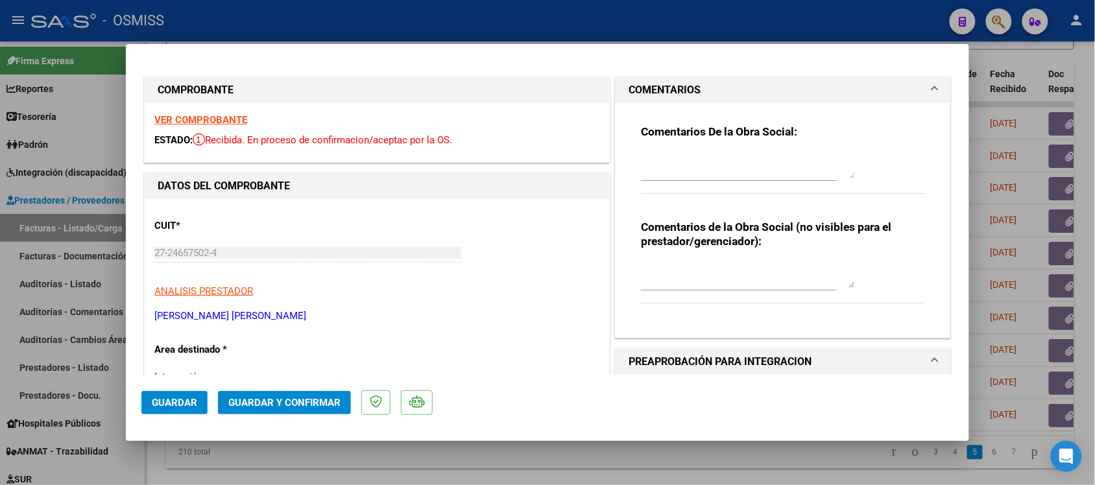
click at [893, 88] on mat-panel-title "COMENTARIOS" at bounding box center [775, 90] width 293 height 16
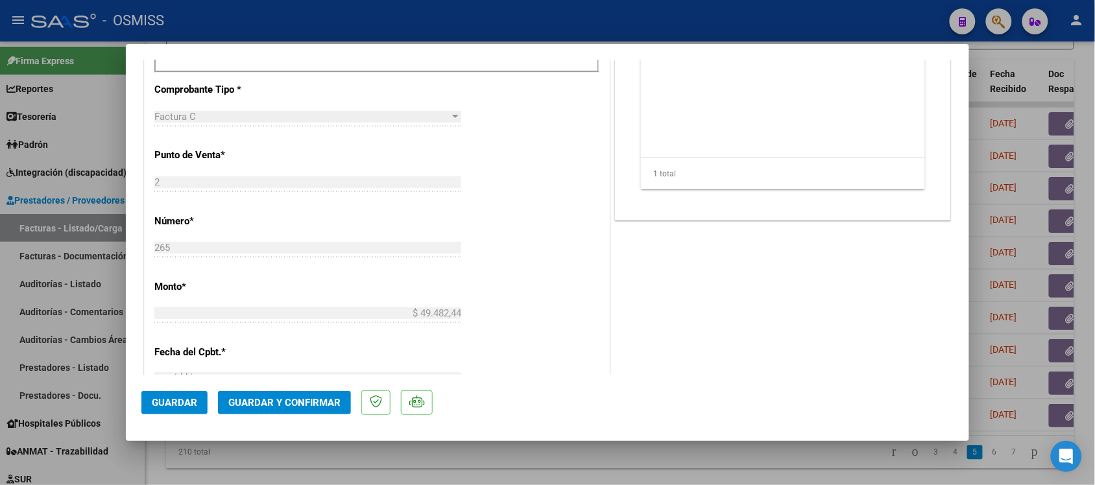
scroll to position [520, 0]
drag, startPoint x: 575, startPoint y: 180, endPoint x: 368, endPoint y: -99, distance: 346.9
click at [368, 0] on html "menu - OSMISS person Firma Express Reportes Ingresos Percibidos Análisis de tod…" at bounding box center [547, 242] width 1095 height 485
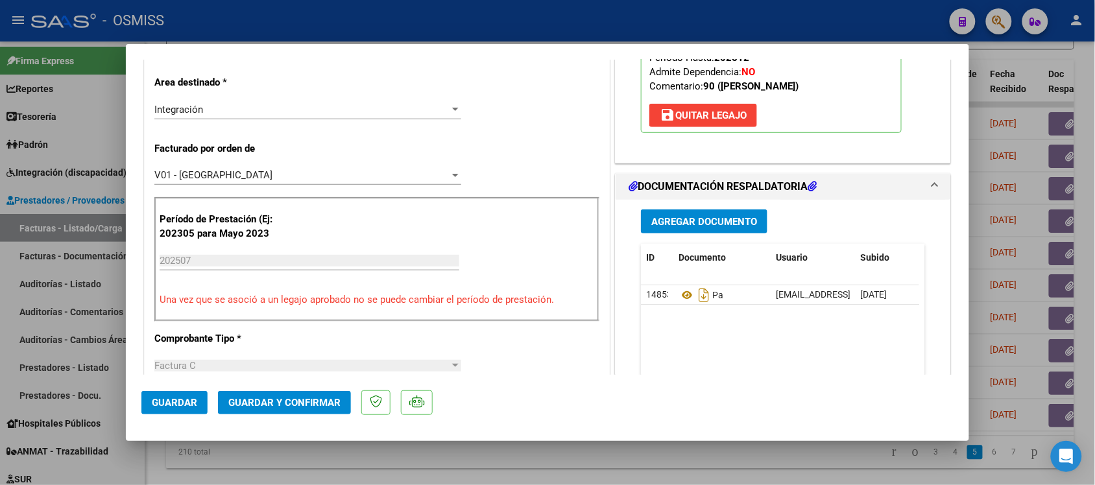
click at [573, 192] on div "CUIT * 27-24657502-4 Ingresar CUIT ANALISIS PRESTADOR DOMINGUEZ SANDRA BEATRIZ …" at bounding box center [377, 487] width 465 height 1110
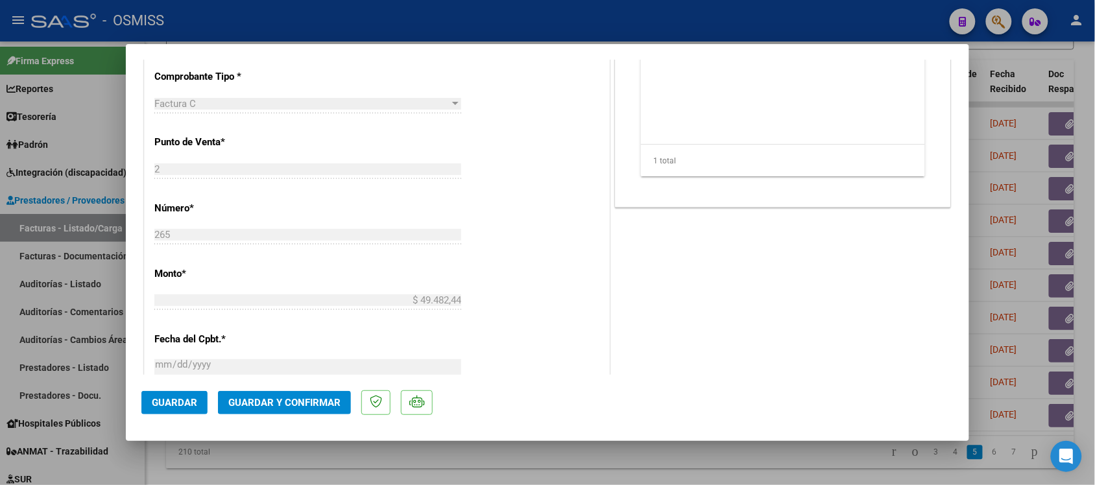
scroll to position [533, 0]
click at [291, 404] on span "Guardar y Confirmar" at bounding box center [284, 403] width 112 height 12
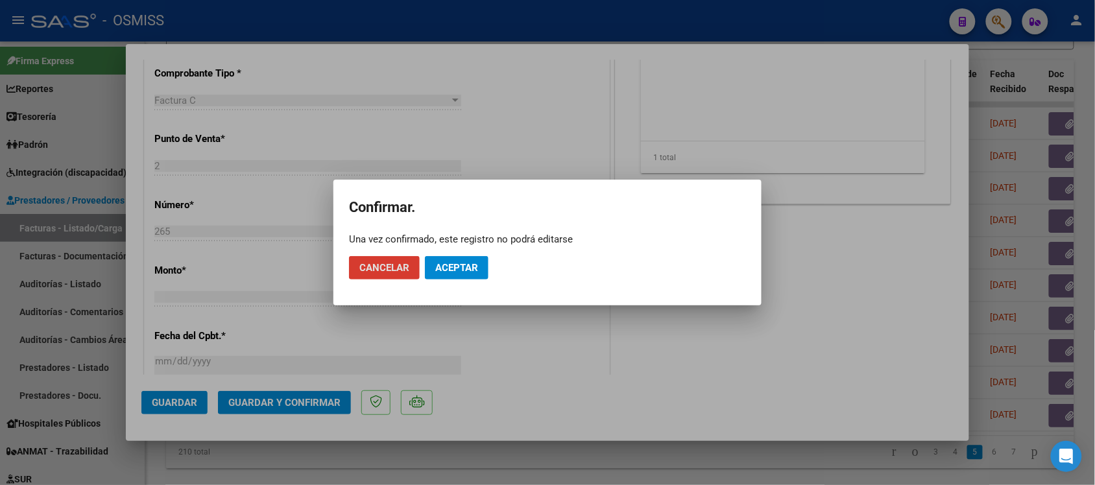
click at [478, 263] on span "Aceptar" at bounding box center [456, 268] width 43 height 12
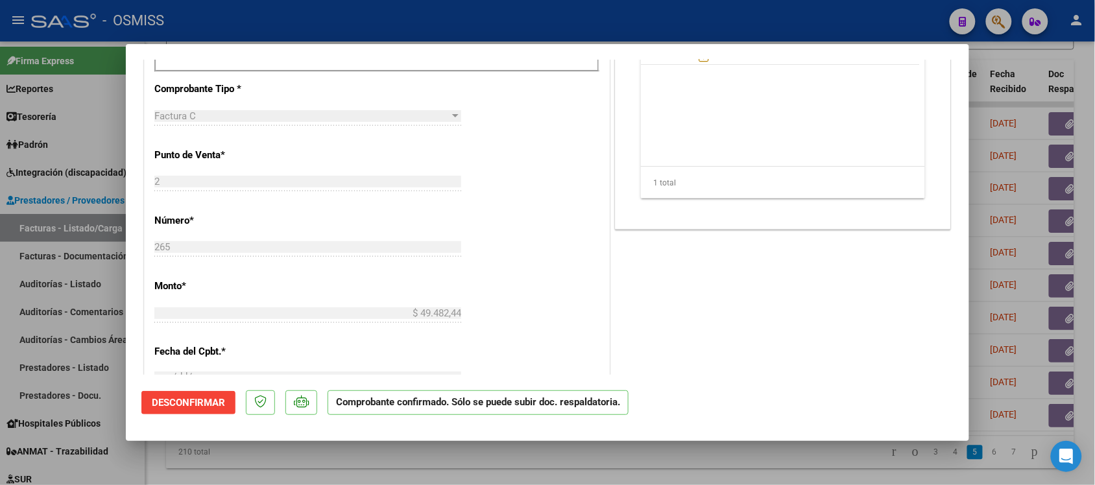
scroll to position [440, 0]
click at [810, 463] on div at bounding box center [547, 242] width 1095 height 485
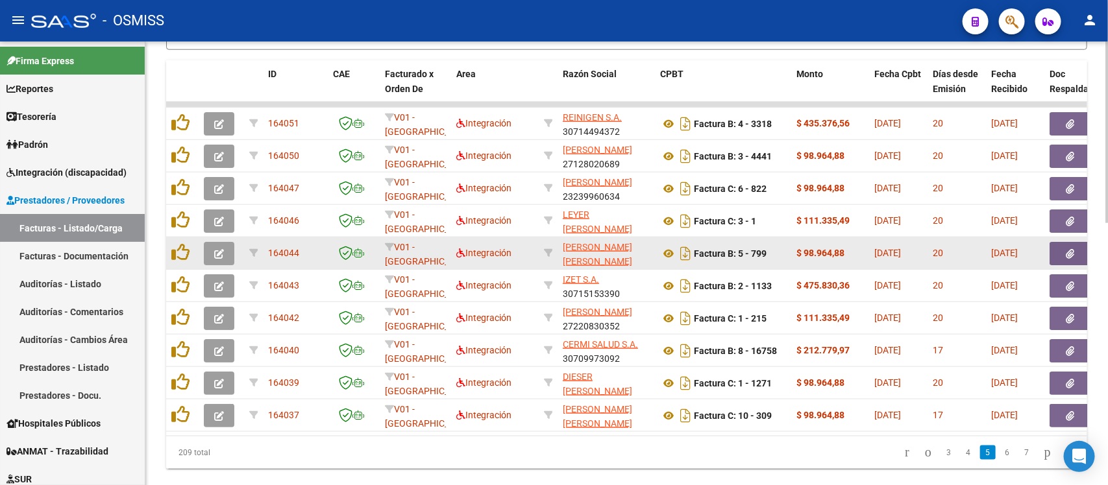
click at [228, 247] on button "button" at bounding box center [219, 253] width 30 height 23
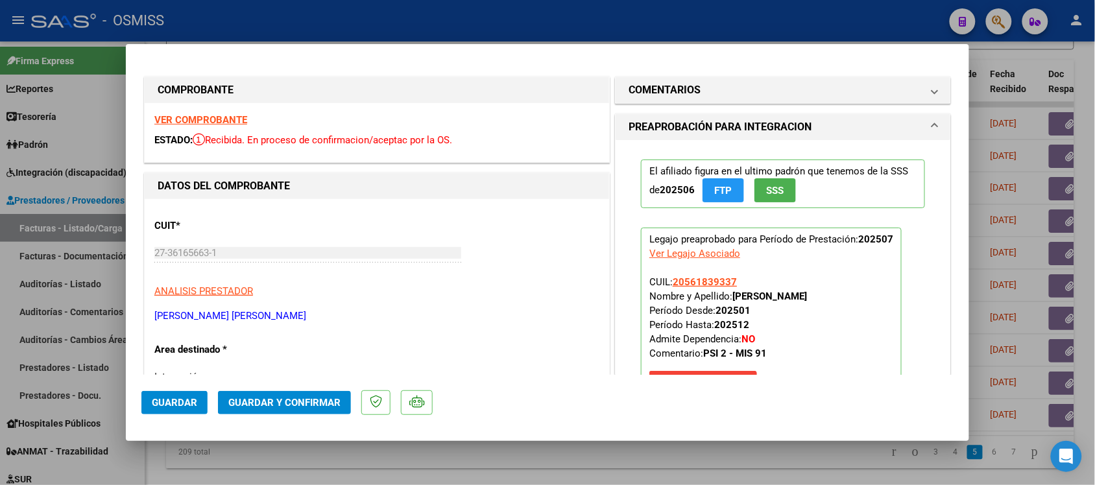
click at [238, 121] on strong "VER COMPROBANTE" at bounding box center [200, 120] width 93 height 12
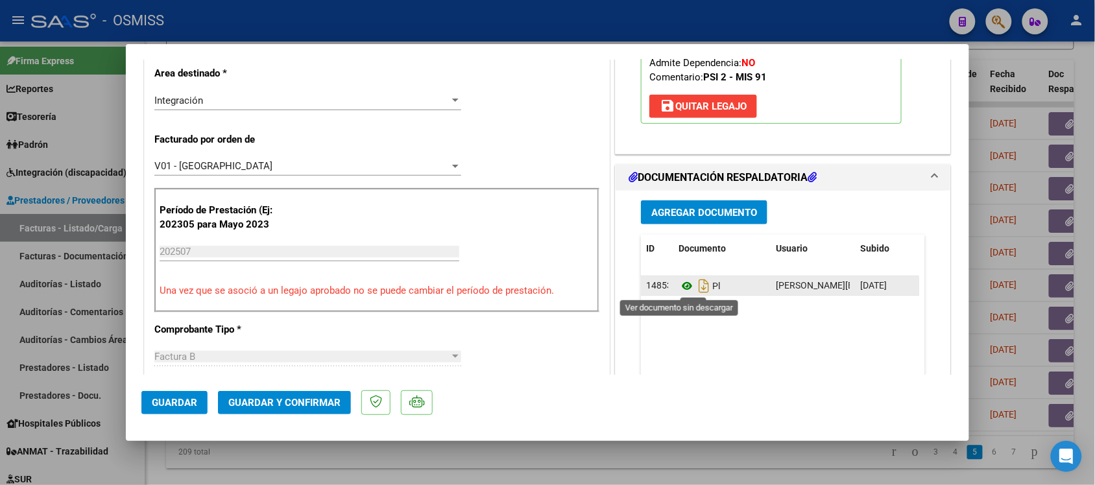
click at [679, 287] on icon at bounding box center [687, 286] width 17 height 16
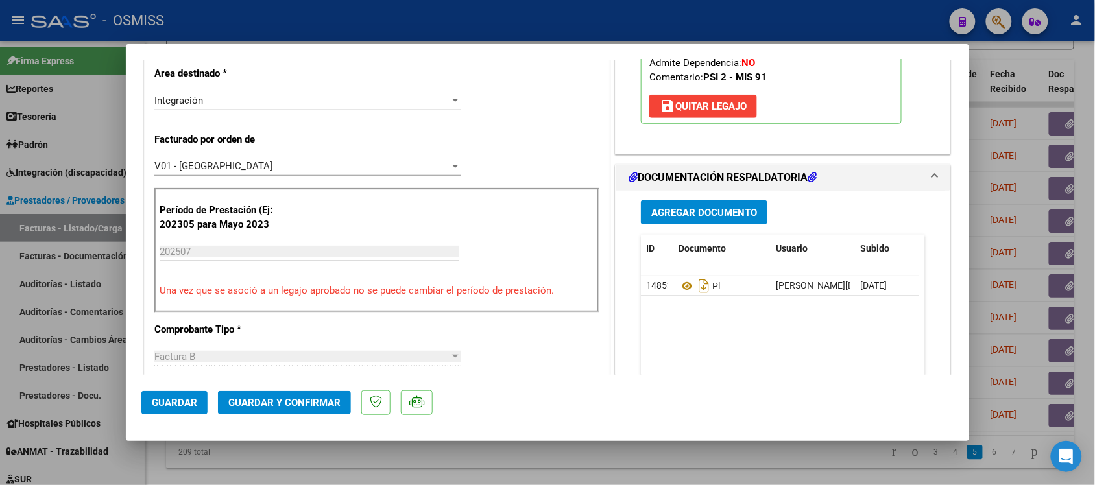
scroll to position [0, 0]
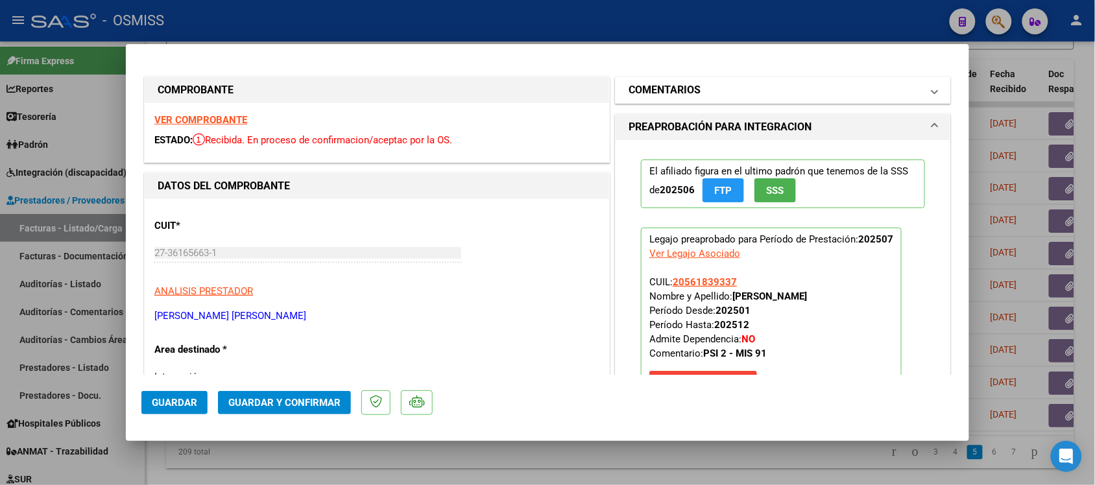
click at [894, 95] on mat-panel-title "COMENTARIOS" at bounding box center [775, 90] width 293 height 16
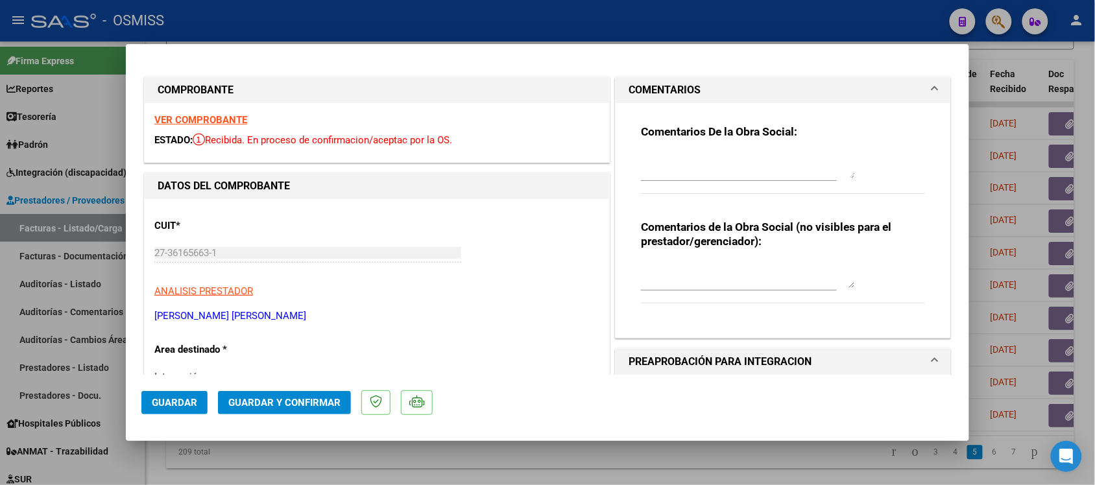
click at [880, 92] on mat-panel-title "COMENTARIOS" at bounding box center [775, 90] width 293 height 16
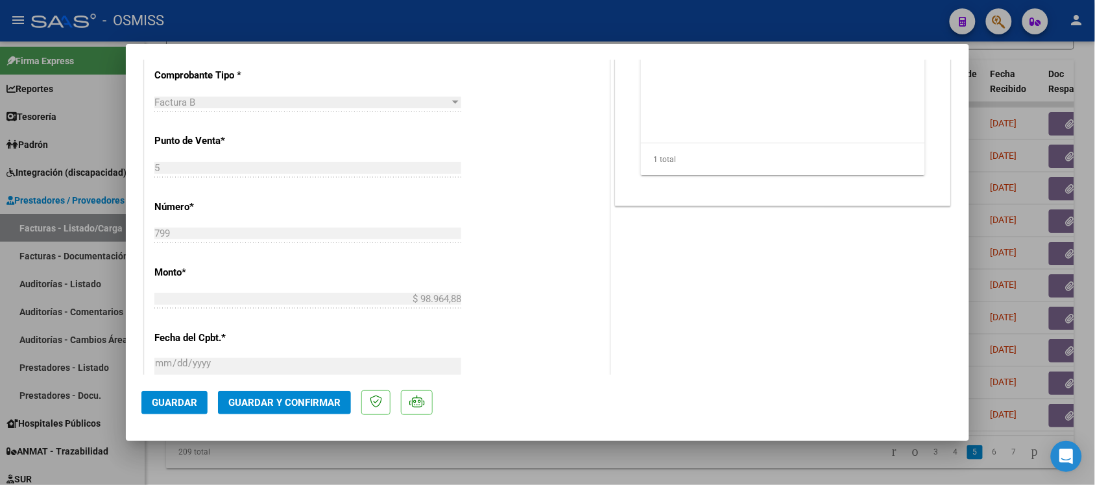
scroll to position [573, 0]
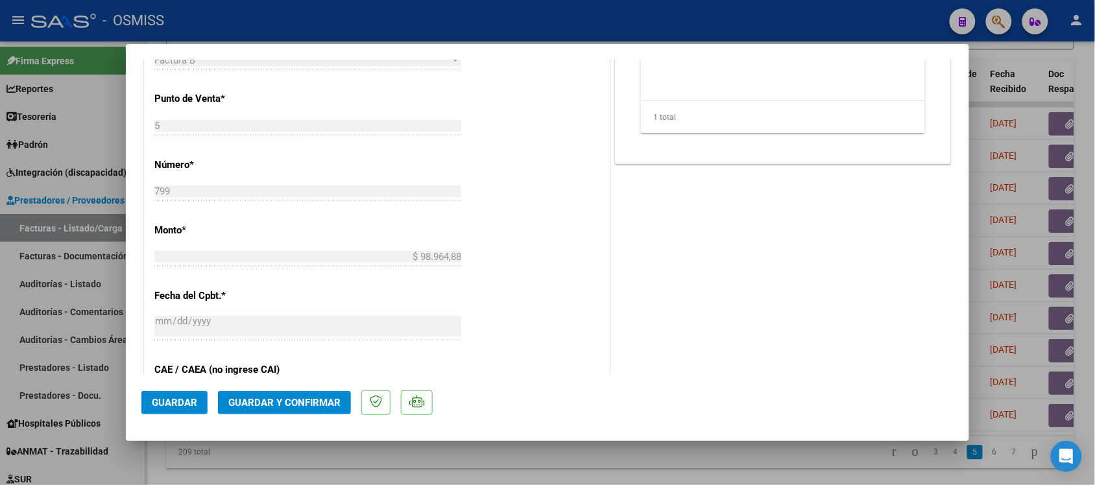
click at [280, 397] on span "Guardar y Confirmar" at bounding box center [284, 403] width 112 height 12
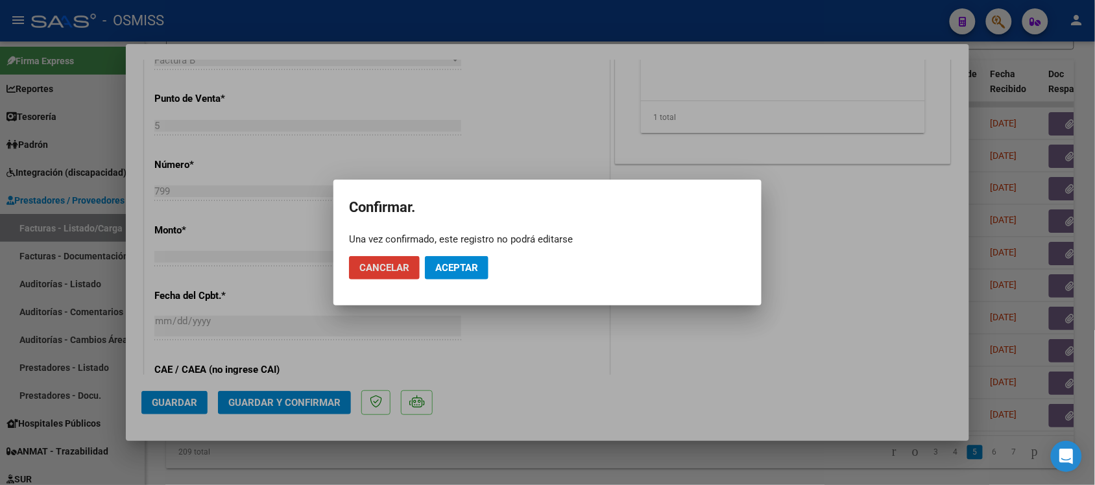
click at [450, 269] on span "Aceptar" at bounding box center [456, 268] width 43 height 12
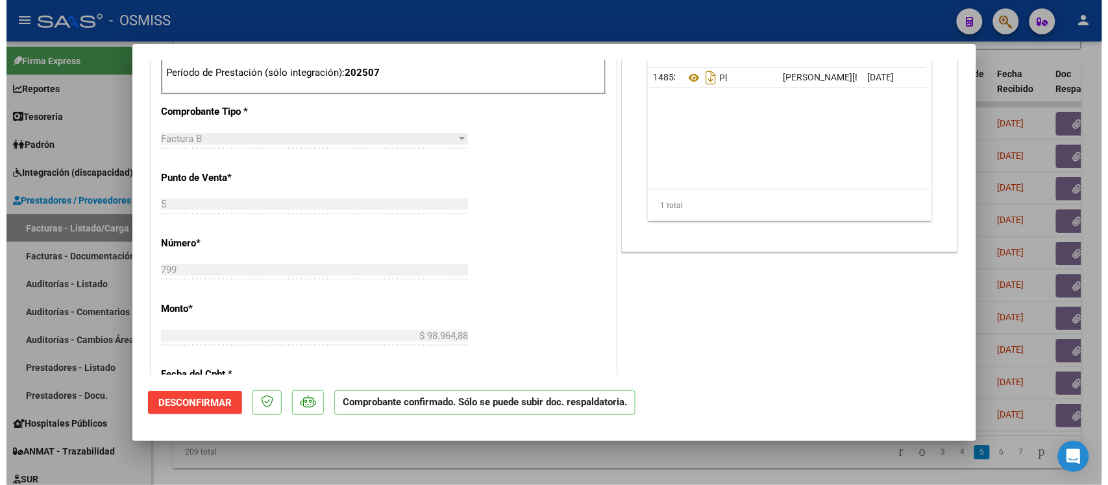
scroll to position [443, 0]
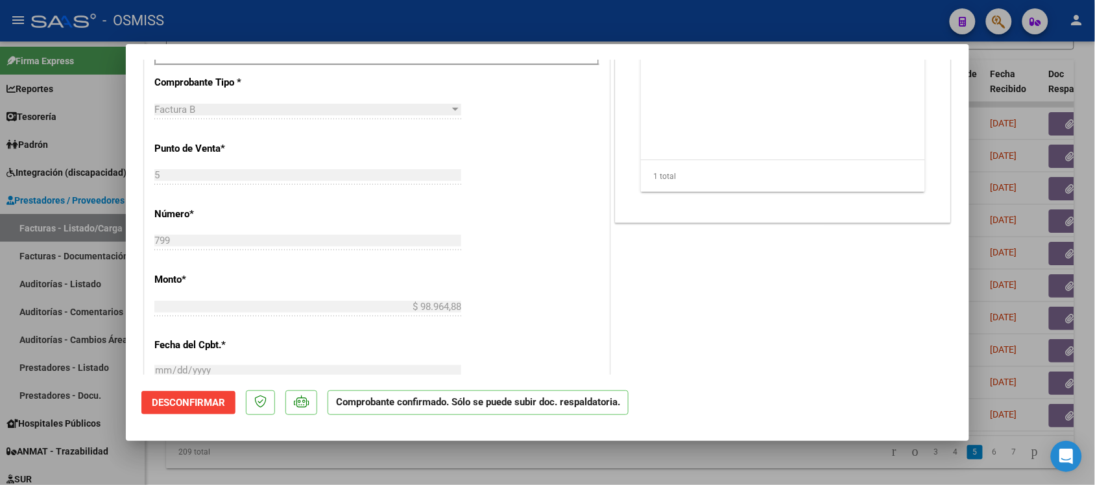
click at [753, 457] on div at bounding box center [547, 242] width 1095 height 485
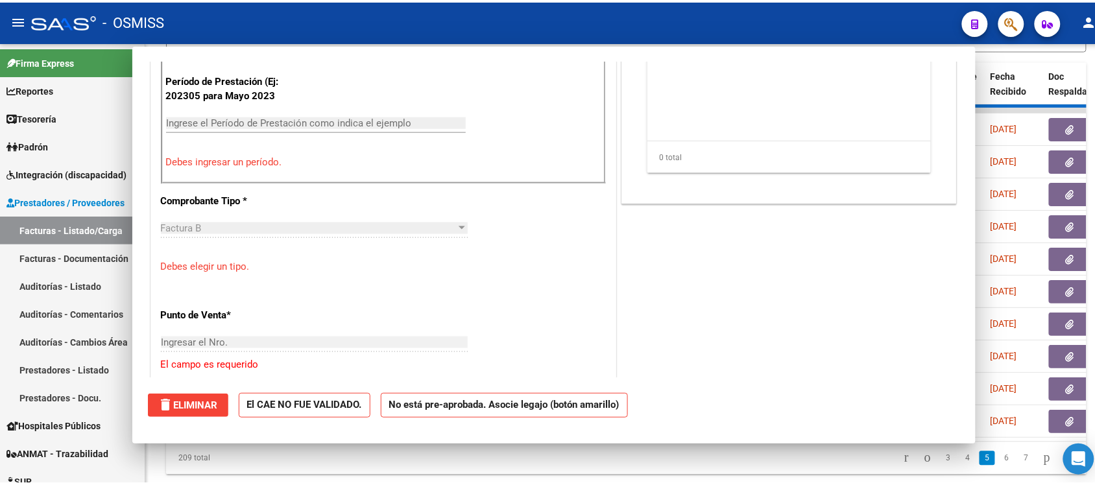
scroll to position [0, 0]
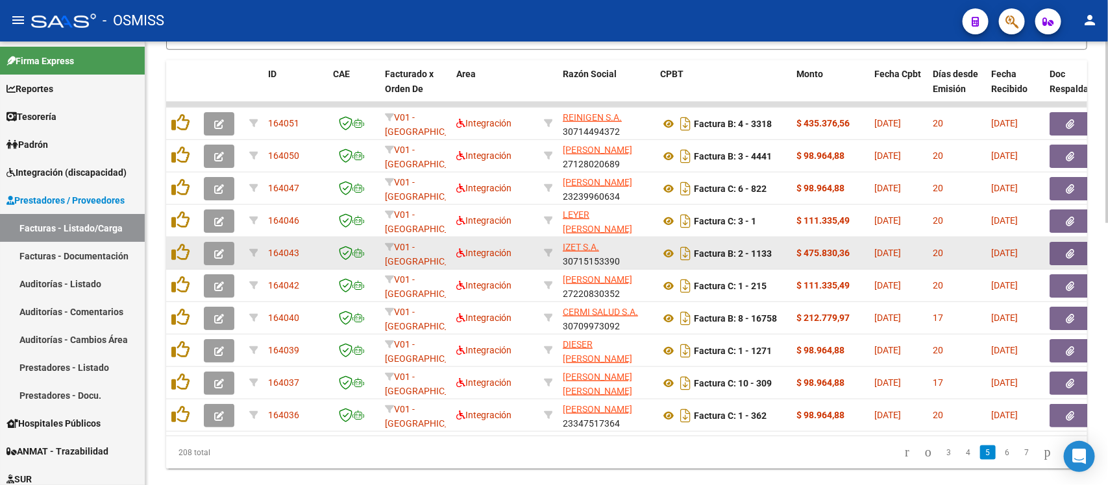
click at [219, 249] on icon "button" at bounding box center [219, 254] width 10 height 10
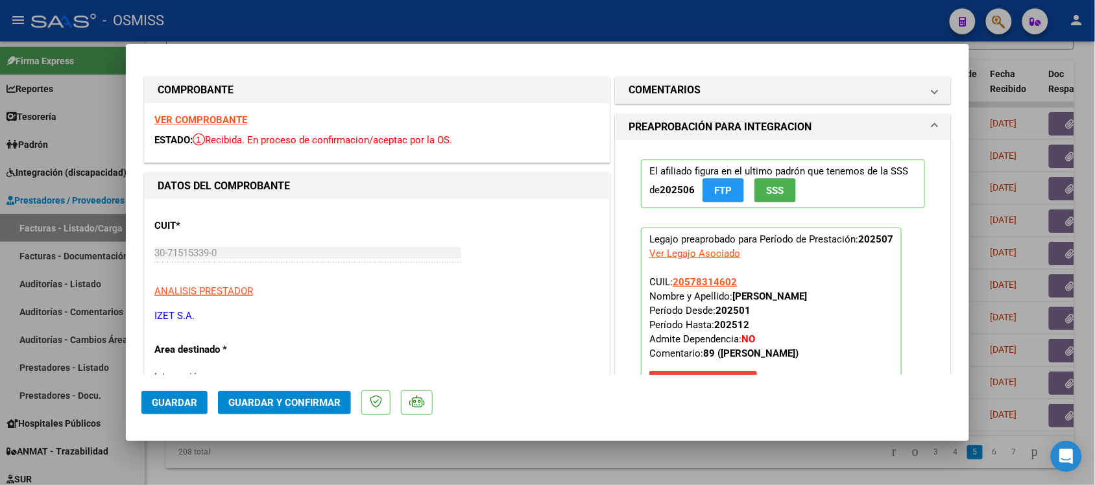
click at [223, 123] on strong "VER COMPROBANTE" at bounding box center [200, 120] width 93 height 12
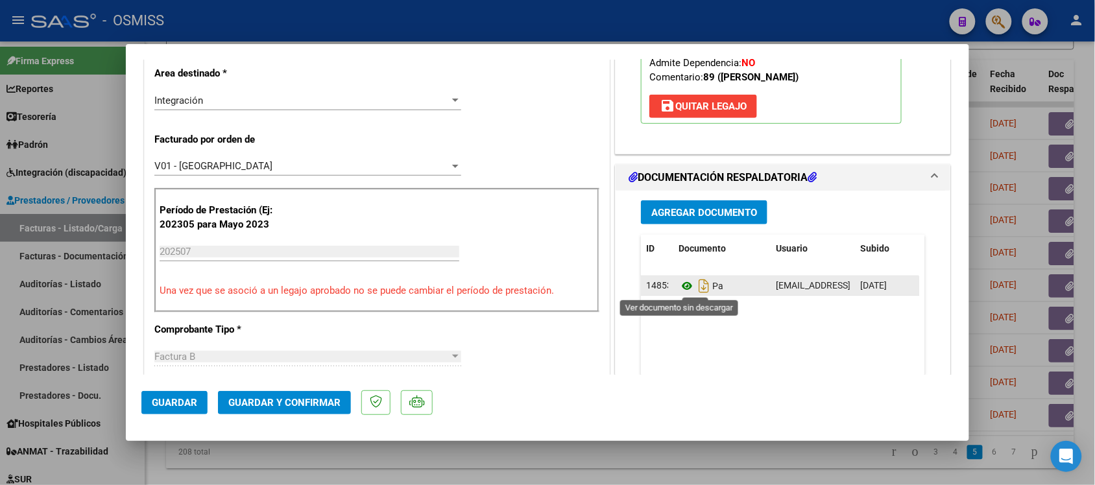
click at [683, 284] on icon at bounding box center [687, 286] width 17 height 16
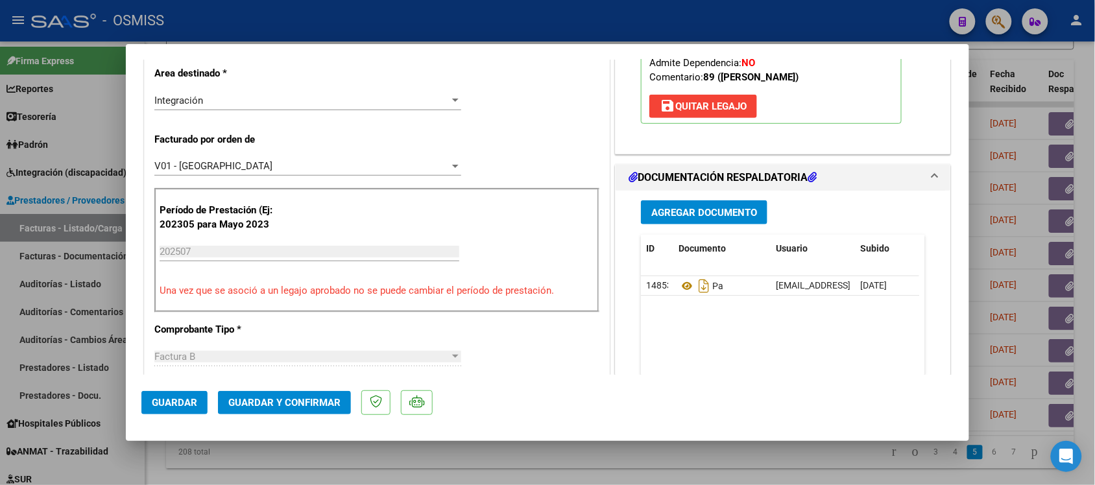
scroll to position [0, 0]
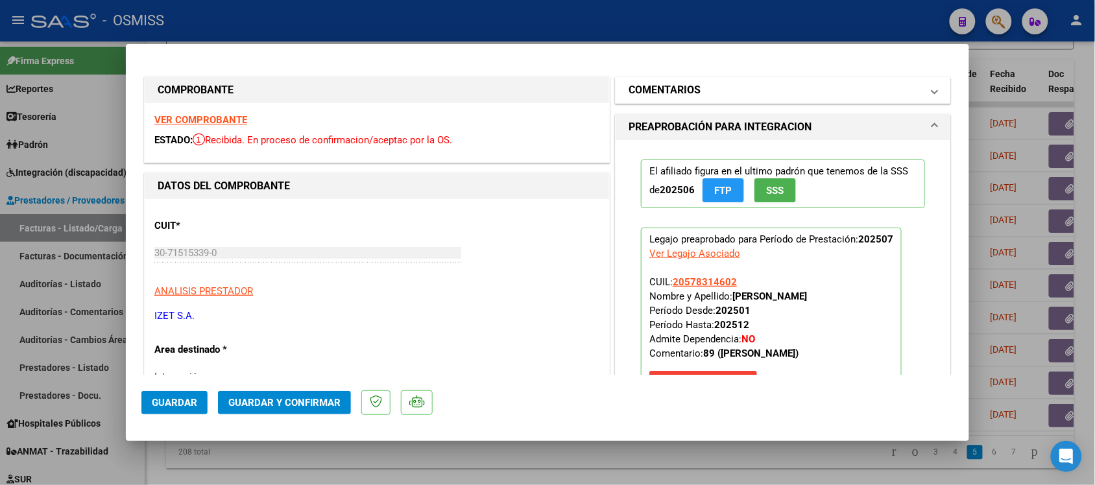
click at [890, 88] on mat-panel-title "COMENTARIOS" at bounding box center [775, 90] width 293 height 16
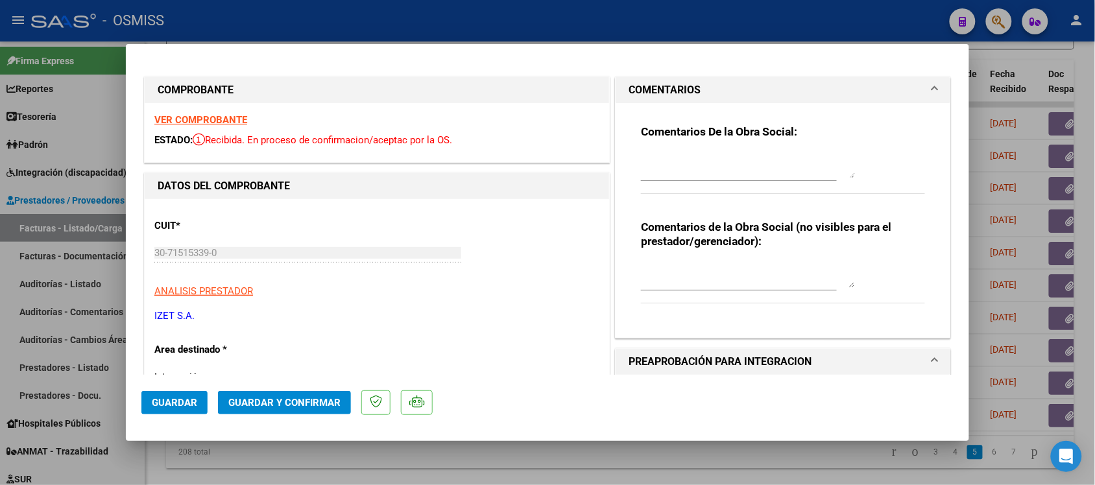
click at [890, 88] on mat-panel-title "COMENTARIOS" at bounding box center [775, 90] width 293 height 16
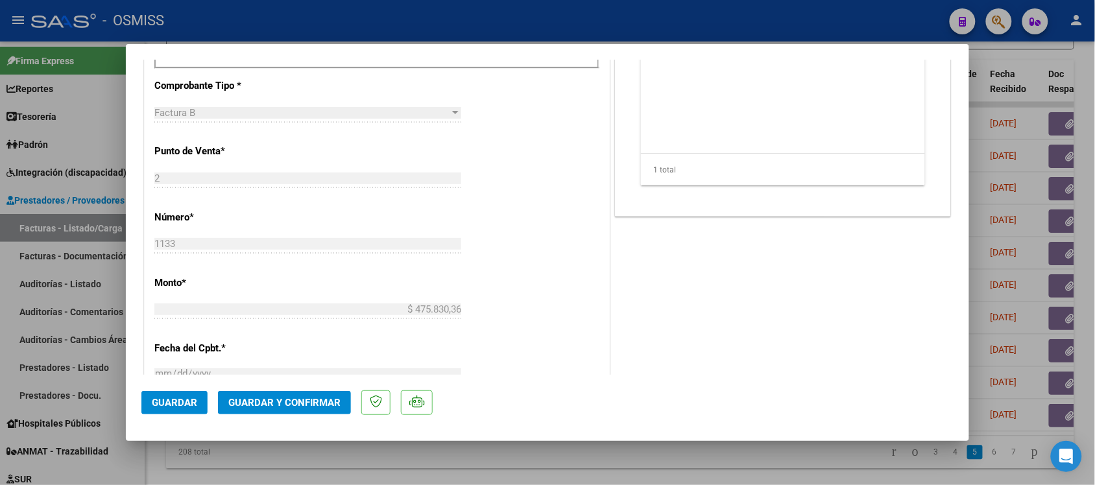
scroll to position [531, 0]
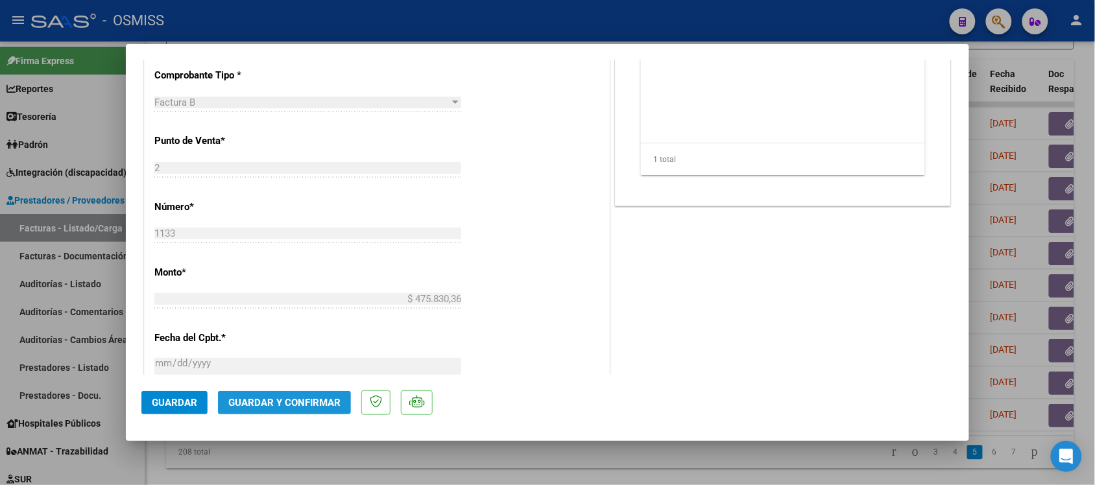
click at [287, 398] on span "Guardar y Confirmar" at bounding box center [284, 403] width 112 height 12
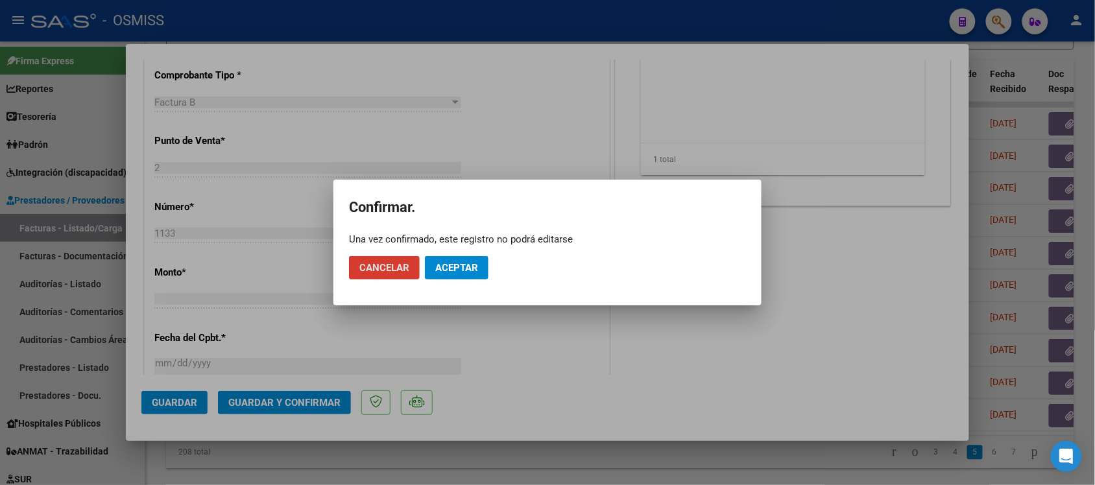
click at [448, 261] on button "Aceptar" at bounding box center [457, 267] width 64 height 23
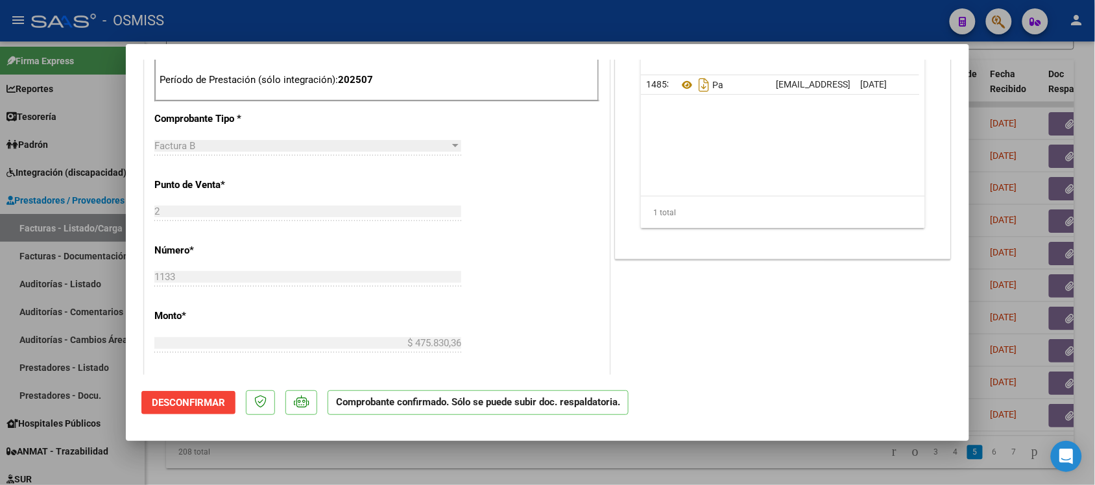
scroll to position [414, 0]
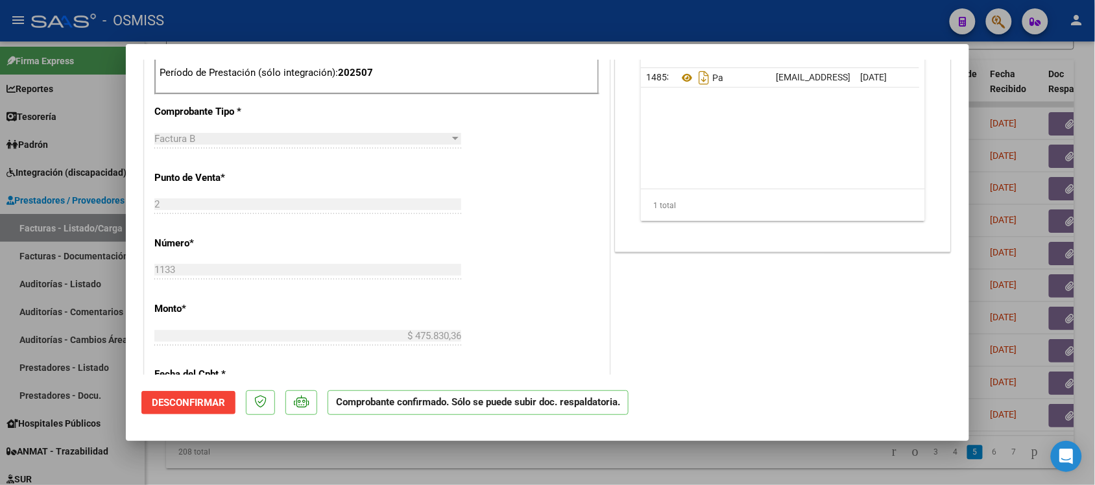
click at [800, 463] on div at bounding box center [547, 242] width 1095 height 485
type input "$ 0,00"
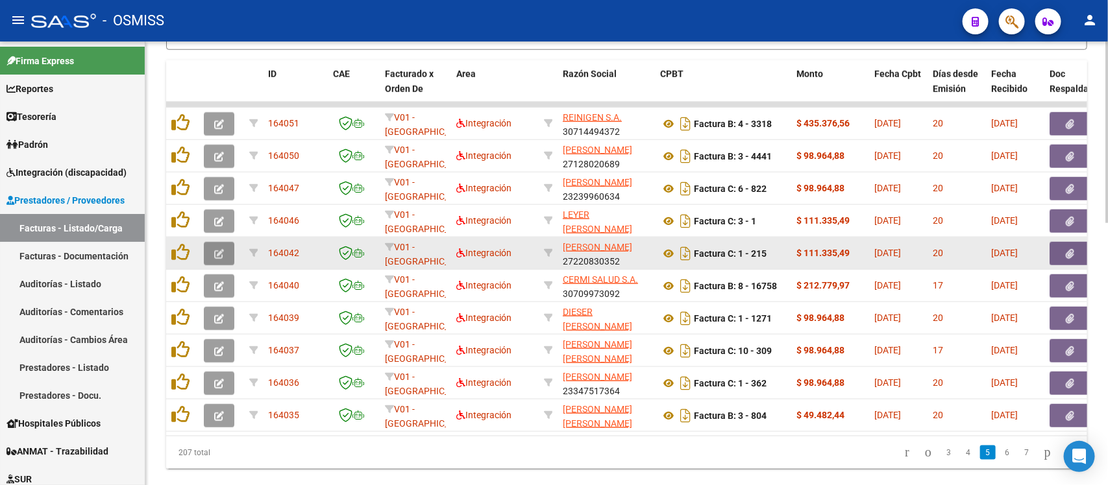
click at [215, 251] on icon "button" at bounding box center [219, 254] width 10 height 10
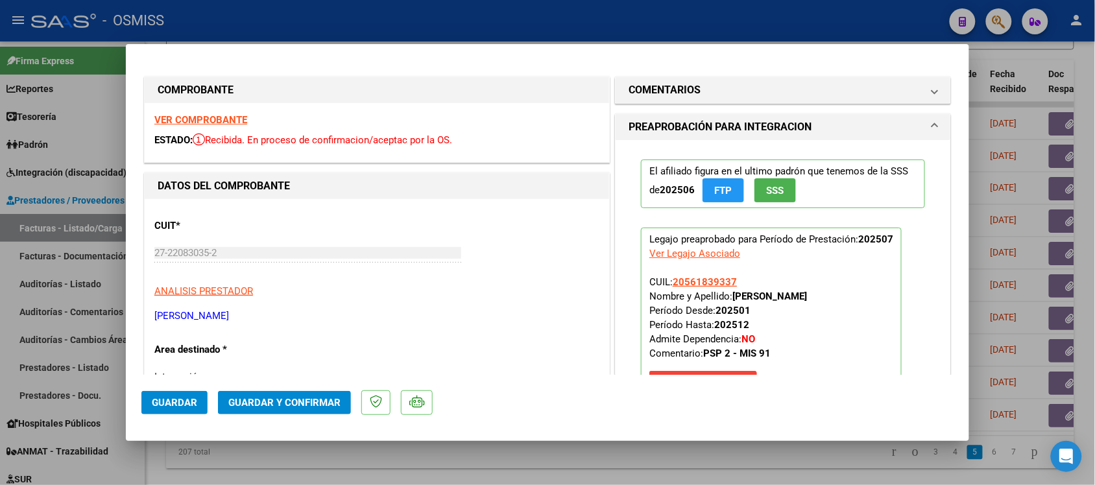
click at [213, 117] on strong "VER COMPROBANTE" at bounding box center [200, 120] width 93 height 12
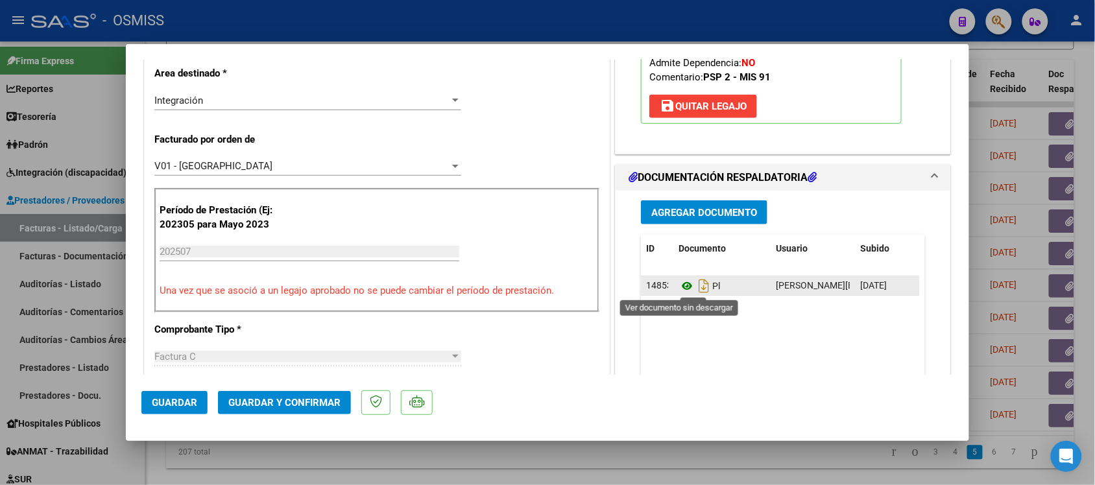
click at [679, 286] on icon at bounding box center [687, 286] width 17 height 16
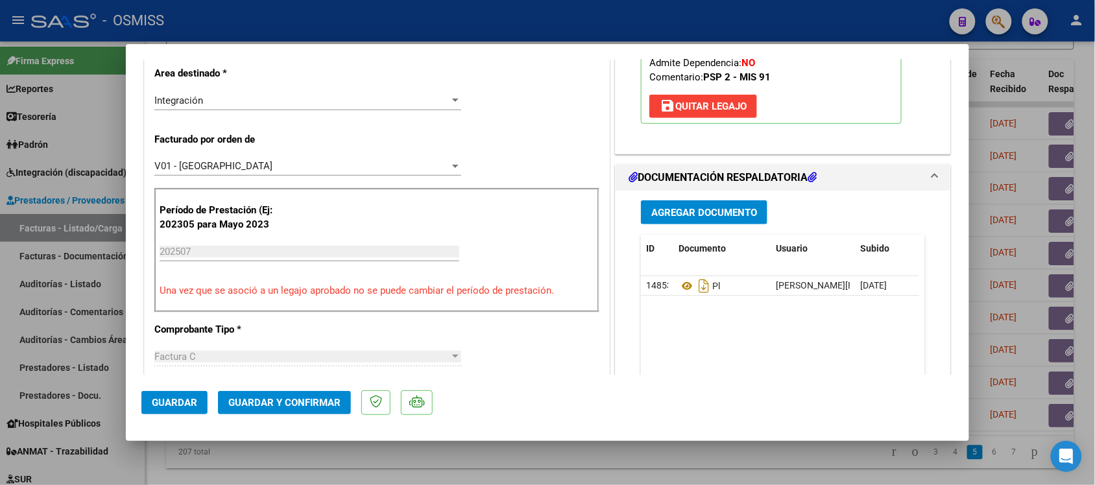
scroll to position [0, 0]
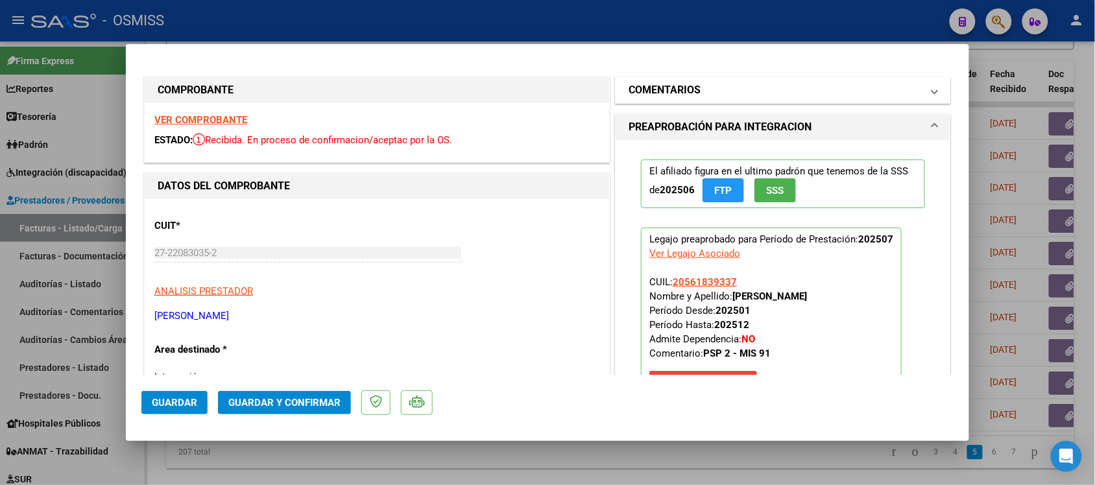
click at [899, 82] on mat-panel-title "COMENTARIOS" at bounding box center [775, 90] width 293 height 16
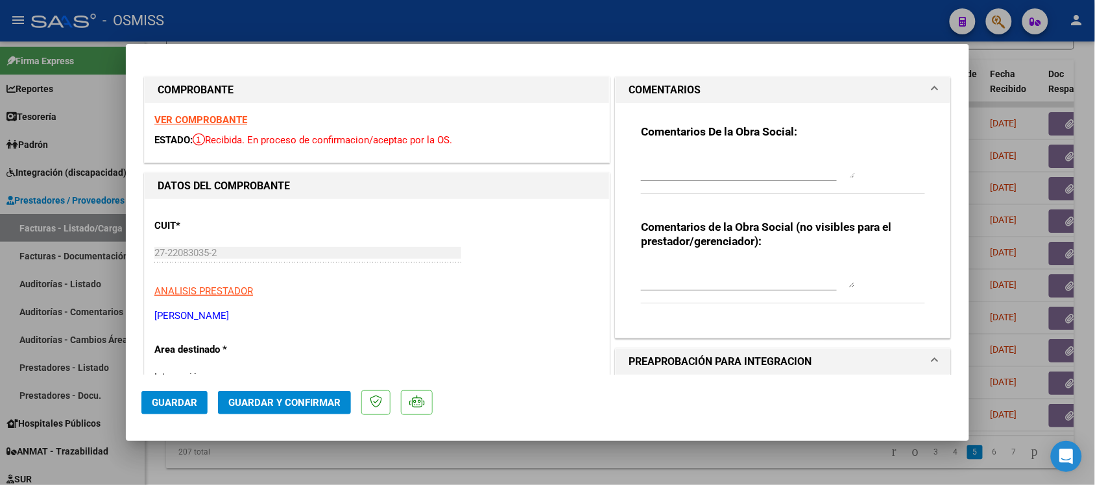
click at [899, 82] on mat-panel-title "COMENTARIOS" at bounding box center [775, 90] width 293 height 16
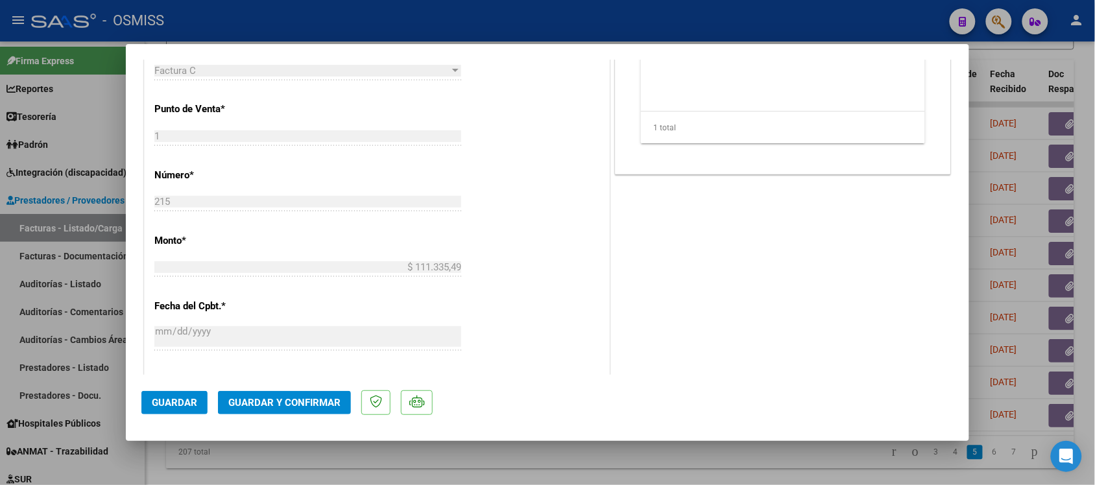
scroll to position [566, 0]
click at [289, 407] on span "Guardar y Confirmar" at bounding box center [284, 403] width 112 height 12
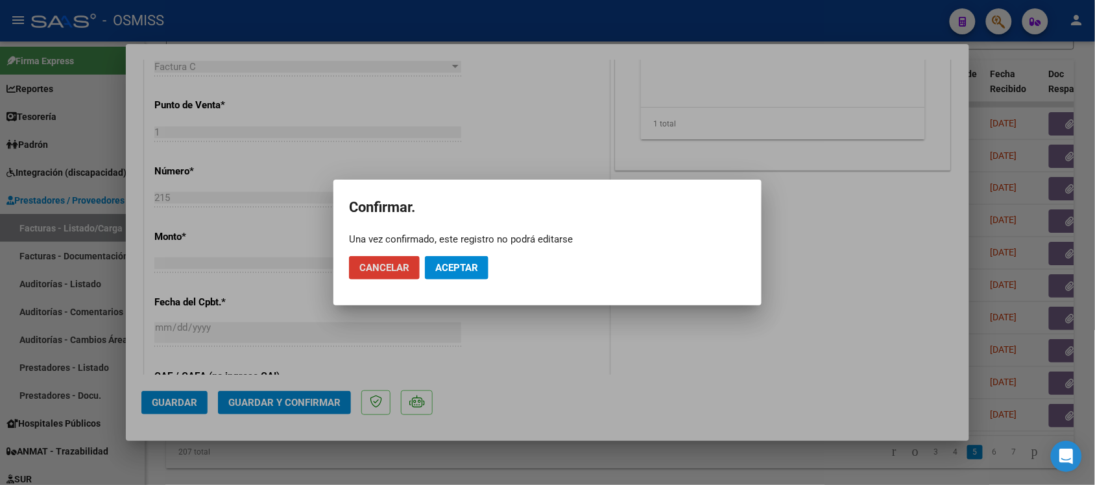
click at [458, 271] on span "Aceptar" at bounding box center [456, 268] width 43 height 12
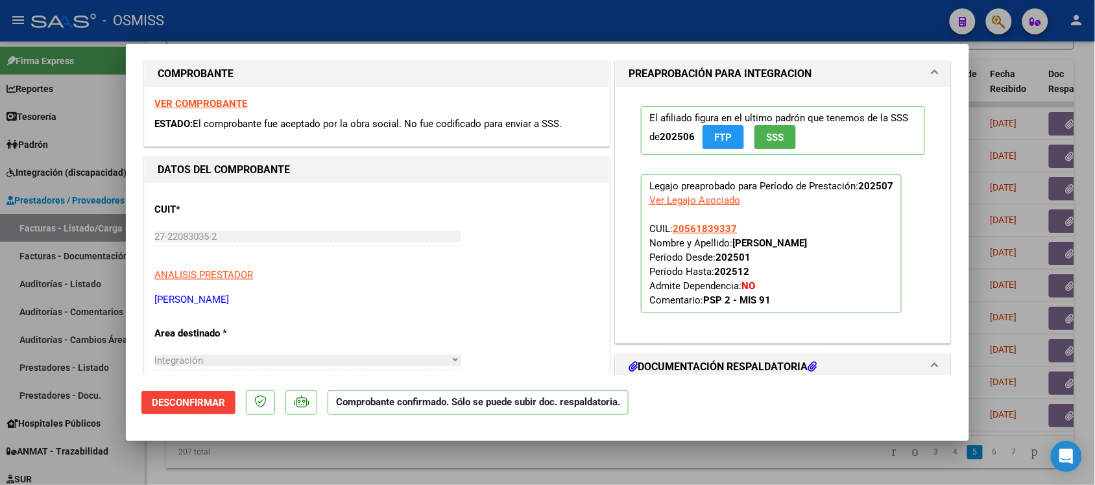
scroll to position [13, 0]
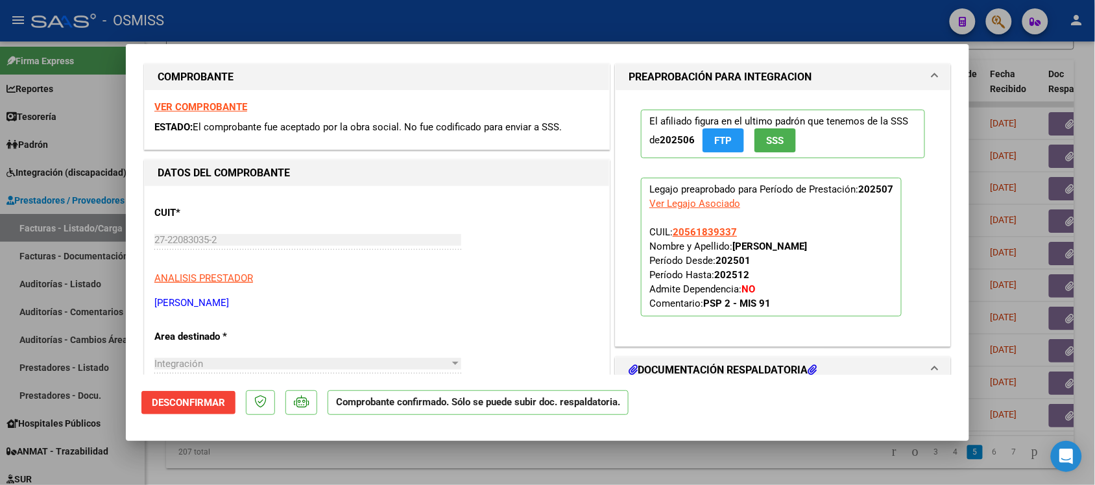
click at [537, 274] on p "ANALISIS PRESTADOR" at bounding box center [376, 278] width 445 height 15
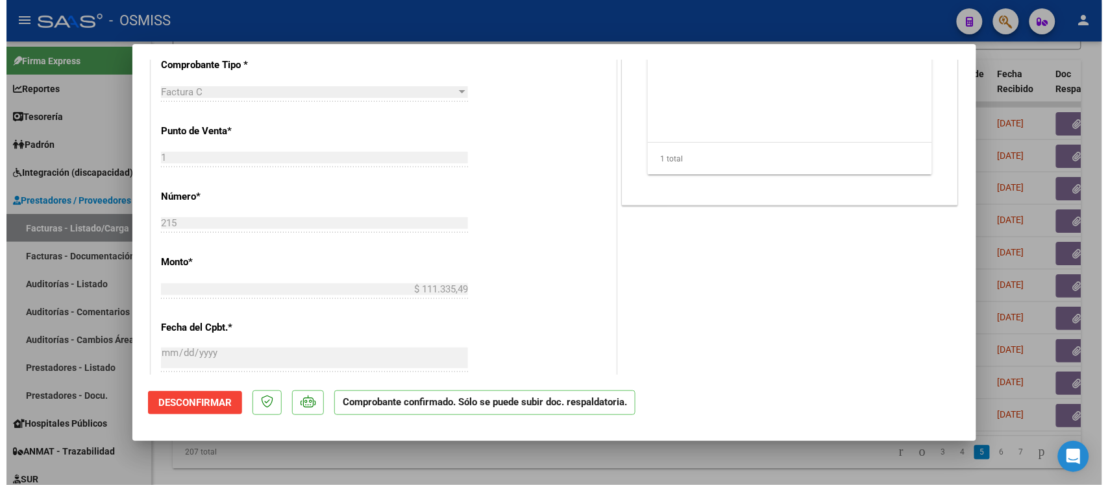
scroll to position [467, 0]
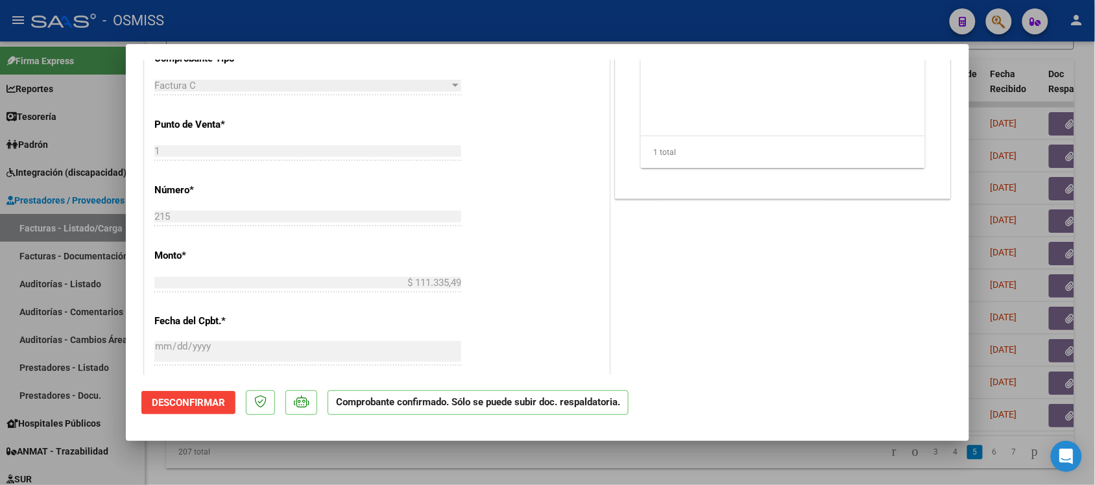
click at [769, 463] on div at bounding box center [547, 242] width 1095 height 485
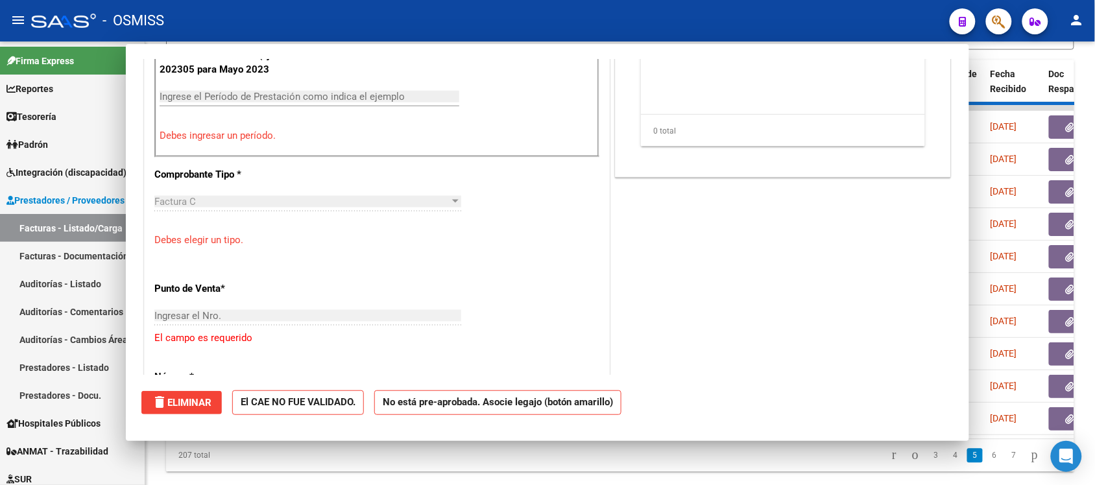
scroll to position [0, 0]
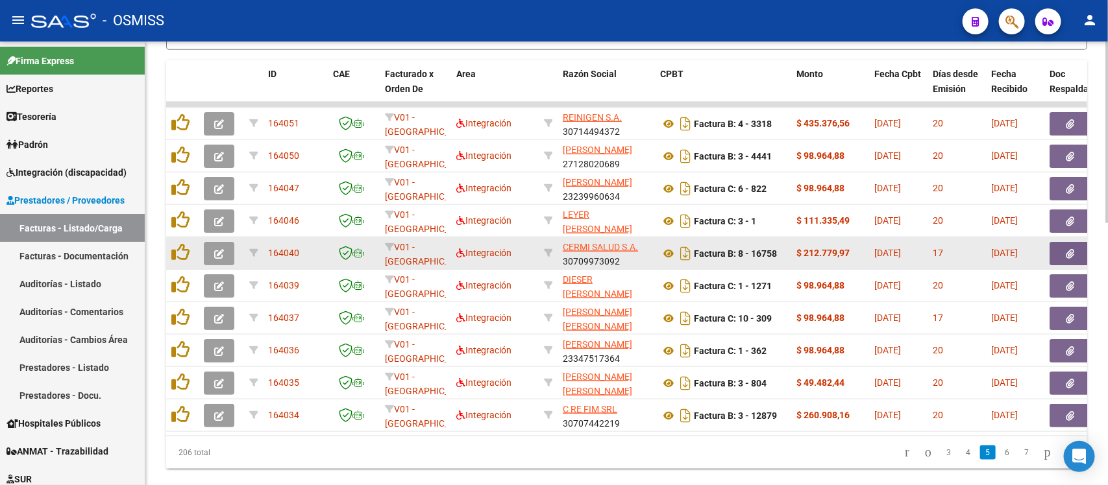
click at [212, 244] on button "button" at bounding box center [219, 253] width 30 height 23
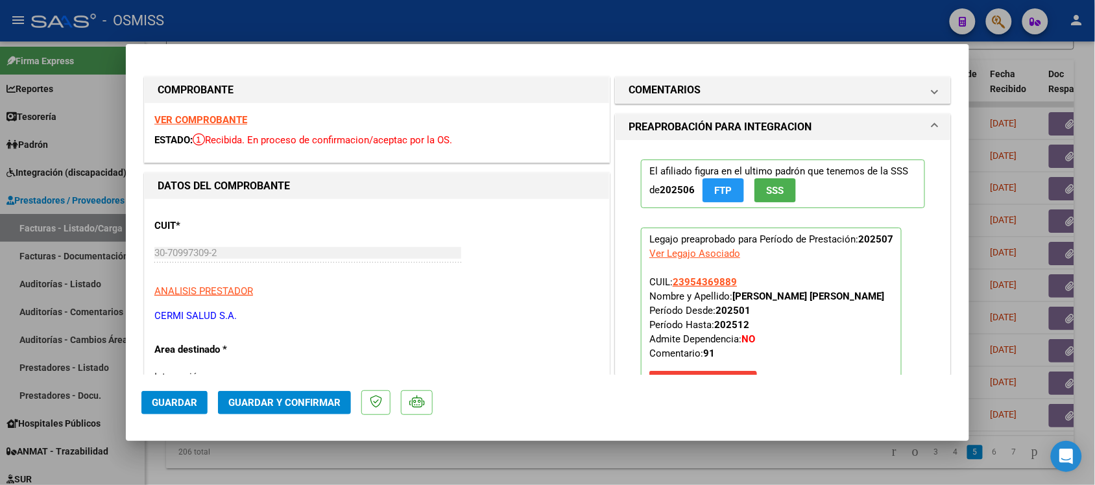
click at [602, 454] on div at bounding box center [547, 242] width 1095 height 485
type input "$ 0,00"
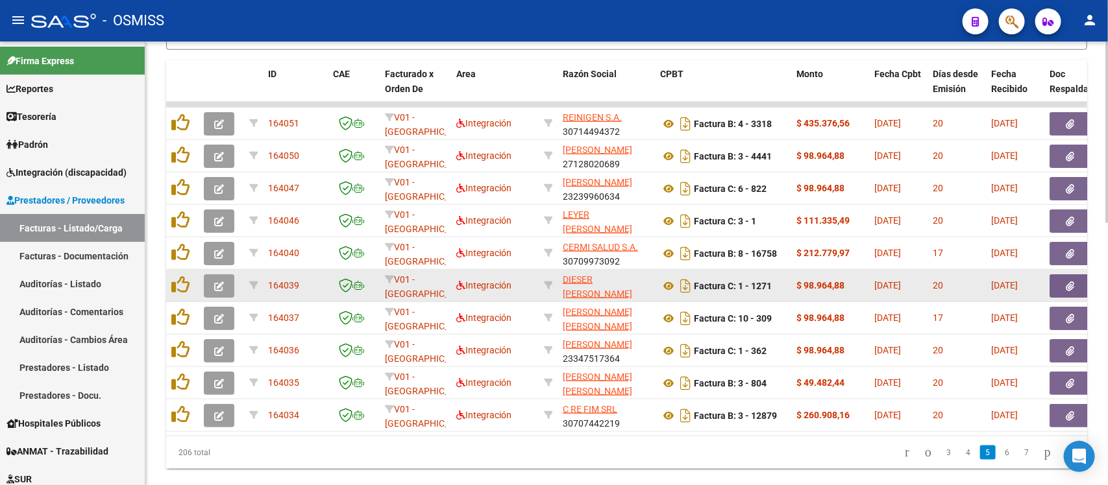
click at [217, 282] on icon "button" at bounding box center [219, 287] width 10 height 10
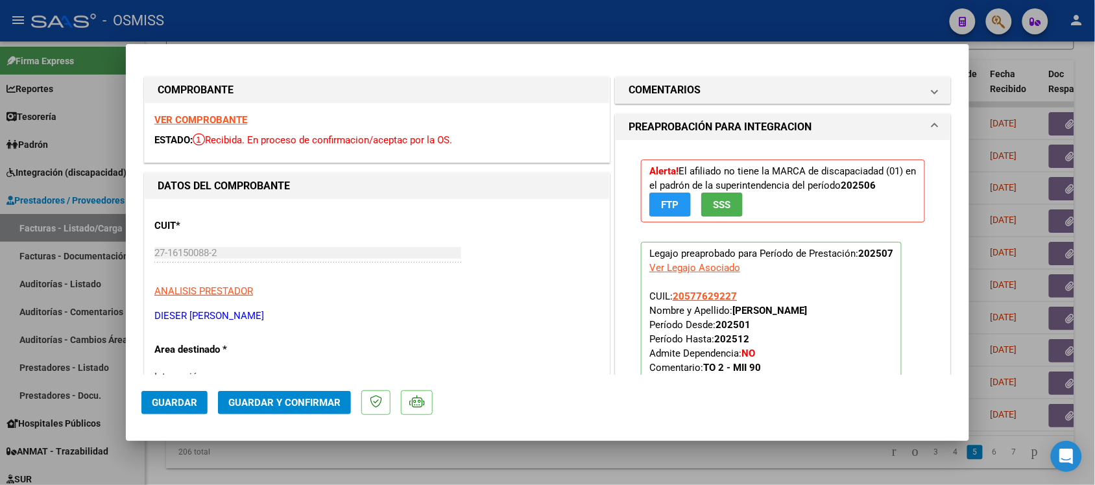
click at [594, 471] on div at bounding box center [547, 242] width 1095 height 485
type input "$ 0,00"
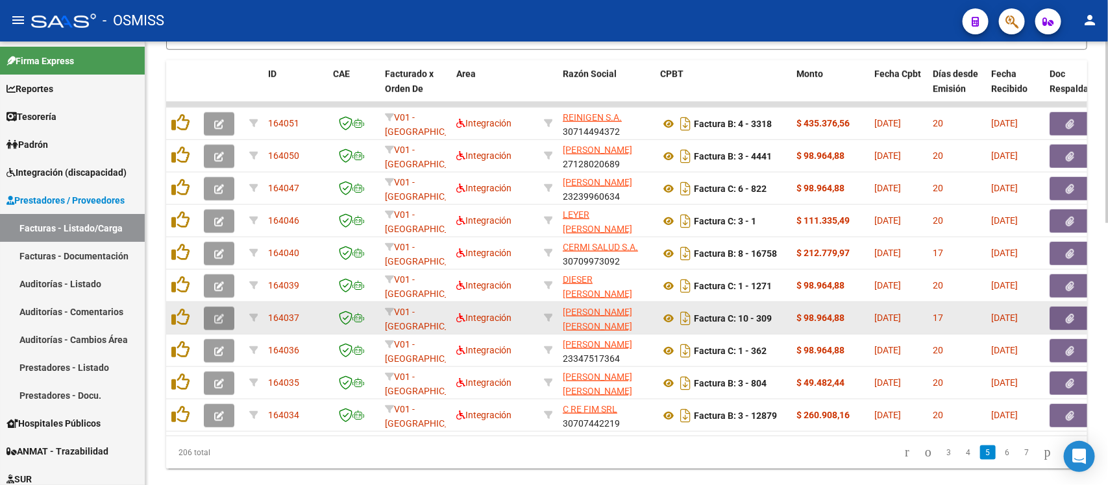
click at [210, 312] on button "button" at bounding box center [219, 318] width 30 height 23
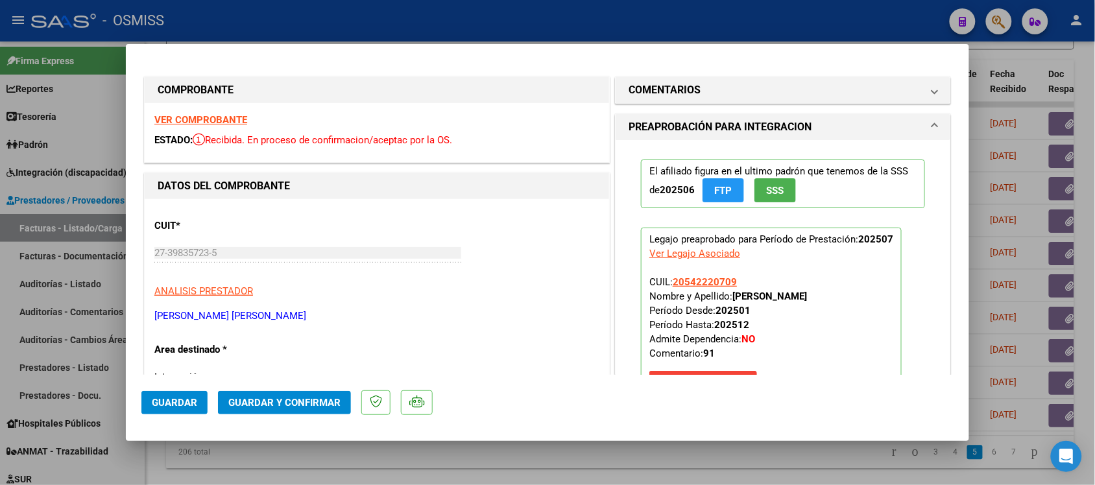
click at [583, 452] on div at bounding box center [547, 242] width 1095 height 485
type input "$ 0,00"
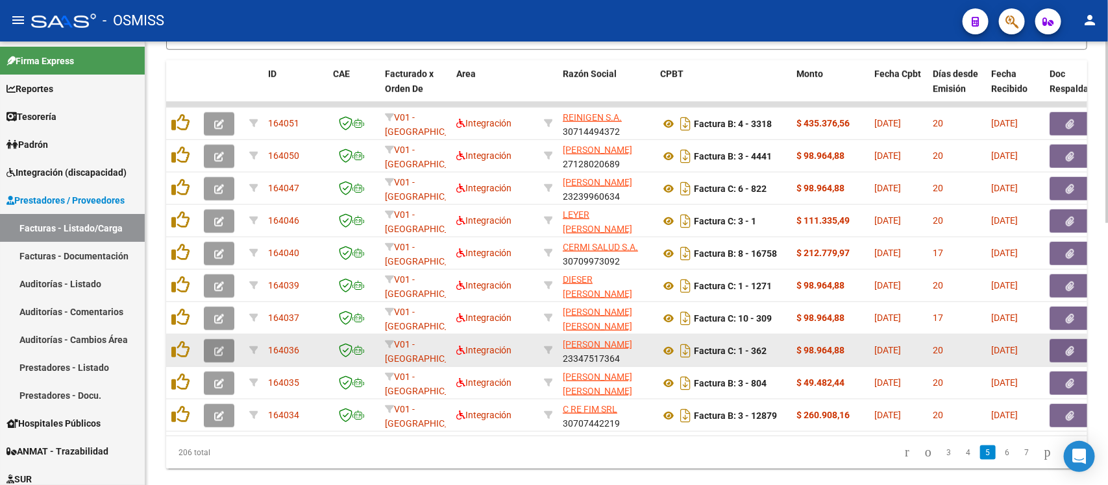
click at [218, 347] on icon "button" at bounding box center [219, 352] width 10 height 10
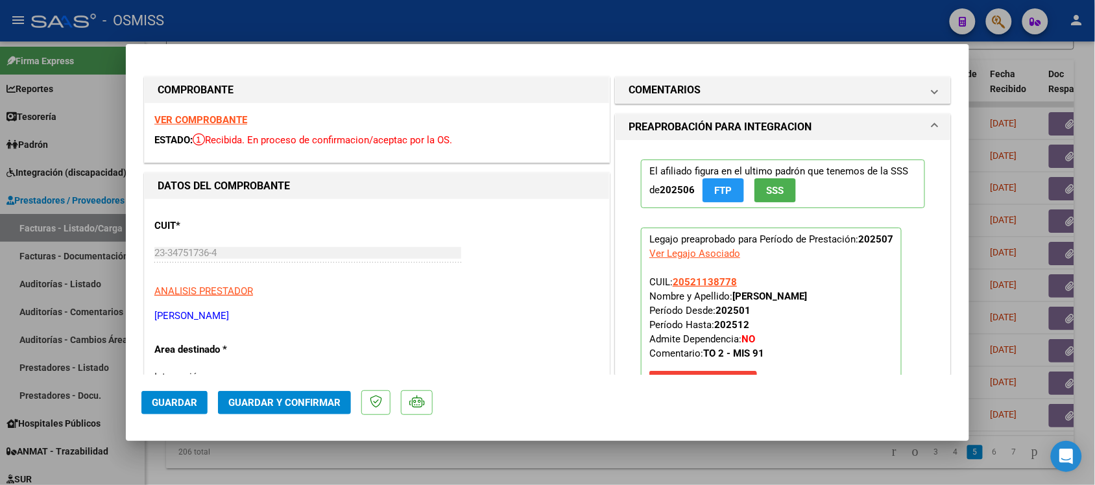
click at [234, 116] on strong "VER COMPROBANTE" at bounding box center [200, 120] width 93 height 12
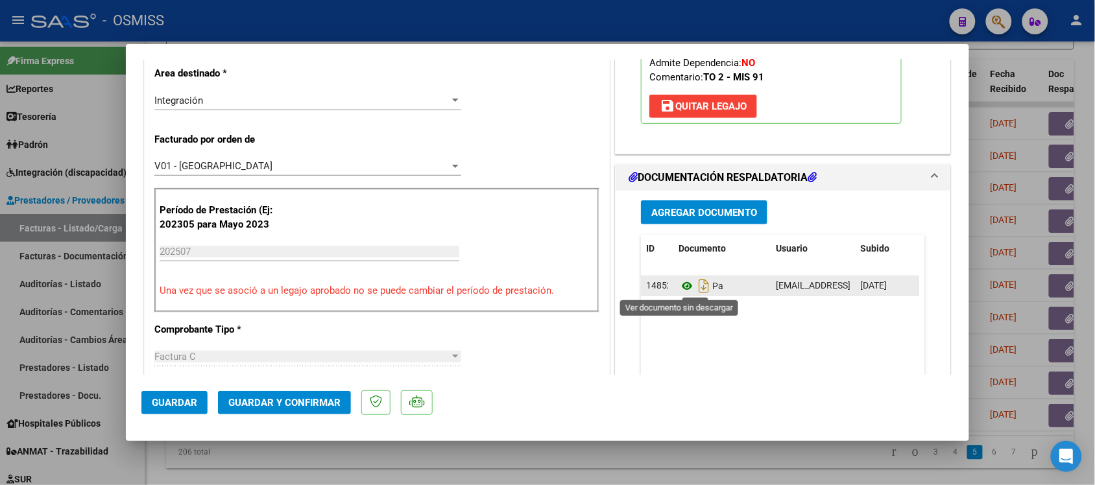
click at [679, 287] on icon at bounding box center [687, 286] width 17 height 16
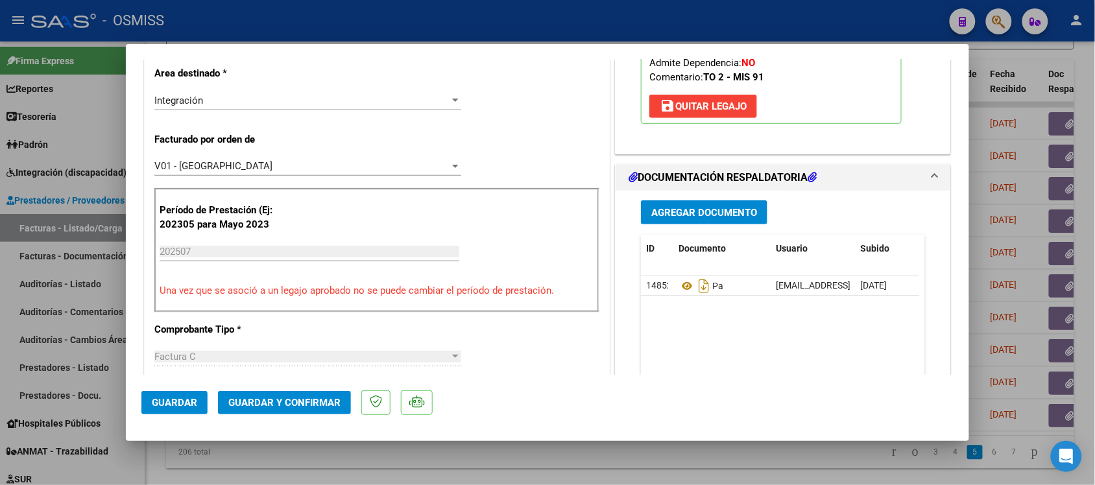
click at [970, 82] on div at bounding box center [547, 242] width 1095 height 485
type input "$ 0,00"
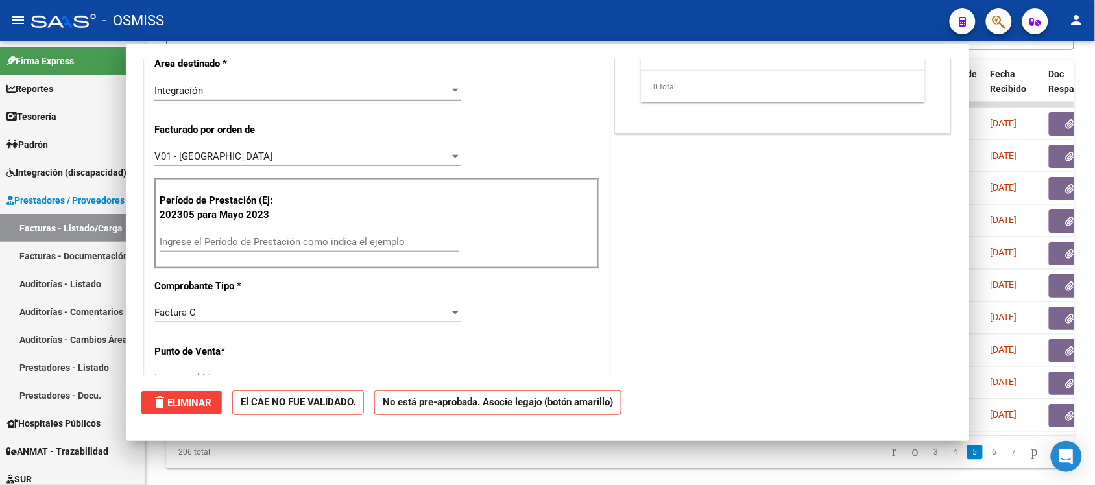
scroll to position [267, 0]
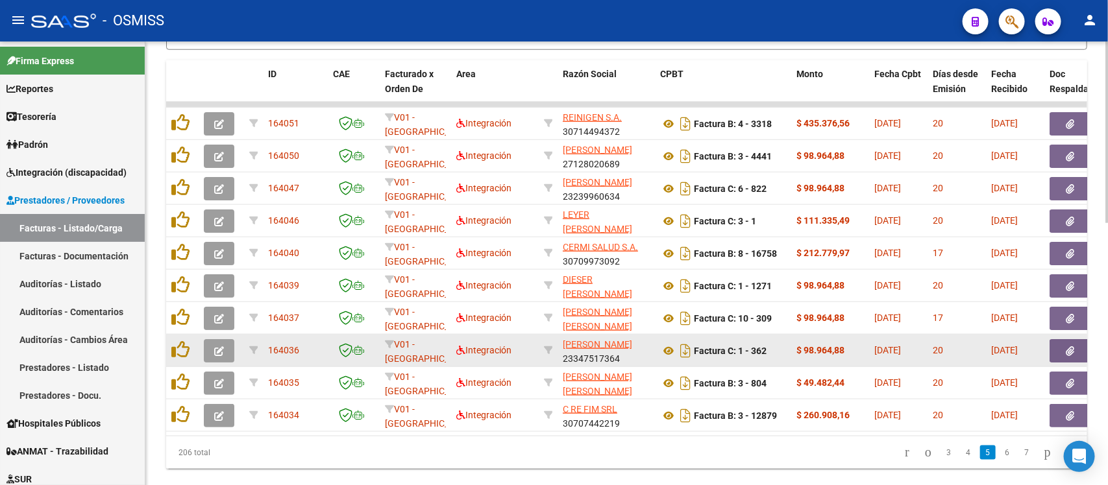
click at [227, 347] on button "button" at bounding box center [219, 350] width 30 height 23
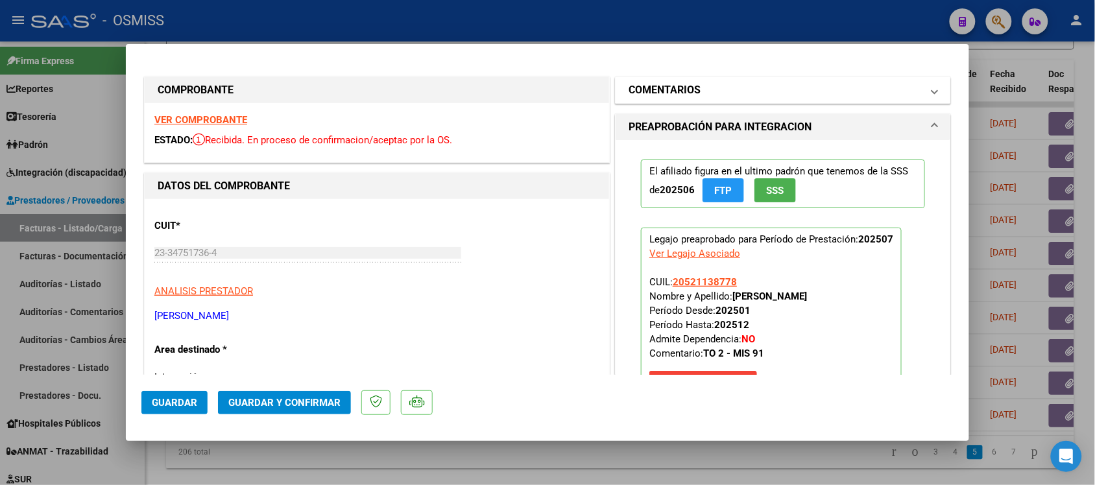
click at [783, 90] on mat-panel-title "COMENTARIOS" at bounding box center [775, 90] width 293 height 16
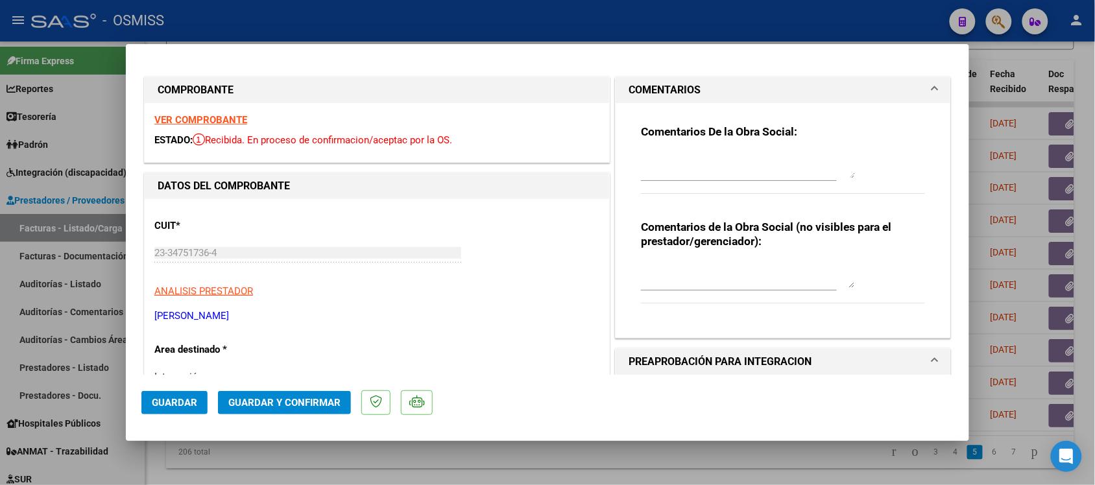
click at [783, 90] on mat-panel-title "COMENTARIOS" at bounding box center [775, 90] width 293 height 16
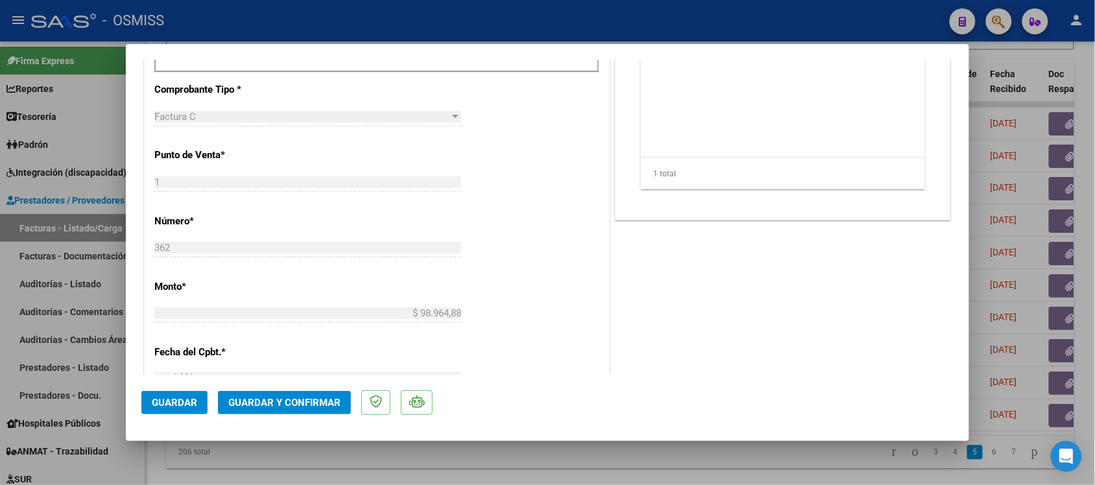
scroll to position [552, 0]
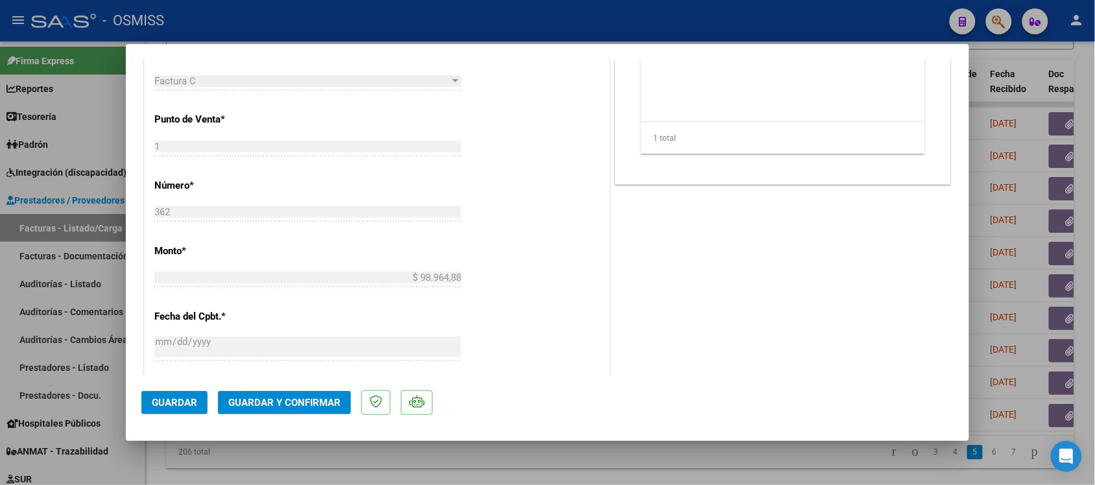
click at [284, 404] on span "Guardar y Confirmar" at bounding box center [284, 403] width 112 height 12
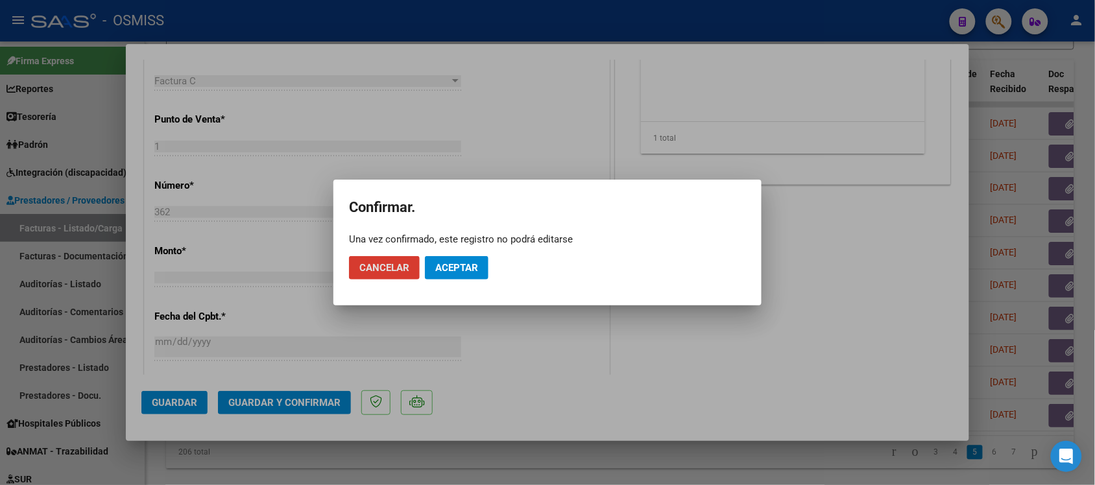
click at [472, 258] on button "Aceptar" at bounding box center [457, 267] width 64 height 23
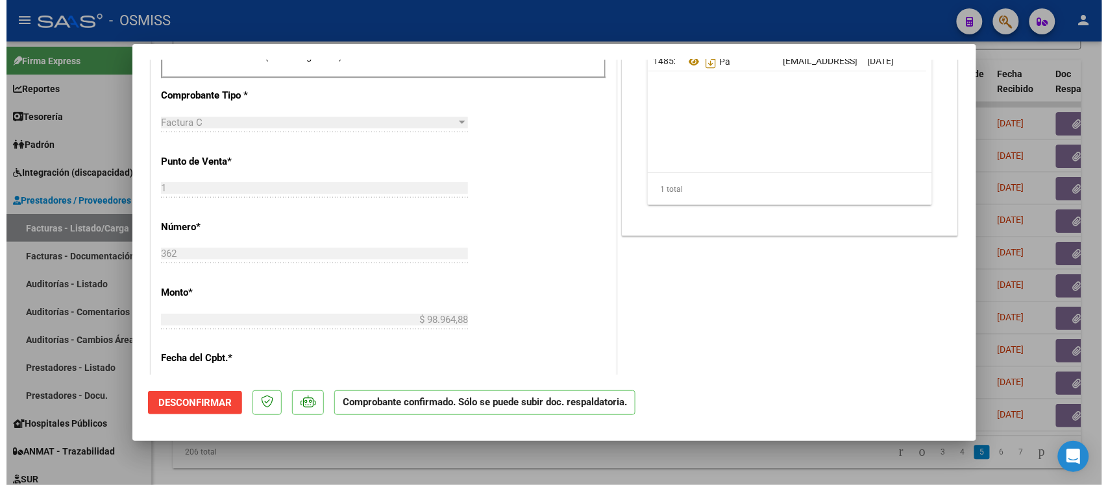
scroll to position [433, 0]
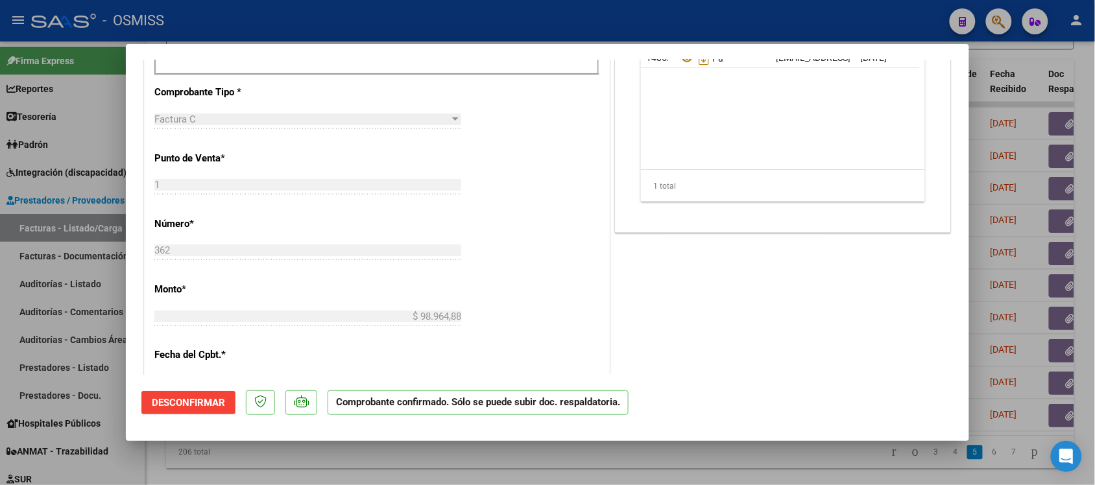
click at [746, 456] on div at bounding box center [547, 242] width 1095 height 485
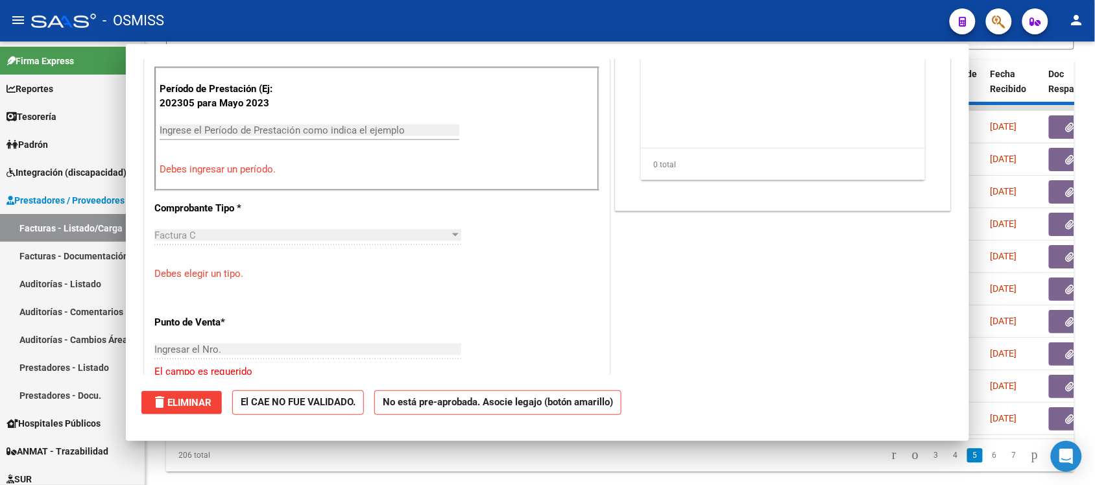
scroll to position [0, 0]
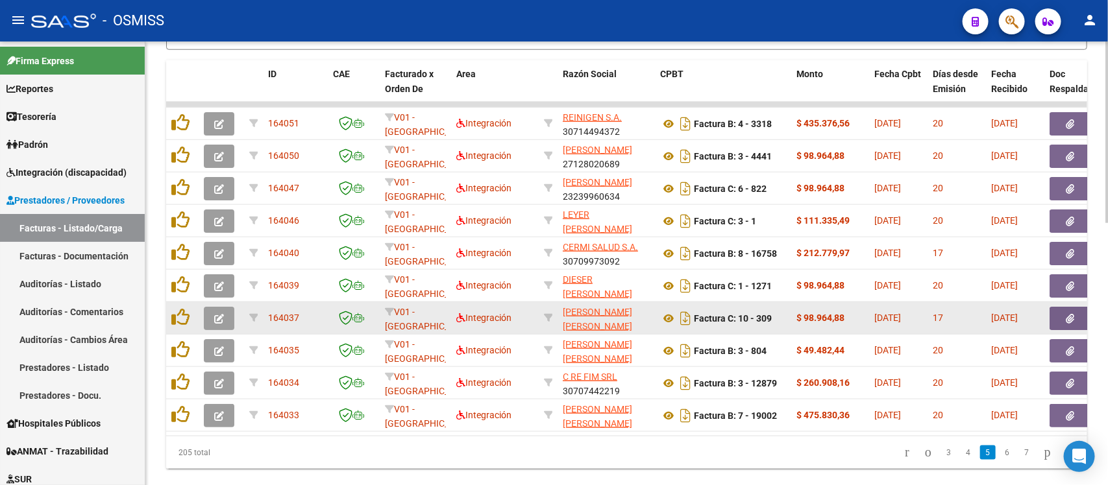
click at [221, 314] on icon "button" at bounding box center [219, 319] width 10 height 10
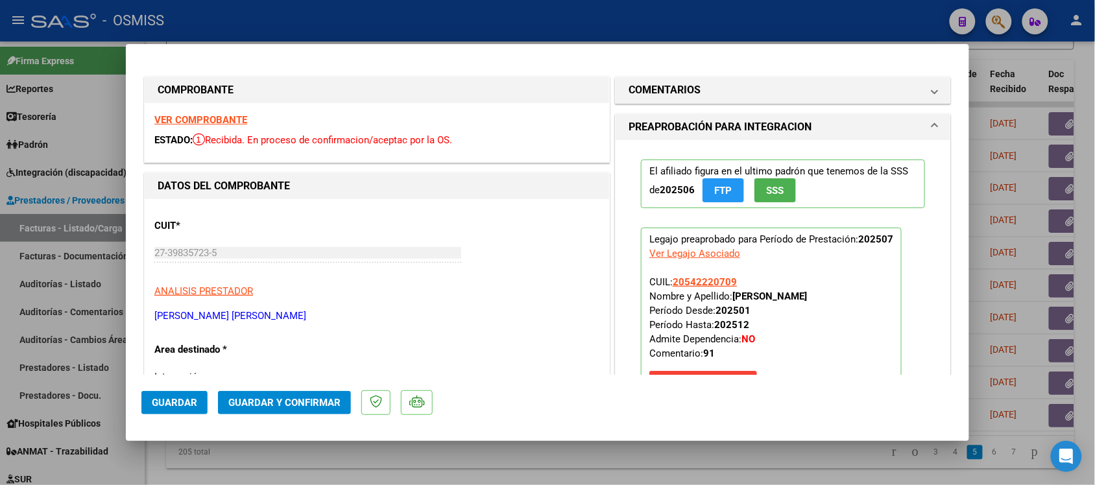
click at [589, 444] on div at bounding box center [547, 242] width 1095 height 485
type input "$ 0,00"
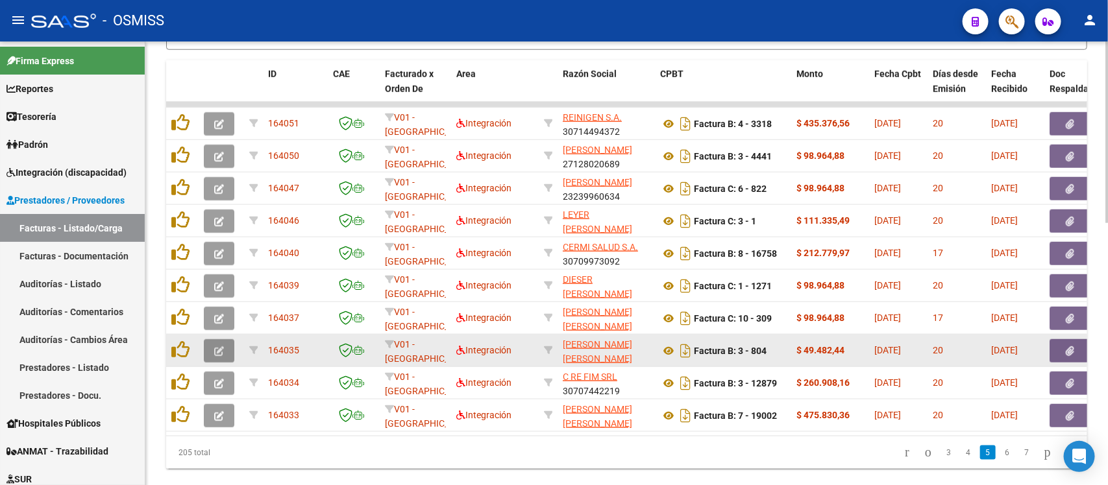
click at [219, 348] on icon "button" at bounding box center [219, 352] width 10 height 10
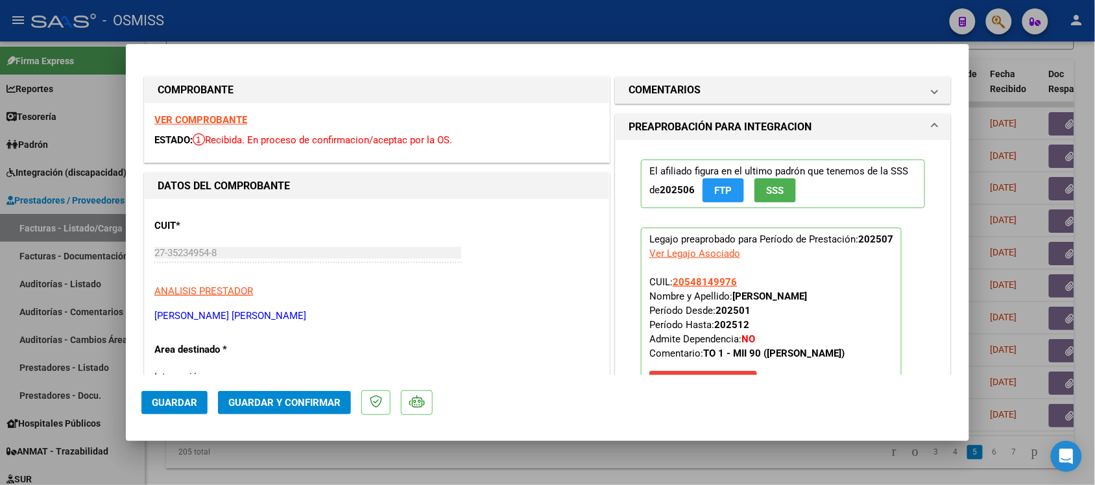
click at [219, 121] on strong "VER COMPROBANTE" at bounding box center [200, 120] width 93 height 12
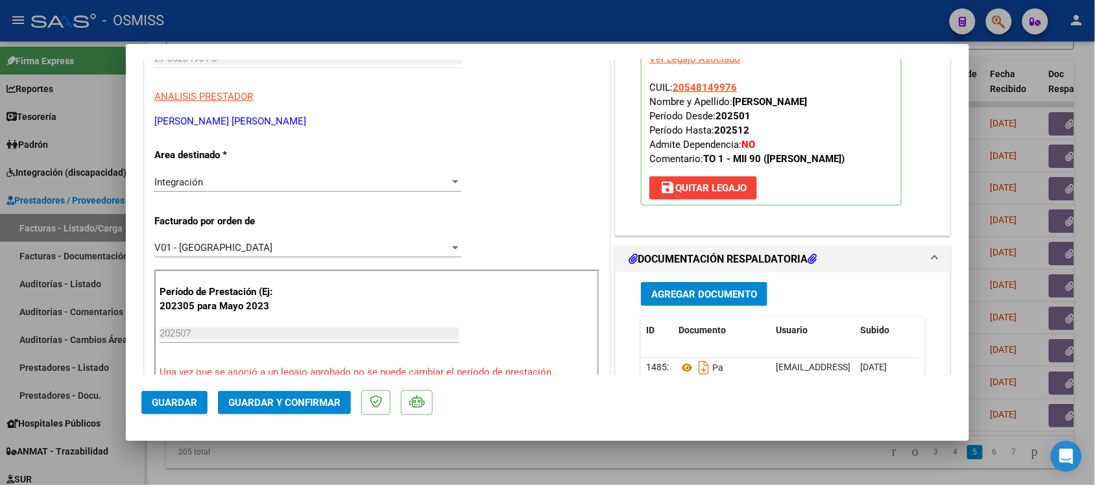
scroll to position [261, 0]
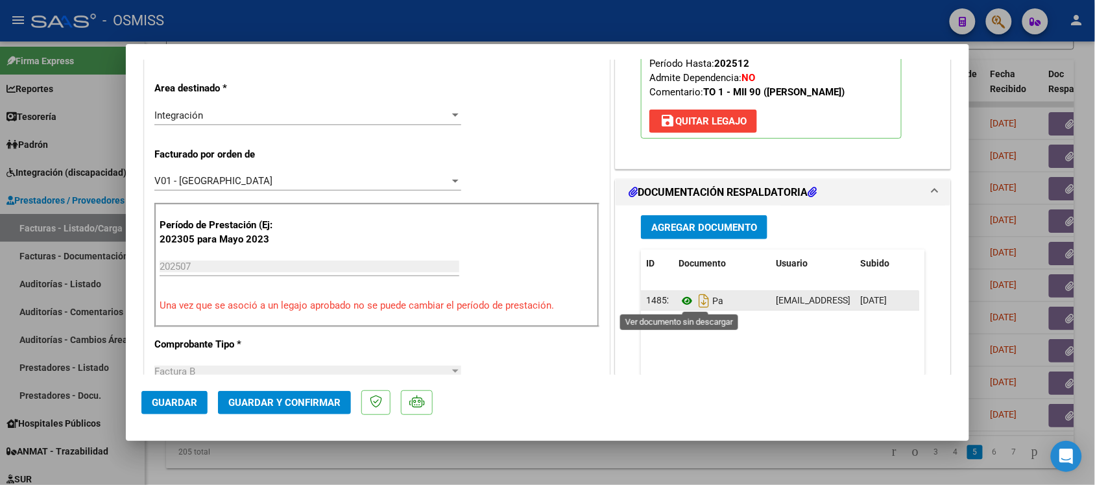
click at [681, 299] on icon at bounding box center [687, 301] width 17 height 16
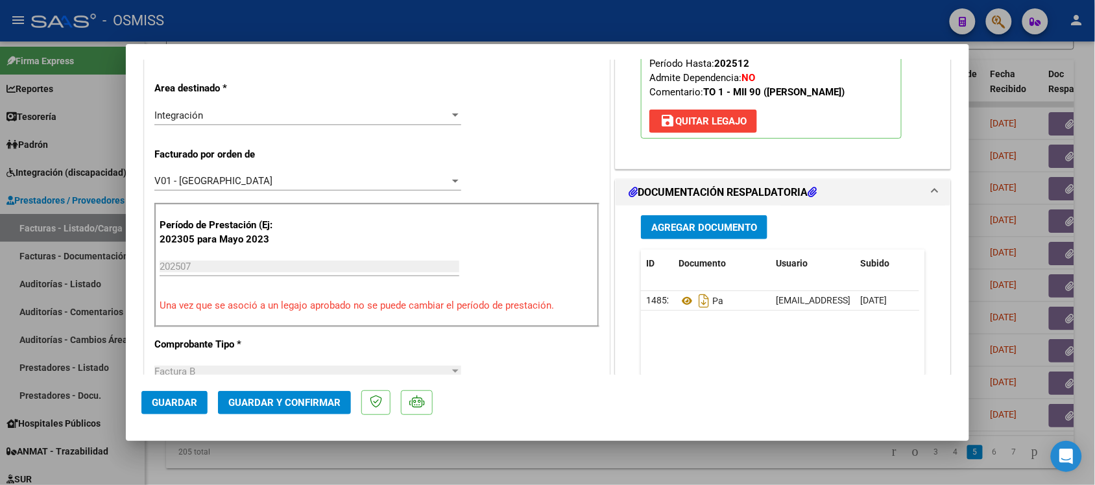
scroll to position [0, 0]
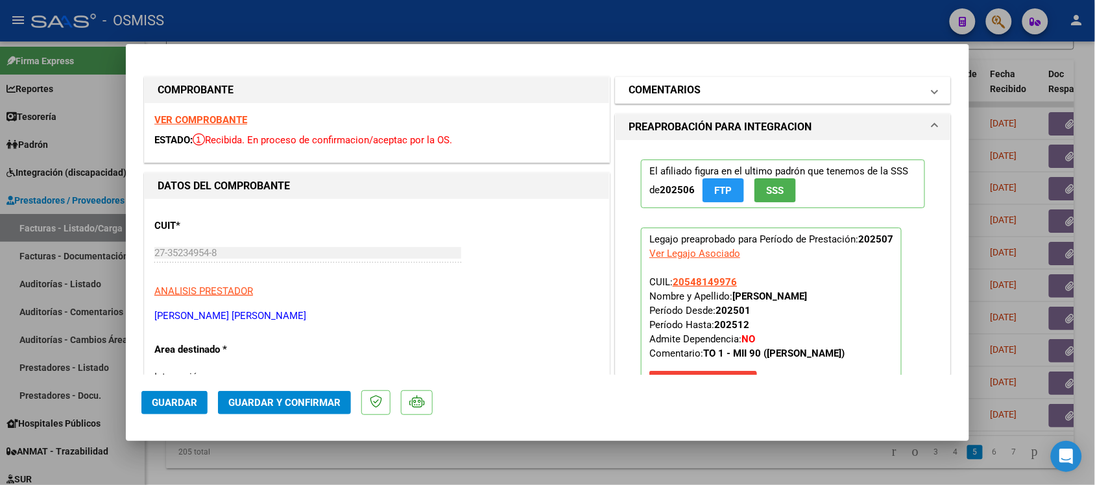
click at [909, 86] on mat-panel-title "COMENTARIOS" at bounding box center [775, 90] width 293 height 16
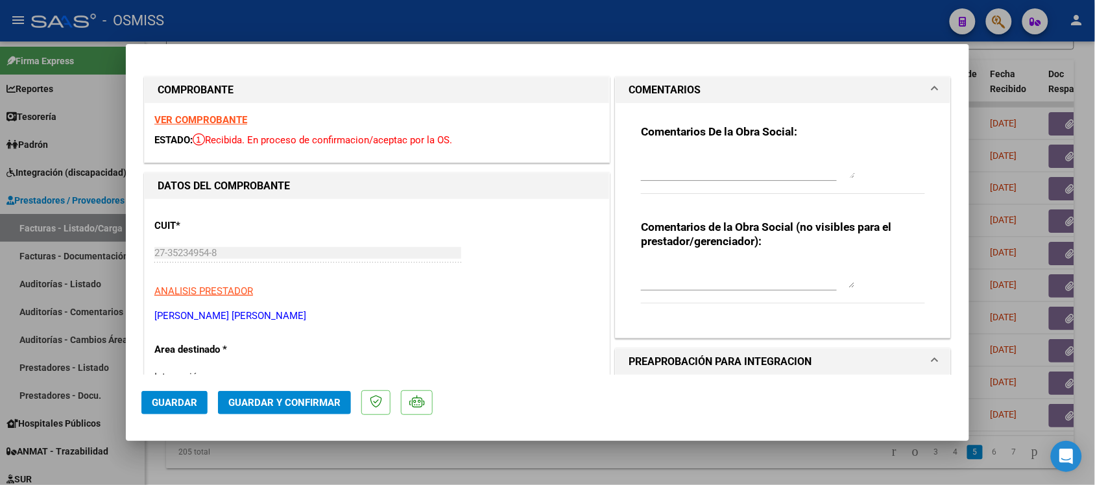
click at [909, 86] on mat-panel-title "COMENTARIOS" at bounding box center [775, 90] width 293 height 16
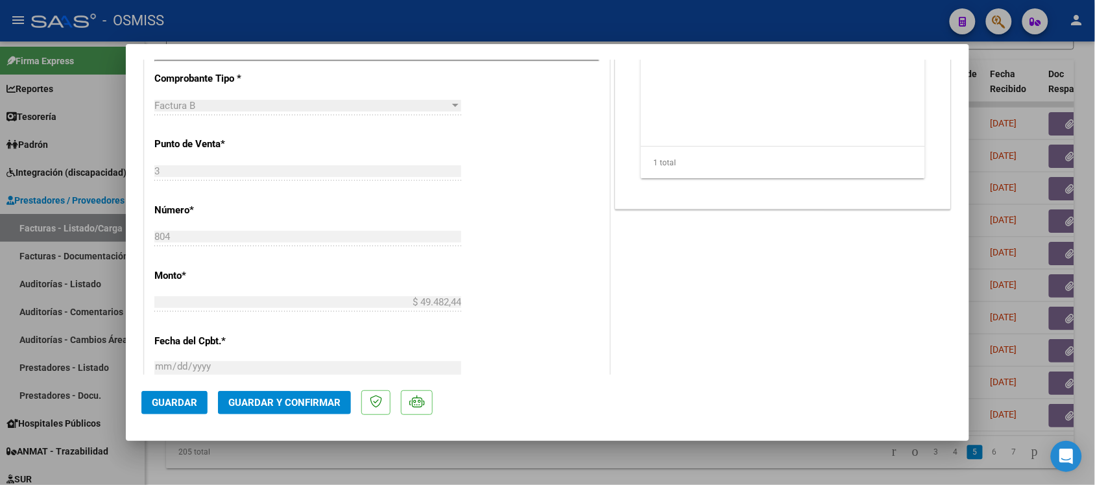
scroll to position [531, 0]
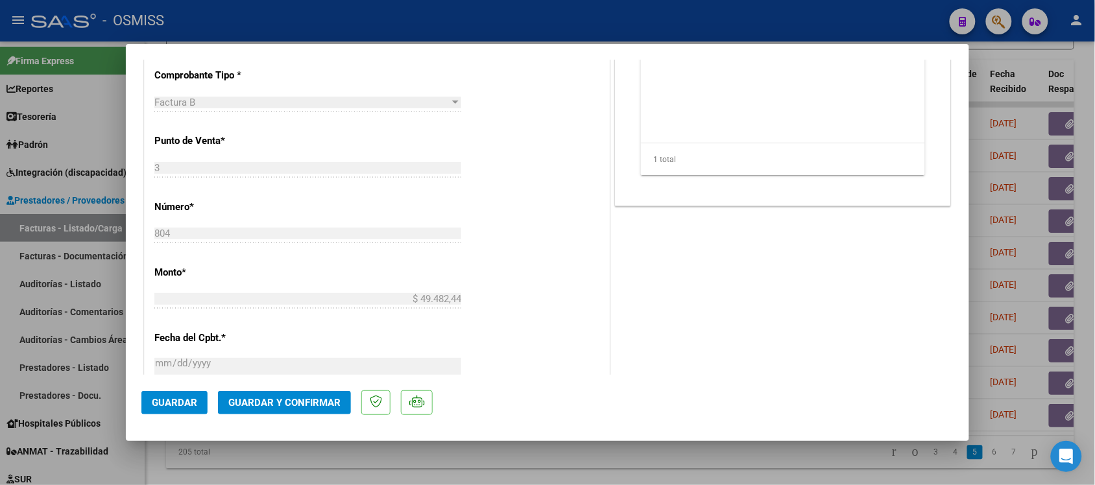
click at [280, 409] on button "Guardar y Confirmar" at bounding box center [284, 402] width 133 height 23
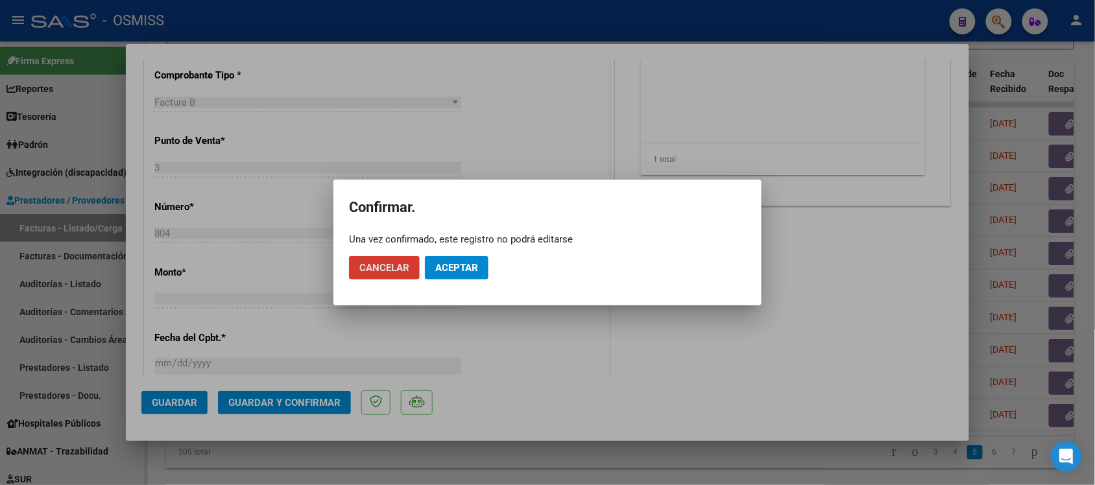
click at [449, 267] on span "Aceptar" at bounding box center [456, 268] width 43 height 12
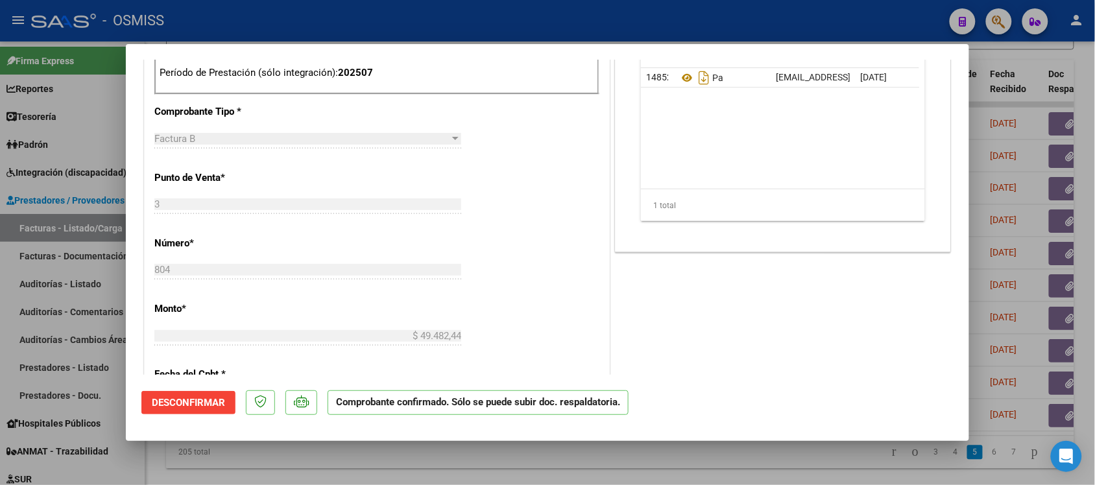
scroll to position [417, 0]
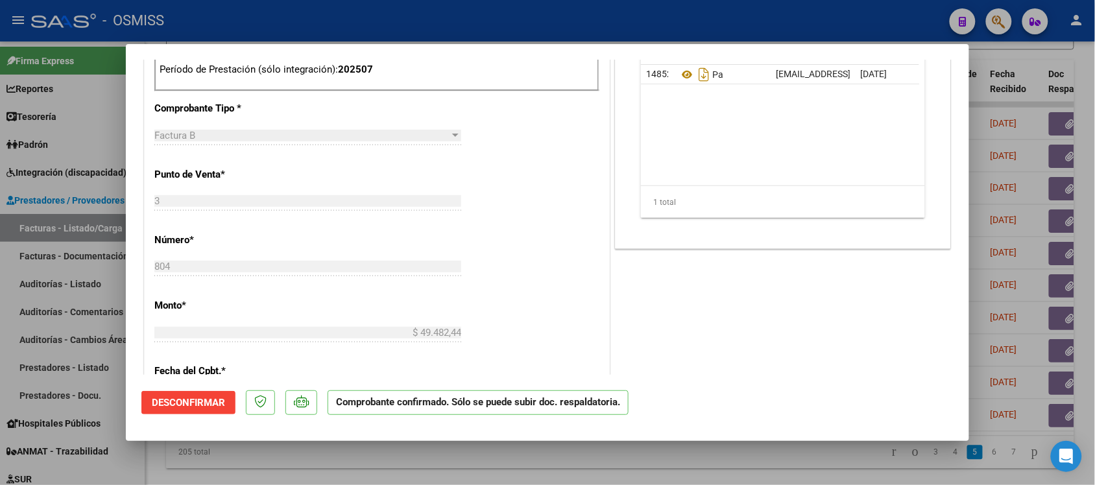
click at [786, 446] on div at bounding box center [547, 242] width 1095 height 485
type input "$ 0,00"
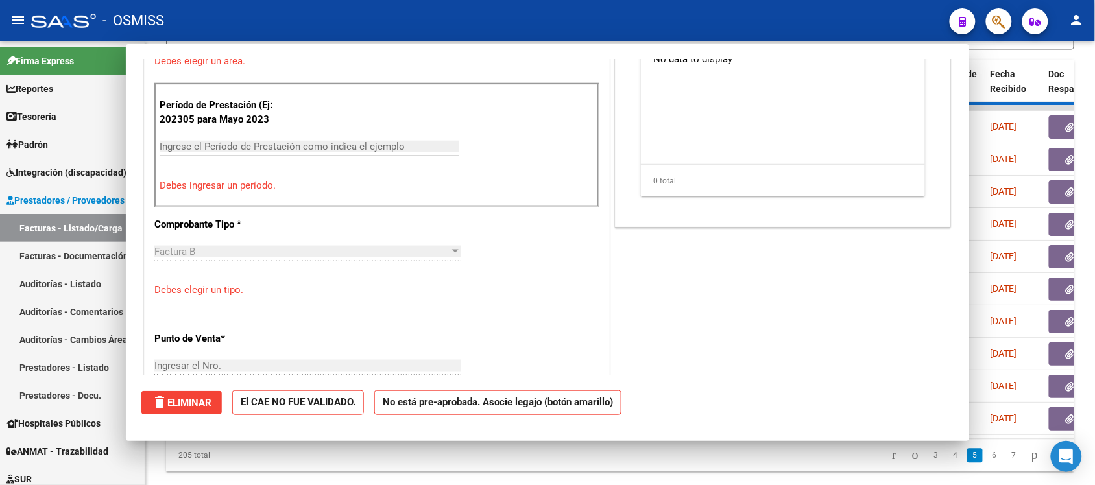
scroll to position [533, 0]
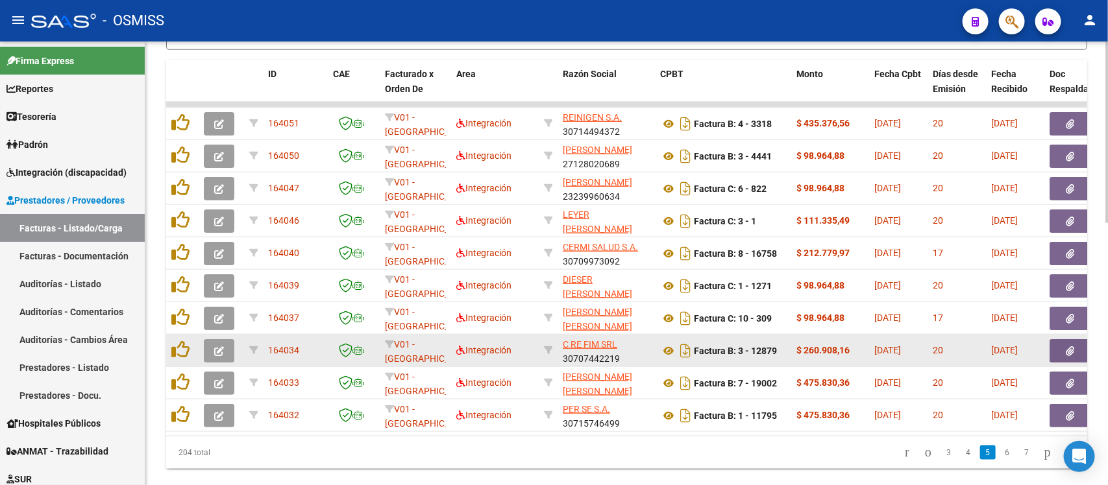
click at [216, 339] on button "button" at bounding box center [219, 350] width 30 height 23
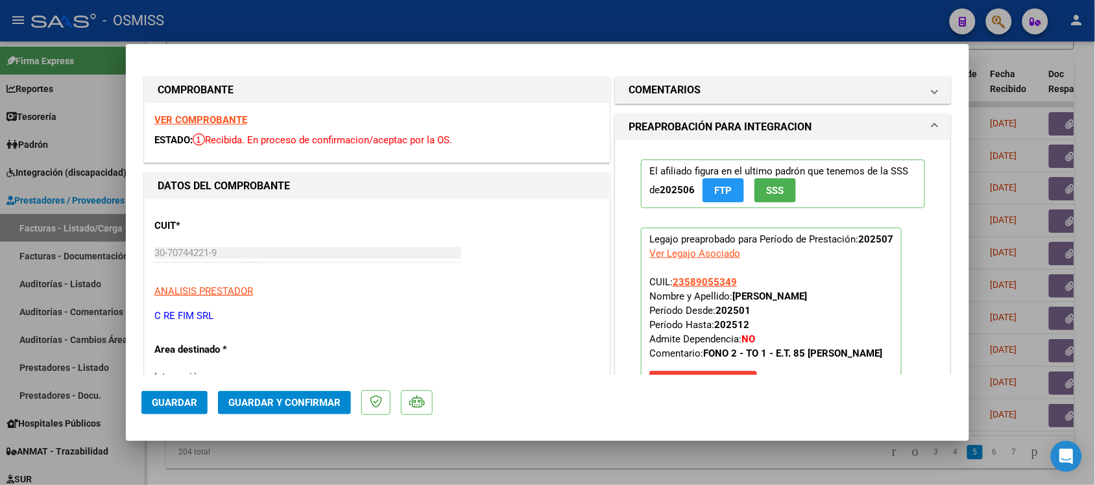
click at [639, 448] on div at bounding box center [547, 242] width 1095 height 485
type input "$ 0,00"
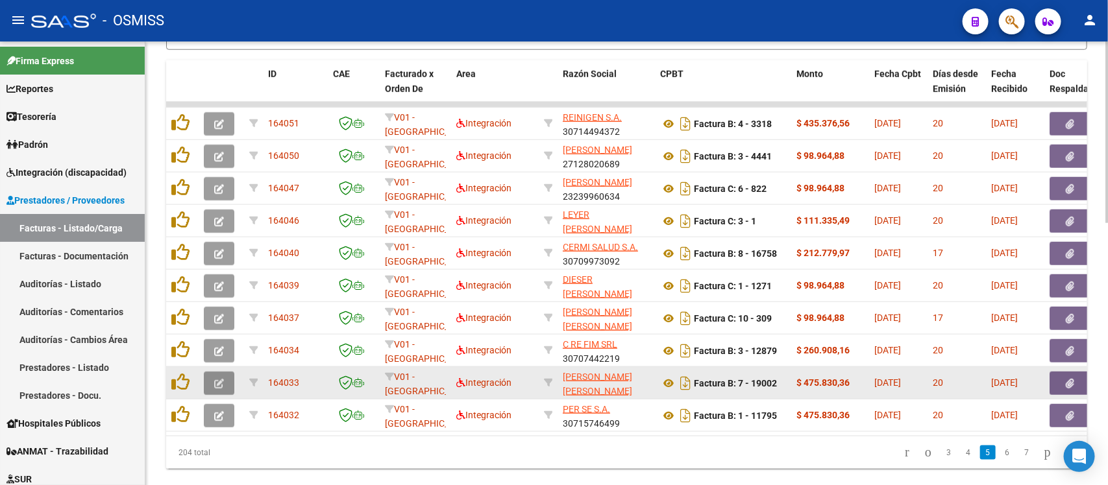
click at [219, 372] on button "button" at bounding box center [219, 383] width 30 height 23
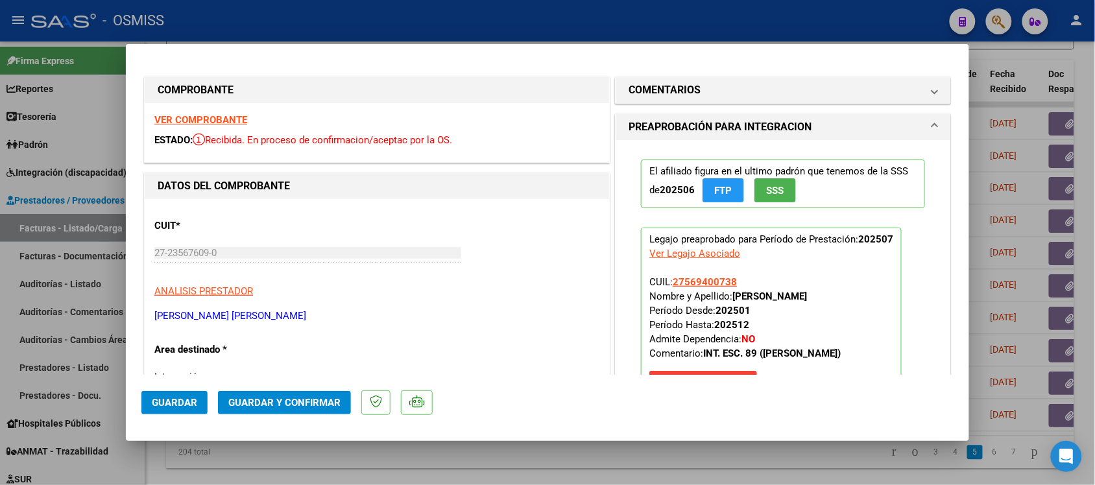
click at [177, 112] on div "VER COMPROBANTE ESTADO: Recibida. En proceso de confirmacion/aceptac por la OS." at bounding box center [377, 132] width 465 height 59
click at [178, 114] on div "VER COMPROBANTE ESTADO: Recibida. En proceso de confirmacion/aceptac por la OS." at bounding box center [377, 132] width 465 height 59
click at [182, 117] on strong "VER COMPROBANTE" at bounding box center [200, 120] width 93 height 12
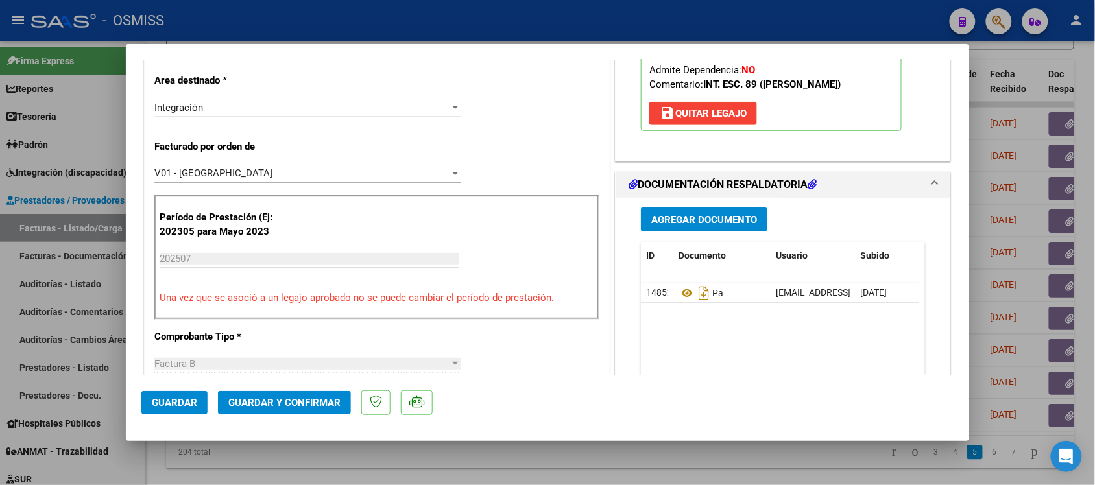
scroll to position [276, 0]
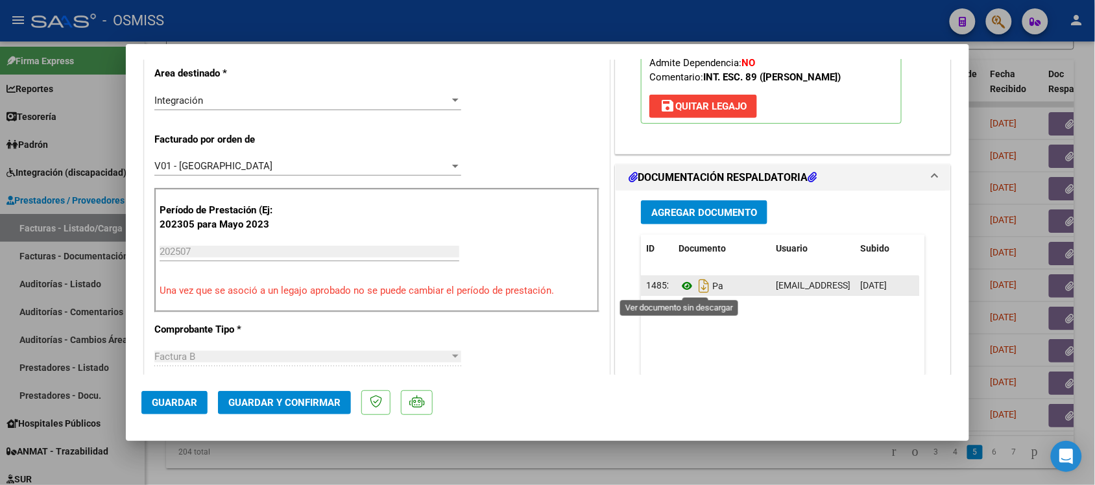
click at [681, 289] on icon at bounding box center [687, 286] width 17 height 16
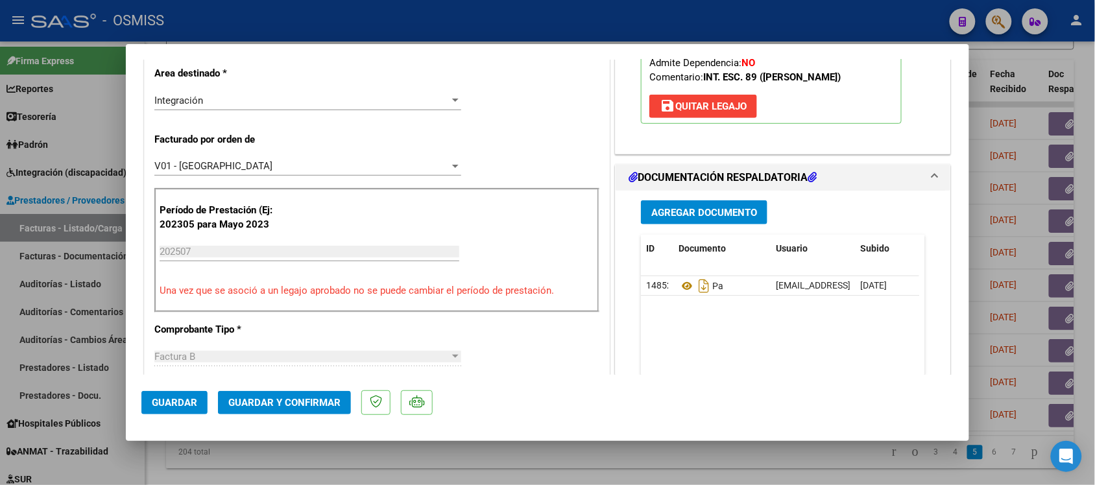
scroll to position [0, 0]
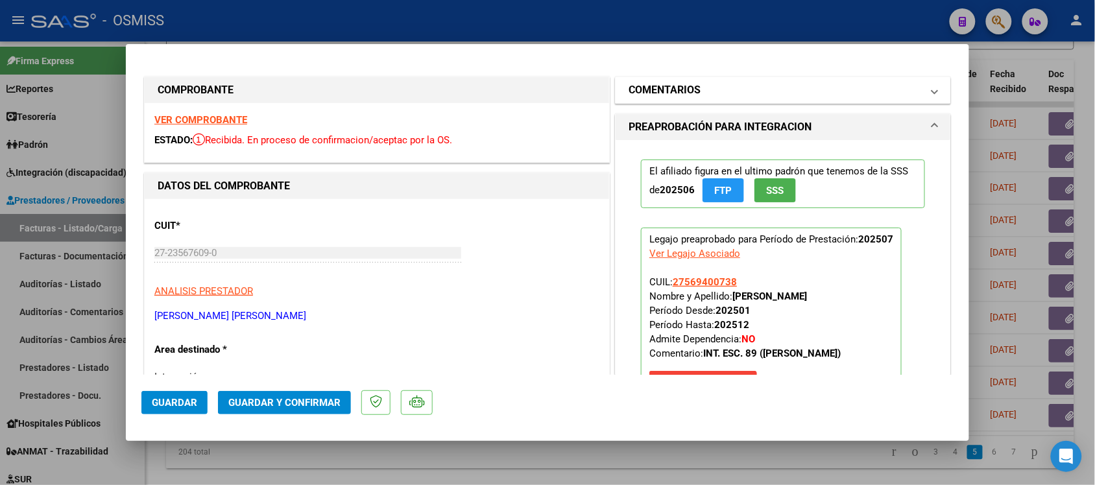
click at [876, 88] on mat-panel-title "COMENTARIOS" at bounding box center [775, 90] width 293 height 16
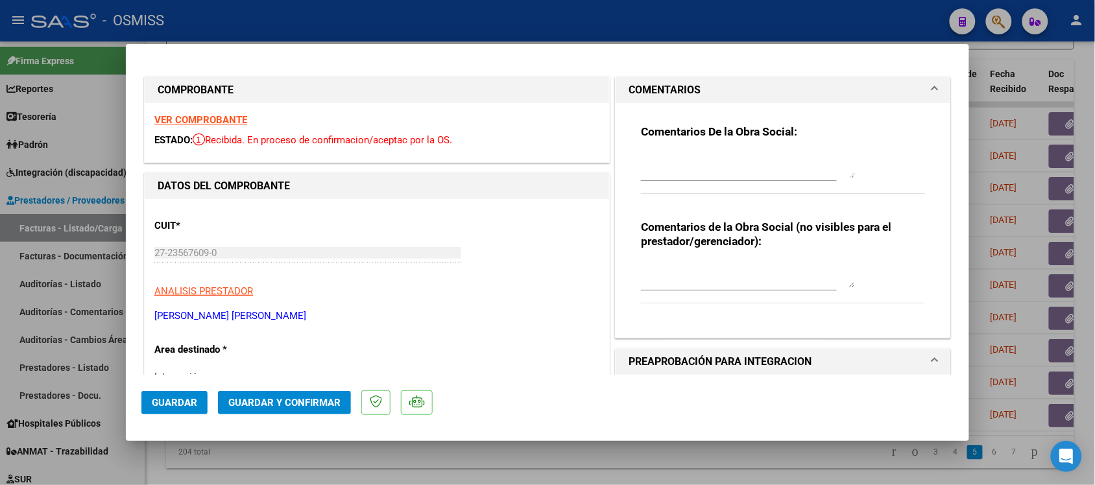
click at [876, 88] on mat-panel-title "COMENTARIOS" at bounding box center [775, 90] width 293 height 16
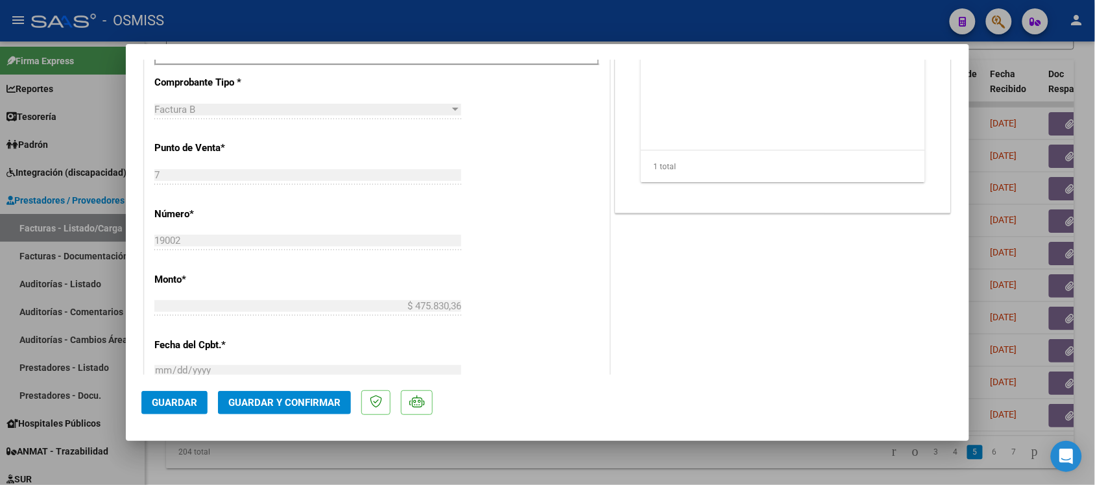
scroll to position [528, 0]
click at [281, 406] on span "Guardar y Confirmar" at bounding box center [284, 403] width 112 height 12
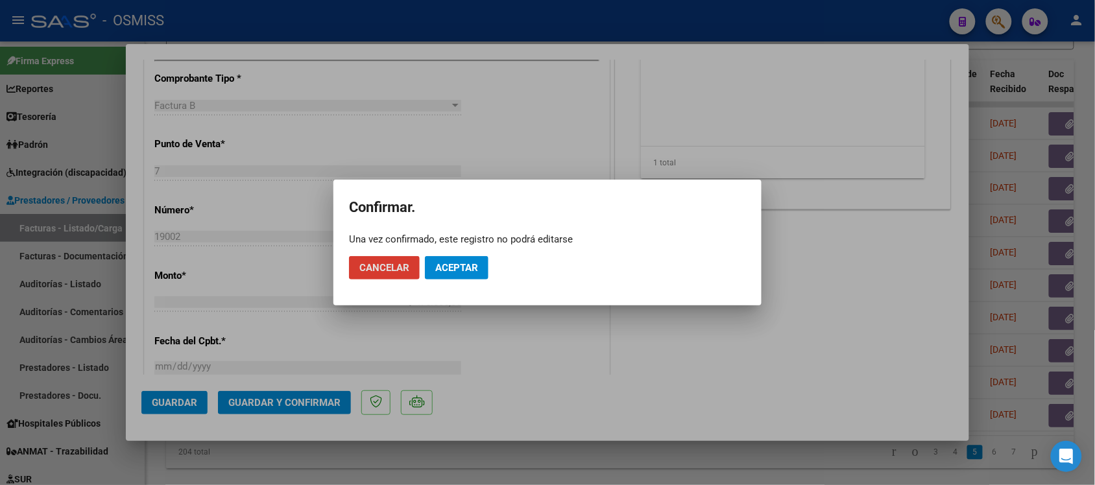
click at [481, 264] on button "Aceptar" at bounding box center [457, 267] width 64 height 23
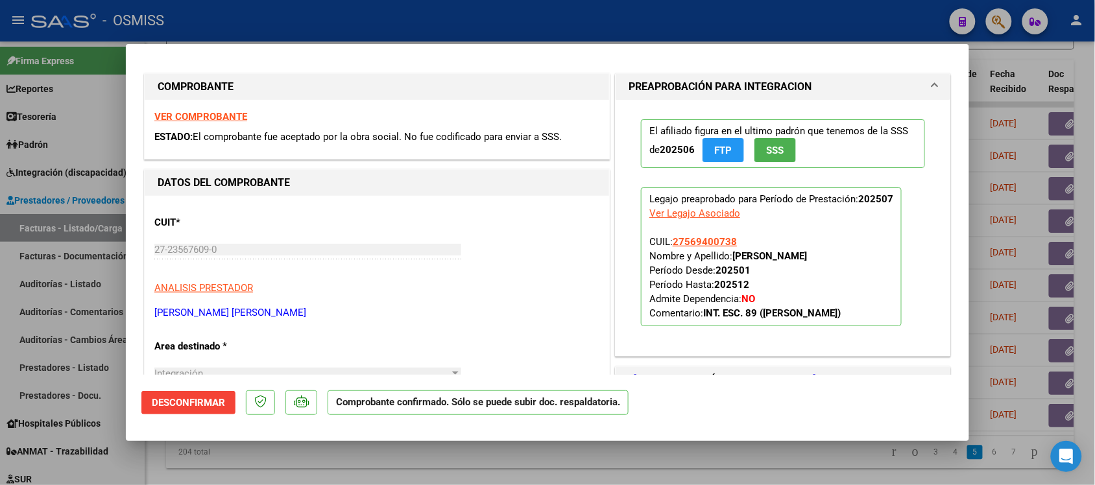
scroll to position [0, 0]
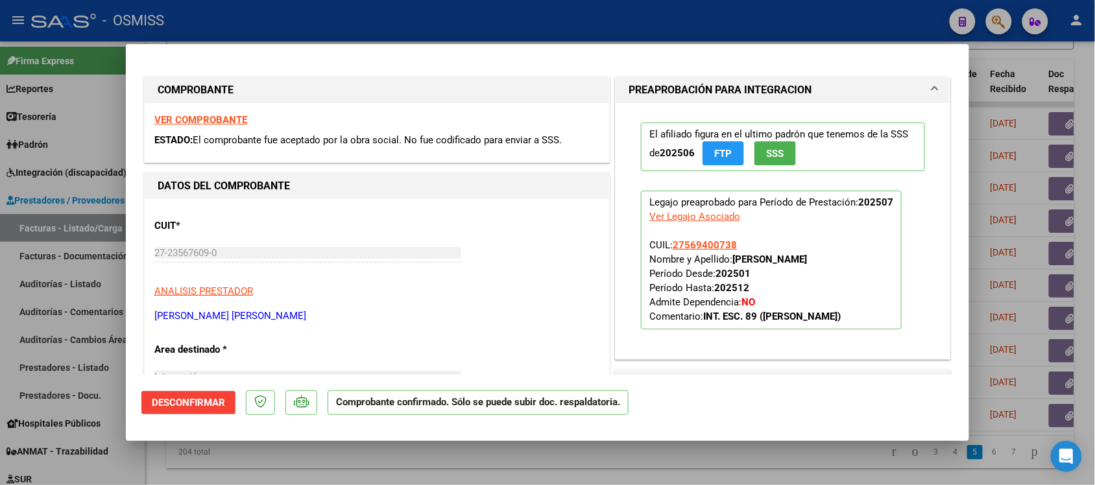
click at [228, 116] on strong "VER COMPROBANTE" at bounding box center [200, 120] width 93 height 12
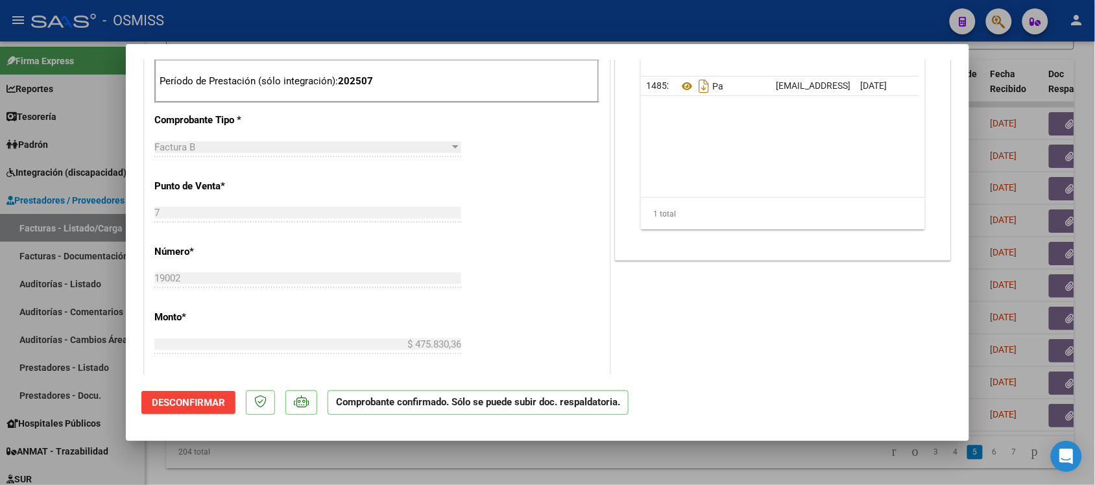
scroll to position [413, 0]
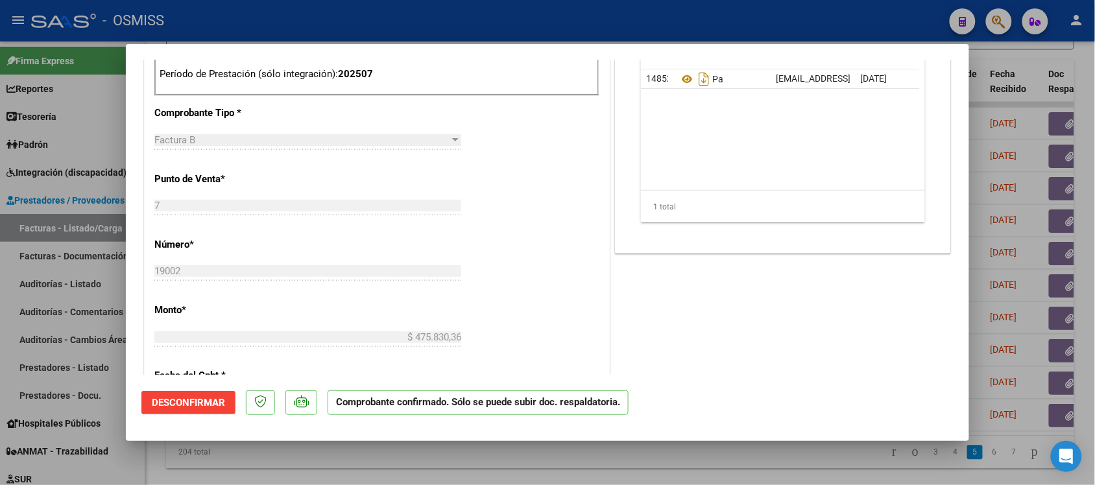
click at [757, 457] on div at bounding box center [547, 242] width 1095 height 485
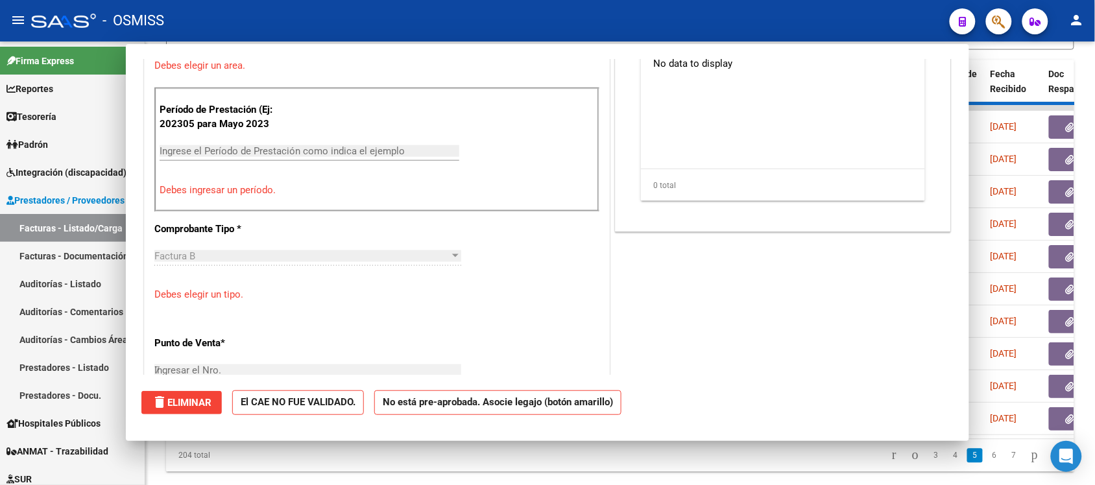
type input "$ 0,00"
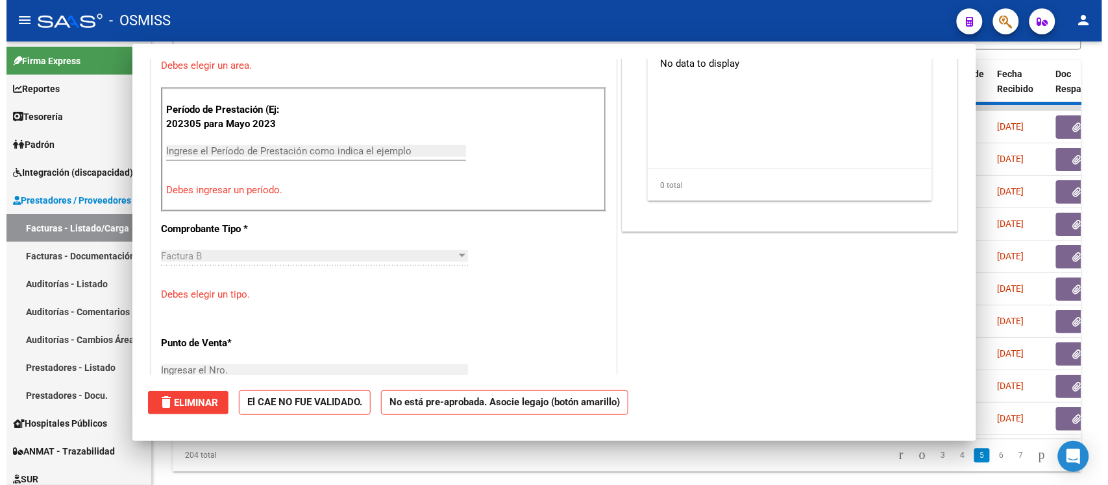
scroll to position [529, 0]
